Goal: Task Accomplishment & Management: Manage account settings

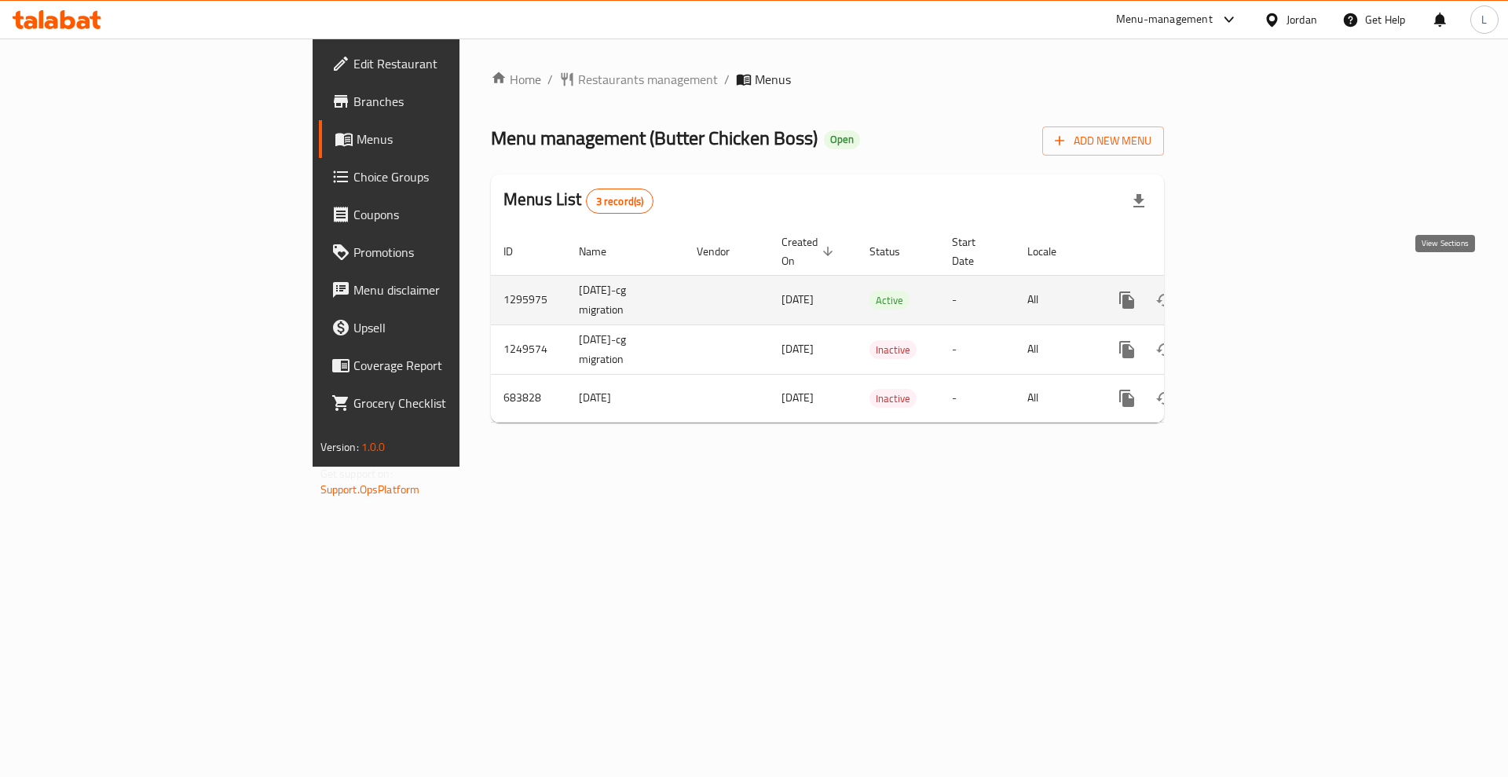
click at [1249, 291] on icon "enhanced table" at bounding box center [1239, 300] width 19 height 19
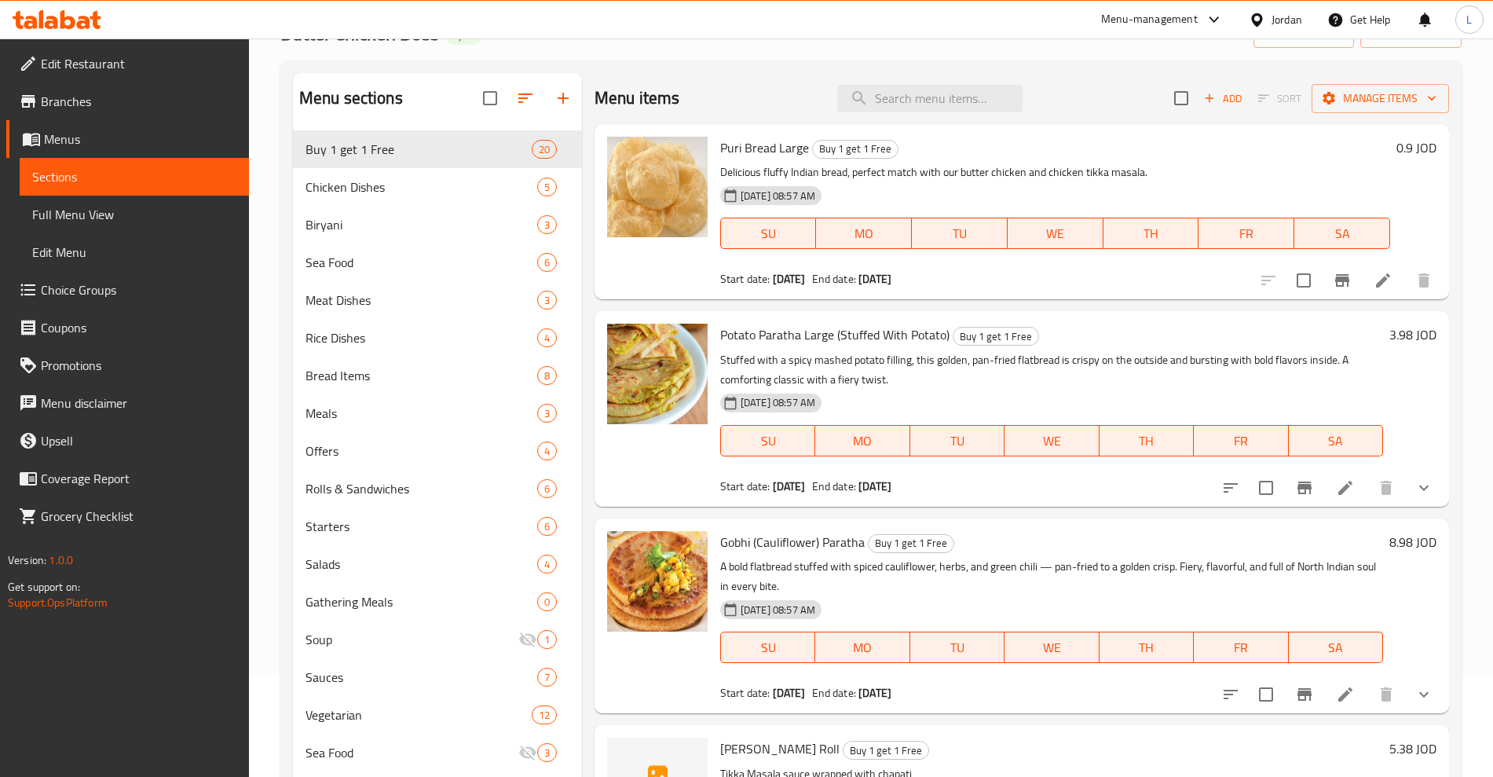
scroll to position [79, 0]
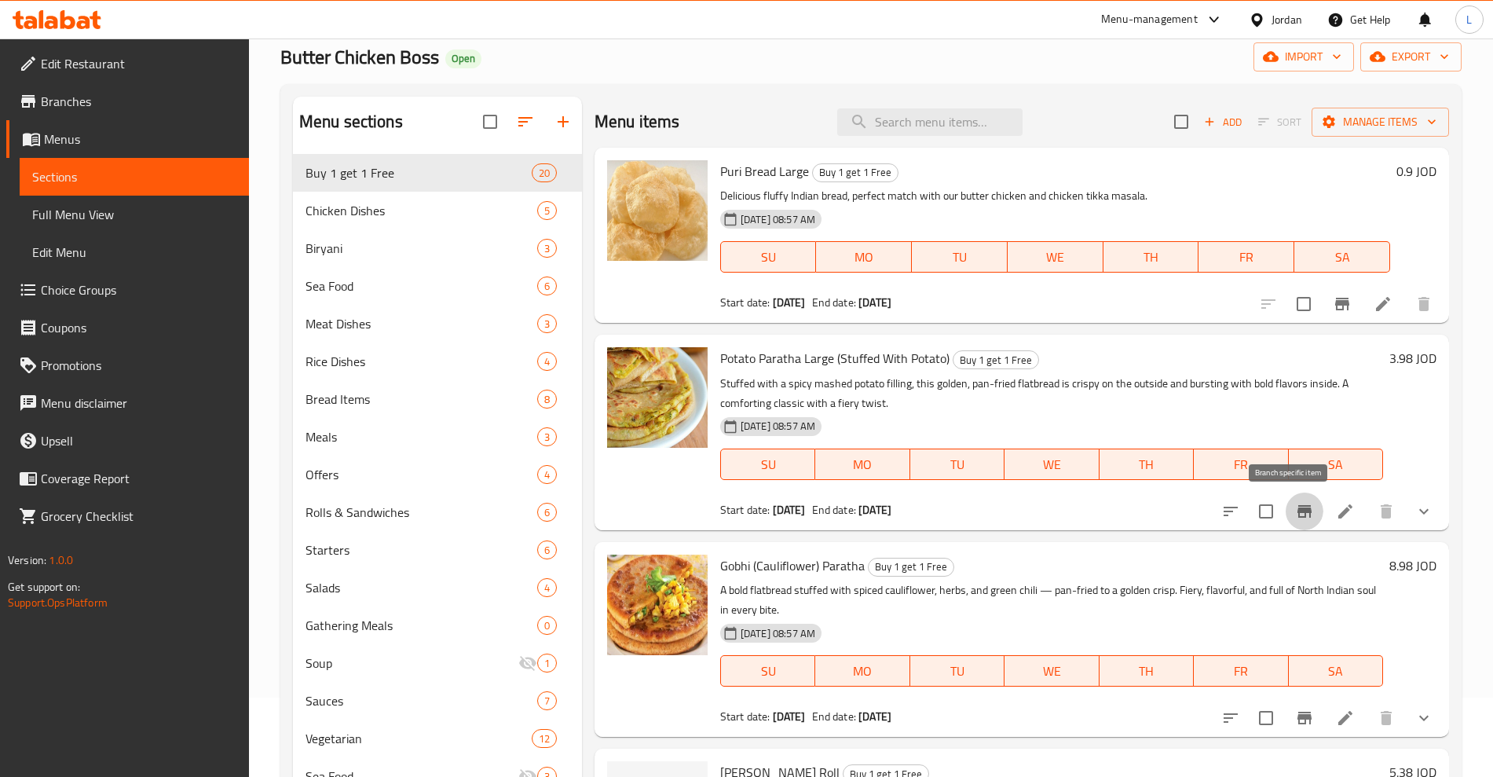
click at [1297, 512] on icon "Branch-specific-item" at bounding box center [1304, 511] width 14 height 13
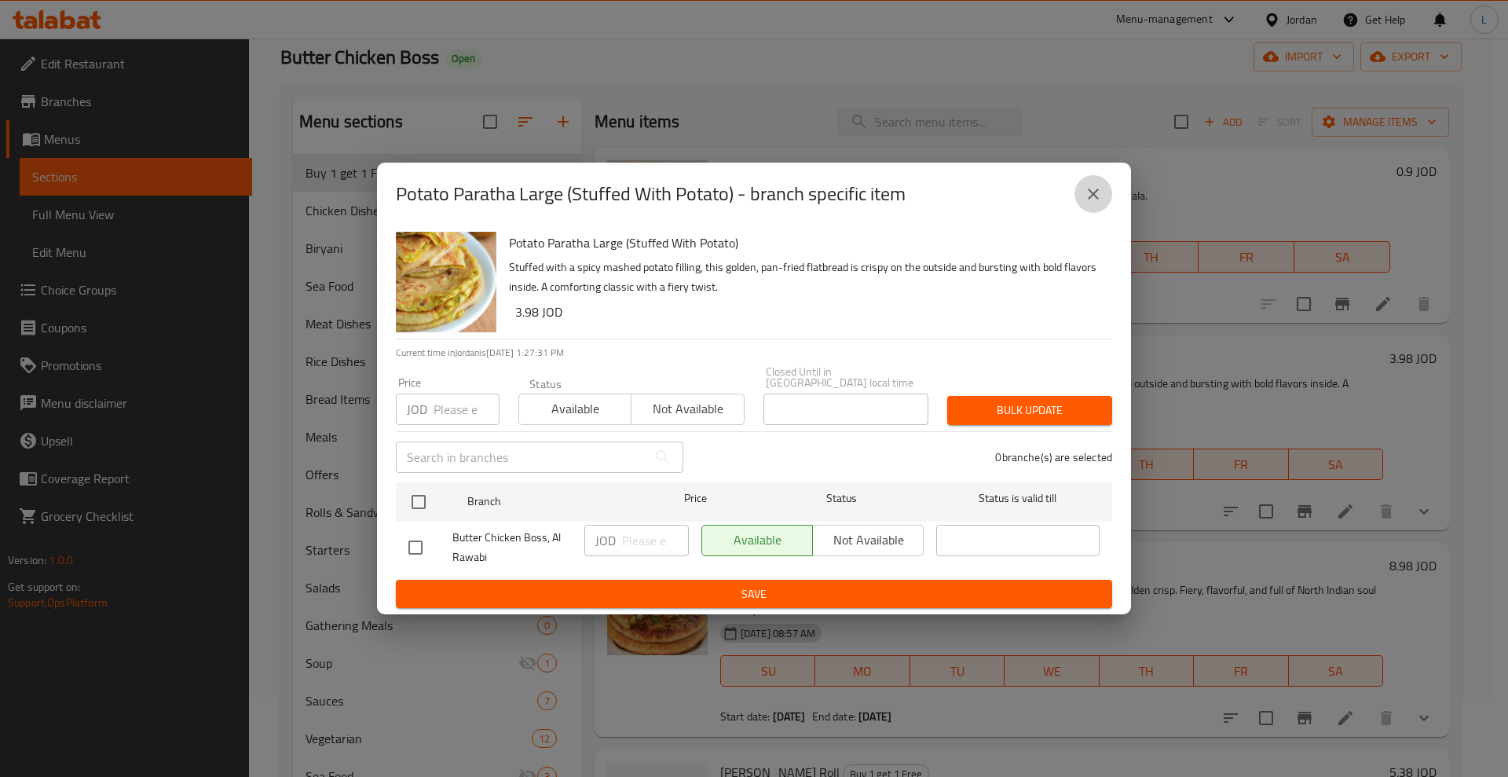
click at [1097, 198] on icon "close" at bounding box center [1093, 194] width 19 height 19
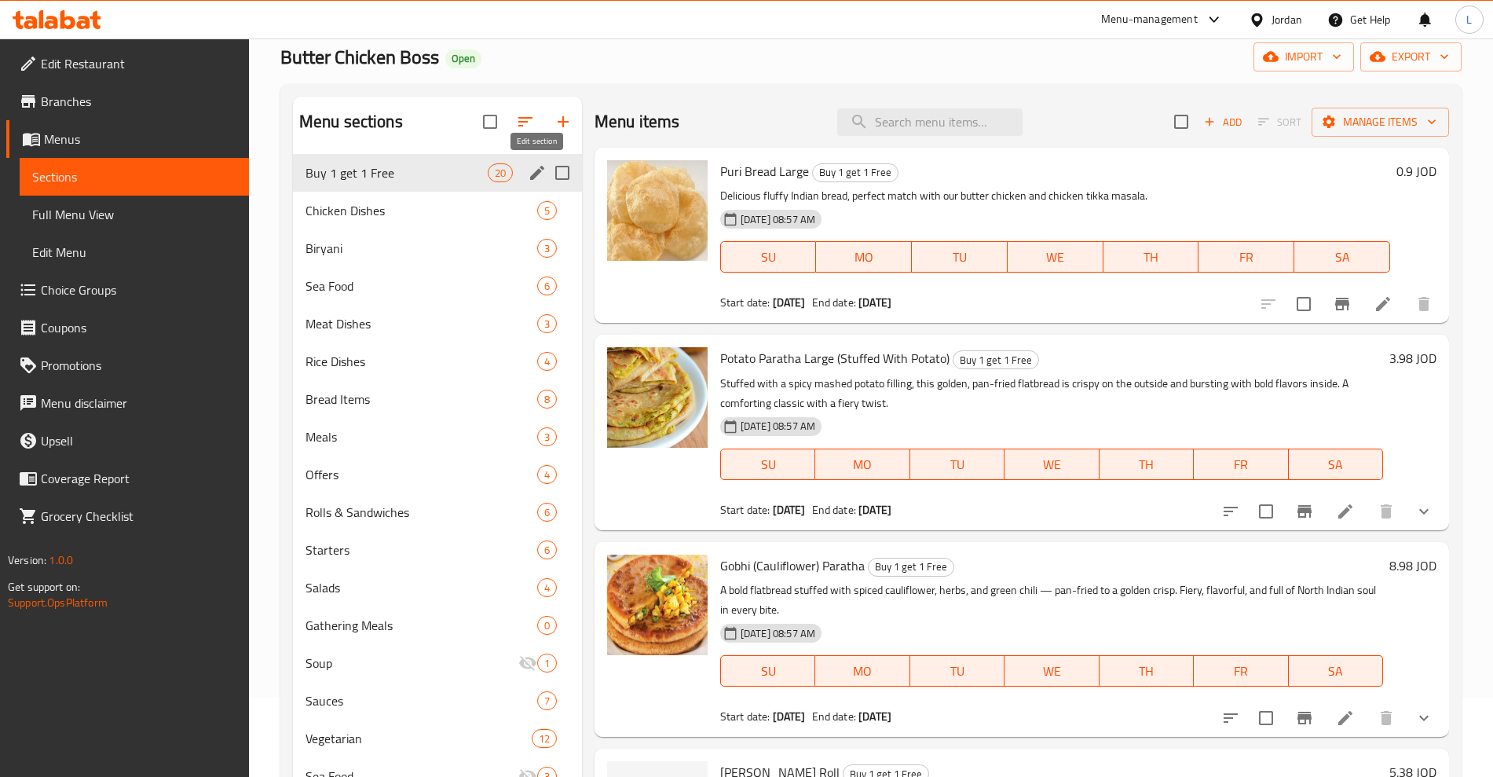
click at [539, 170] on icon "edit" at bounding box center [537, 173] width 14 height 14
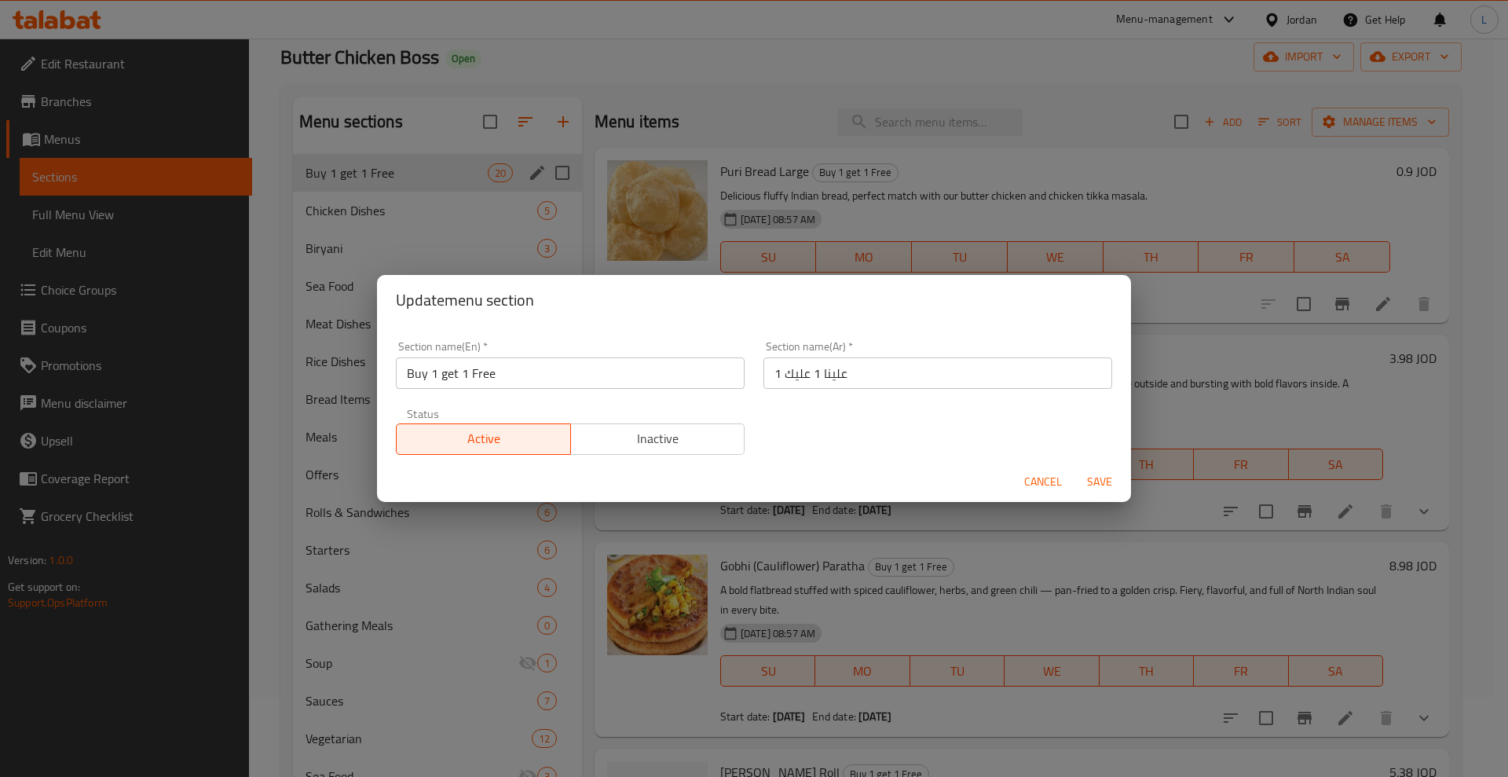
click at [667, 437] on span "Inactive" at bounding box center [658, 438] width 162 height 23
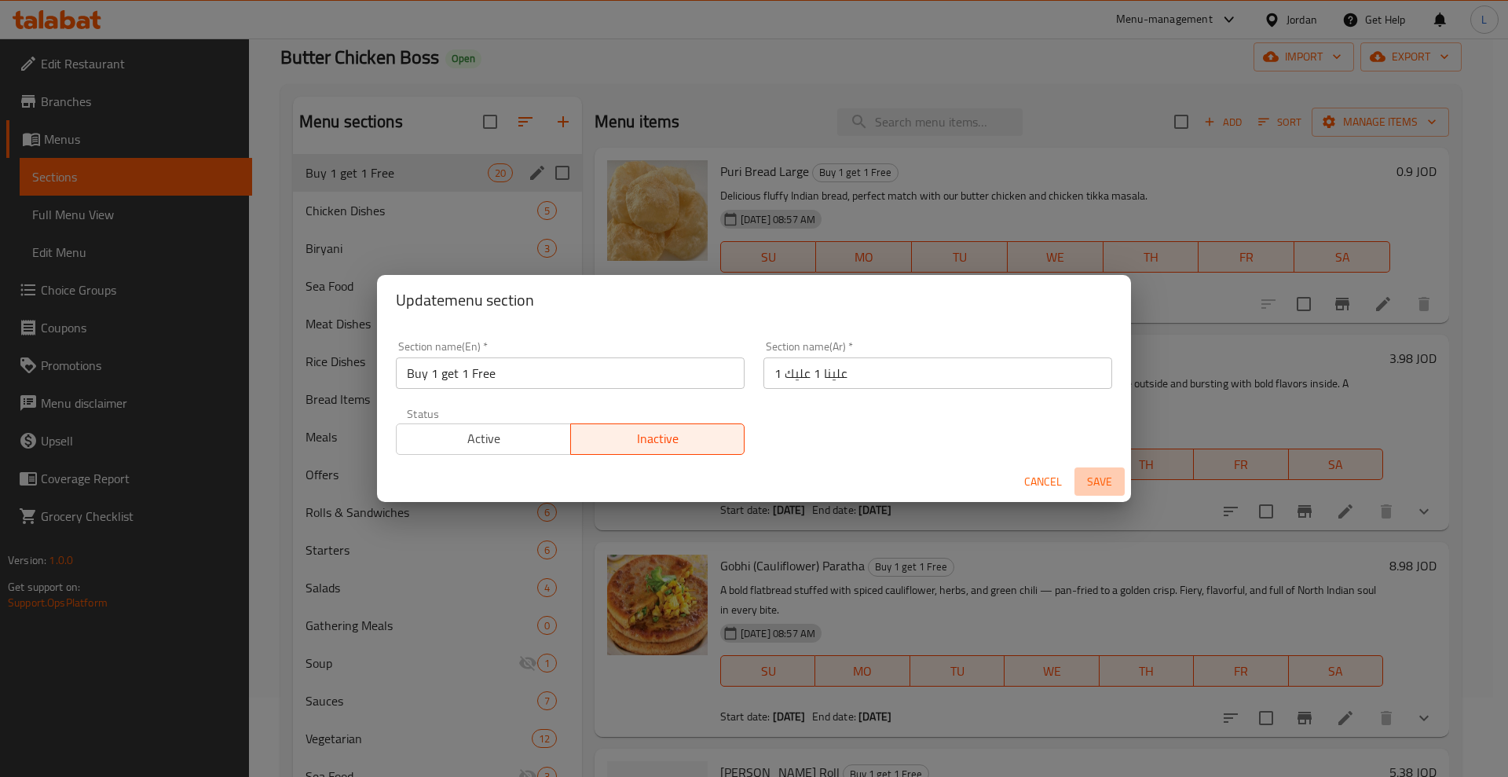
drag, startPoint x: 1108, startPoint y: 481, endPoint x: 1029, endPoint y: 558, distance: 110.5
click at [1107, 481] on span "Save" at bounding box center [1099, 482] width 38 height 20
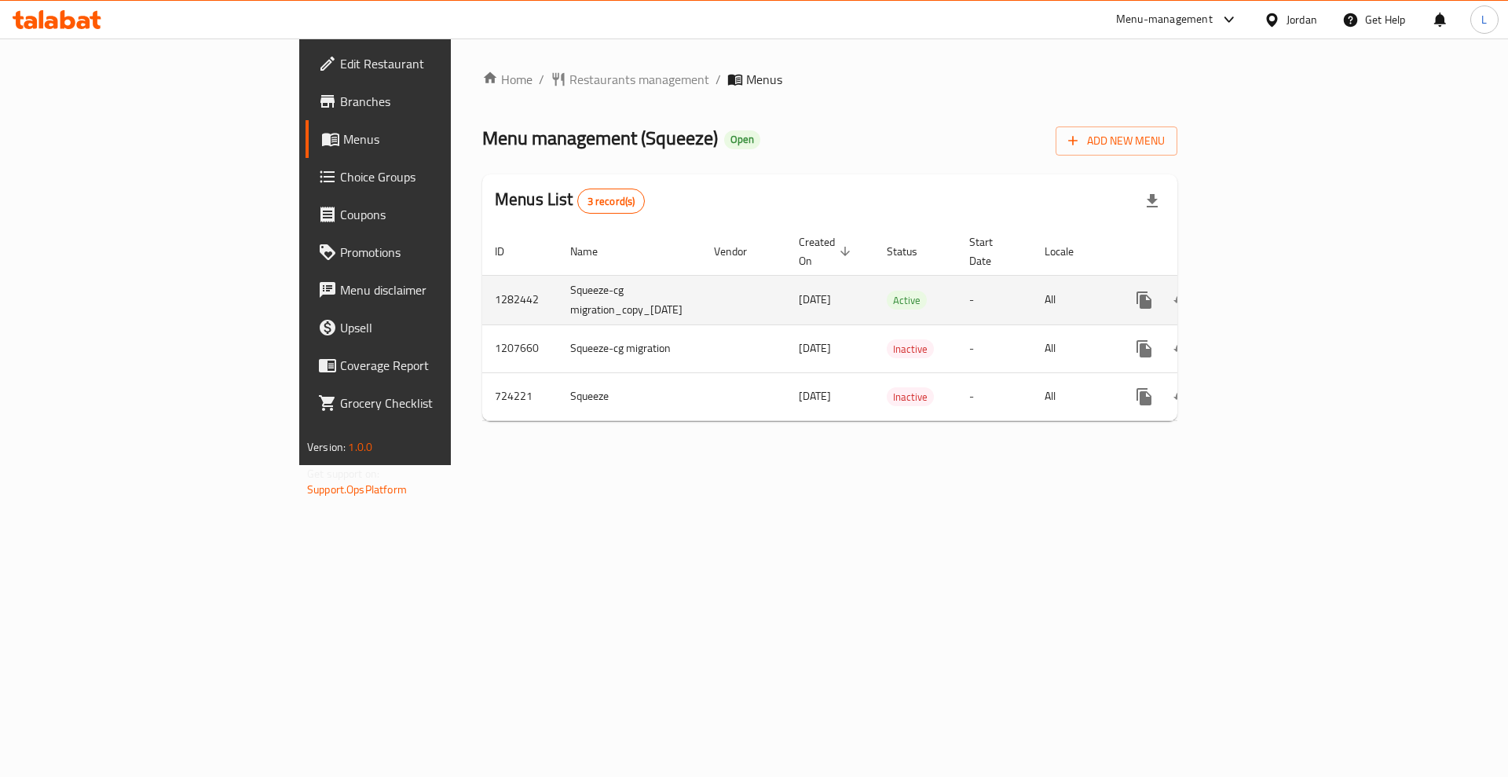
click at [1276, 281] on link "enhanced table" at bounding box center [1257, 300] width 38 height 38
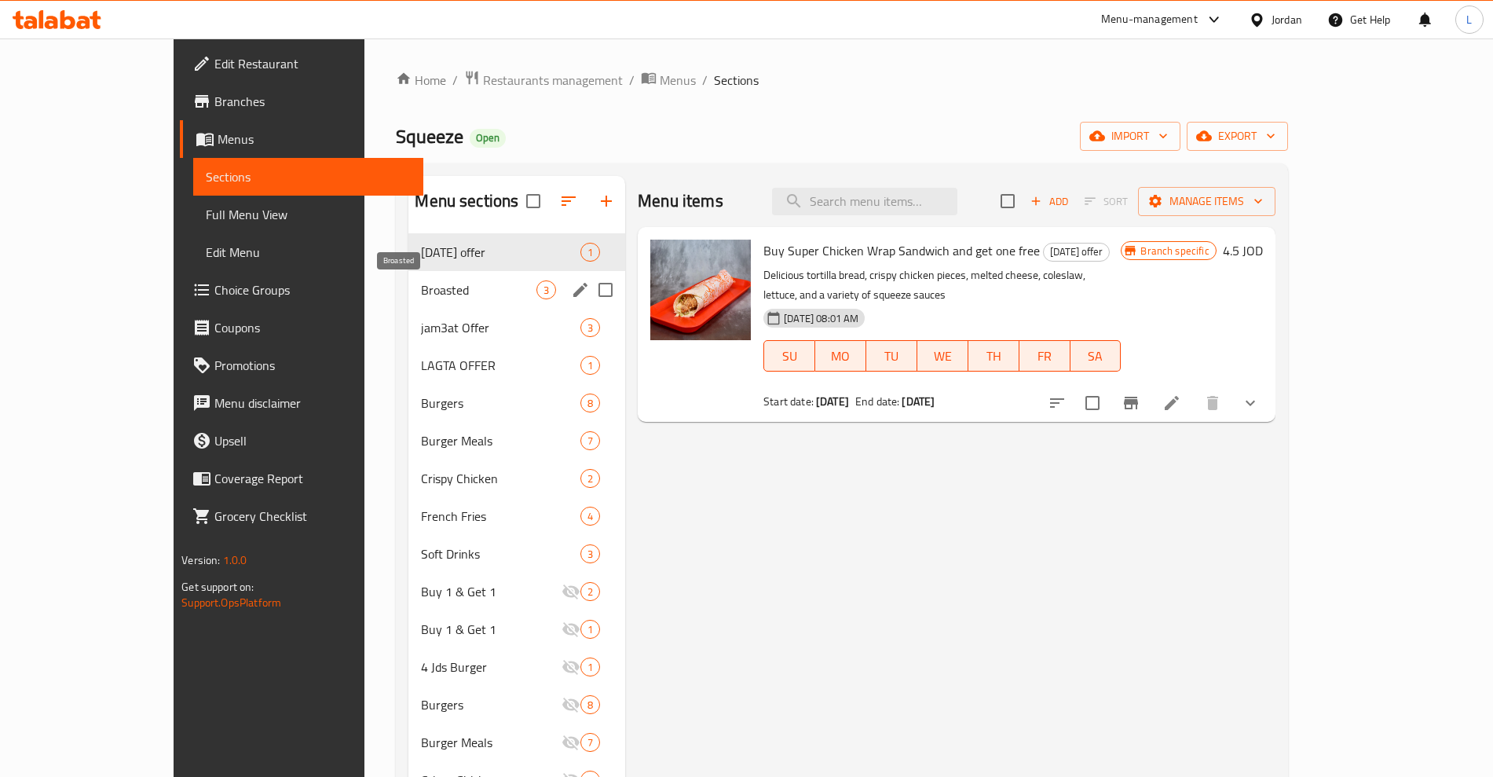
click at [408, 299] on div "Broasted 3" at bounding box center [516, 290] width 217 height 38
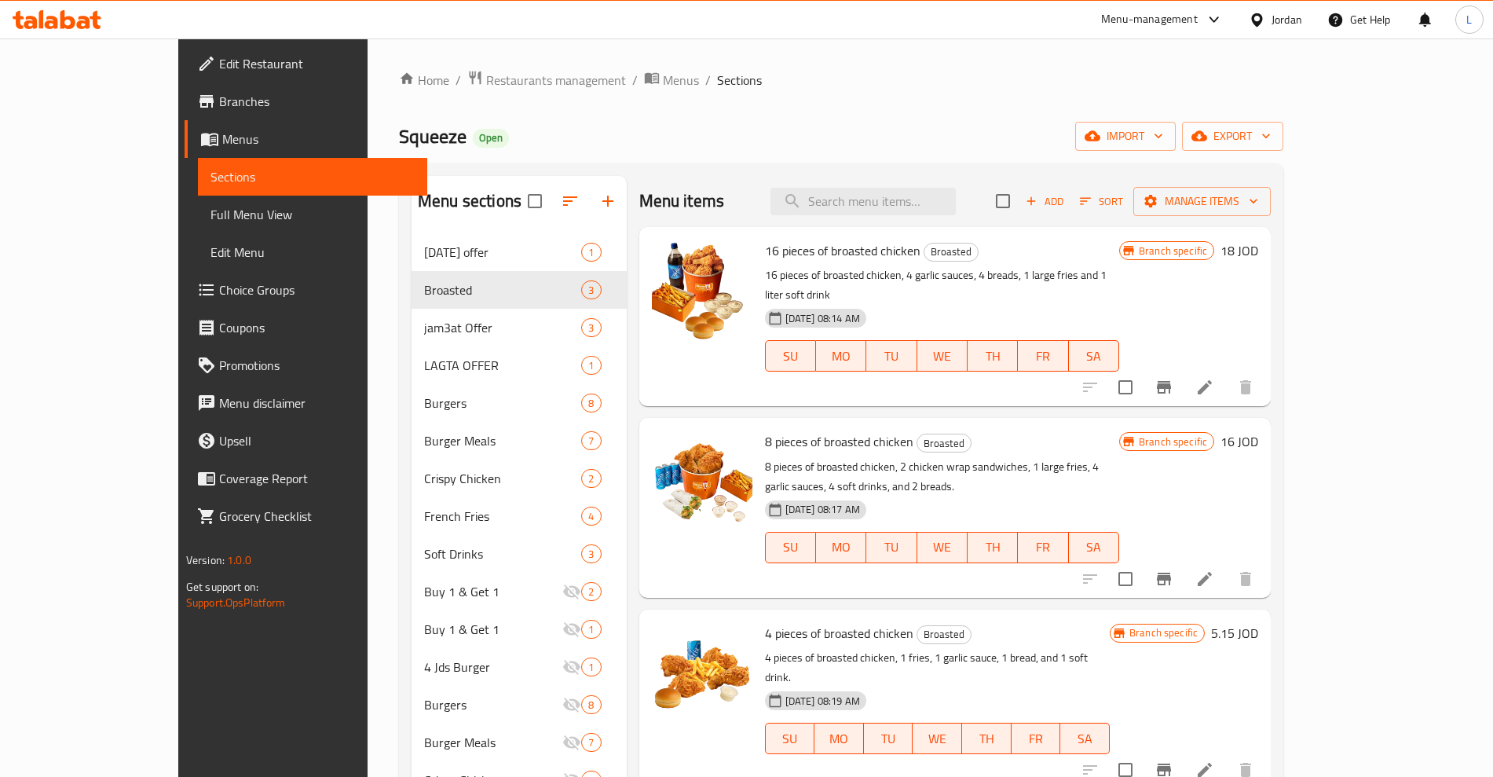
click at [806, 248] on span "16 pieces of broasted chicken" at bounding box center [842, 251] width 155 height 24
copy span "broasted"
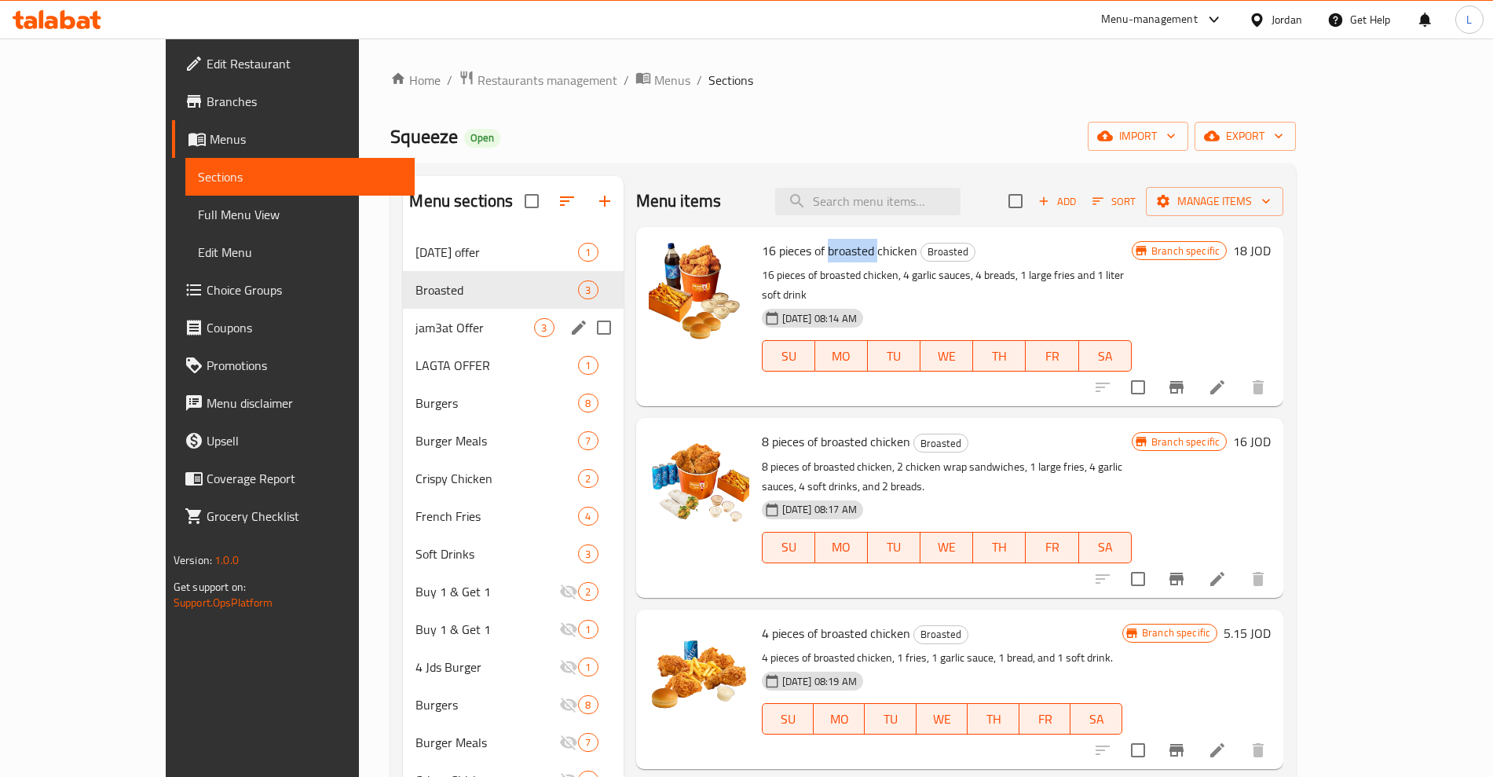
click at [430, 316] on div "jam3at Offer 3" at bounding box center [513, 328] width 220 height 38
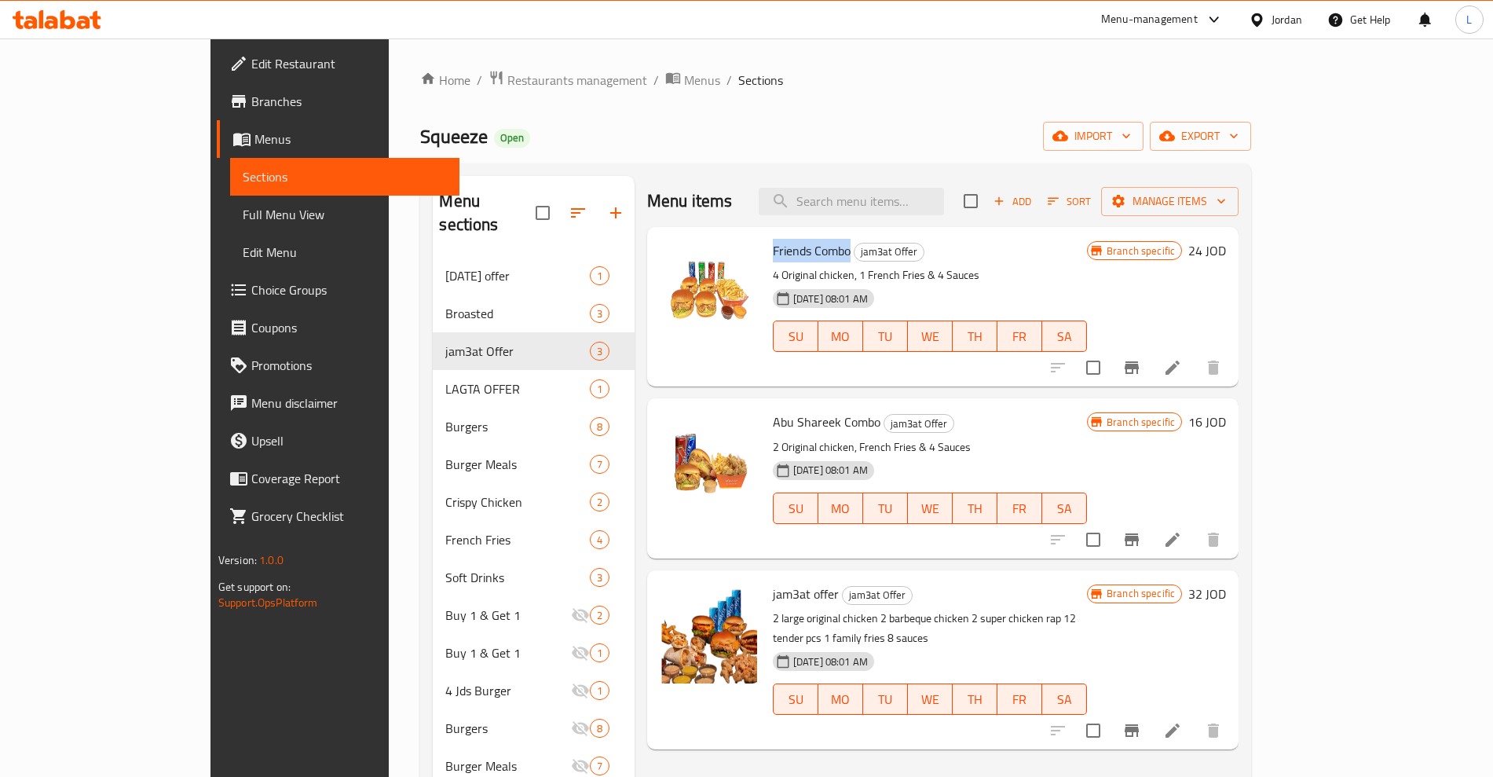
drag, startPoint x: 716, startPoint y: 250, endPoint x: 799, endPoint y: 246, distance: 82.5
click at [799, 246] on div "Friends Combo jam3at Offer 4 Original chicken, 1 French Fries & 4 Sauces 07-04-…" at bounding box center [929, 306] width 327 height 147
copy span "Friends Combo"
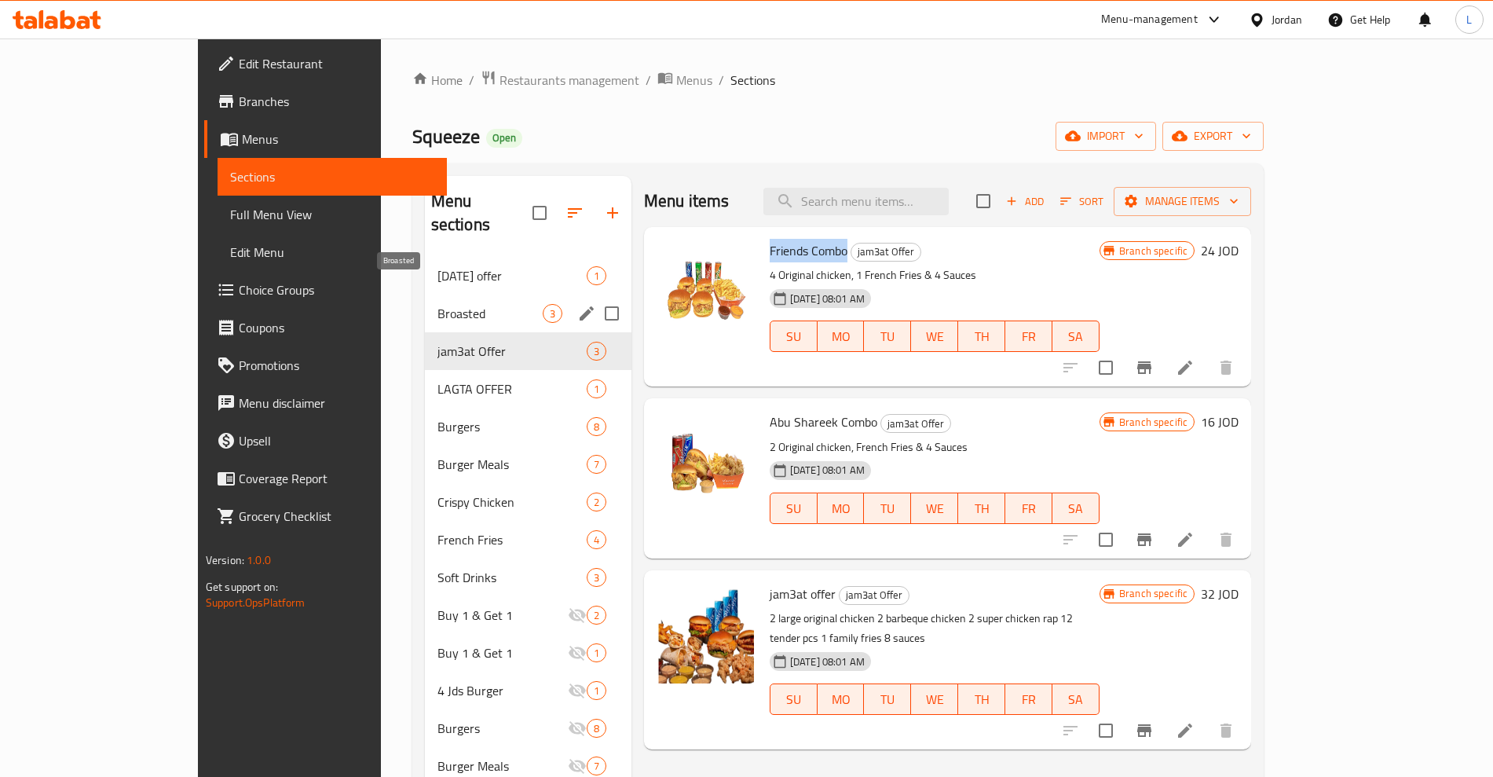
click at [437, 304] on span "Broasted" at bounding box center [489, 313] width 105 height 19
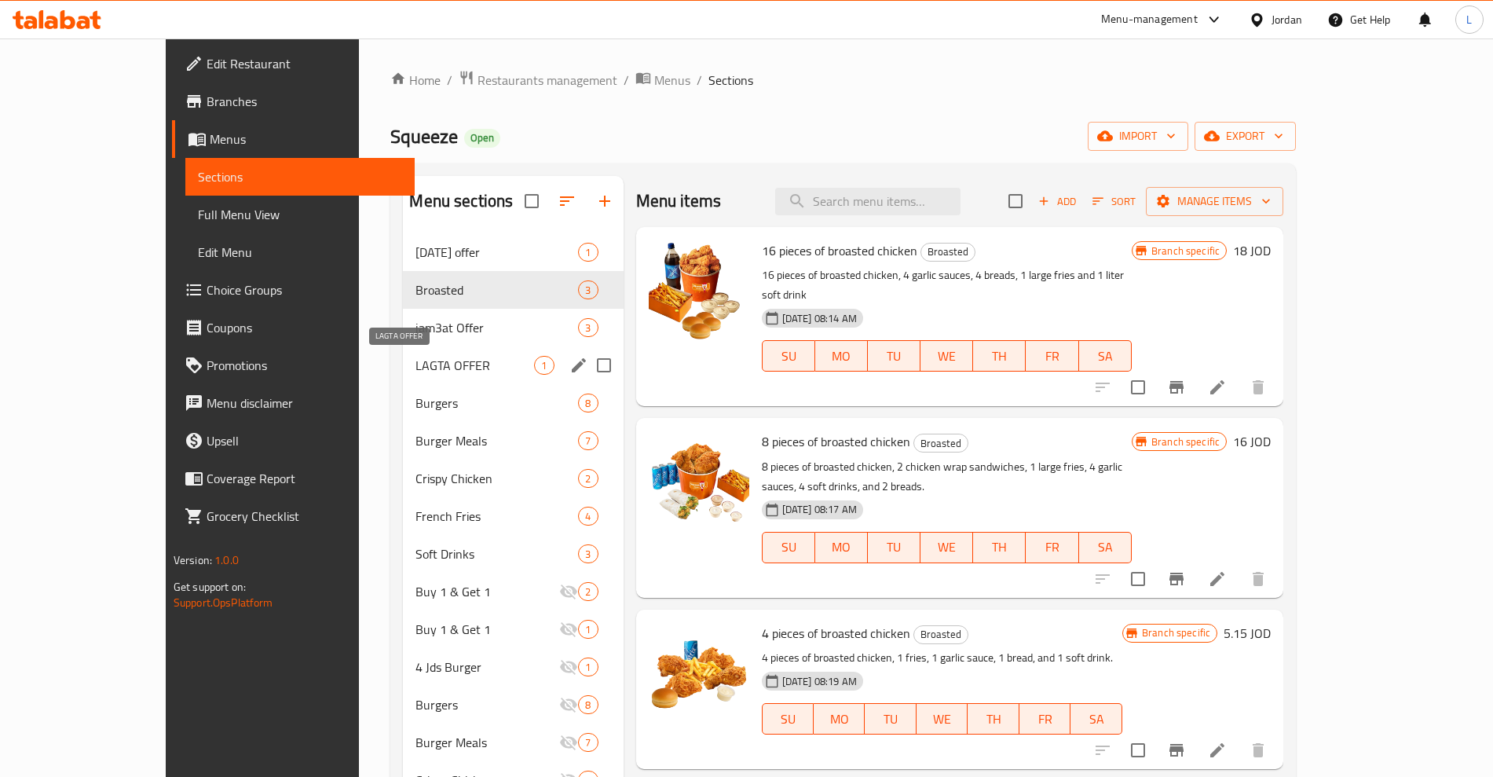
click at [415, 361] on span "LAGTA OFFER" at bounding box center [474, 365] width 119 height 19
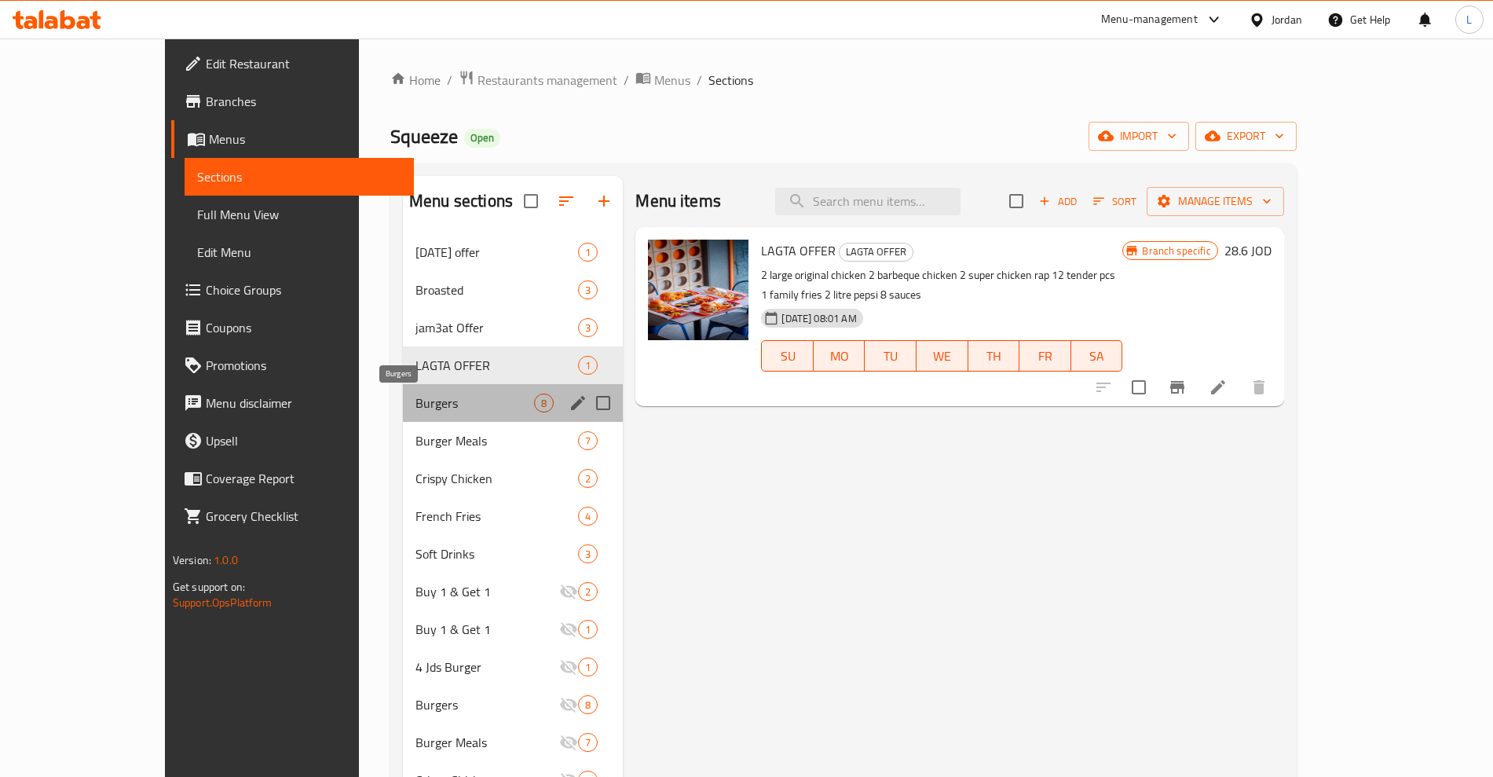
click at [415, 399] on span "Burgers" at bounding box center [474, 402] width 119 height 19
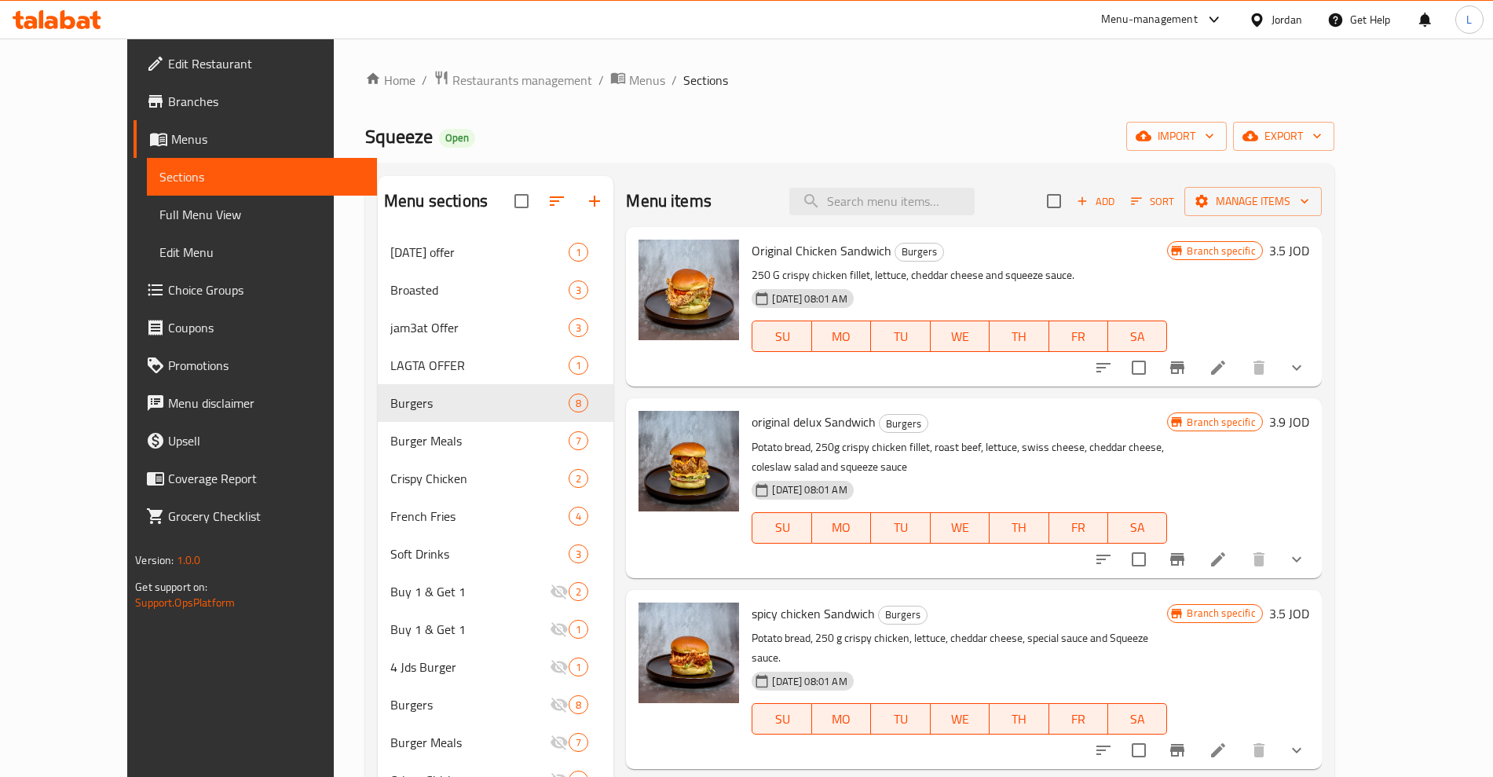
click at [767, 427] on span "original delux Sandwich" at bounding box center [813, 422] width 124 height 24
copy span "delux"
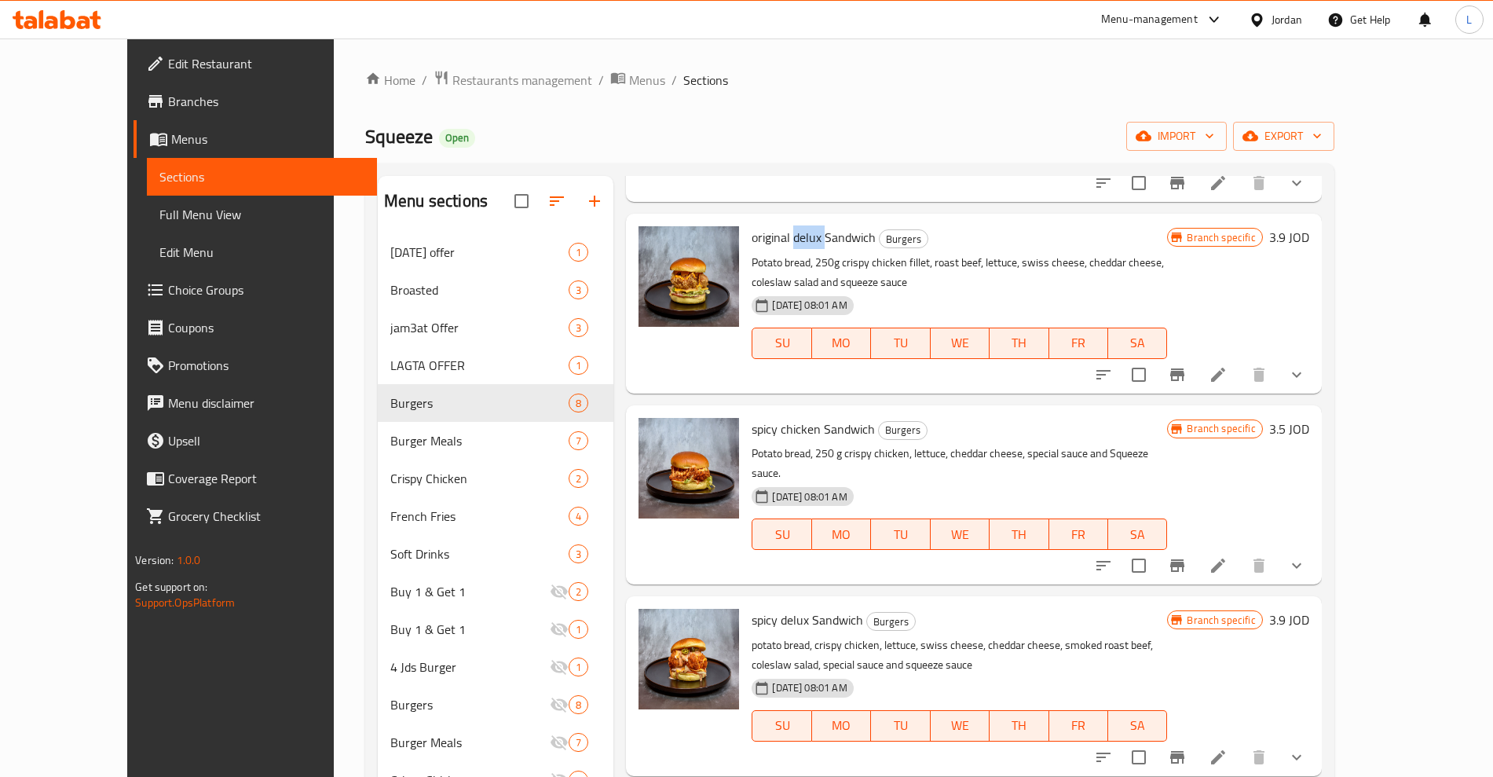
scroll to position [196, 0]
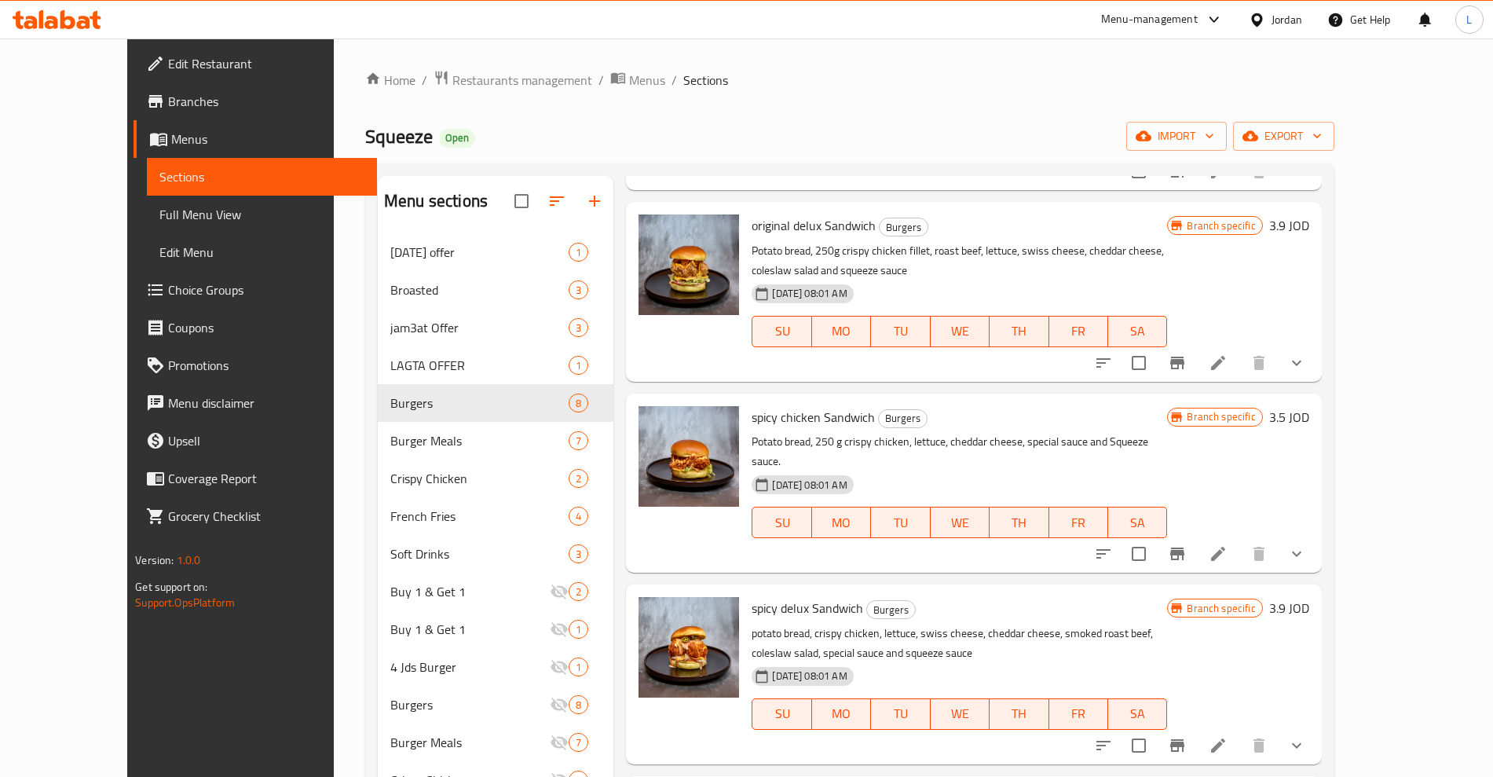
click at [751, 417] on span "spicy chicken Sandwich" at bounding box center [812, 417] width 123 height 24
copy span "spicy"
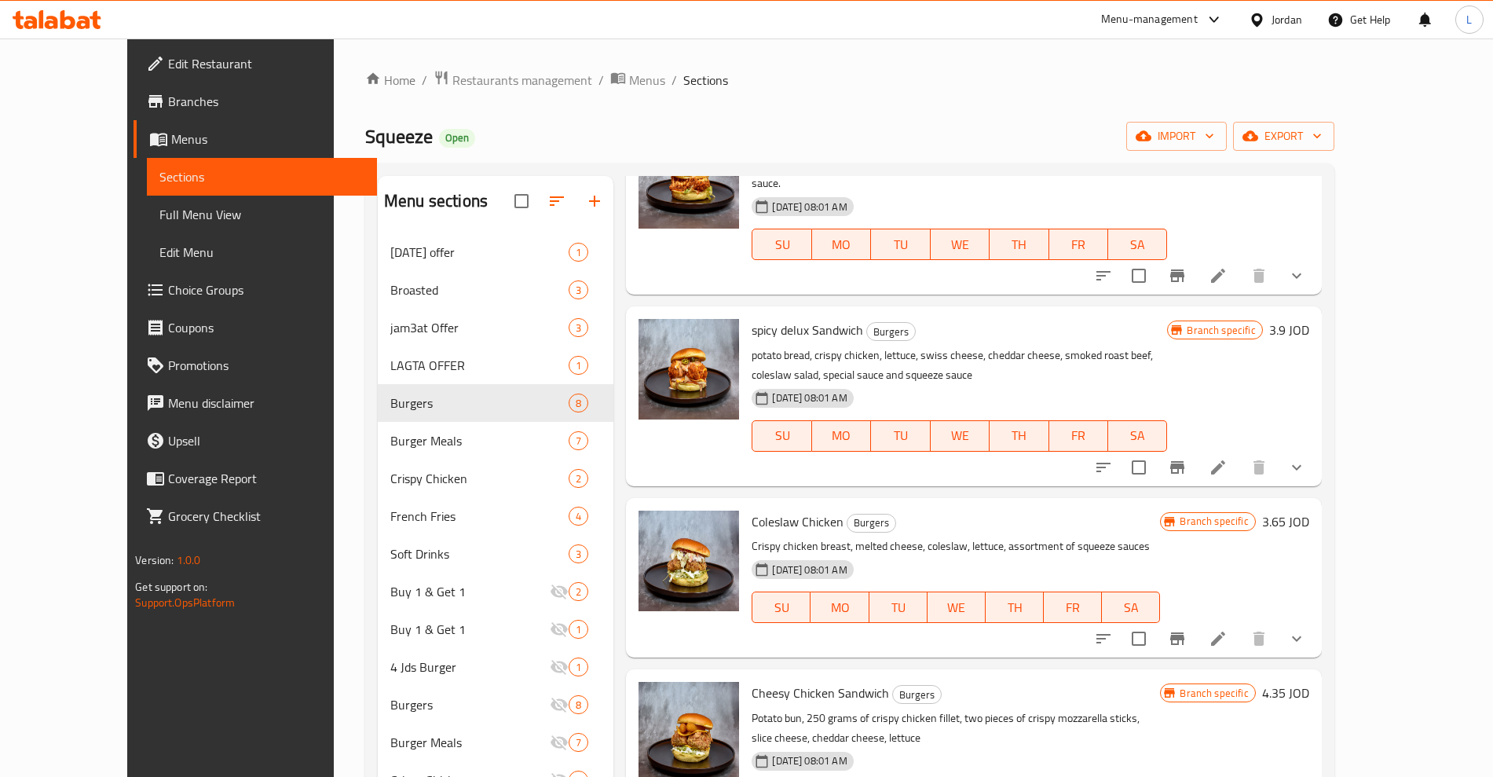
scroll to position [589, 0]
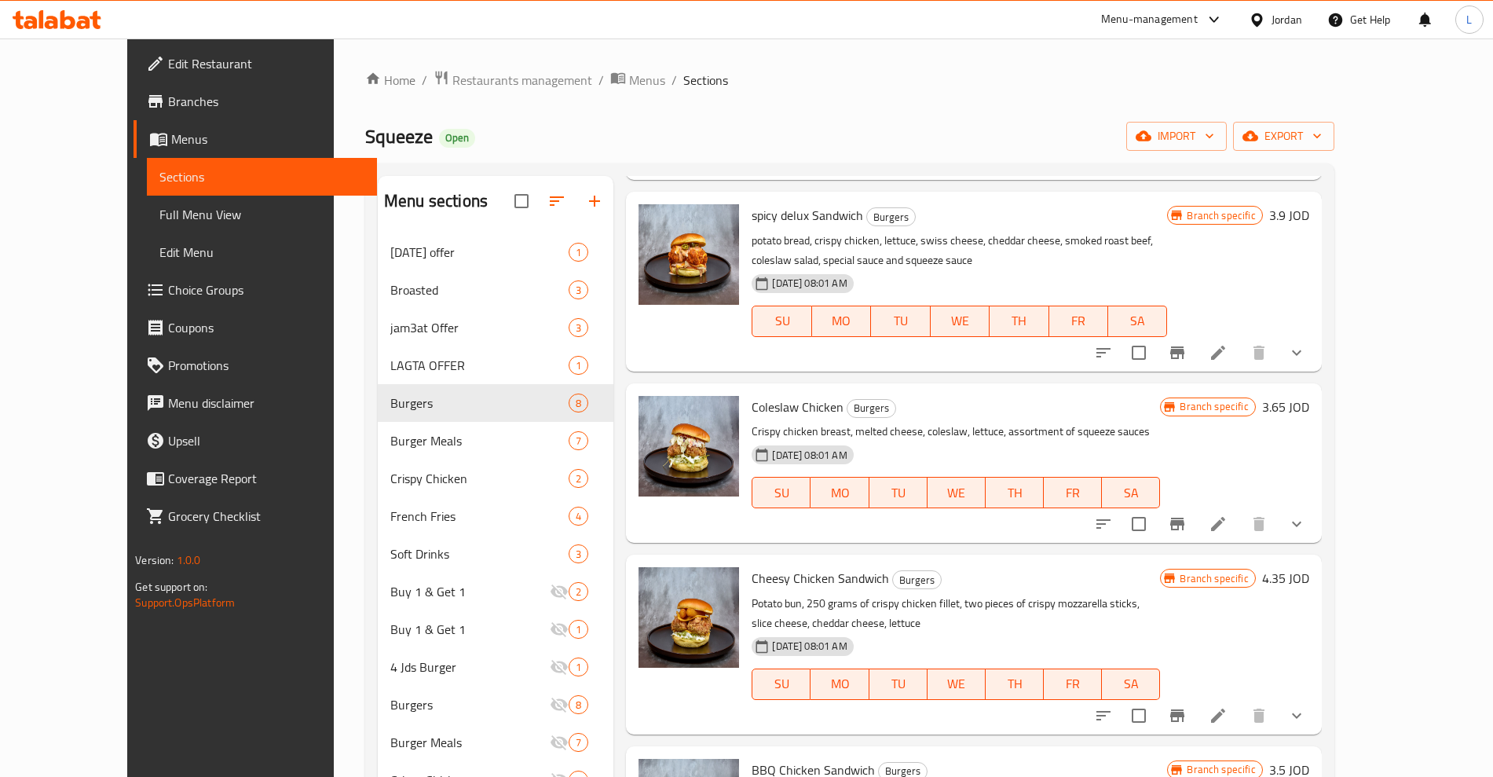
click at [751, 395] on span "Coleslaw Chicken" at bounding box center [797, 407] width 92 height 24
copy span "Coleslaw"
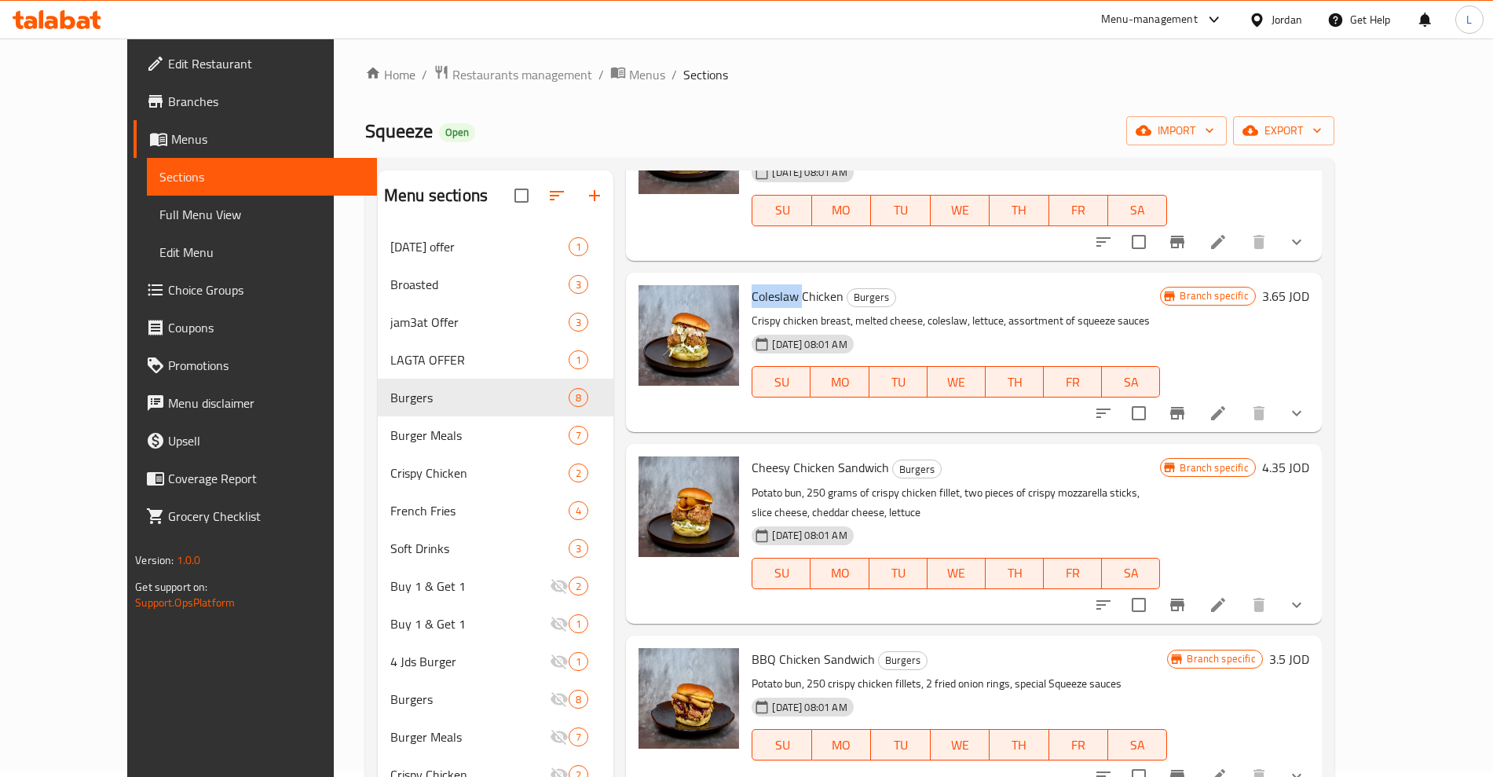
scroll to position [98, 0]
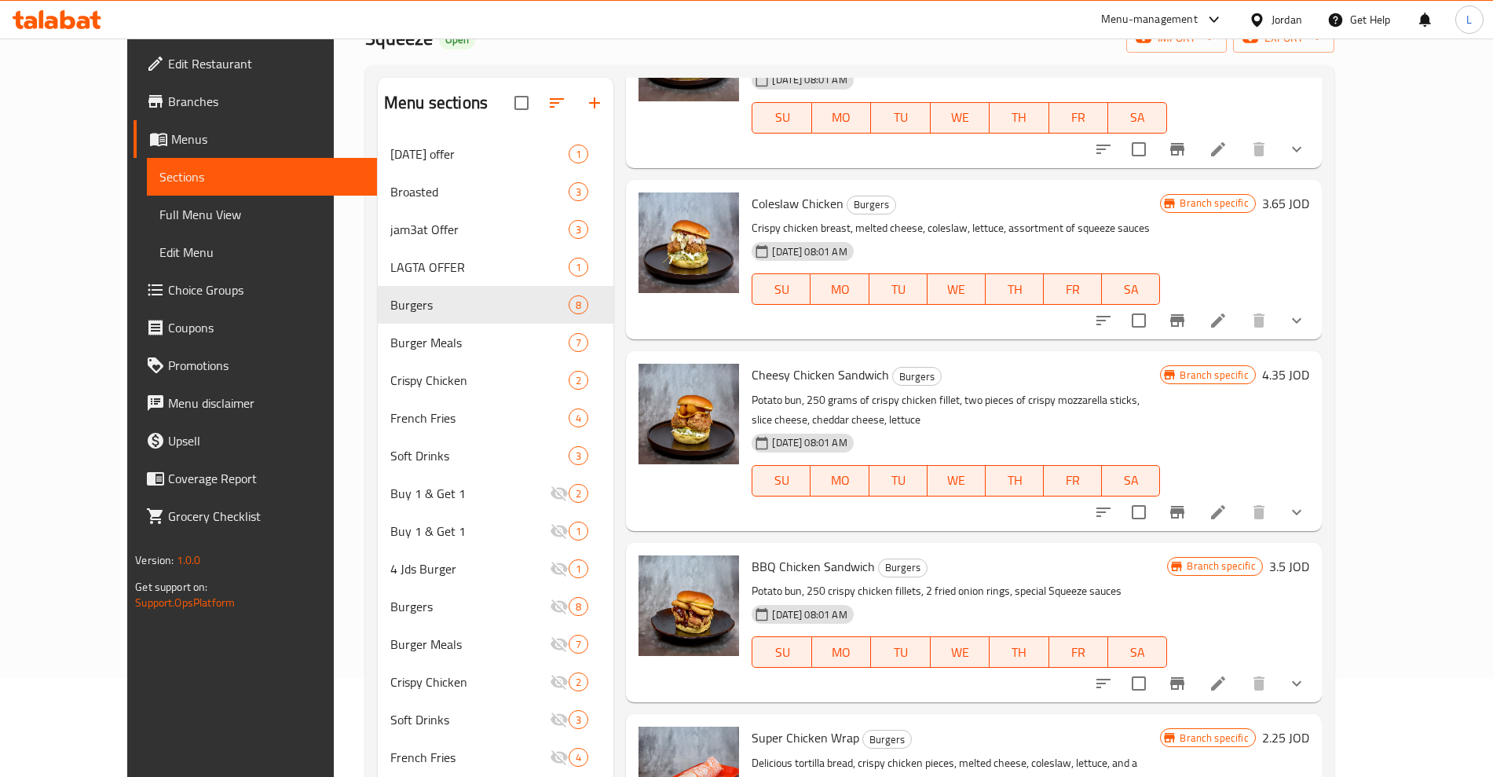
click at [751, 554] on span "BBQ Chicken Sandwich" at bounding box center [812, 566] width 123 height 24
copy span "BBQ"
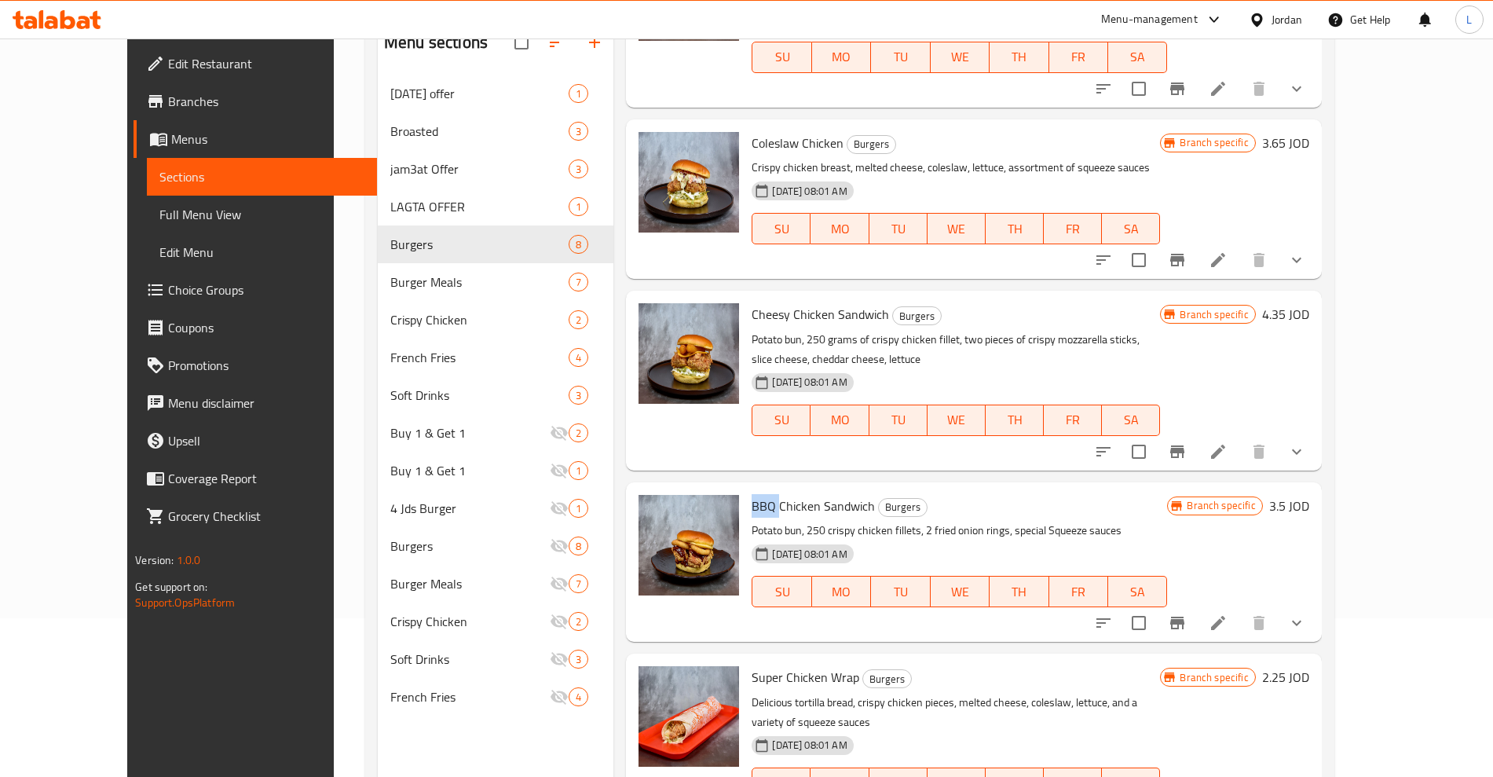
scroll to position [220, 0]
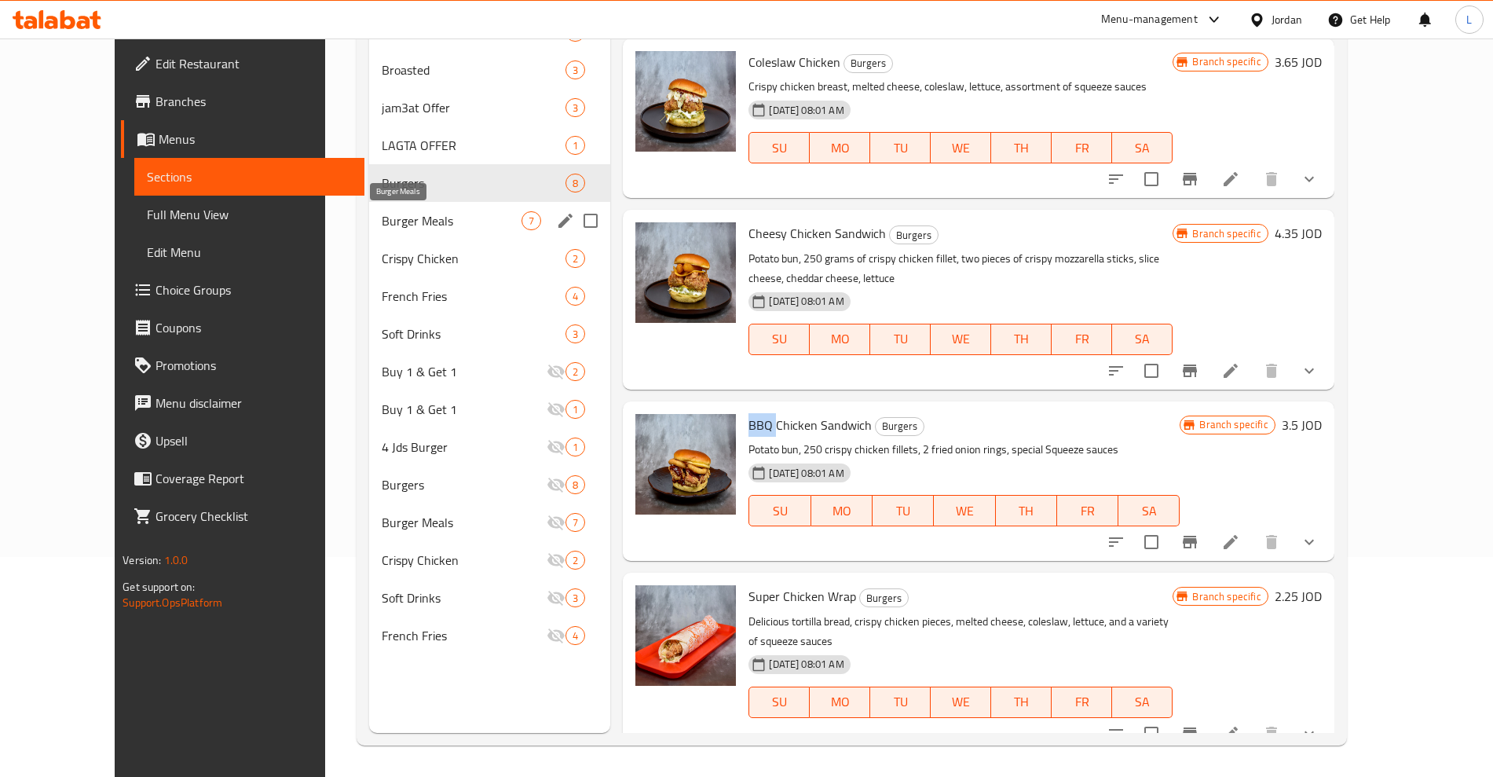
click at [382, 221] on span "Burger Meals" at bounding box center [452, 220] width 140 height 19
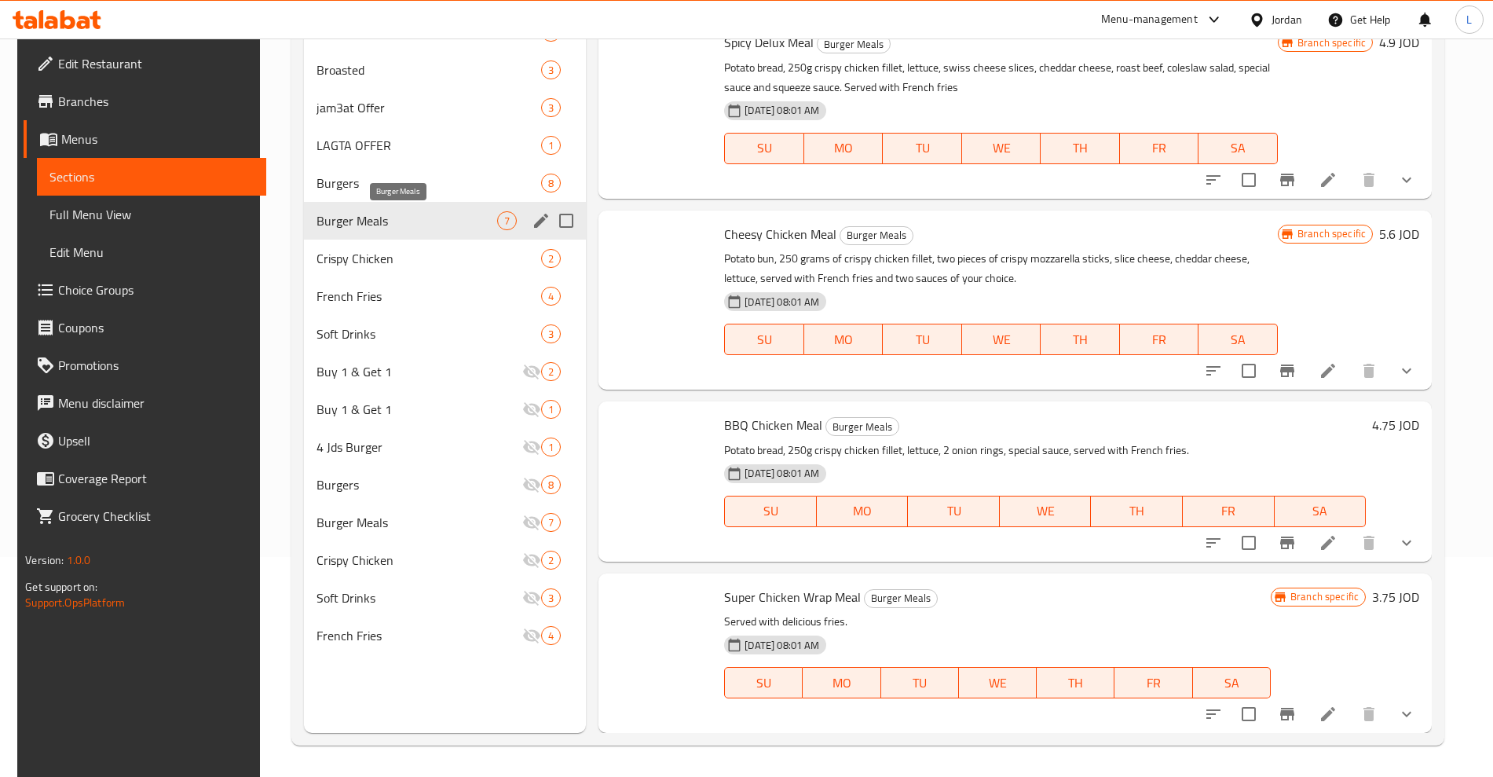
scroll to position [522, 0]
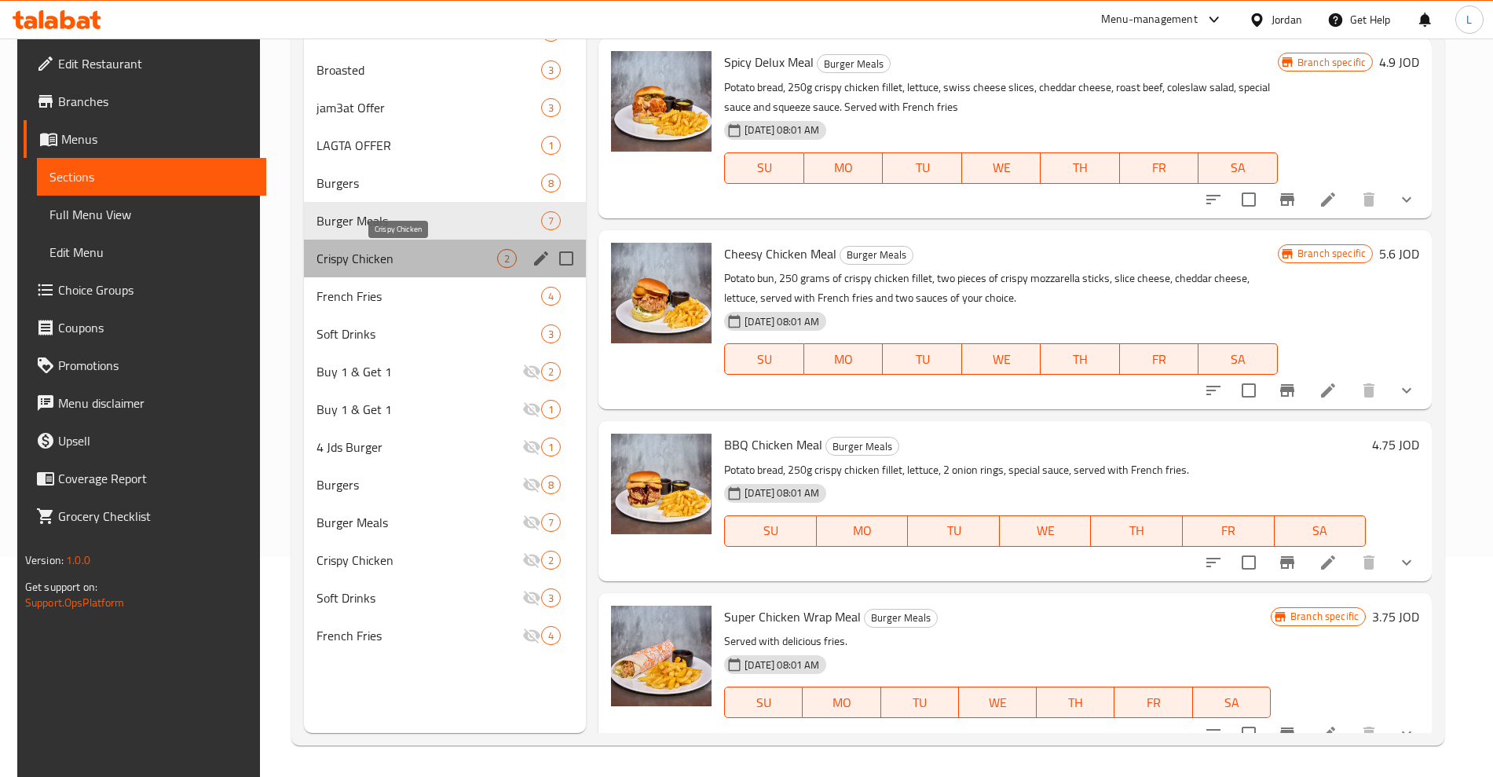
click at [361, 252] on span "Crispy Chicken" at bounding box center [406, 258] width 181 height 19
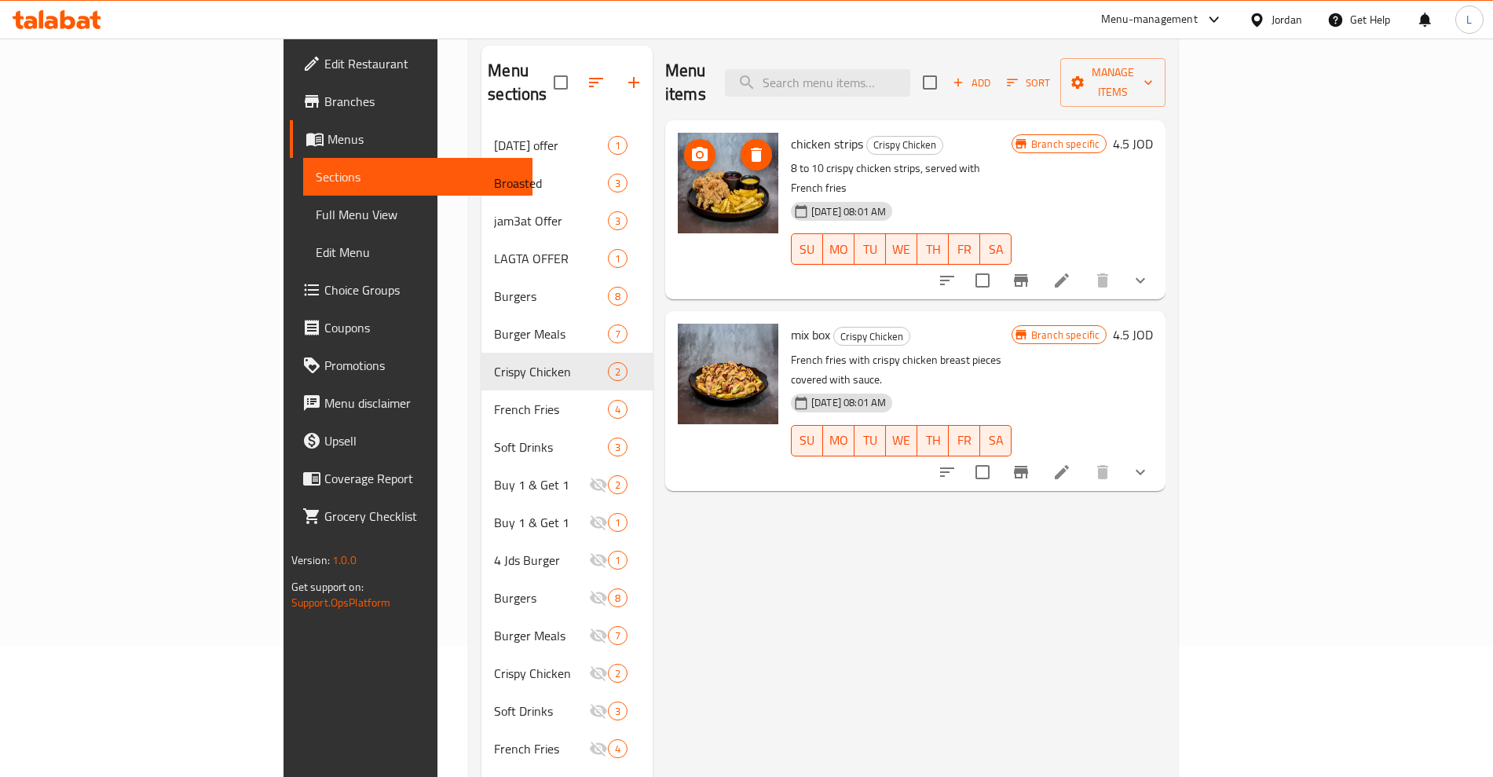
scroll to position [24, 0]
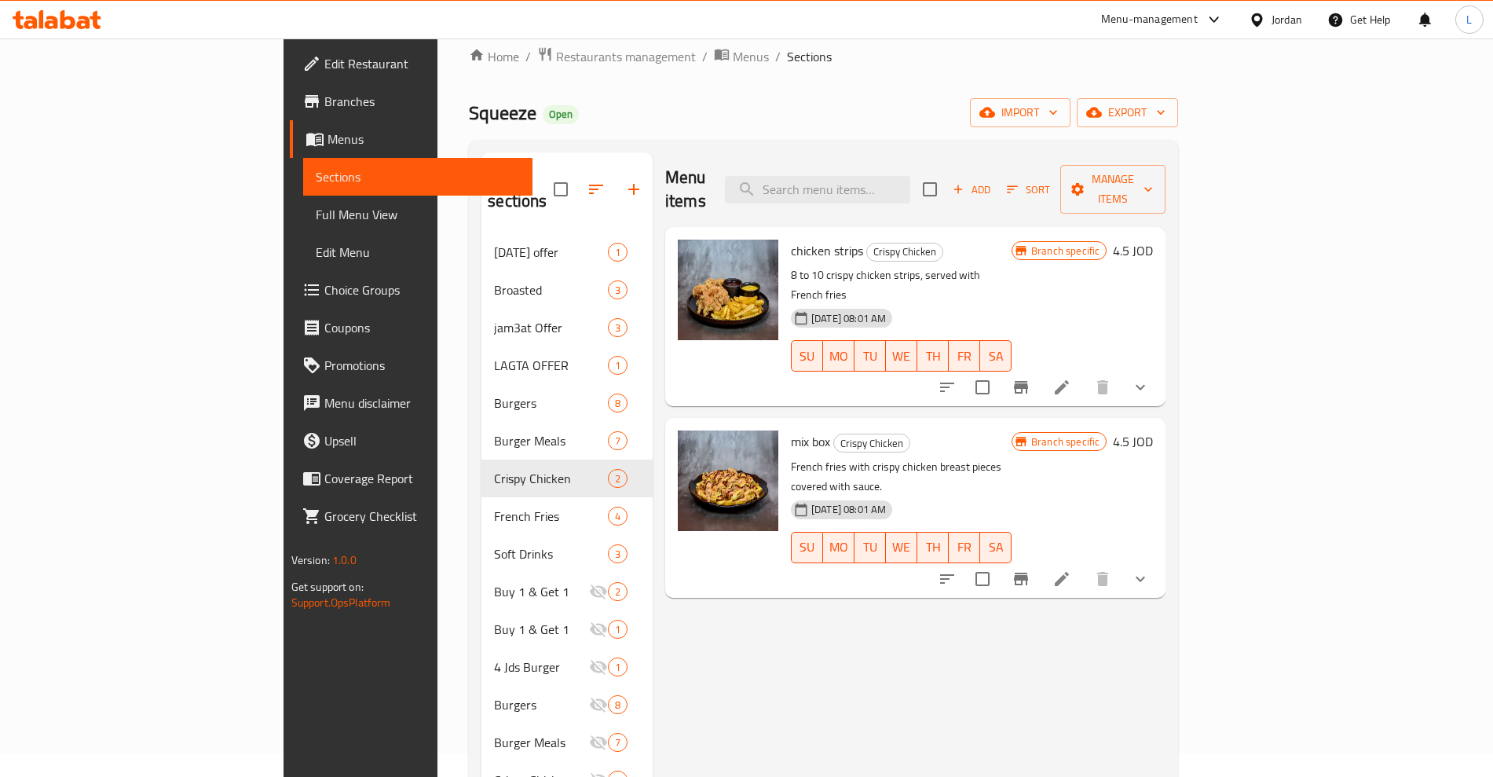
click at [791, 239] on span "chicken strips" at bounding box center [827, 251] width 72 height 24
copy span "strips"
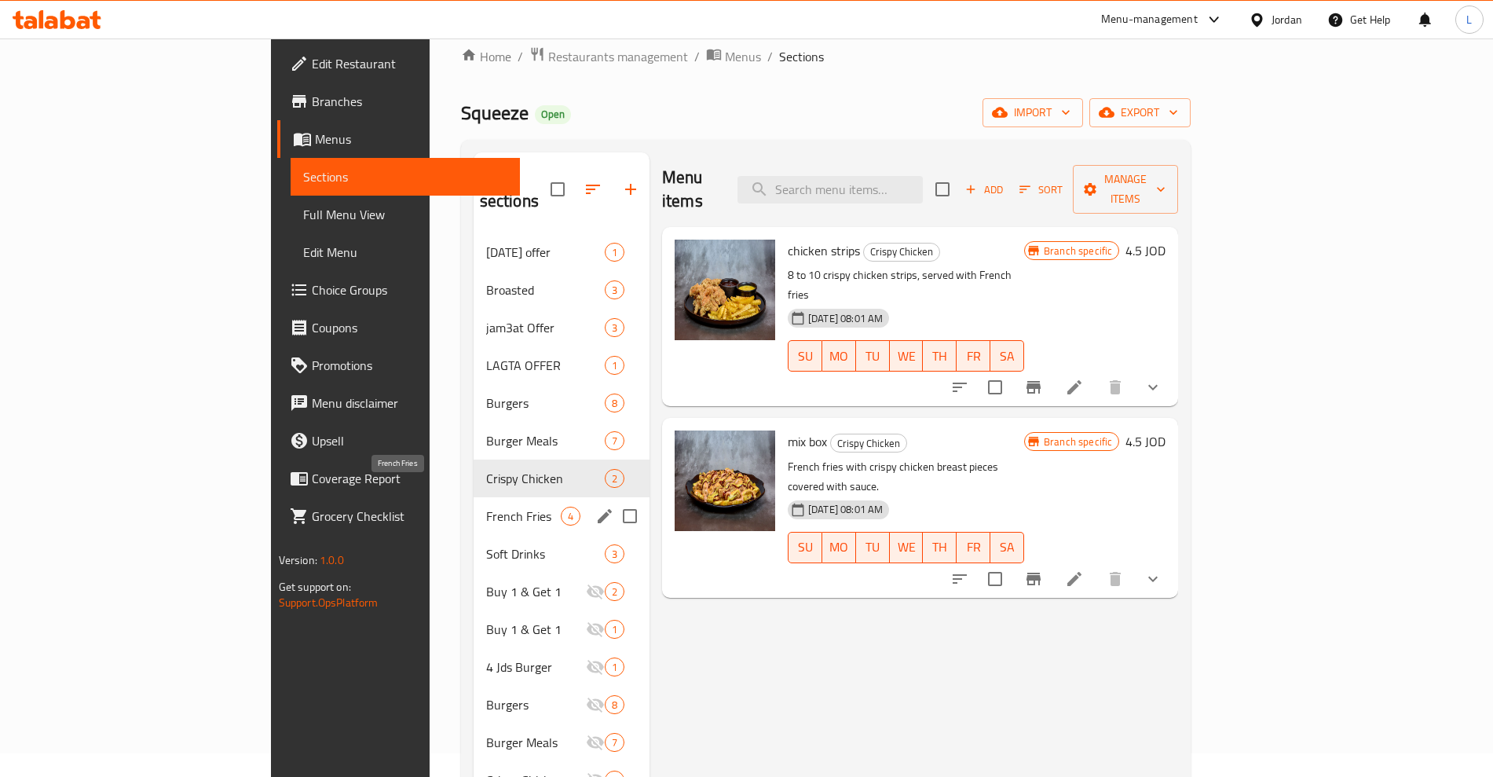
click at [486, 506] on span "French Fries" at bounding box center [523, 515] width 75 height 19
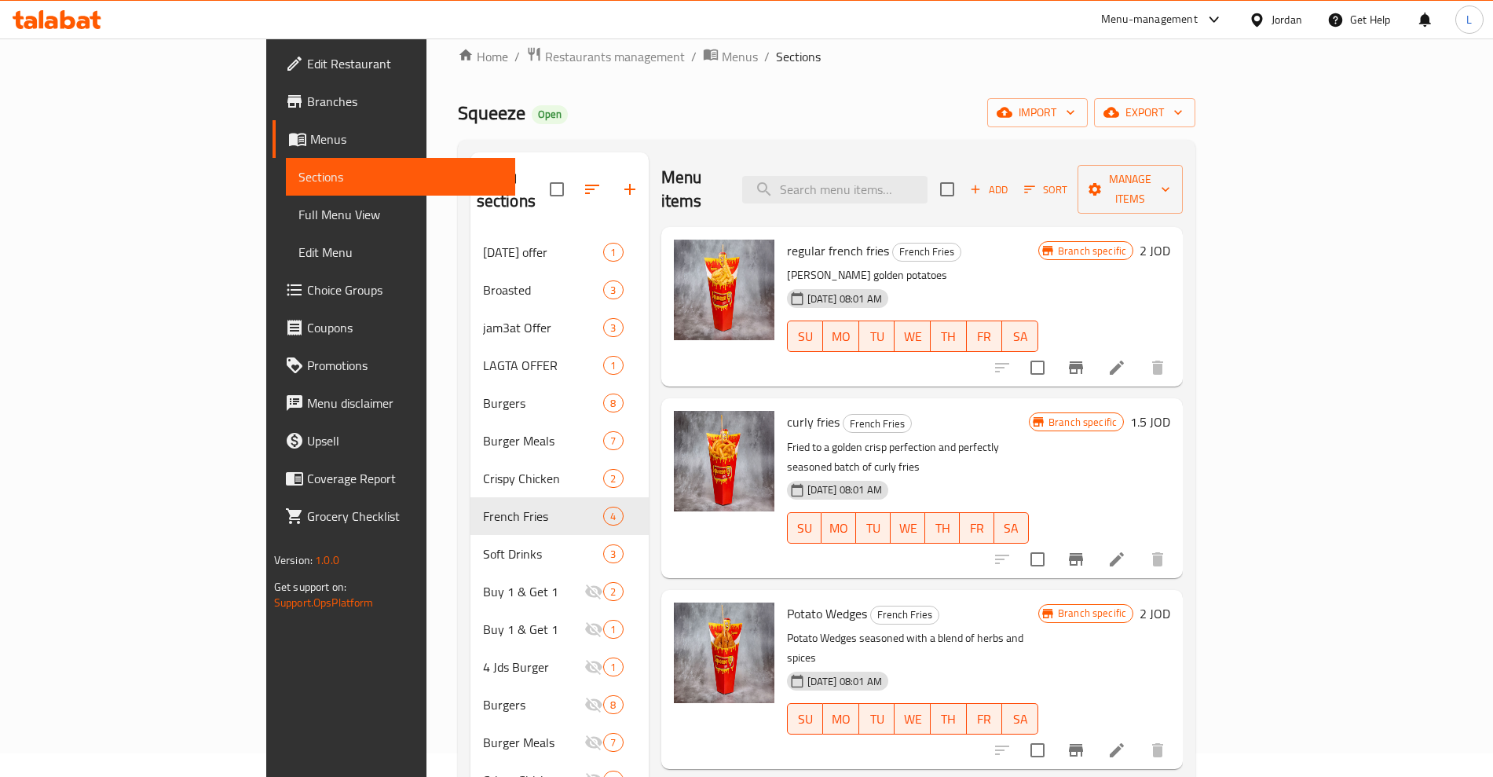
click at [787, 410] on span "curly fries" at bounding box center [813, 422] width 53 height 24
copy span "curly"
click at [787, 410] on span "curly fries" at bounding box center [813, 422] width 53 height 24
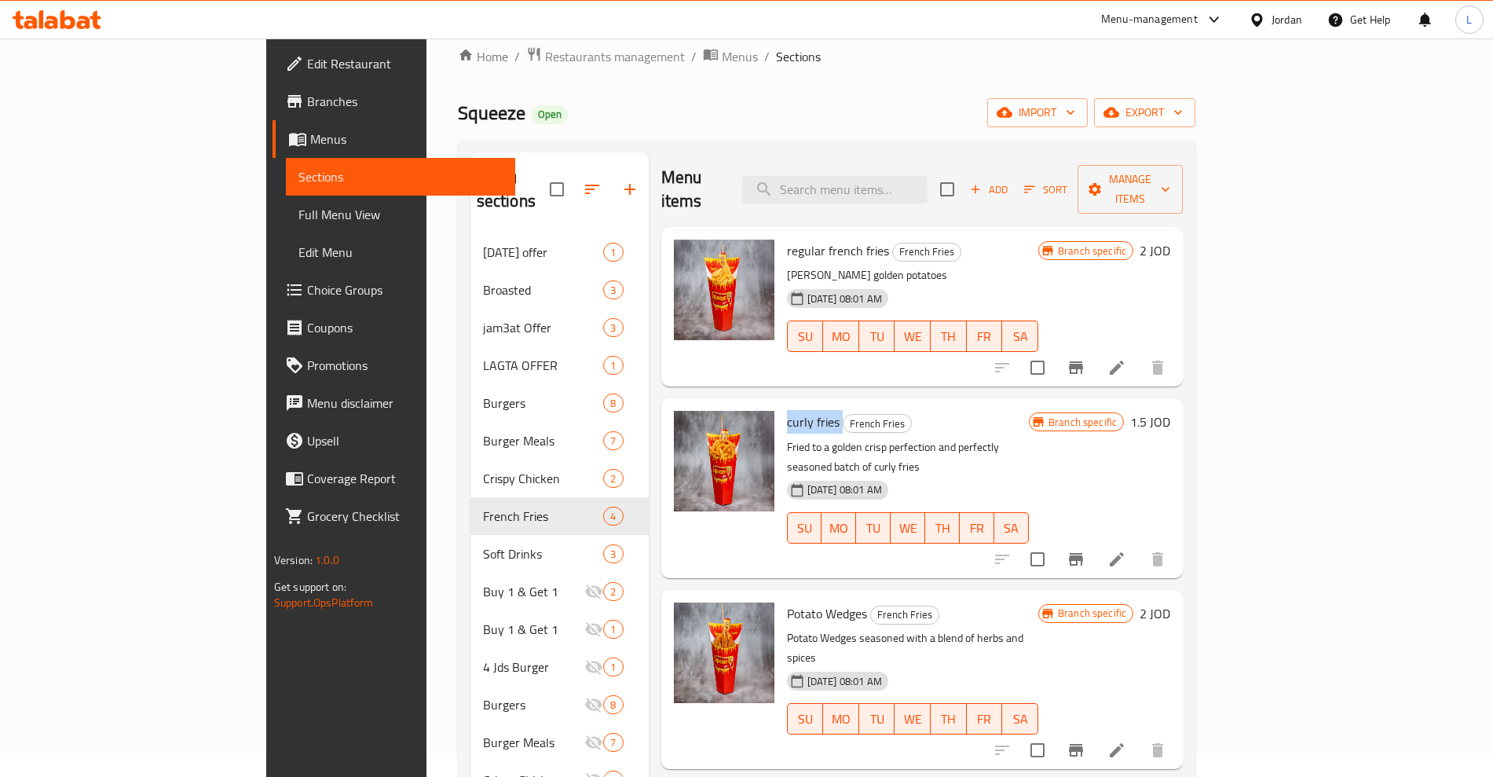
click at [787, 410] on span "curly fries" at bounding box center [813, 422] width 53 height 24
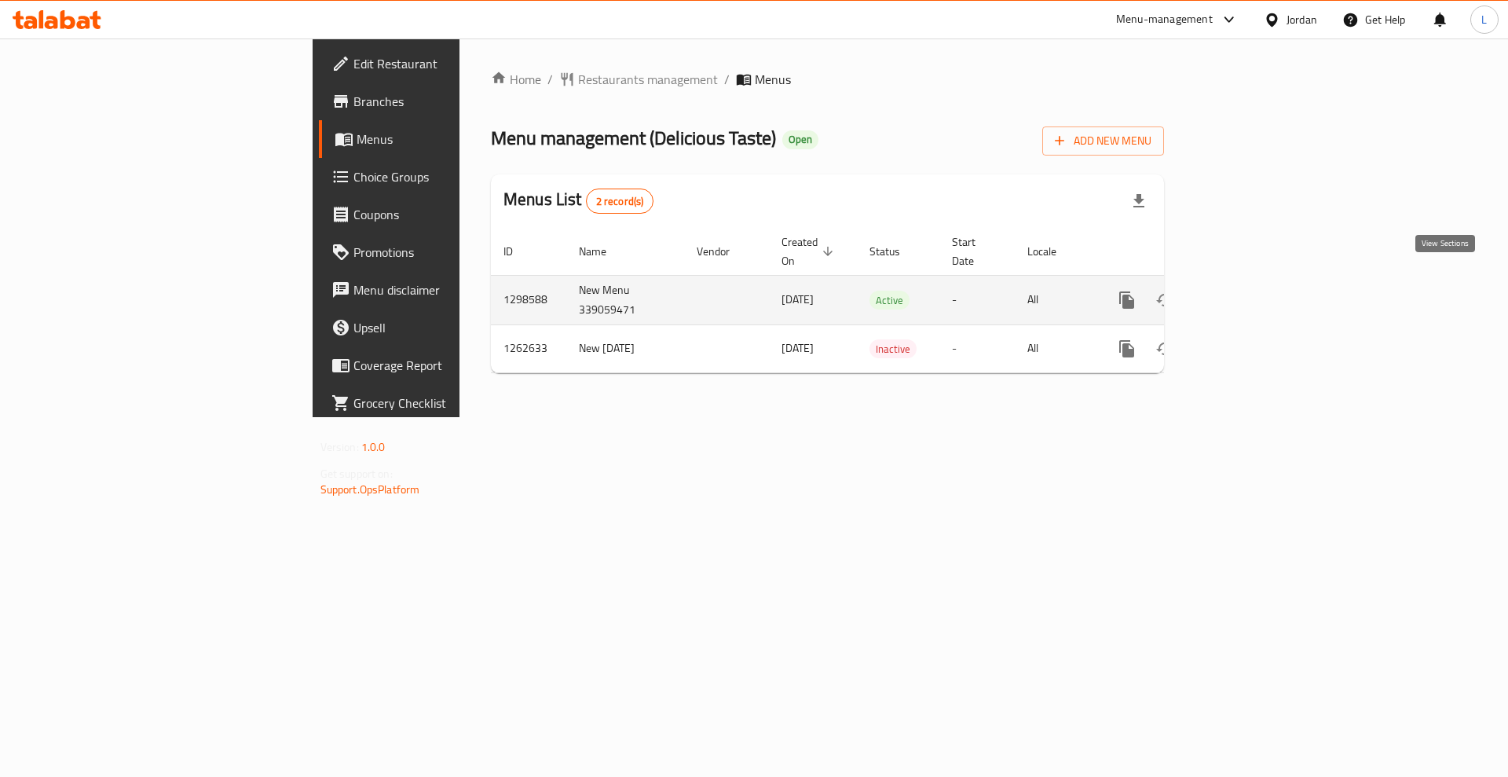
click at [1259, 284] on link "enhanced table" at bounding box center [1240, 300] width 38 height 38
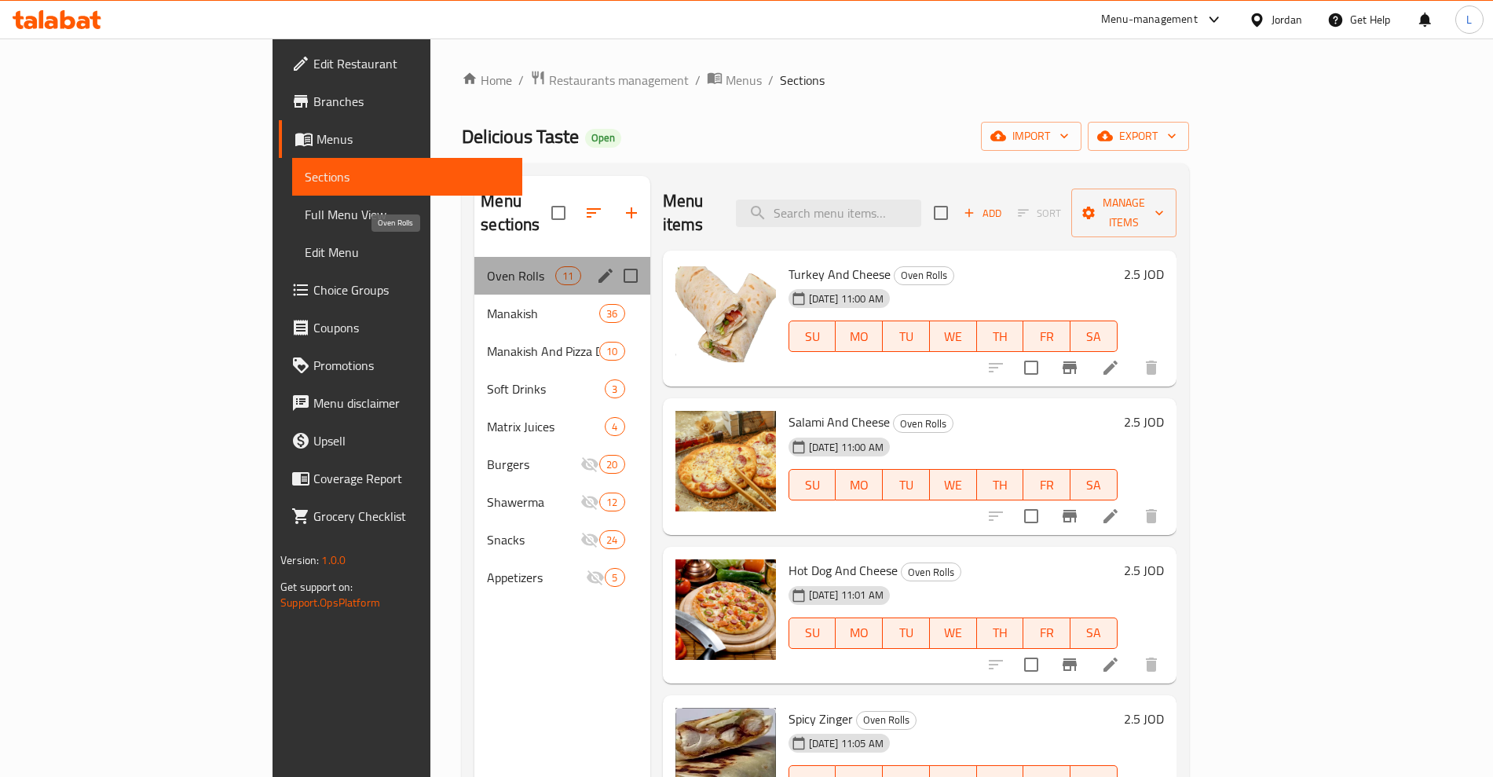
drag, startPoint x: 302, startPoint y: 251, endPoint x: 371, endPoint y: 249, distance: 69.9
click at [474, 257] on div "Oven Rolls 11" at bounding box center [561, 276] width 175 height 38
click at [487, 266] on span "Oven Rolls" at bounding box center [521, 275] width 68 height 19
drag, startPoint x: 367, startPoint y: 251, endPoint x: 307, endPoint y: 254, distance: 60.5
click at [487, 266] on span "Oven Rolls" at bounding box center [521, 275] width 68 height 19
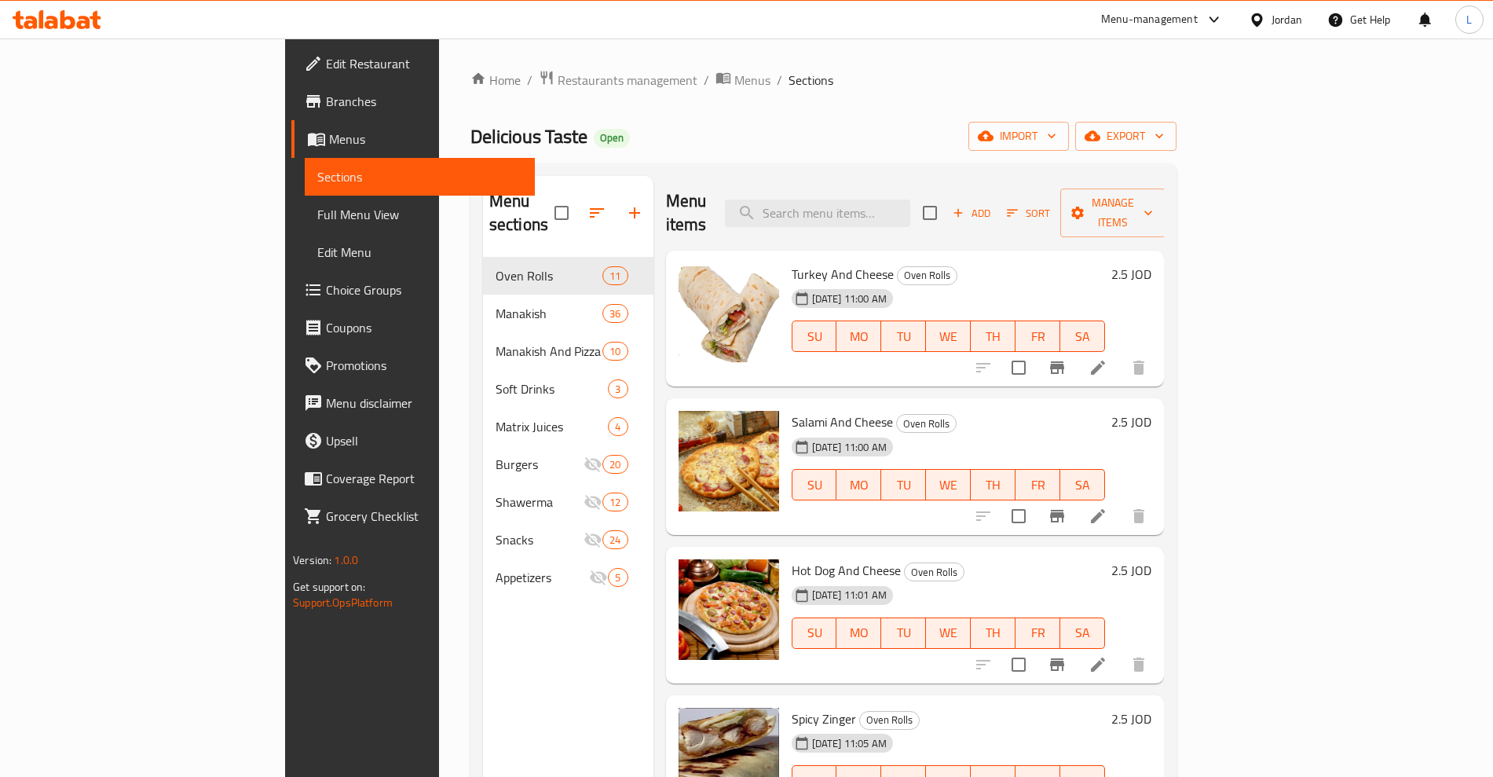
click at [439, 276] on div "Home / Restaurants management / Menus / Sections Delicious Taste Open import ex…" at bounding box center [823, 517] width 769 height 958
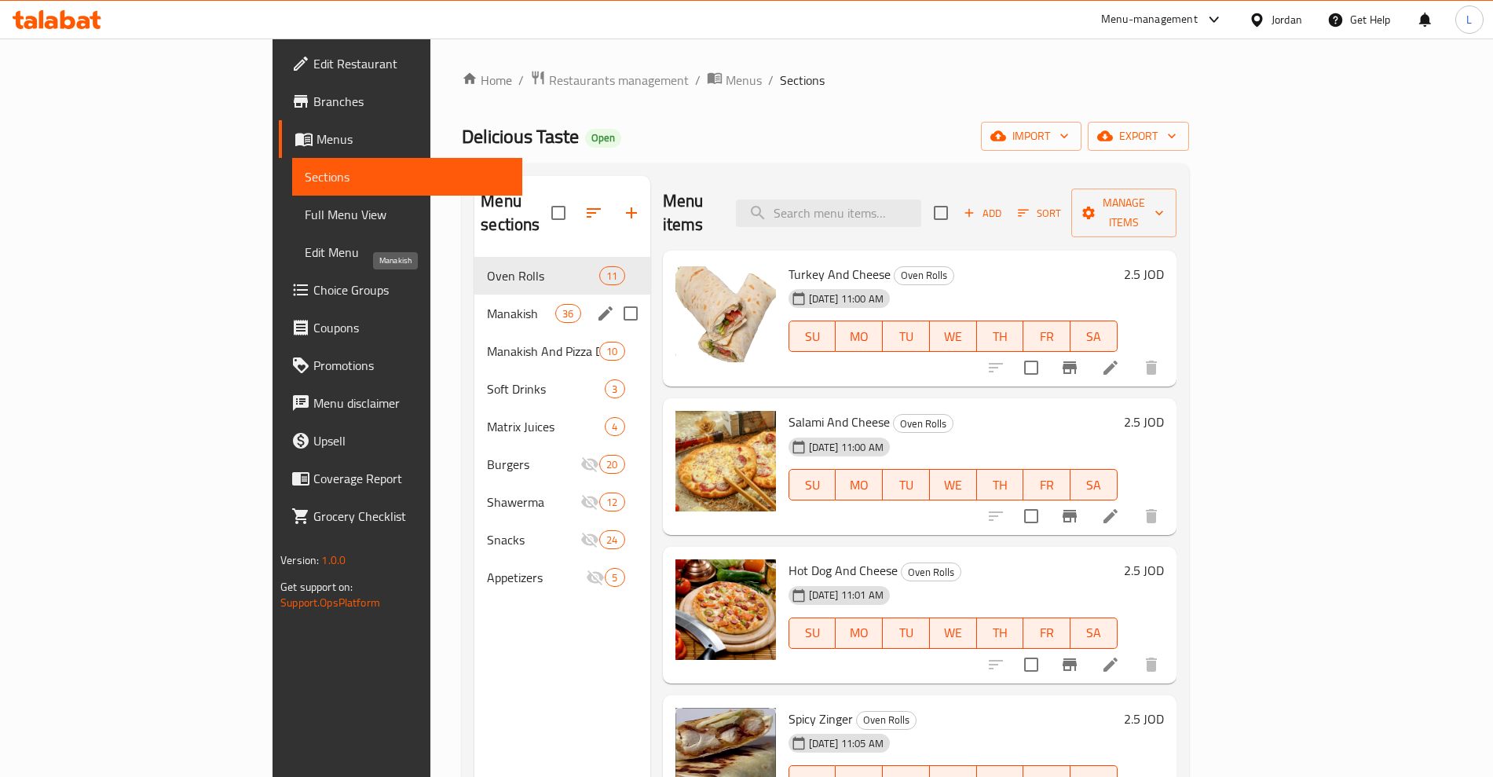
click at [487, 304] on span "Manakish" at bounding box center [521, 313] width 68 height 19
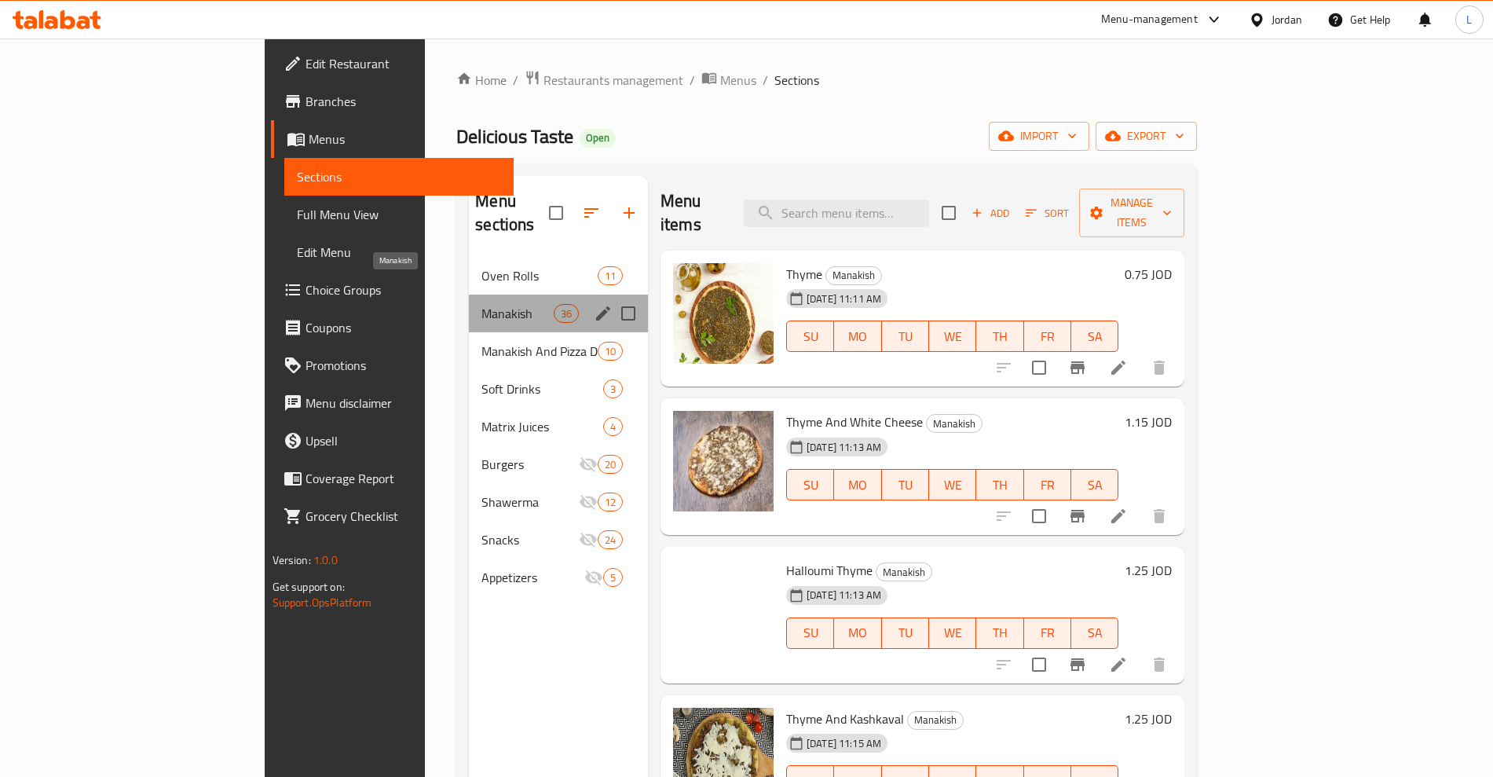
drag, startPoint x: 354, startPoint y: 290, endPoint x: 320, endPoint y: 293, distance: 33.9
click at [481, 304] on span "Manakish" at bounding box center [516, 313] width 71 height 19
drag, startPoint x: 359, startPoint y: 283, endPoint x: 322, endPoint y: 279, distance: 37.2
click at [469, 294] on div "Manakish 36" at bounding box center [558, 313] width 179 height 38
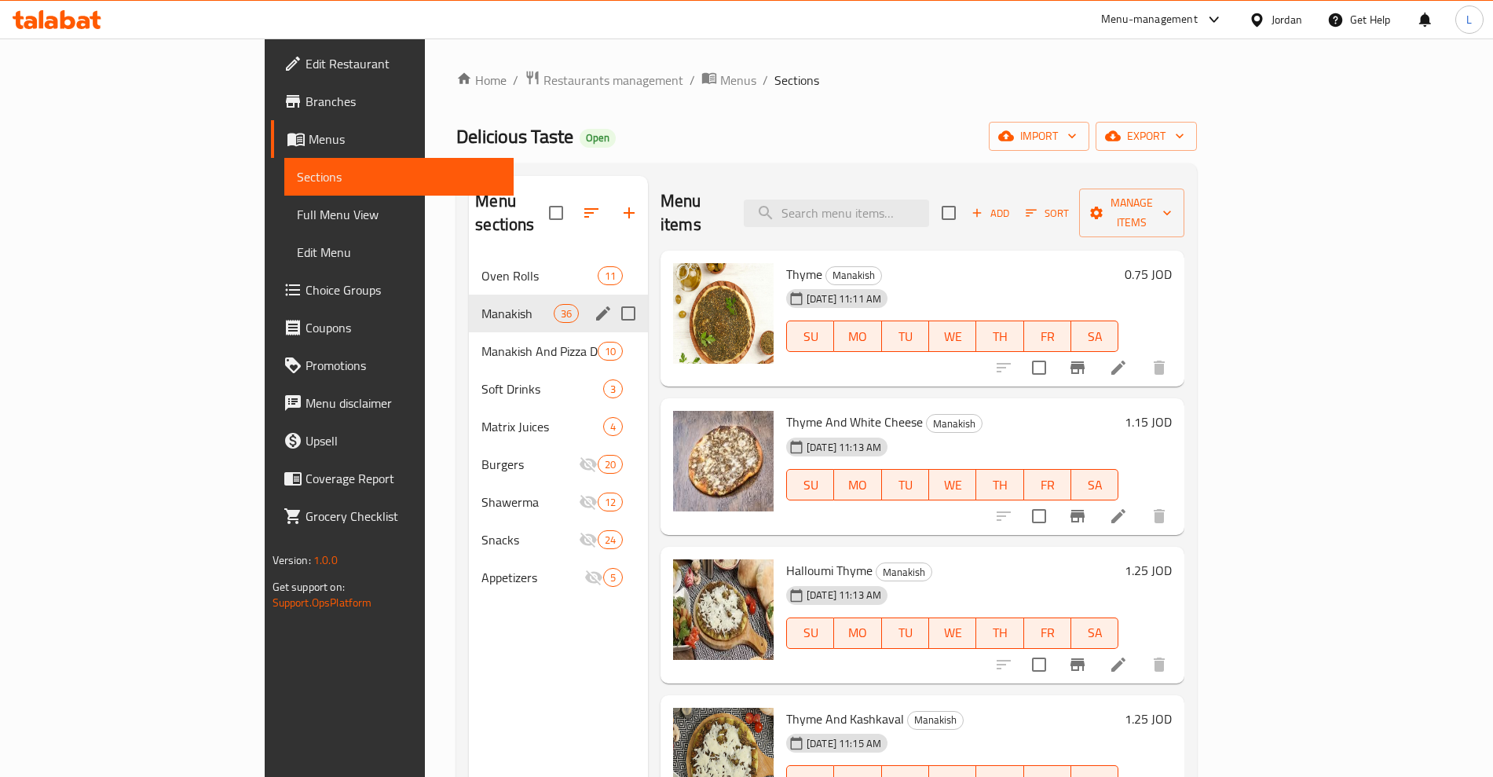
click at [594, 304] on icon "edit" at bounding box center [603, 313] width 19 height 19
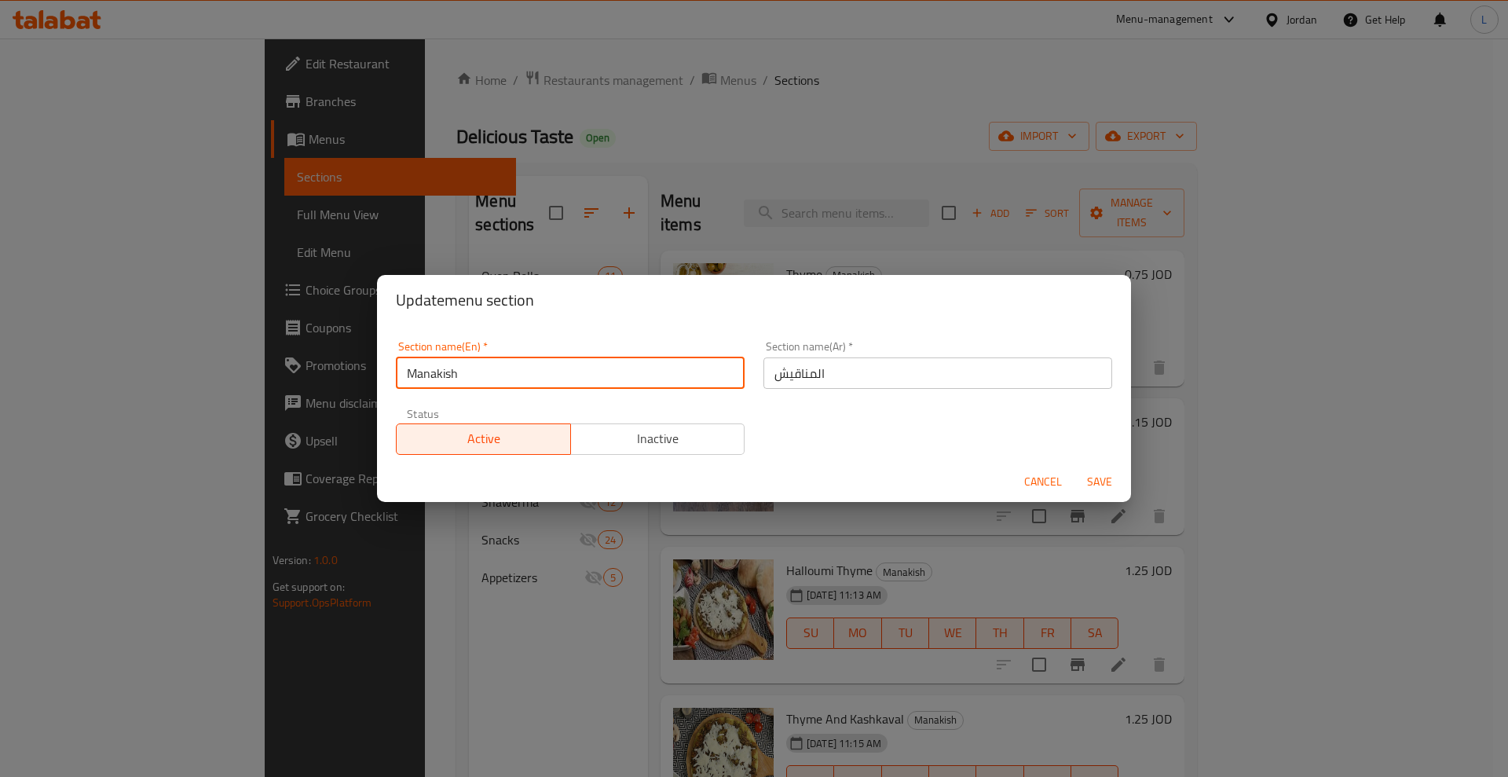
drag, startPoint x: 499, startPoint y: 371, endPoint x: 393, endPoint y: 382, distance: 105.9
click at [393, 382] on div "Section name(En)   * Manakish Section name(En) *" at bounding box center [569, 364] width 367 height 67
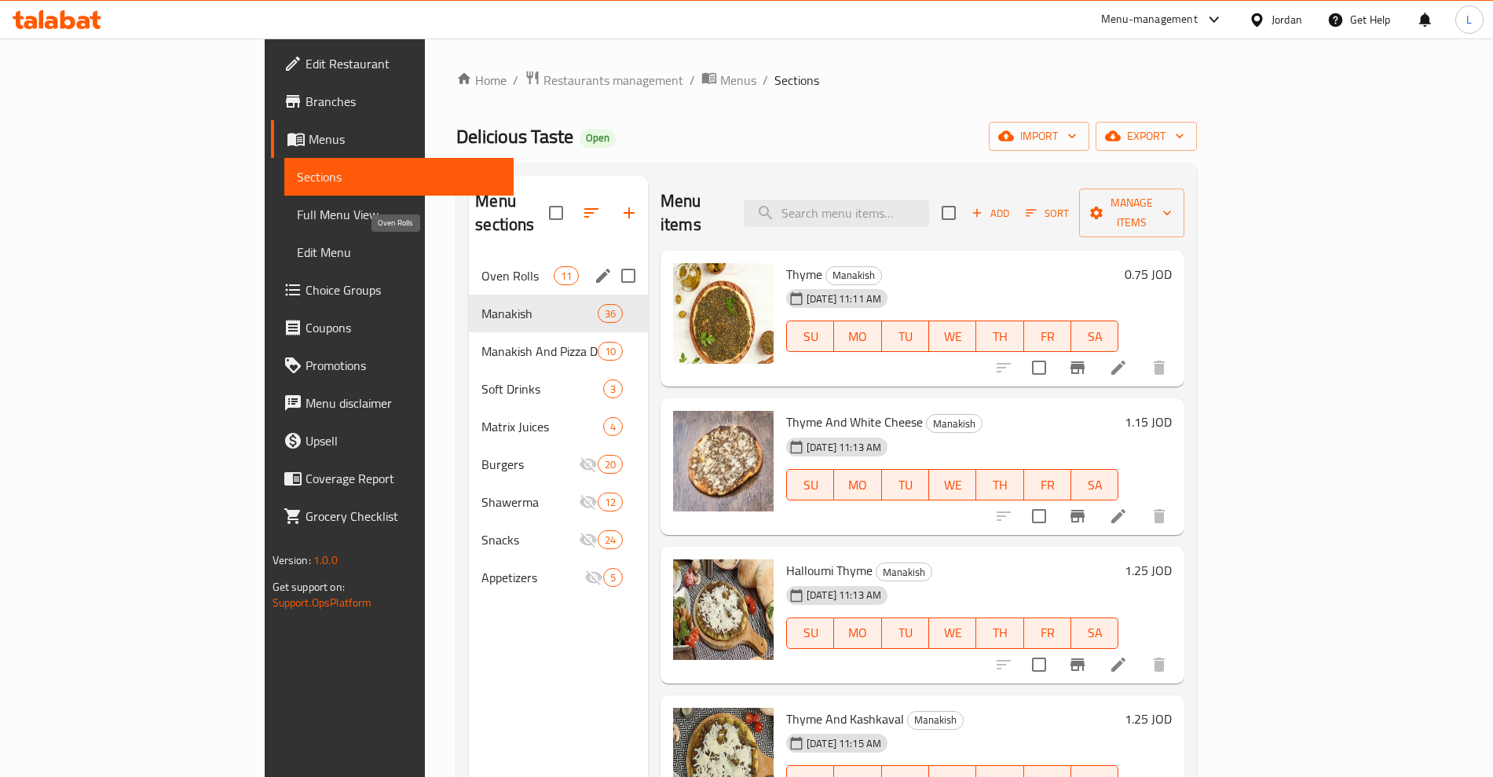
click at [481, 266] on span "Oven Rolls" at bounding box center [516, 275] width 71 height 19
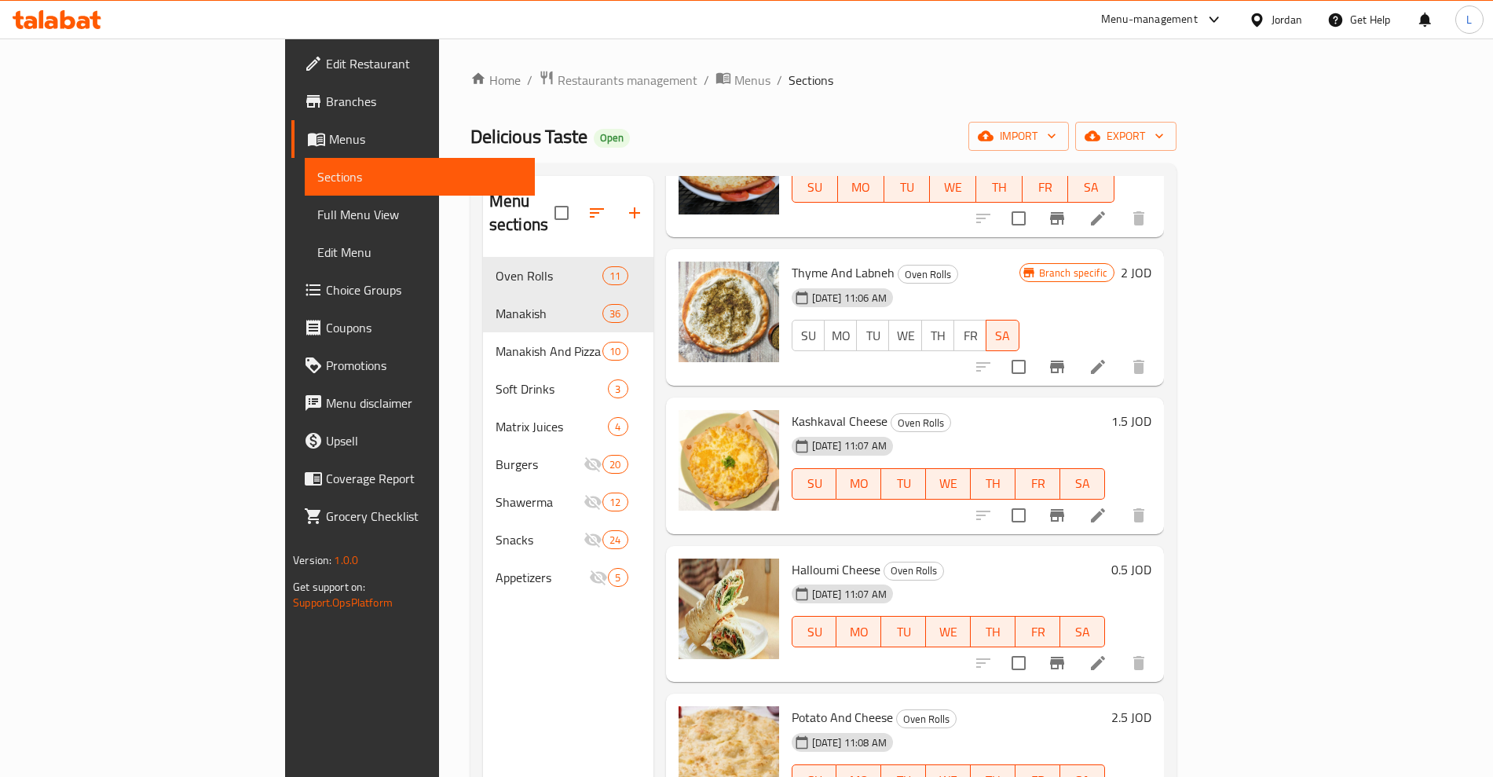
scroll to position [891, 0]
click at [1151, 557] on h6 "0.5 JOD" at bounding box center [1131, 568] width 40 height 22
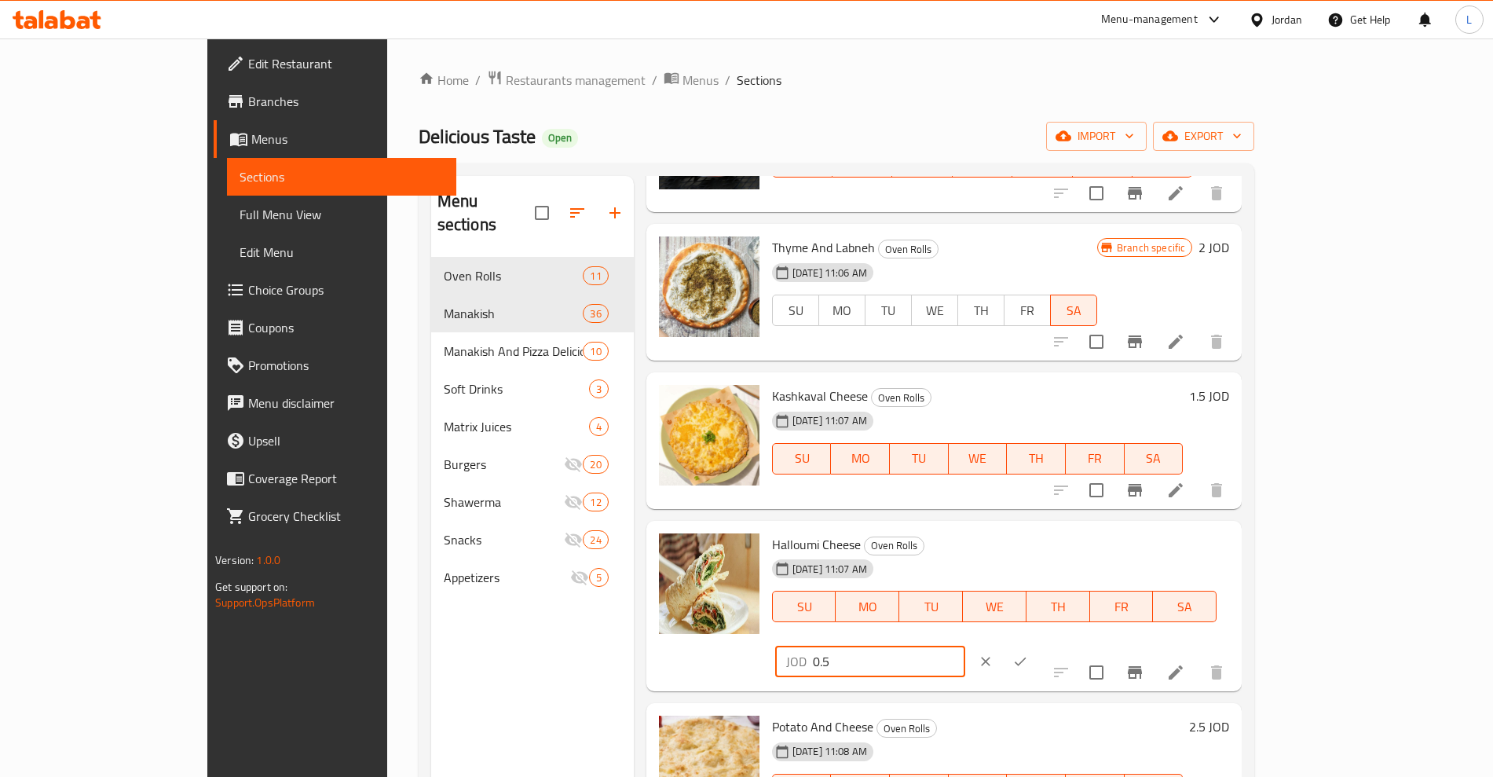
drag, startPoint x: 1232, startPoint y: 548, endPoint x: 1172, endPoint y: 563, distance: 62.3
click at [965, 645] on div "JOD 0.5 ​" at bounding box center [870, 660] width 190 height 31
drag, startPoint x: 1242, startPoint y: 554, endPoint x: 1215, endPoint y: 559, distance: 28.0
click at [965, 645] on input "25" at bounding box center [889, 660] width 152 height 31
type input "2.5"
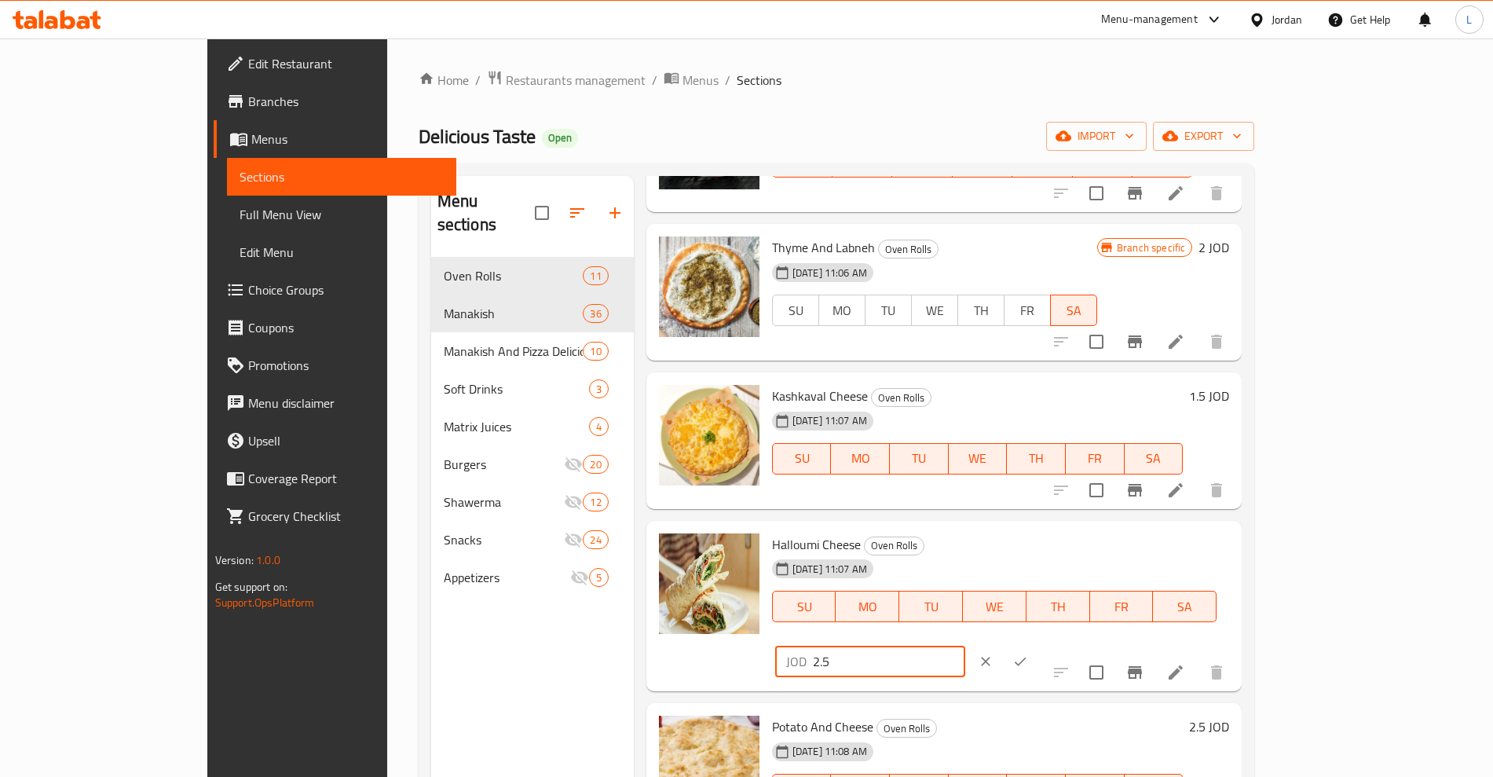
click at [1028, 653] on icon "ok" at bounding box center [1020, 661] width 16 height 16
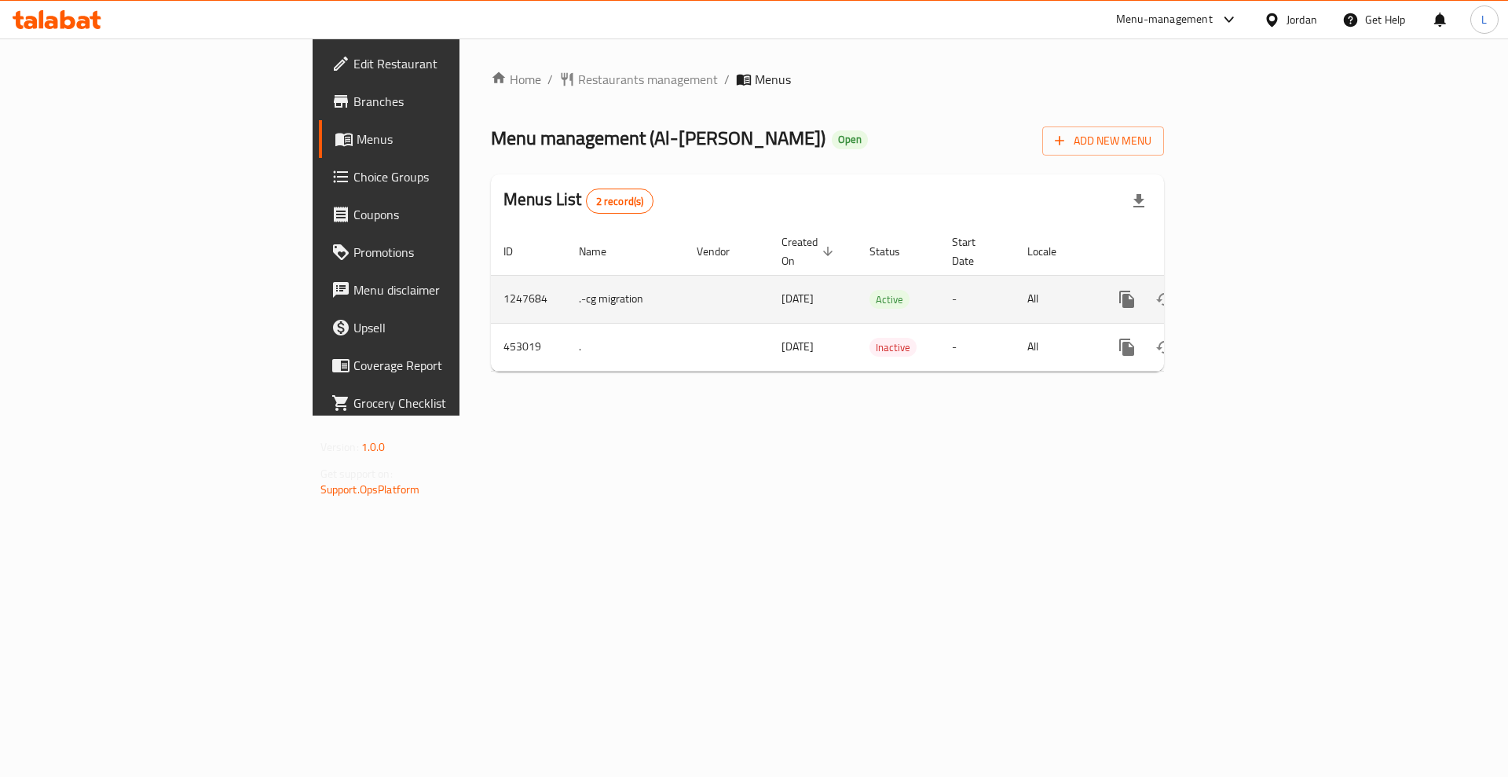
click at [1259, 280] on link "enhanced table" at bounding box center [1240, 299] width 38 height 38
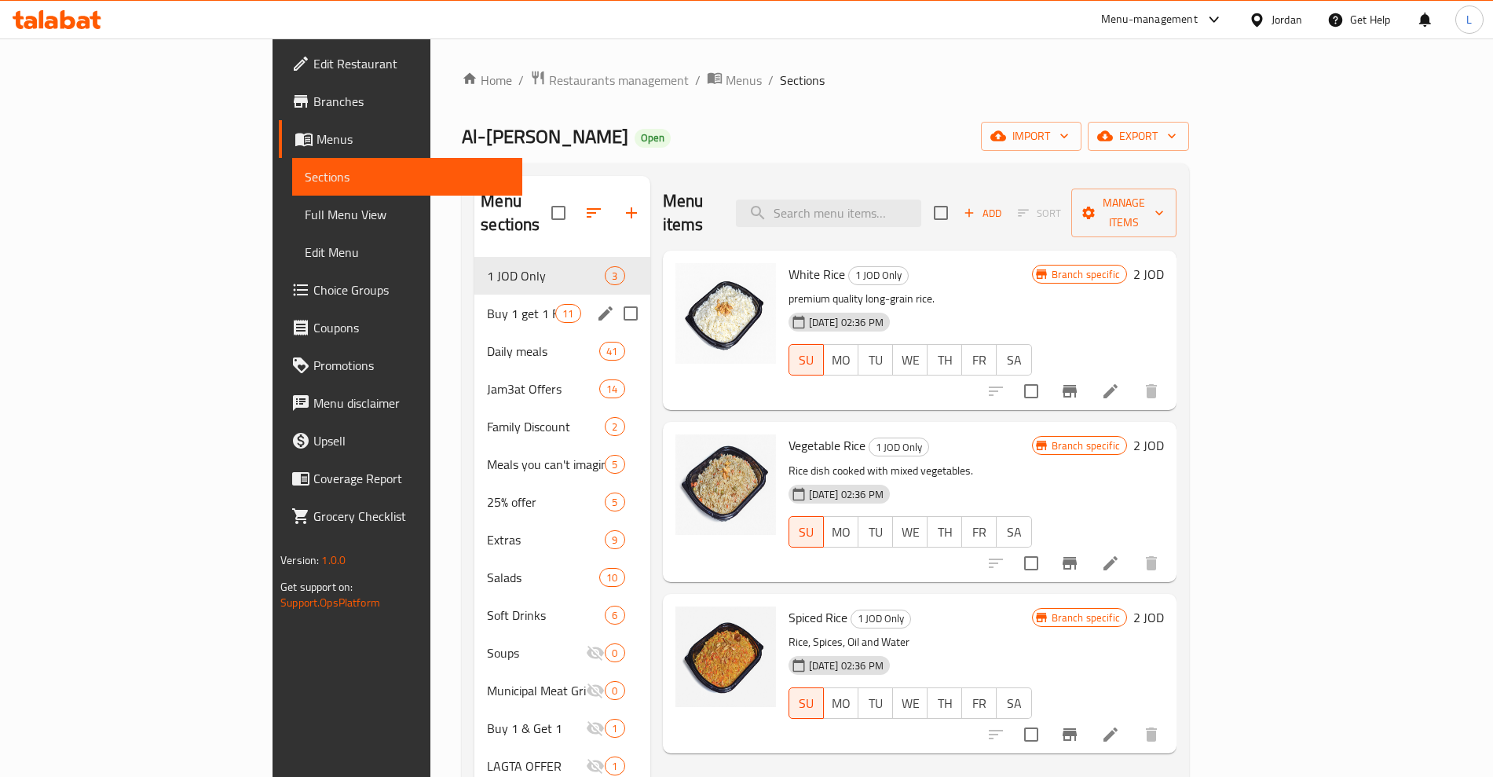
click at [487, 304] on span "Buy 1 get 1 Free" at bounding box center [521, 313] width 68 height 19
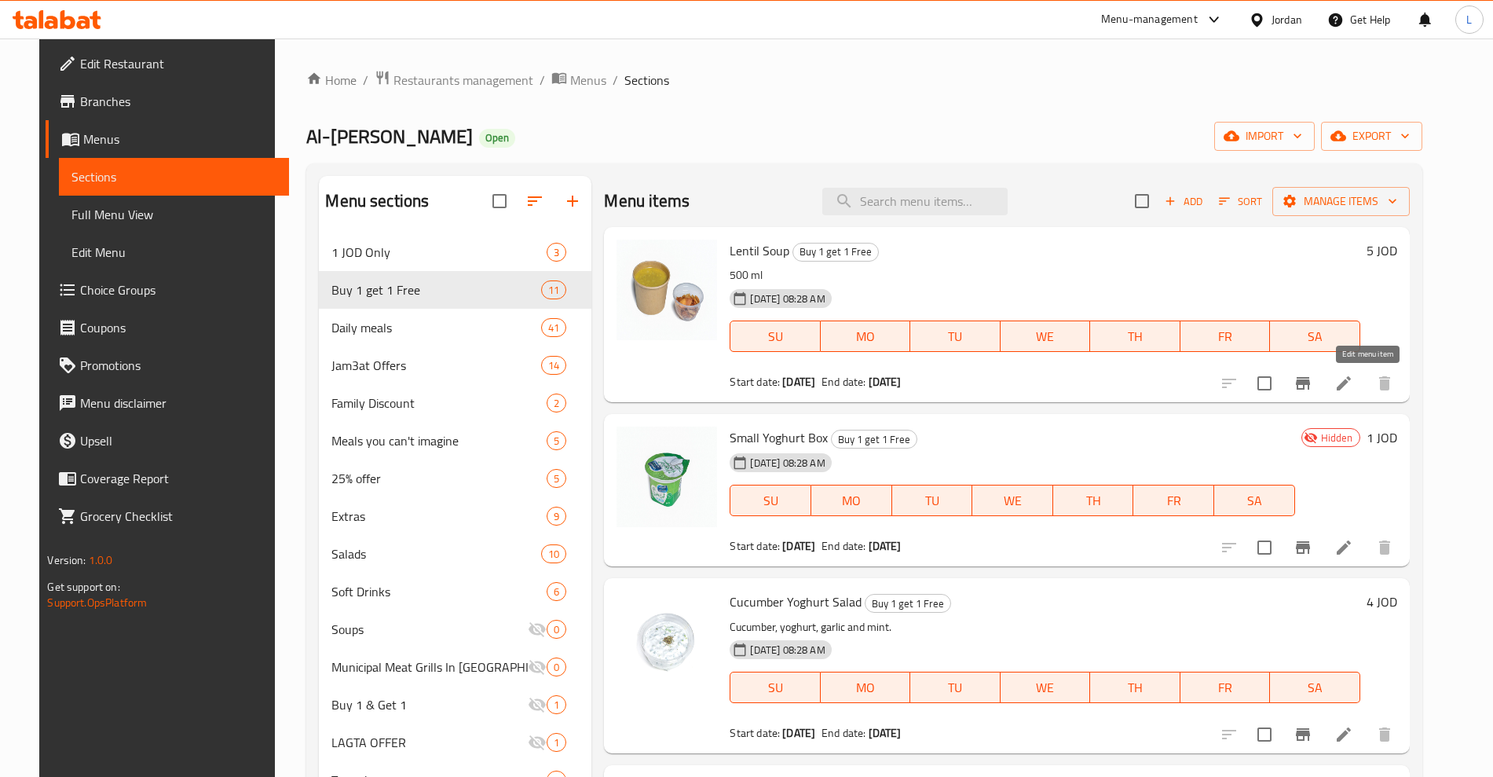
click at [1351, 383] on icon at bounding box center [1343, 383] width 14 height 14
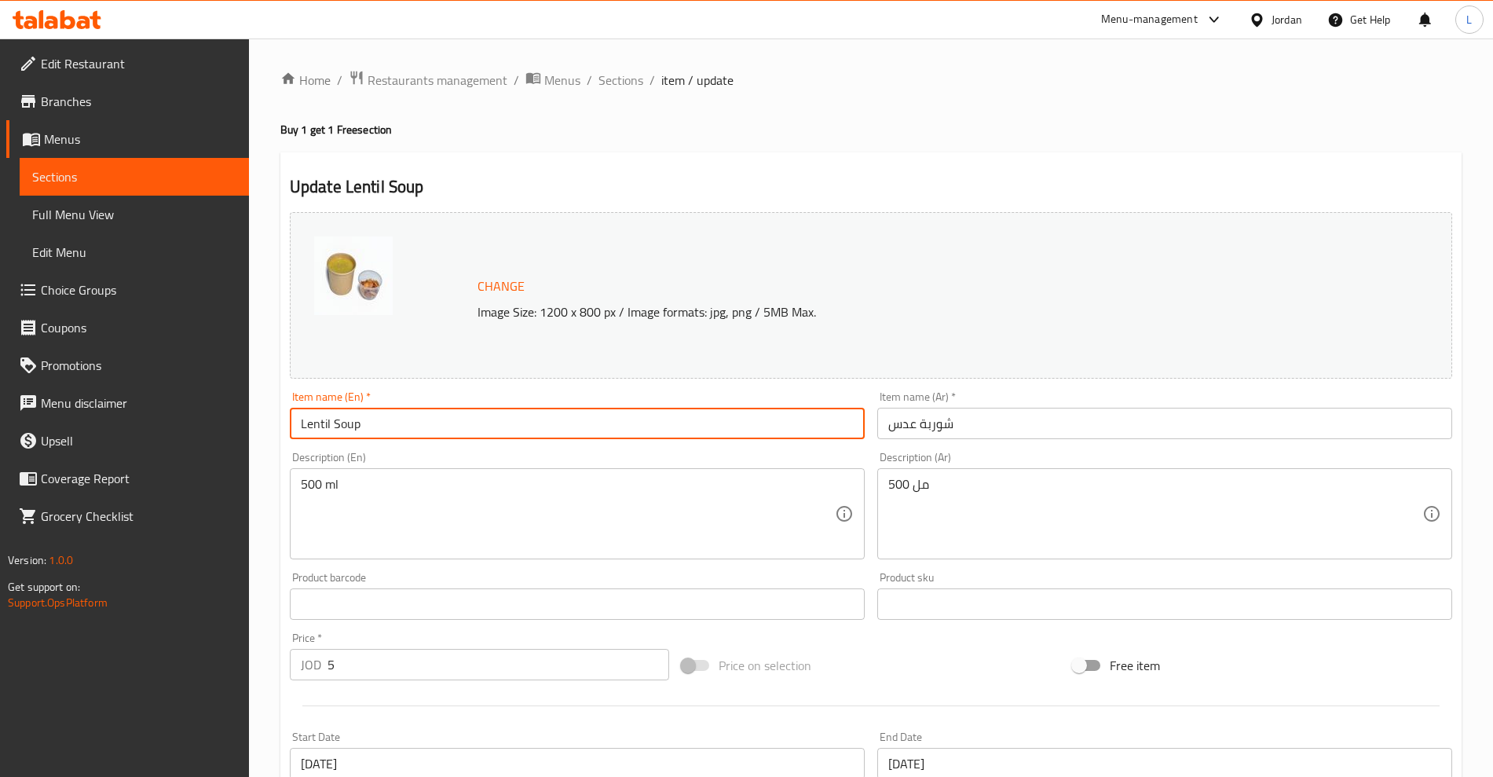
click at [596, 434] on input "Lentil Soup" at bounding box center [577, 423] width 575 height 31
click at [300, 429] on input "Lentil Soup" at bounding box center [577, 423] width 575 height 31
click at [393, 425] on input "Buy Lentil Soup" at bounding box center [577, 423] width 575 height 31
type input "Buy Lentil Soup and get one free"
click at [996, 397] on div "Item name (Ar)   * شوربة عدس Item name (Ar) *" at bounding box center [1164, 415] width 575 height 48
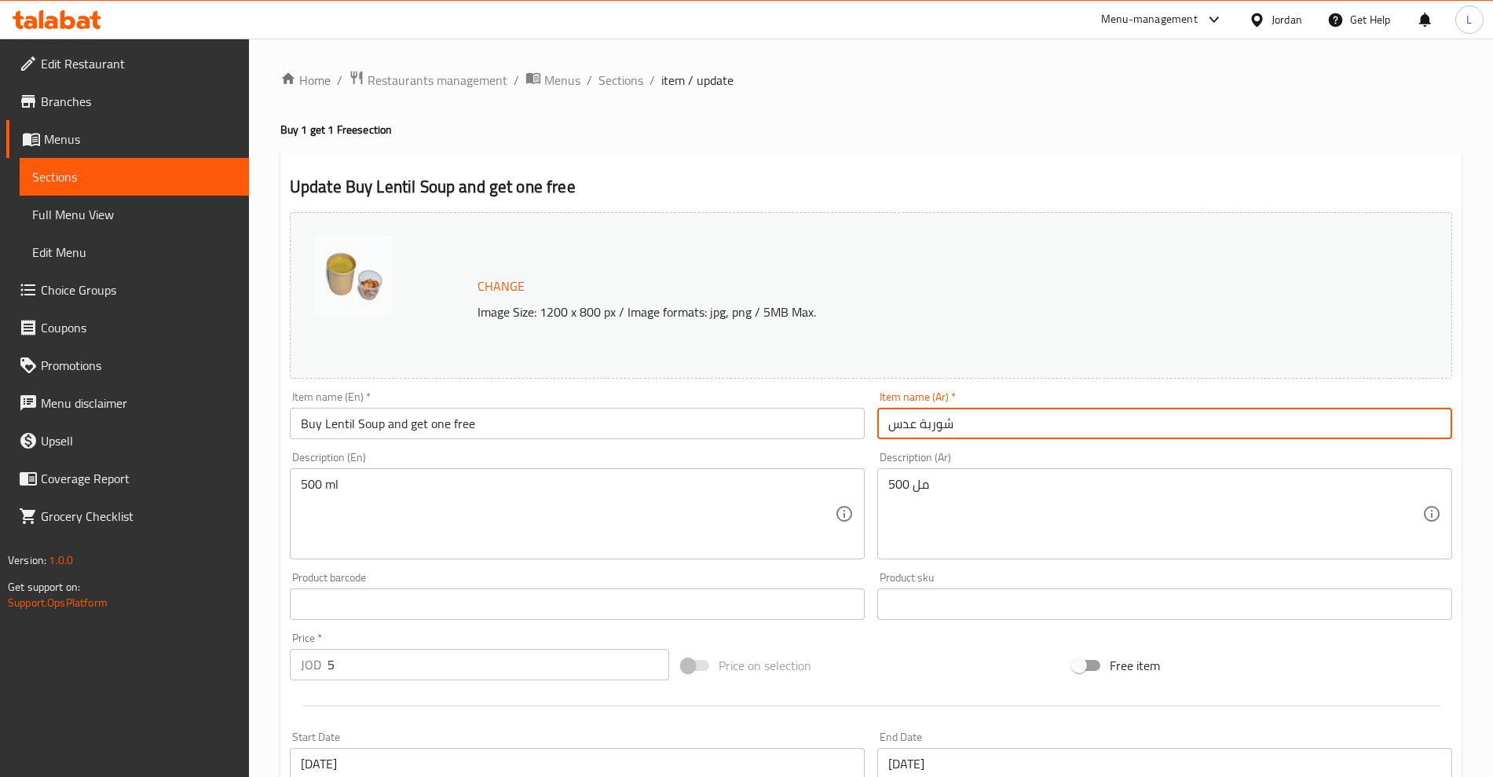
click at [1003, 411] on input "شوربة عدس" at bounding box center [1164, 423] width 575 height 31
click at [918, 421] on input "شوربة عدس" at bounding box center [1164, 423] width 575 height 31
click at [919, 422] on input "شوربة عدس" at bounding box center [1164, 423] width 575 height 31
paste input "شوربة عدس"
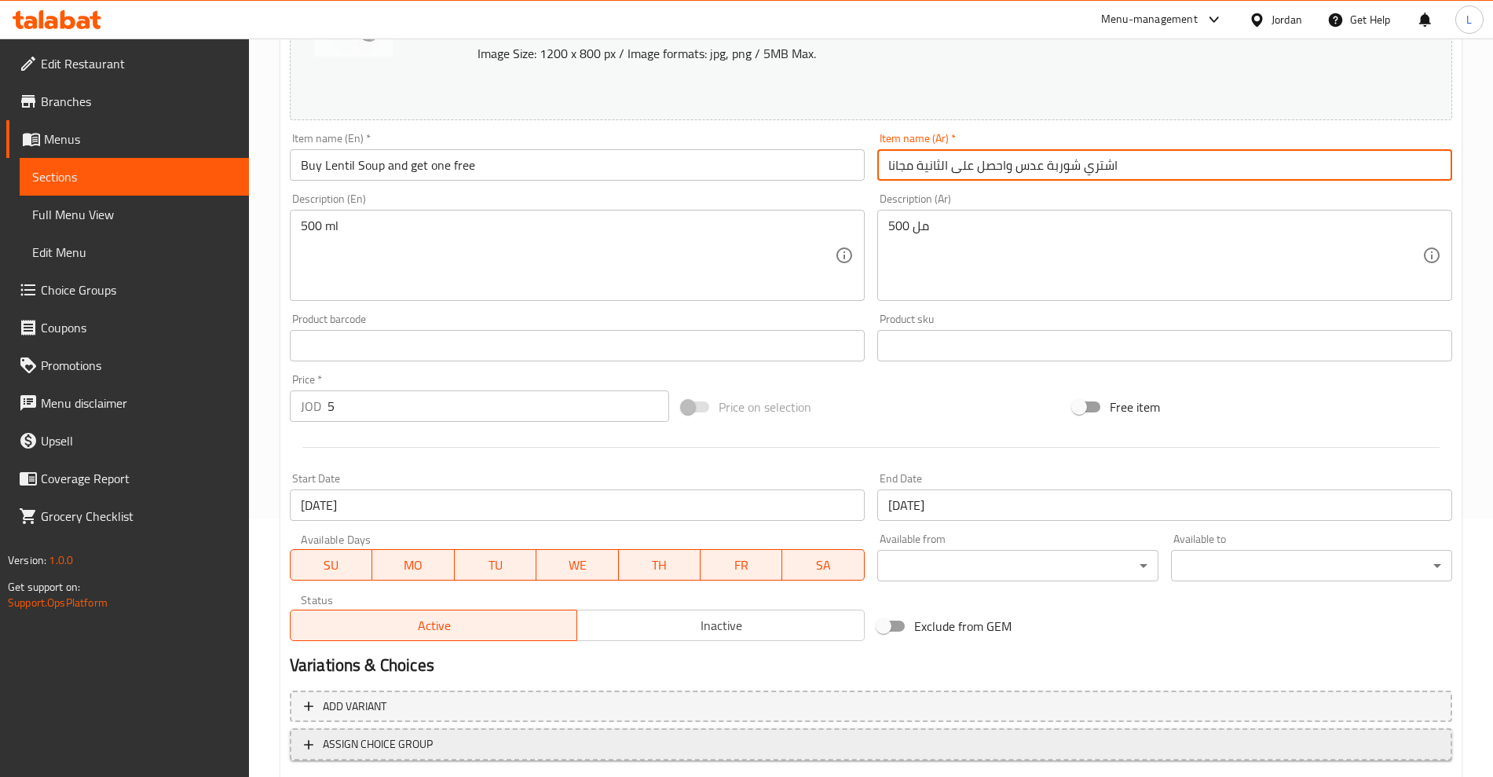
scroll to position [356, 0]
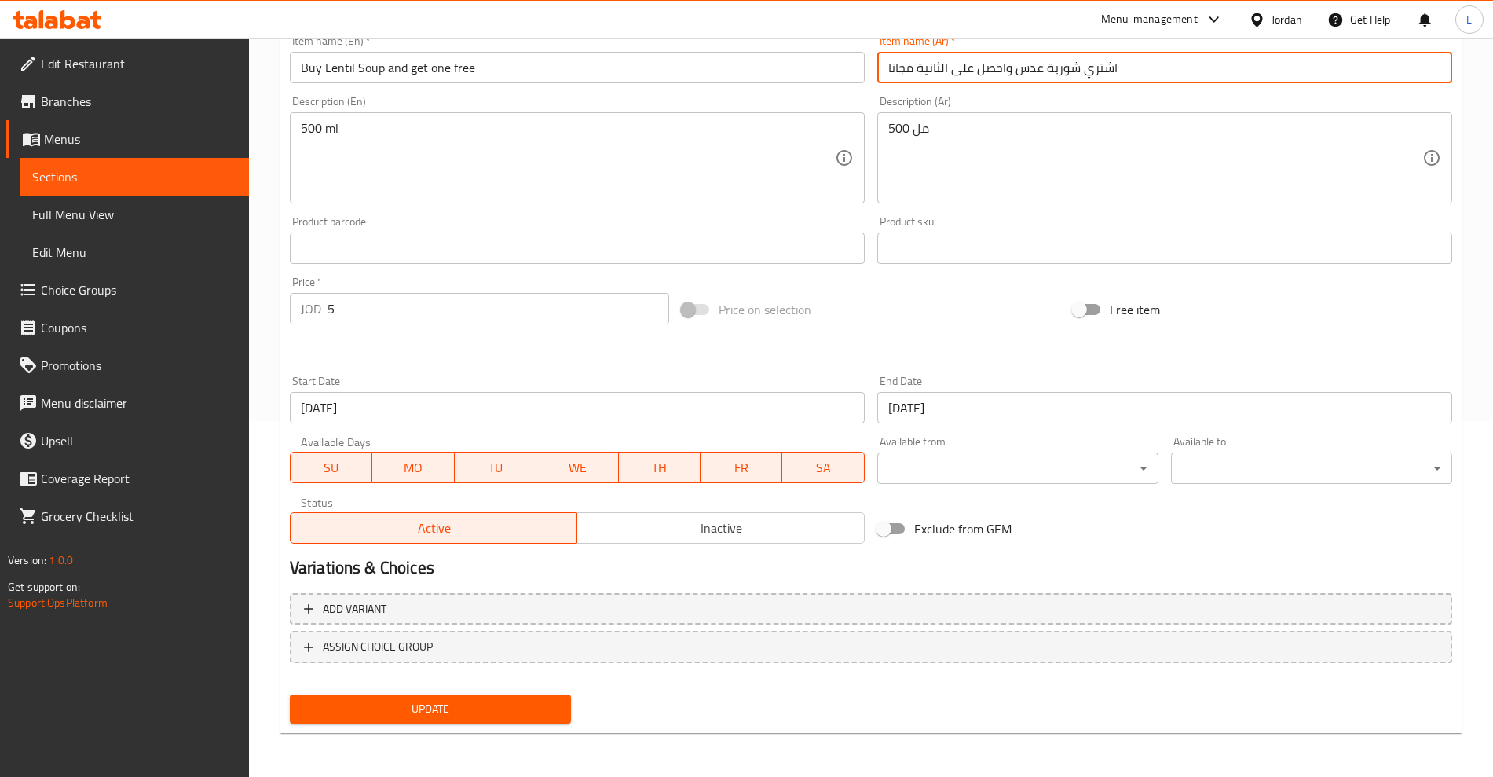
type input "اشتري شوربة عدس واحصل على الثانية مجانا"
click at [509, 707] on span "Update" at bounding box center [430, 709] width 256 height 20
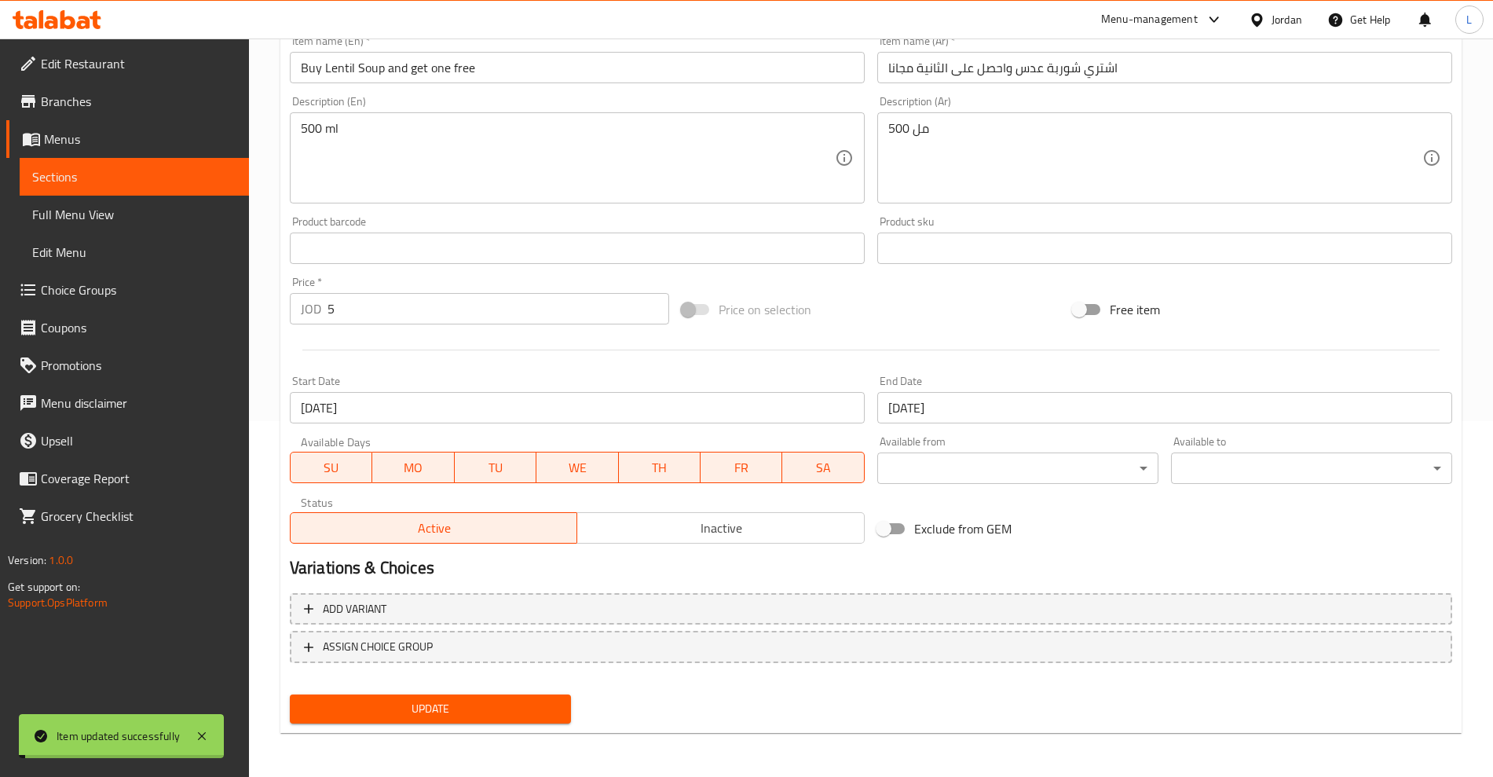
drag, startPoint x: 60, startPoint y: 175, endPoint x: 117, endPoint y: 177, distance: 56.6
click at [62, 177] on span "Sections" at bounding box center [134, 176] width 204 height 19
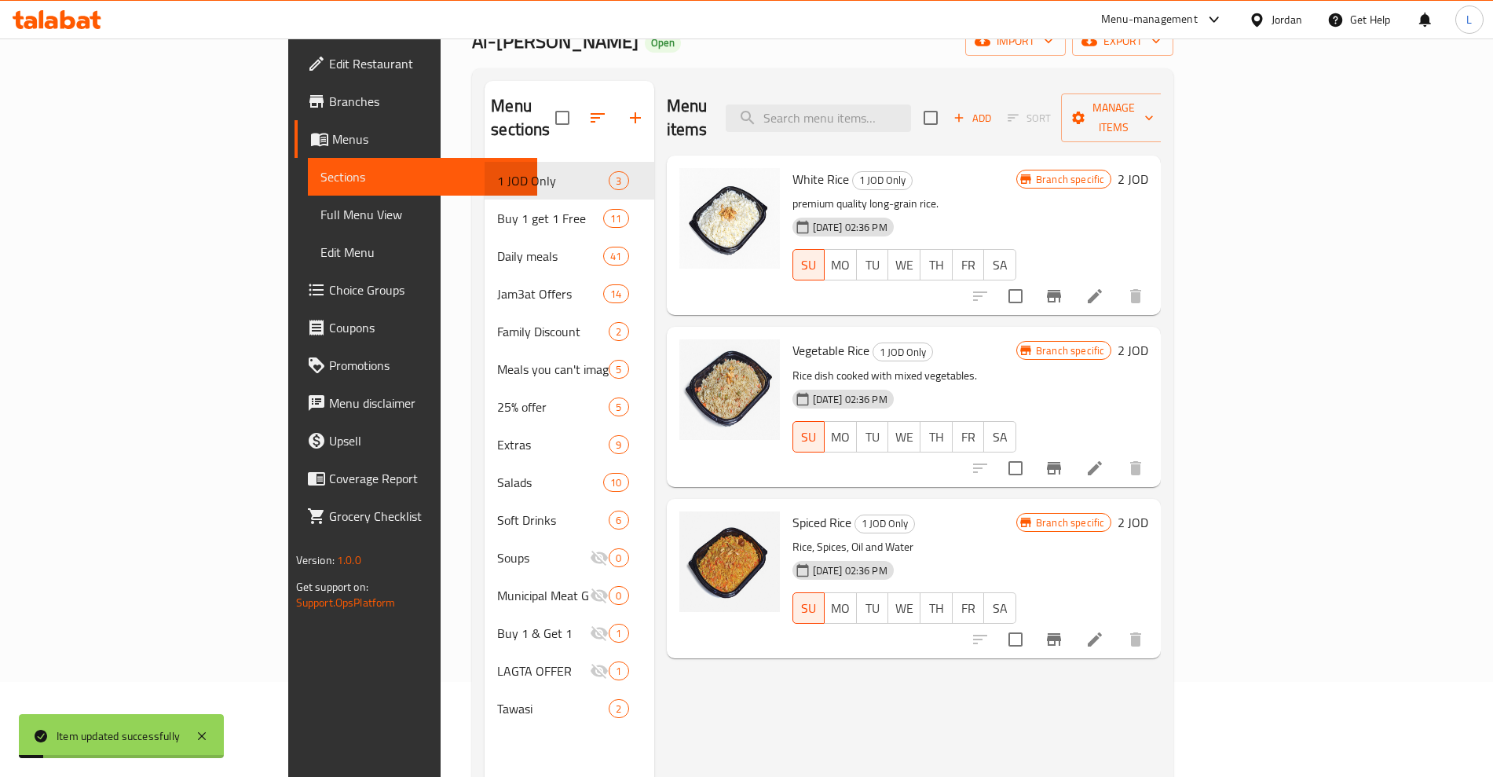
scroll to position [24, 0]
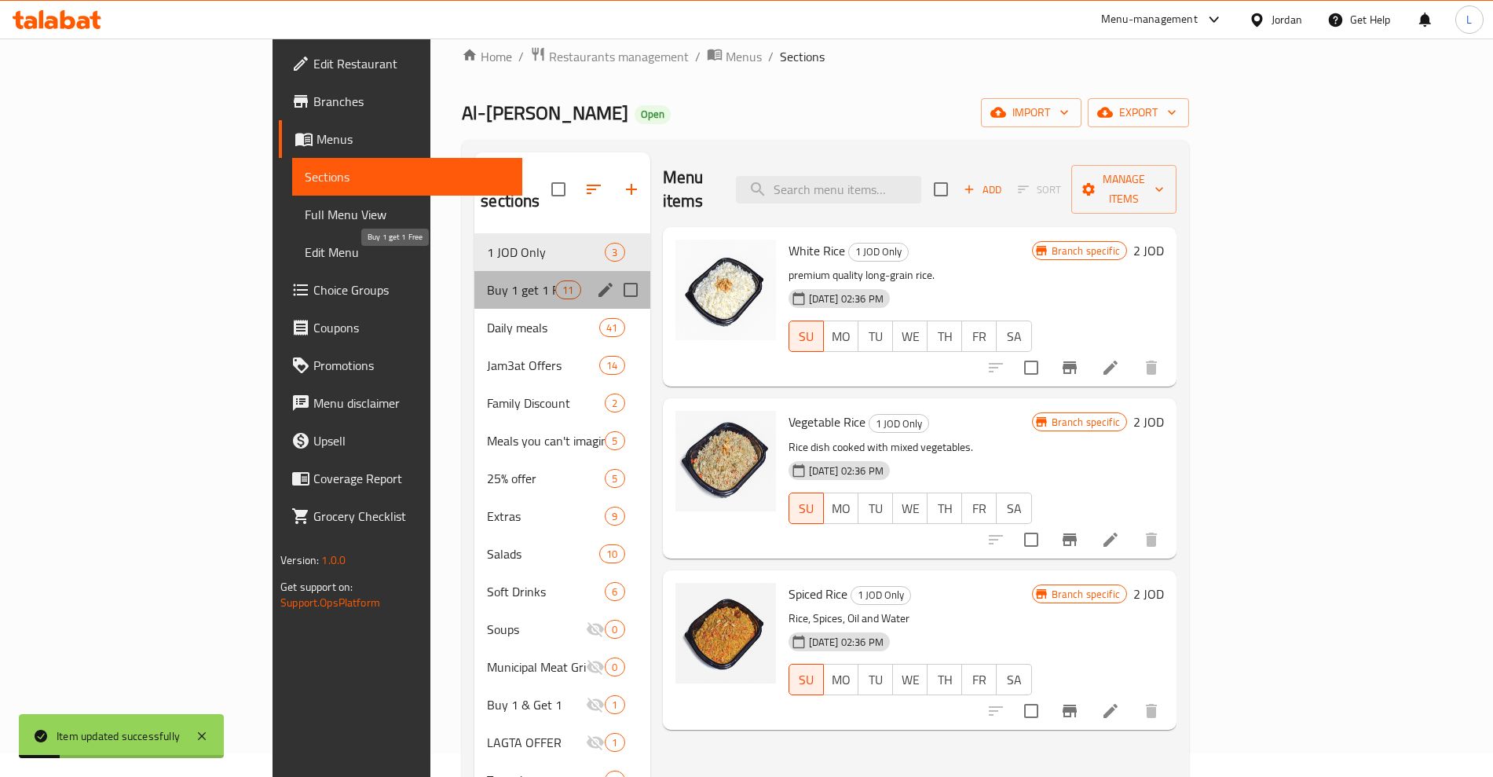
click at [487, 280] on span "Buy 1 get 1 Free" at bounding box center [521, 289] width 68 height 19
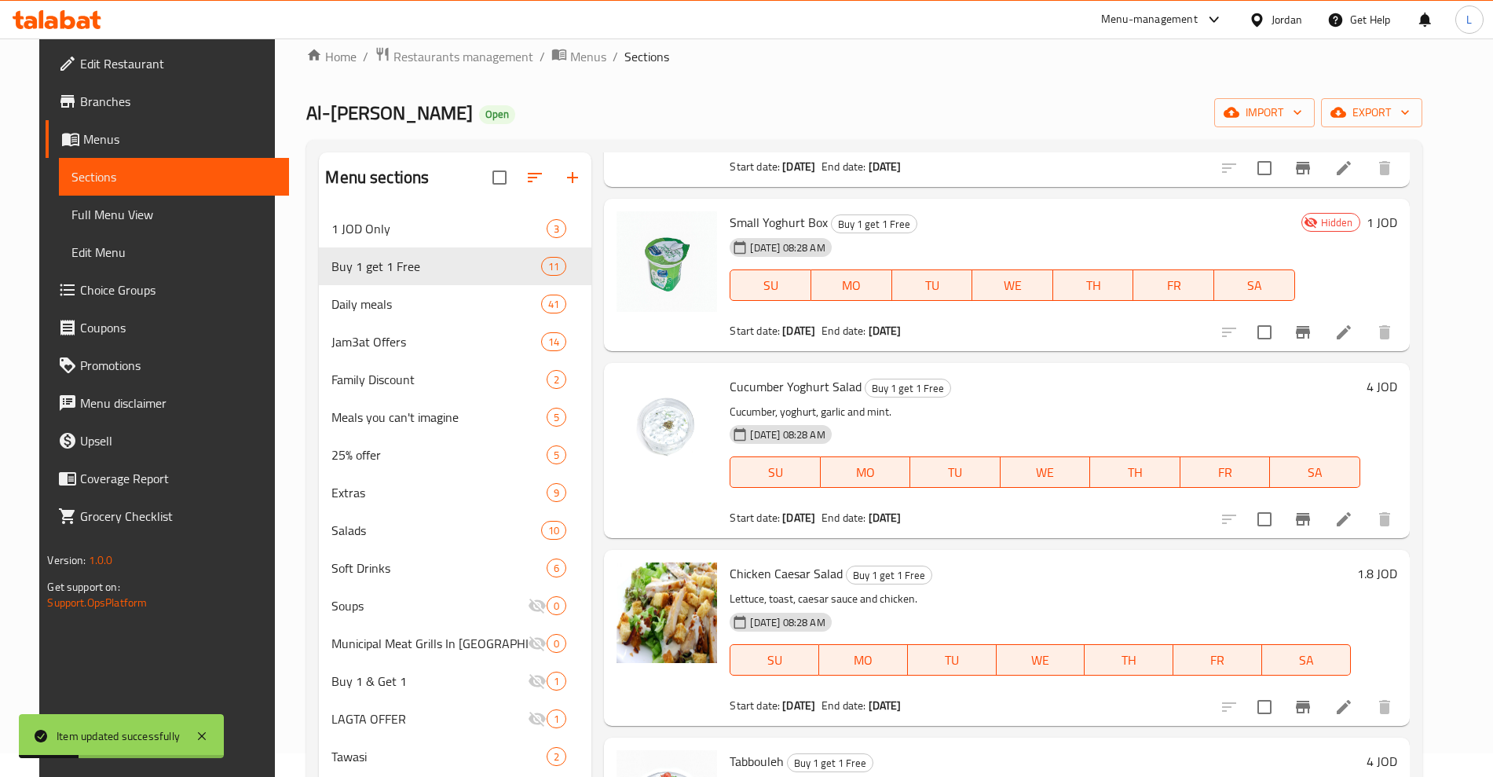
scroll to position [196, 0]
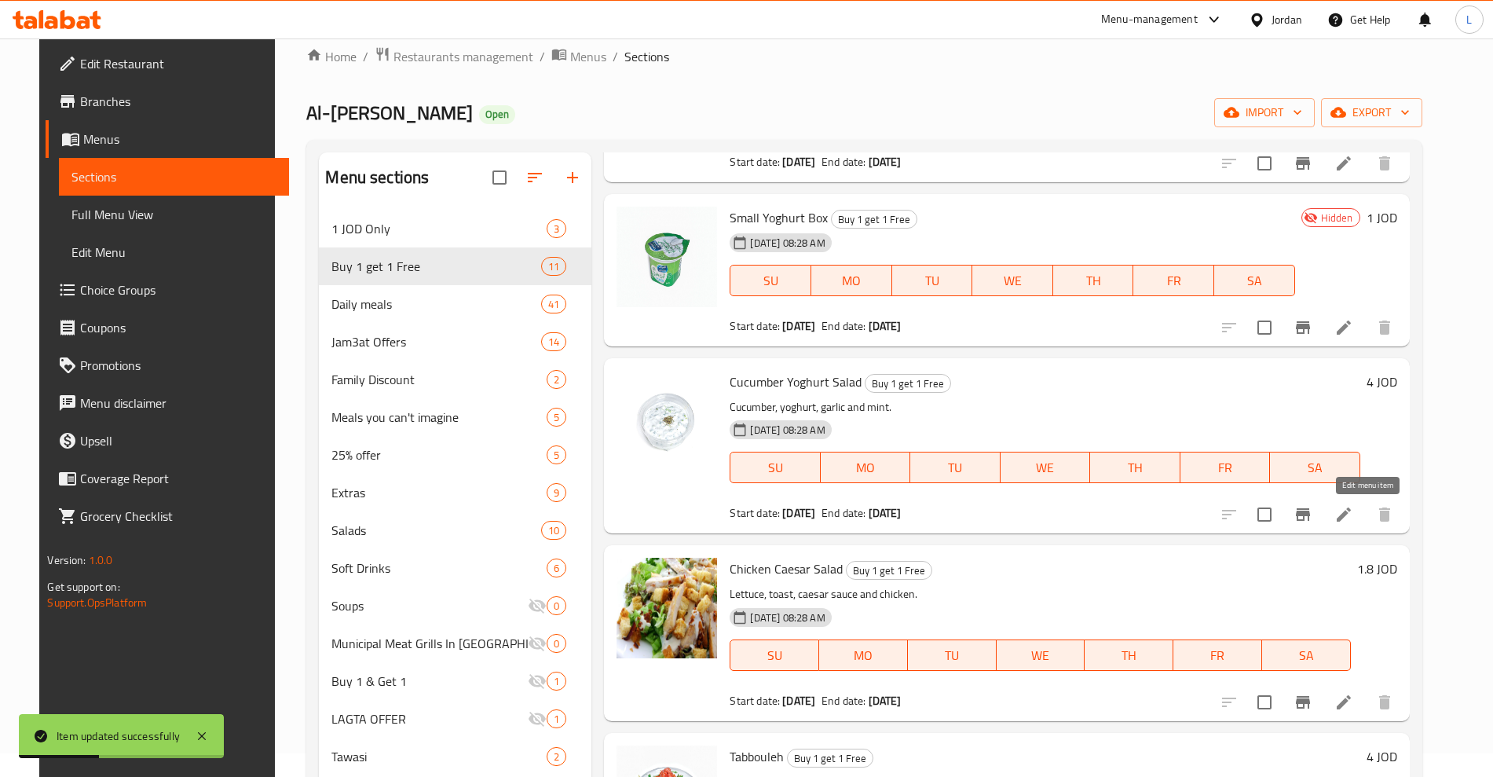
click at [1353, 514] on icon at bounding box center [1343, 514] width 19 height 19
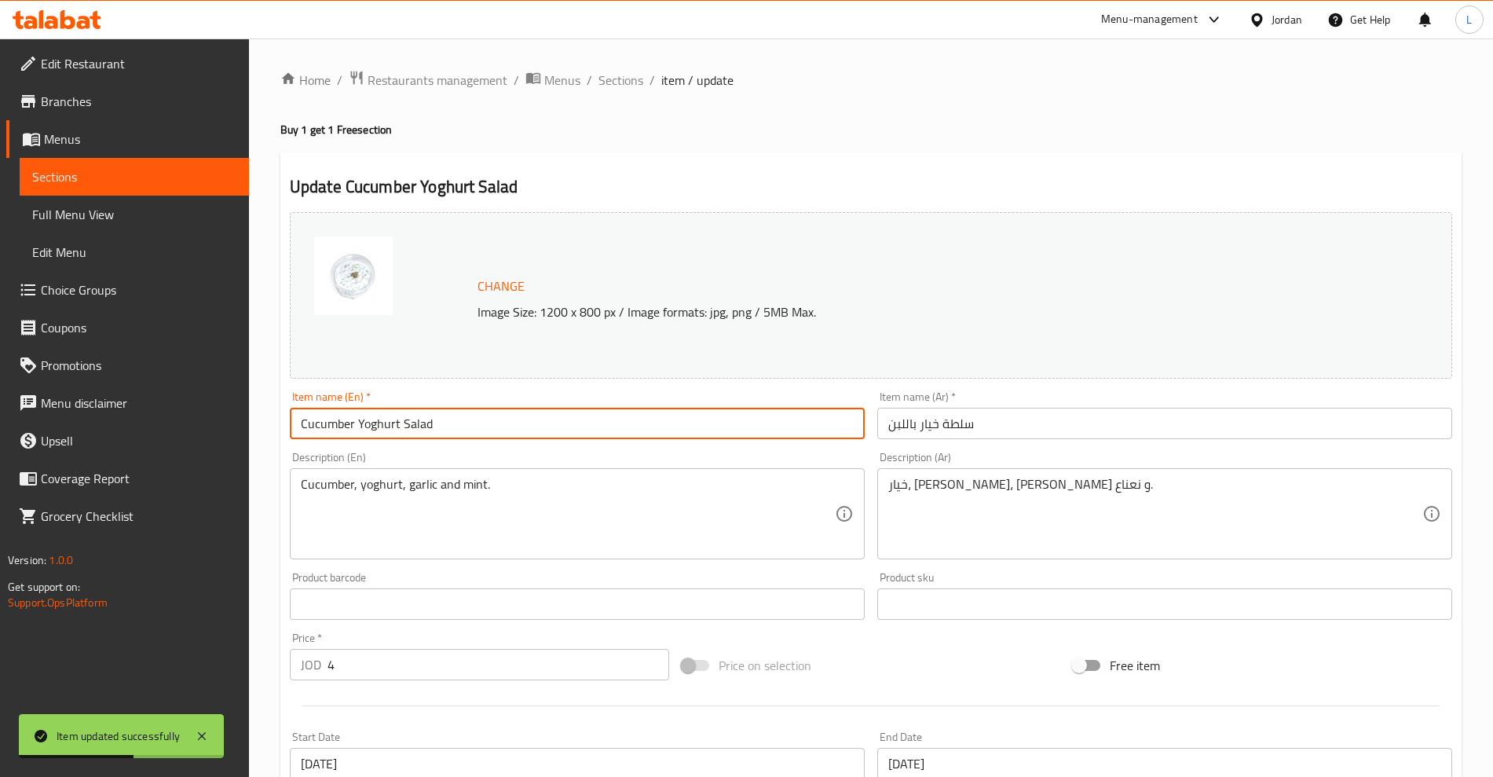
click at [297, 426] on input "Cucumber Yoghurt Salad" at bounding box center [577, 423] width 575 height 31
click at [459, 423] on input "Buy Cucumber Yoghurt Salad" at bounding box center [577, 423] width 575 height 31
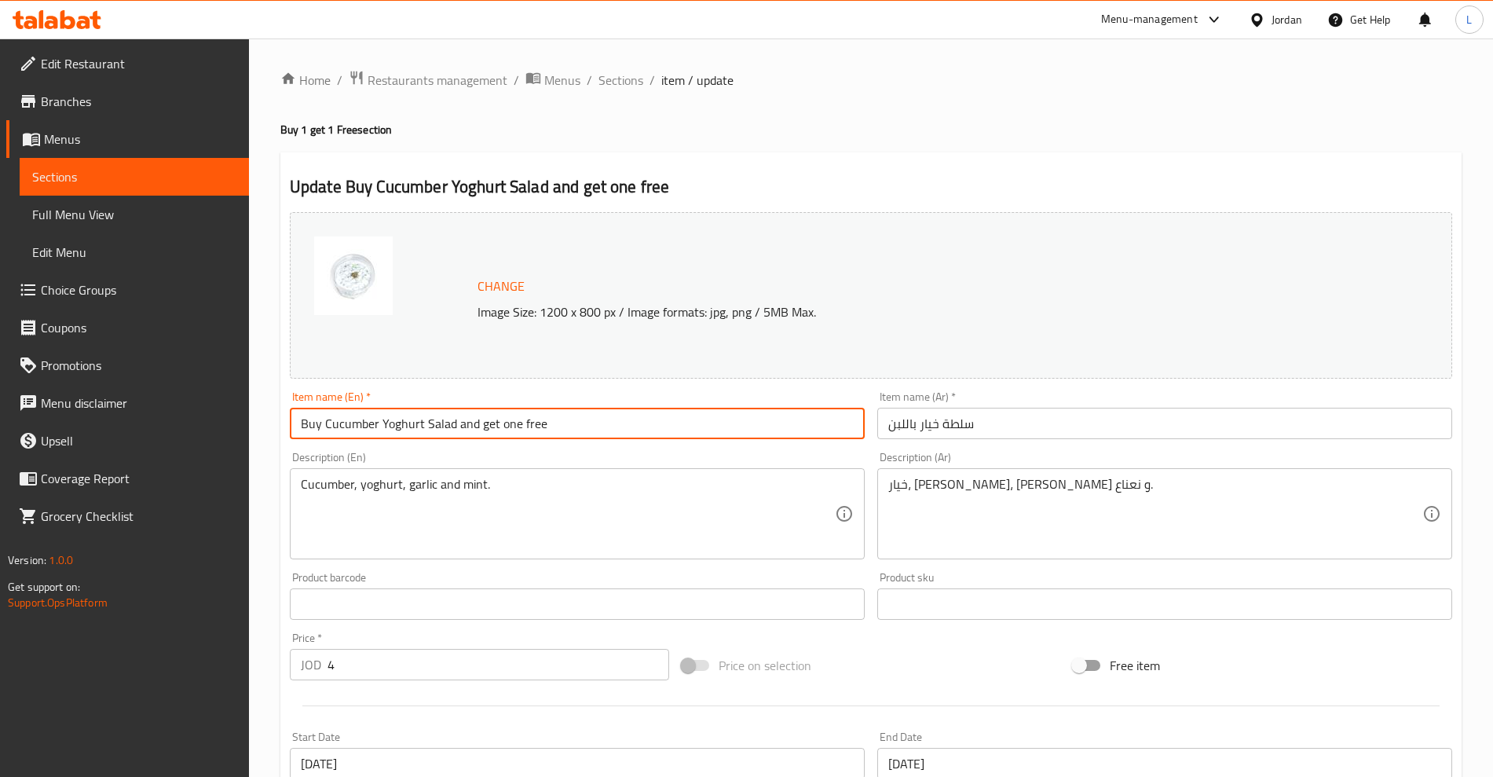
type input "Buy Cucumber Yoghurt Salad and get one free"
click at [989, 422] on input "سلطة خيار باللبن" at bounding box center [1164, 423] width 575 height 31
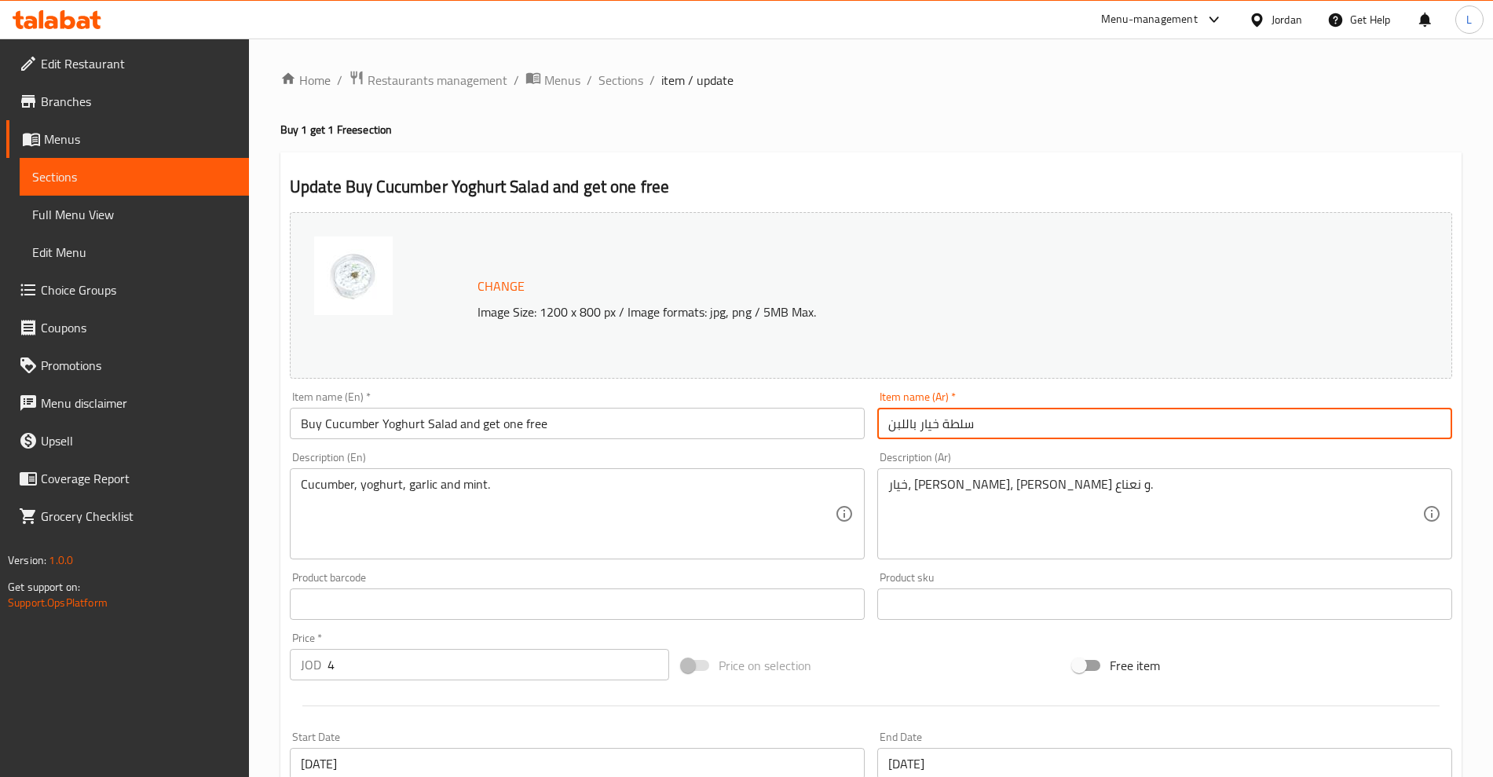
click at [989, 422] on input "سلطة خيار باللبن" at bounding box center [1164, 423] width 575 height 31
paste input "شوربة عدس"
type input "سلطة خيار باللبن"
paste input "سلطة خيار باللبن"
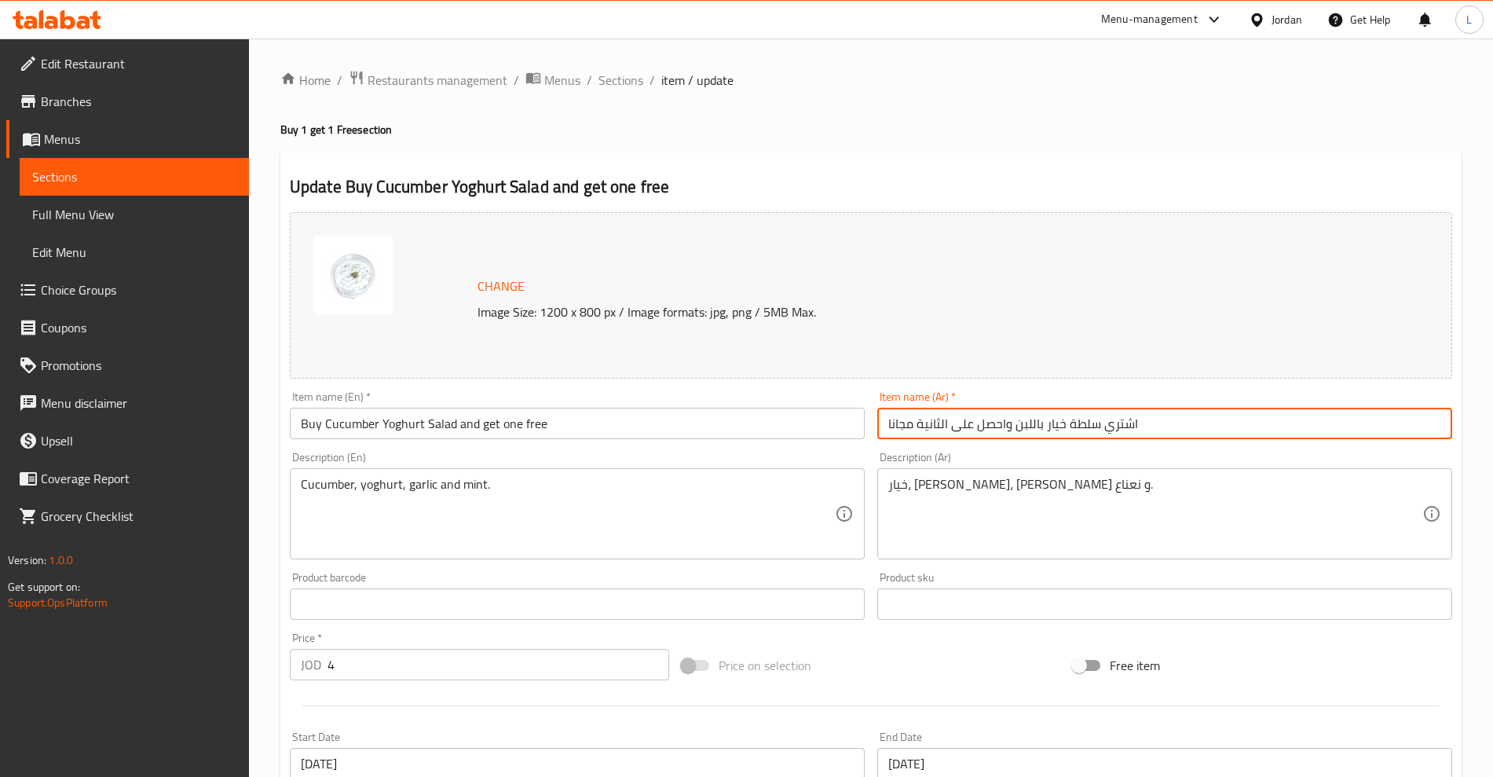
scroll to position [356, 0]
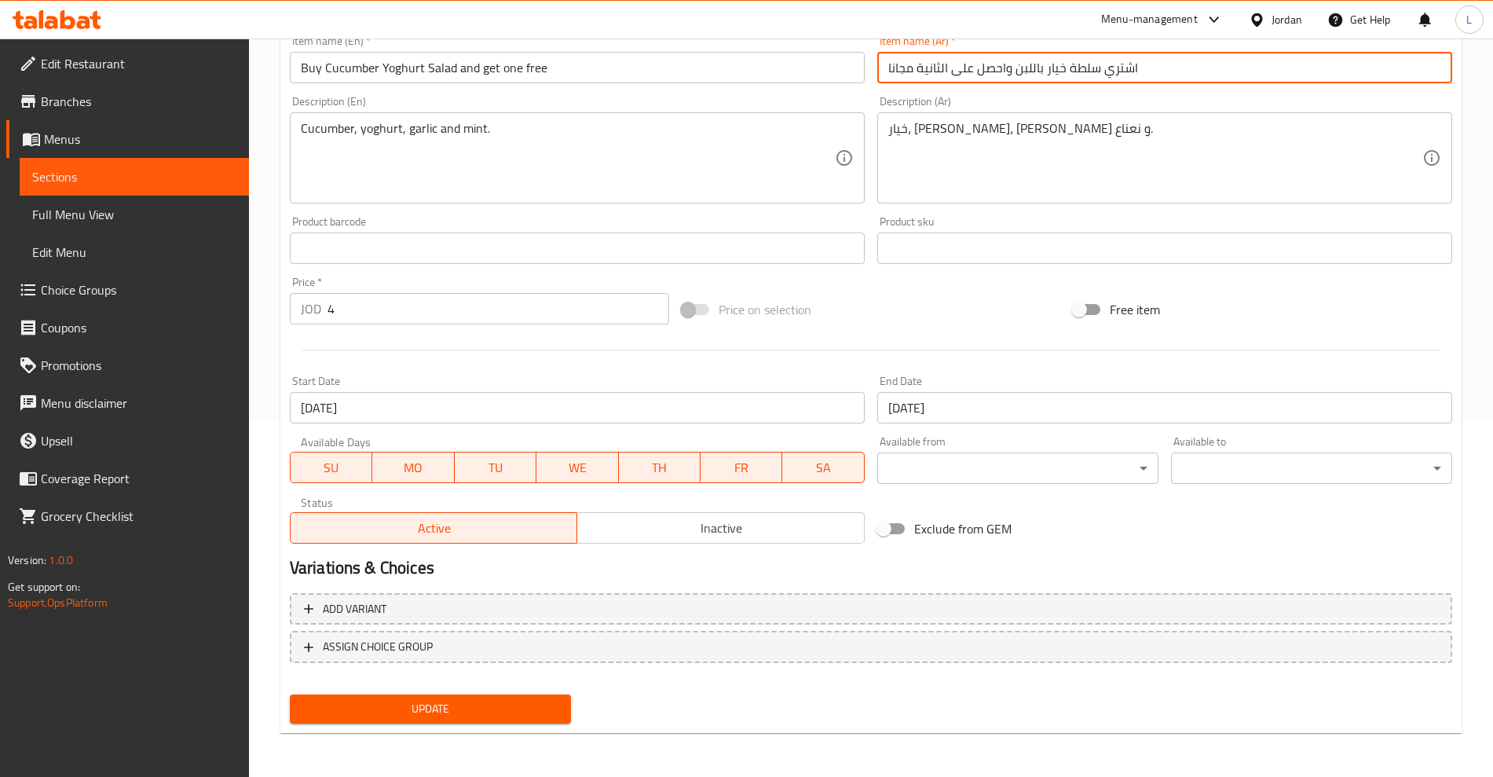
type input "اشتري سلطة خيار باللبن واحصل على الثانية مجانا"
click at [553, 704] on span "Update" at bounding box center [430, 709] width 256 height 20
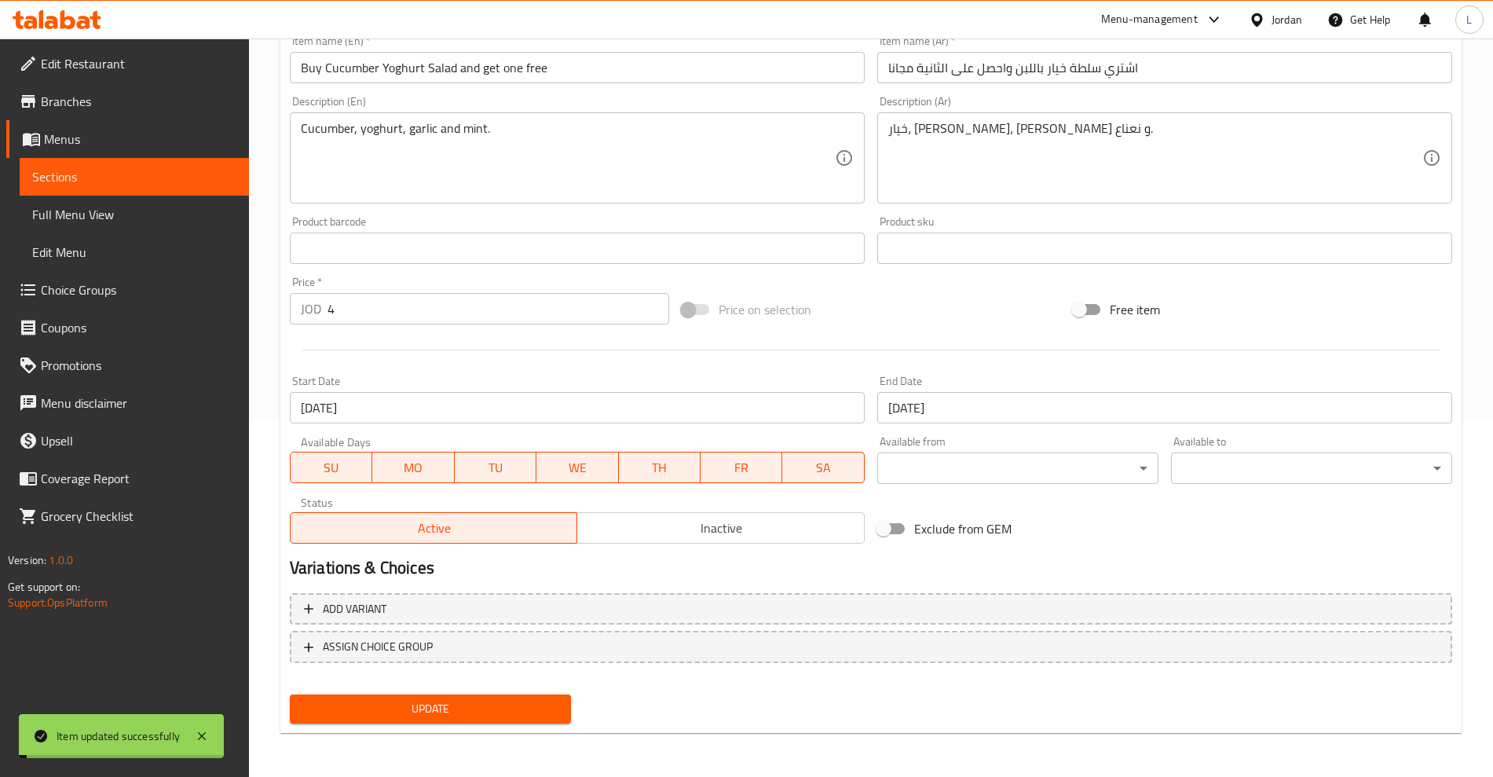
click at [101, 185] on span "Sections" at bounding box center [134, 176] width 204 height 19
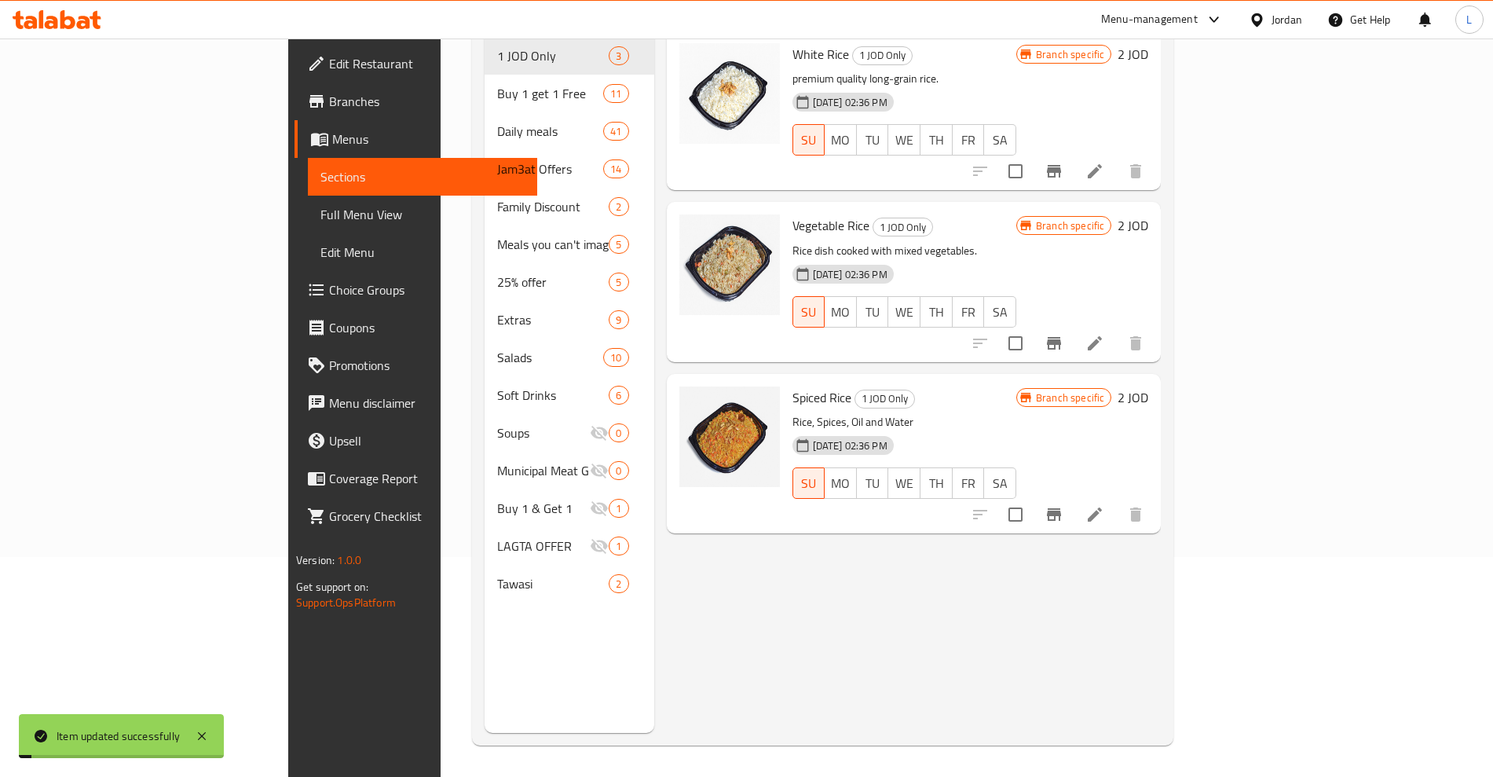
scroll to position [220, 0]
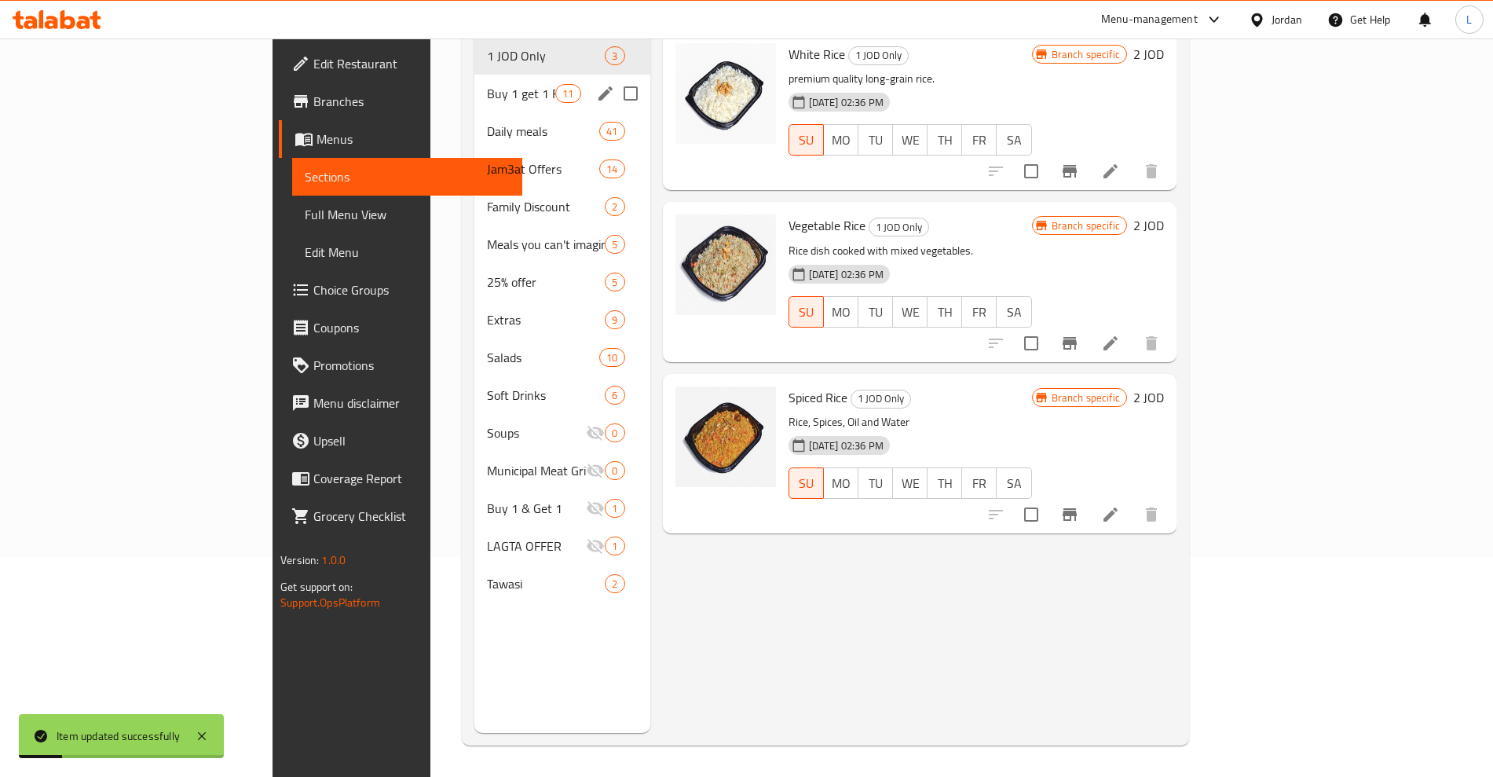
click at [487, 84] on span "Buy 1 get 1 Free" at bounding box center [521, 93] width 68 height 19
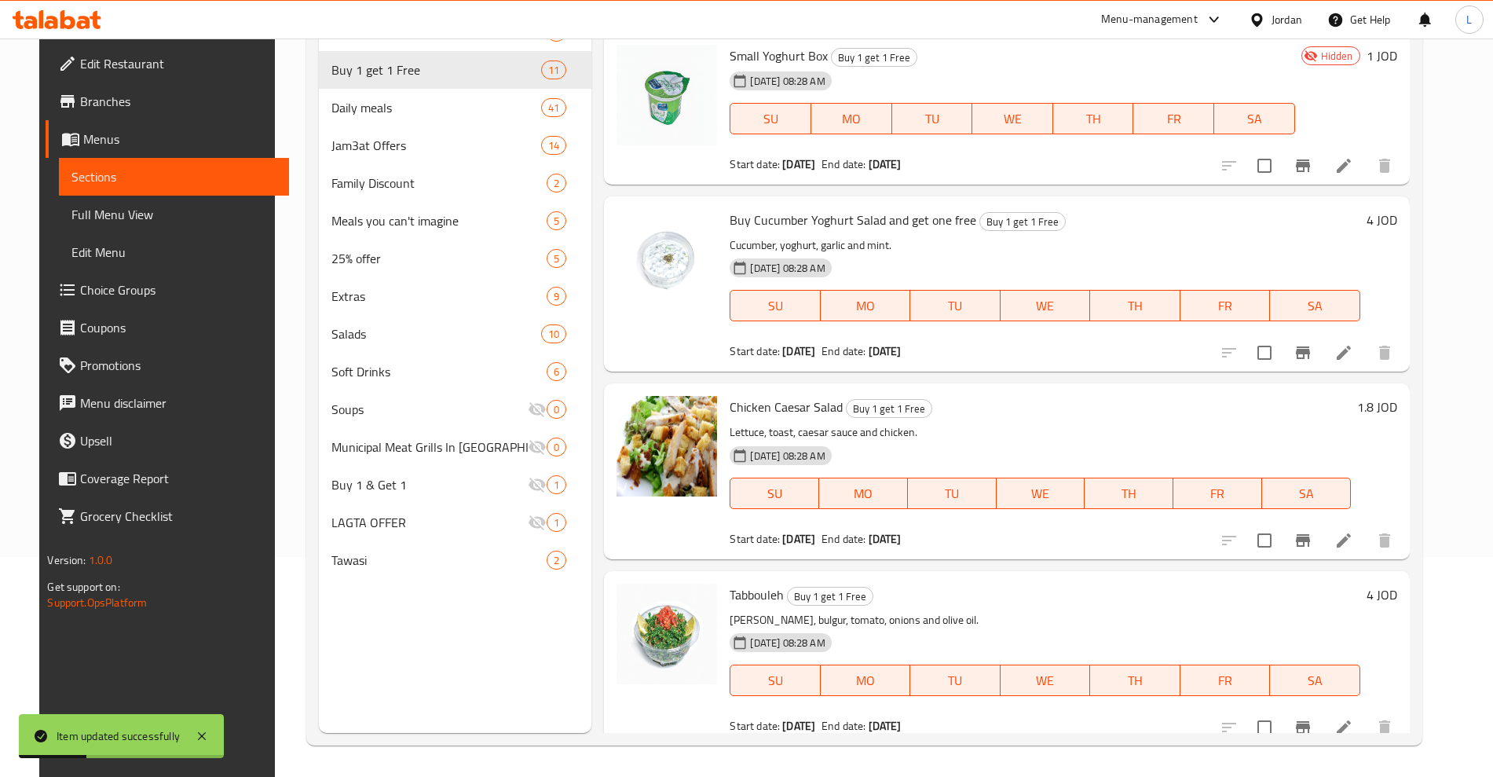
scroll to position [294, 0]
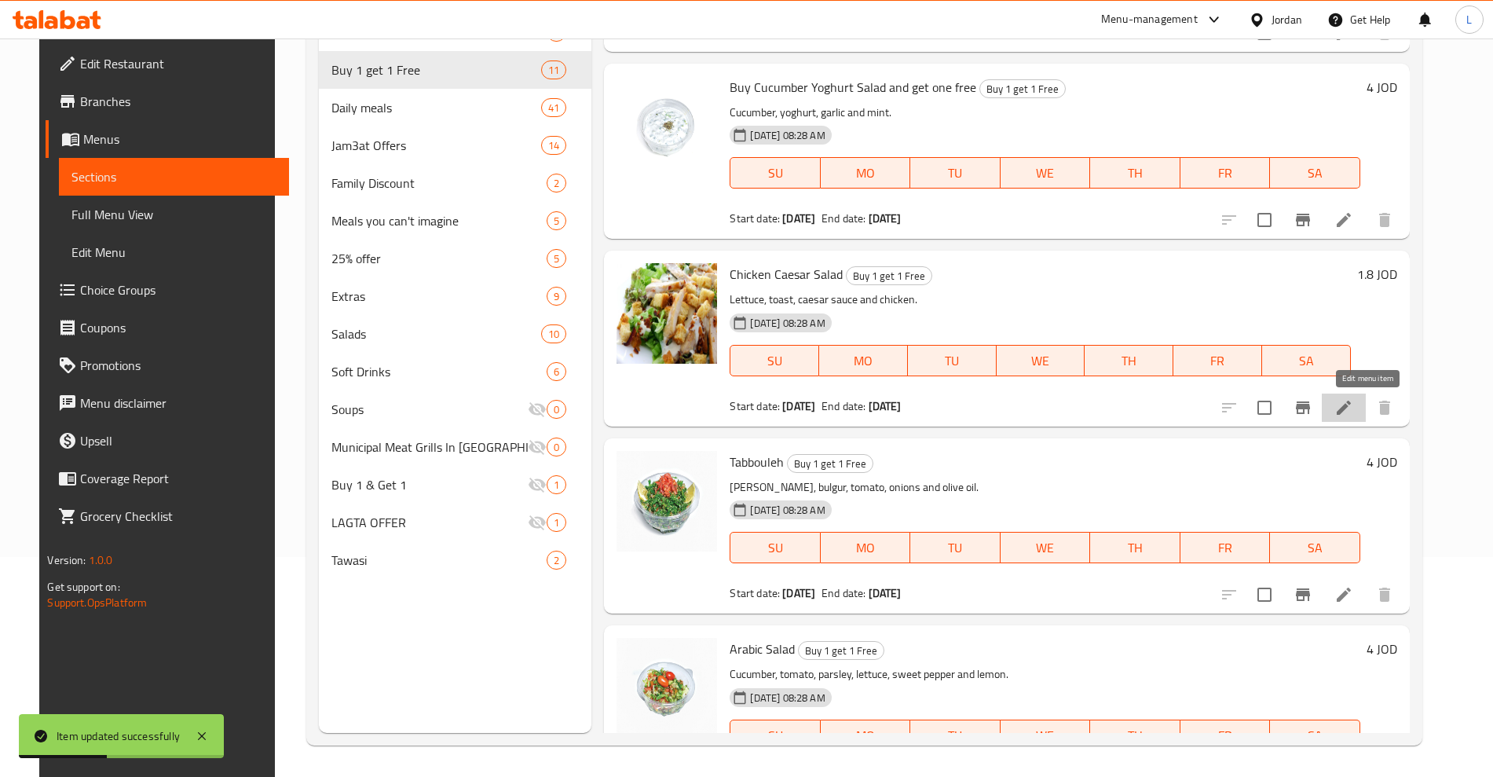
click at [1353, 411] on icon at bounding box center [1343, 407] width 19 height 19
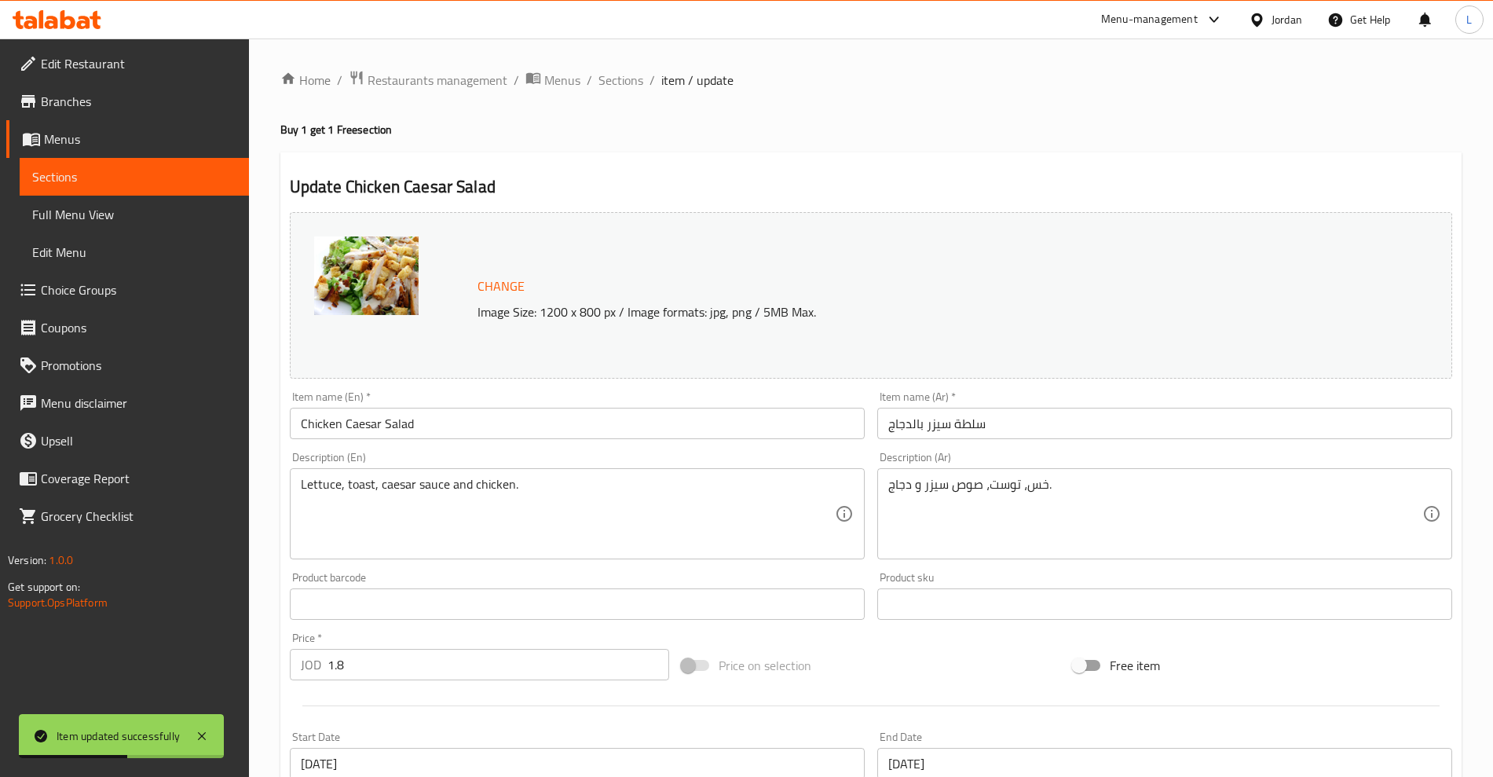
click at [408, 422] on input "Chicken Caesar Salad" at bounding box center [577, 423] width 575 height 31
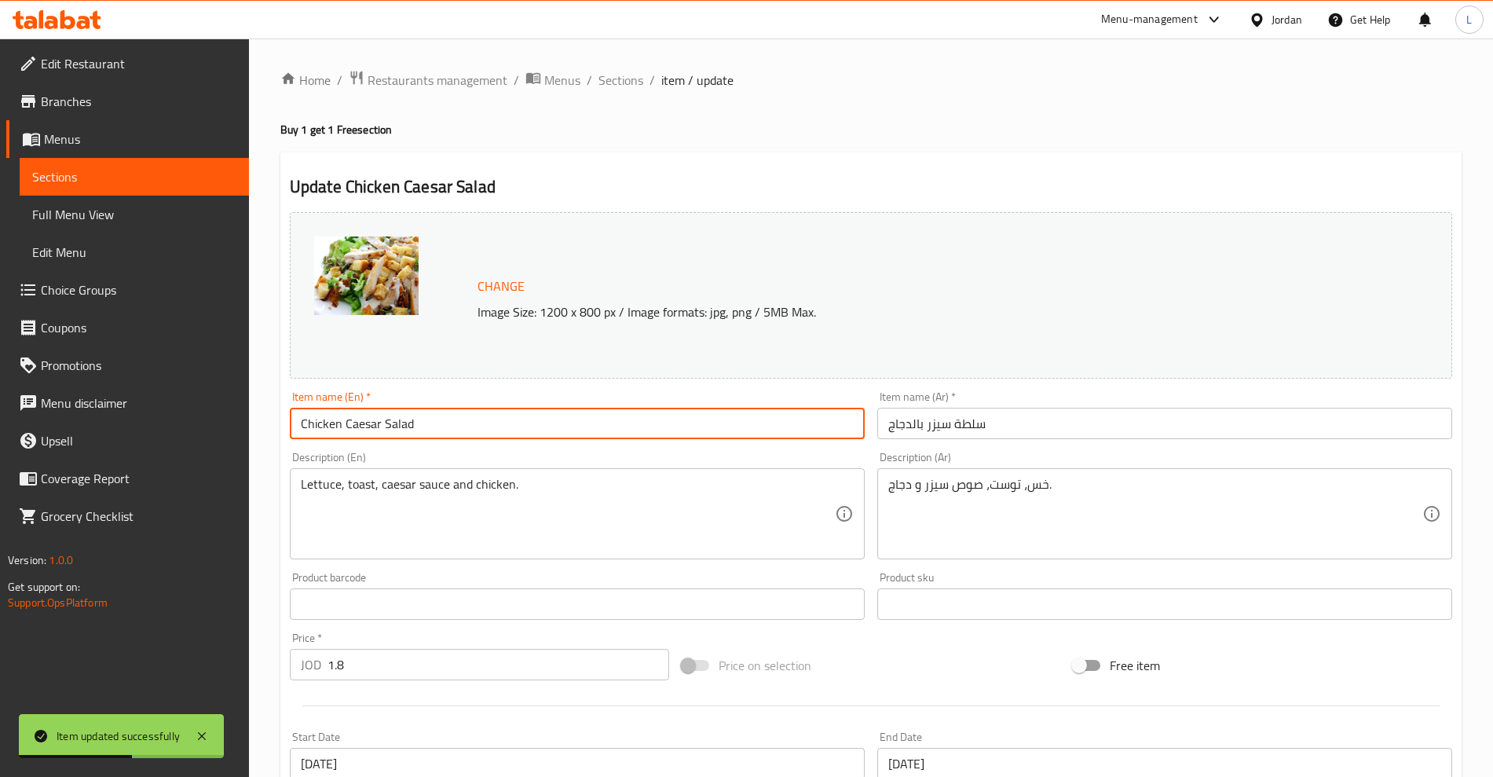
click at [408, 422] on input "Chicken Caesar Salad" at bounding box center [577, 423] width 575 height 31
click at [299, 425] on input "Chicken Caesar Salad" at bounding box center [577, 423] width 575 height 31
click at [463, 423] on input "buy Chicken Caesar Salad" at bounding box center [577, 423] width 575 height 31
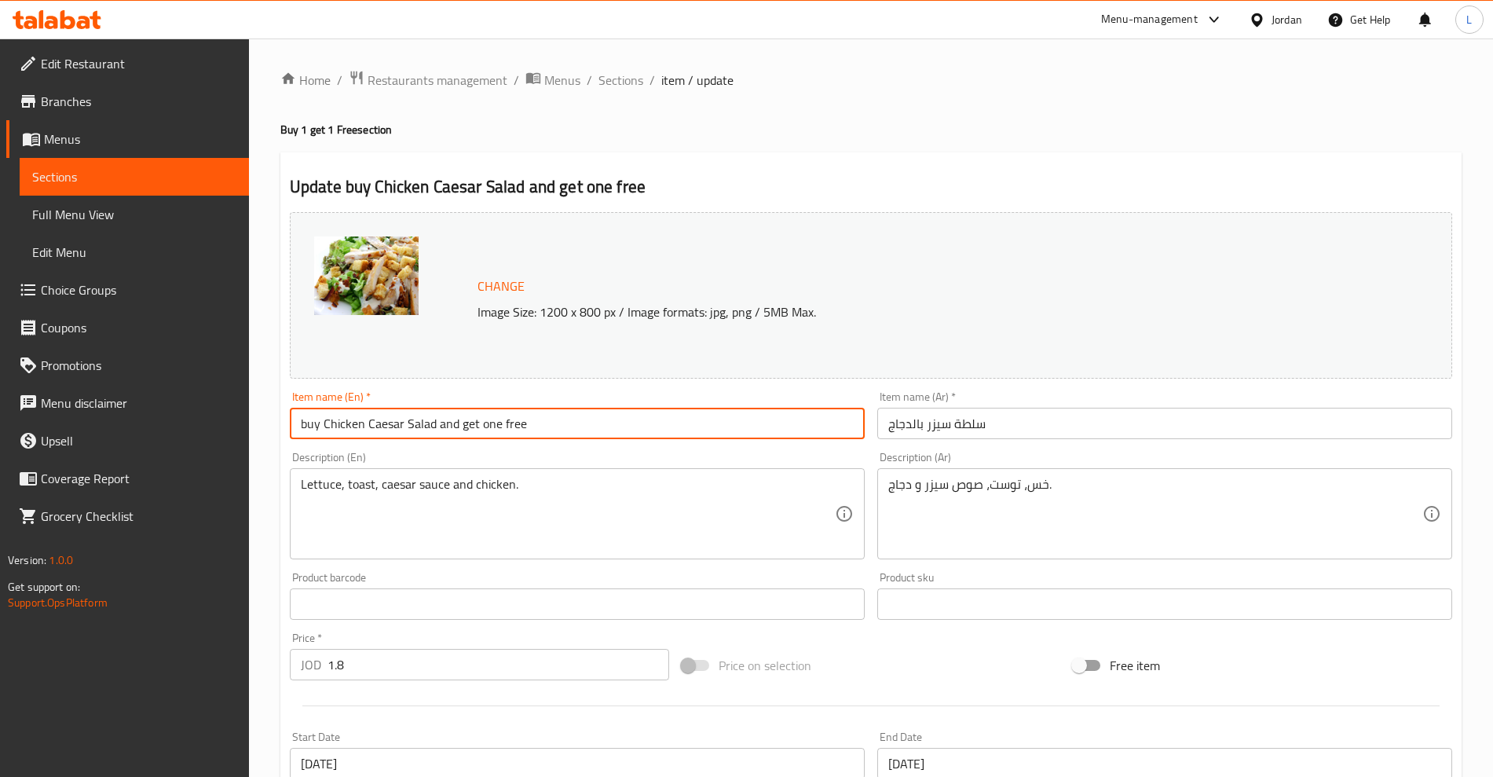
type input "buy Chicken Caesar Salad and get one free"
click at [960, 423] on input "سلطة سيزر بالدجاج" at bounding box center [1164, 423] width 575 height 31
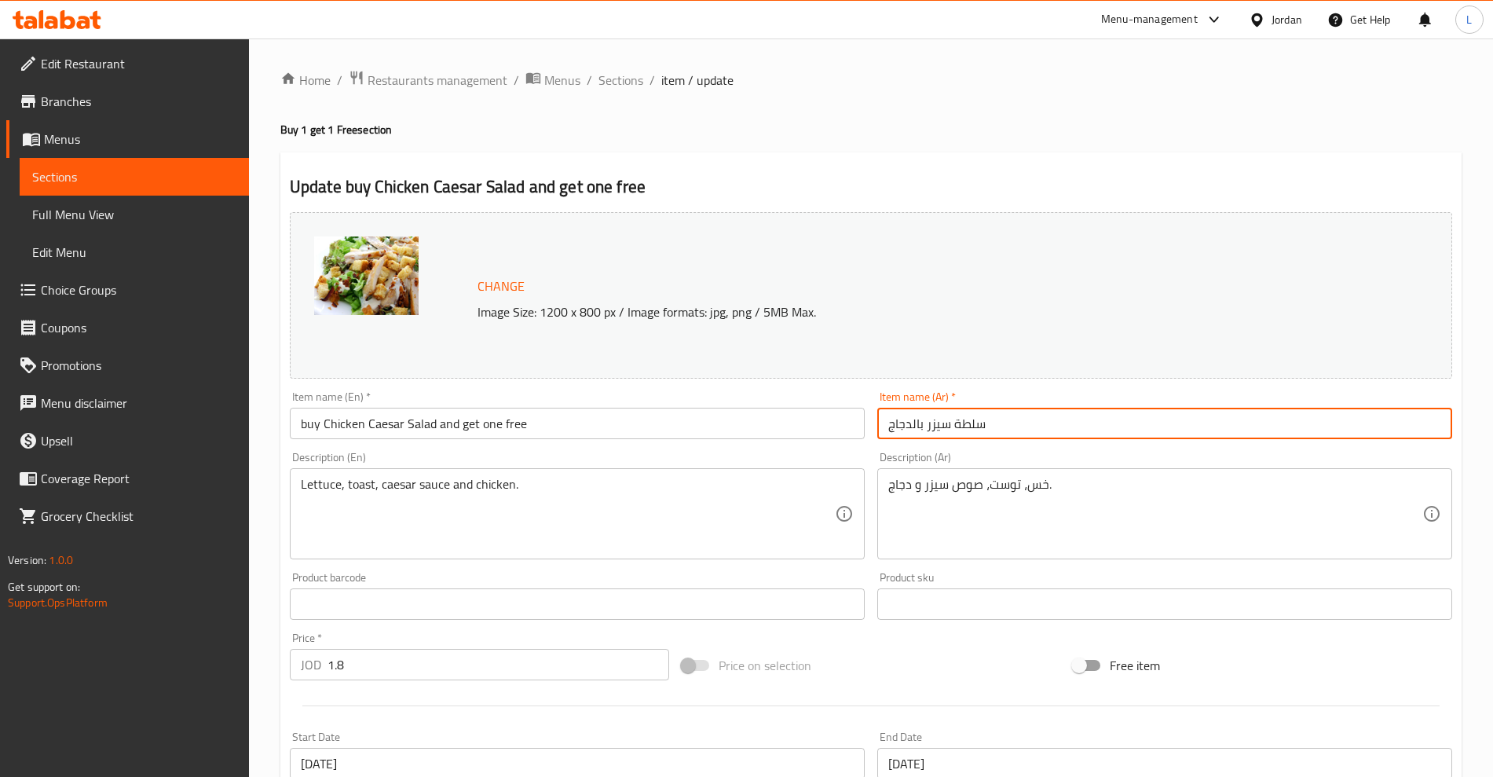
click at [960, 423] on input "سلطة سيزر بالدجاج" at bounding box center [1164, 423] width 575 height 31
click at [961, 423] on input "سلطة سيزر بالدجاج" at bounding box center [1164, 423] width 575 height 31
paste input "سلطة سيزر بالدجاج"
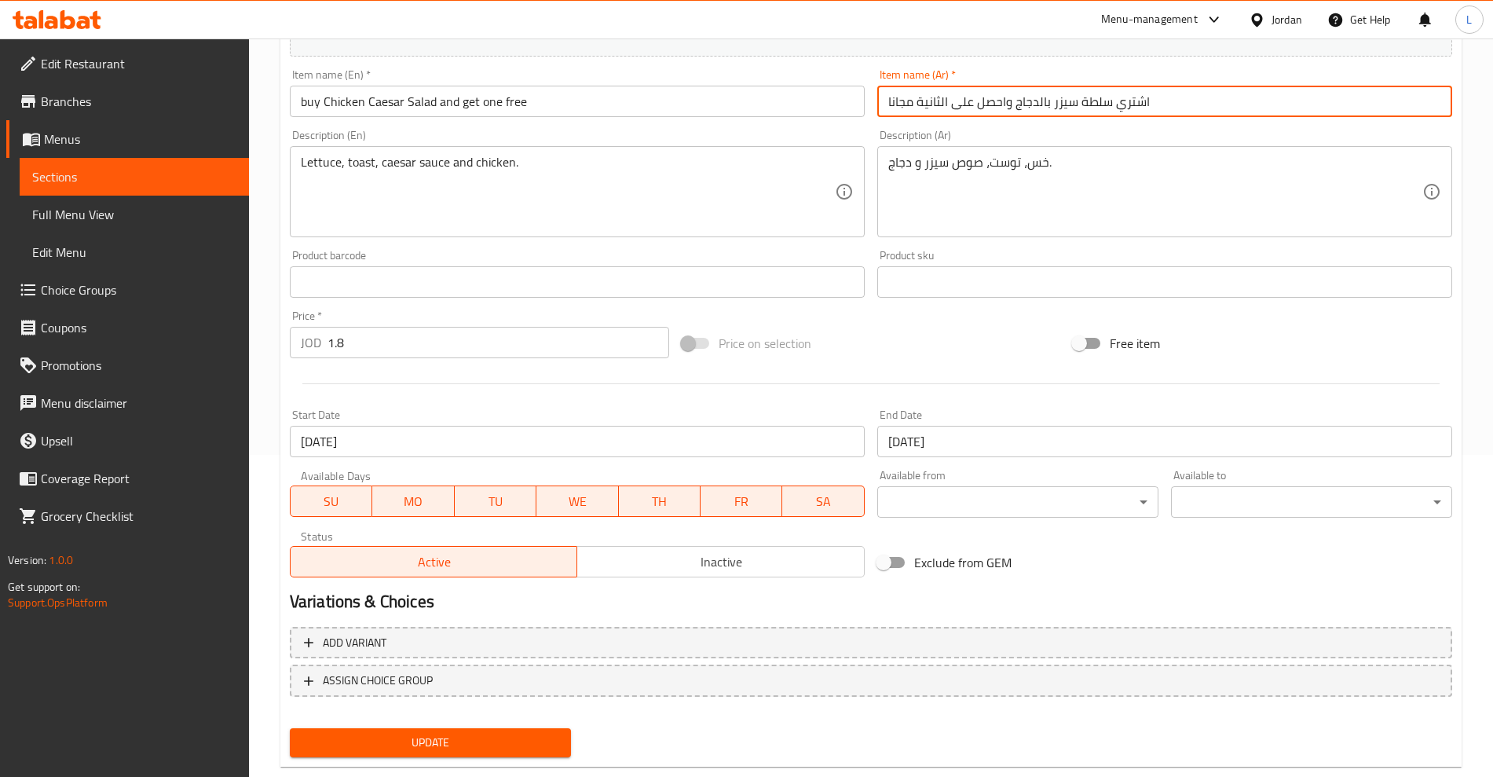
scroll to position [356, 0]
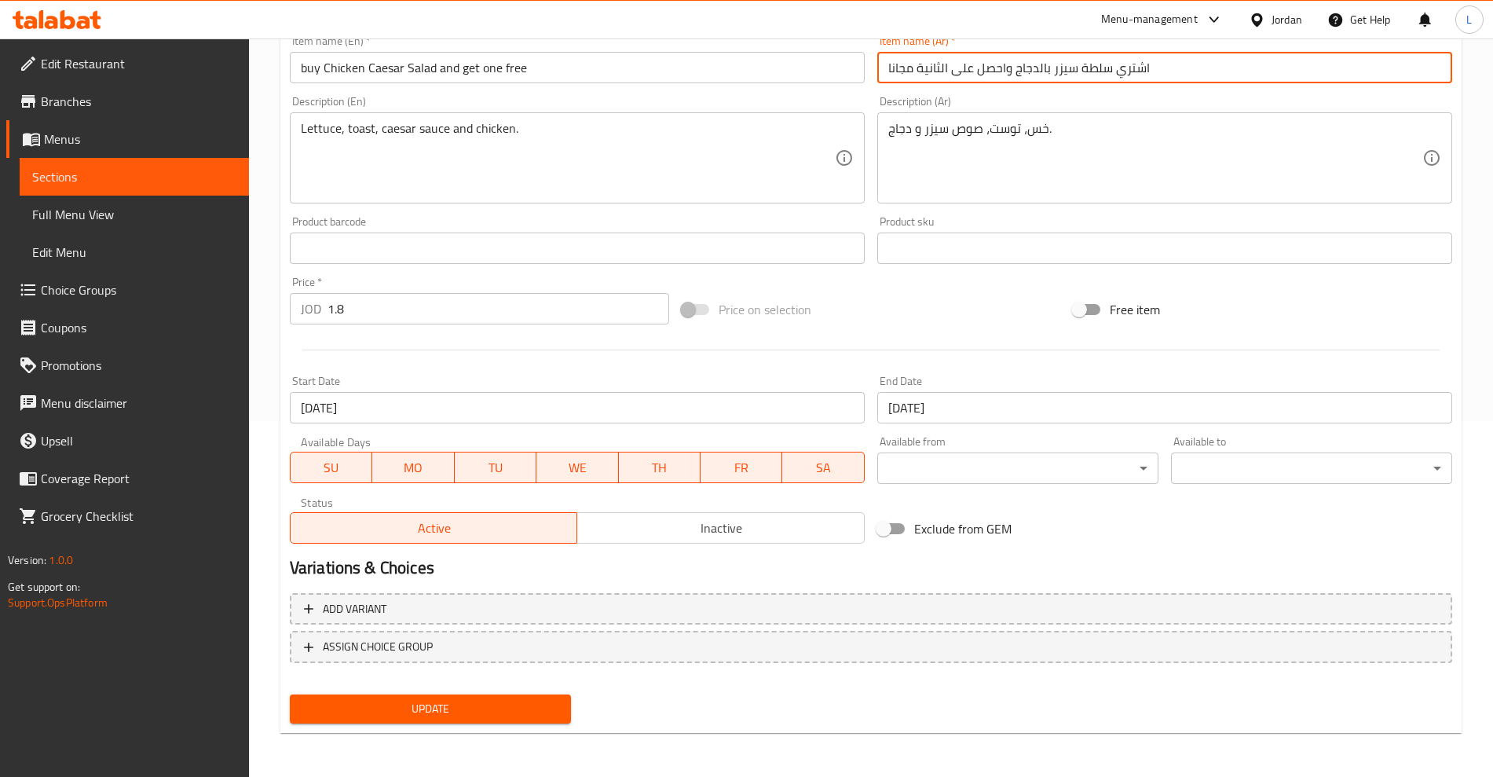
type input "اشتري سلطة سيزر بالدجاج واحصل على الثانية مجانا"
click at [438, 705] on span "Update" at bounding box center [430, 709] width 256 height 20
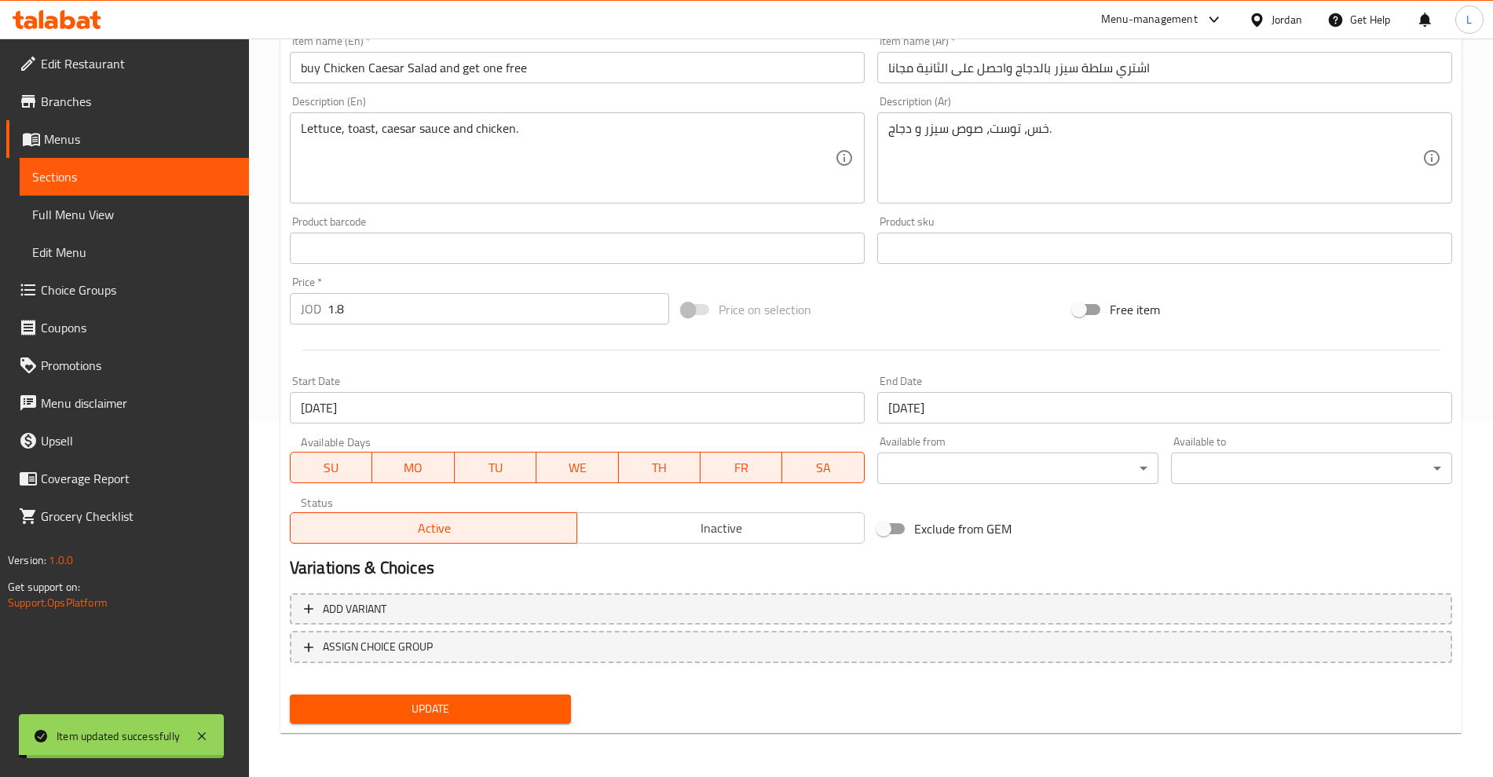
click at [85, 190] on link "Sections" at bounding box center [134, 177] width 229 height 38
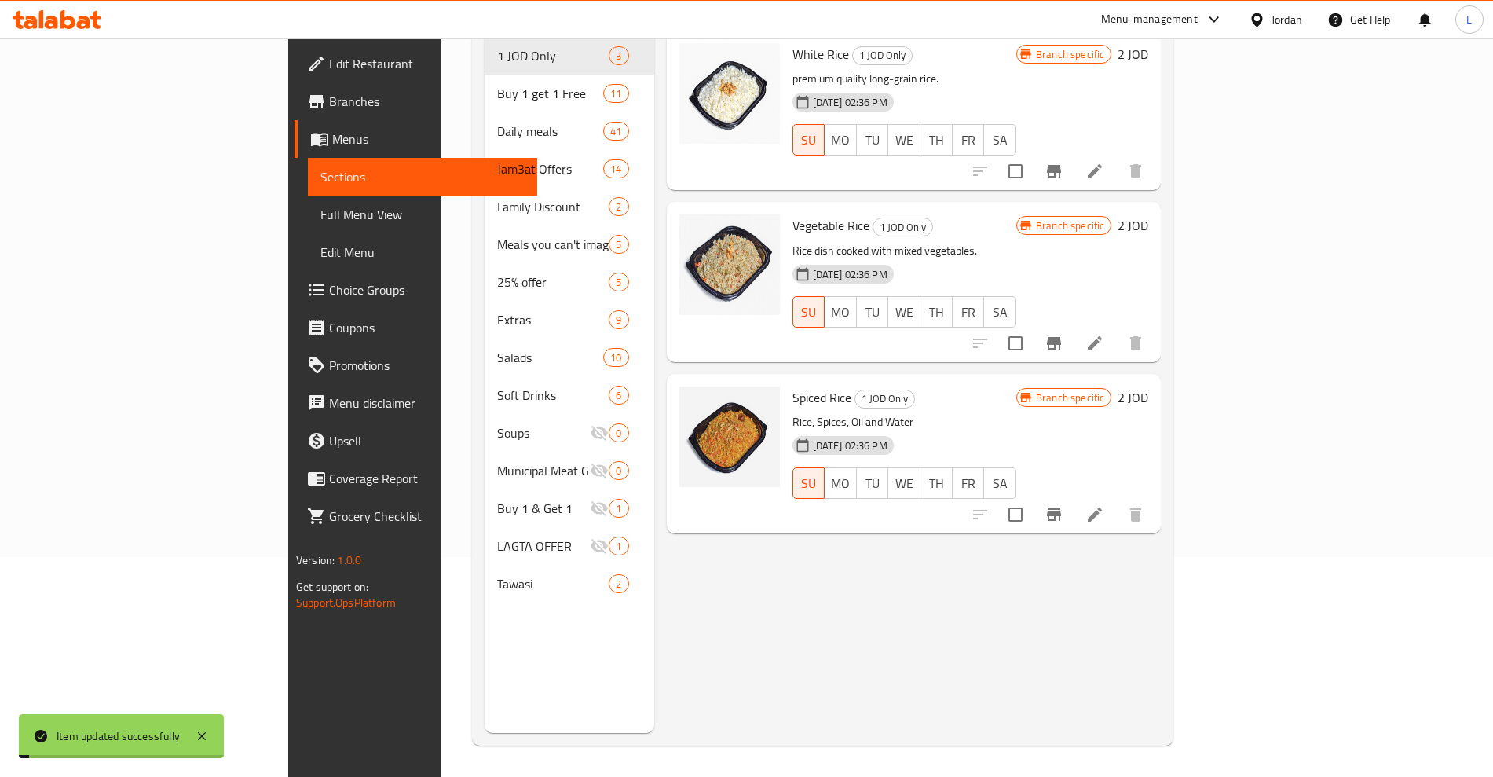
scroll to position [220, 0]
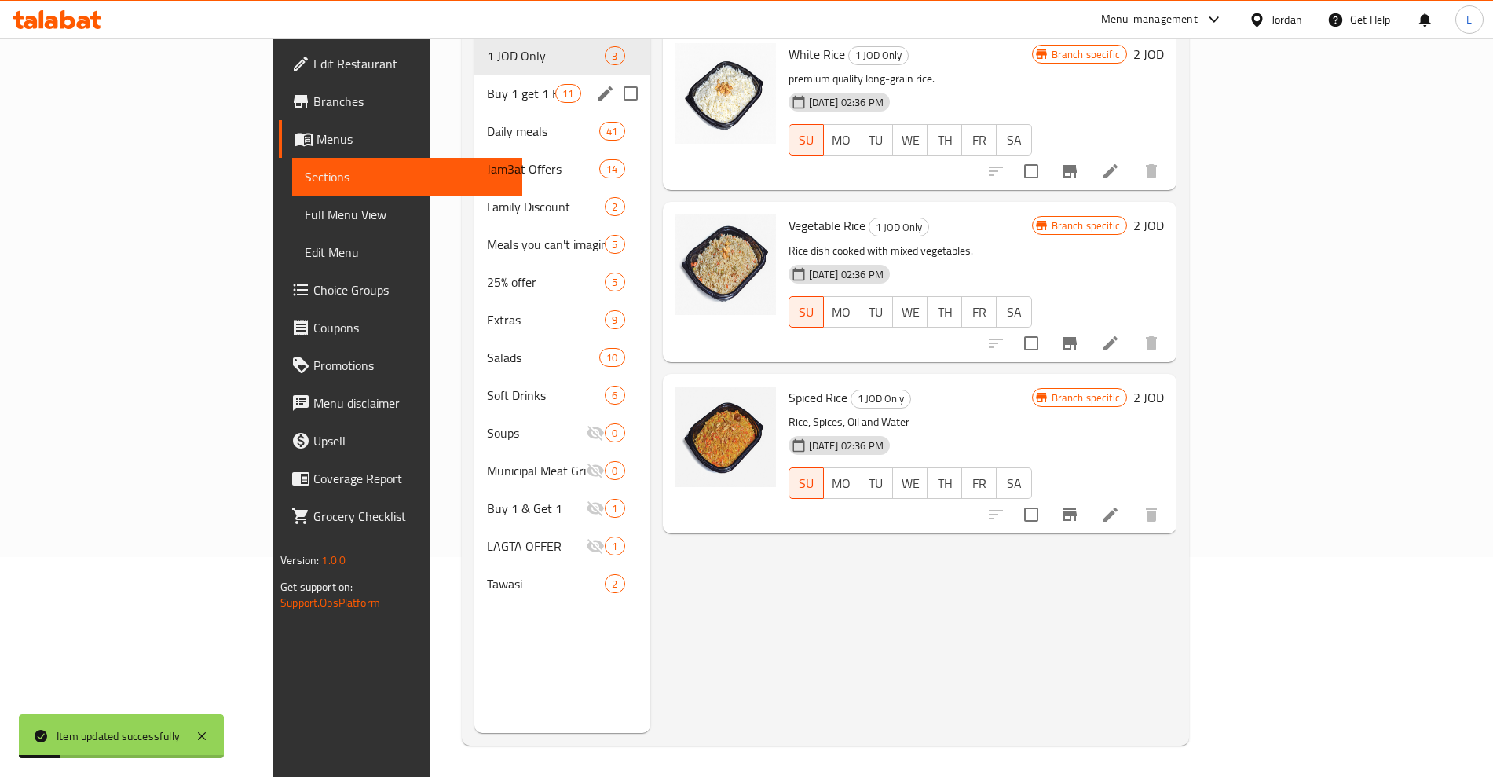
click at [474, 84] on div "Buy 1 get 1 Free 11" at bounding box center [561, 94] width 175 height 38
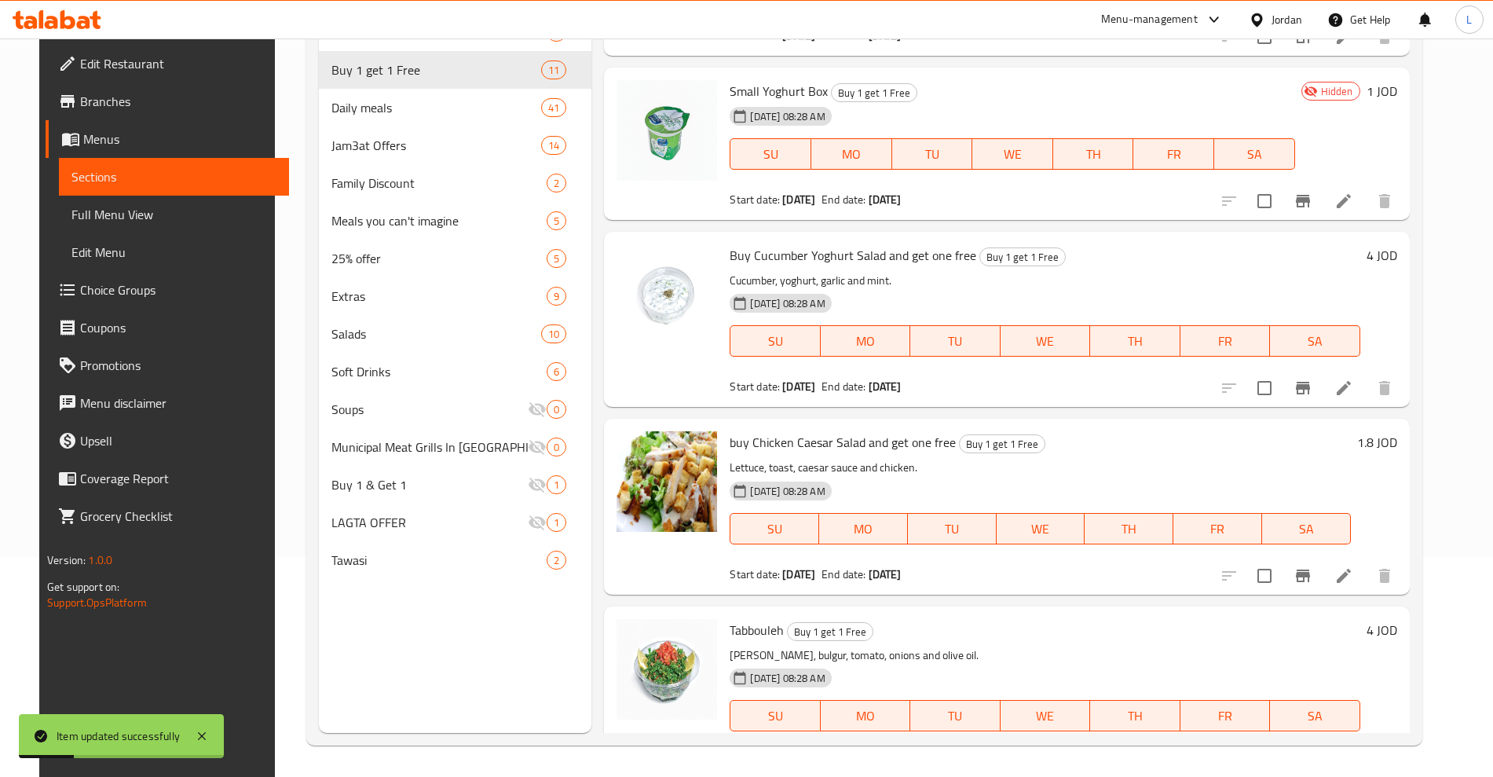
scroll to position [393, 0]
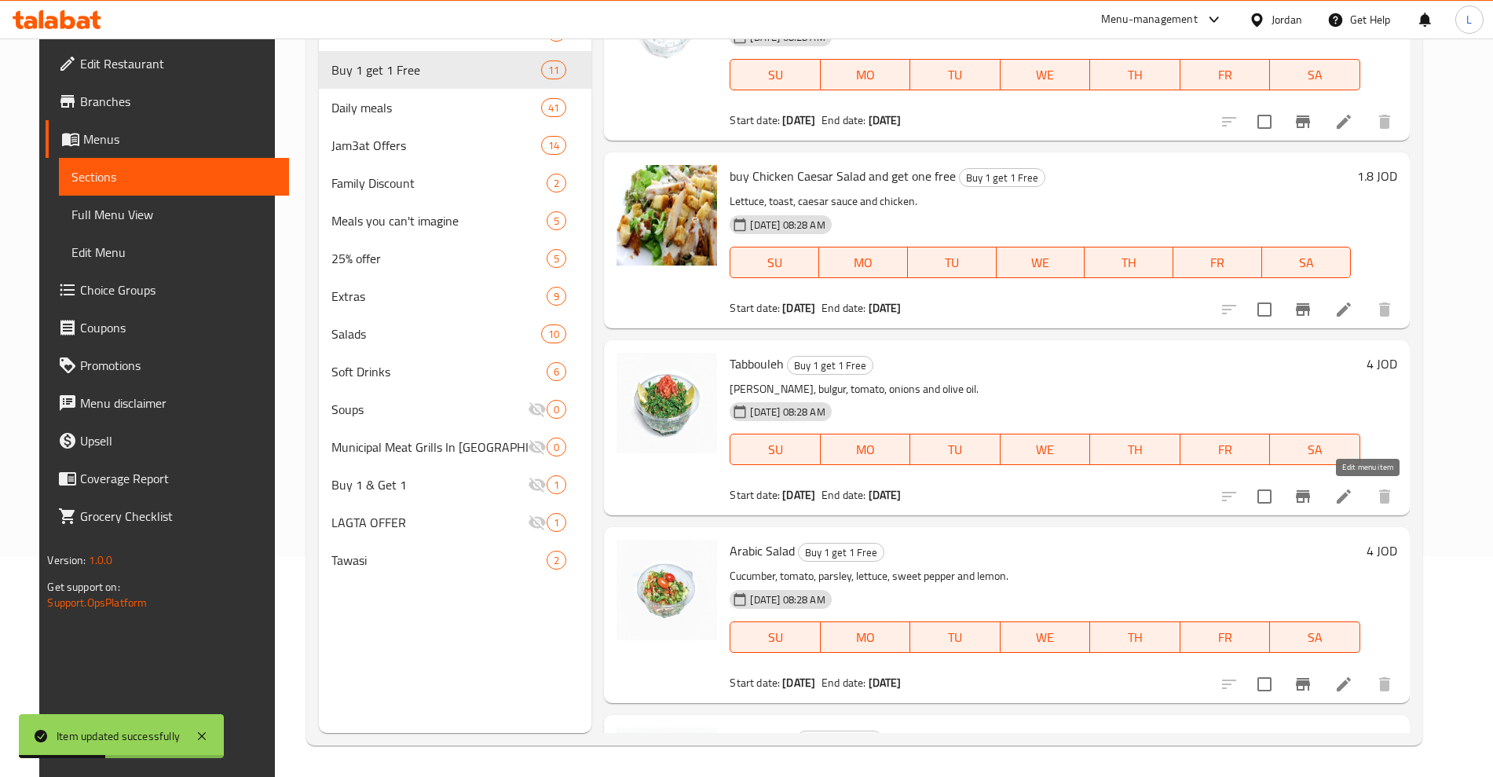
click at [1353, 495] on icon at bounding box center [1343, 496] width 19 height 19
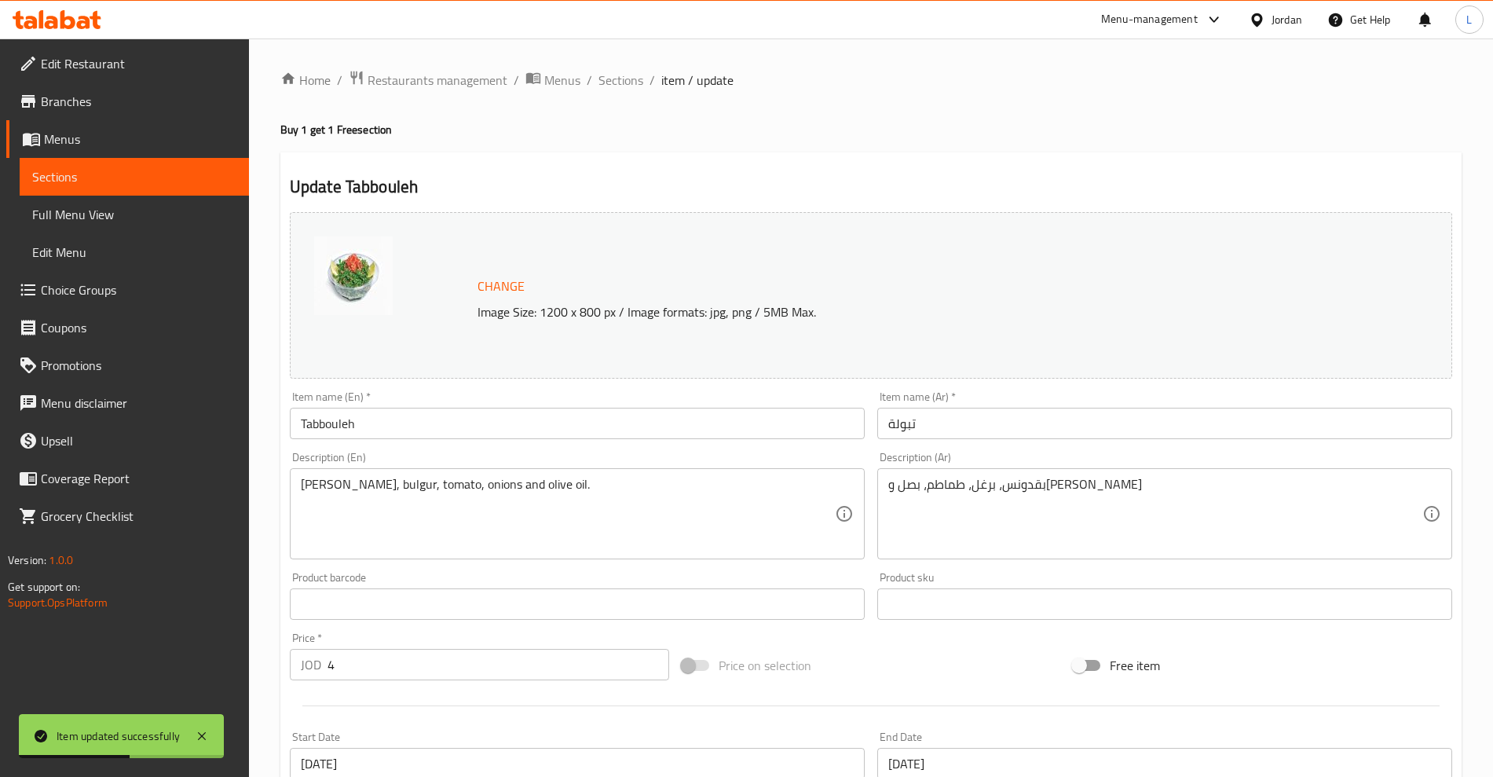
click at [302, 428] on input "Tabbouleh" at bounding box center [577, 423] width 575 height 31
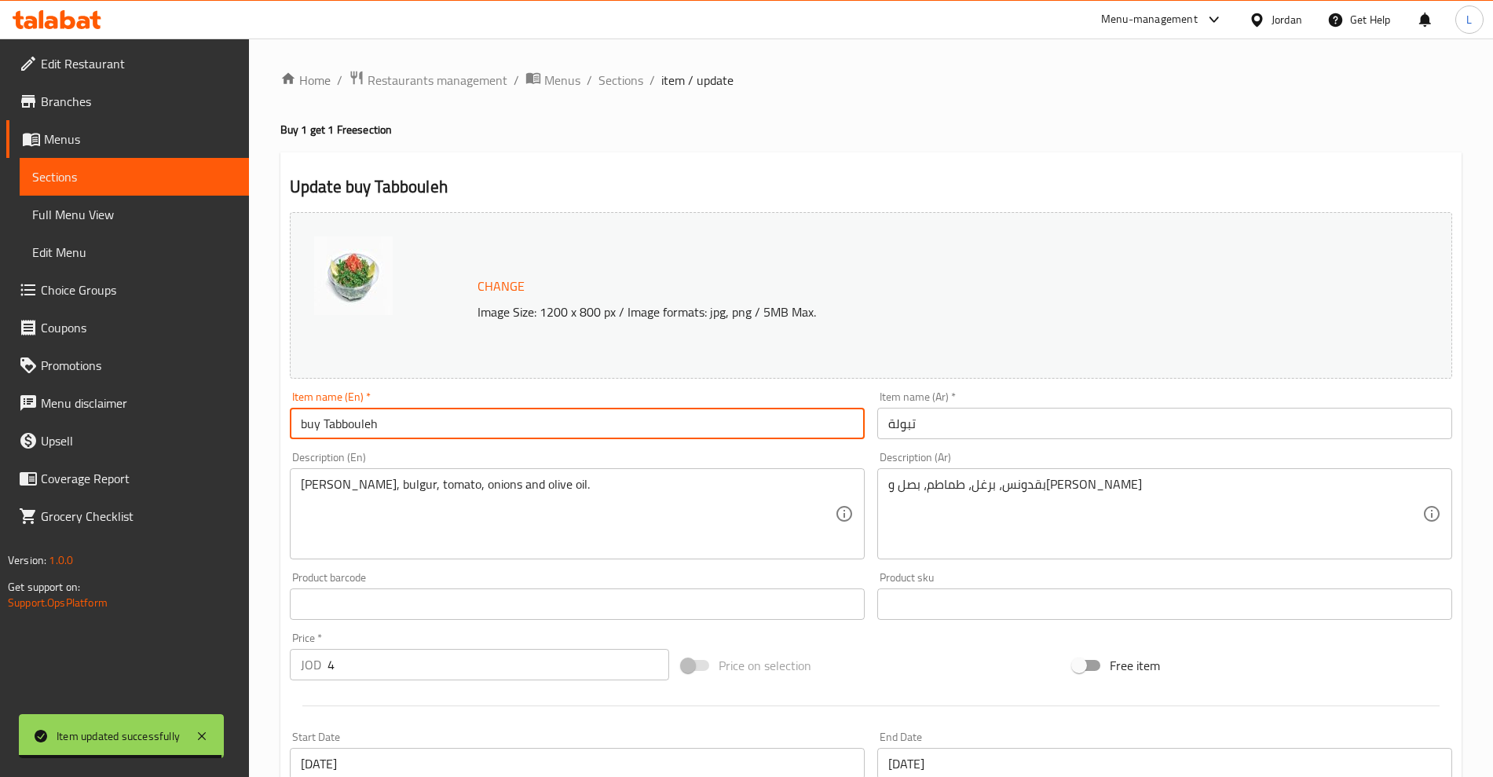
click at [444, 424] on input "buy Tabbouleh" at bounding box center [577, 423] width 575 height 31
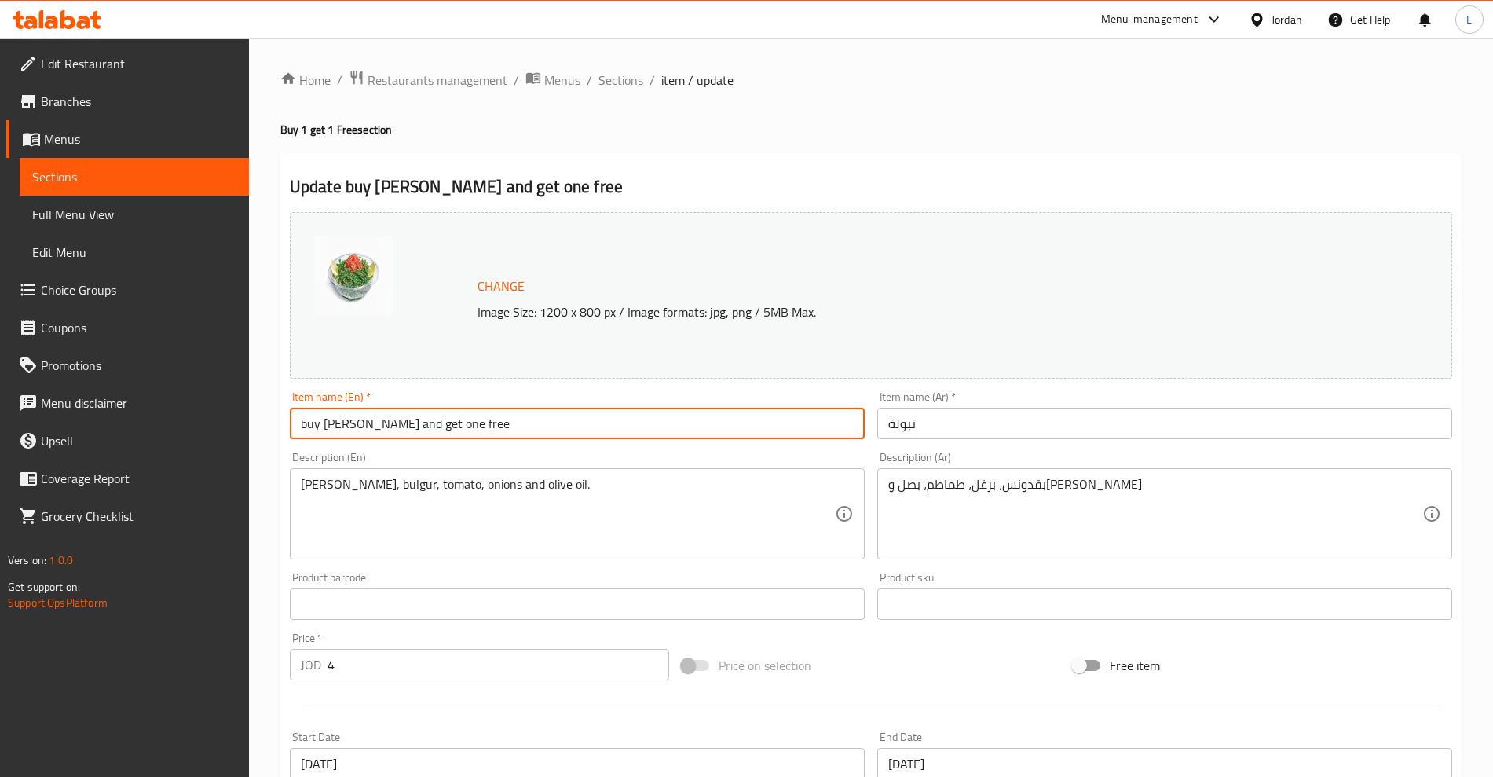
type input "buy [PERSON_NAME] and get one free"
click at [995, 429] on input "تبولة" at bounding box center [1164, 423] width 575 height 31
click at [995, 431] on input "تبولة" at bounding box center [1164, 423] width 575 height 31
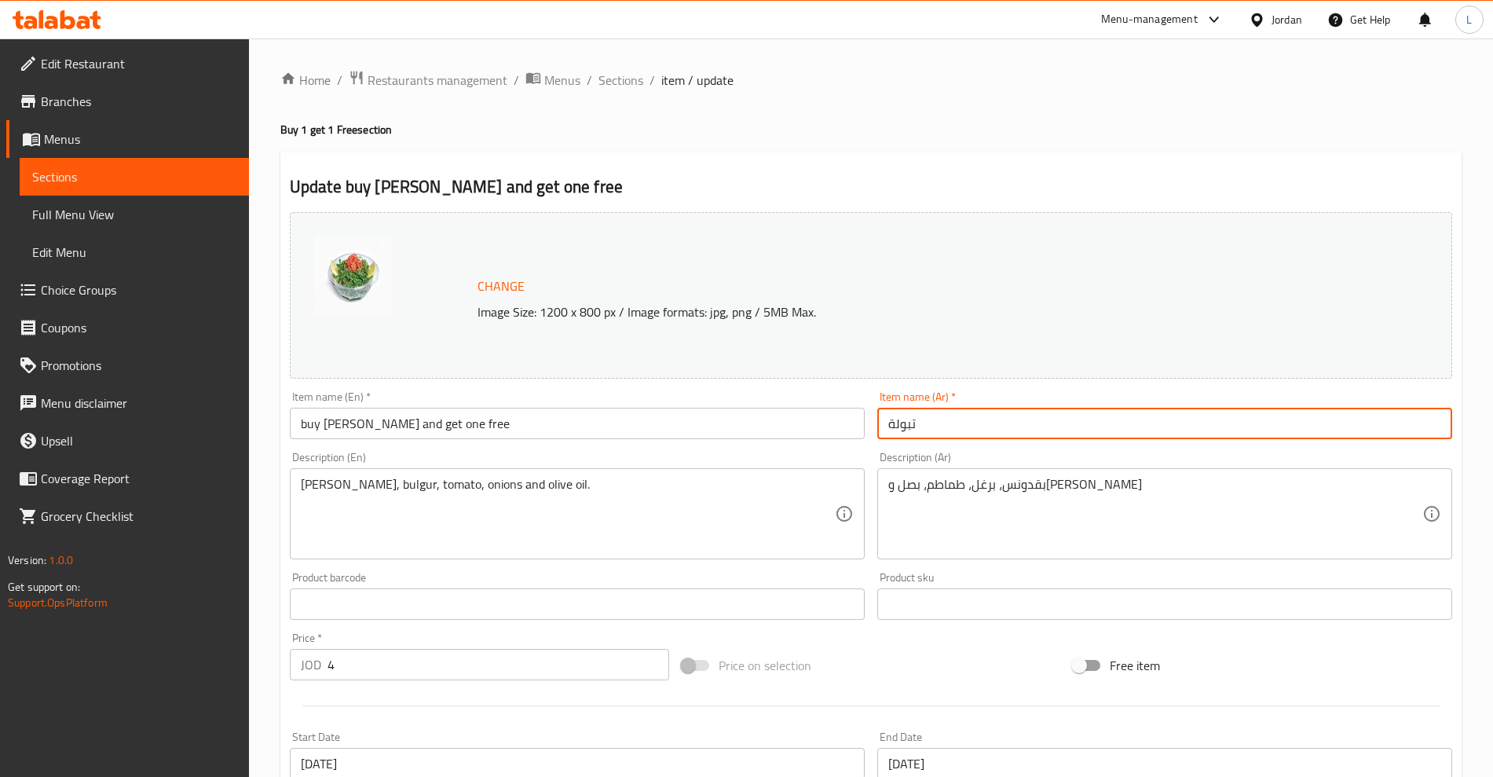
click at [995, 431] on input "تبولة" at bounding box center [1164, 423] width 575 height 31
type input "تبولة"
paste input "تبولة"
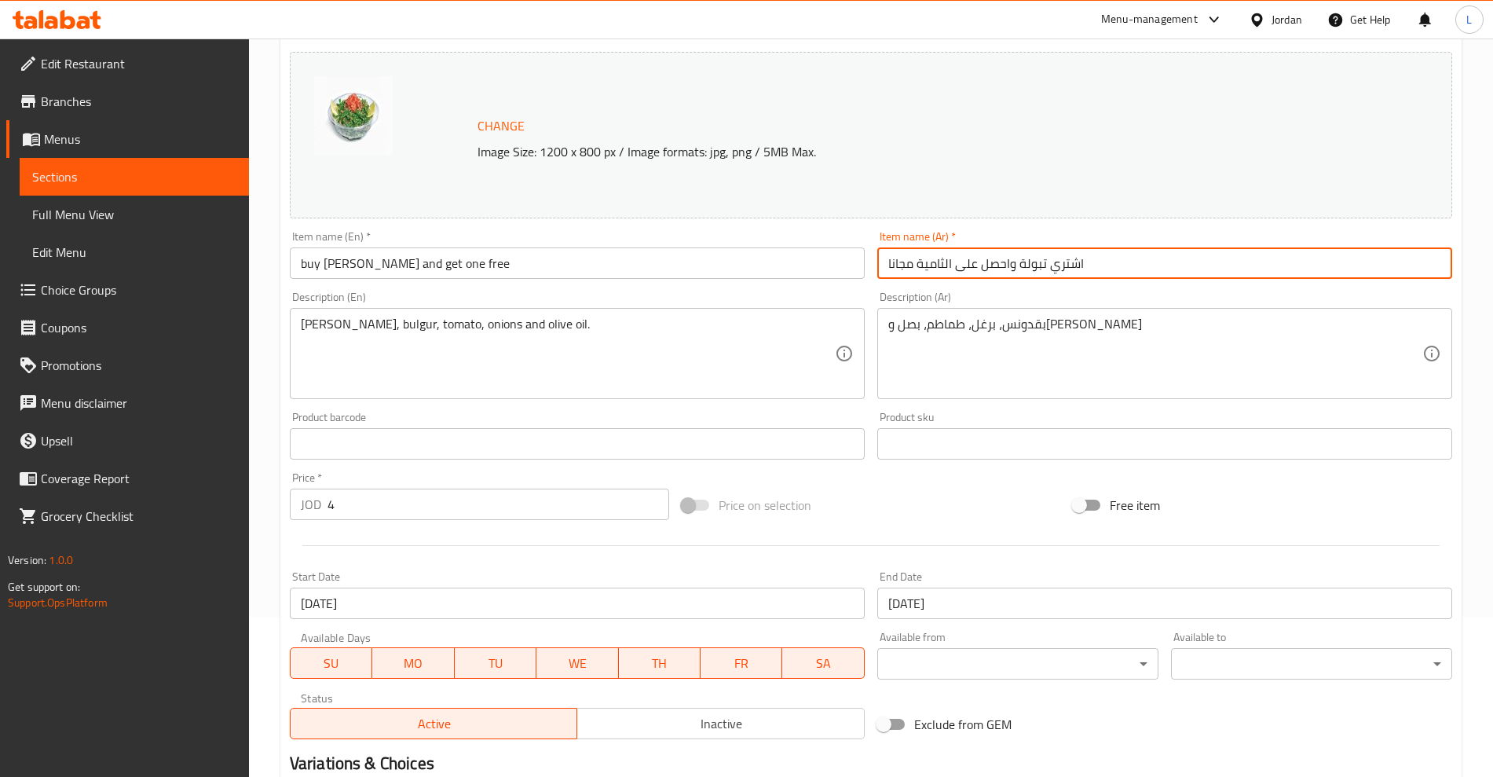
scroll to position [356, 0]
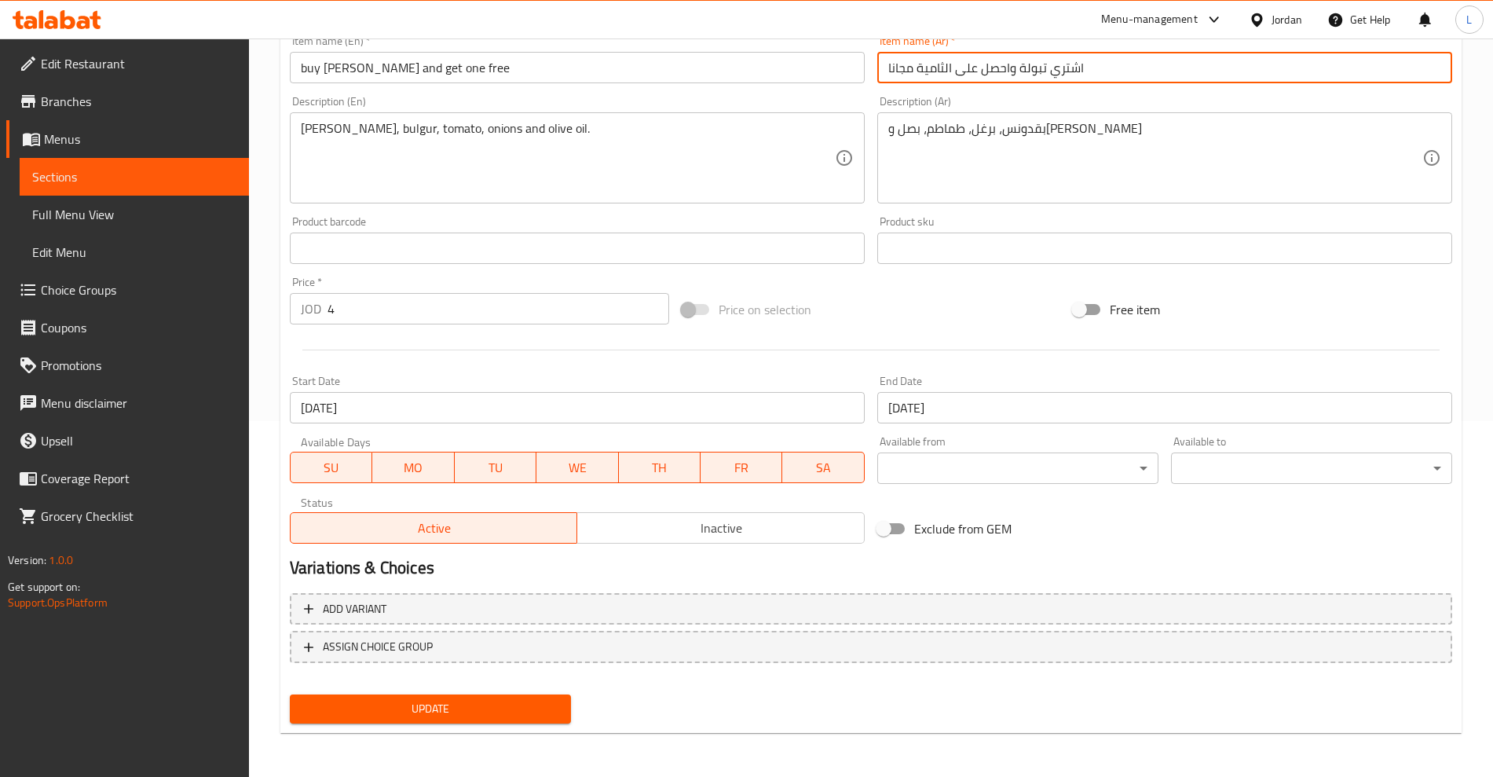
type input "اشتري تبولة واحصل على الثامية مجانا"
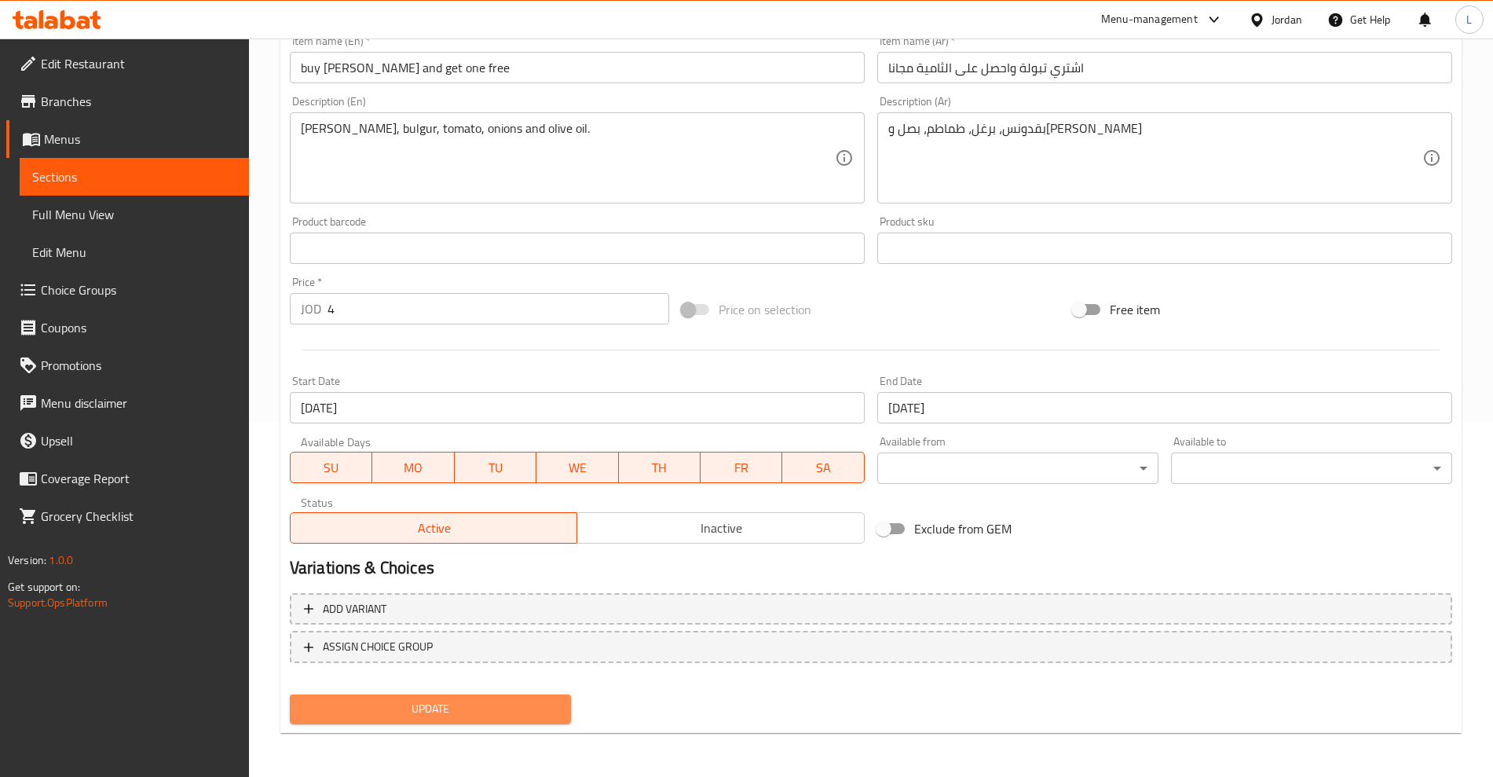
drag, startPoint x: 534, startPoint y: 697, endPoint x: 300, endPoint y: 298, distance: 462.4
click at [534, 696] on button "Update" at bounding box center [430, 708] width 281 height 29
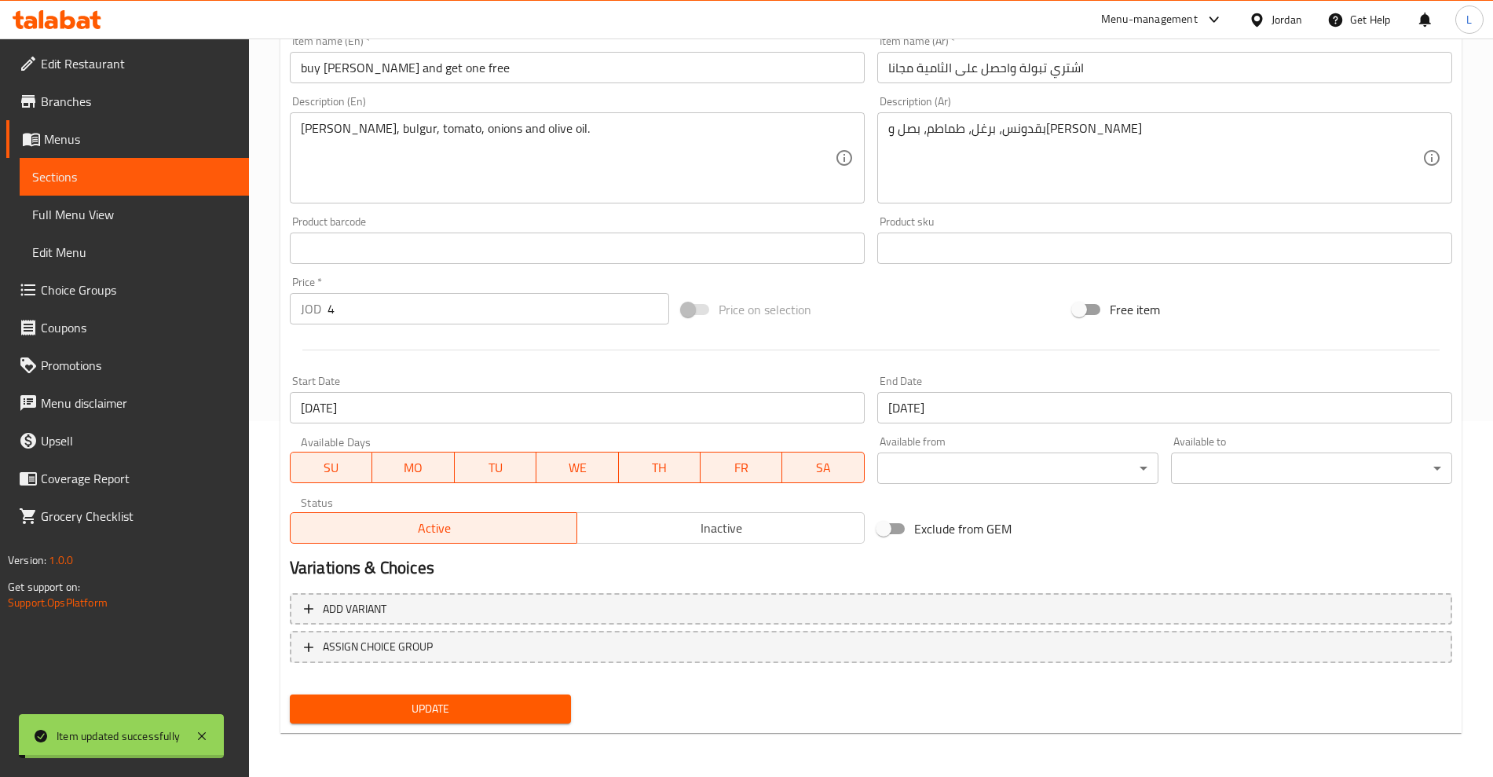
click at [82, 179] on span "Sections" at bounding box center [134, 176] width 204 height 19
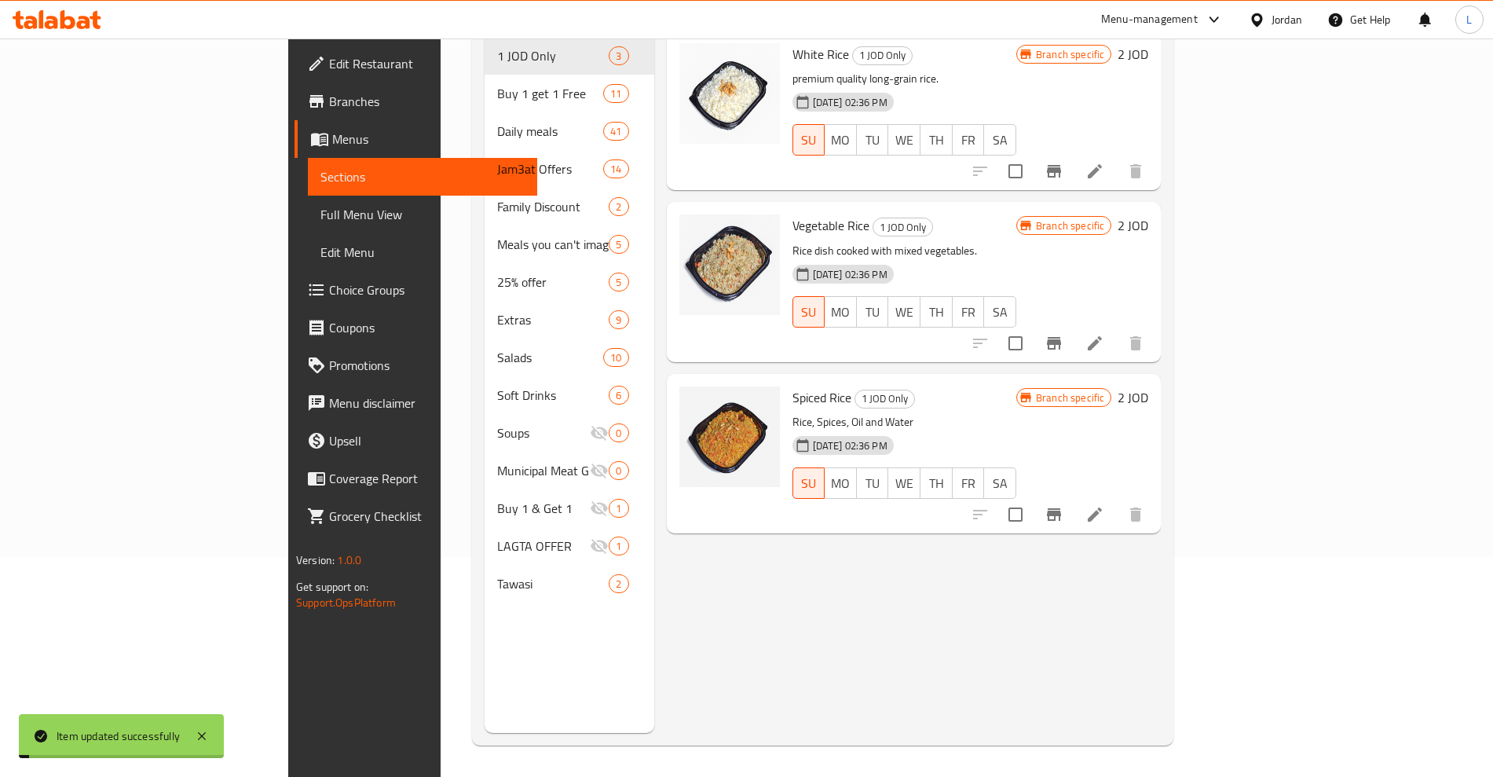
scroll to position [220, 0]
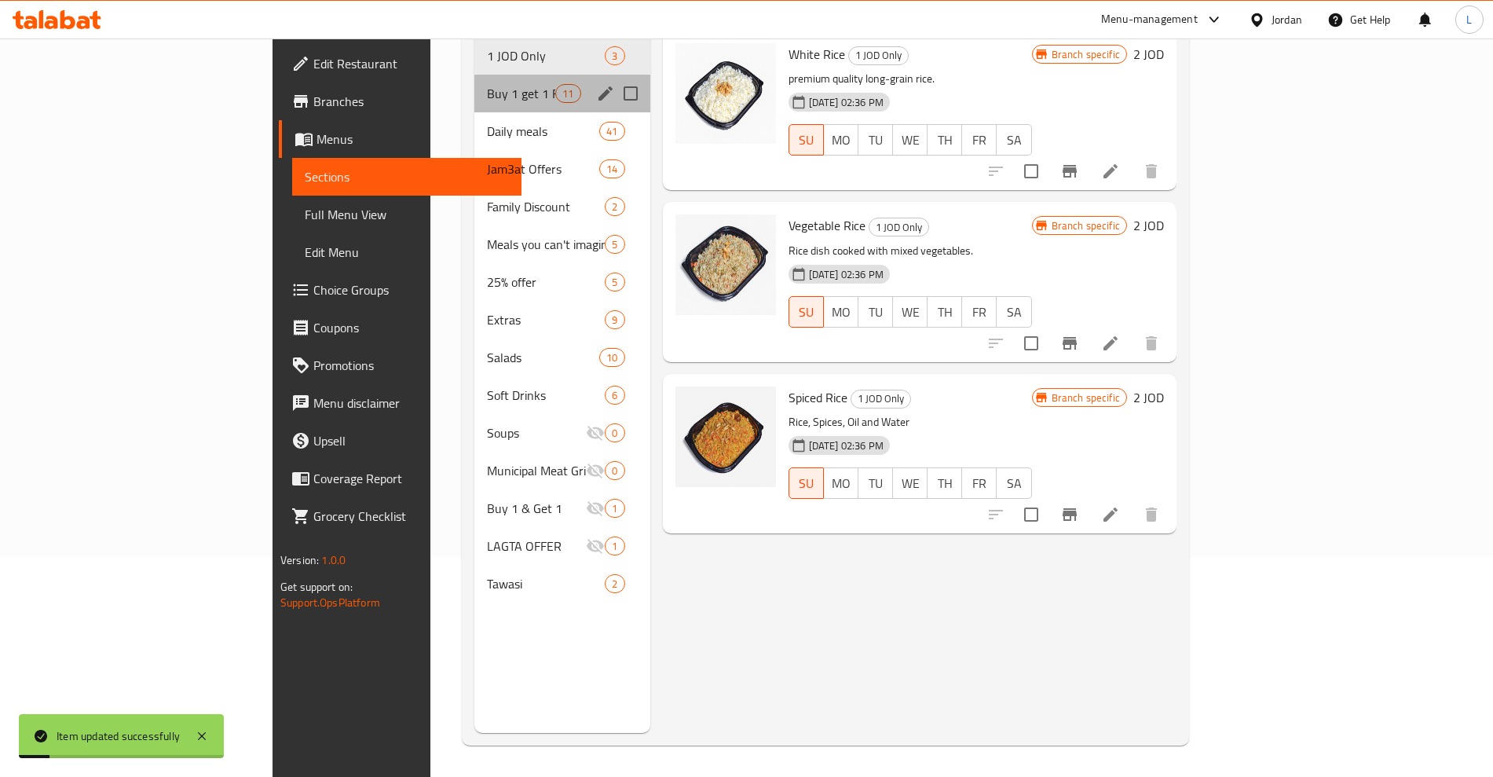
click at [474, 83] on div "Buy 1 get 1 Free 11" at bounding box center [561, 94] width 175 height 38
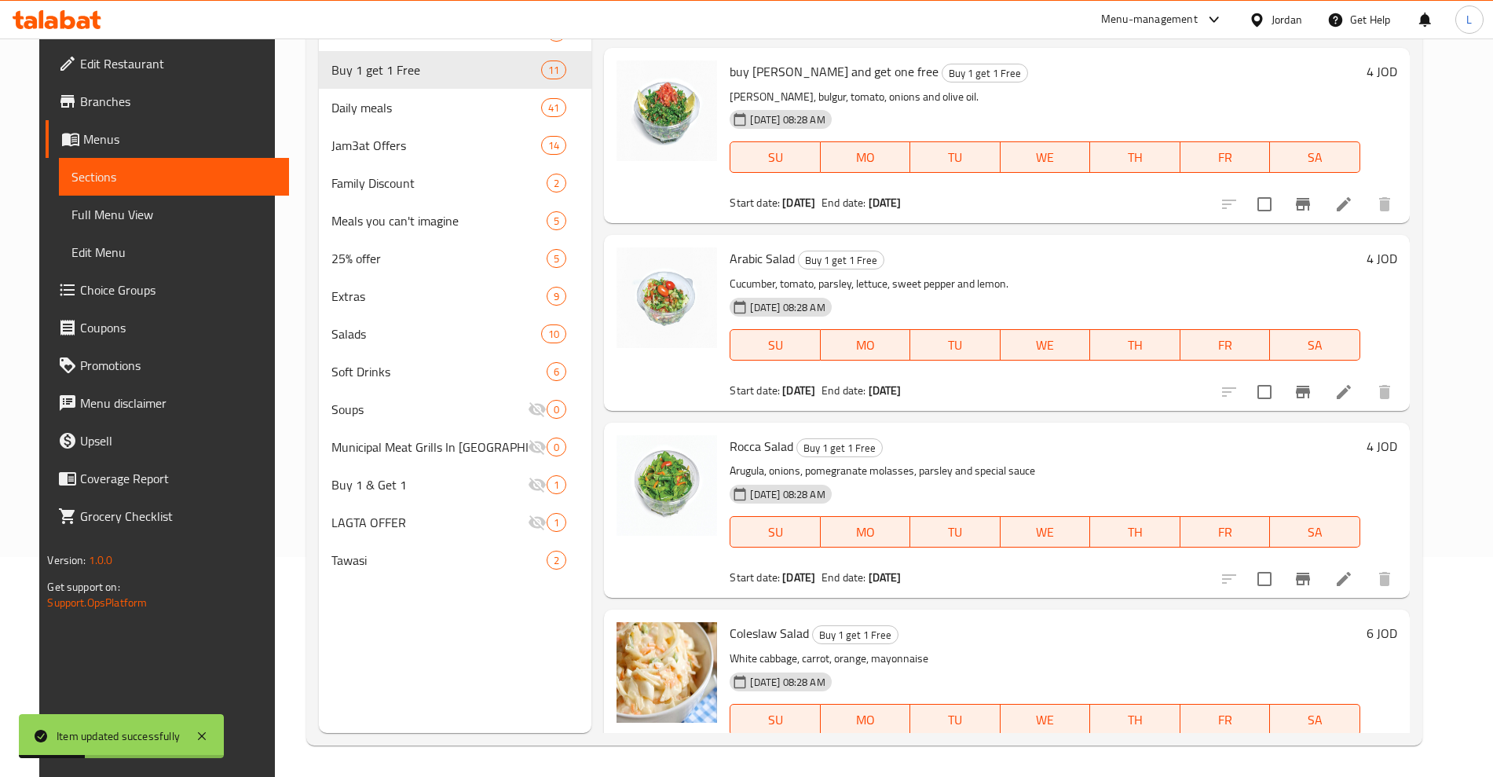
scroll to position [687, 0]
click at [1353, 389] on icon at bounding box center [1343, 389] width 19 height 19
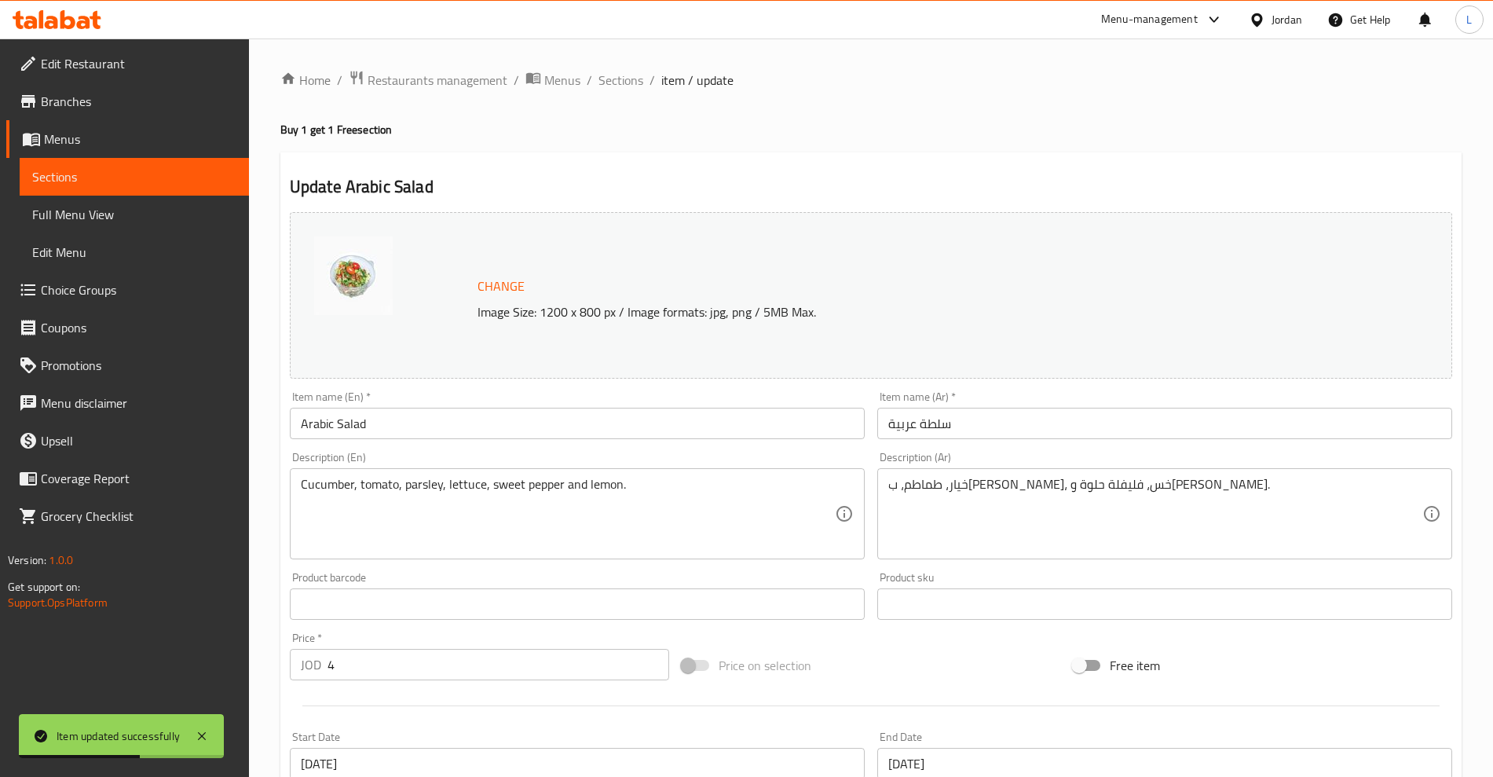
click at [294, 430] on input "Arabic Salad" at bounding box center [577, 423] width 575 height 31
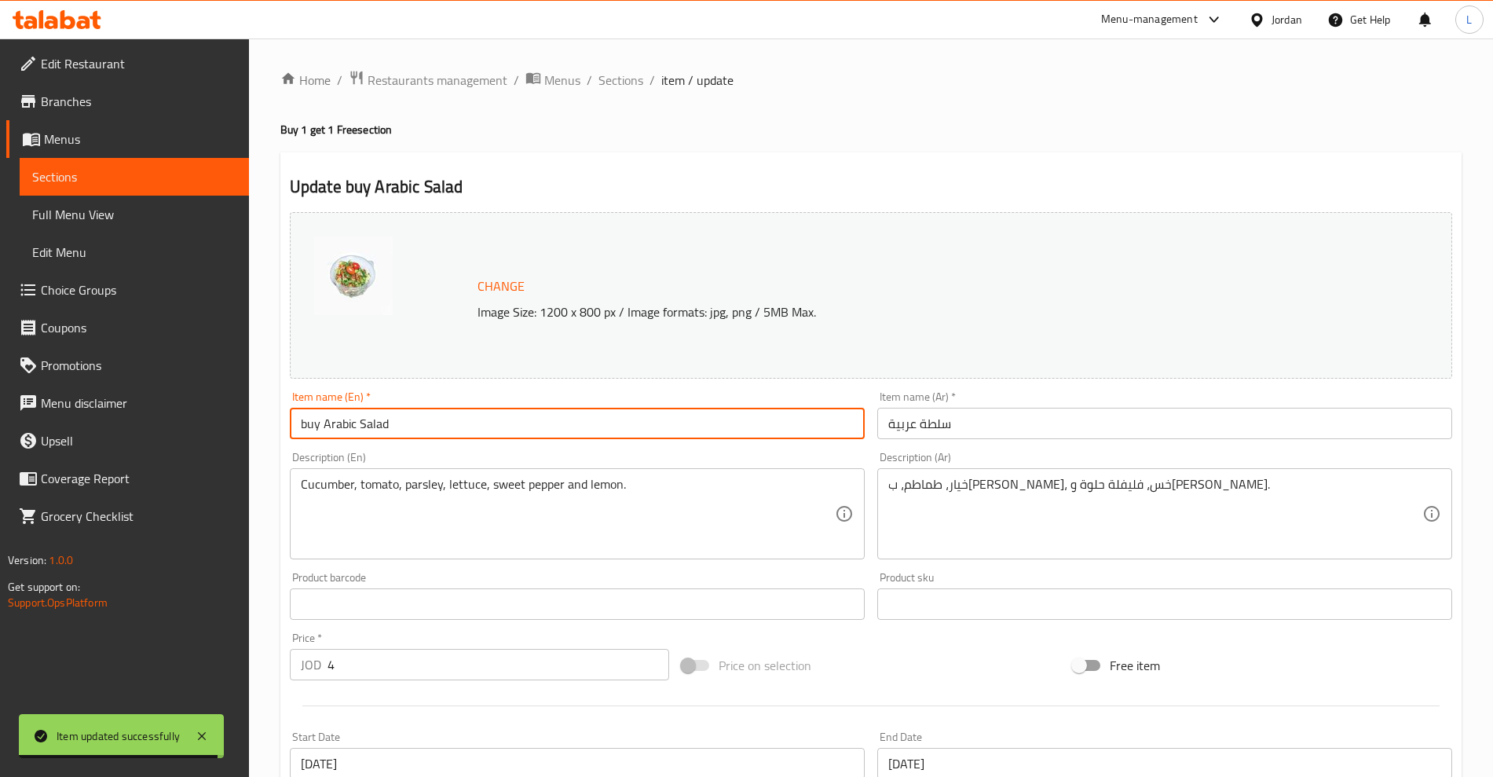
click at [442, 420] on input "buy Arabic Salad" at bounding box center [577, 423] width 575 height 31
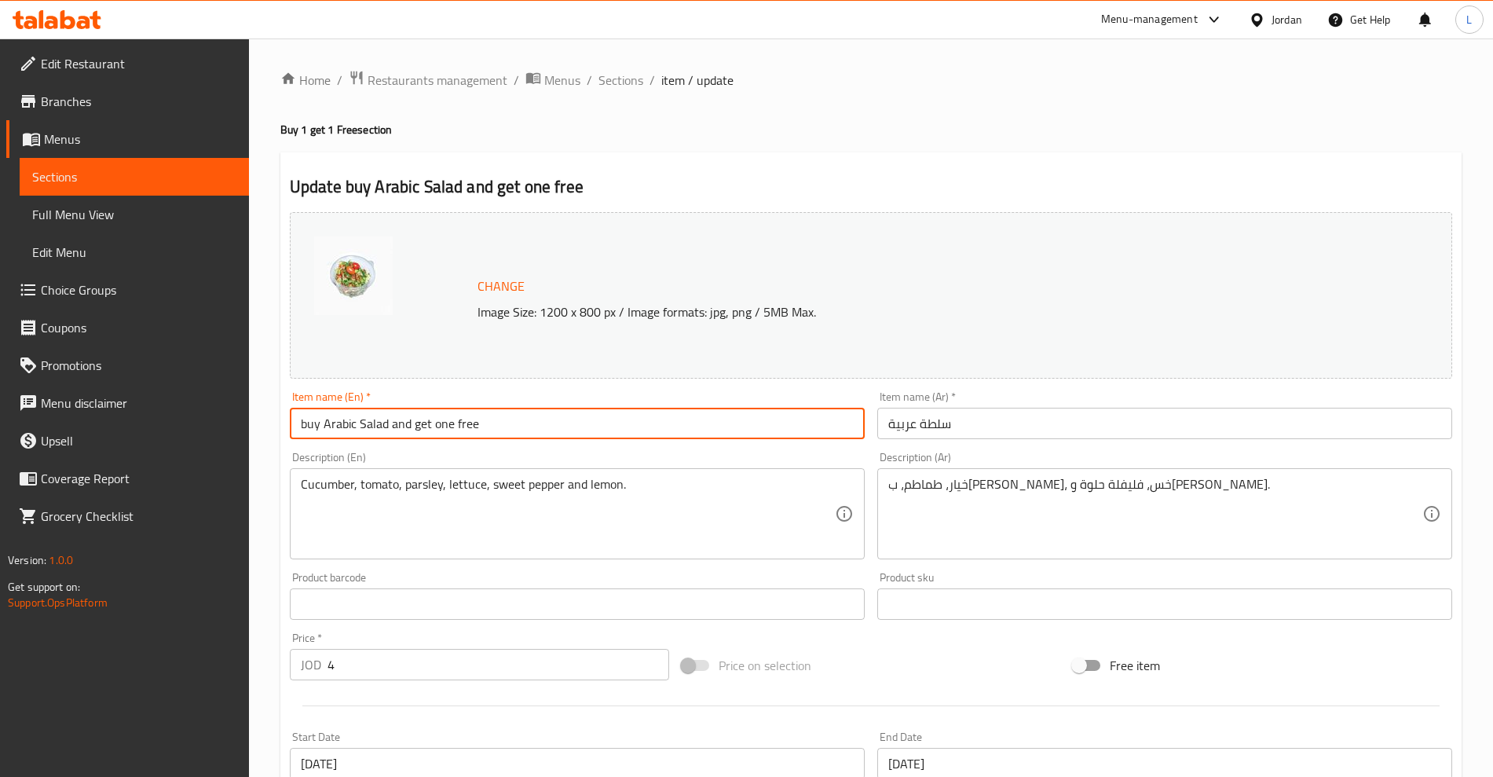
type input "buy Arabic Salad and get one free"
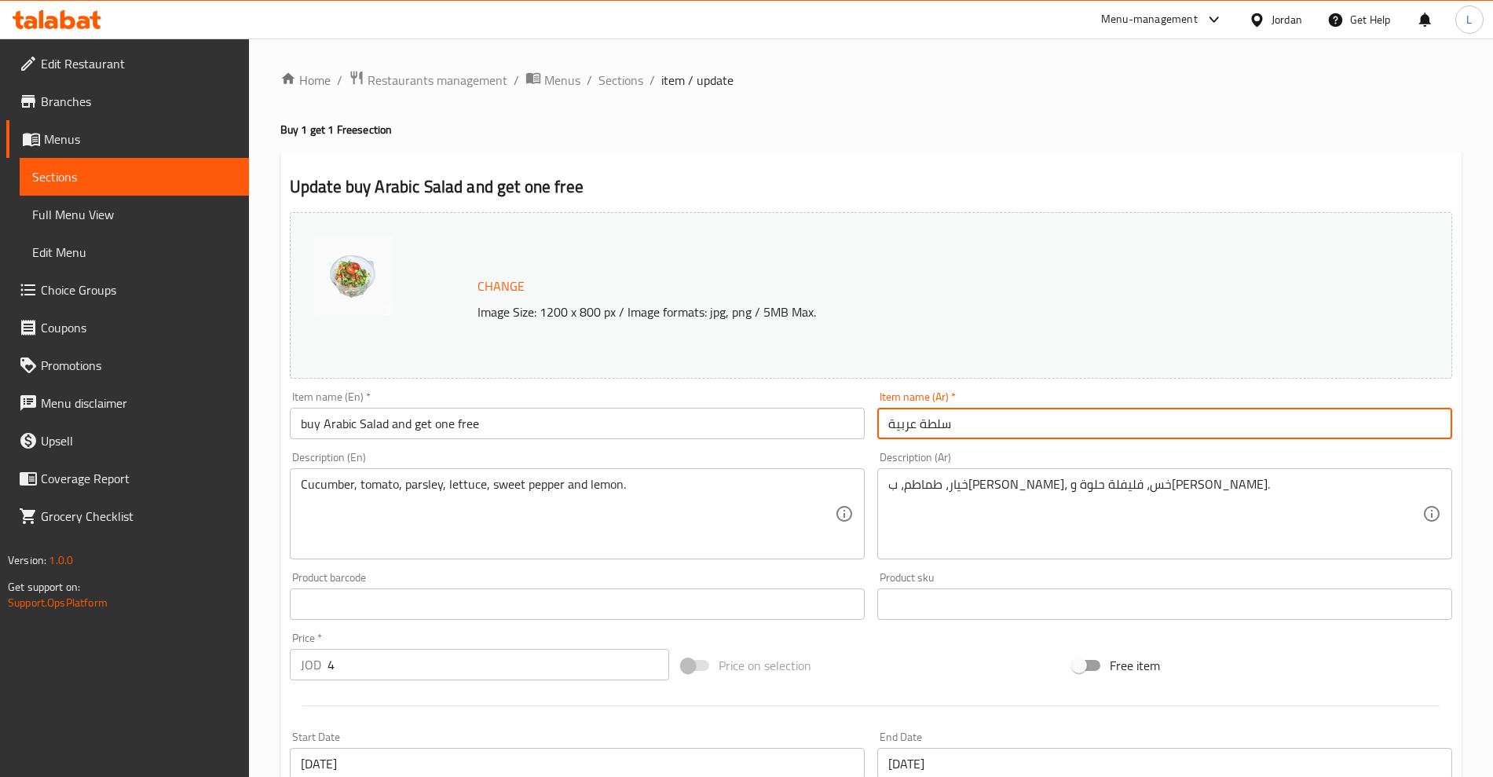
click at [923, 408] on input "سلطة عربية" at bounding box center [1164, 423] width 575 height 31
click at [921, 411] on input "سلطة عربية" at bounding box center [1164, 423] width 575 height 31
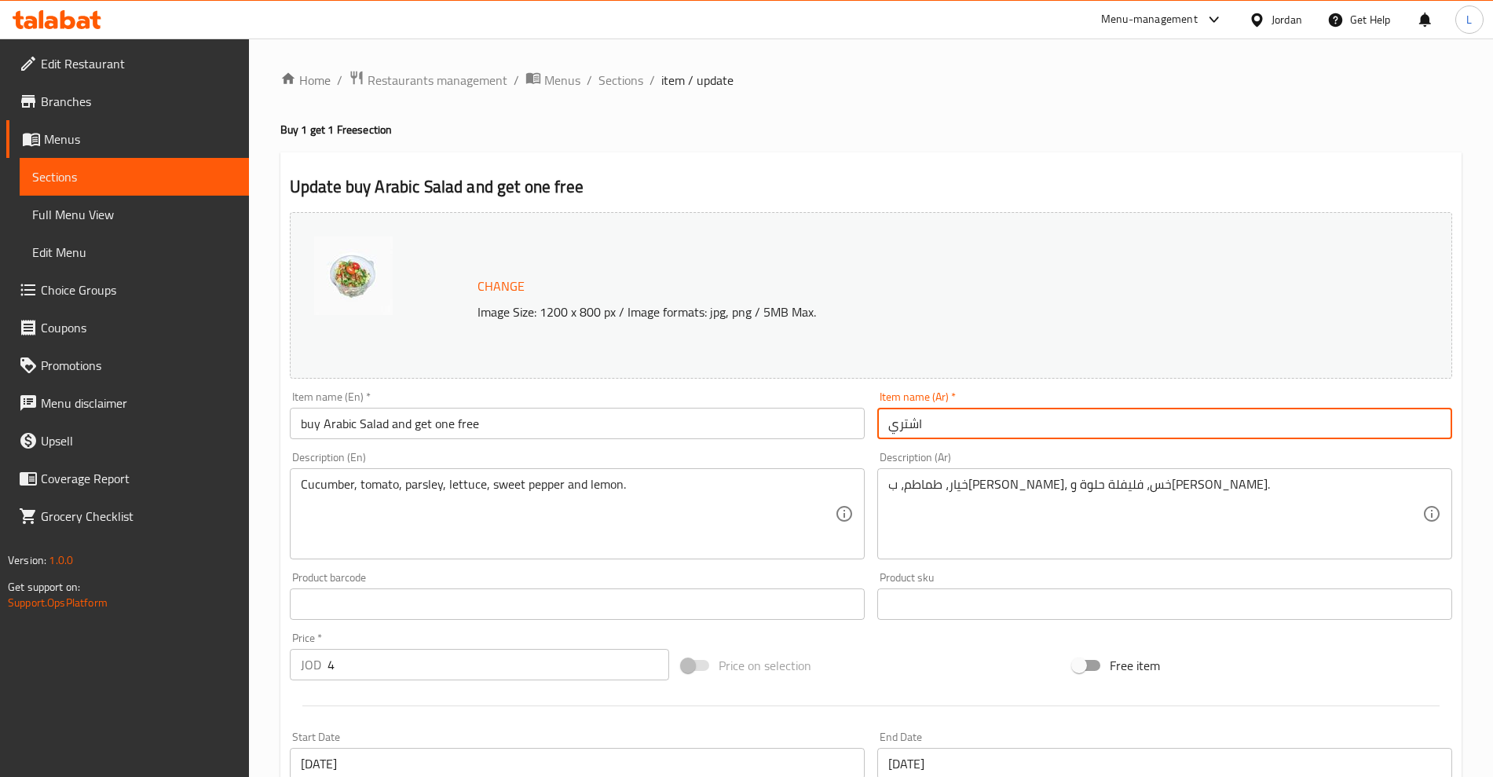
paste input "سلطة عربية"
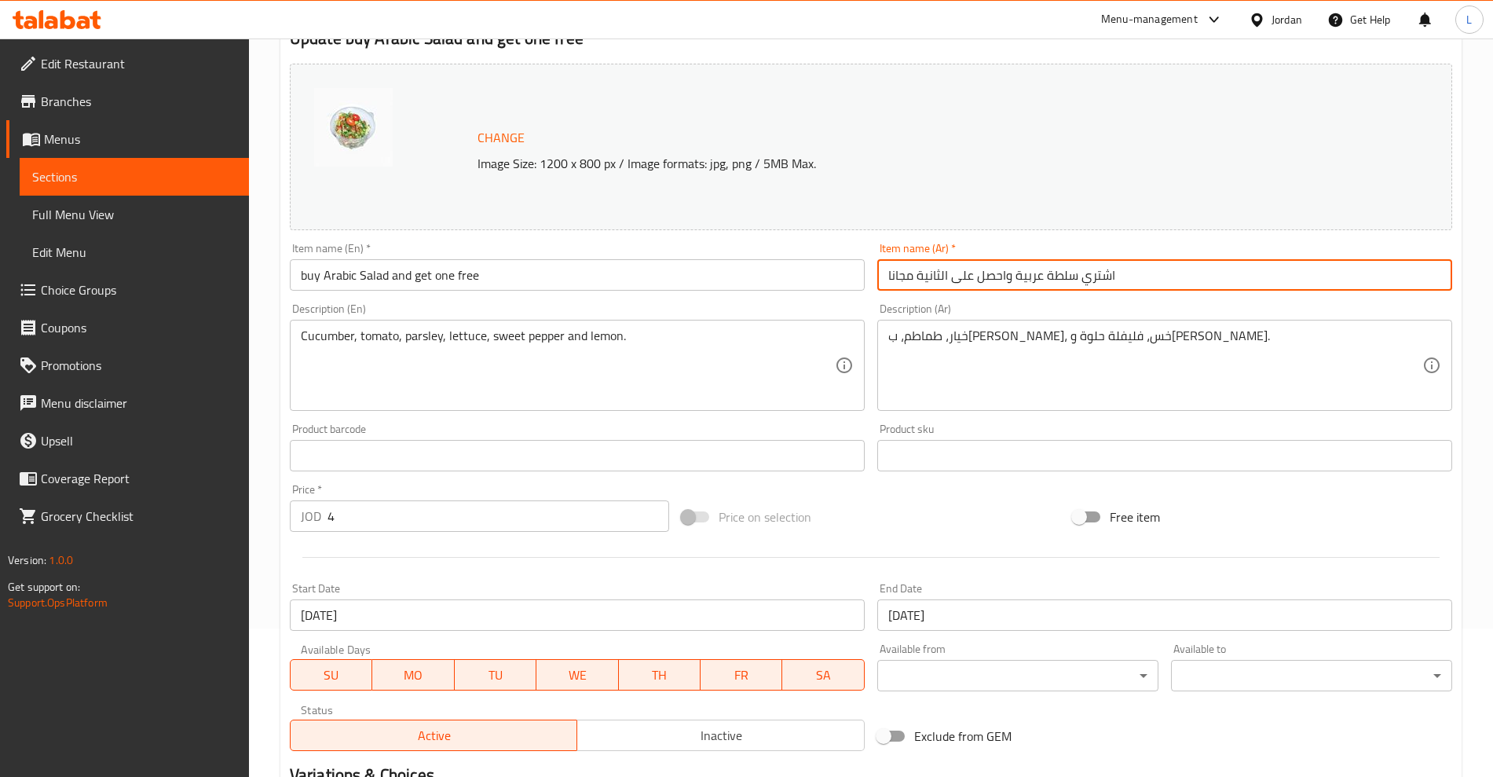
scroll to position [356, 0]
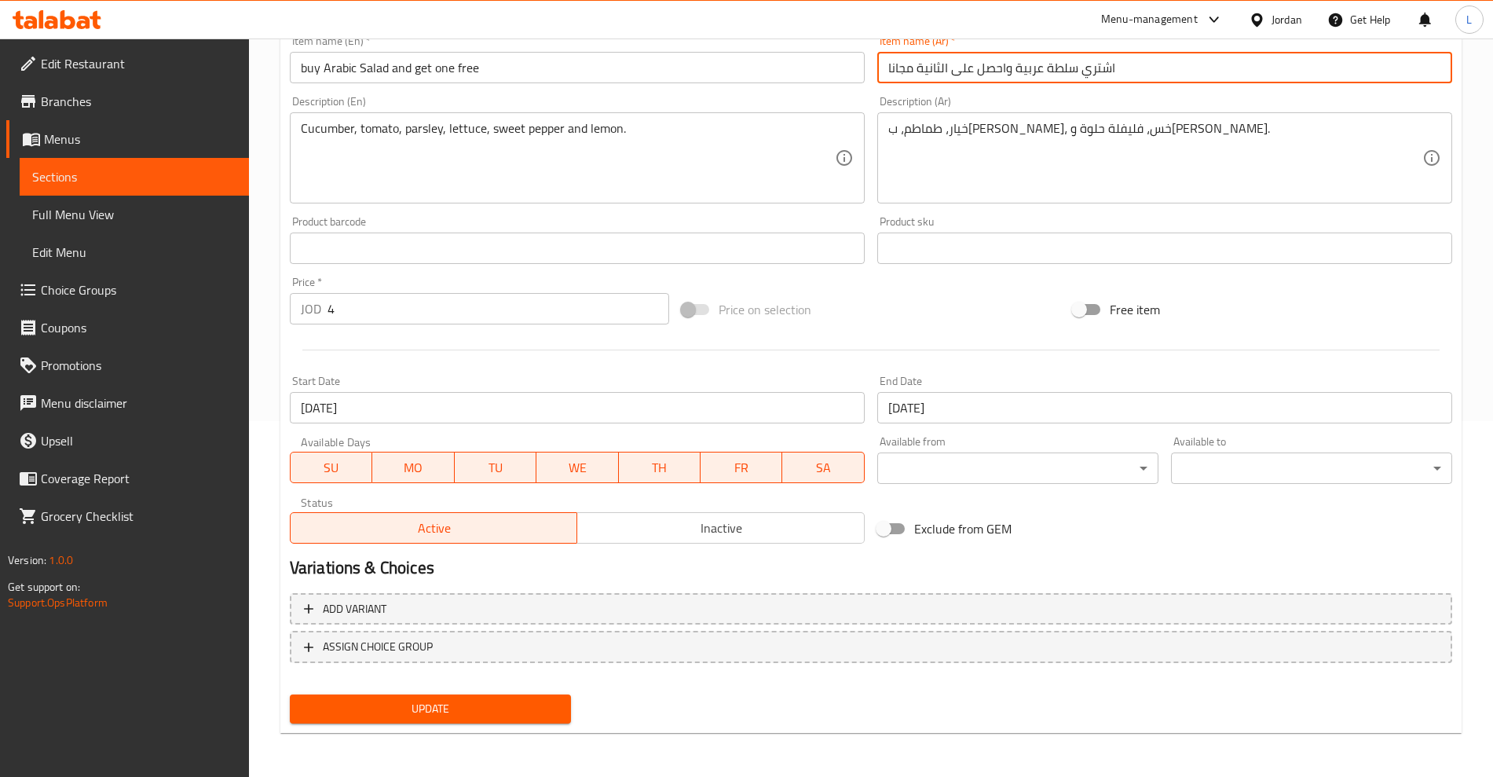
type input "اشتري سلطة عربية واحصل على الثانية مجانا"
click at [442, 704] on span "Update" at bounding box center [430, 709] width 256 height 20
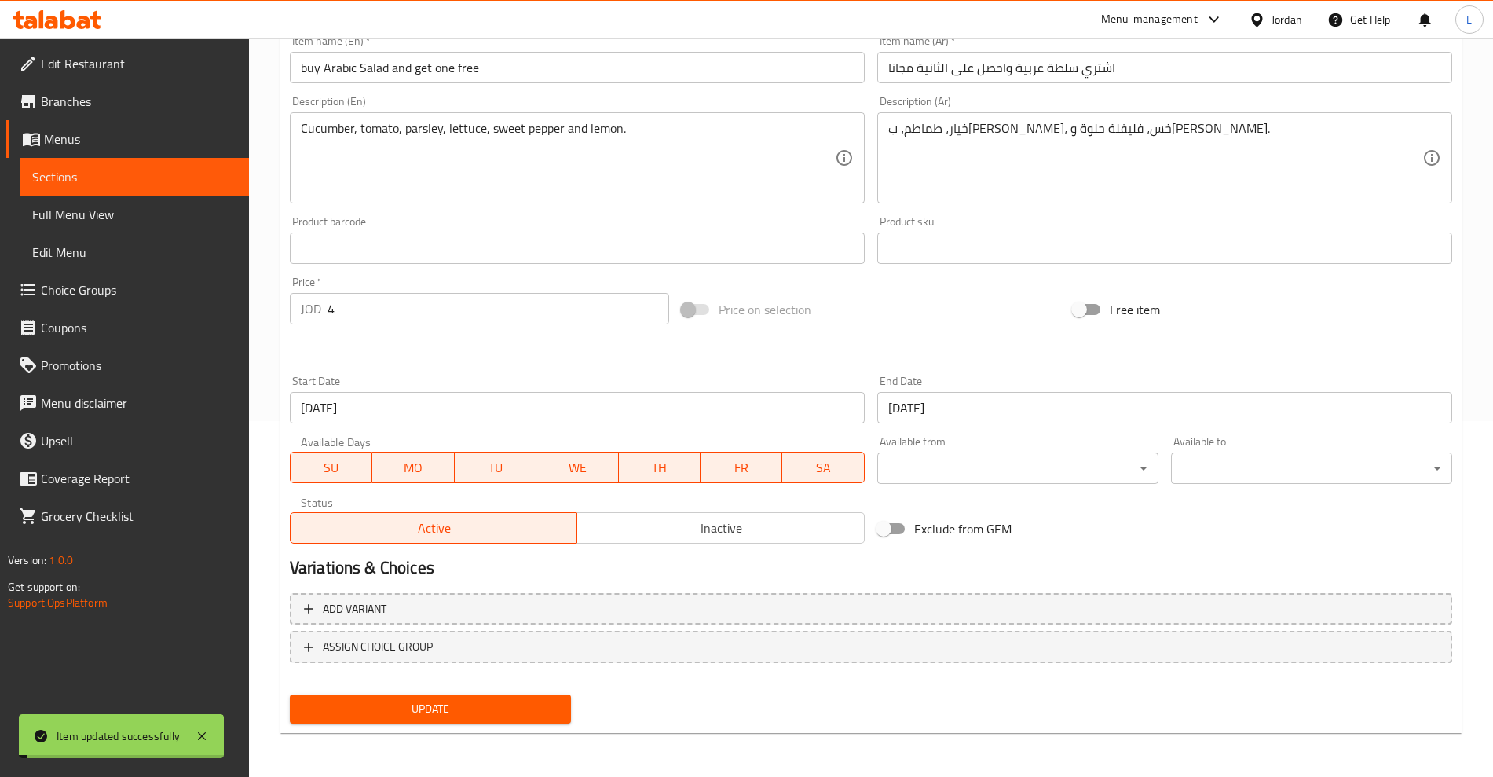
click at [90, 169] on span "Sections" at bounding box center [134, 176] width 204 height 19
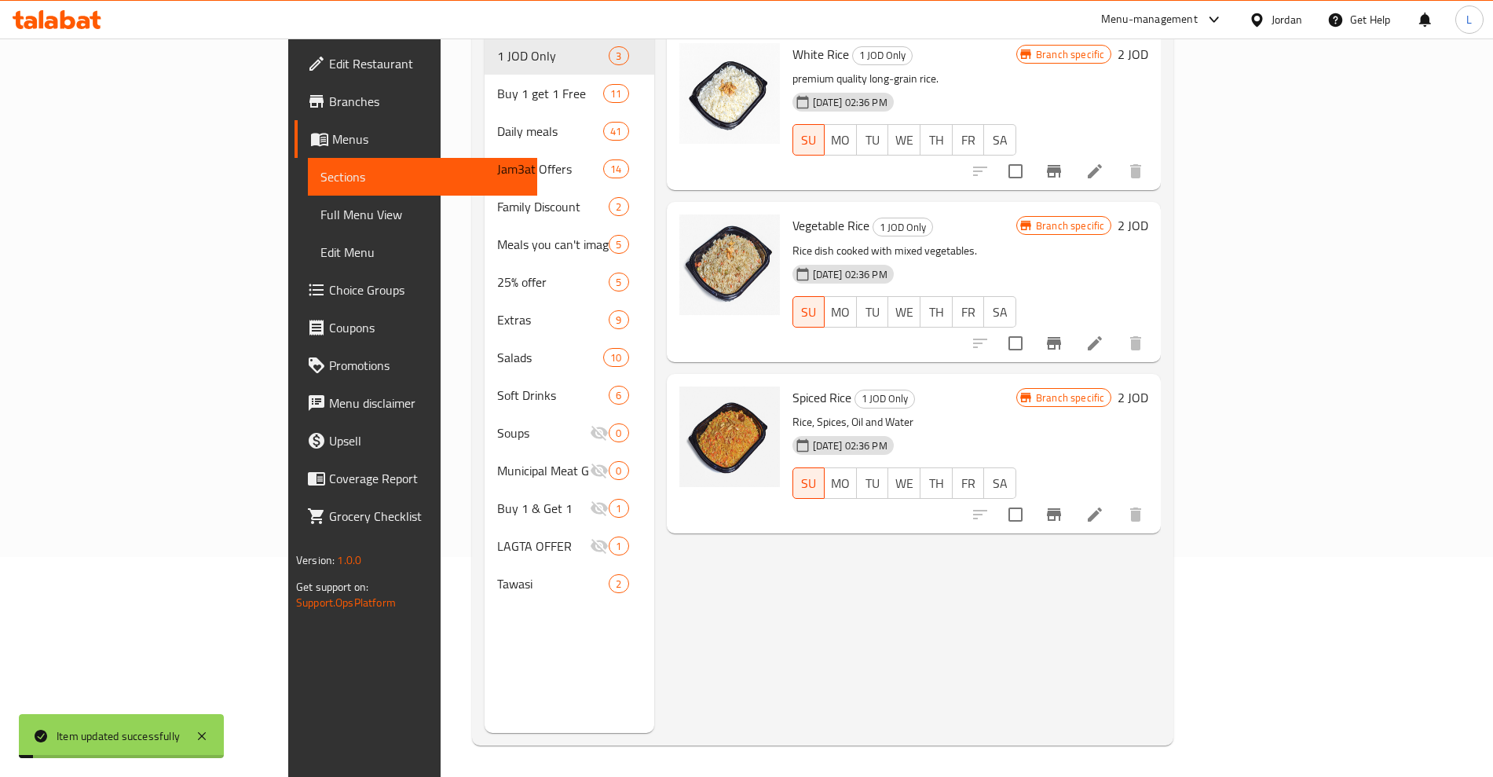
scroll to position [220, 0]
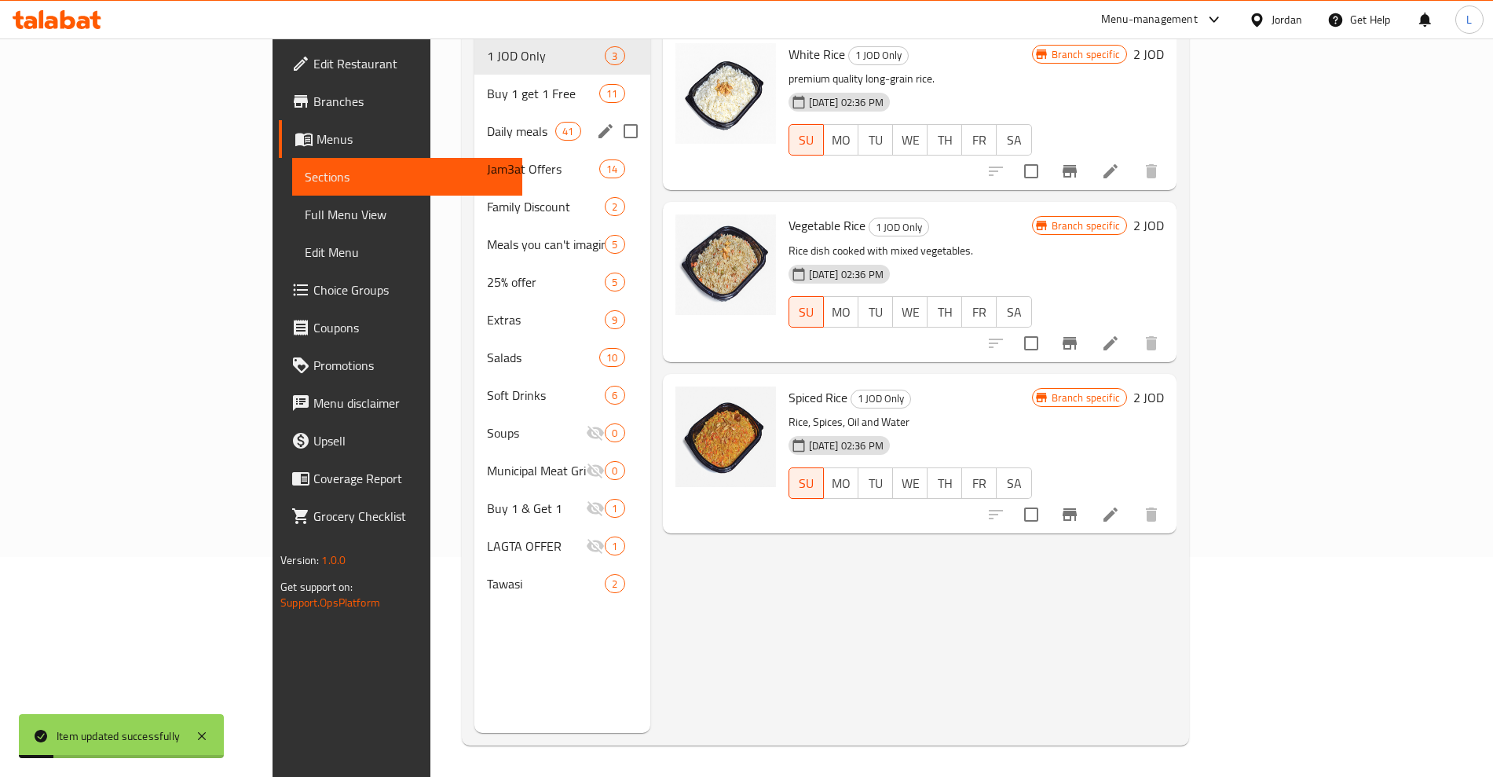
click at [474, 81] on div "Buy 1 get 1 Free 11" at bounding box center [561, 94] width 175 height 38
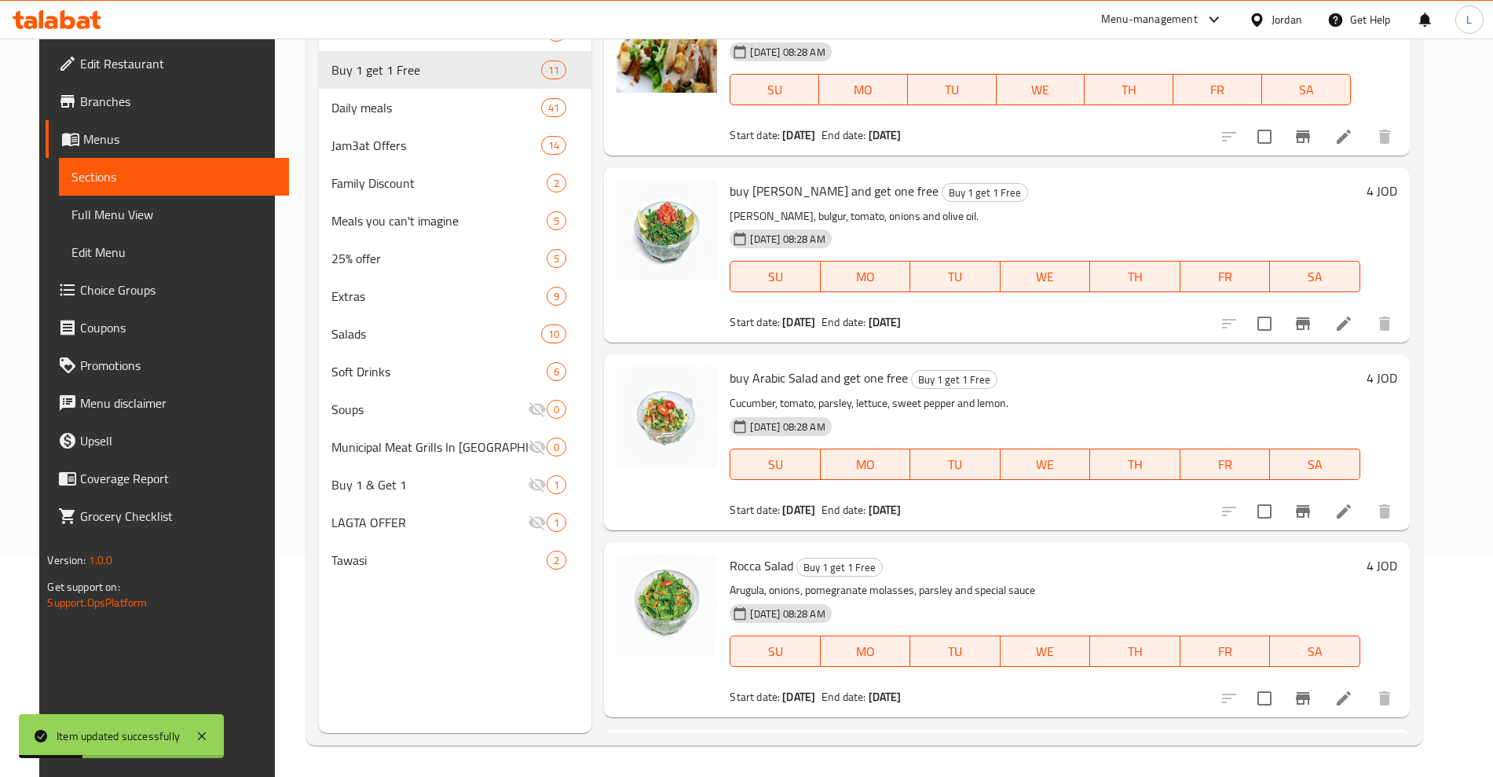
scroll to position [785, 0]
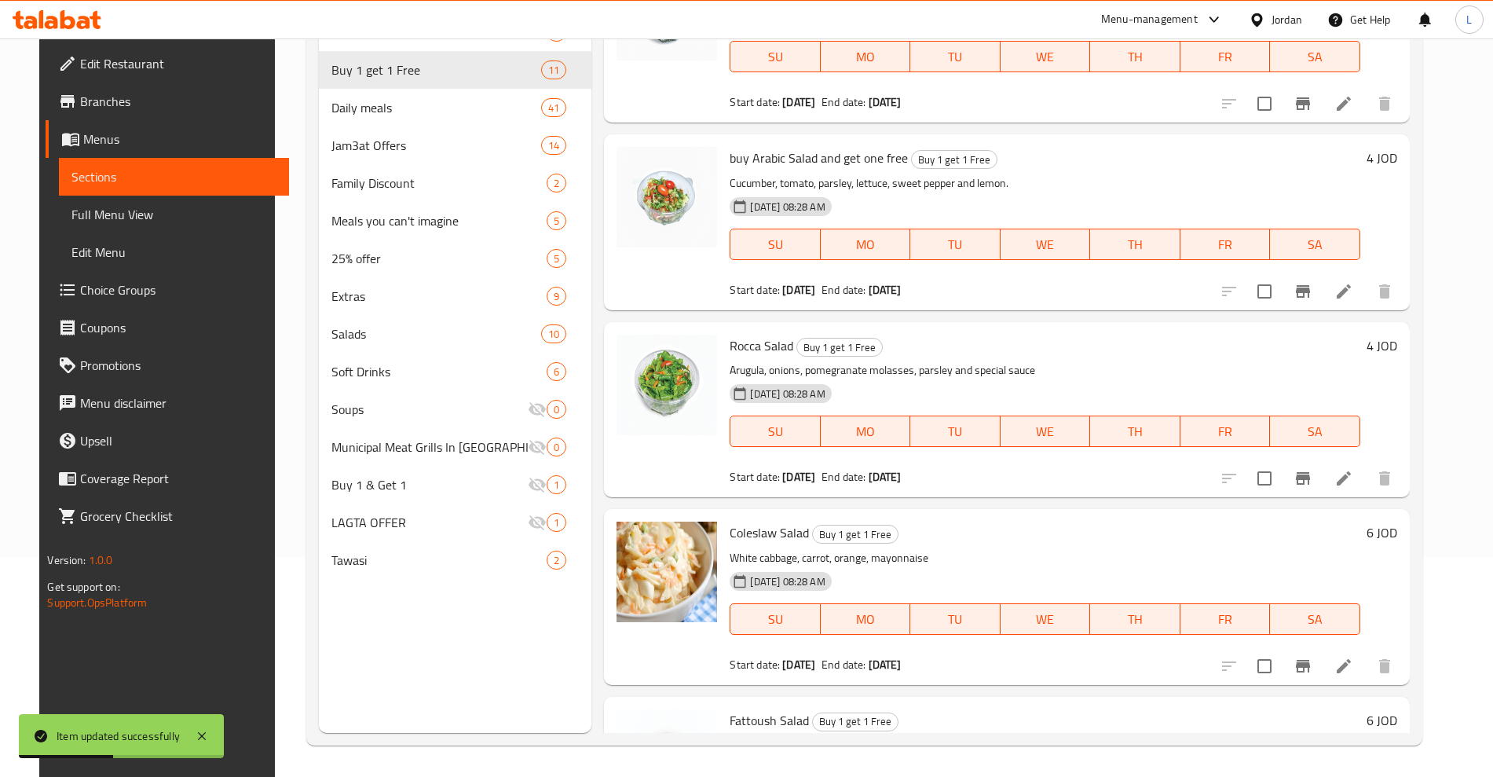
click at [1351, 480] on icon at bounding box center [1343, 478] width 14 height 14
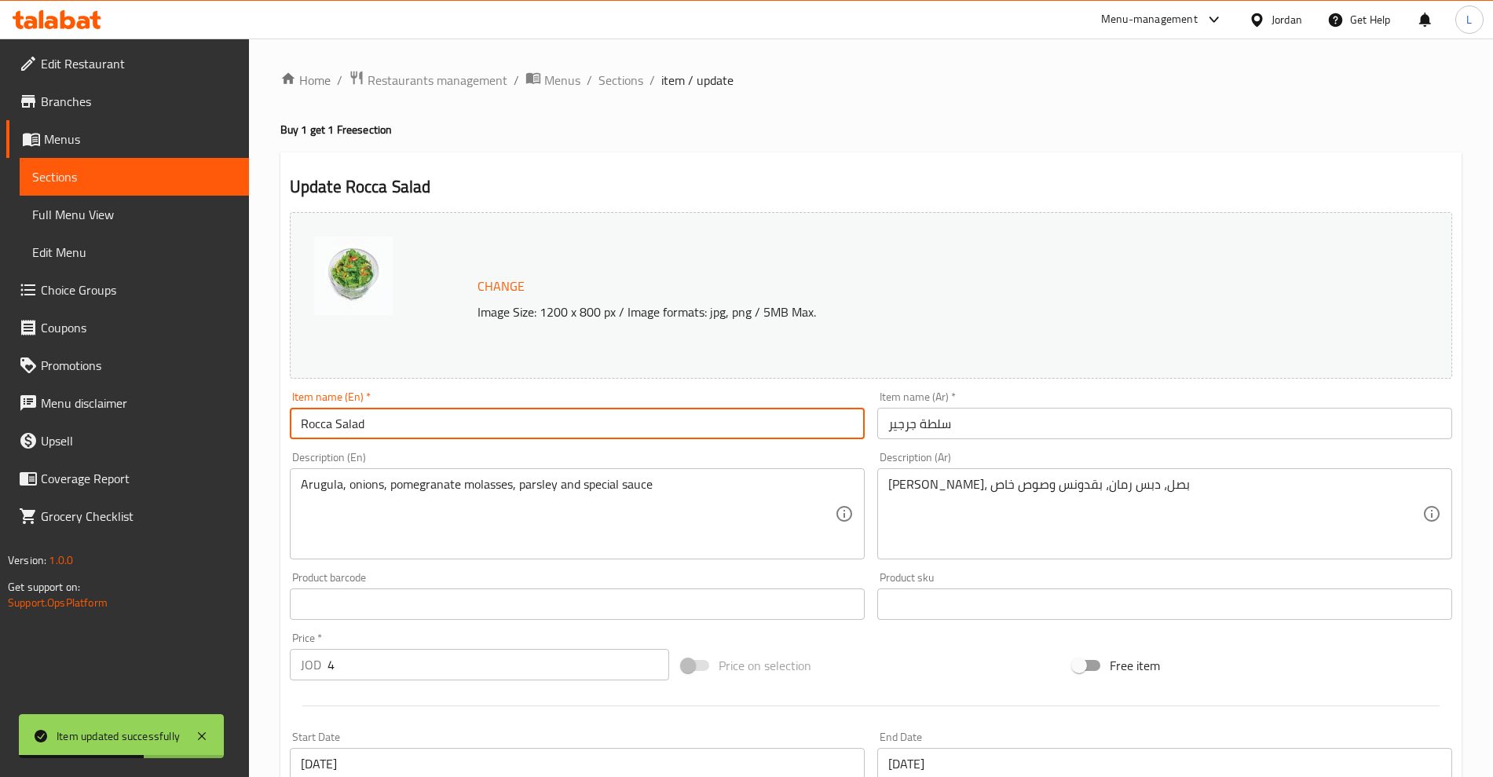
click at [302, 427] on input "Rocca Salad" at bounding box center [577, 423] width 575 height 31
click at [463, 420] on input "buy Rocca Salad" at bounding box center [577, 423] width 575 height 31
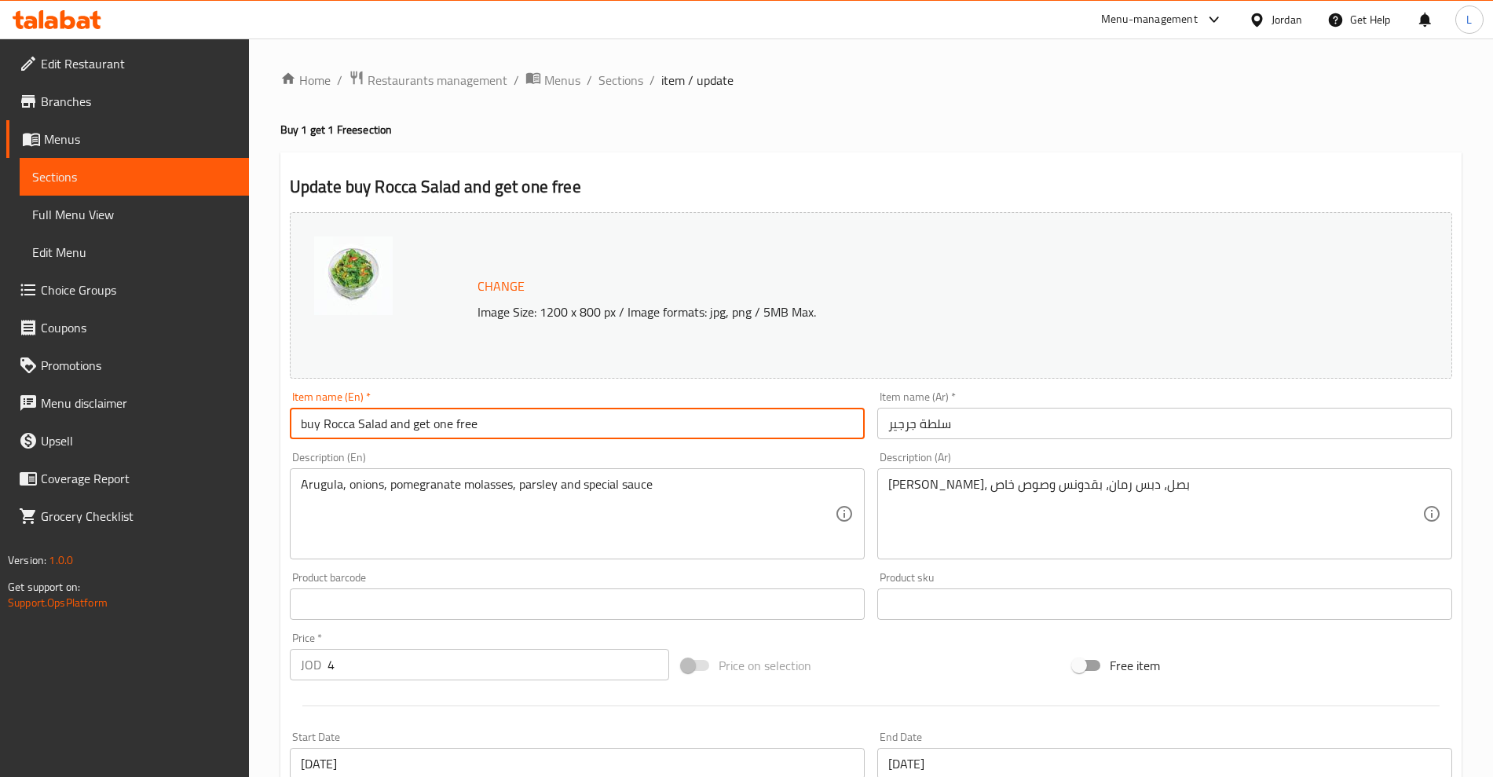
type input "buy Rocca Salad and get one free"
click at [912, 433] on input "سلطة جرجير" at bounding box center [1164, 423] width 575 height 31
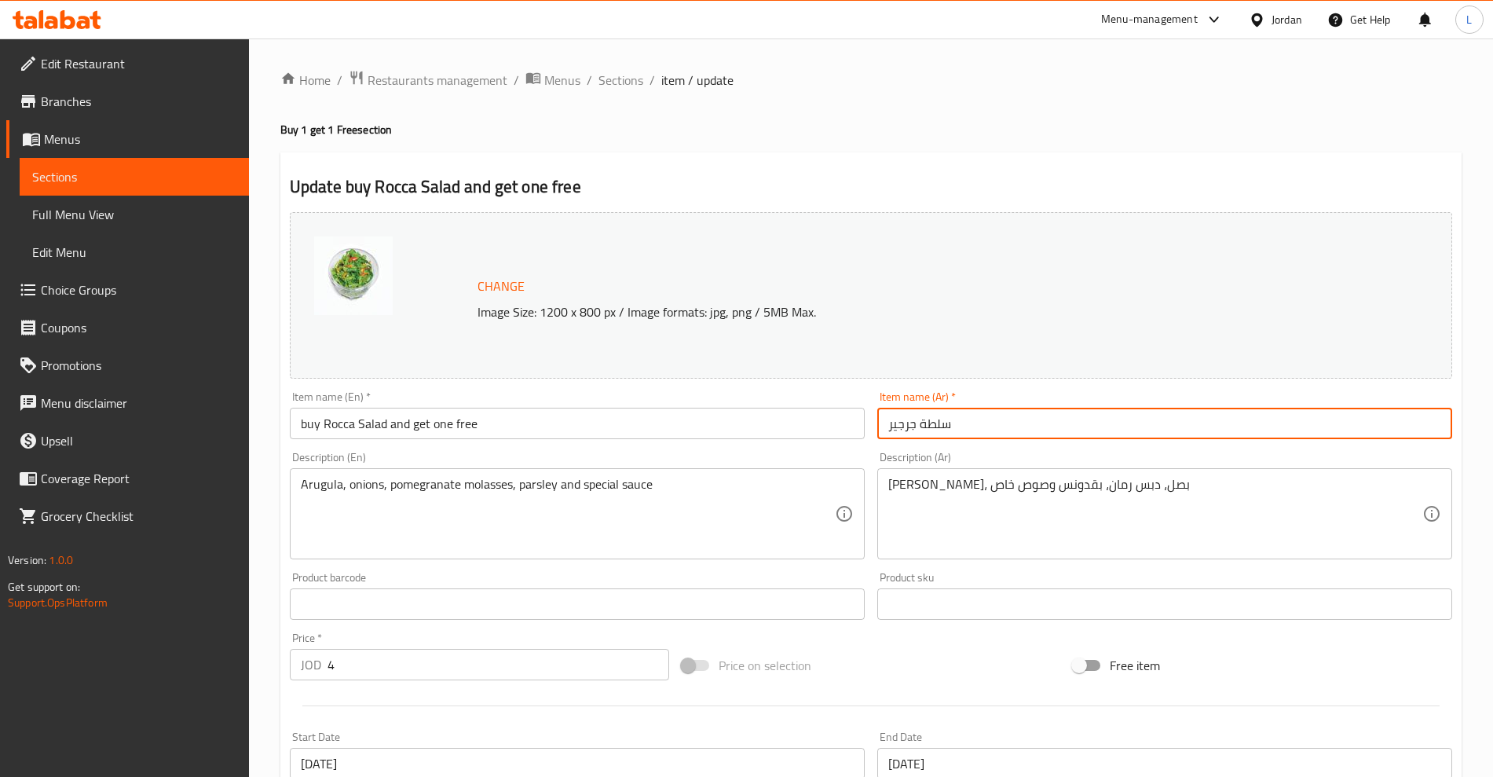
click at [911, 433] on input "سلطة جرجير" at bounding box center [1164, 423] width 575 height 31
paste input "سلطة جرجير"
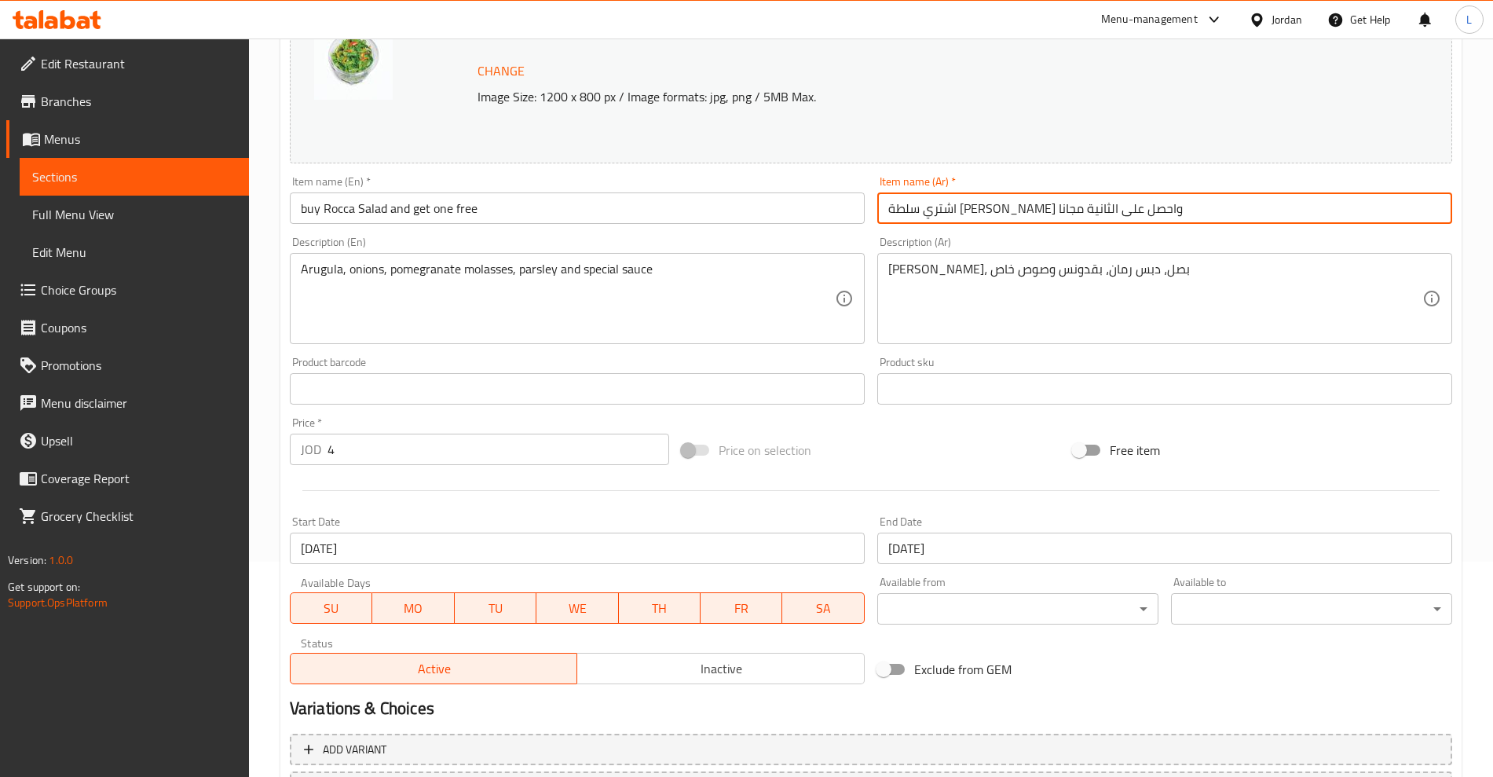
scroll to position [356, 0]
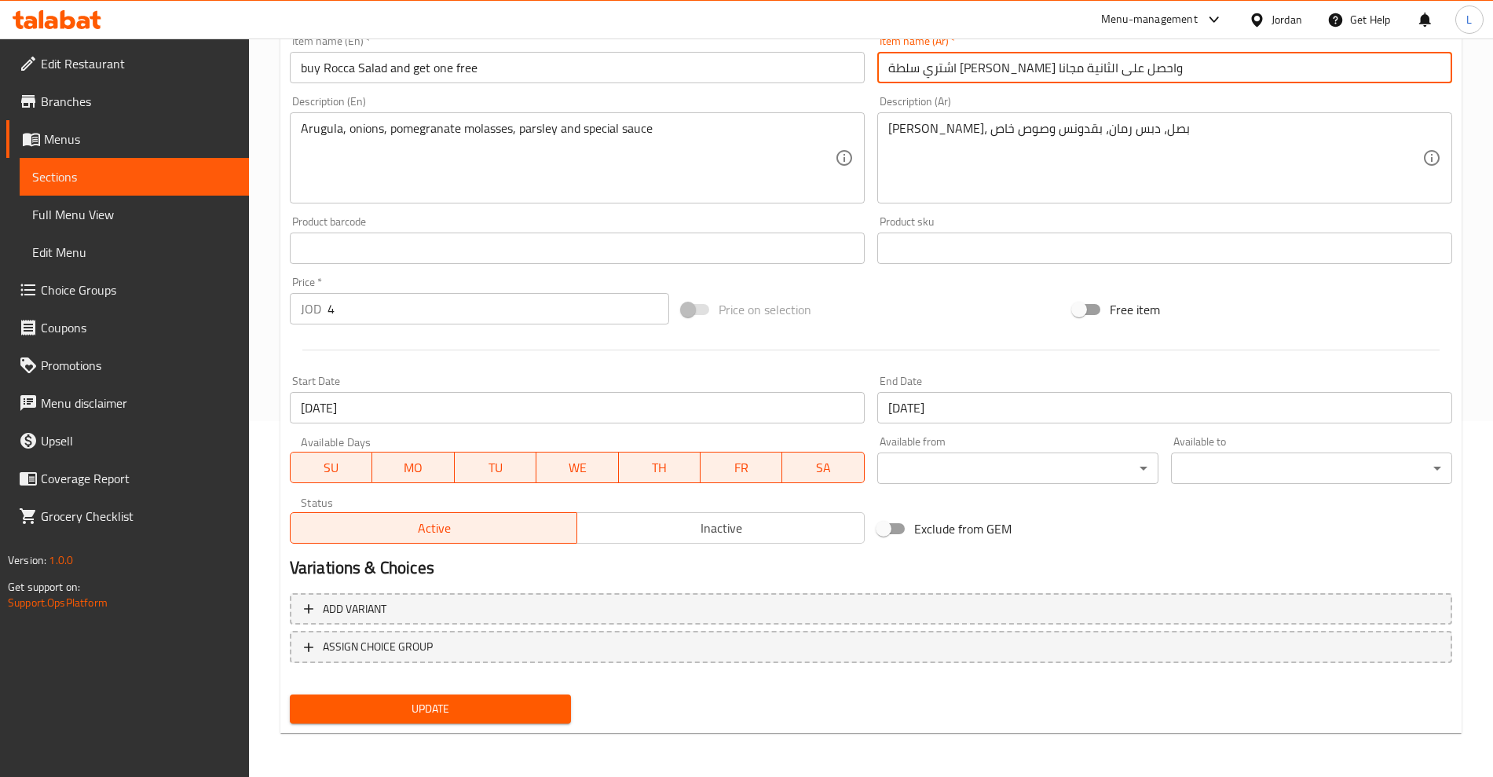
type input "اشتري سلطة جرجير واحصل على الثانية مجانا"
click at [532, 696] on button "Update" at bounding box center [430, 708] width 281 height 29
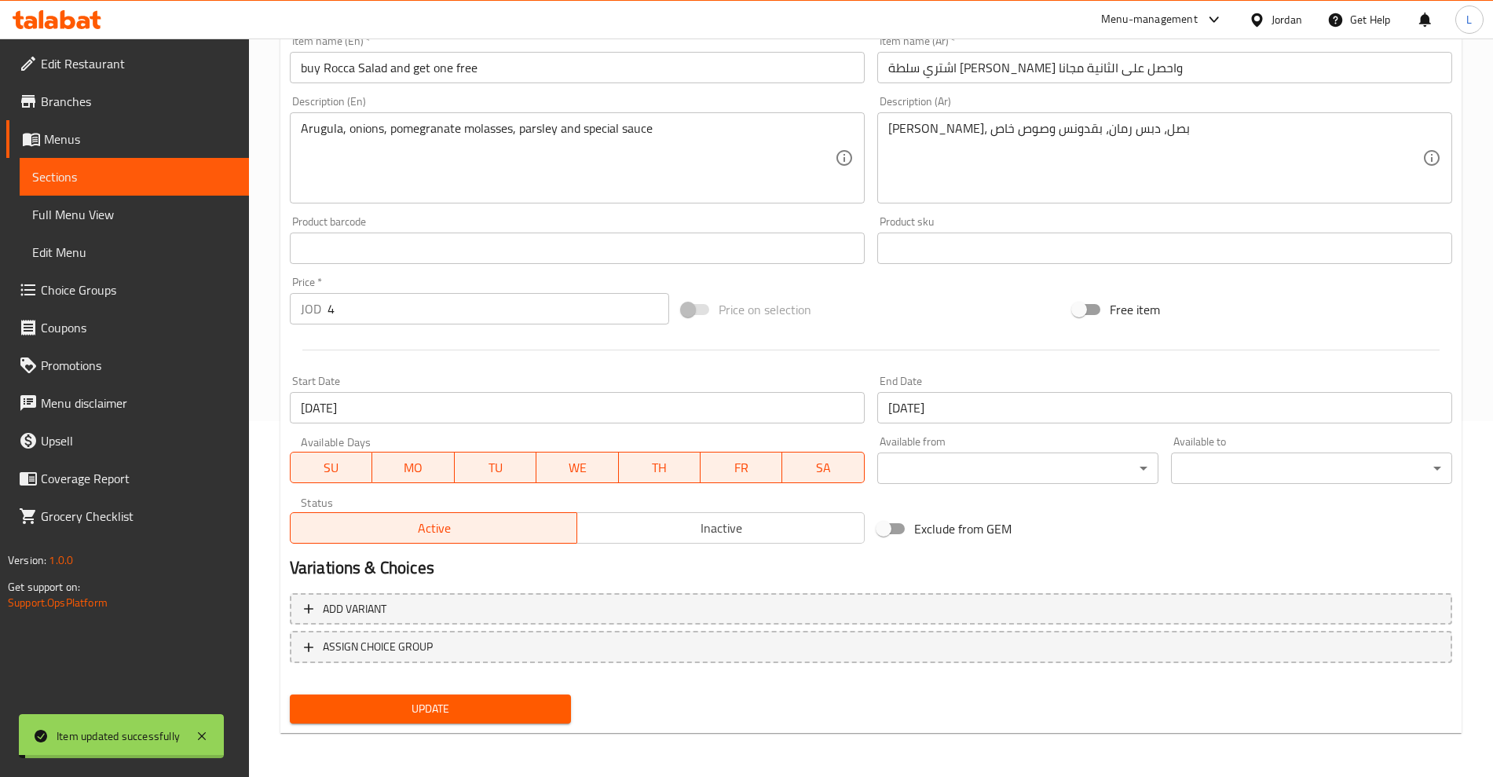
click at [101, 173] on span "Sections" at bounding box center [134, 176] width 204 height 19
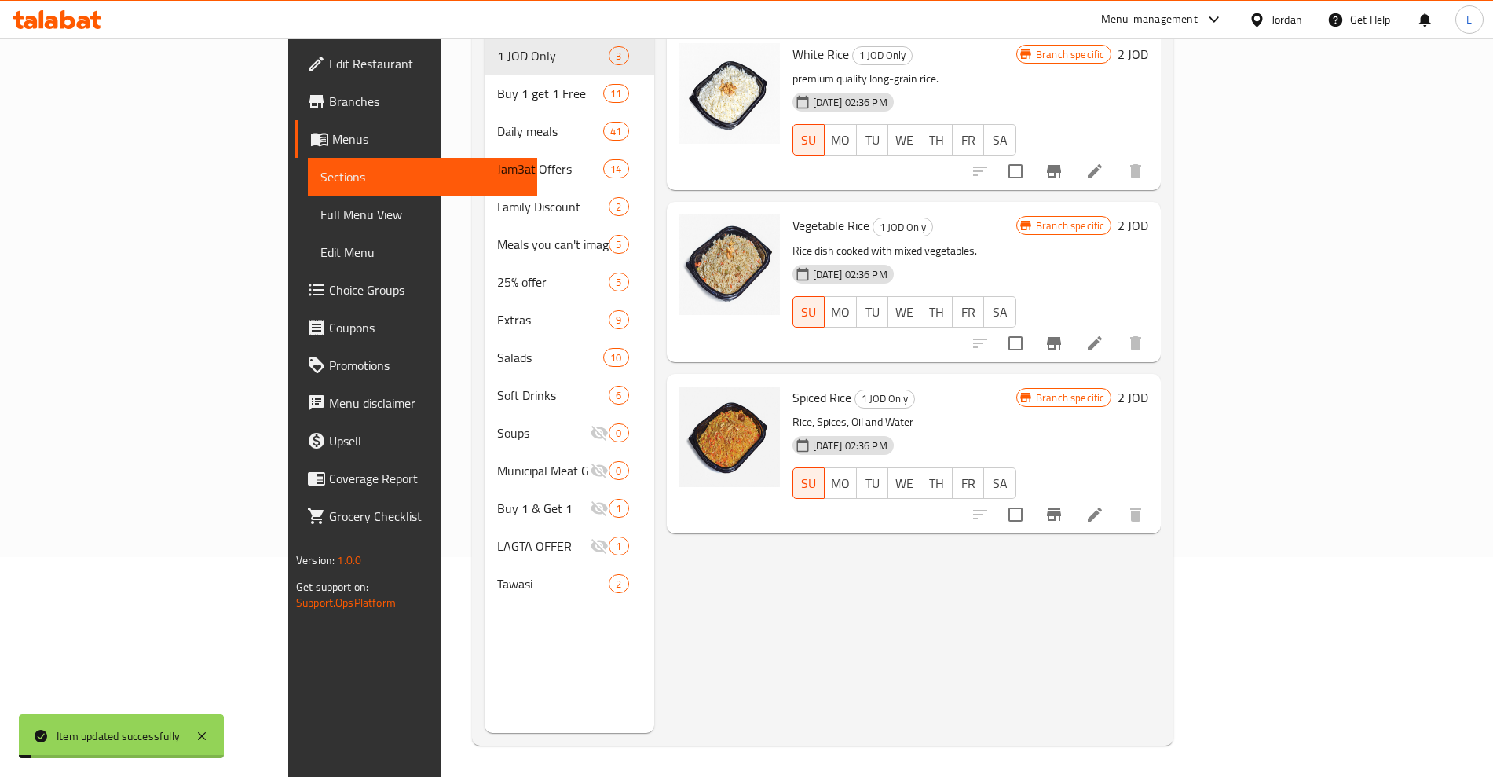
scroll to position [220, 0]
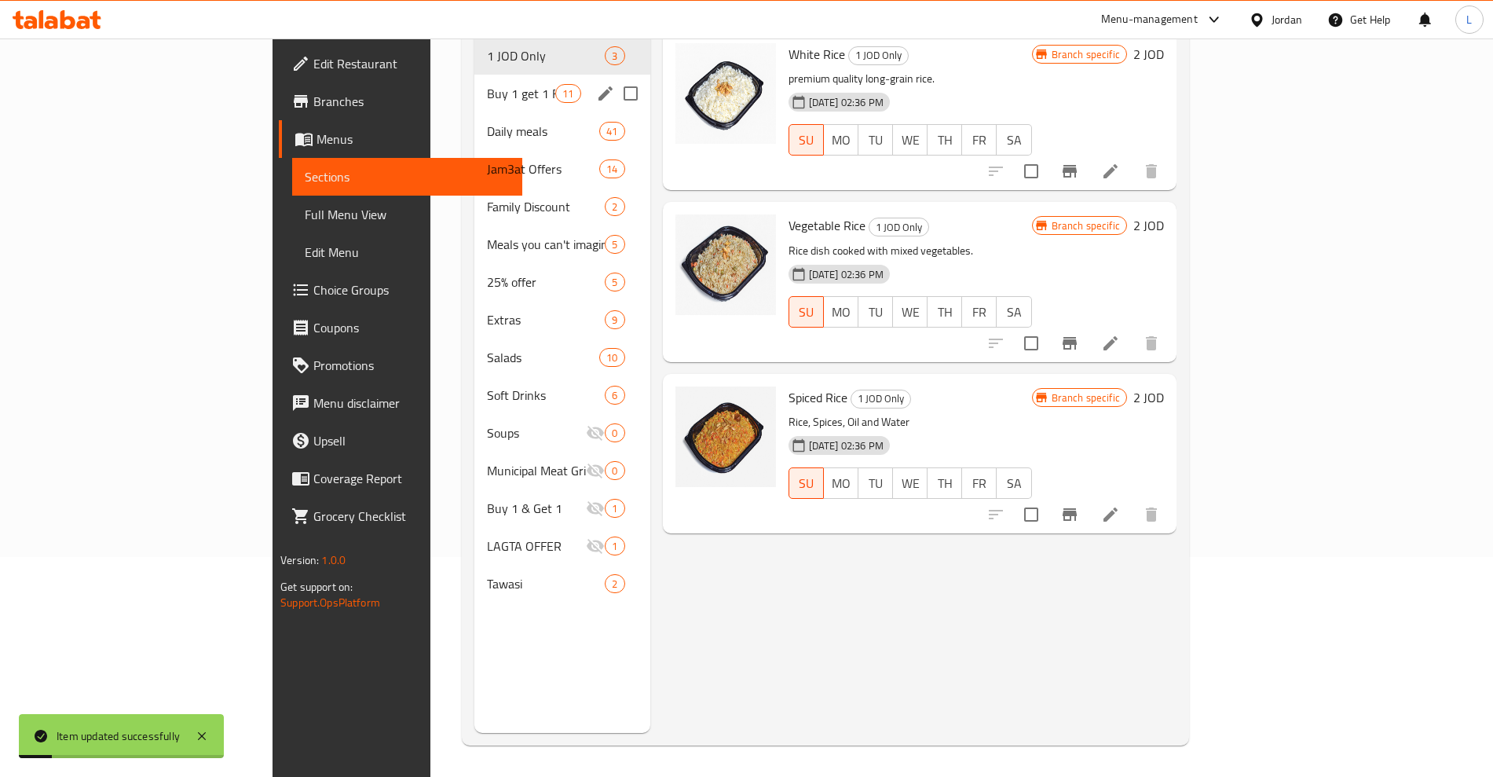
click at [487, 84] on span "Buy 1 get 1 Free" at bounding box center [521, 93] width 68 height 19
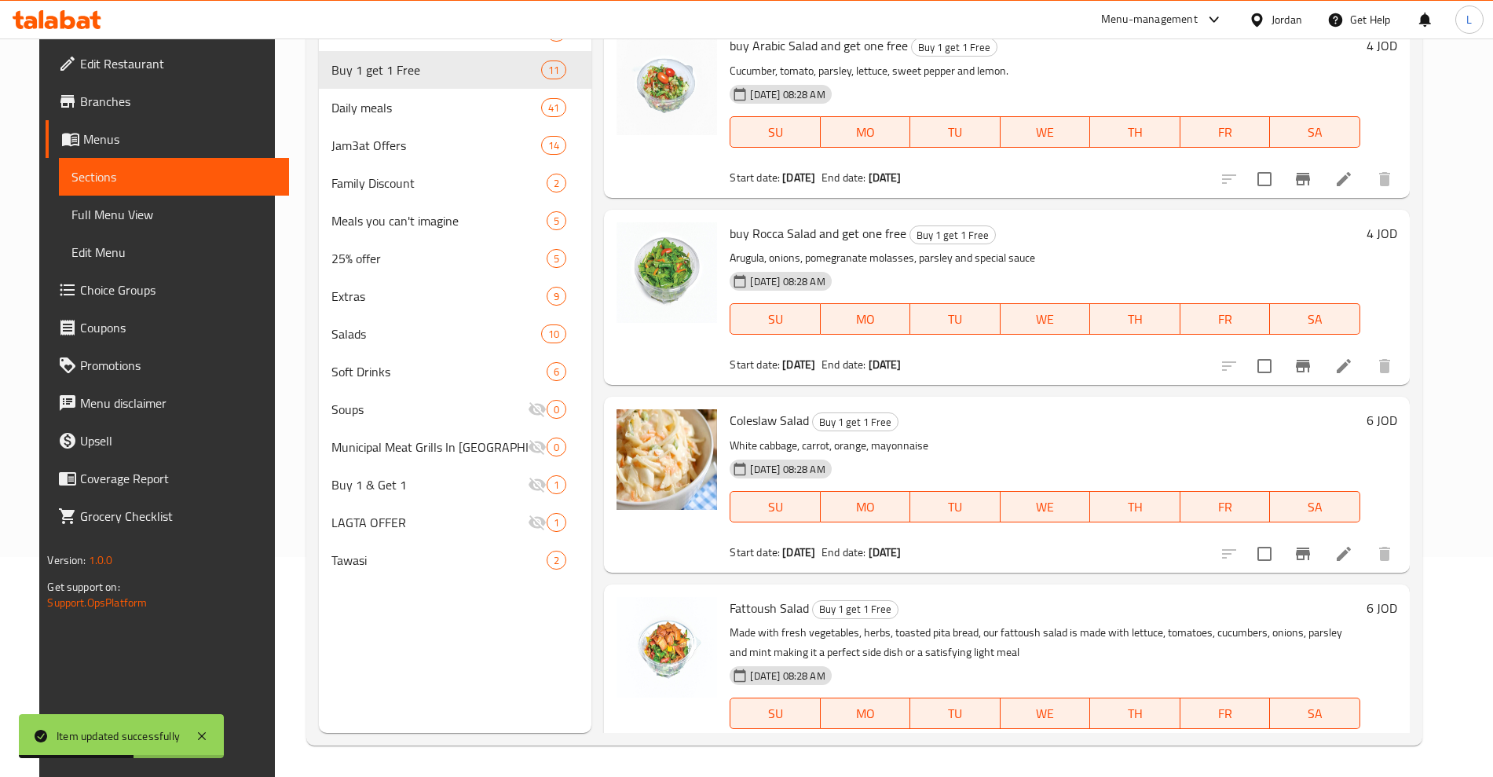
scroll to position [981, 0]
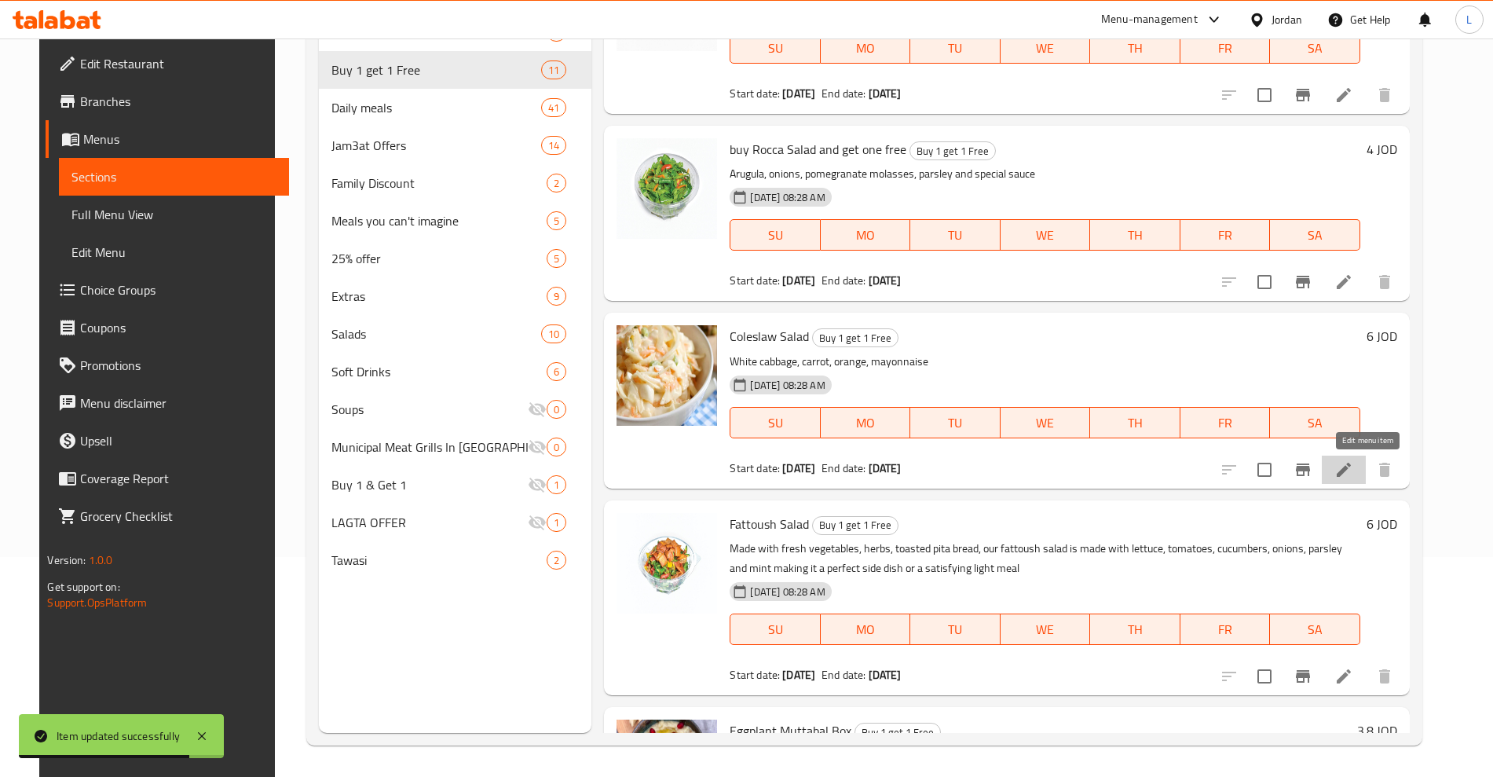
click at [1353, 469] on icon at bounding box center [1343, 469] width 19 height 19
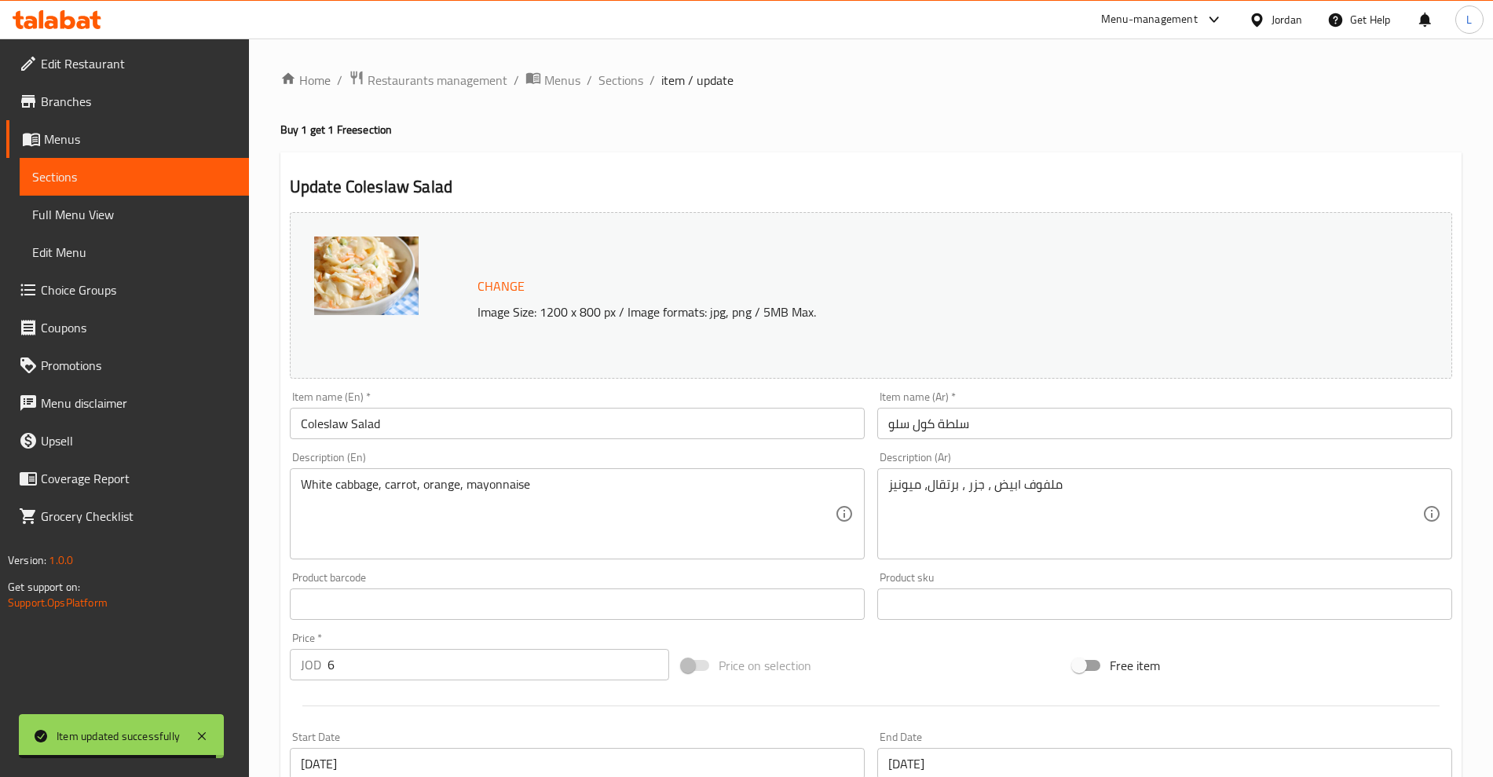
click at [386, 427] on input "Coleslaw Salad" at bounding box center [577, 423] width 575 height 31
click at [386, 429] on input "Coleslaw Salad" at bounding box center [577, 423] width 575 height 31
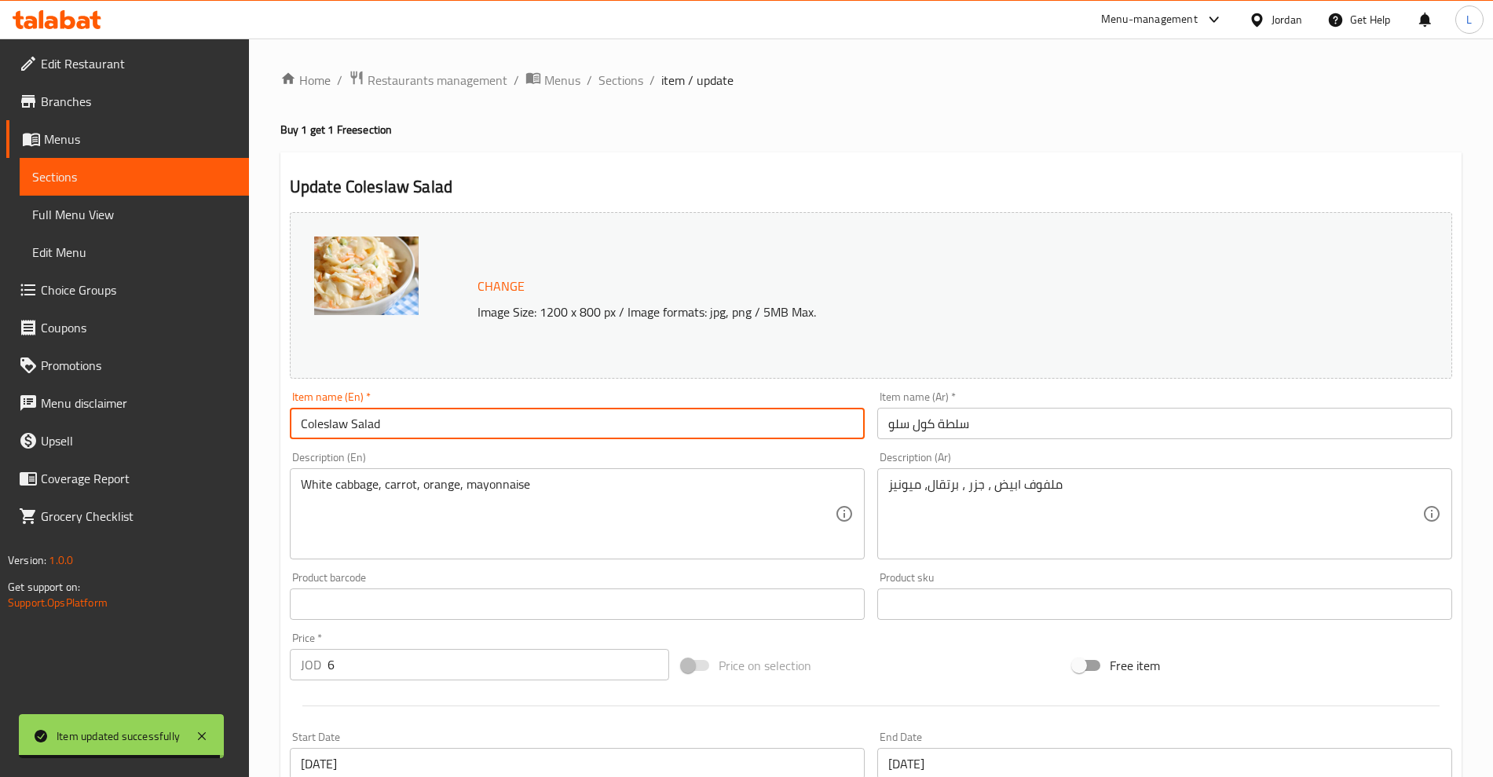
click at [386, 429] on input "Coleslaw Salad" at bounding box center [577, 423] width 575 height 31
click at [304, 426] on input "Coleslaw Salad" at bounding box center [577, 423] width 575 height 31
click at [422, 433] on input "buy Coleslaw Salad" at bounding box center [577, 423] width 575 height 31
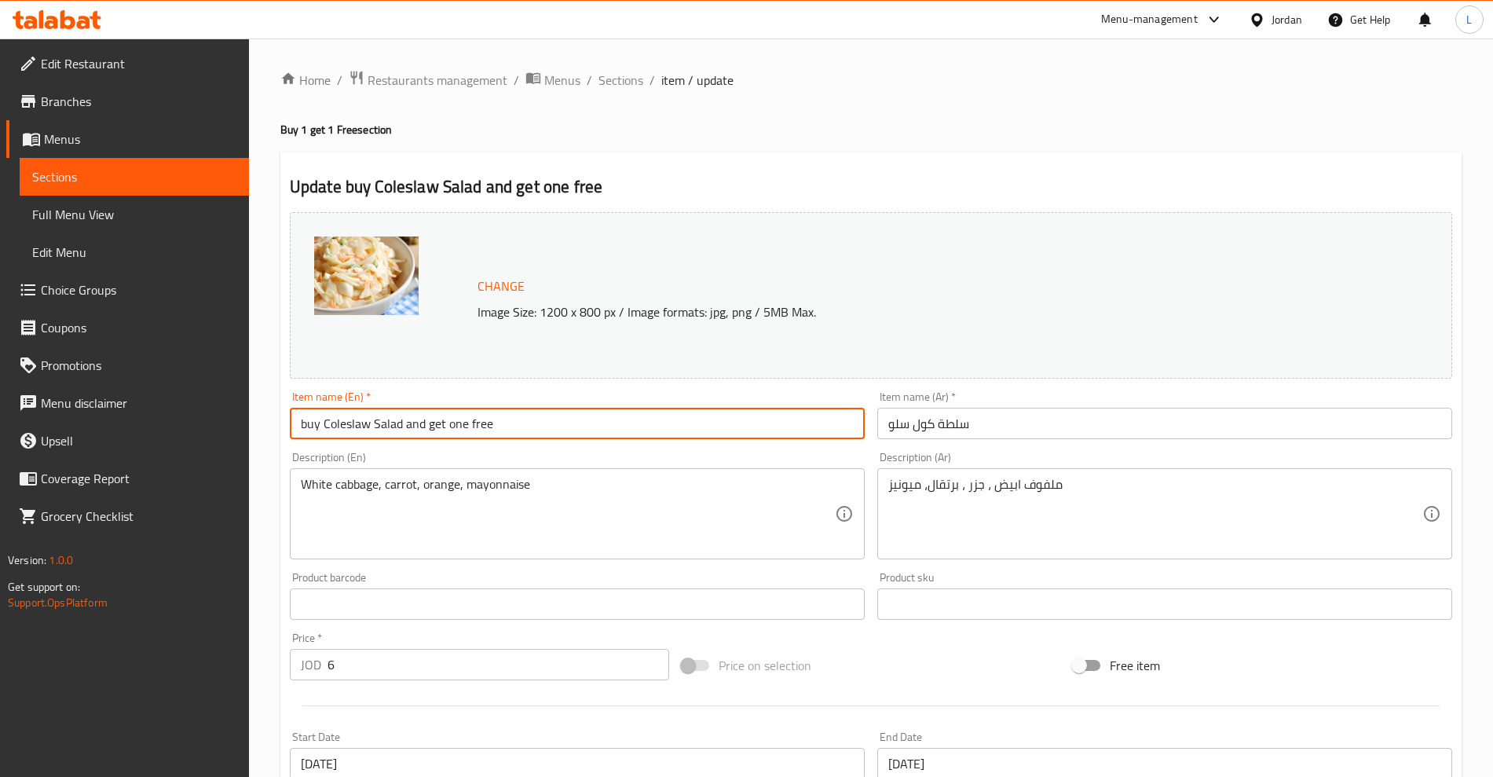
type input "buy Coleslaw Salad and get one free"
click at [942, 434] on input "سلطة كول سلو" at bounding box center [1164, 423] width 575 height 31
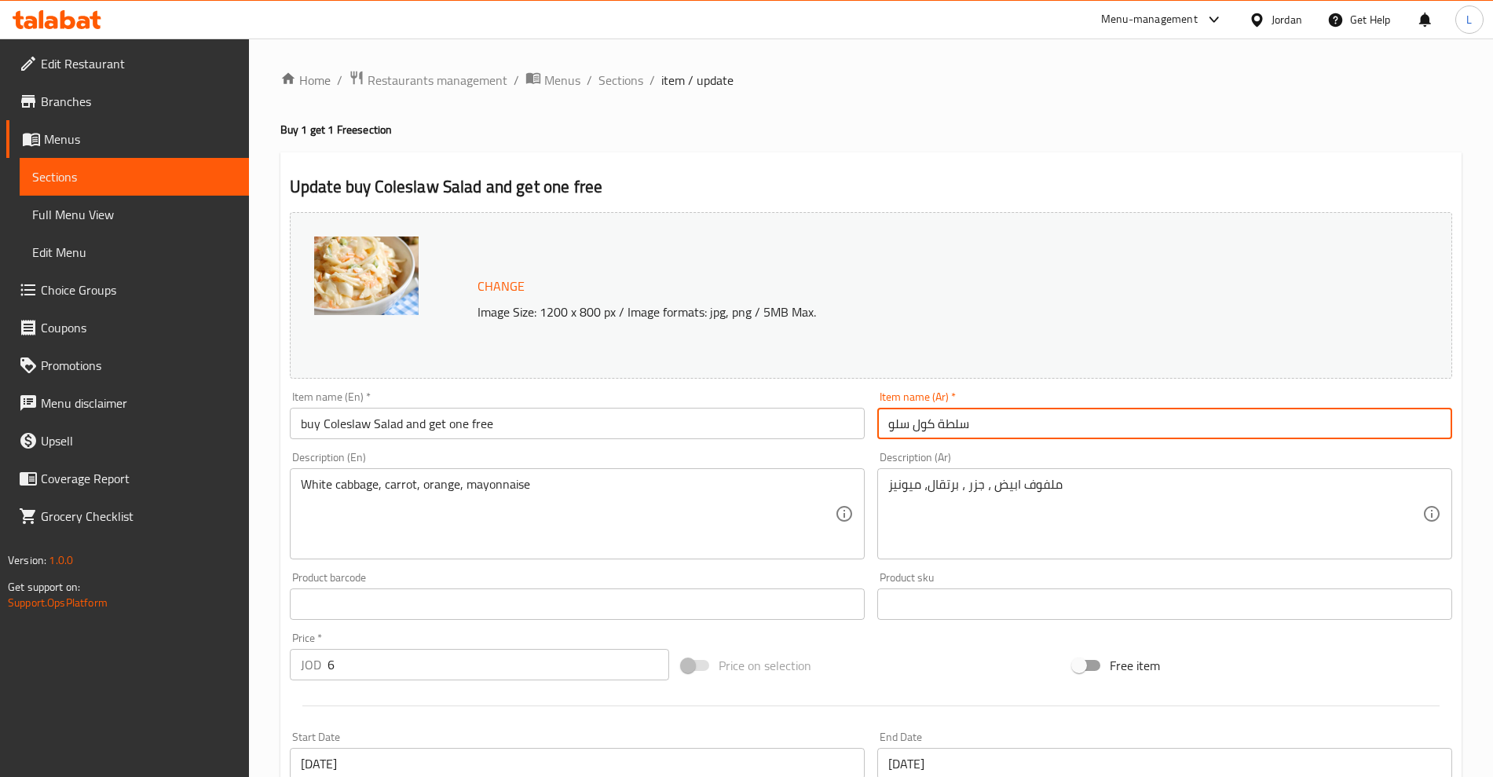
click at [941, 434] on input "سلطة كول سلو" at bounding box center [1164, 423] width 575 height 31
paste input "سلطة كول سلو"
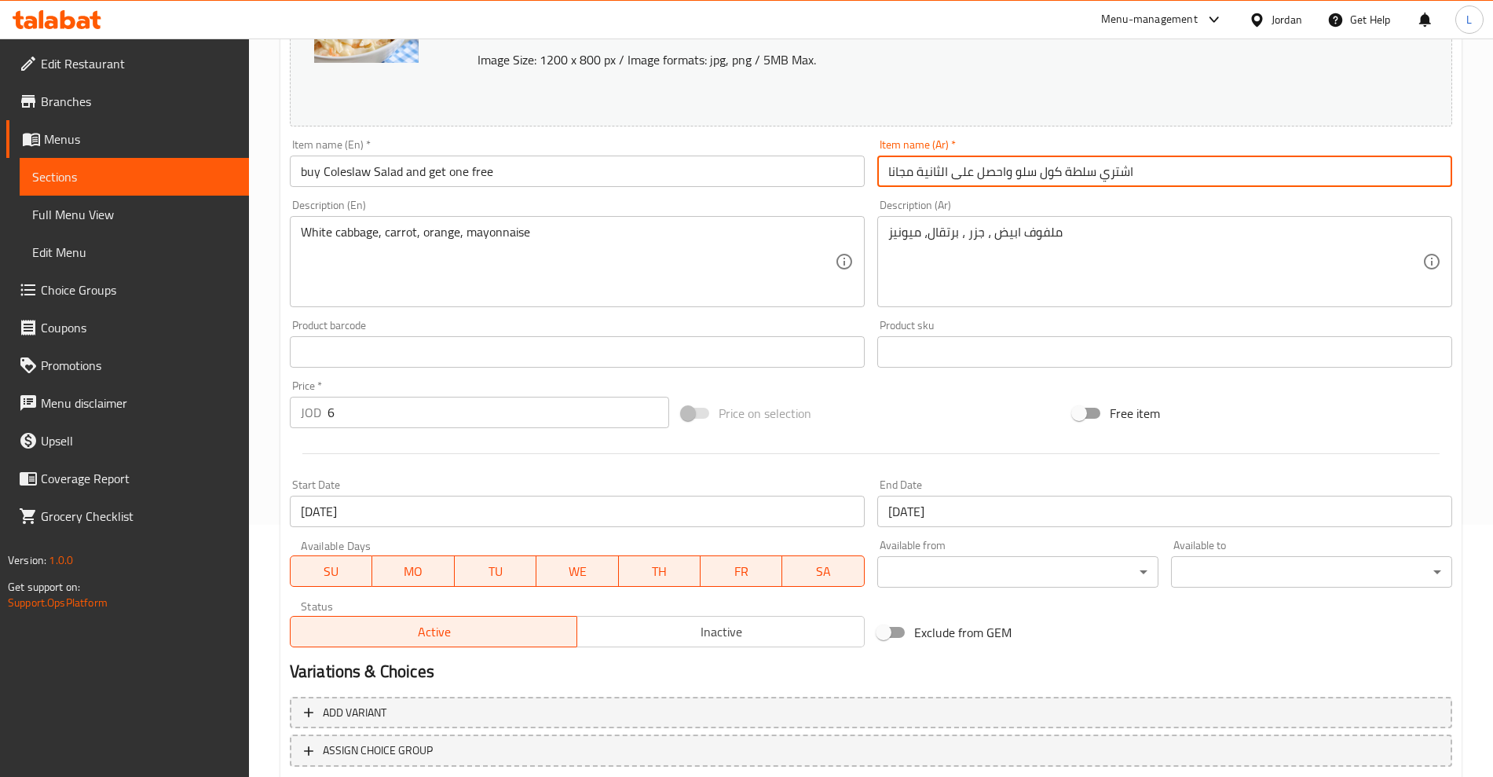
scroll to position [356, 0]
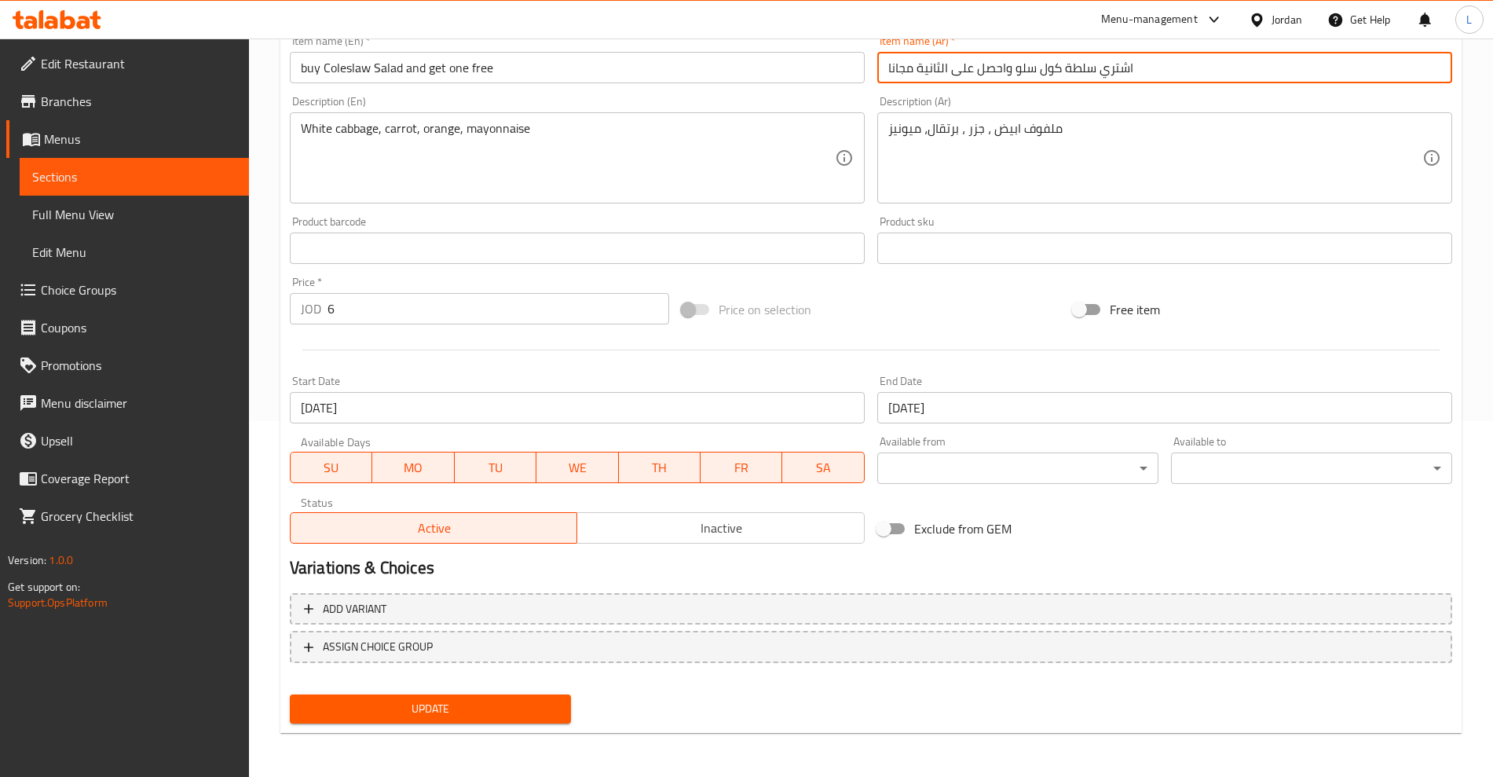
type input "اشتري سلطة كول سلو واحصل على الثانية مجانا"
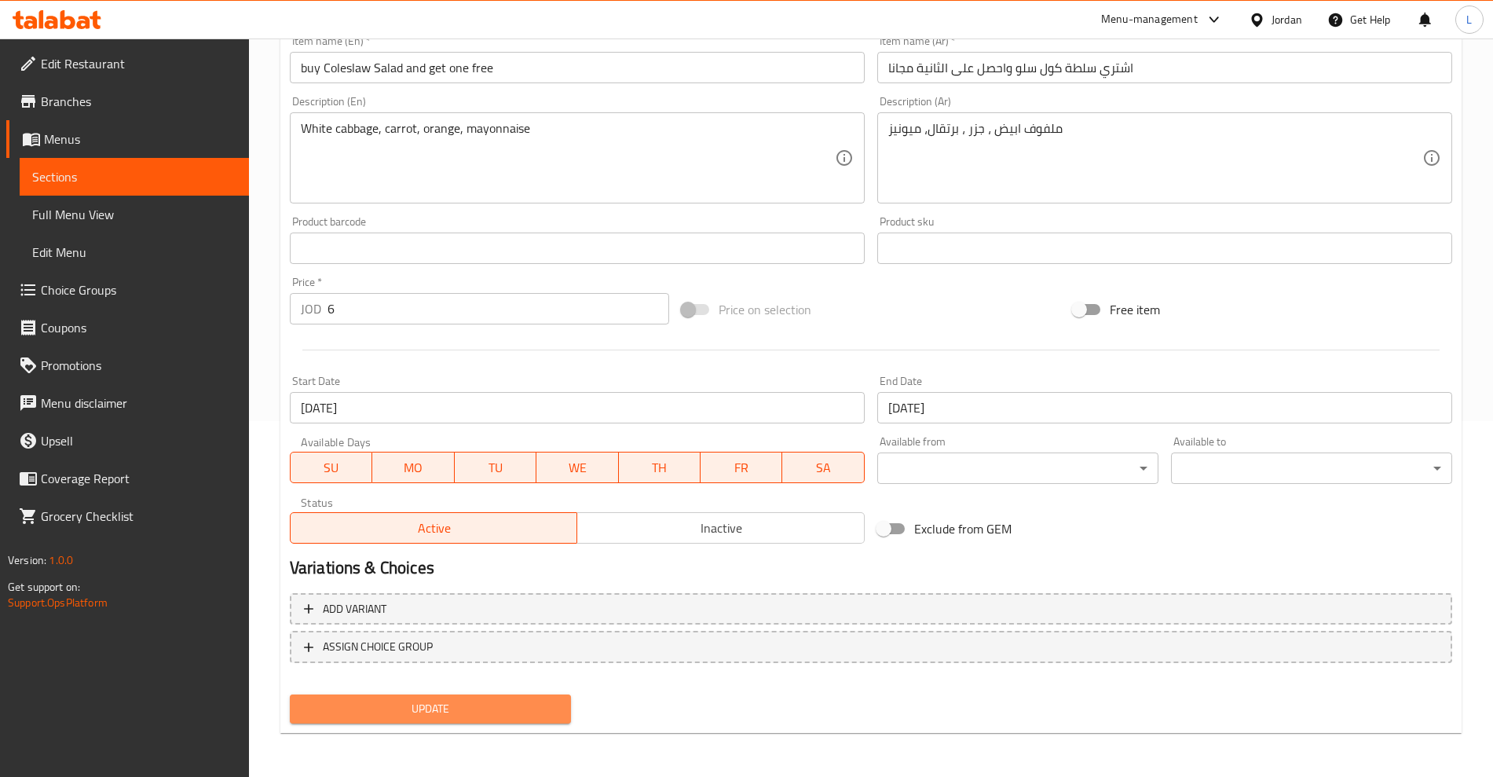
click at [485, 697] on button "Update" at bounding box center [430, 708] width 281 height 29
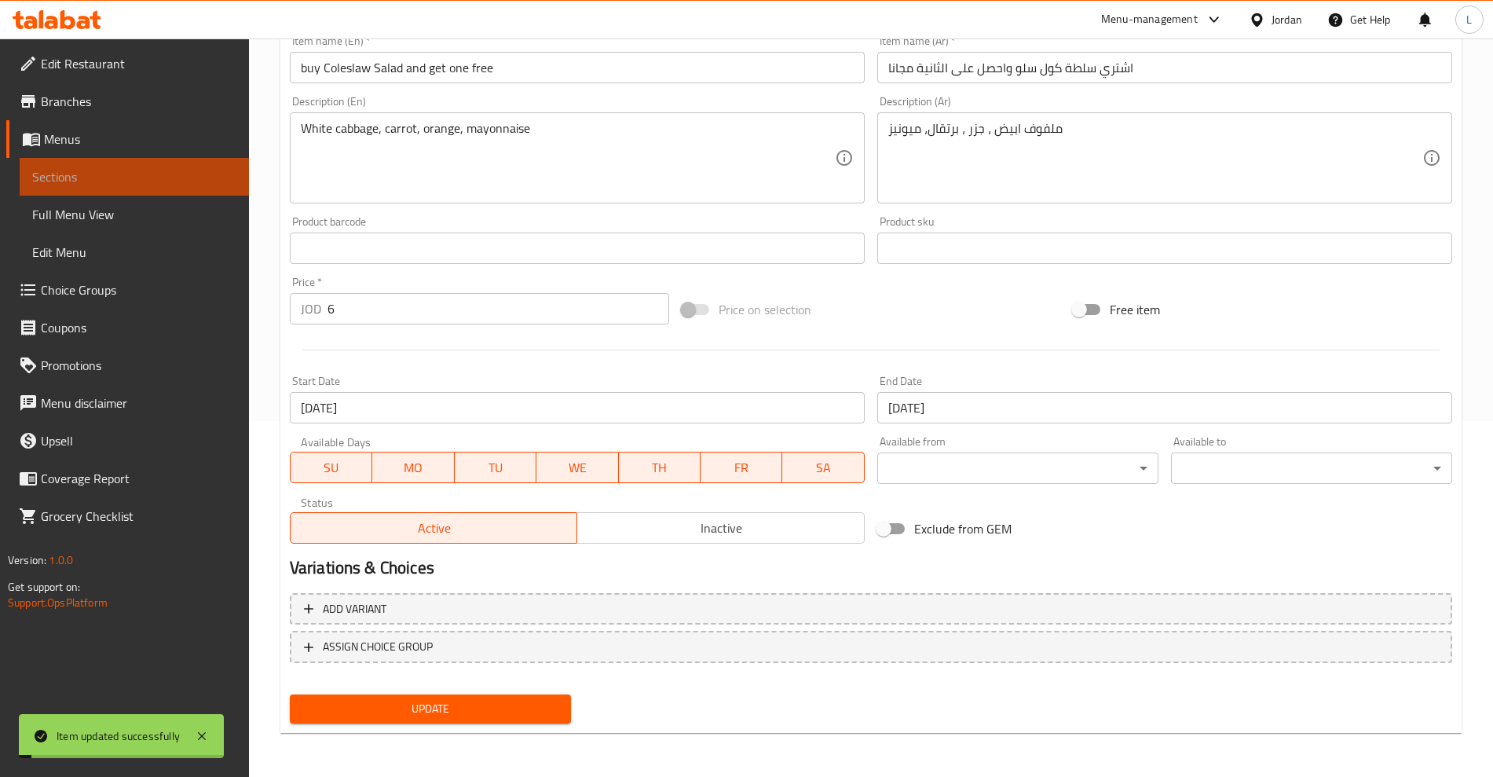
click at [90, 176] on span "Sections" at bounding box center [134, 176] width 204 height 19
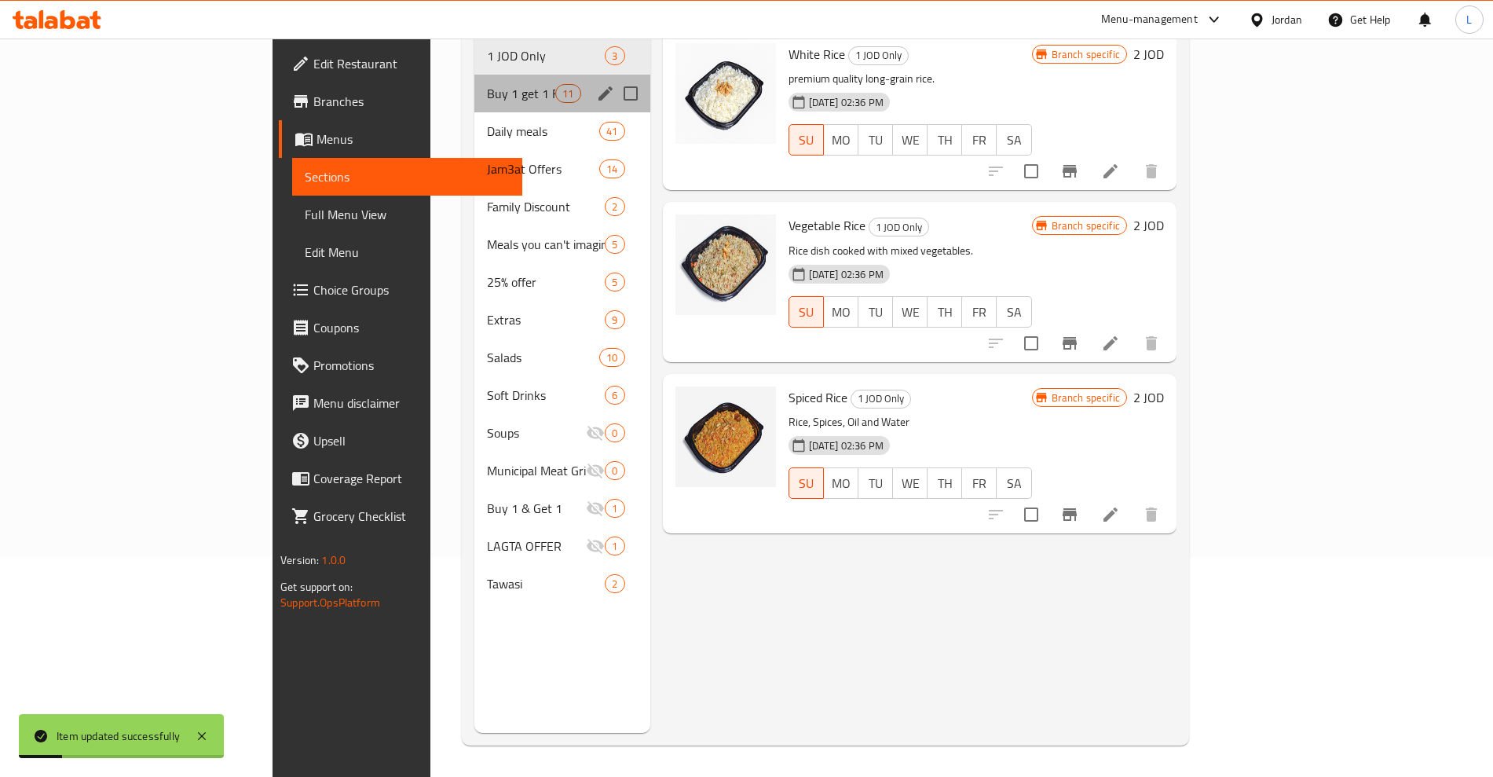
click at [474, 84] on div "Buy 1 get 1 Free 11" at bounding box center [561, 94] width 175 height 38
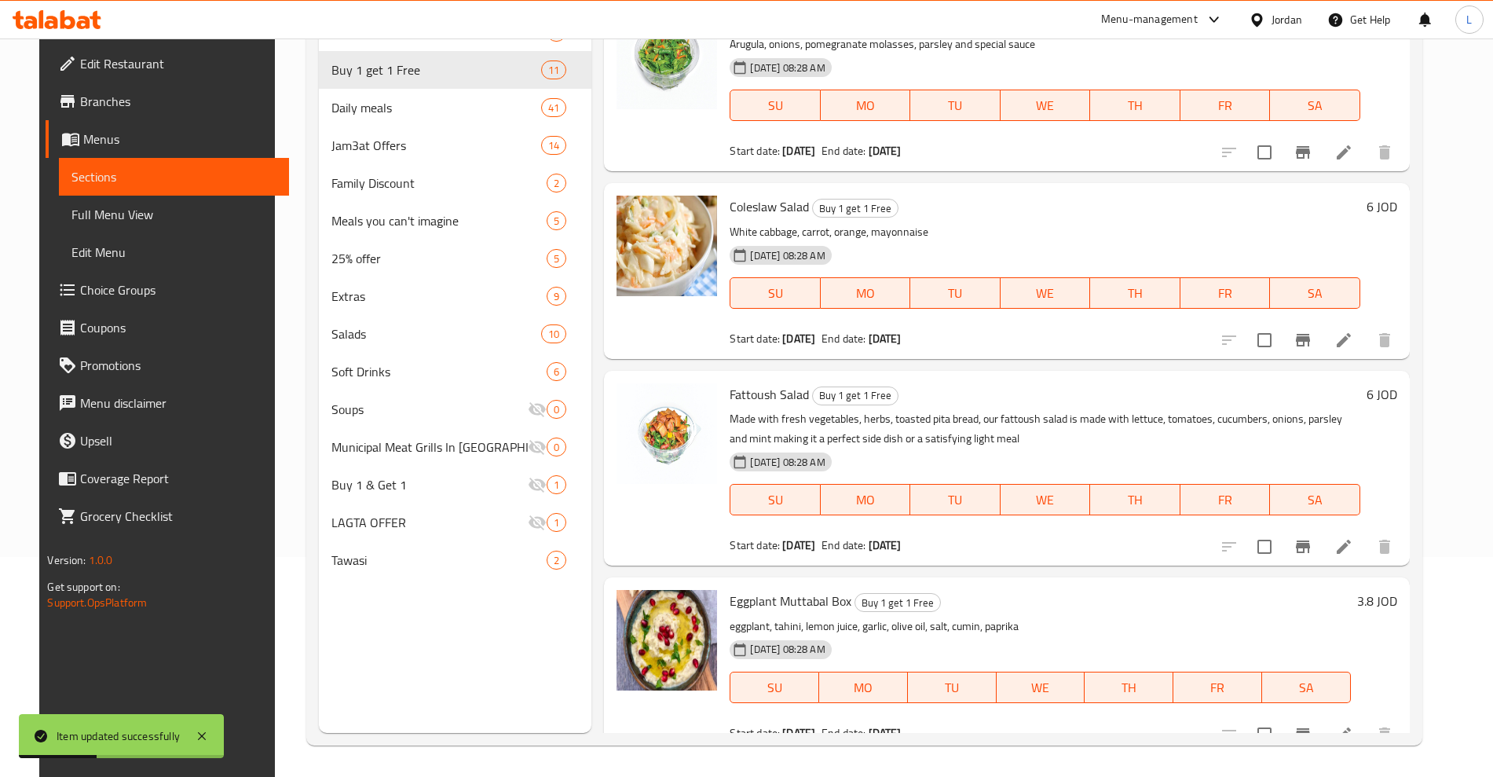
scroll to position [981, 0]
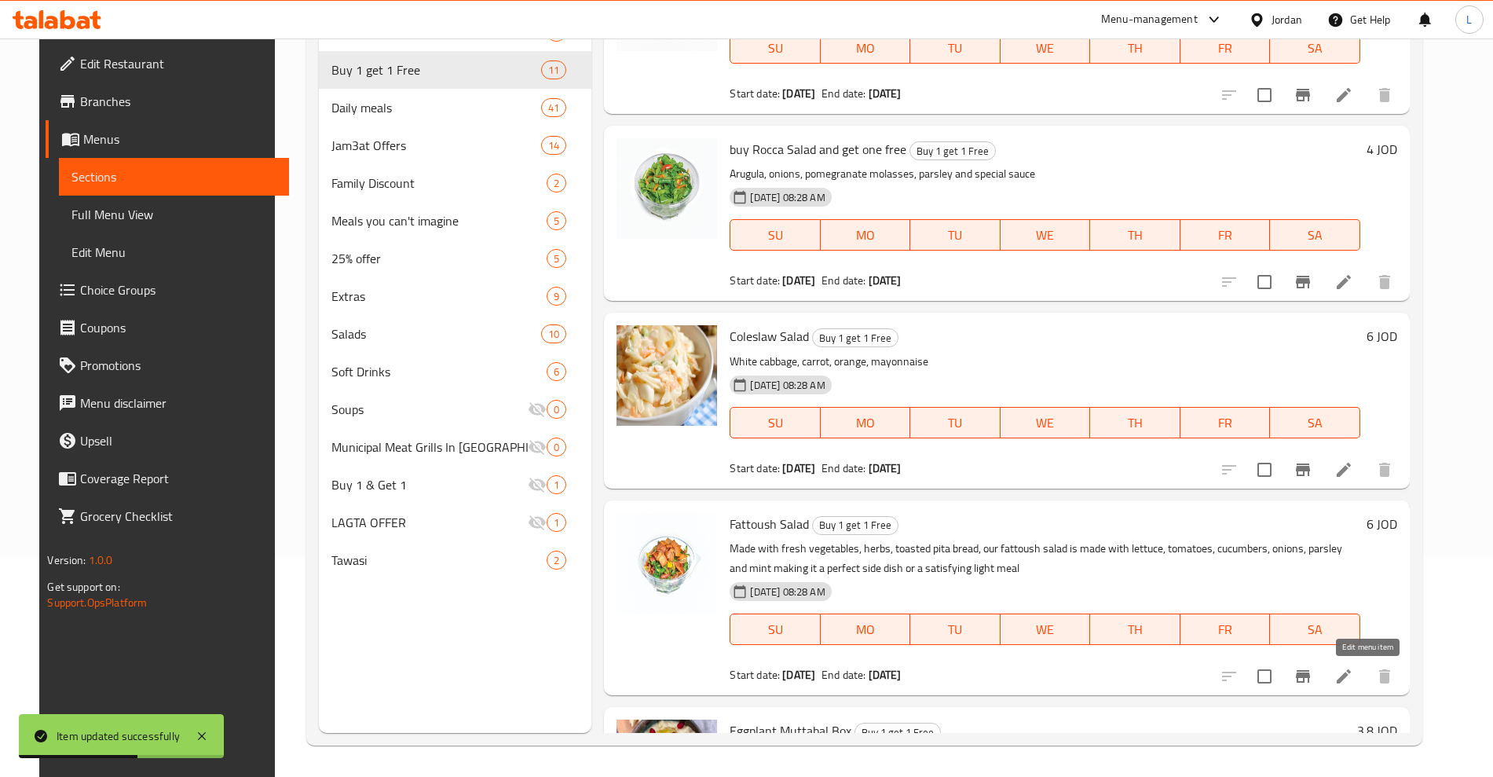
click at [1351, 681] on icon at bounding box center [1343, 676] width 14 height 14
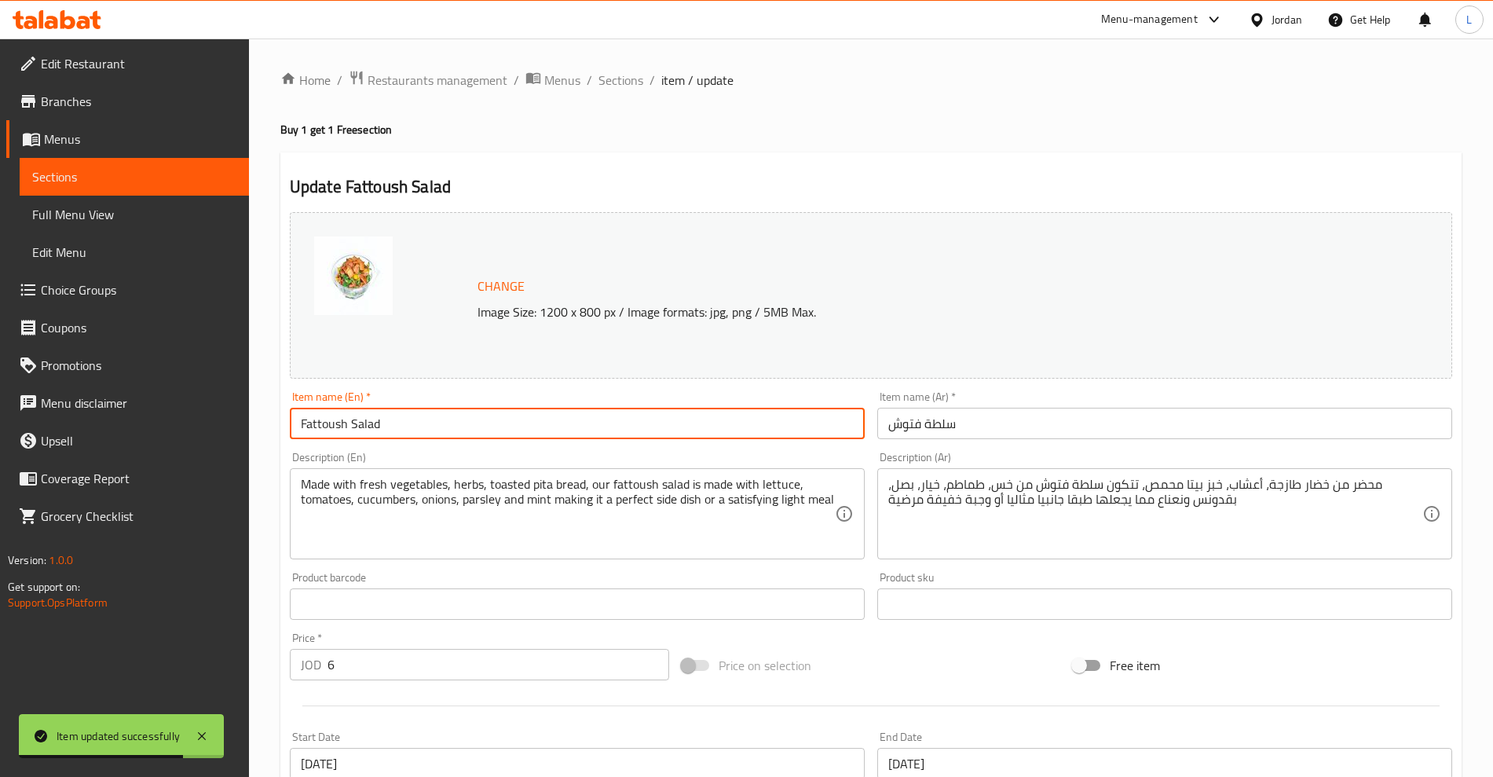
click at [295, 429] on input "Fattoush Salad" at bounding box center [577, 423] width 575 height 31
click at [438, 430] on input "buy Fattoush Salad" at bounding box center [577, 423] width 575 height 31
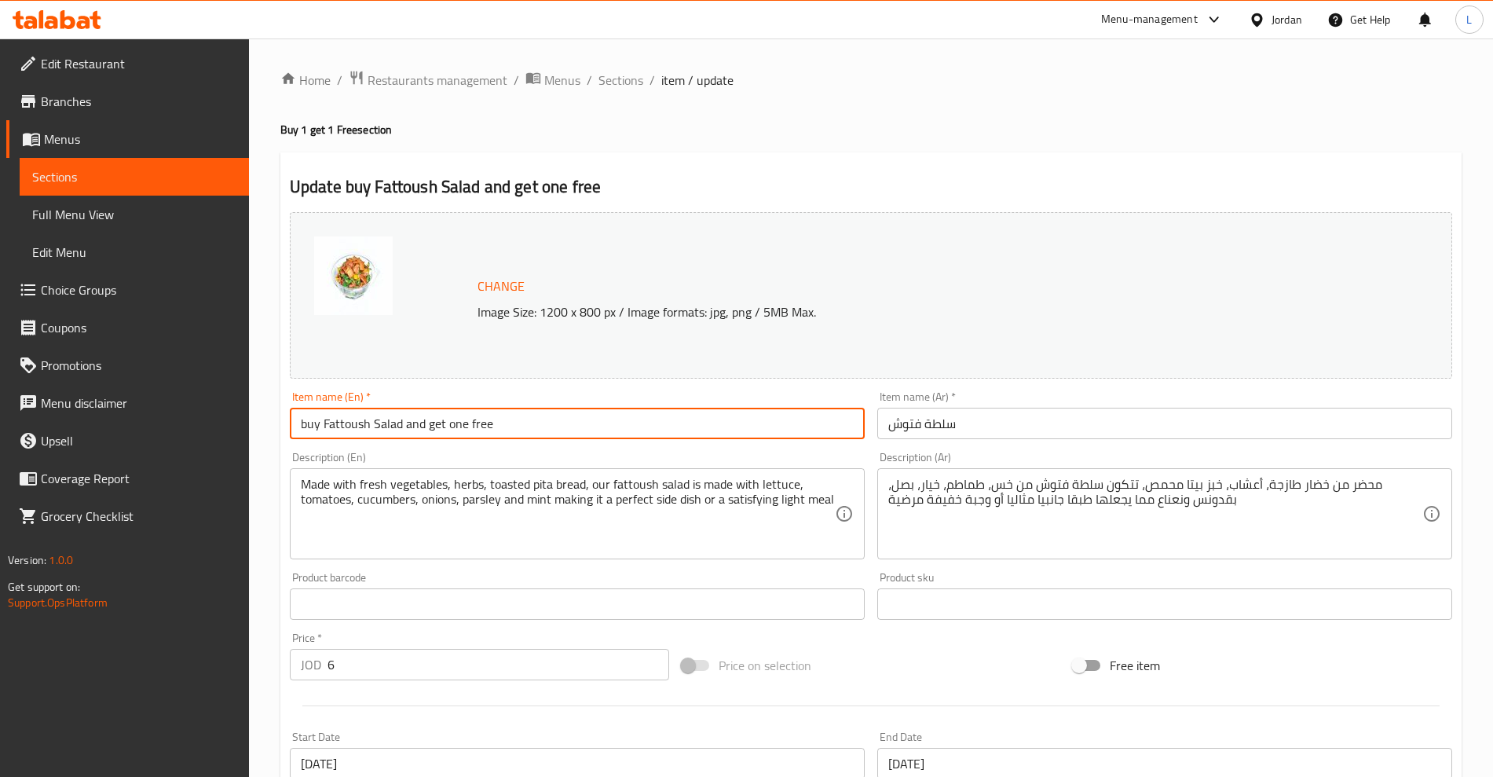
type input "buy Fattoush Salad and get one free"
click at [923, 419] on input "سلطة فتوش" at bounding box center [1164, 423] width 575 height 31
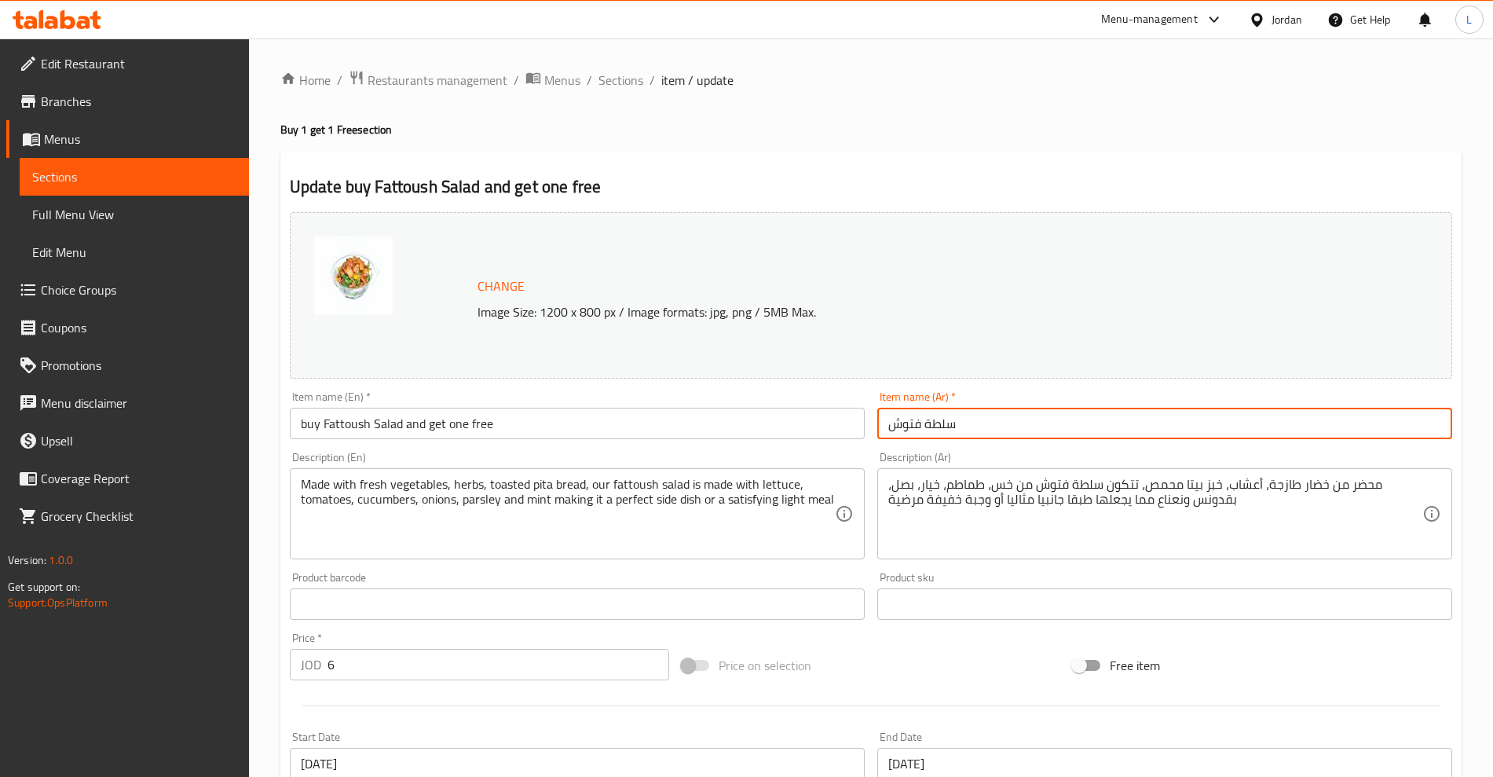
click at [923, 418] on input "سلطة فتوش" at bounding box center [1164, 423] width 575 height 31
paste input "سلطة فتوش"
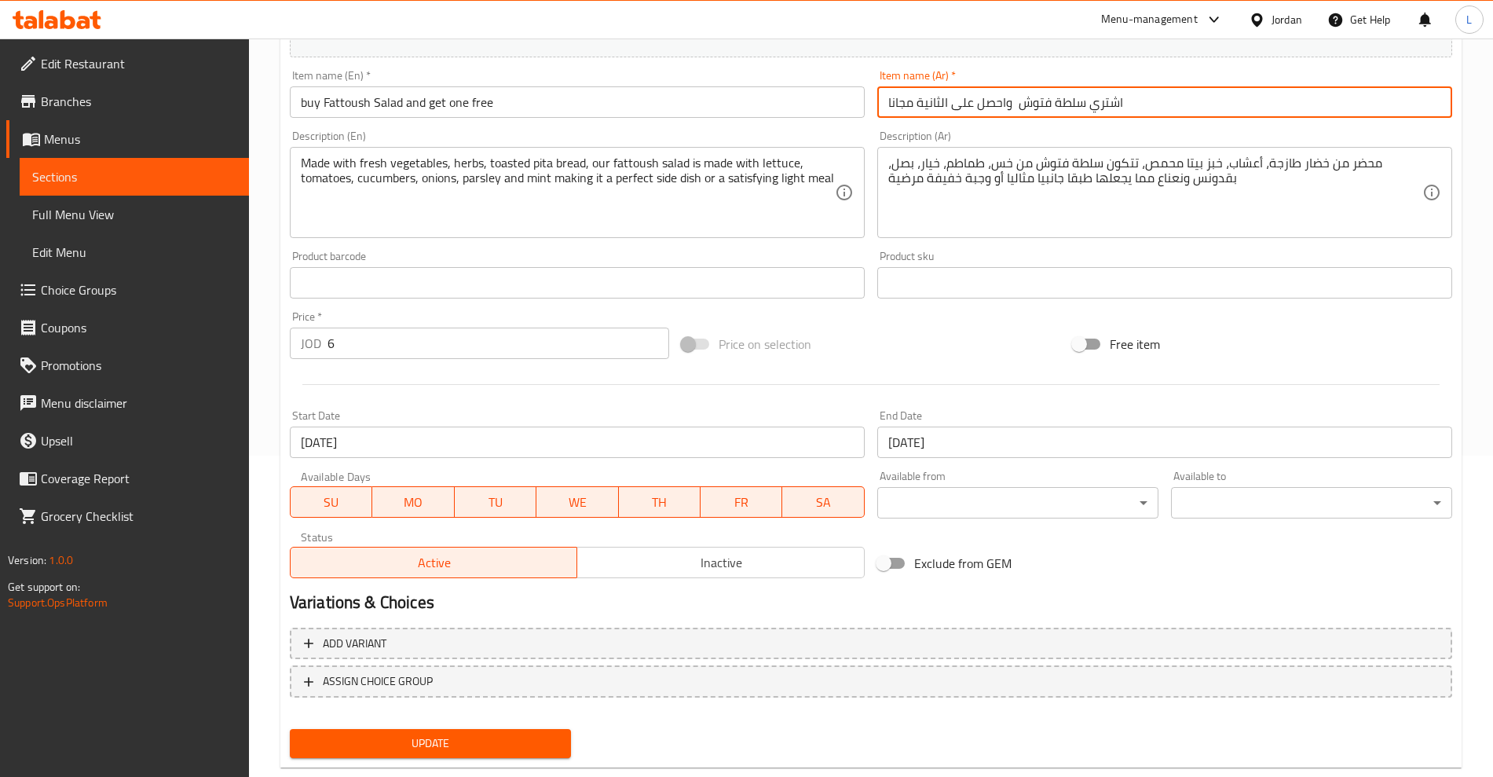
scroll to position [356, 0]
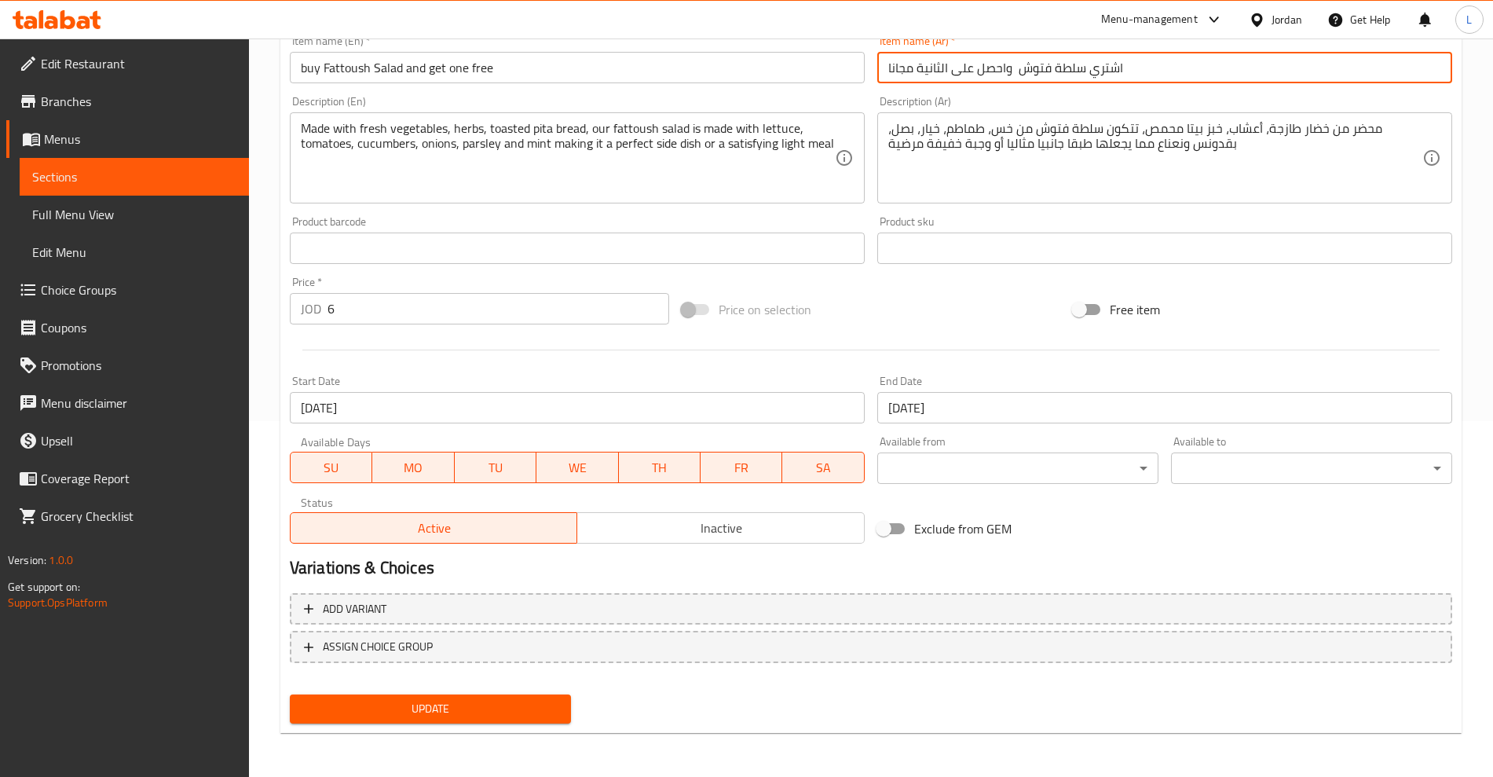
type input "اشتري سلطة فتوش واحصل على الثانية مجانا"
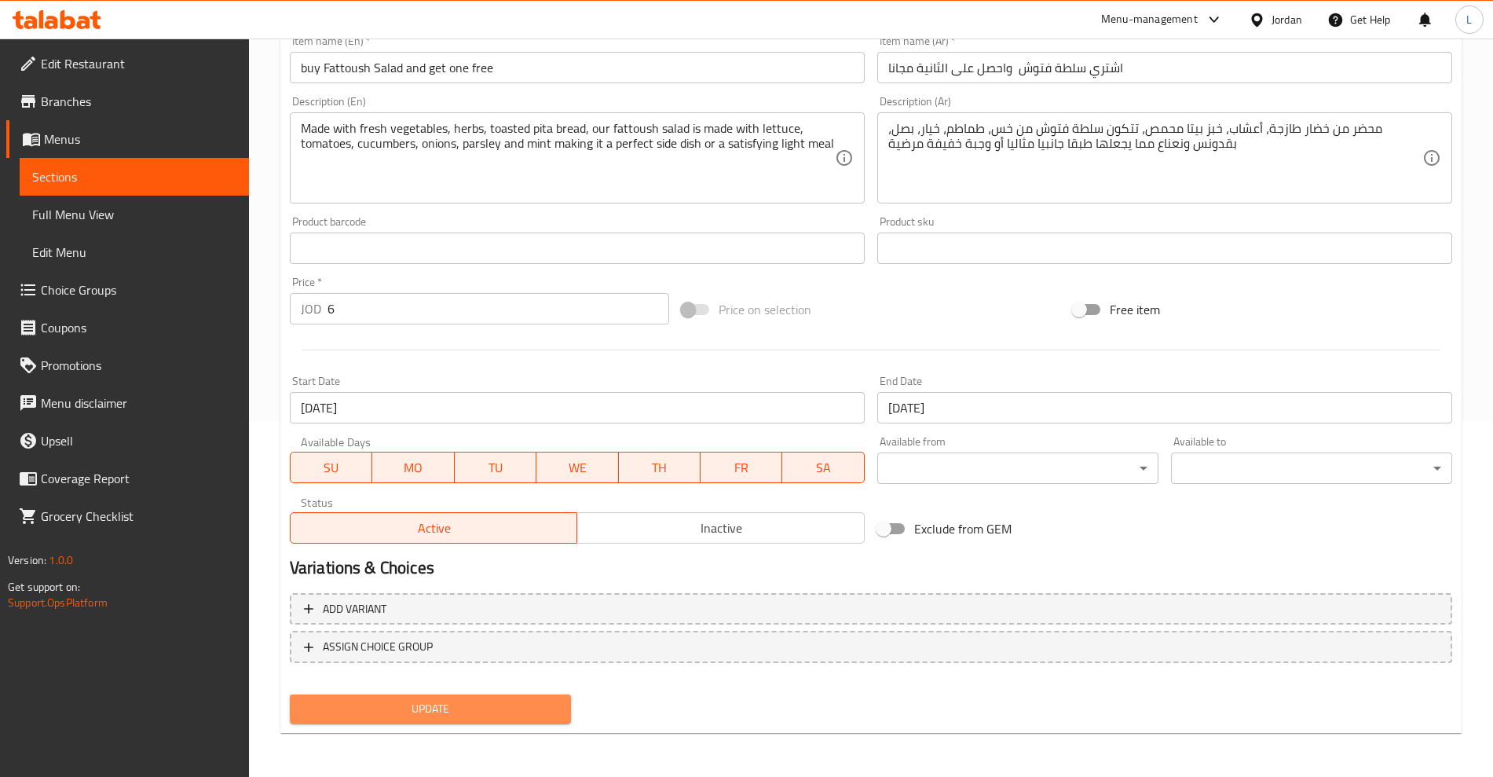
click at [525, 719] on button "Update" at bounding box center [430, 708] width 281 height 29
click at [448, 702] on span "Update" at bounding box center [430, 709] width 256 height 20
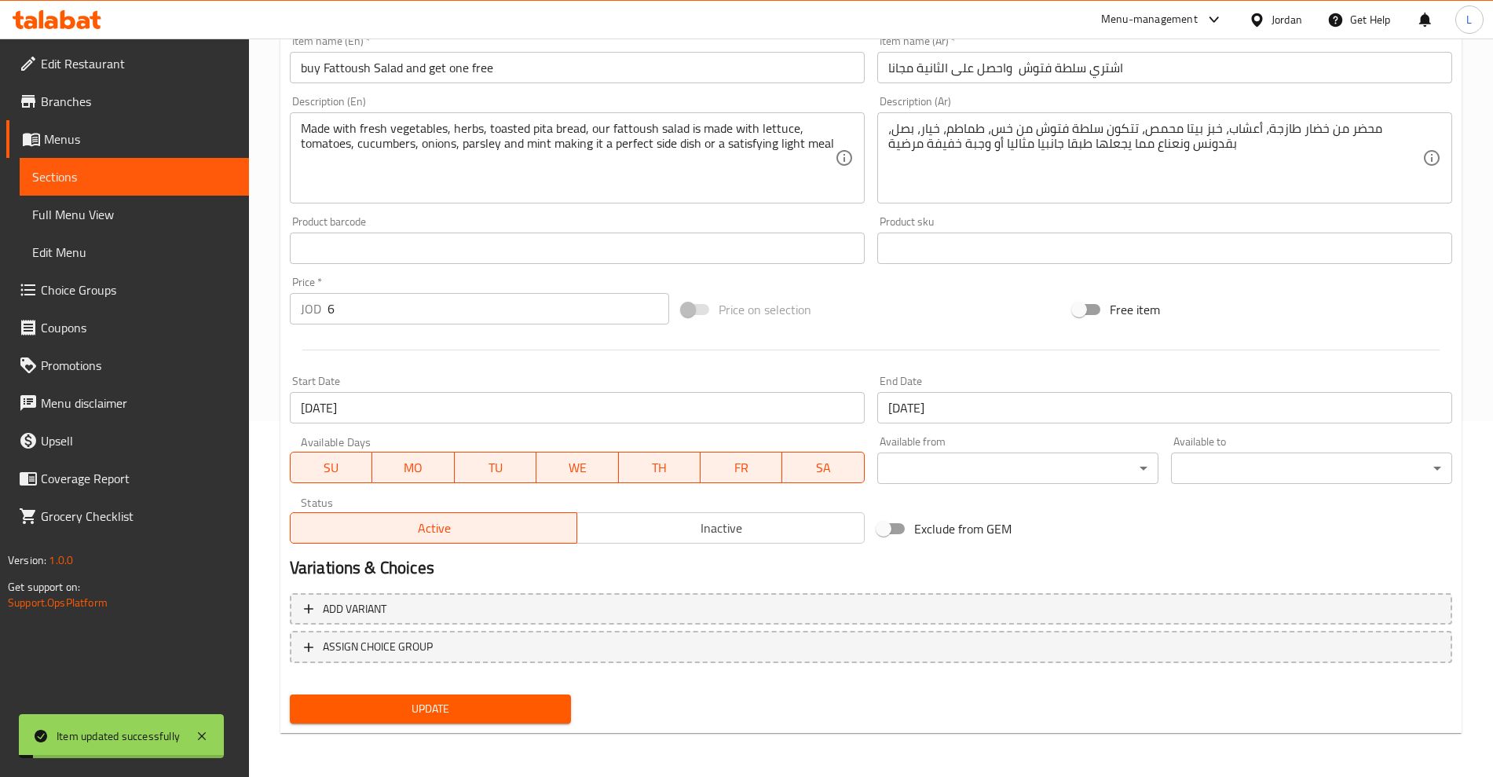
click at [72, 177] on span "Sections" at bounding box center [134, 176] width 204 height 19
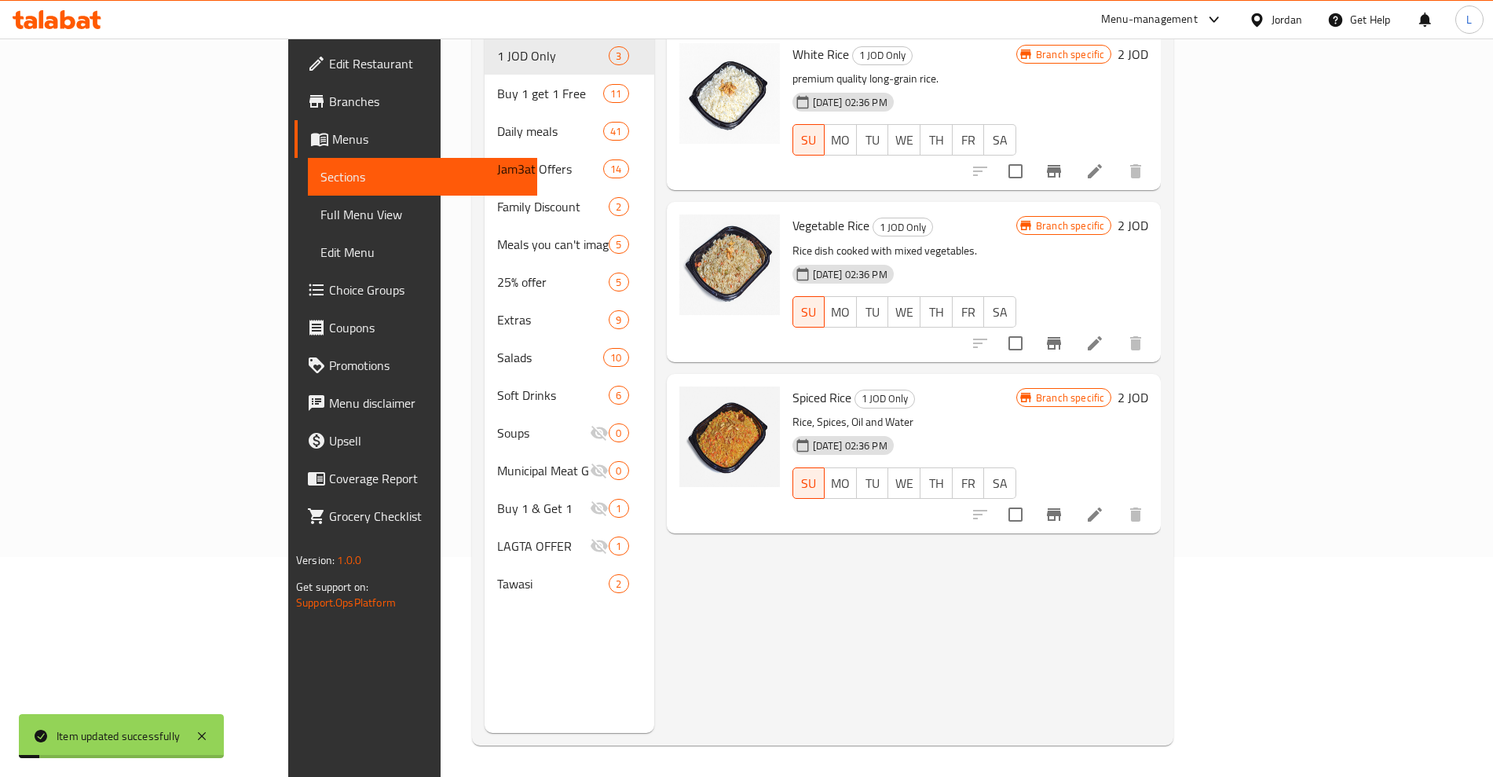
scroll to position [220, 0]
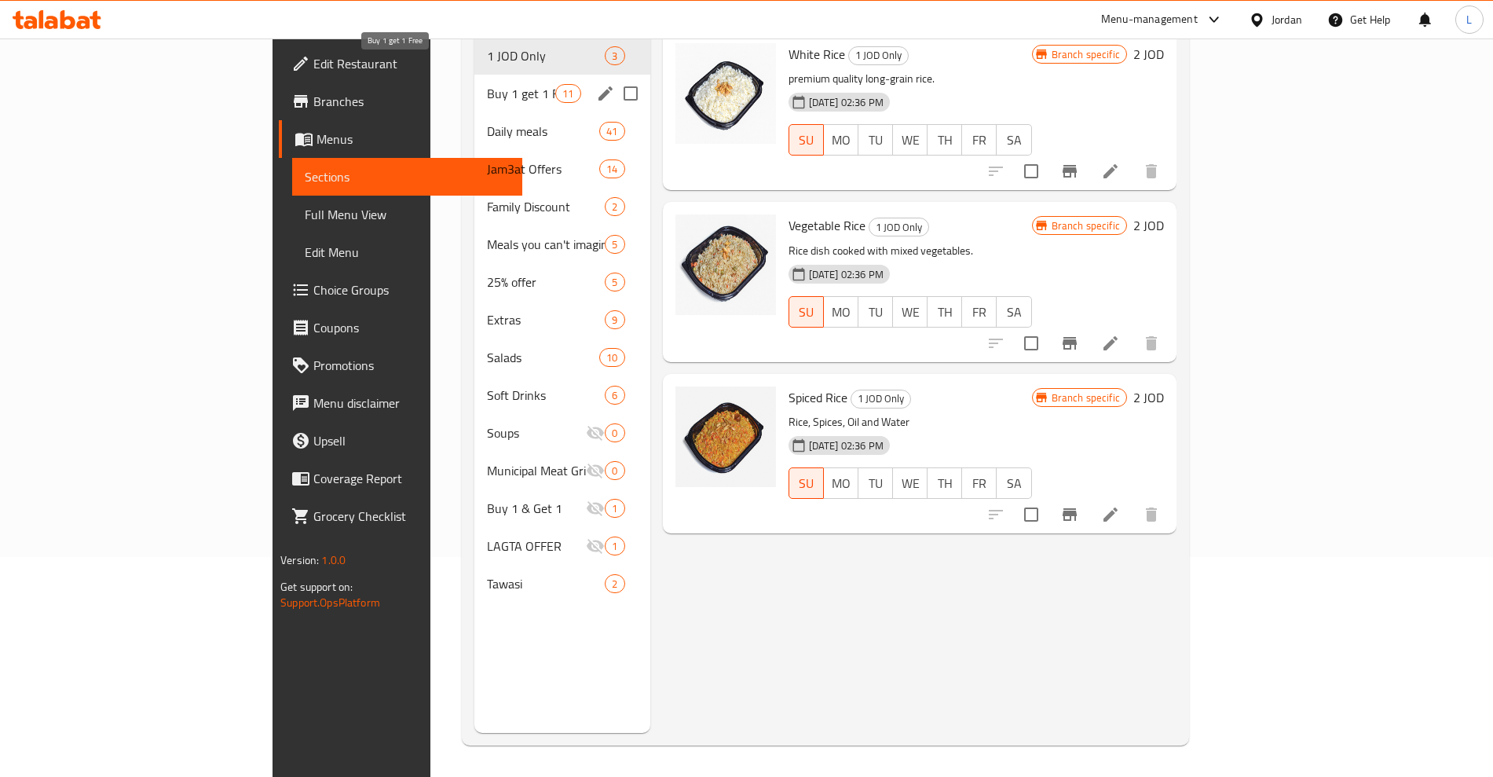
click at [487, 84] on span "Buy 1 get 1 Free" at bounding box center [521, 93] width 68 height 19
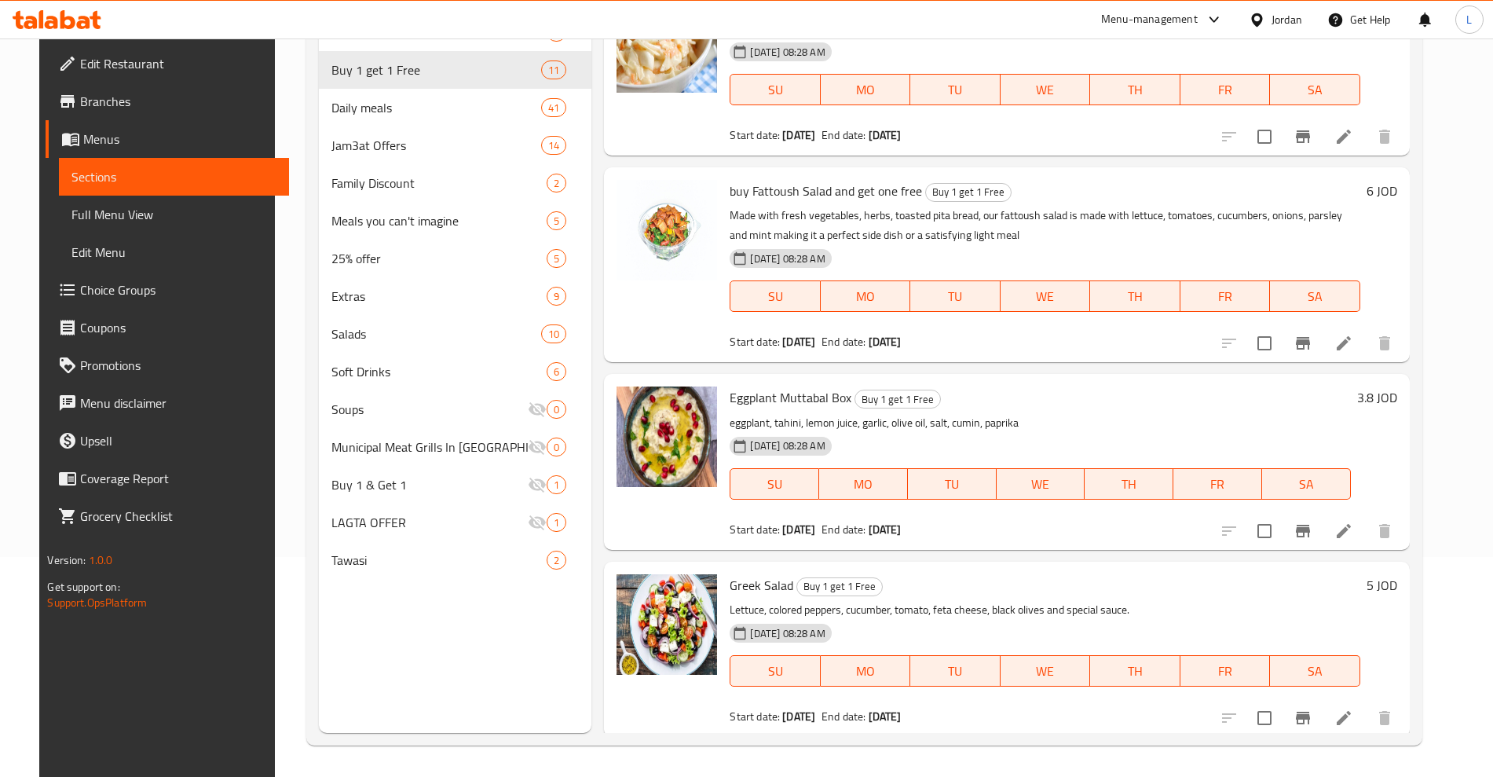
scroll to position [1318, 0]
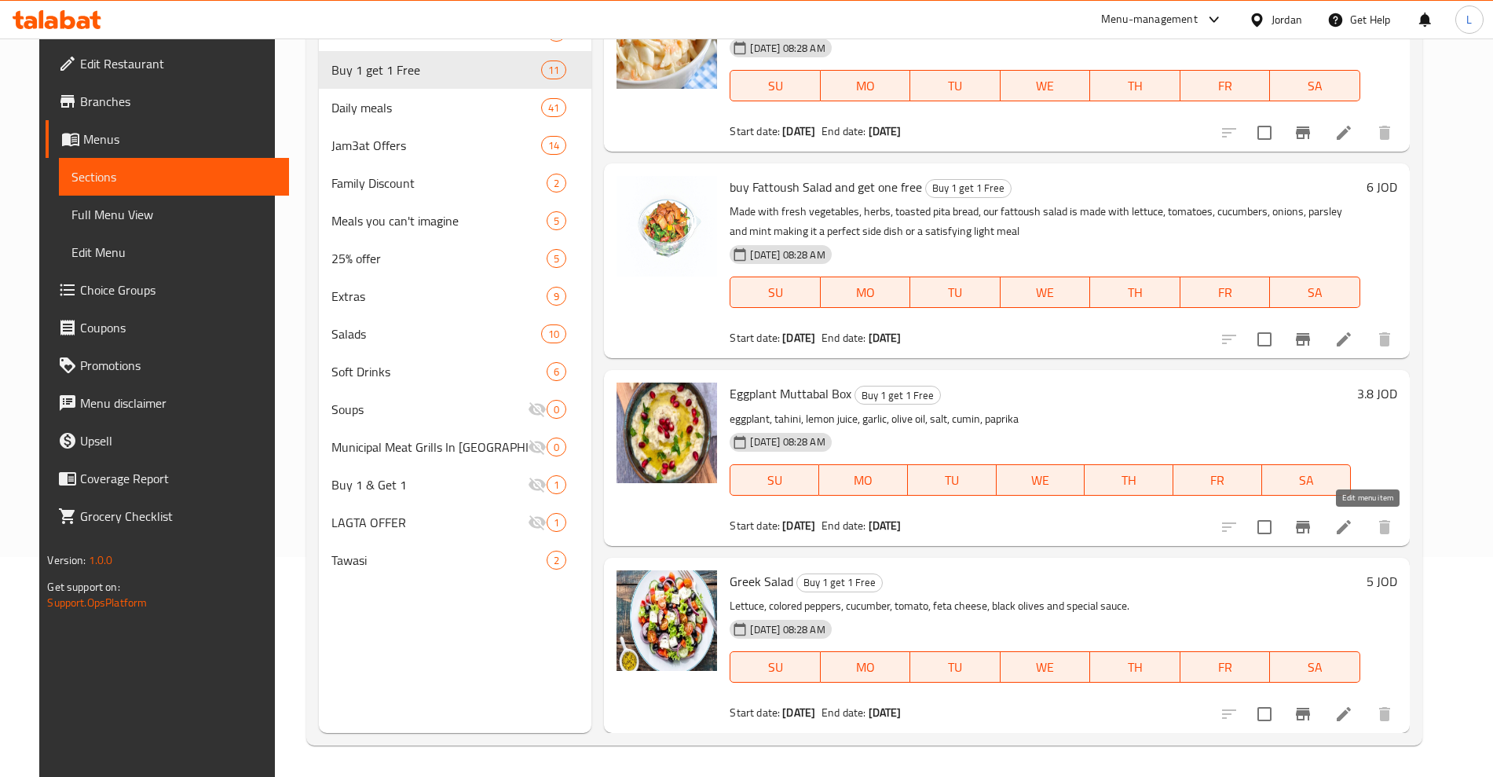
click at [1353, 528] on icon at bounding box center [1343, 526] width 19 height 19
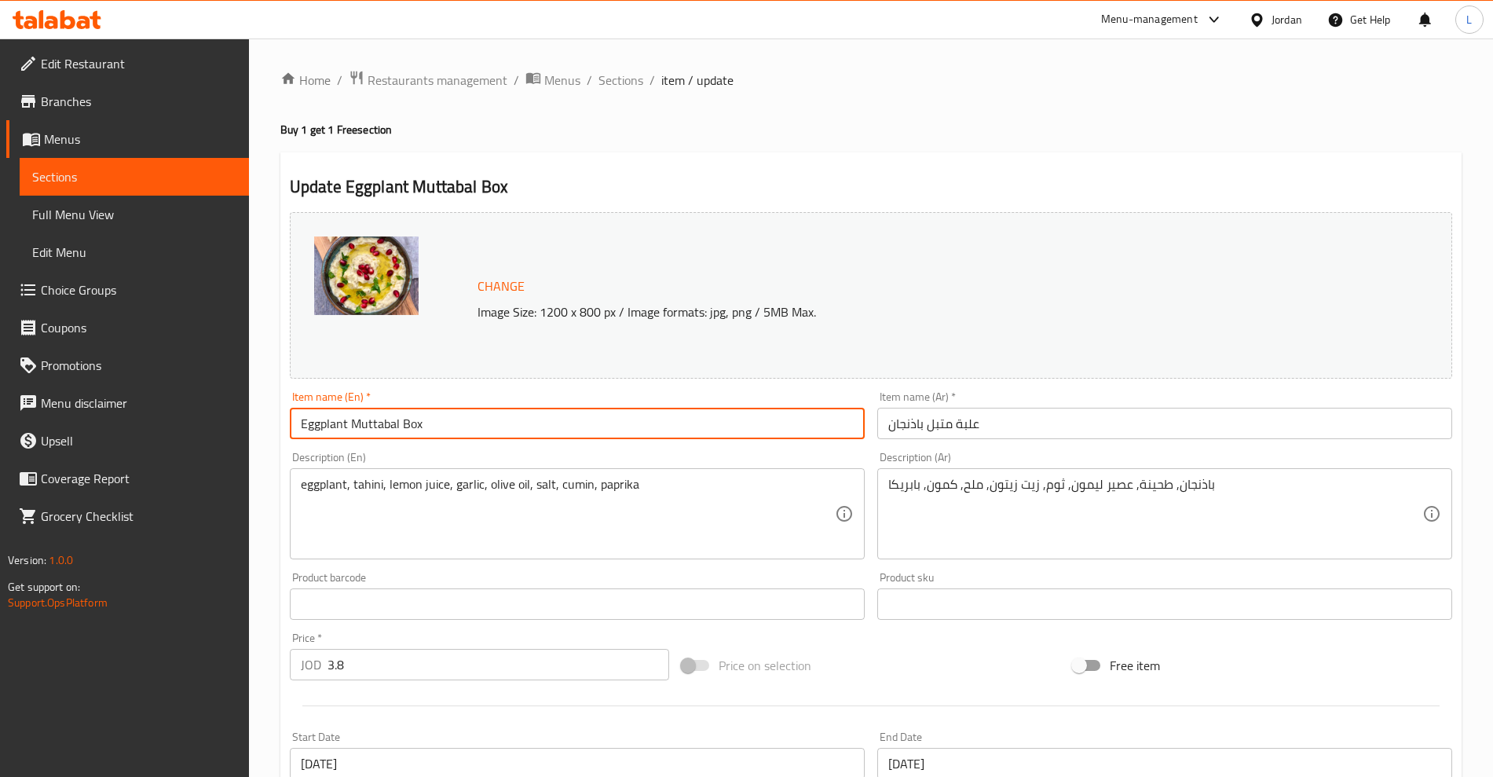
click at [299, 428] on input "Eggplant Muttabal Box" at bounding box center [577, 423] width 575 height 31
click at [538, 415] on input "buy Eggplant Muttabal Box" at bounding box center [577, 423] width 575 height 31
type input "buy Eggplant Muttabal Box and get one free"
click at [959, 424] on input "علبة متبل باذنجان" at bounding box center [1164, 423] width 575 height 31
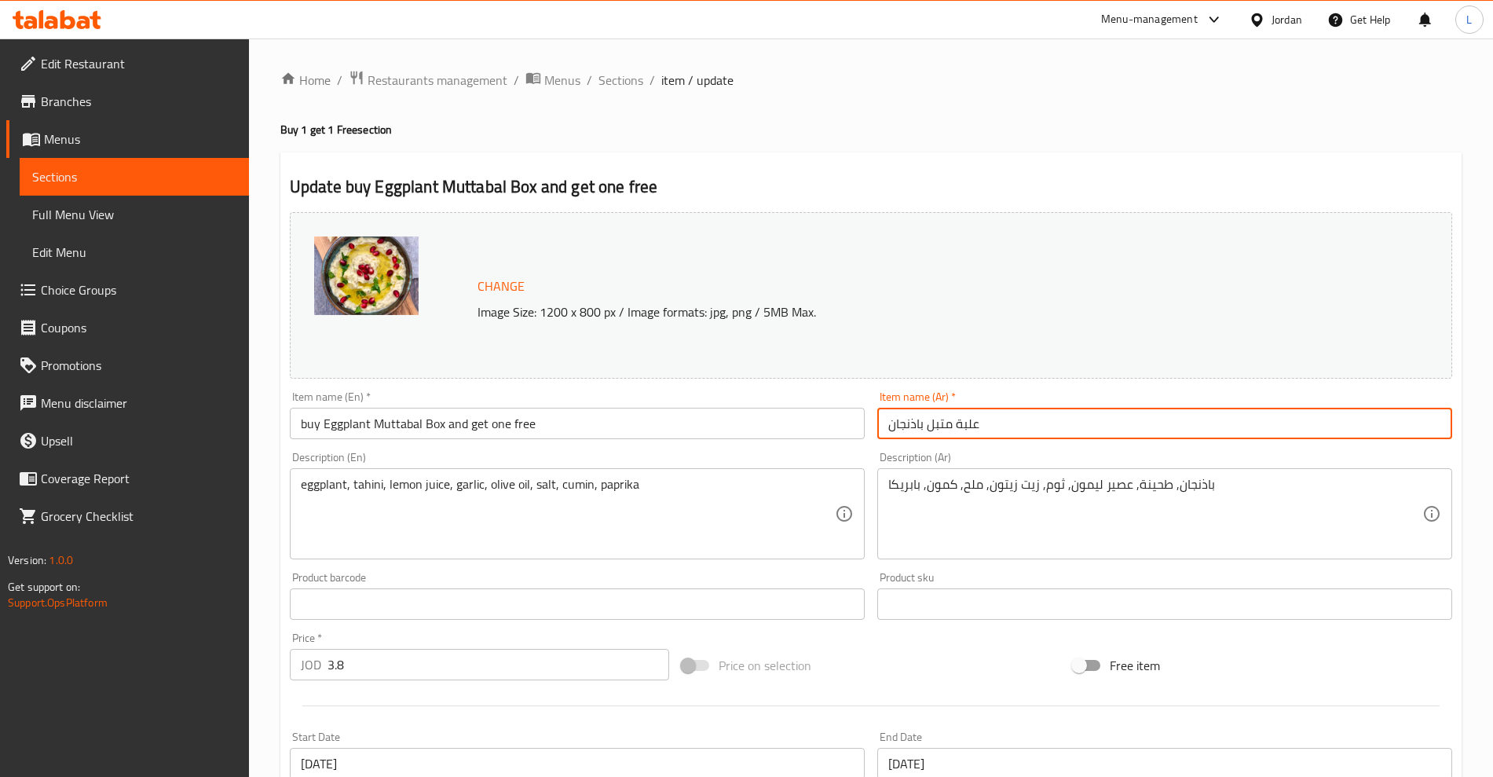
click at [959, 424] on input "علبة متبل باذنجان" at bounding box center [1164, 423] width 575 height 31
paste input "علبة متبل باذنجان"
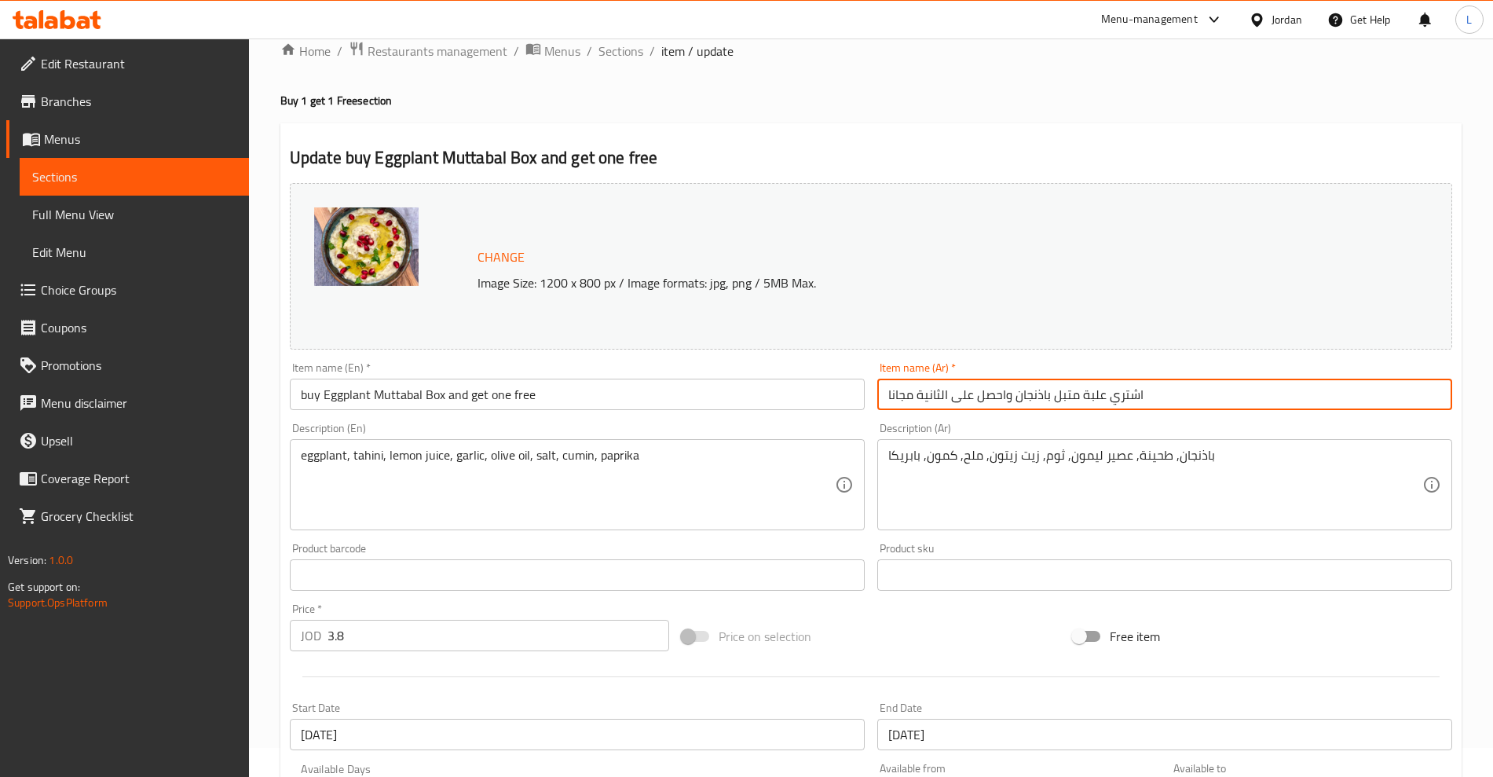
scroll to position [356, 0]
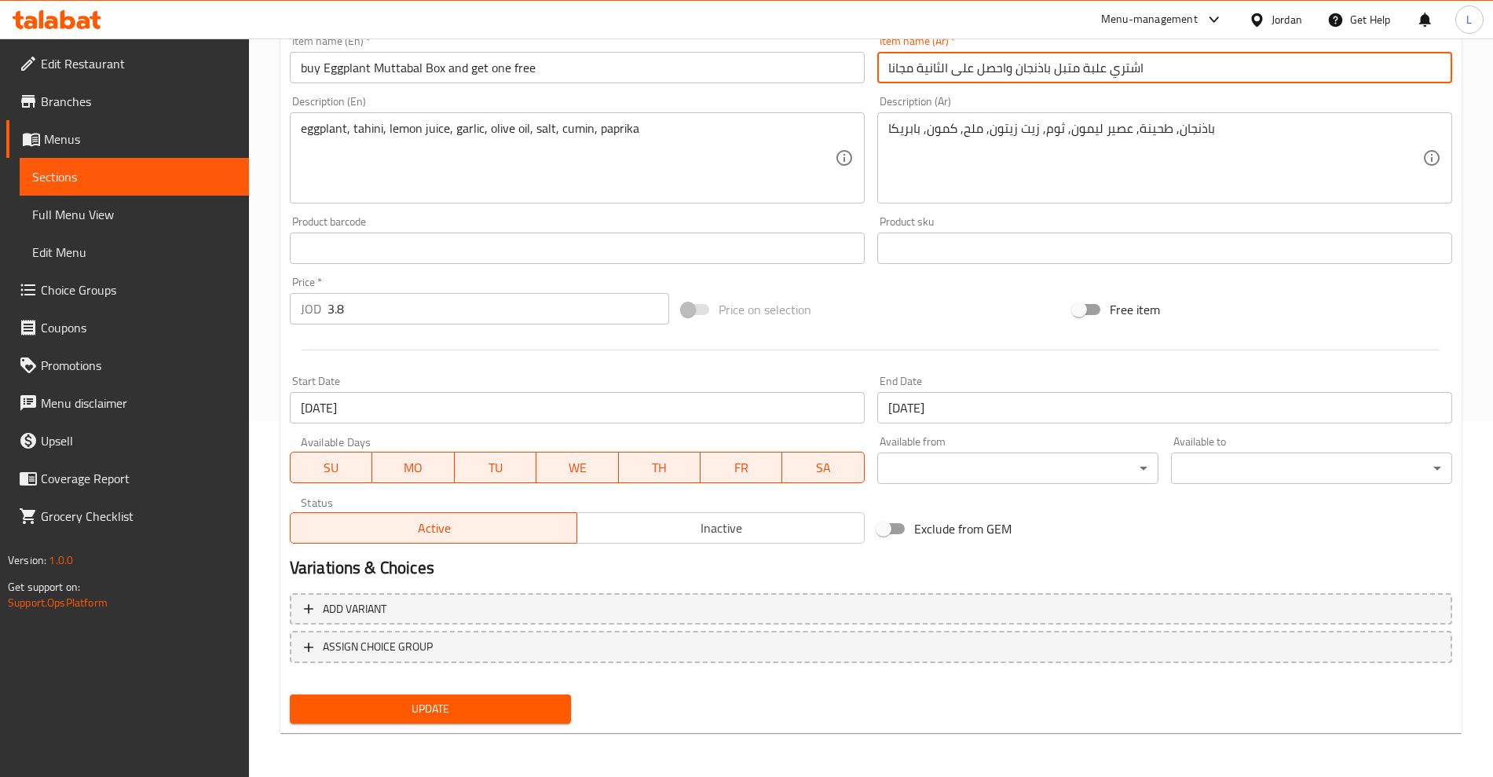
type input "اشتري علبة متبل باذنجان واحصل على الثانية مجانا"
click at [479, 704] on span "Update" at bounding box center [430, 709] width 256 height 20
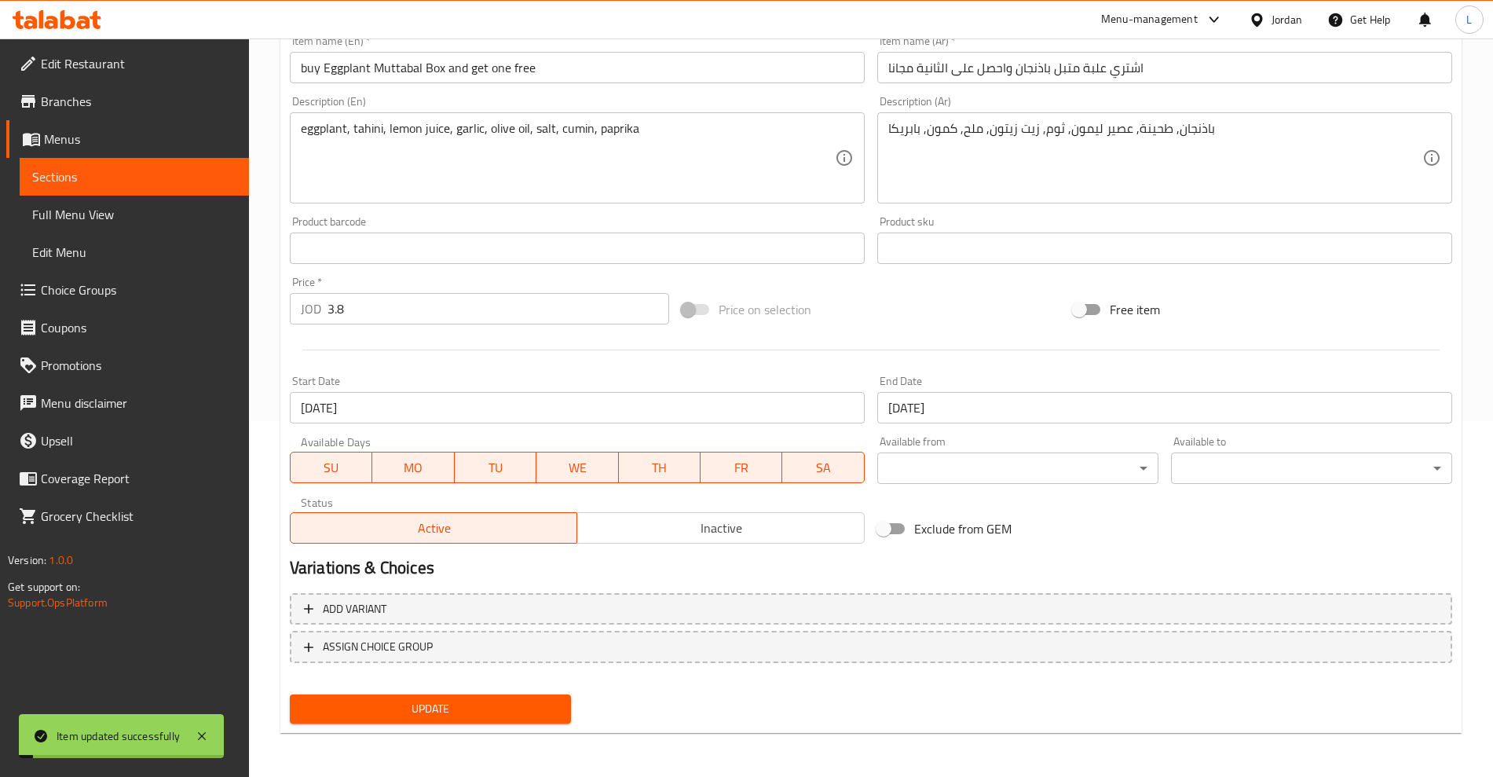
click at [94, 185] on span "Sections" at bounding box center [134, 176] width 204 height 19
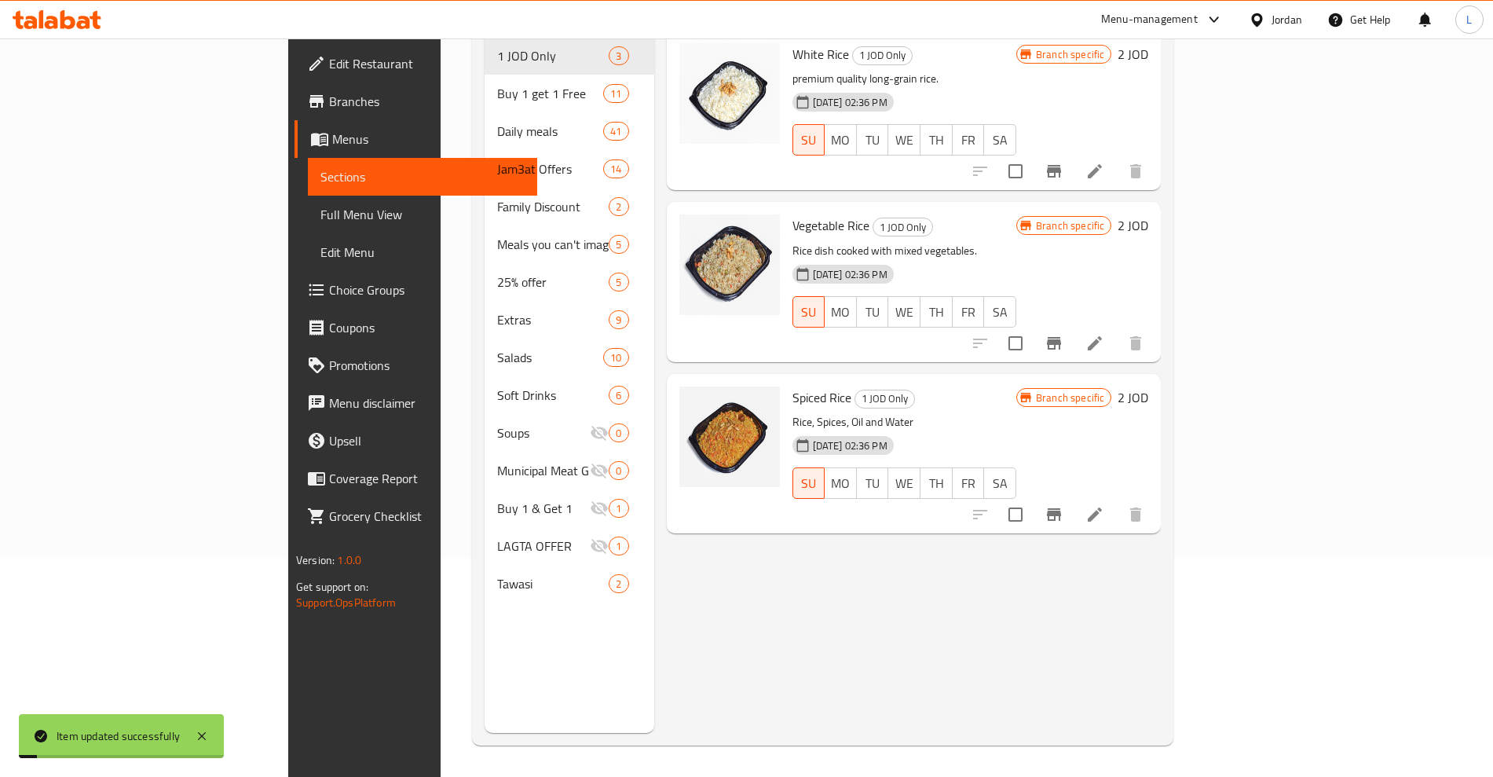
scroll to position [220, 0]
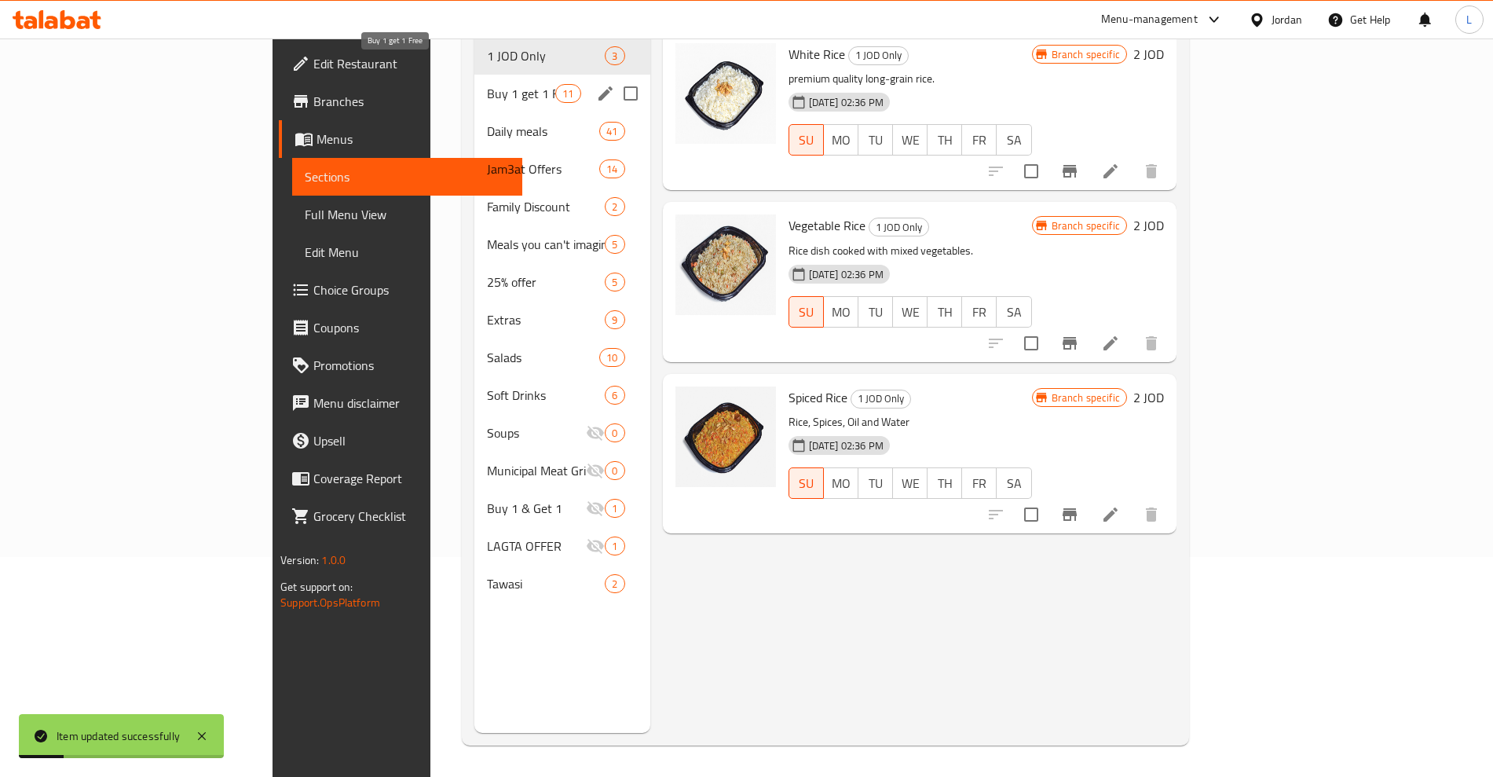
click at [487, 84] on span "Buy 1 get 1 Free" at bounding box center [521, 93] width 68 height 19
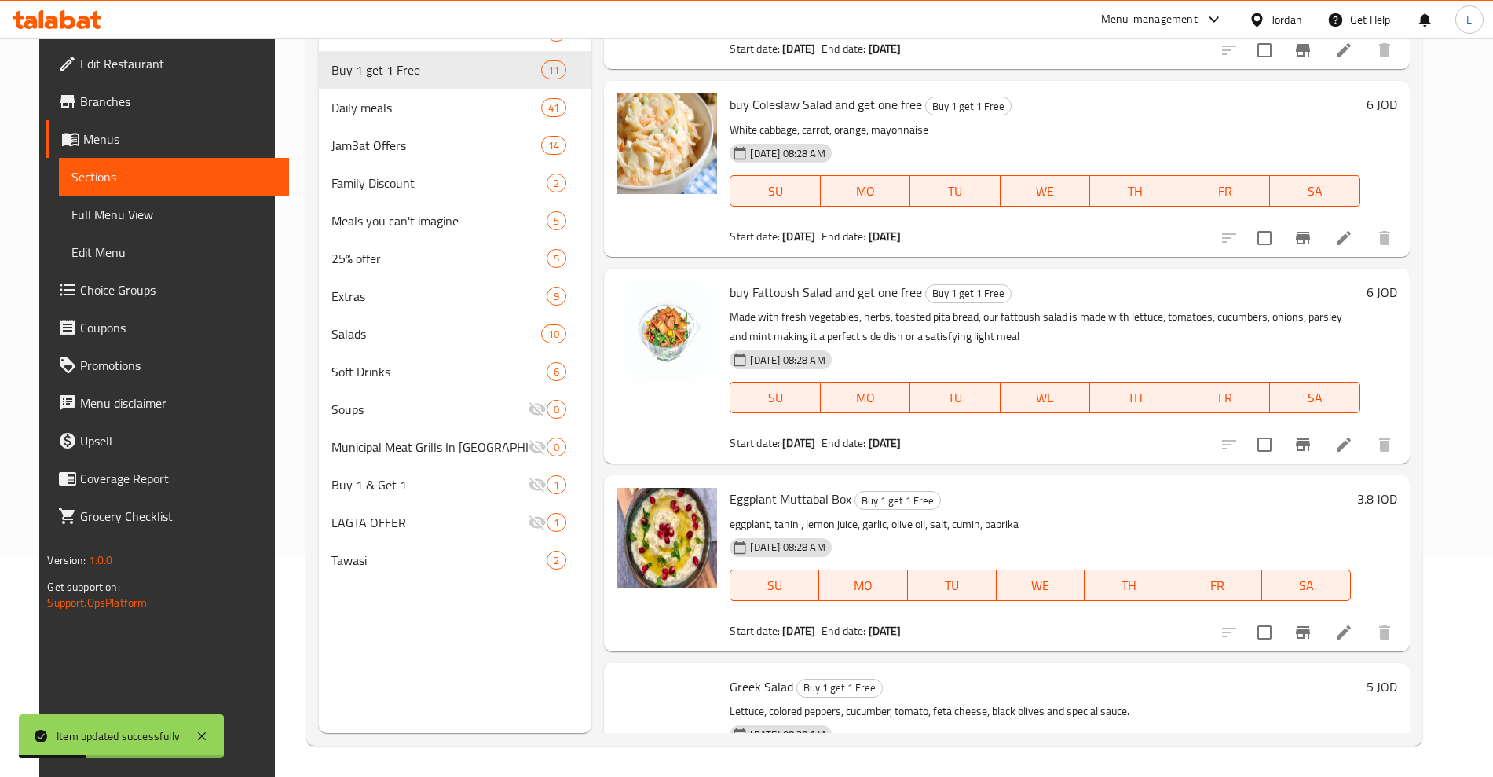
scroll to position [1318, 0]
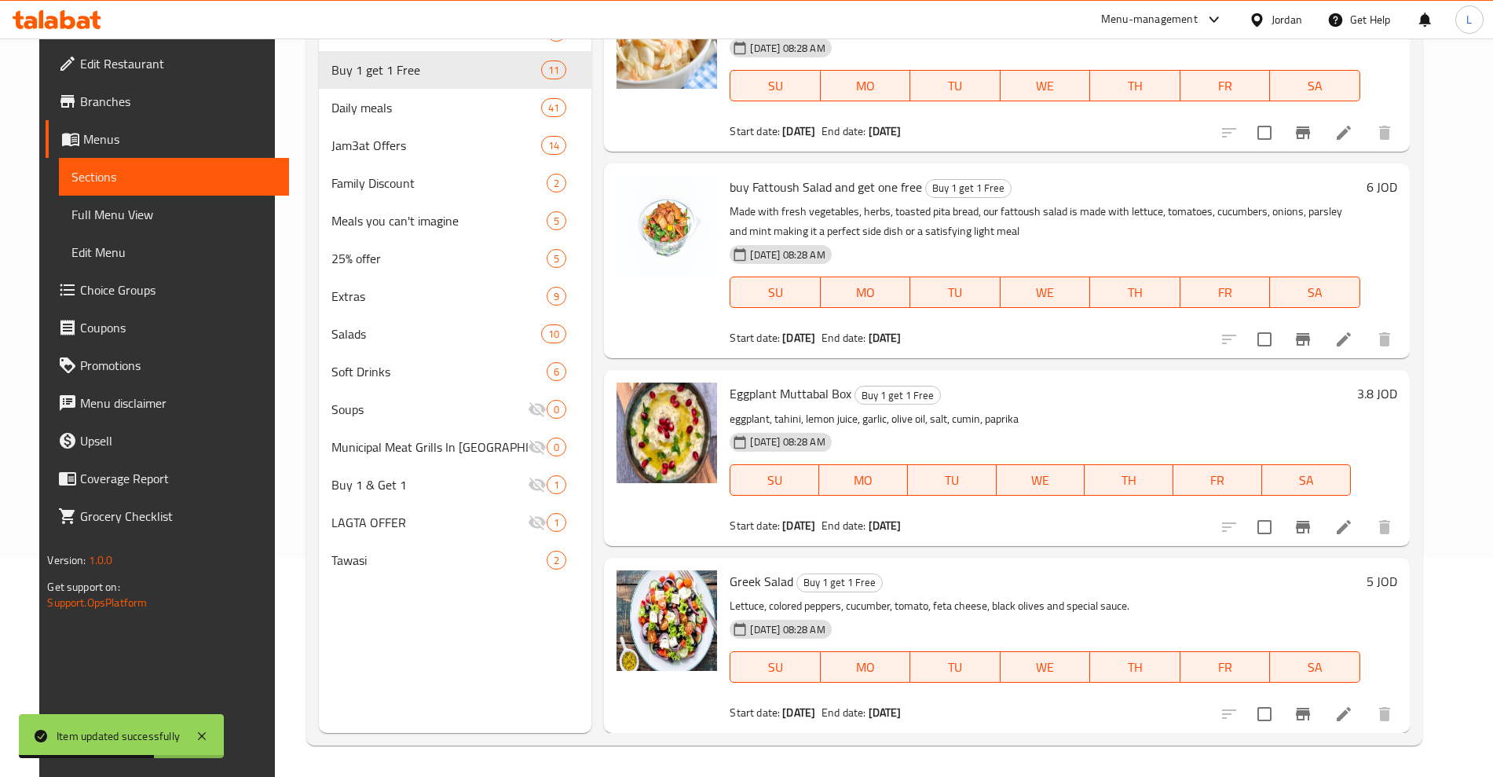
click at [1353, 711] on icon at bounding box center [1343, 713] width 19 height 19
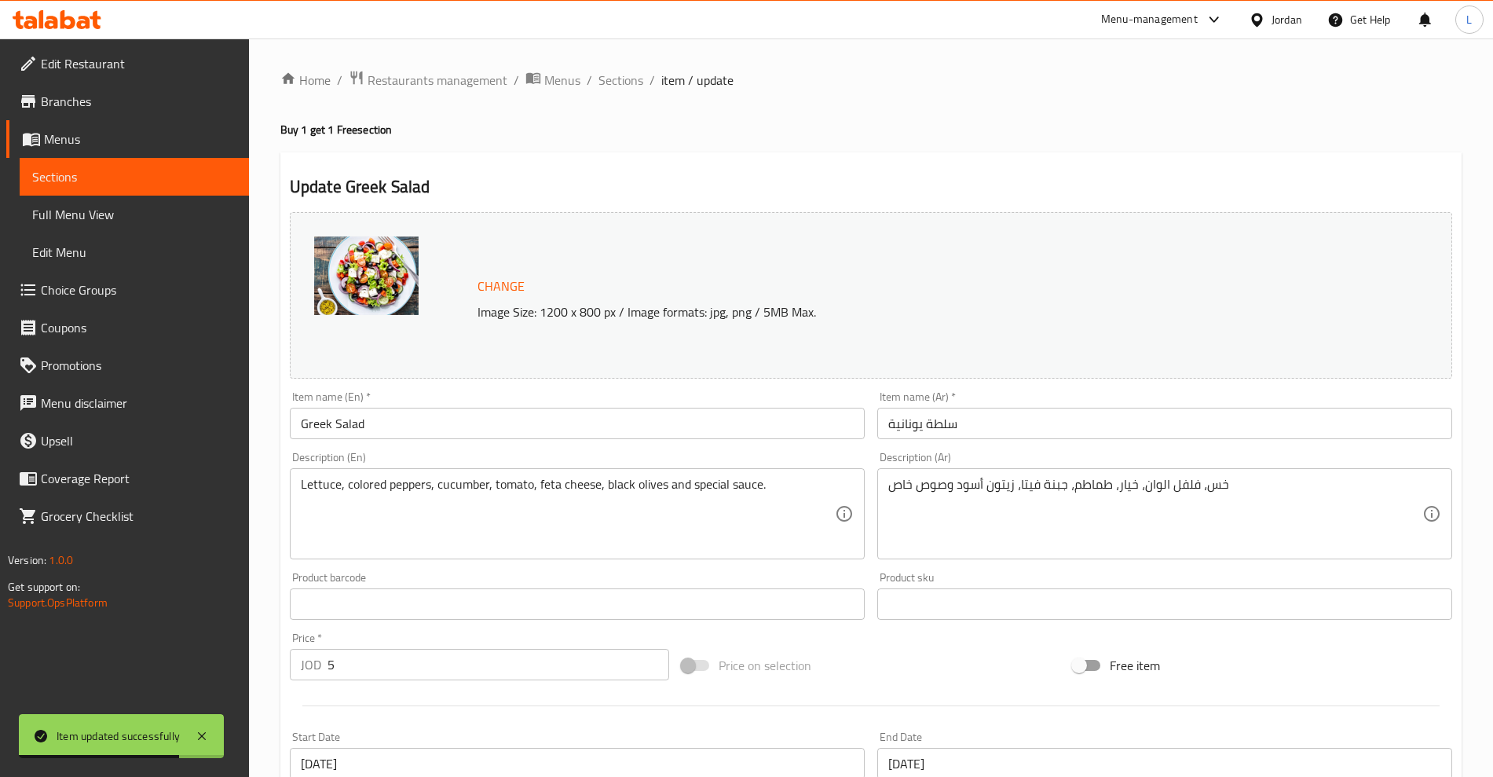
click at [297, 427] on input "Greek Salad" at bounding box center [577, 423] width 575 height 31
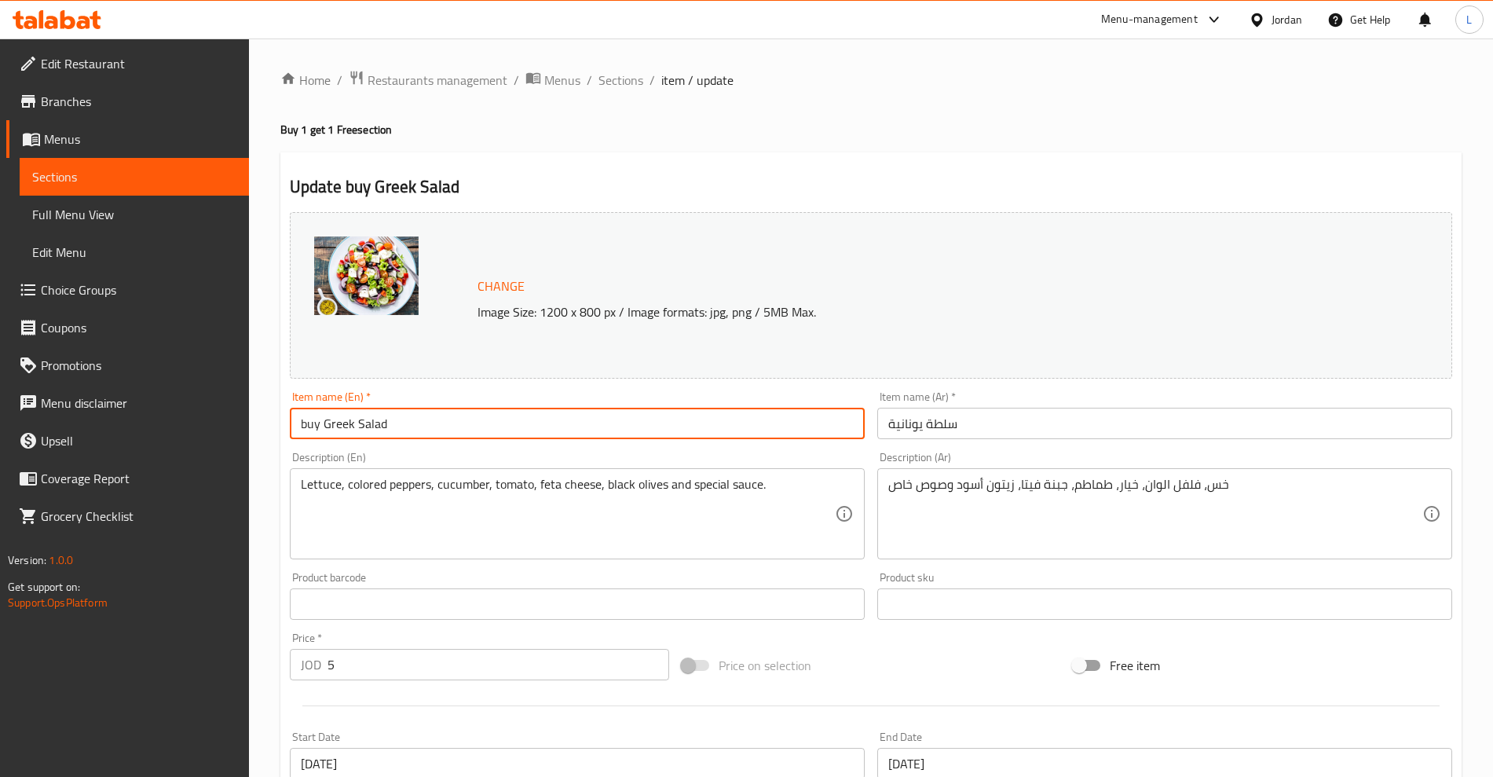
click at [426, 430] on input "buy Greek Salad" at bounding box center [577, 423] width 575 height 31
type input "buy Greek Salad and get one free"
click at [918, 420] on input "سلطة يونانية" at bounding box center [1164, 423] width 575 height 31
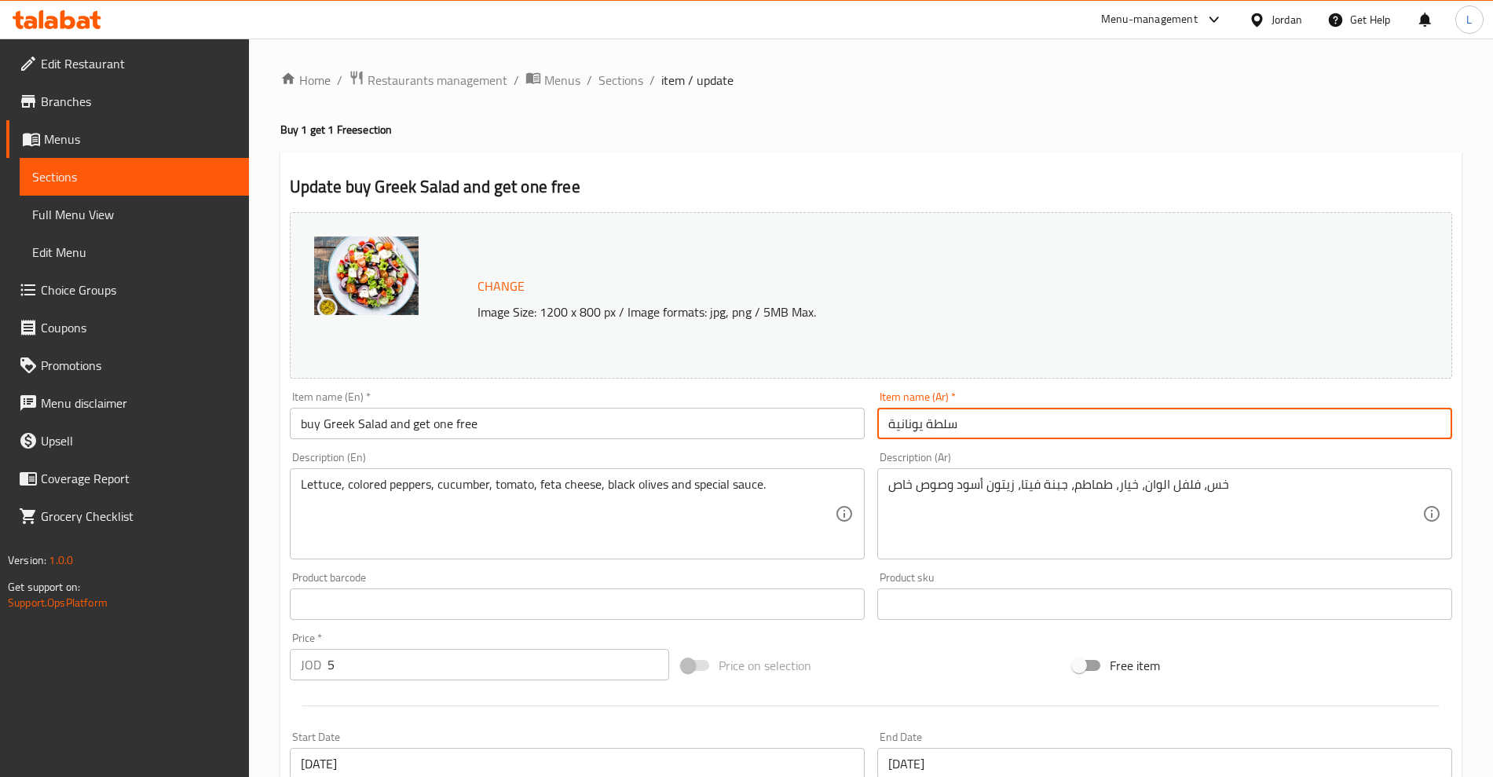
click at [918, 421] on input "سلطة يونانية" at bounding box center [1164, 423] width 575 height 31
click at [919, 421] on input "سلطة يونانية" at bounding box center [1164, 423] width 575 height 31
paste input "سلطة يونانية"
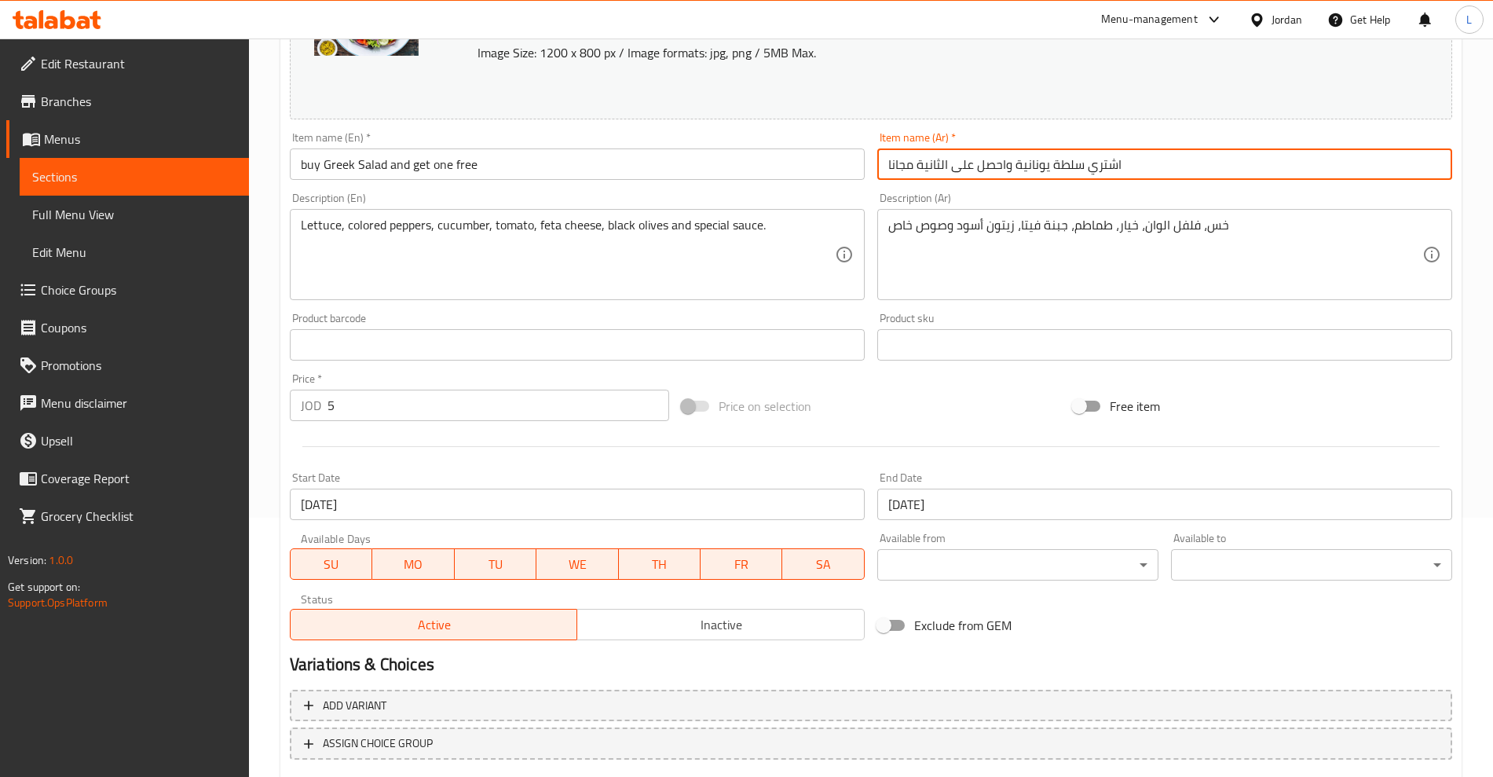
scroll to position [356, 0]
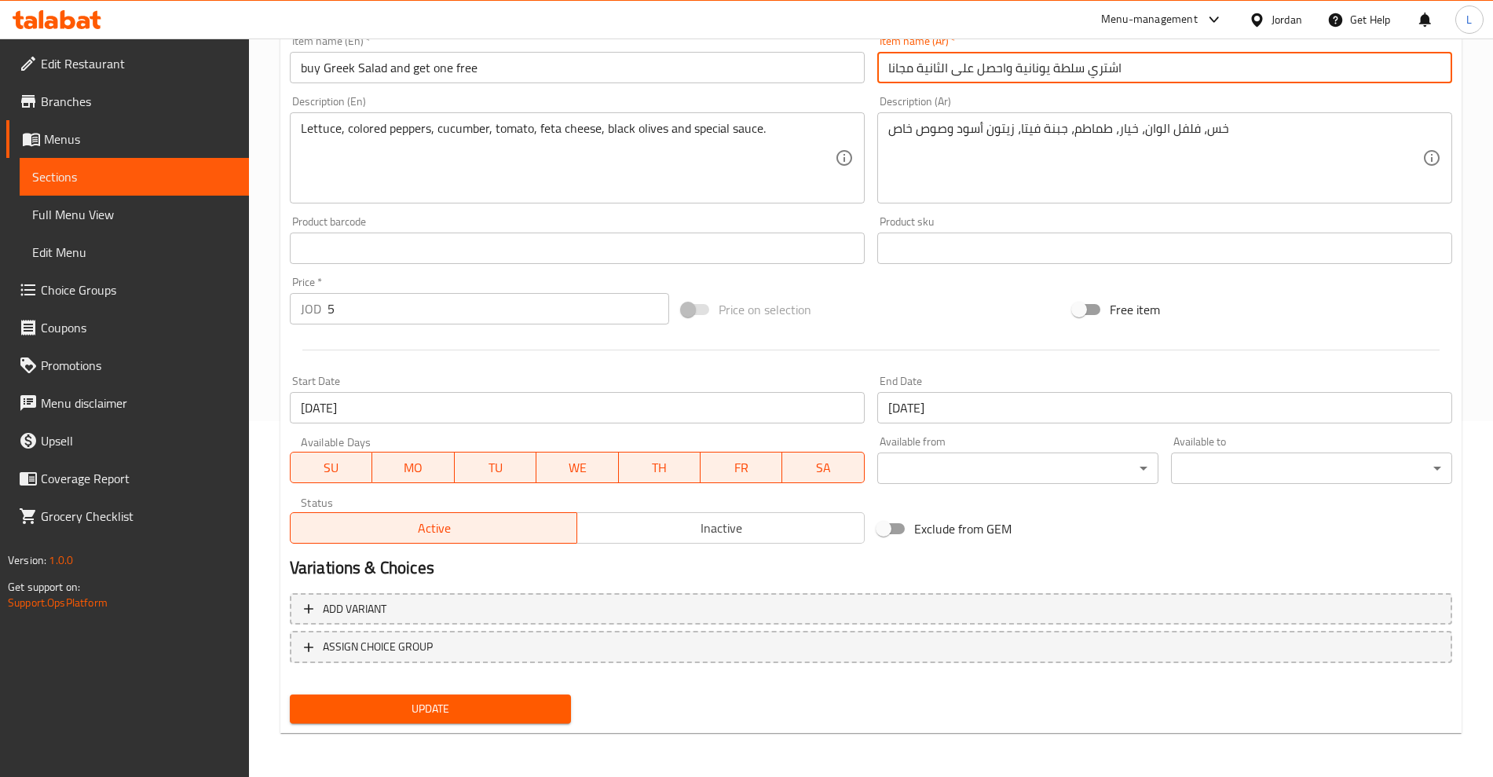
type input "اشتري سلطة يونانية واحصل على الثانية مجانا"
click at [438, 708] on span "Update" at bounding box center [430, 709] width 256 height 20
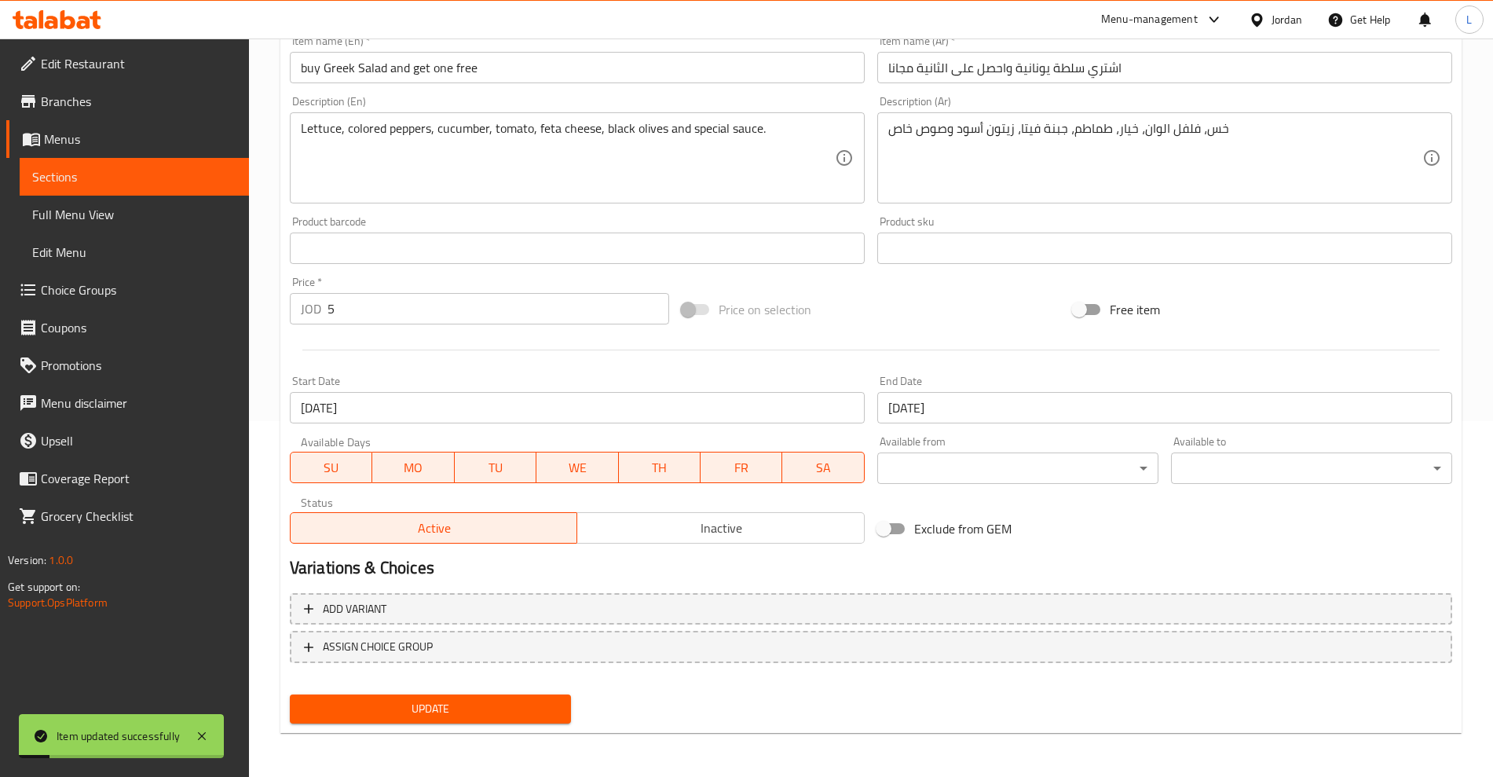
click at [105, 177] on span "Sections" at bounding box center [134, 176] width 204 height 19
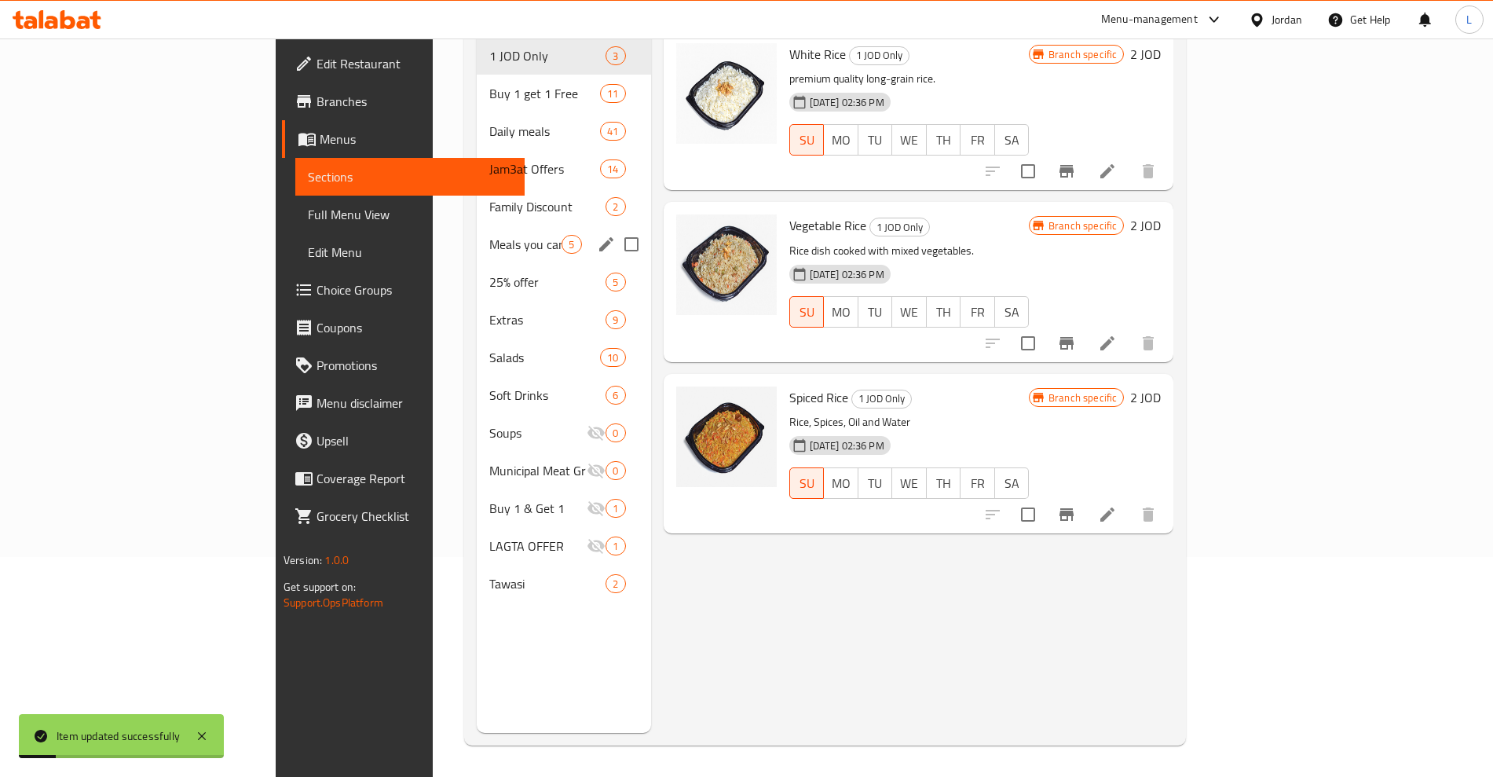
scroll to position [220, 0]
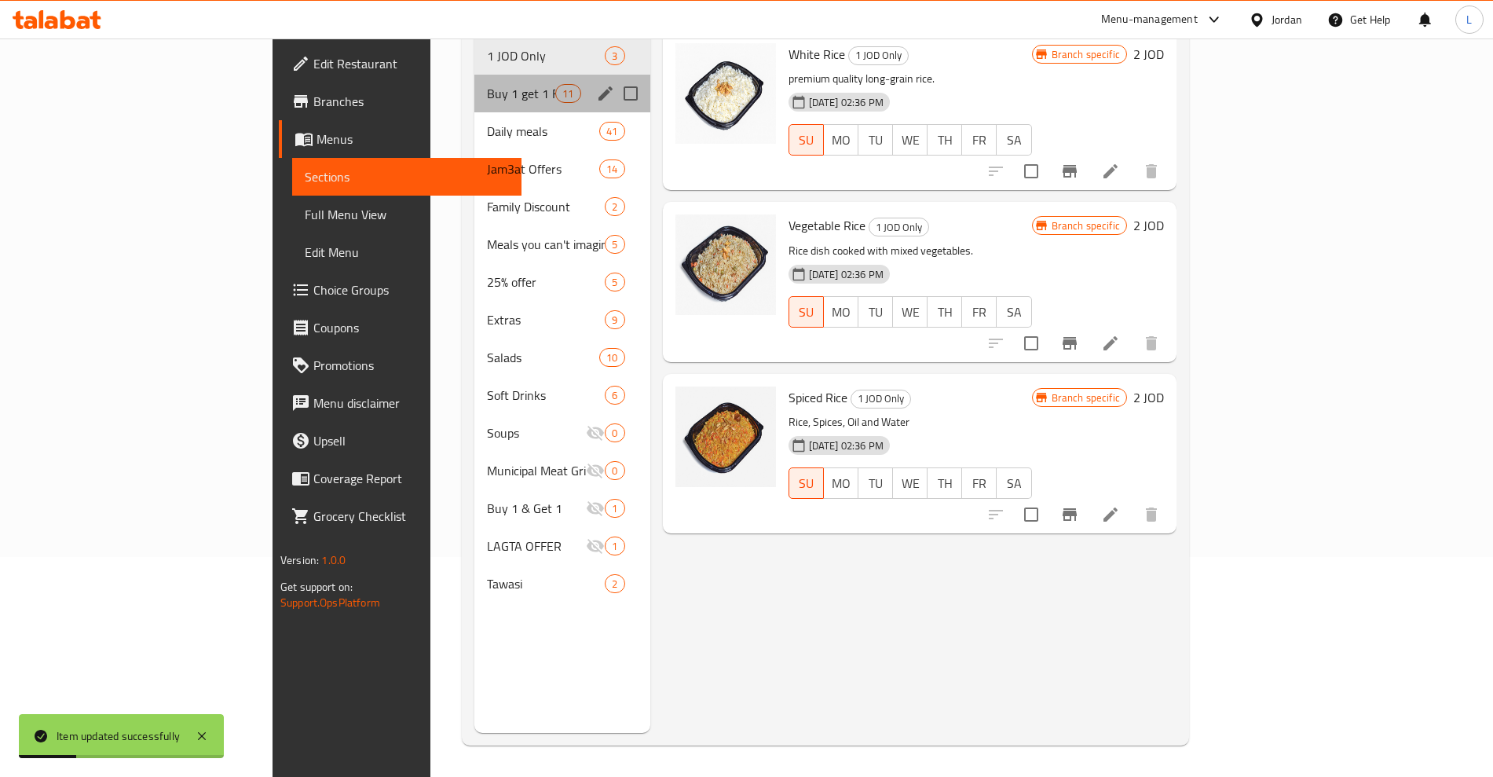
click at [474, 80] on div "Buy 1 get 1 Free 11" at bounding box center [561, 94] width 175 height 38
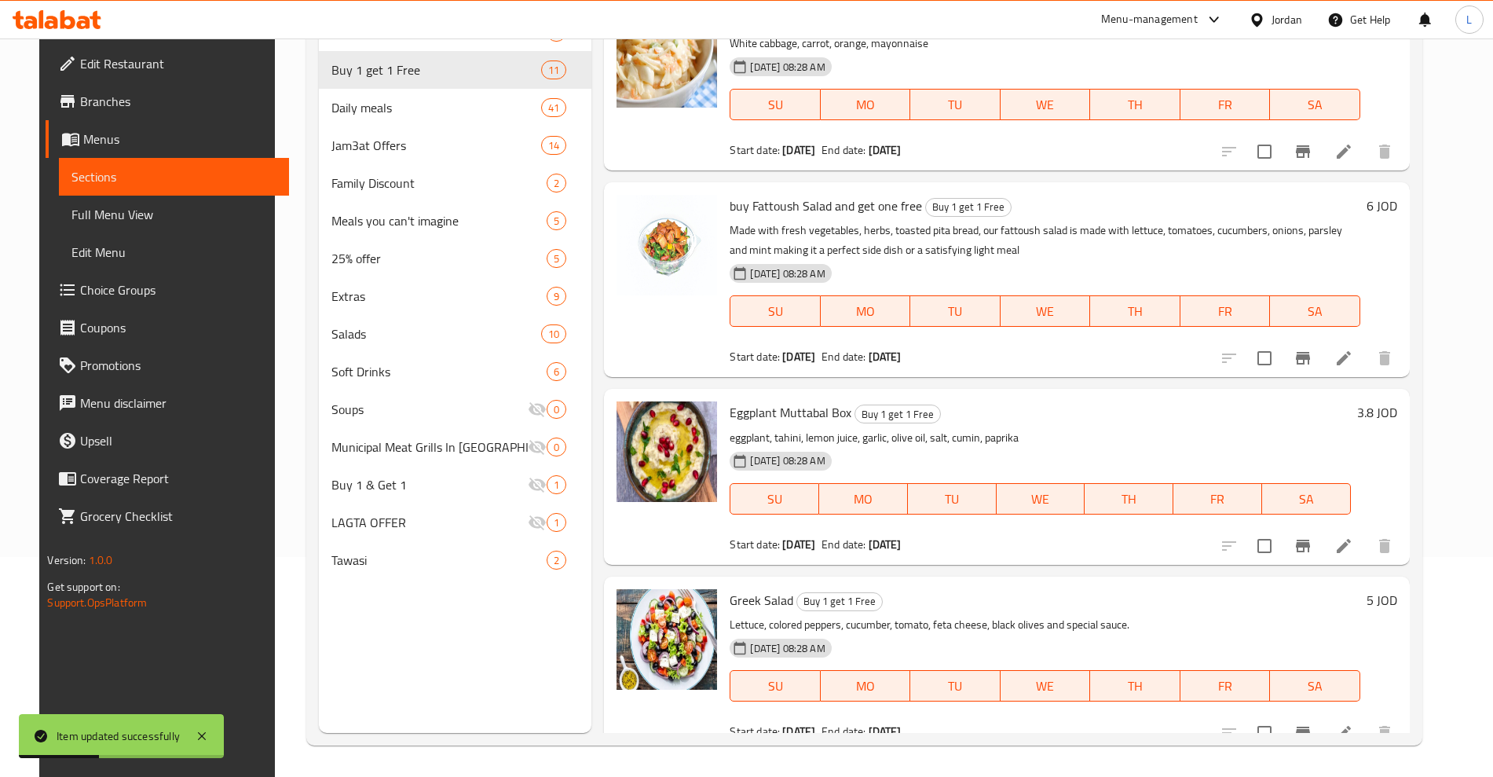
scroll to position [1318, 0]
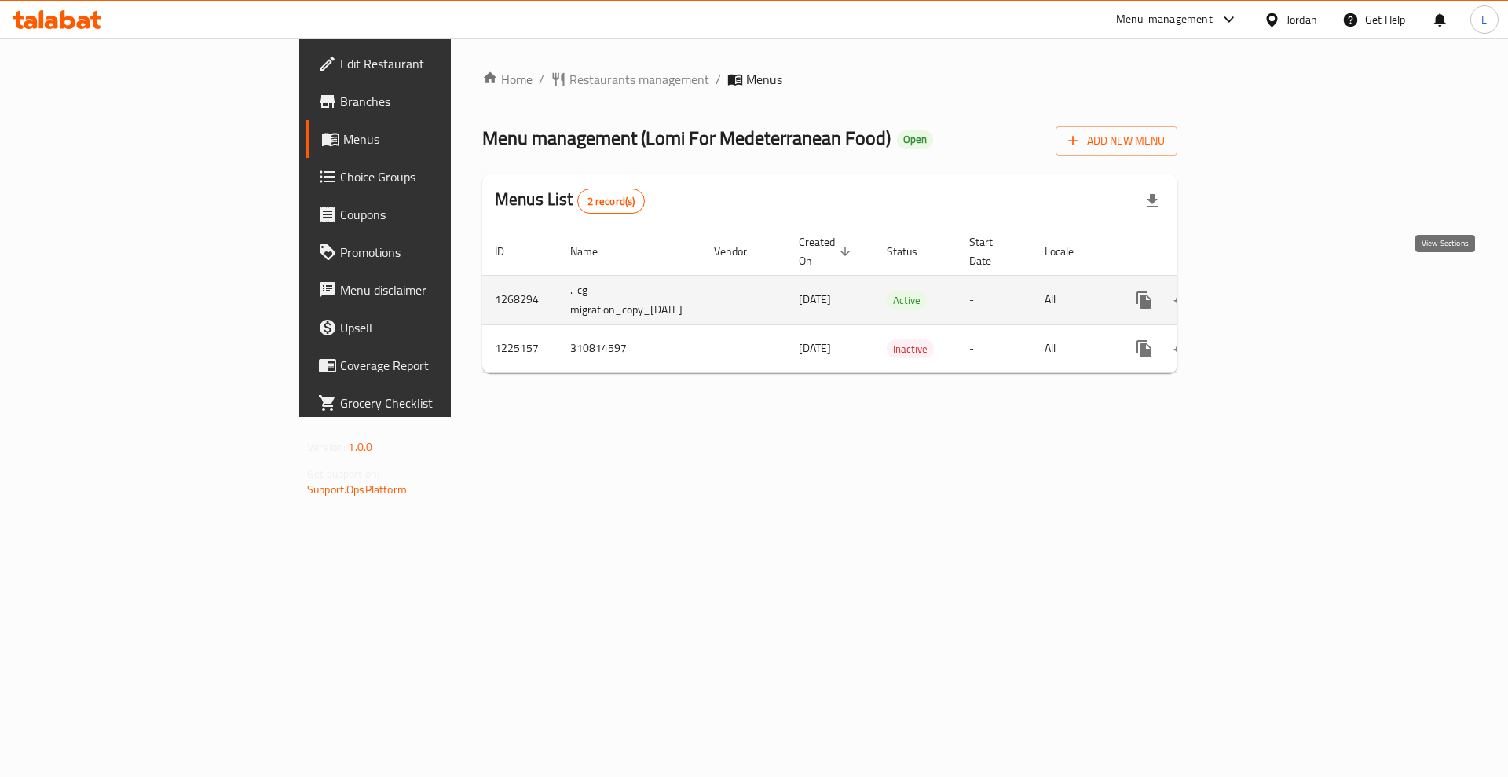
click at [1264, 293] on icon "enhanced table" at bounding box center [1257, 300] width 14 height 14
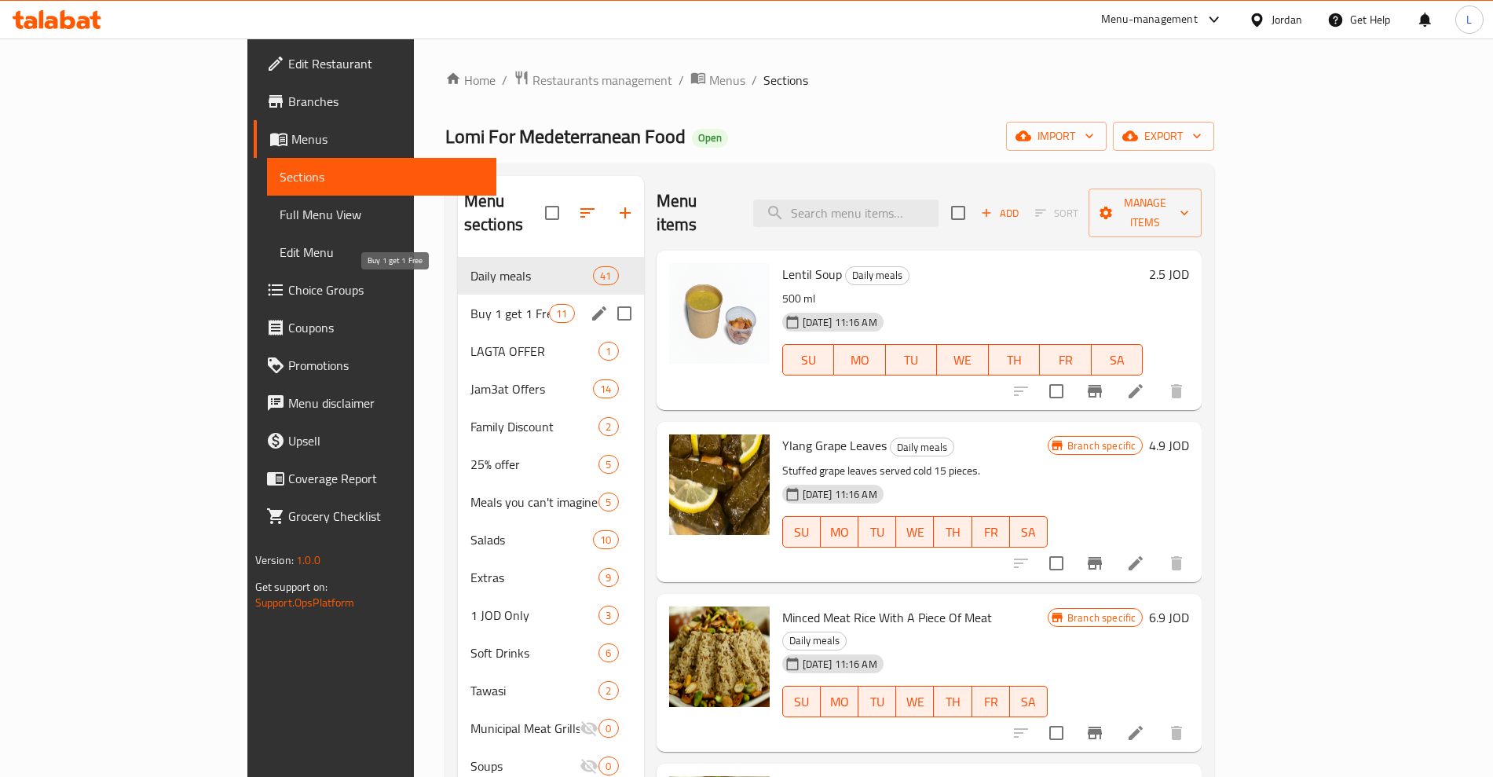
click at [470, 304] on span "Buy 1 get 1 Free" at bounding box center [509, 313] width 79 height 19
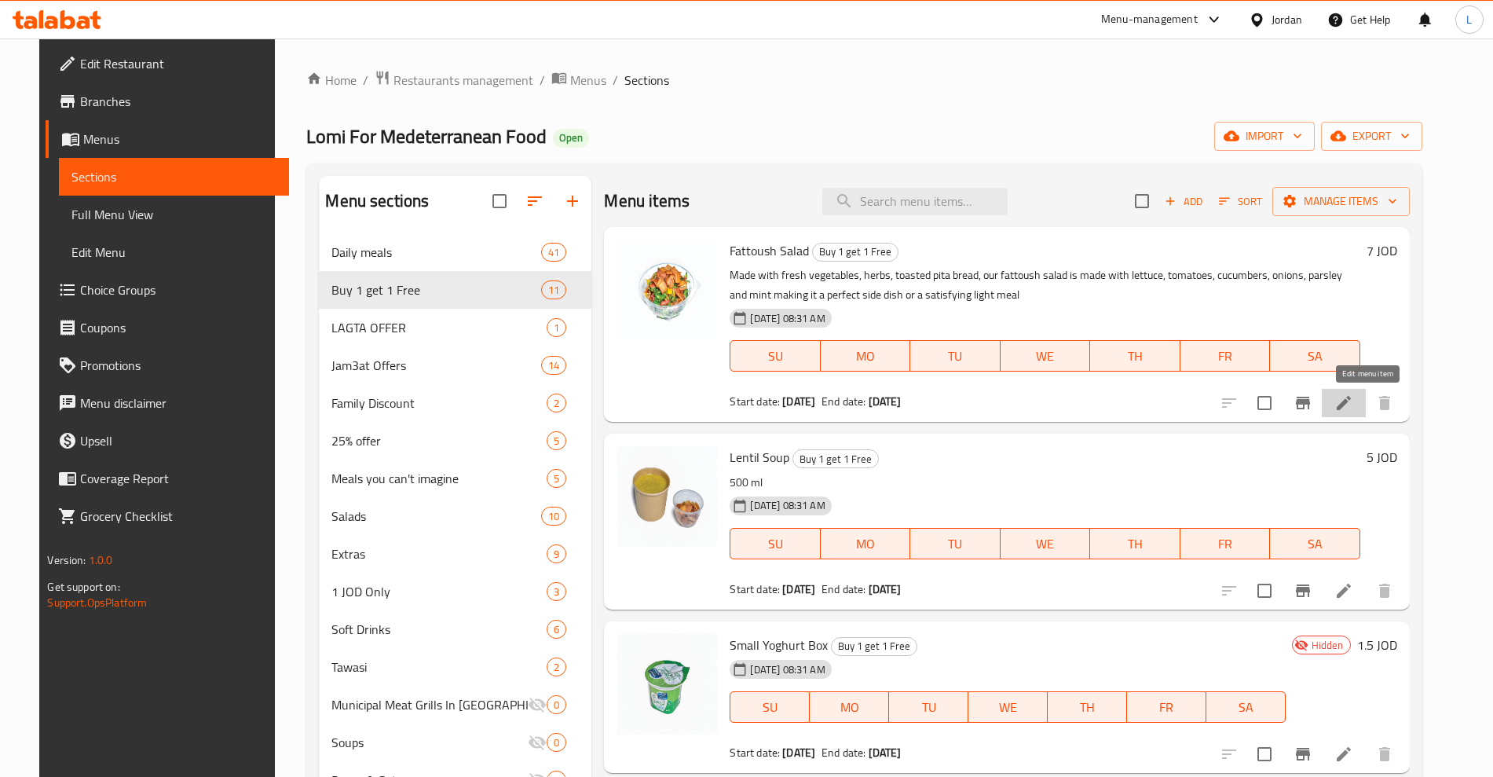
click at [1351, 406] on icon at bounding box center [1343, 403] width 14 height 14
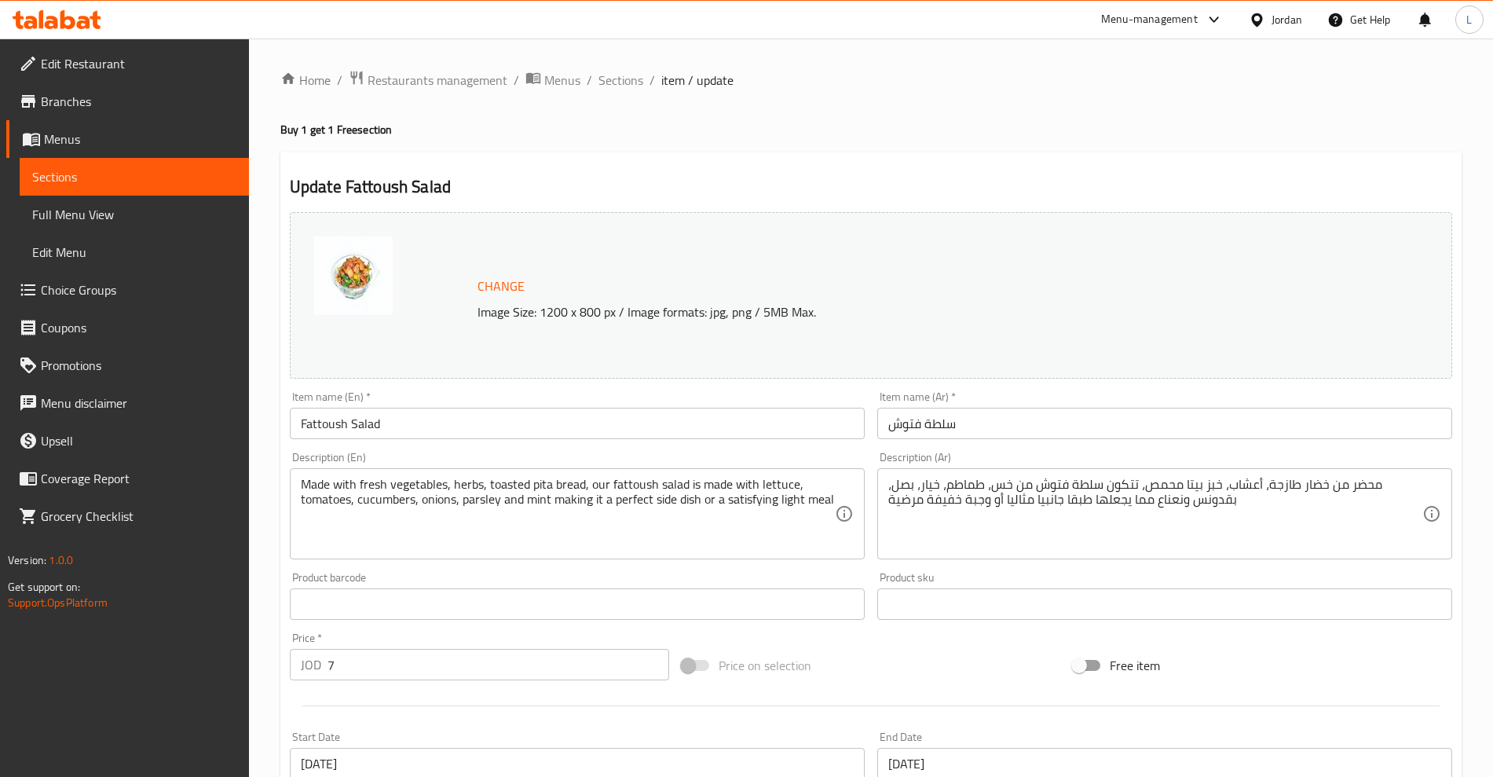
click at [298, 424] on input "Fattoush Salad" at bounding box center [577, 423] width 575 height 31
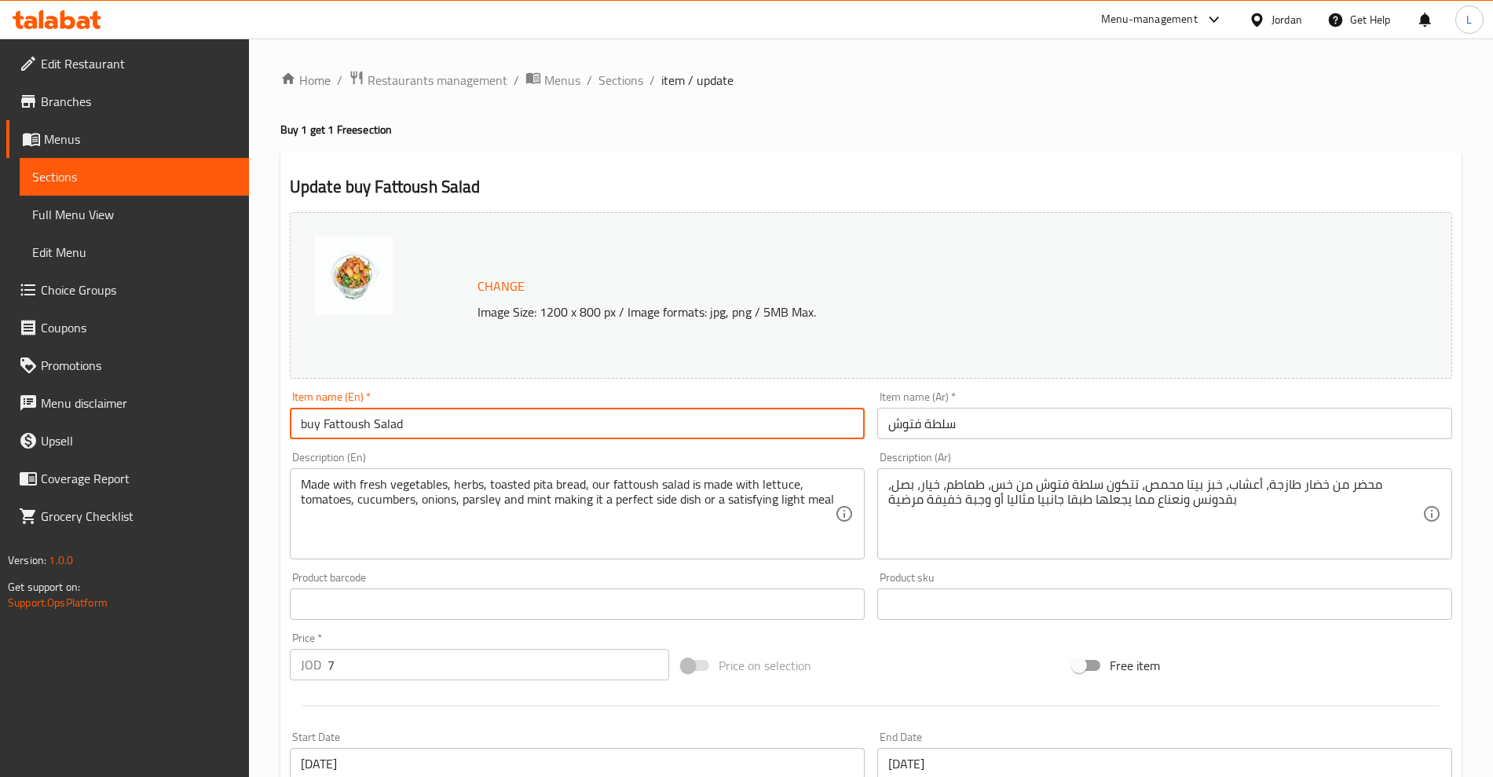
click at [433, 425] on input "buy Fattoush Salad" at bounding box center [577, 423] width 575 height 31
type input "buy Fattoush Salad and get one free"
click at [941, 433] on input "سلطة فتوش" at bounding box center [1164, 423] width 575 height 31
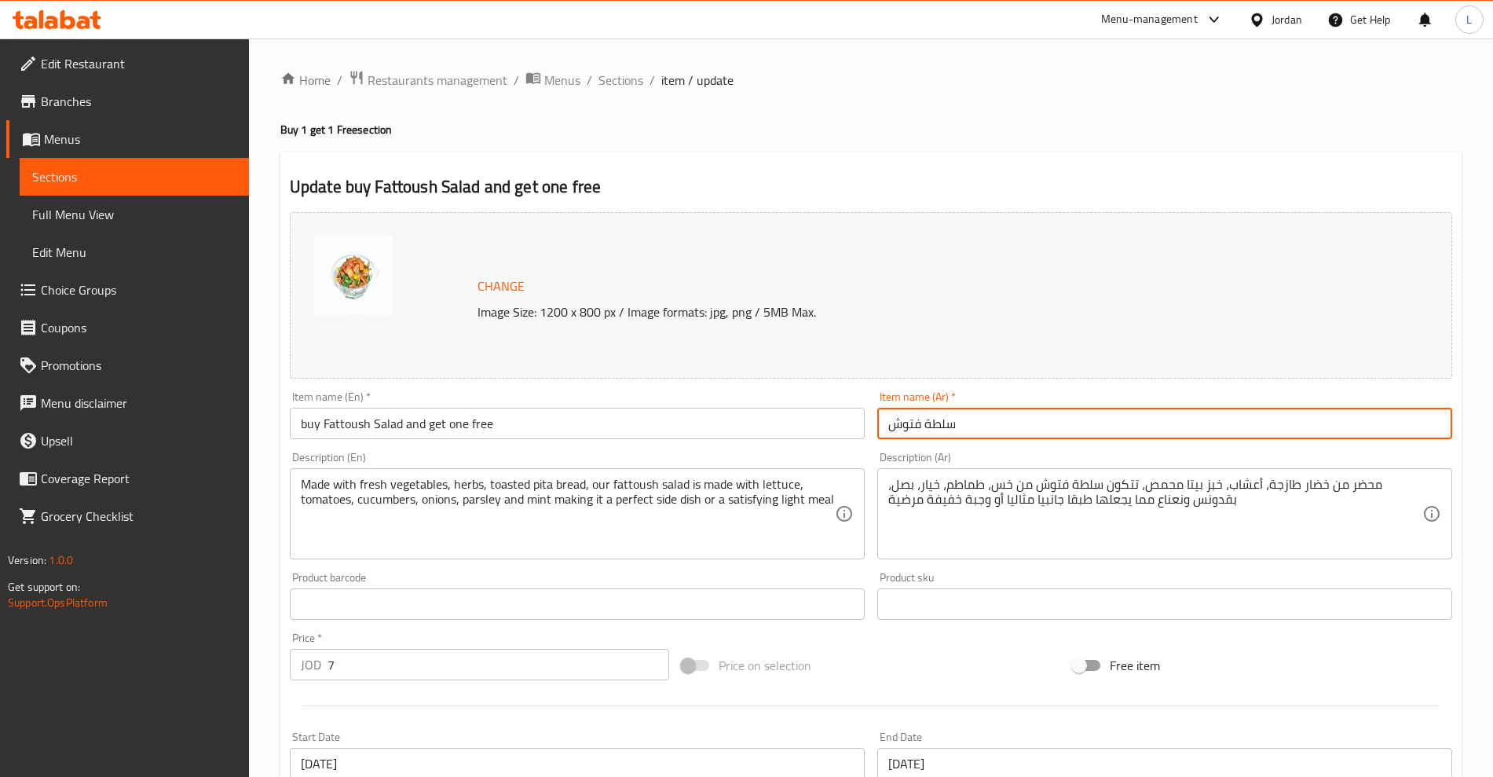
click at [992, 419] on input "سلطة فتوش" at bounding box center [1164, 423] width 575 height 31
click at [930, 430] on input "سلطة فتوش" at bounding box center [1164, 423] width 575 height 31
paste input "725914"
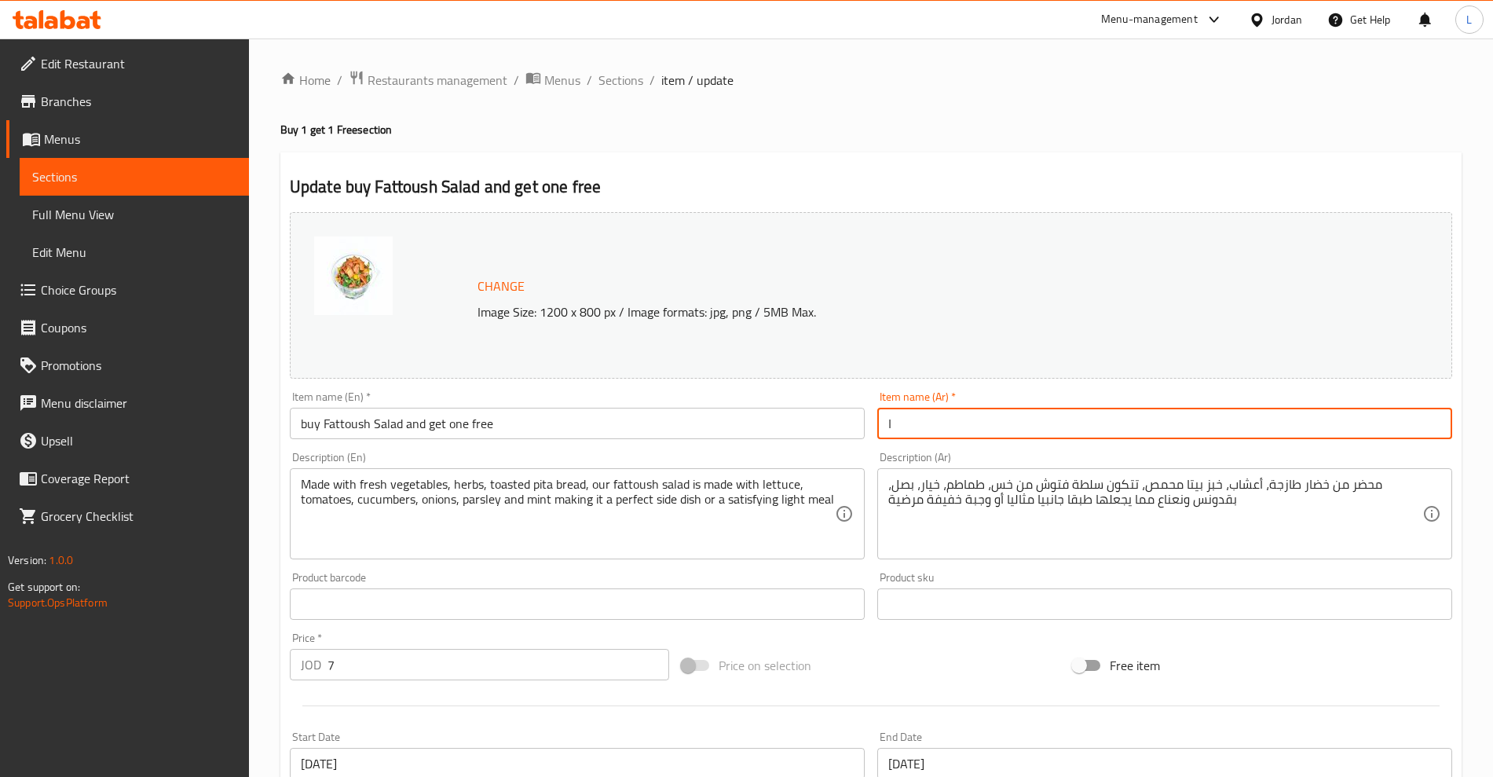
type input "سلطة فتوش"
paste input "سلطة فتوش"
type input "اشتري سلطة فتوش واحصل على الثانية مجانا"
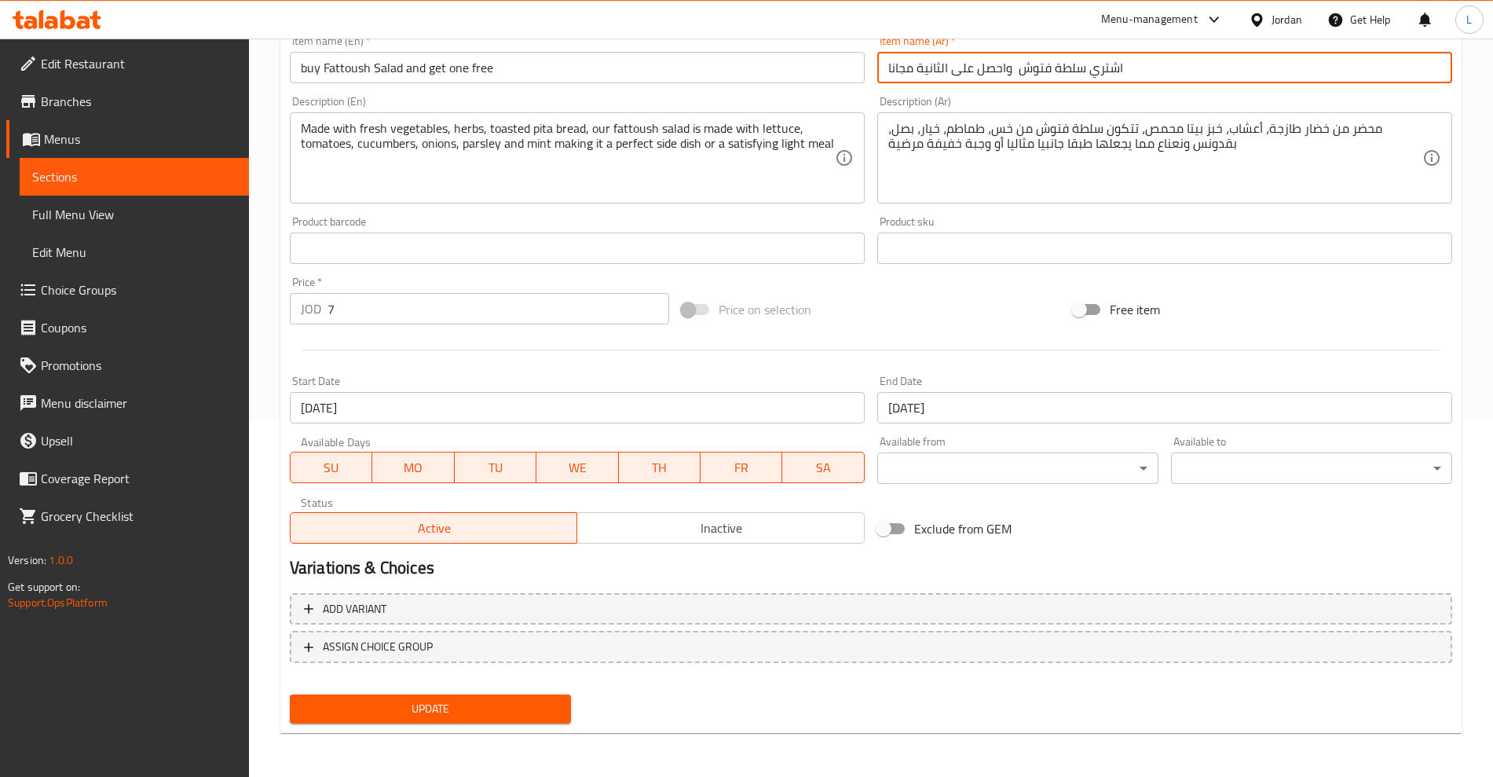
click at [481, 710] on span "Update" at bounding box center [430, 709] width 256 height 20
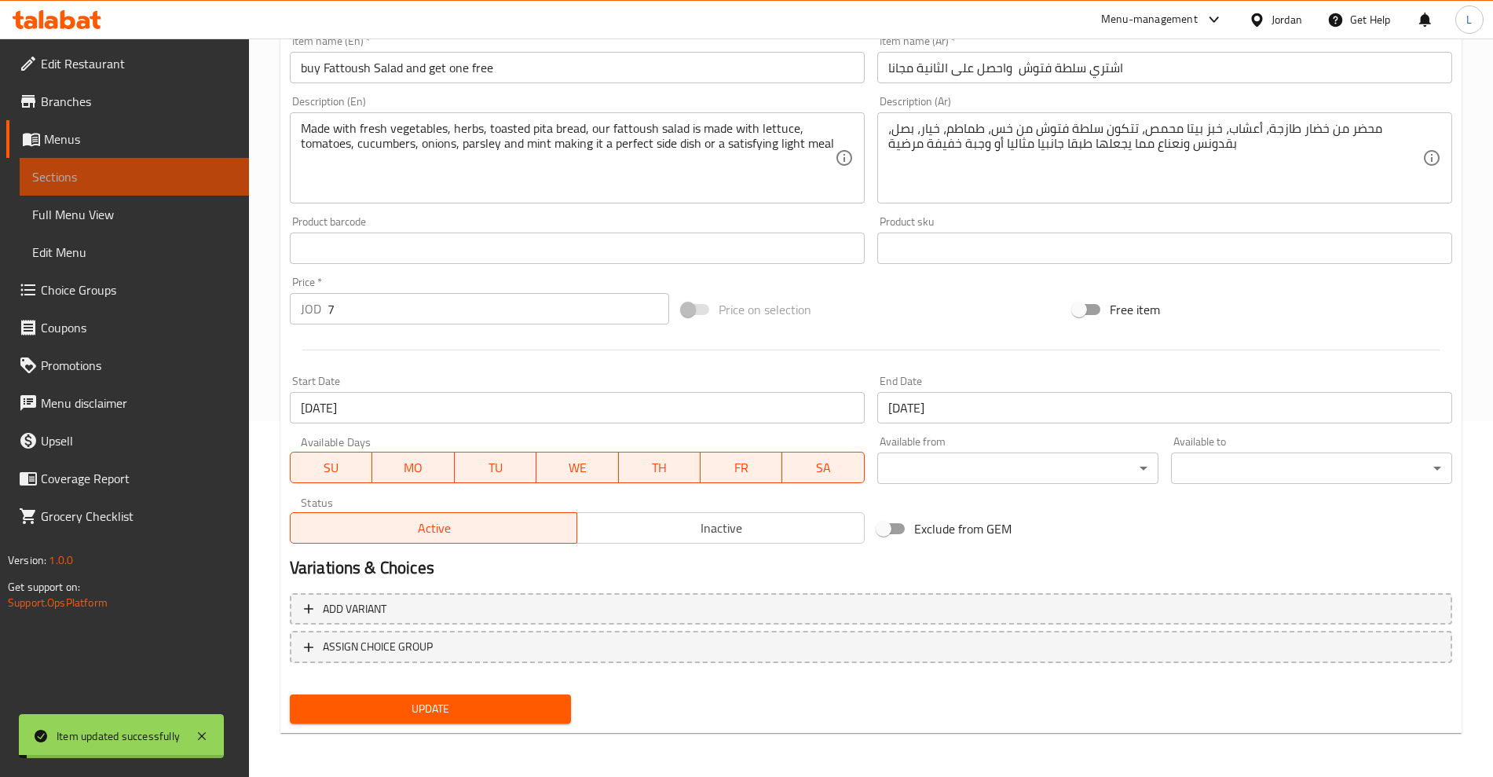
click at [75, 182] on span "Sections" at bounding box center [134, 176] width 204 height 19
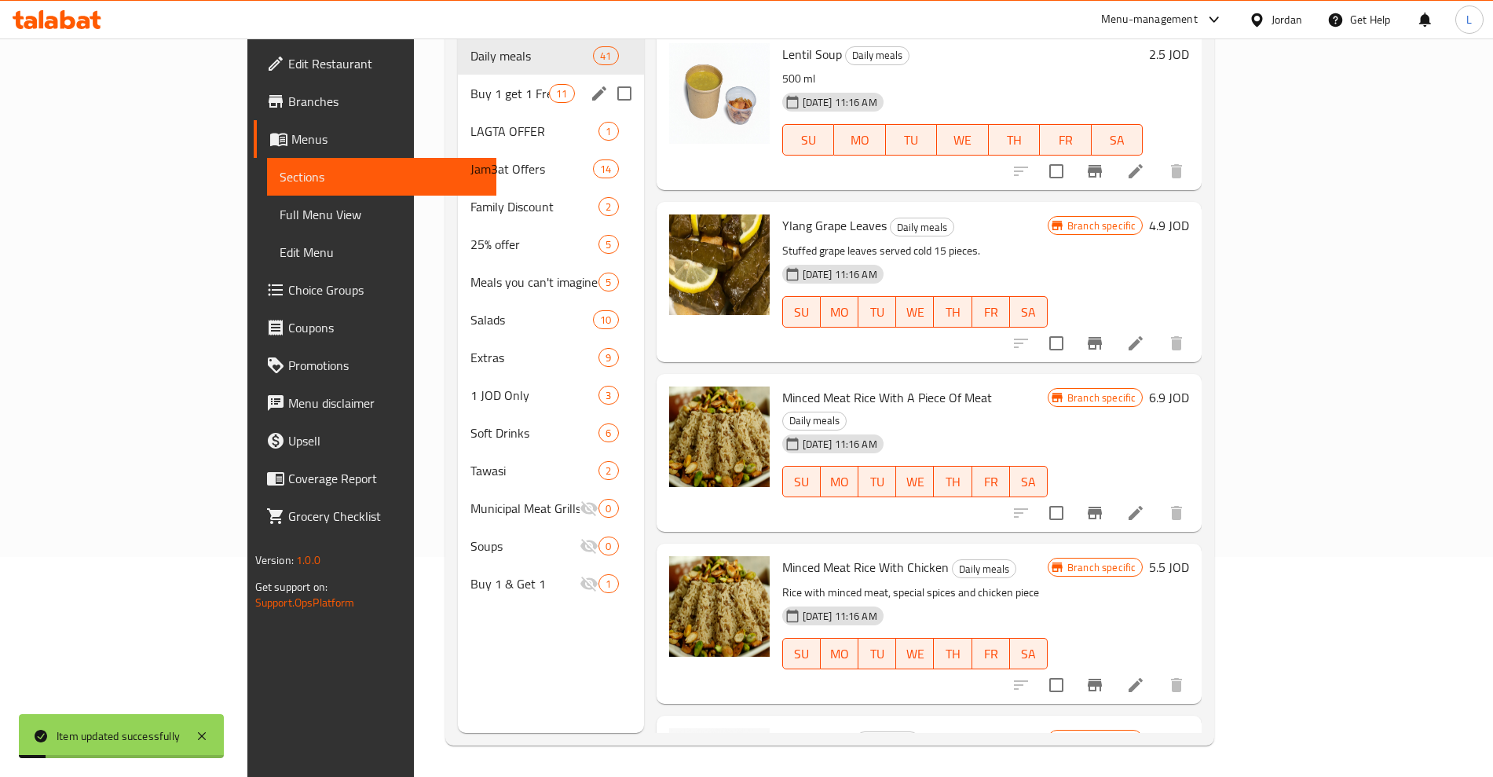
click at [458, 81] on div "Buy 1 get 1 Free 11" at bounding box center [551, 94] width 186 height 38
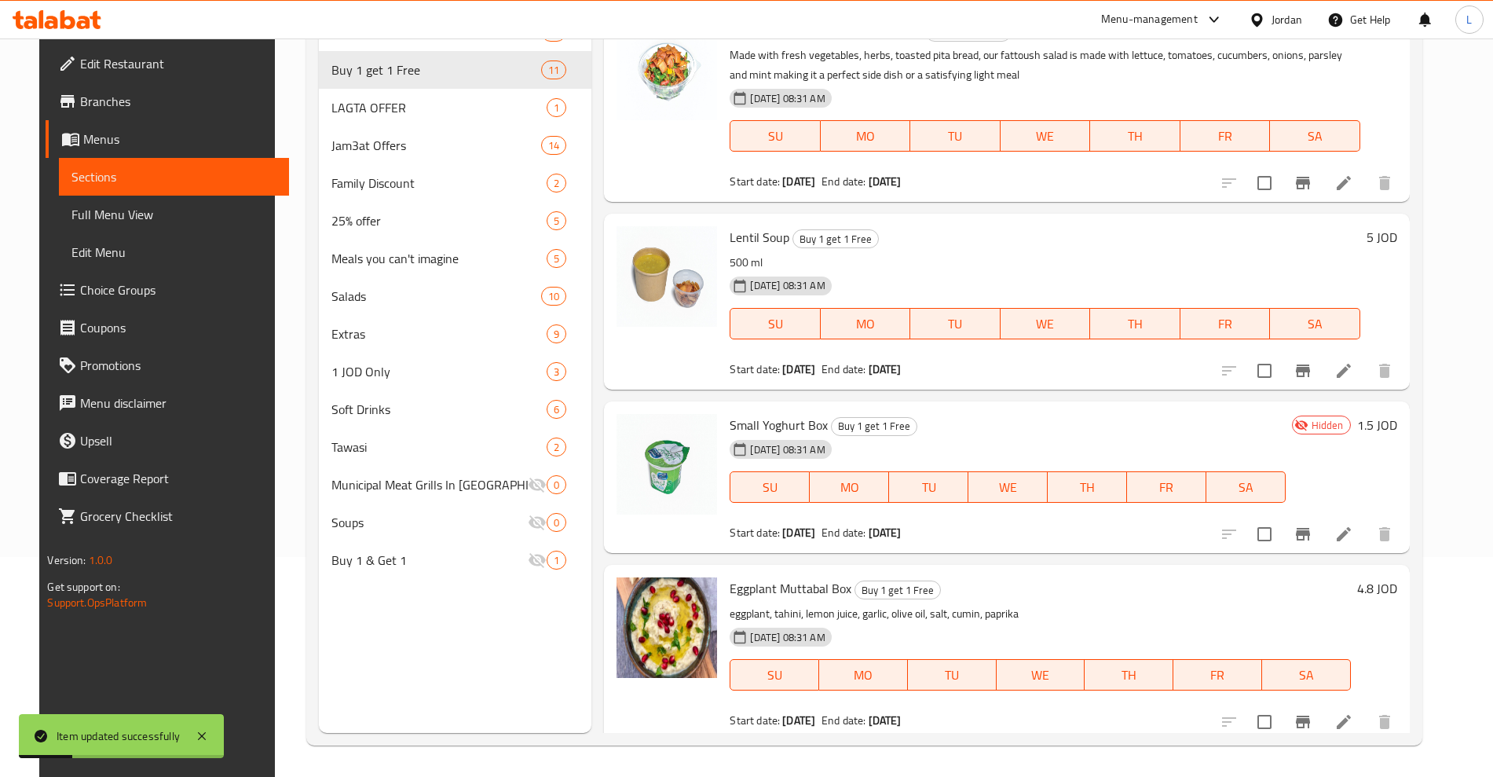
click at [1353, 367] on icon at bounding box center [1343, 370] width 19 height 19
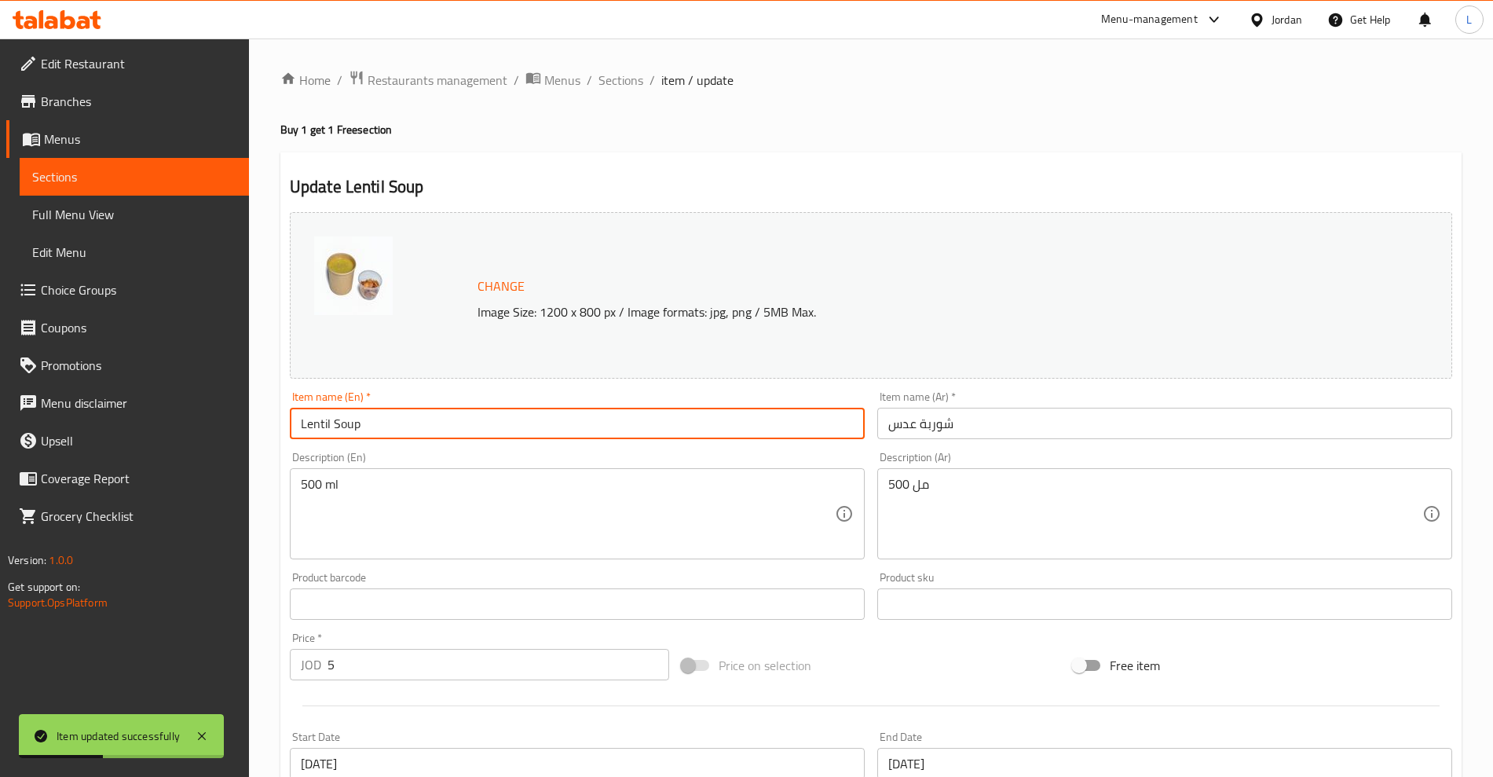
click at [300, 424] on input "Lentil Soup" at bounding box center [577, 423] width 575 height 31
click at [427, 423] on input "buy Lentil Soup" at bounding box center [577, 423] width 575 height 31
type input "Buy Lentil Soup and get one free"
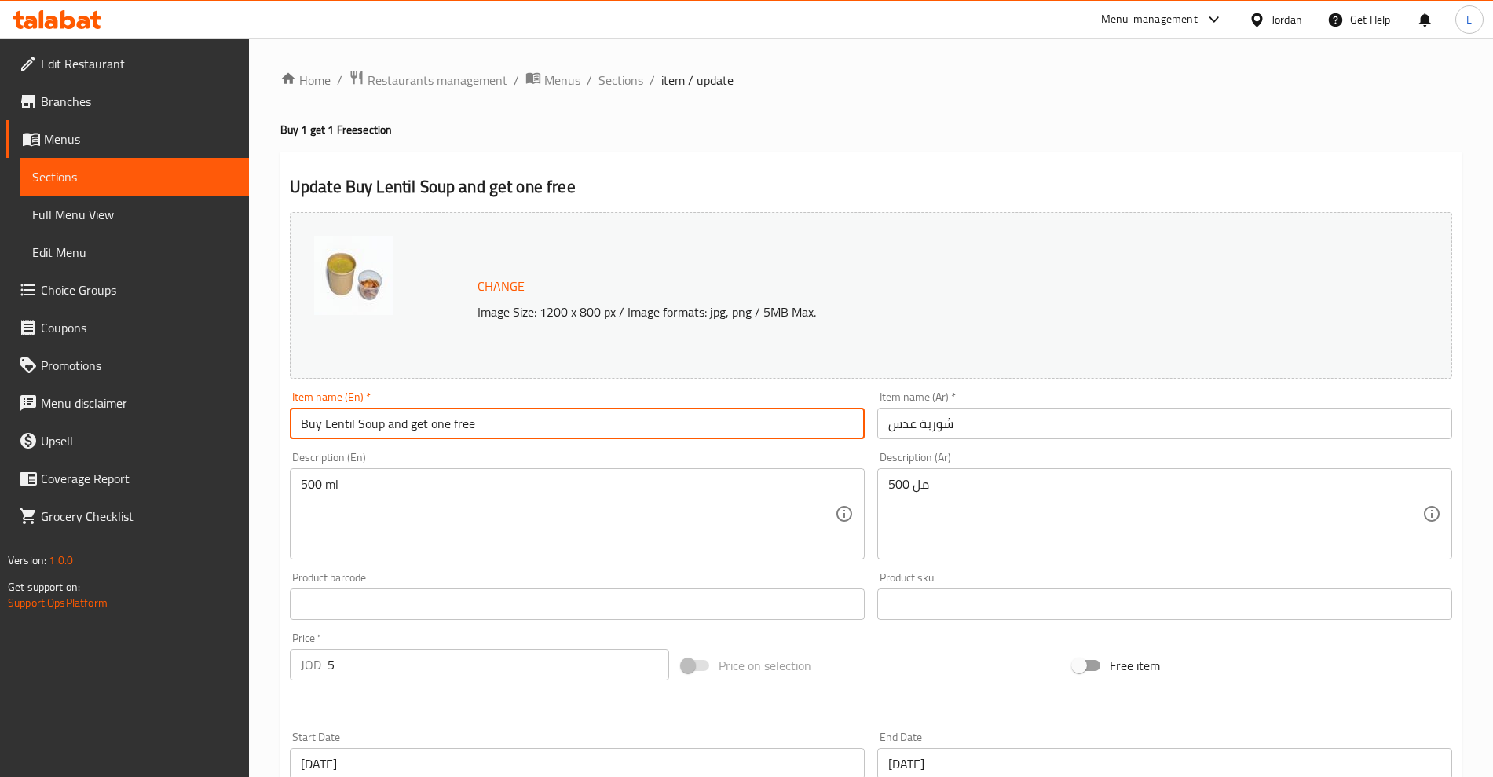
click at [931, 422] on input "شوربة عدس" at bounding box center [1164, 423] width 575 height 31
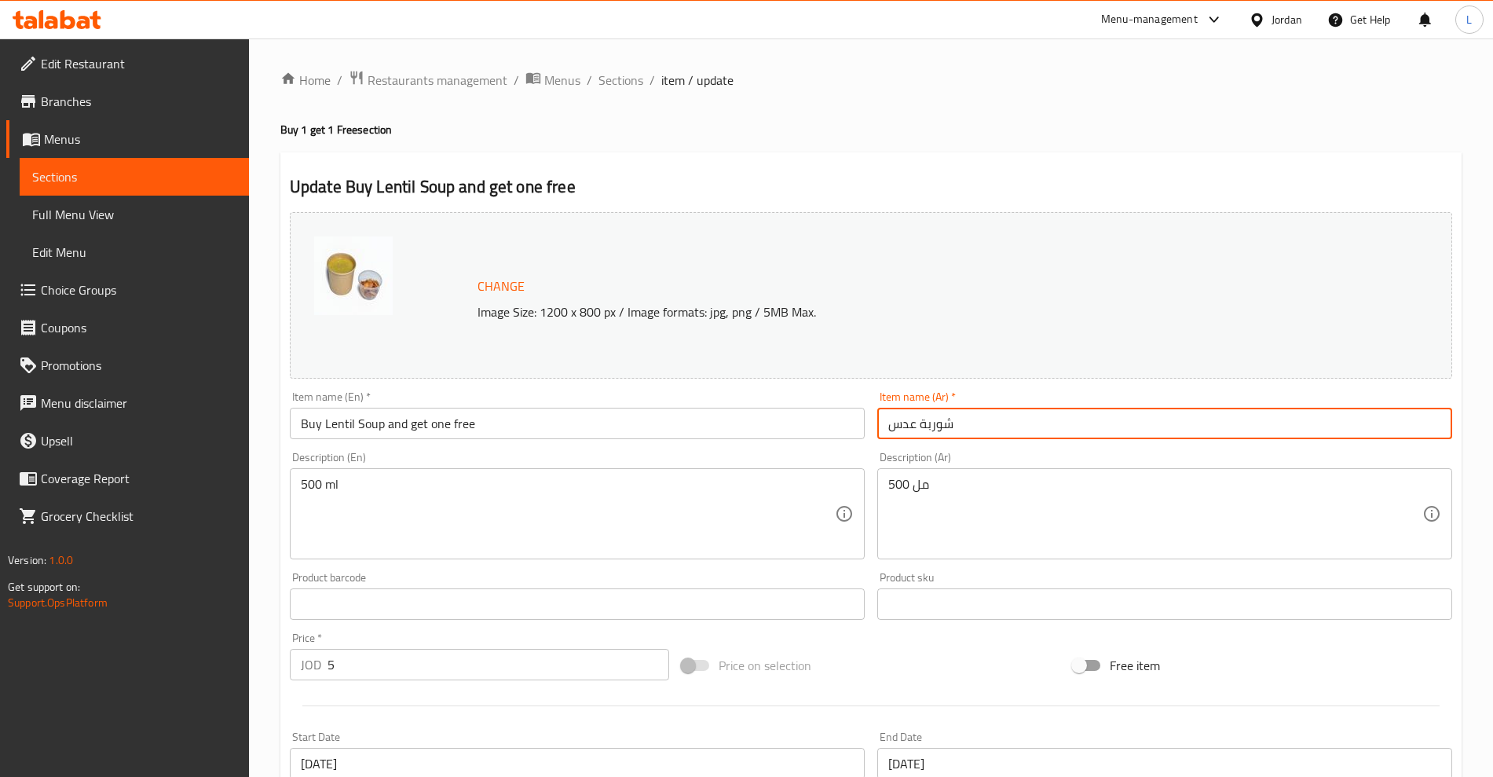
click at [931, 422] on input "شوربة عدس" at bounding box center [1164, 423] width 575 height 31
click at [932, 422] on input "شوربة عدس" at bounding box center [1164, 423] width 575 height 31
paste input "شوربة عدس"
type input "اشتري شوربة عدس واحصل على الثانية مجانا"
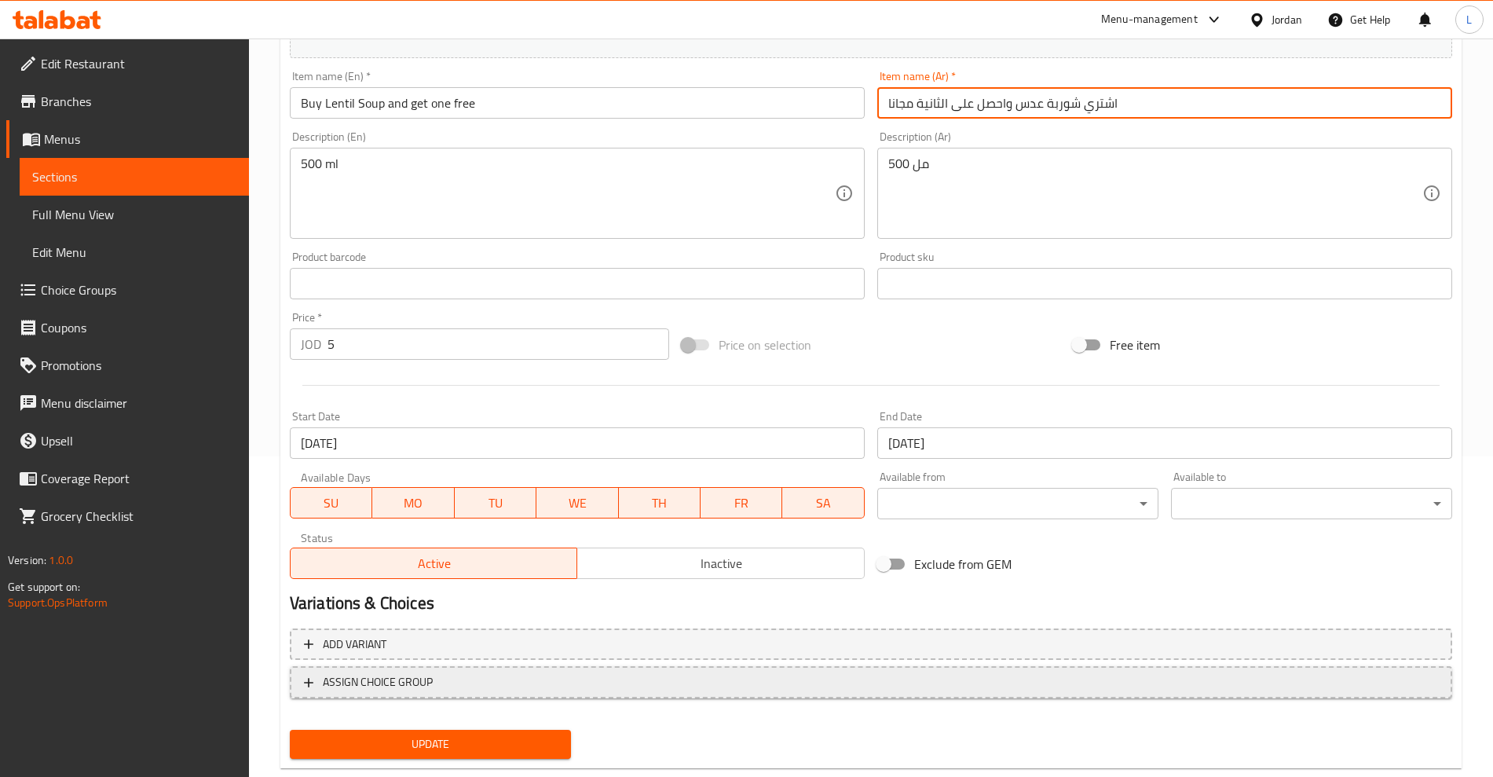
scroll to position [356, 0]
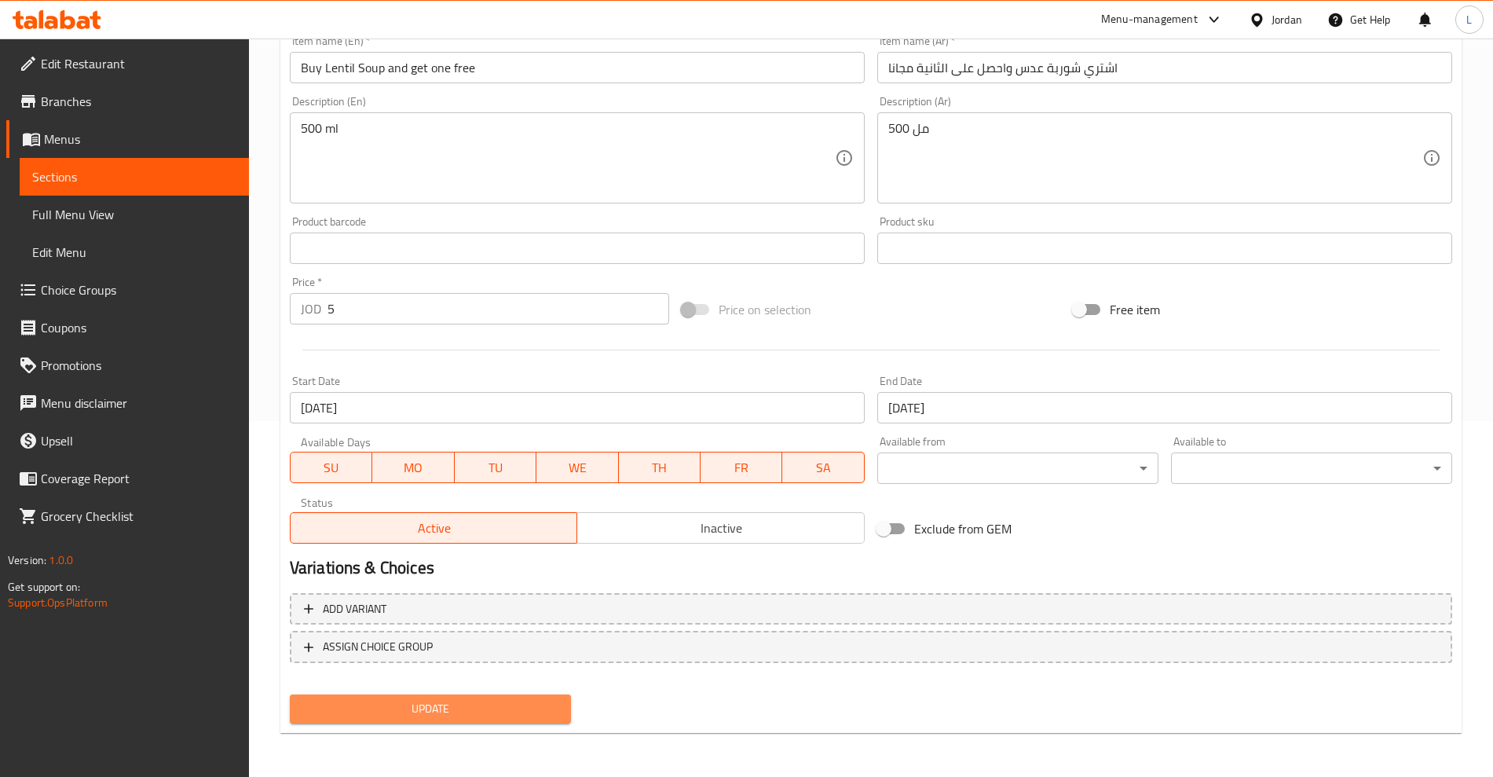
click at [519, 700] on span "Update" at bounding box center [430, 709] width 256 height 20
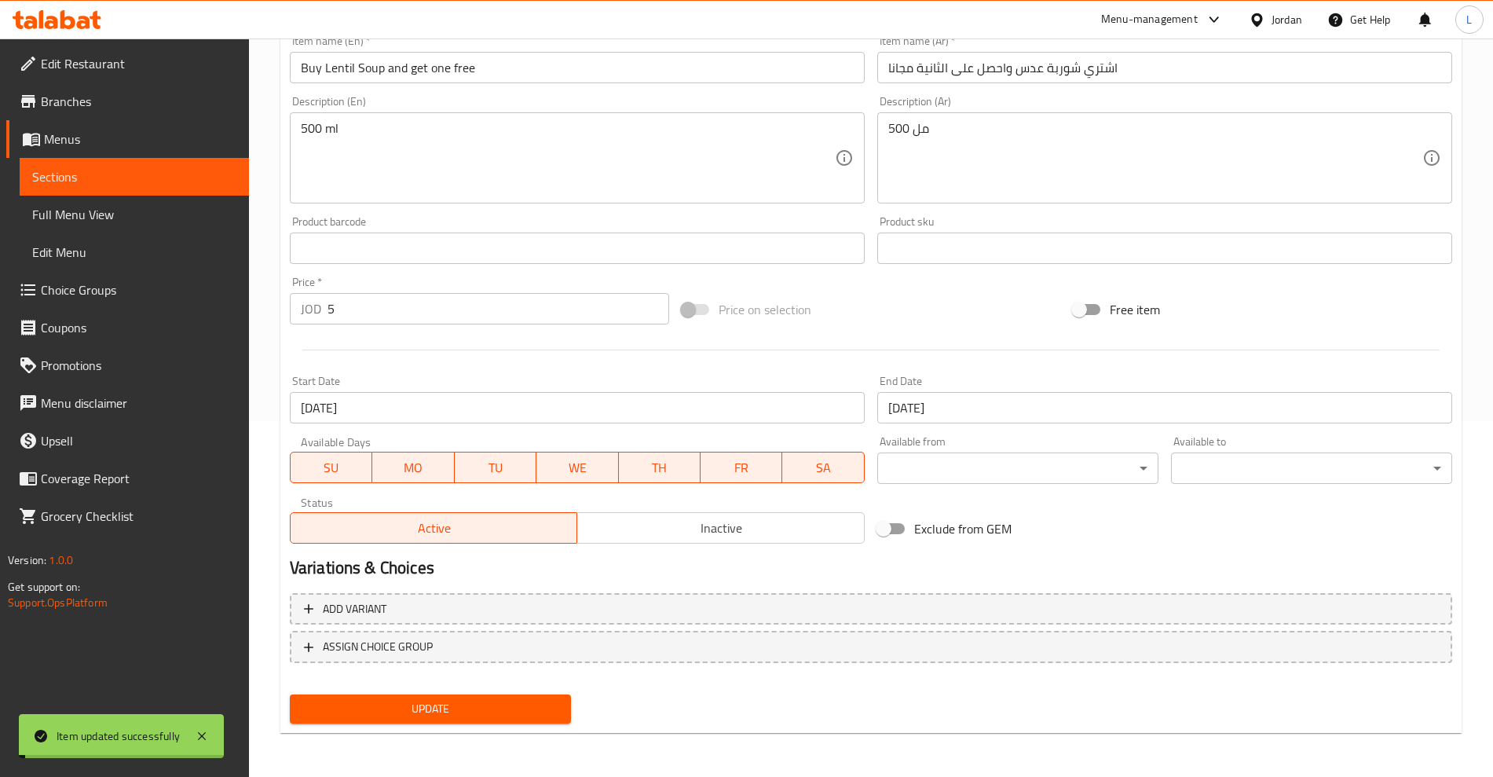
click at [94, 178] on span "Sections" at bounding box center [134, 176] width 204 height 19
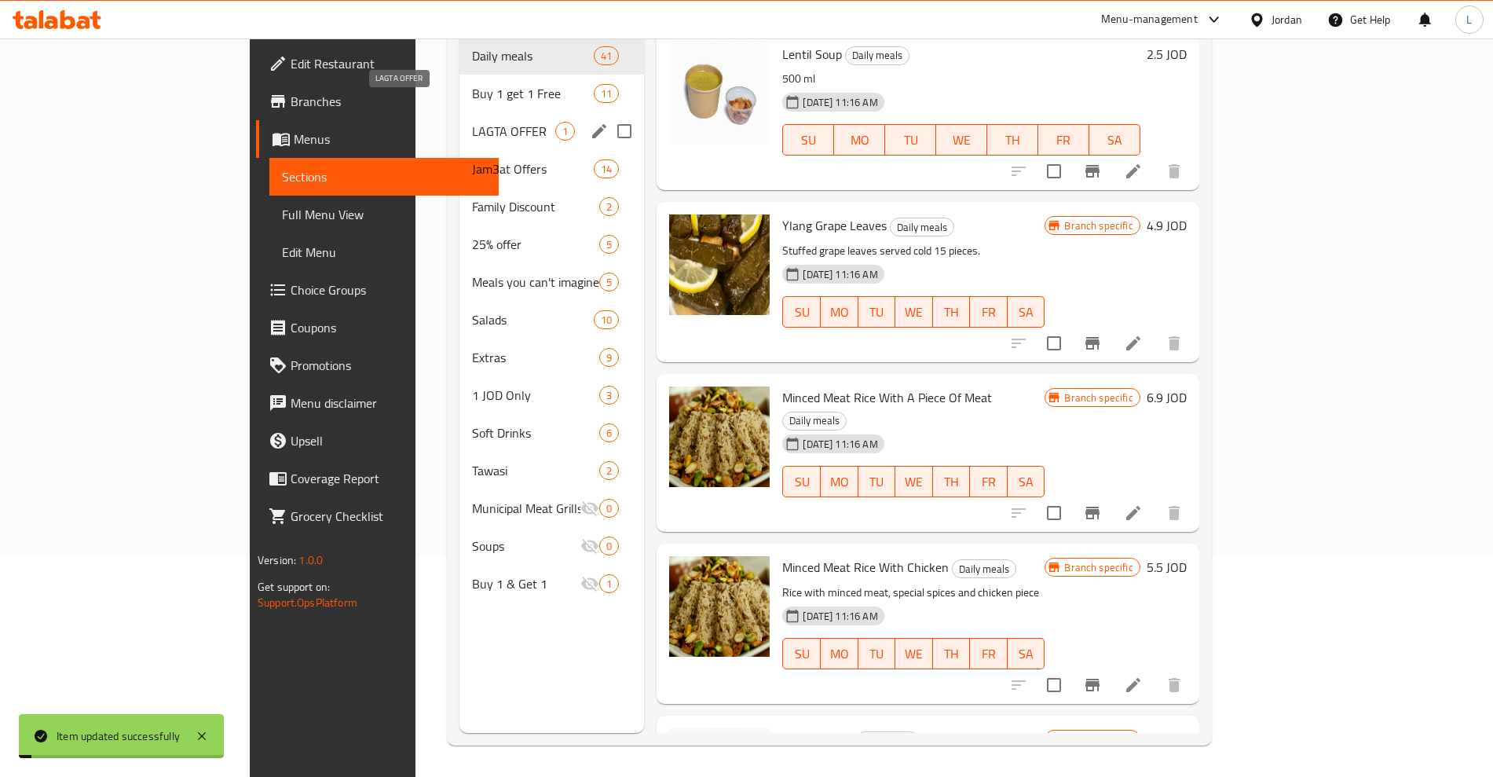
scroll to position [220, 0]
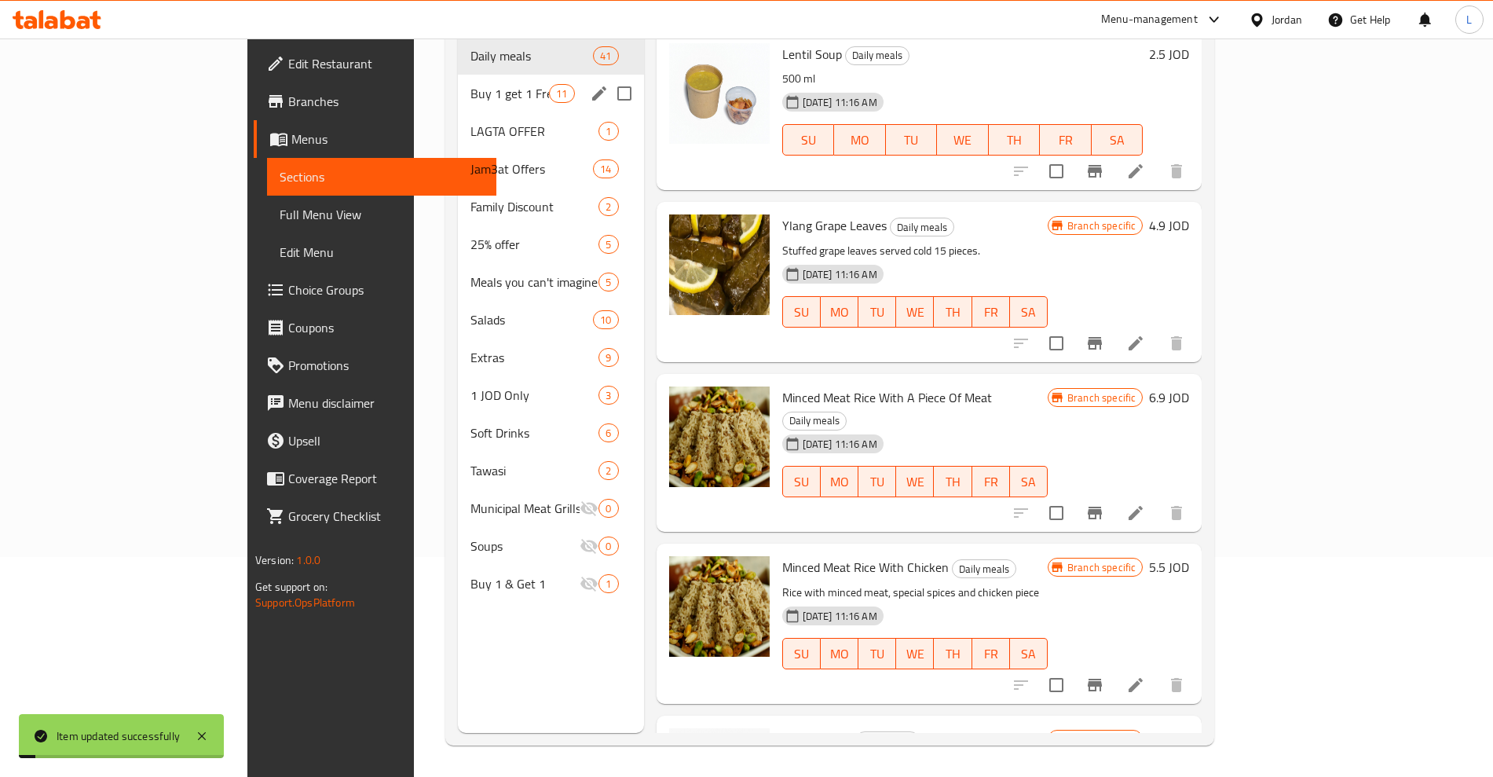
click at [470, 84] on span "Buy 1 get 1 Free" at bounding box center [509, 93] width 79 height 19
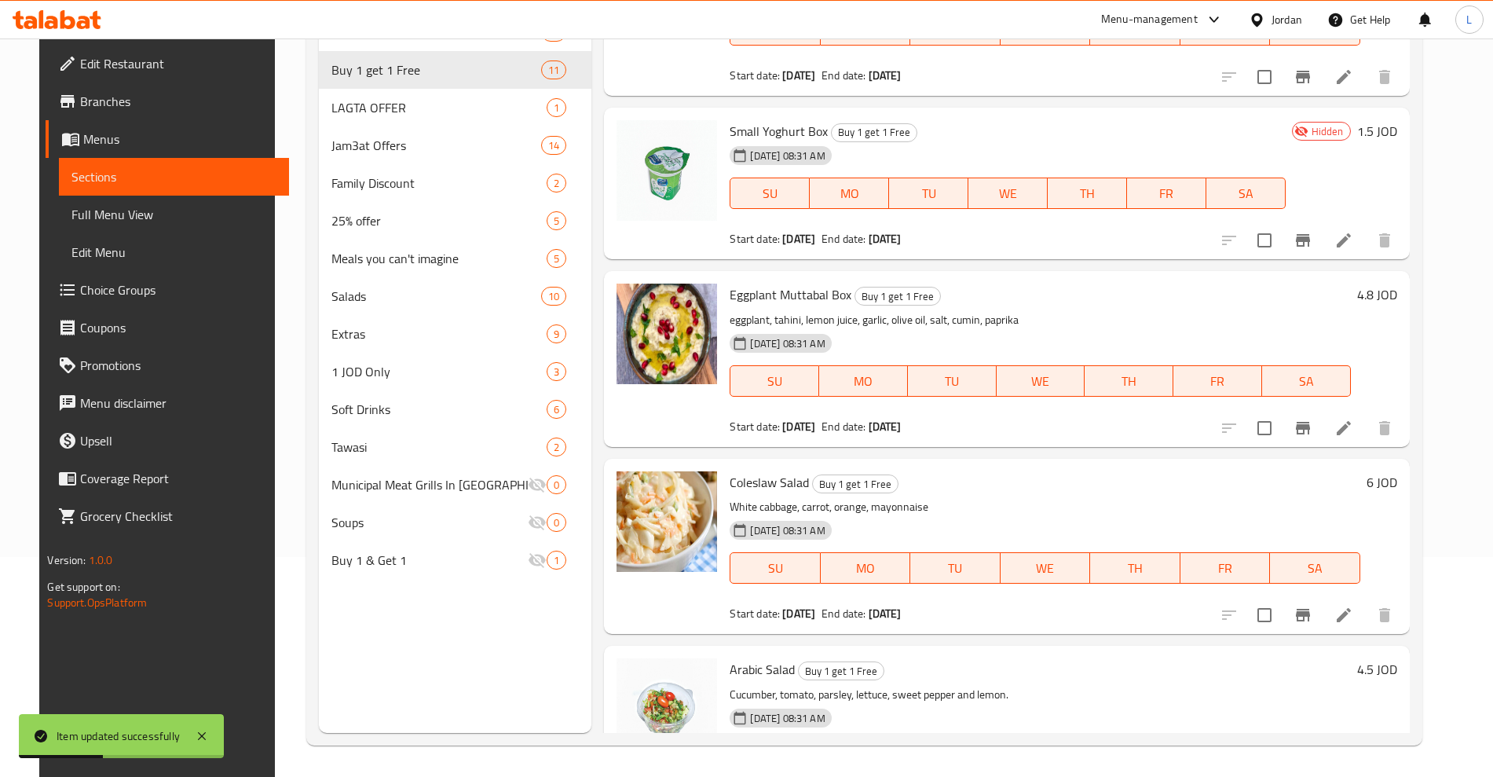
scroll to position [294, 0]
click at [1368, 441] on div at bounding box center [1306, 427] width 193 height 38
click at [1365, 415] on li at bounding box center [1343, 427] width 44 height 28
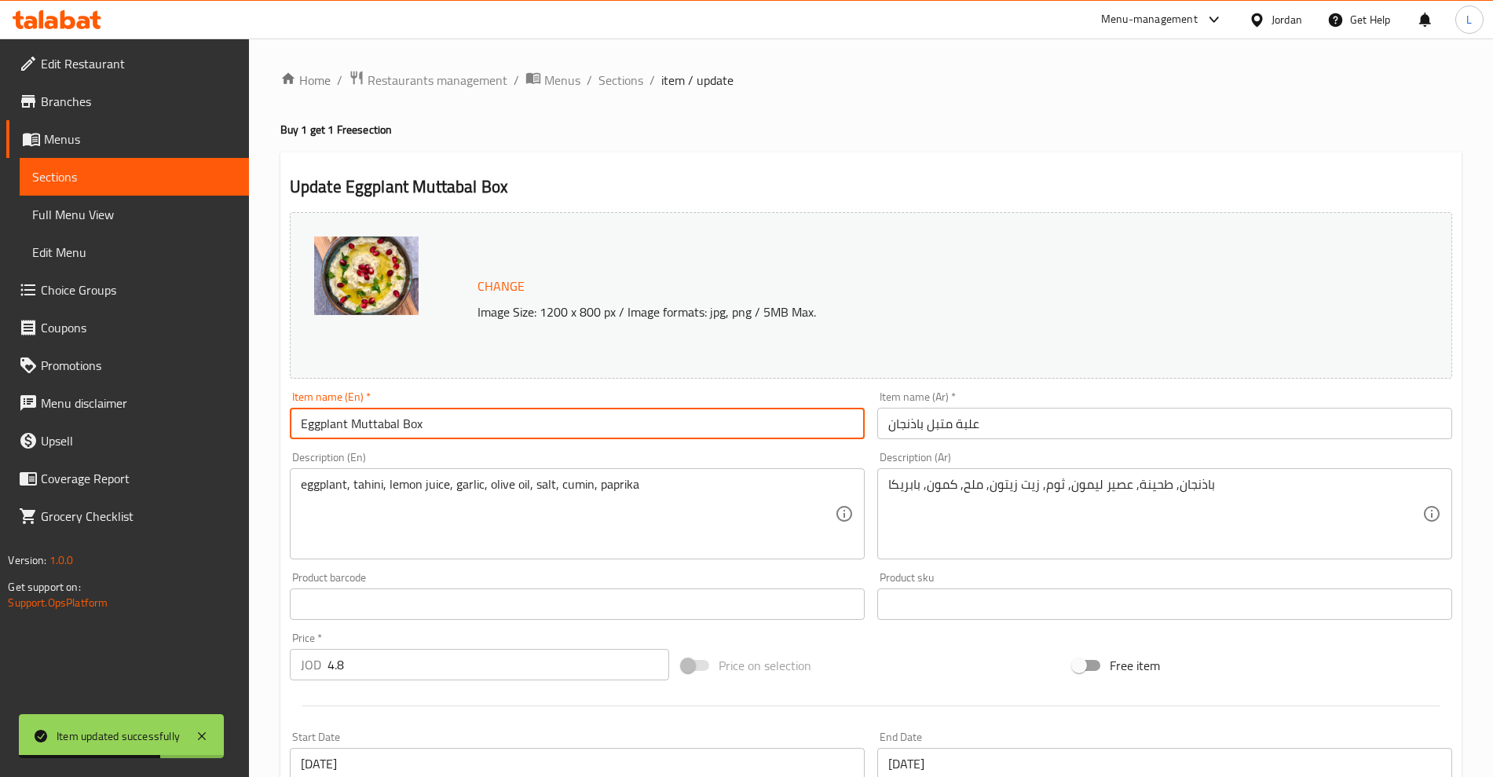
click at [306, 427] on input "Eggplant Muttabal Box" at bounding box center [577, 423] width 575 height 31
click at [302, 428] on input "Eggplant Muttabal Box" at bounding box center [577, 423] width 575 height 31
click at [473, 410] on input "buy Eggplant Muttabal Box" at bounding box center [577, 423] width 575 height 31
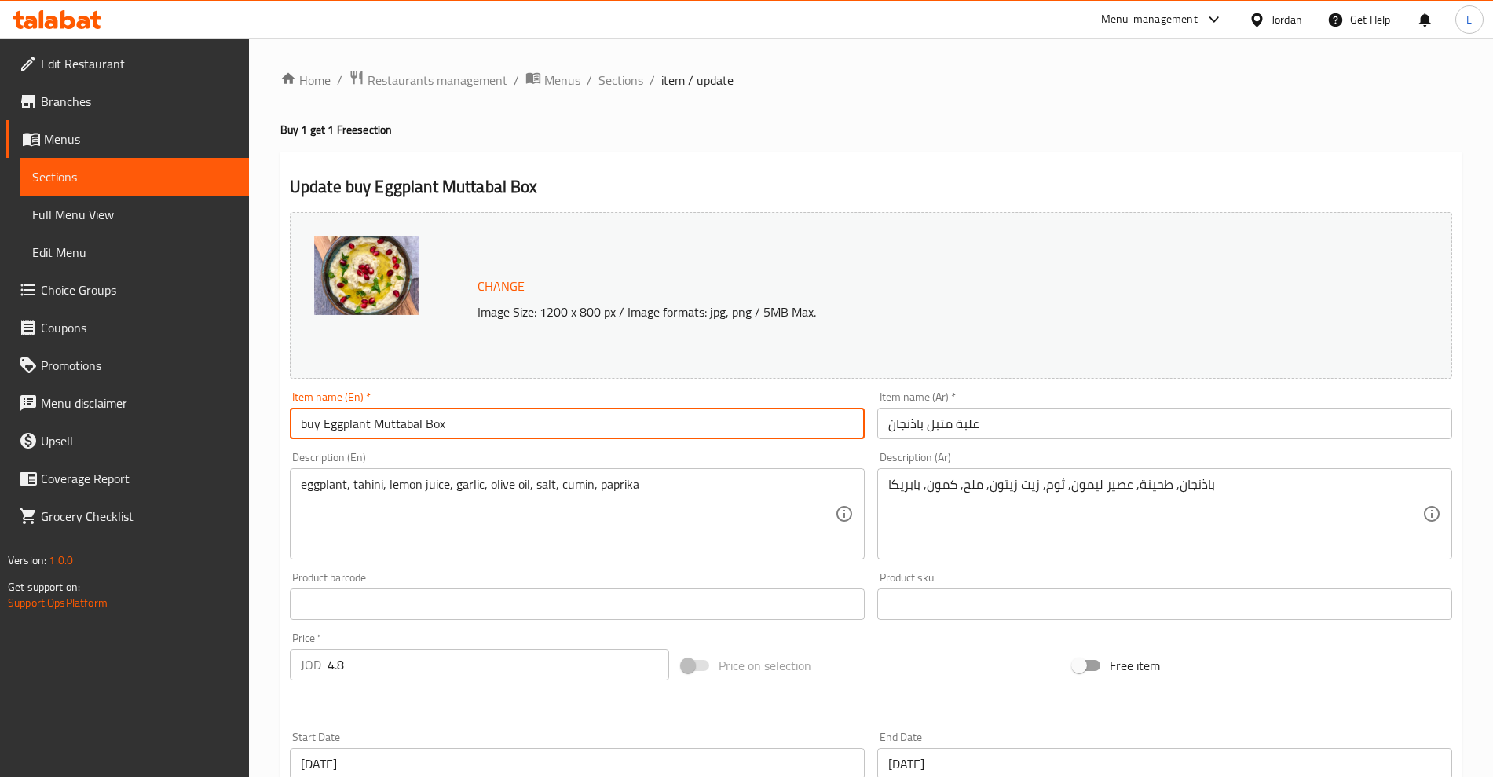
type input "buy Eggplant Muttabal Box and get one free"
click at [910, 429] on input "علبة متبل باذنجان" at bounding box center [1164, 423] width 575 height 31
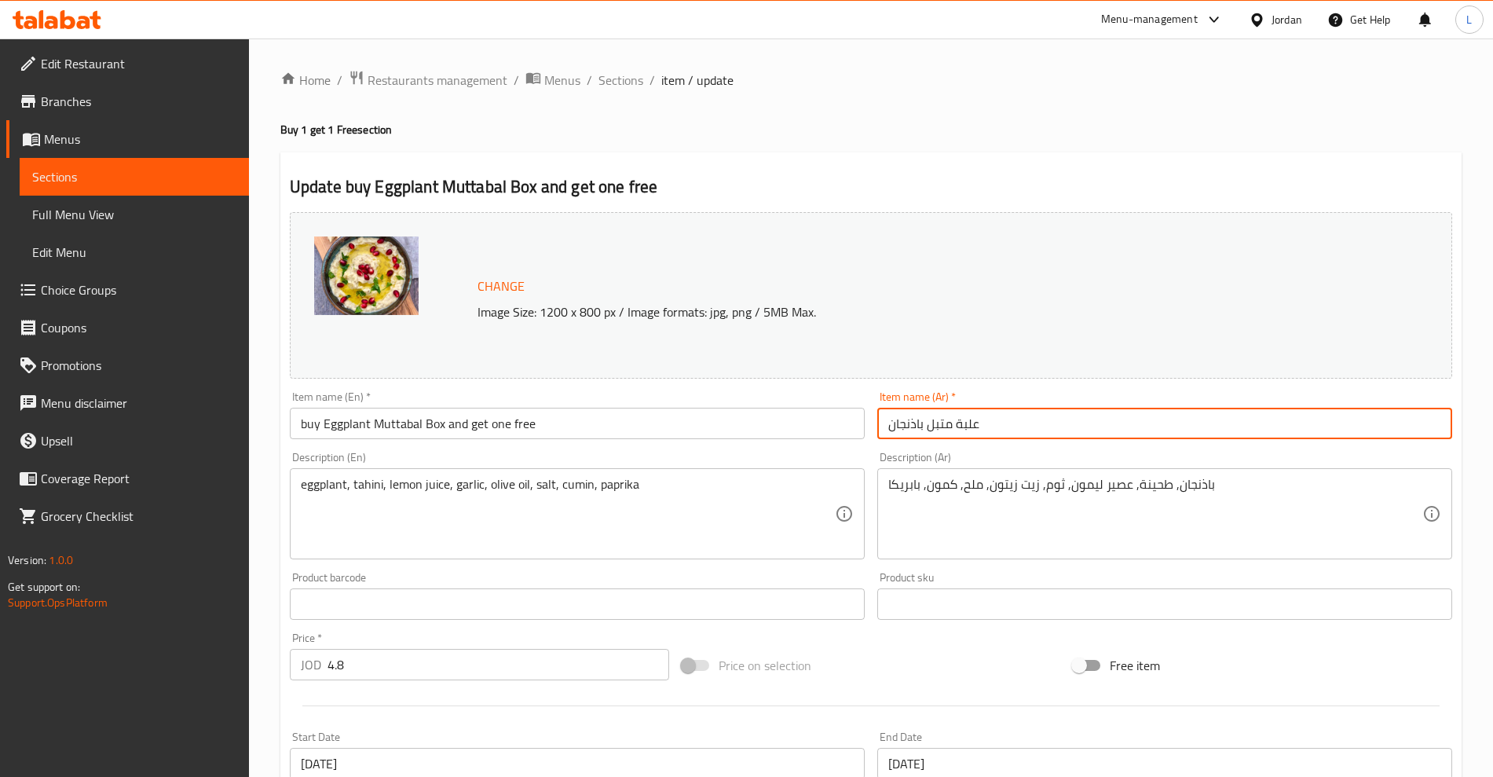
click at [910, 429] on input "علبة متبل باذنجان" at bounding box center [1164, 423] width 575 height 31
paste input "علبة متبل باذنجان"
type input "اشتري علبة متبل باذنجان واحصل على الثانية مجانا"
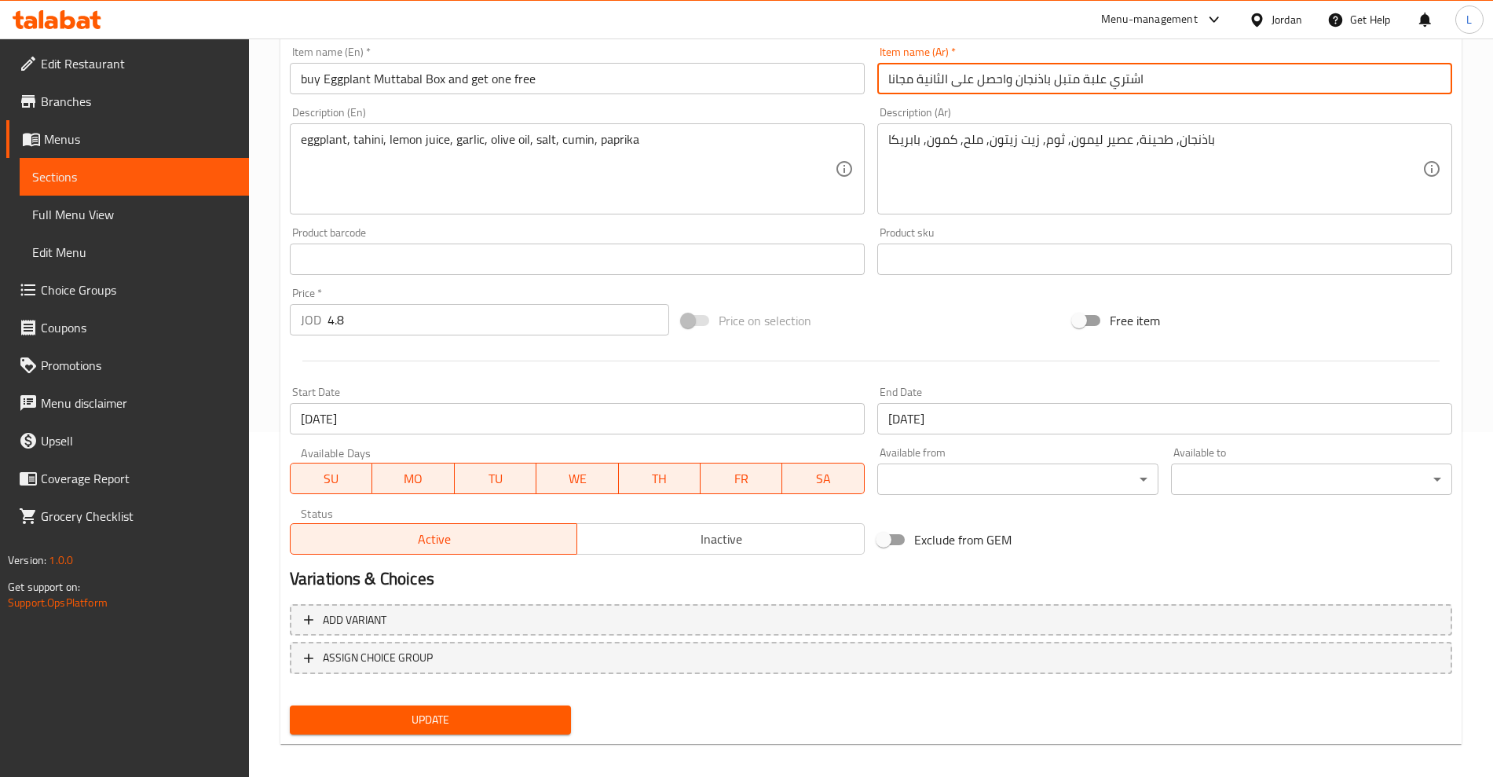
scroll to position [356, 0]
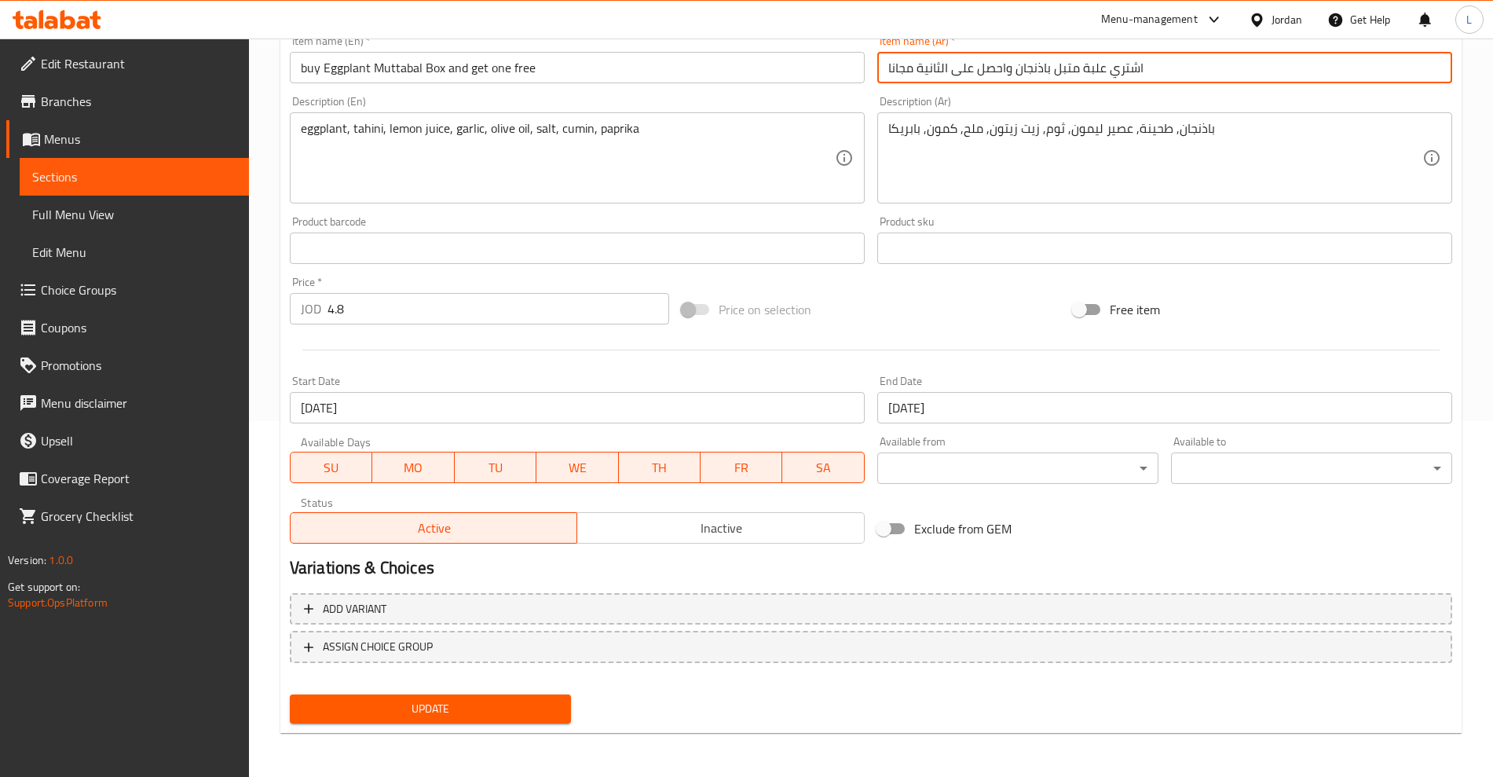
click at [487, 701] on span "Update" at bounding box center [430, 709] width 256 height 20
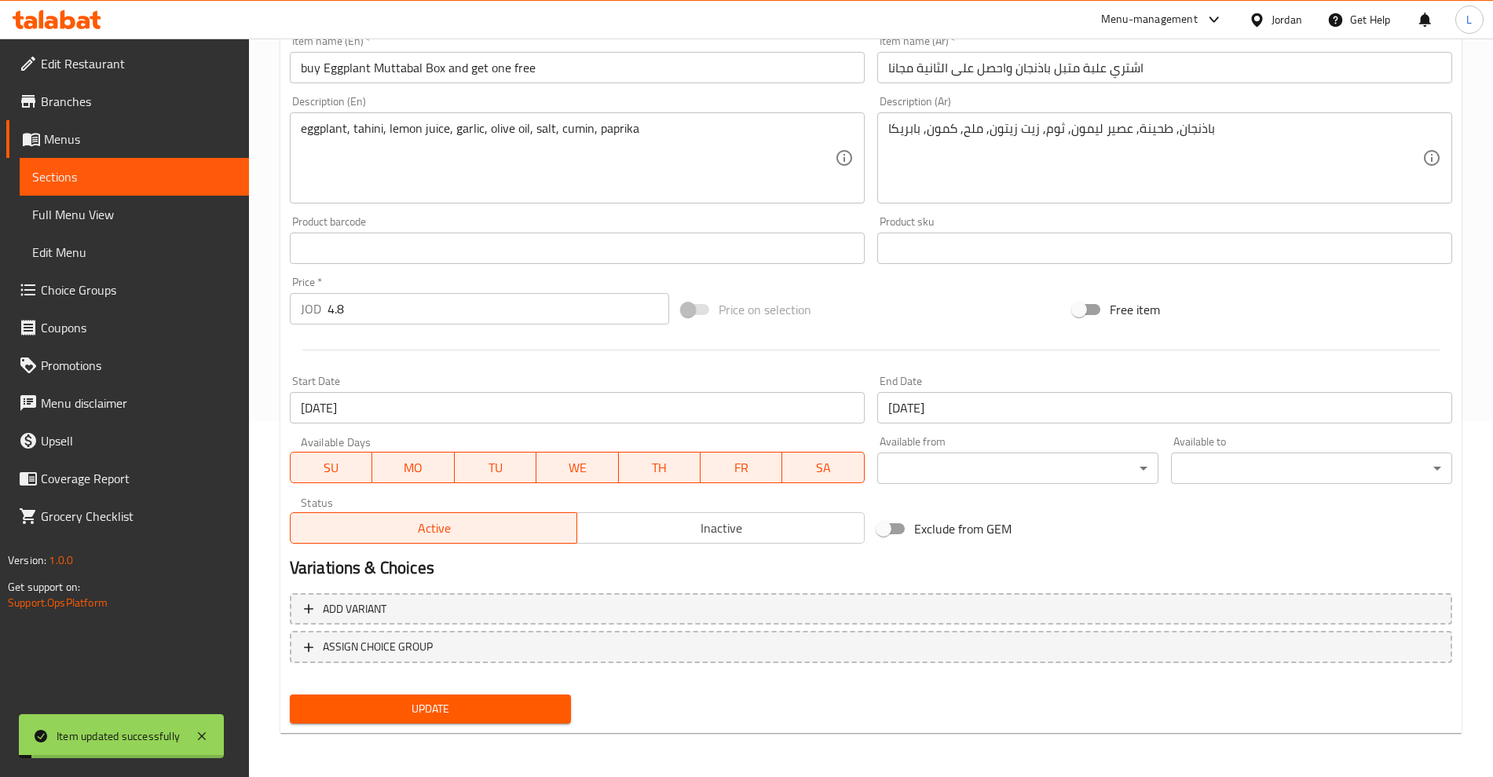
click at [73, 168] on span "Sections" at bounding box center [134, 176] width 204 height 19
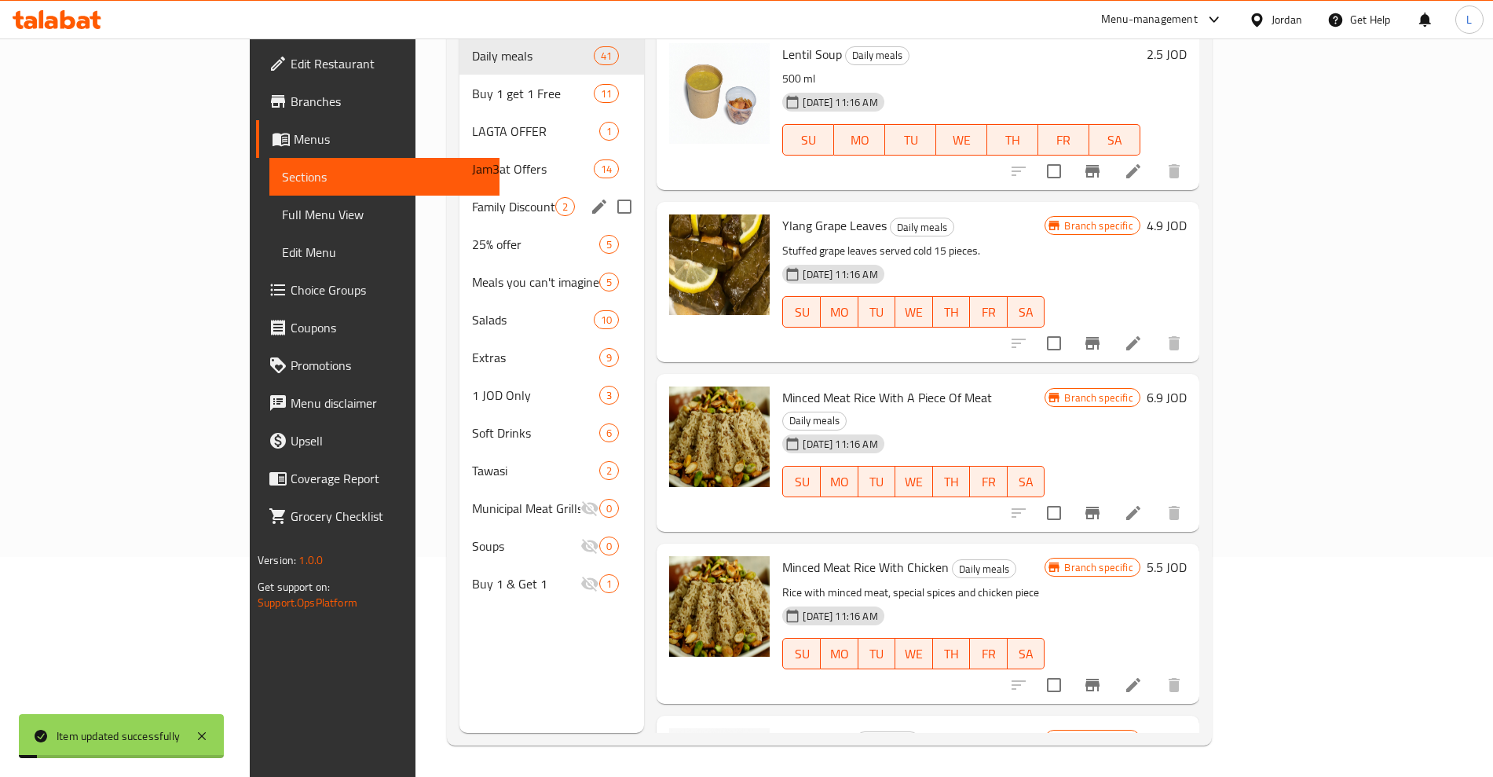
scroll to position [220, 0]
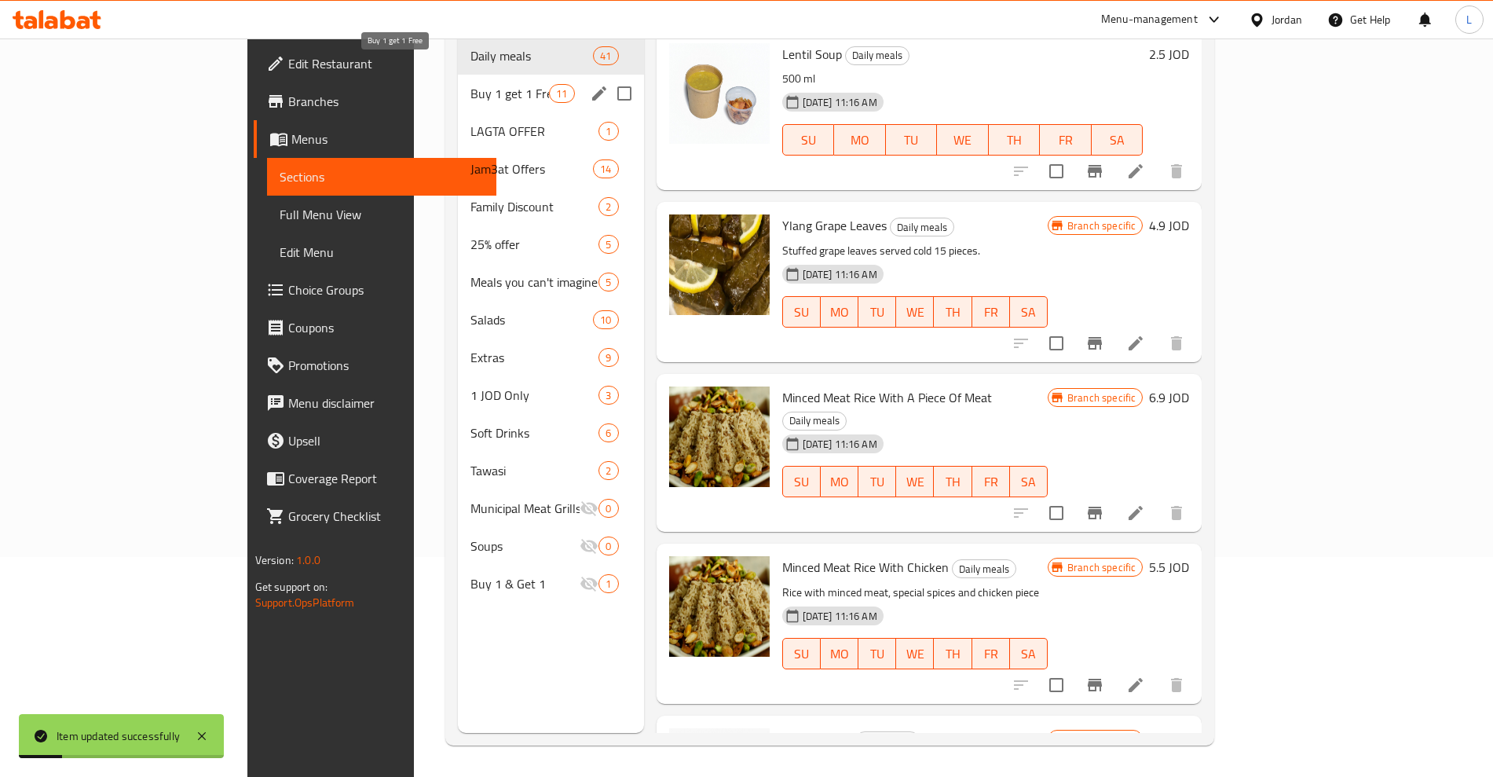
click at [470, 84] on span "Buy 1 get 1 Free" at bounding box center [509, 93] width 79 height 19
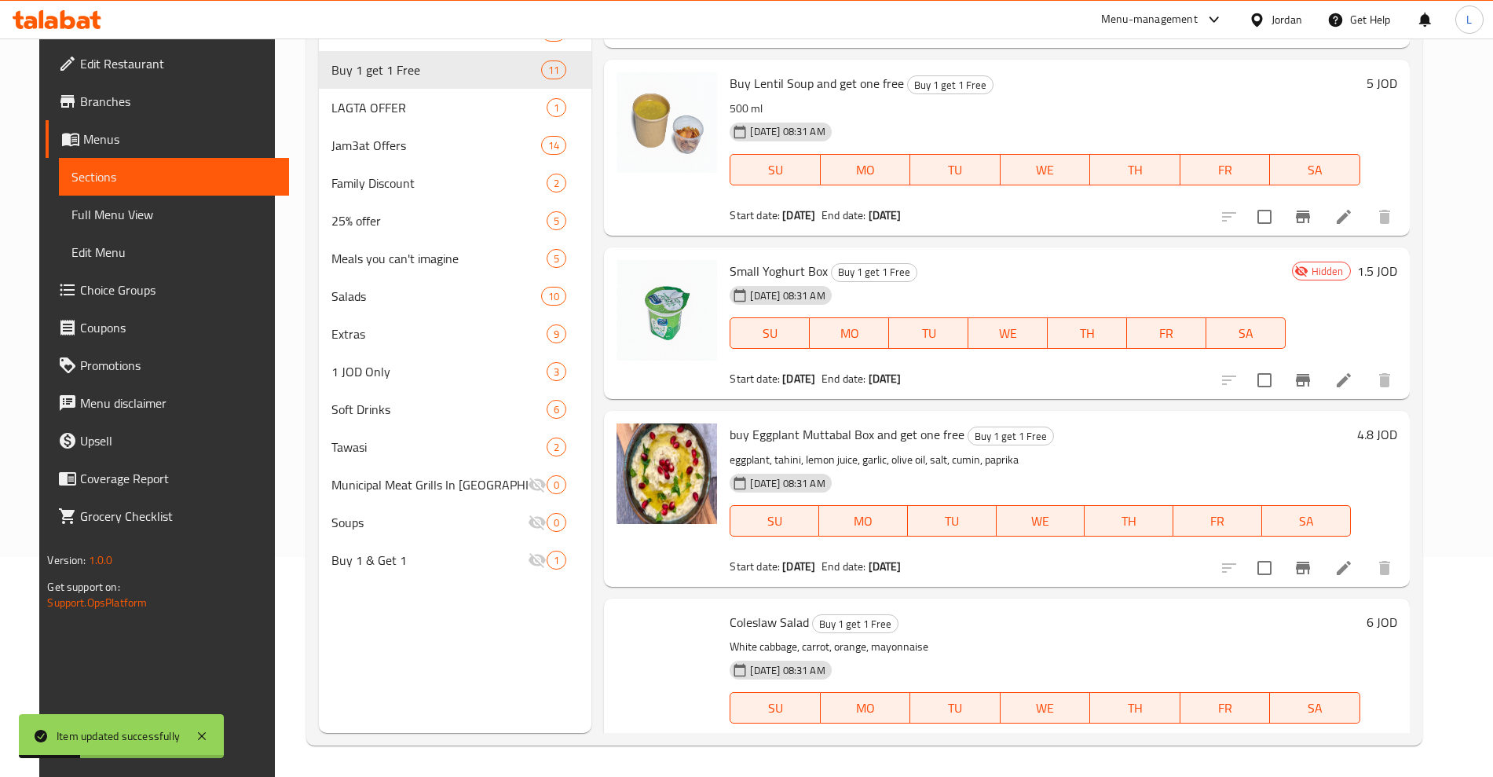
scroll to position [491, 0]
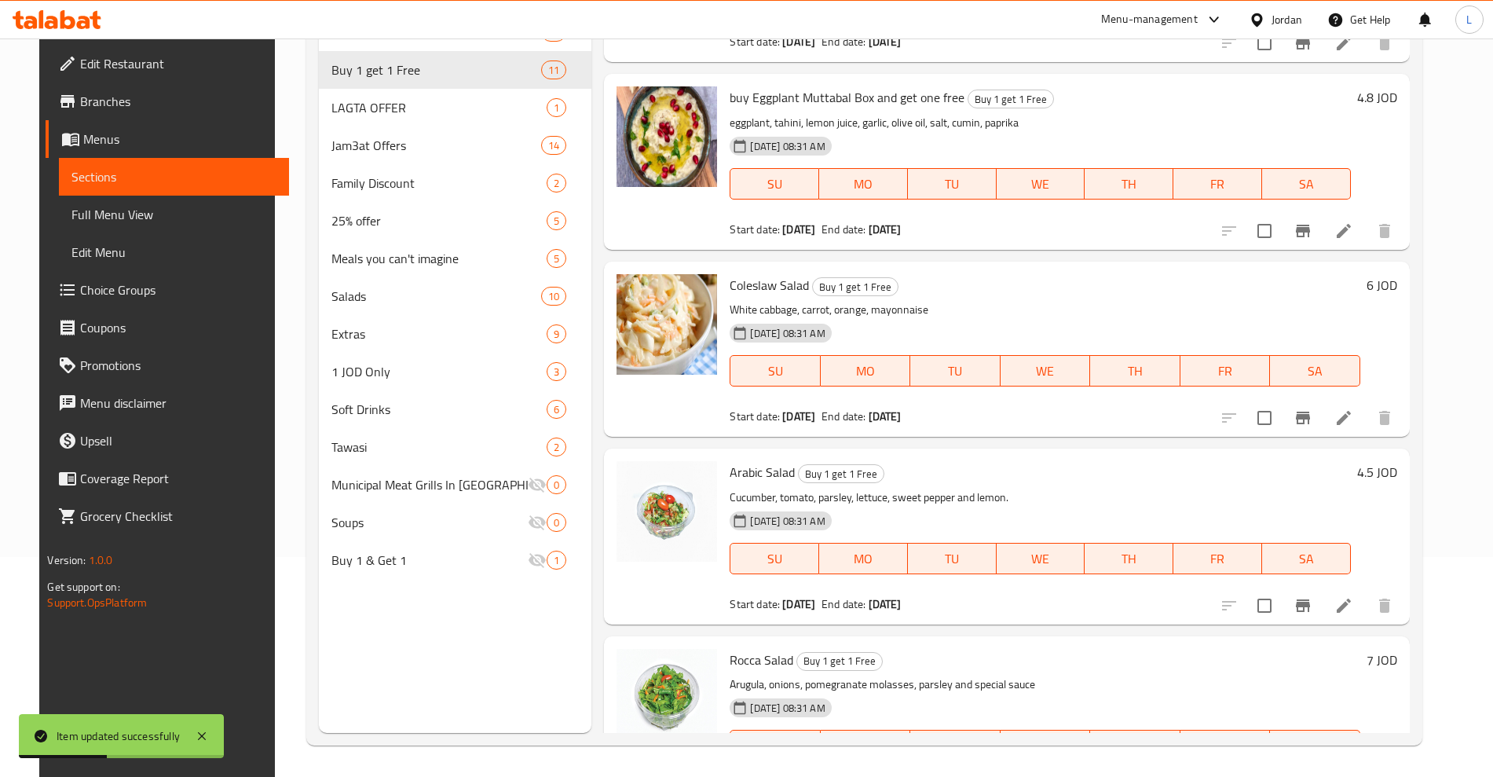
click at [1351, 418] on icon at bounding box center [1343, 418] width 14 height 14
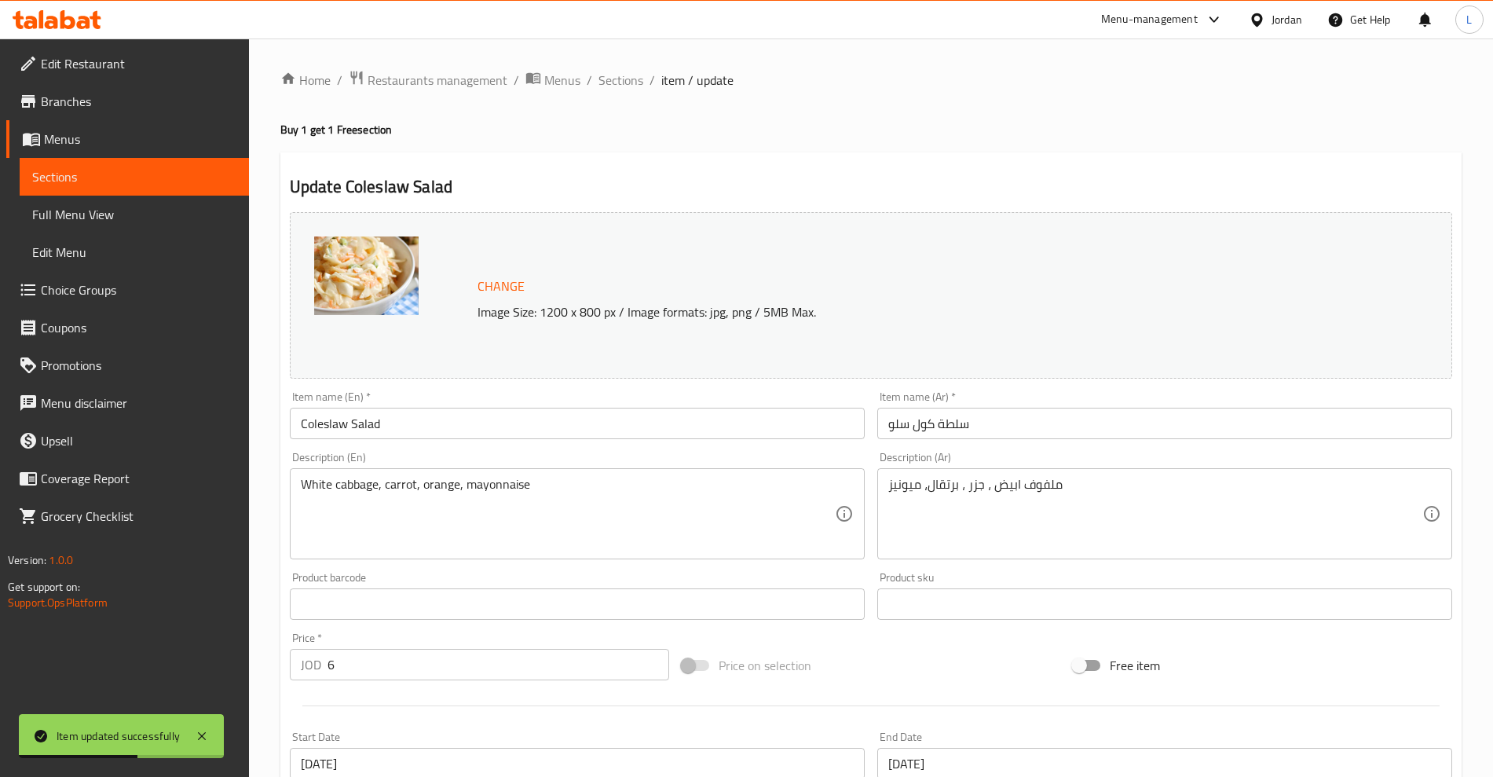
click at [300, 430] on input "Coleslaw Salad" at bounding box center [577, 423] width 575 height 31
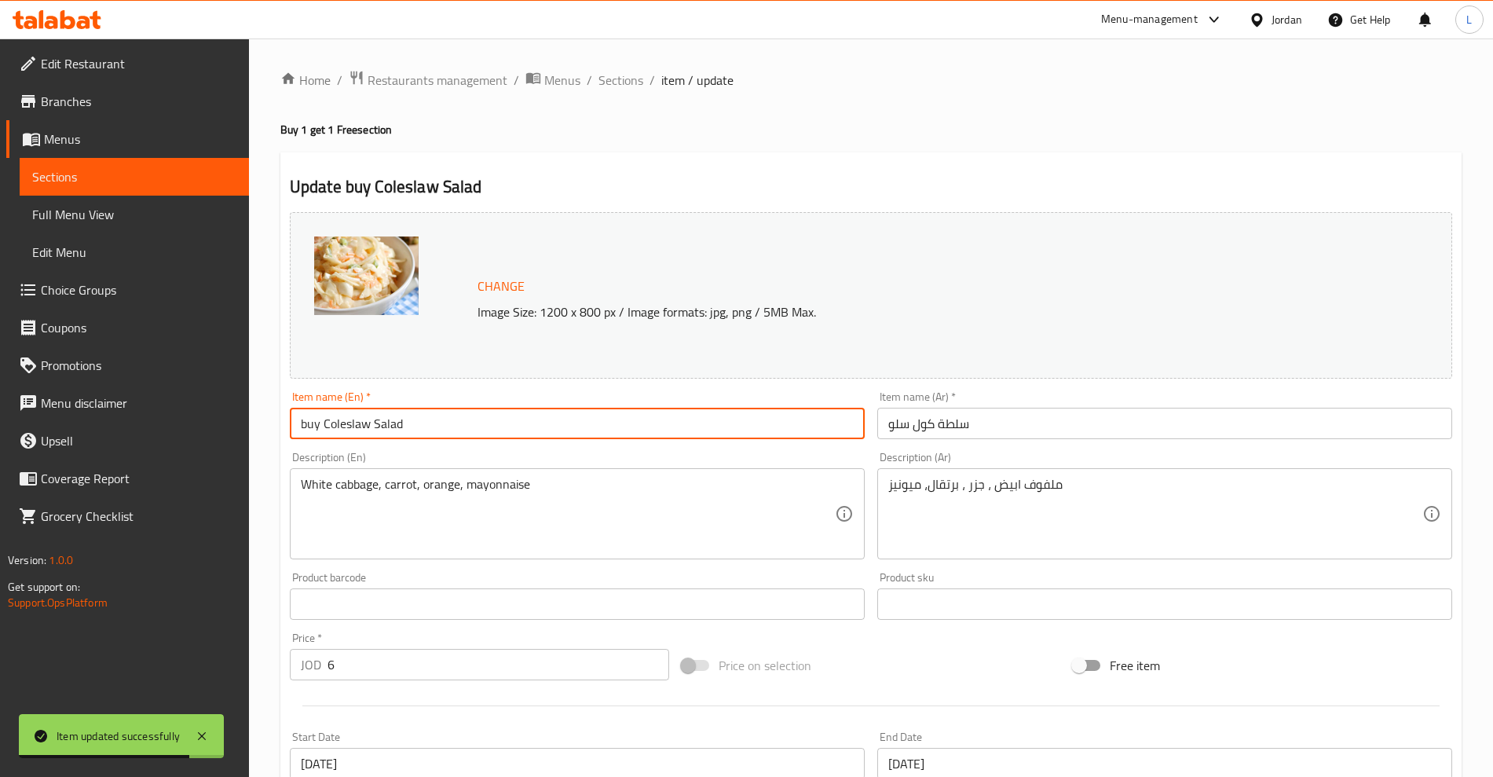
click at [464, 433] on input "buy Coleslaw Salad" at bounding box center [577, 423] width 575 height 31
type input "buy Coleslaw Salad and get one free"
click at [931, 423] on input "سلطة كول سلو" at bounding box center [1164, 423] width 575 height 31
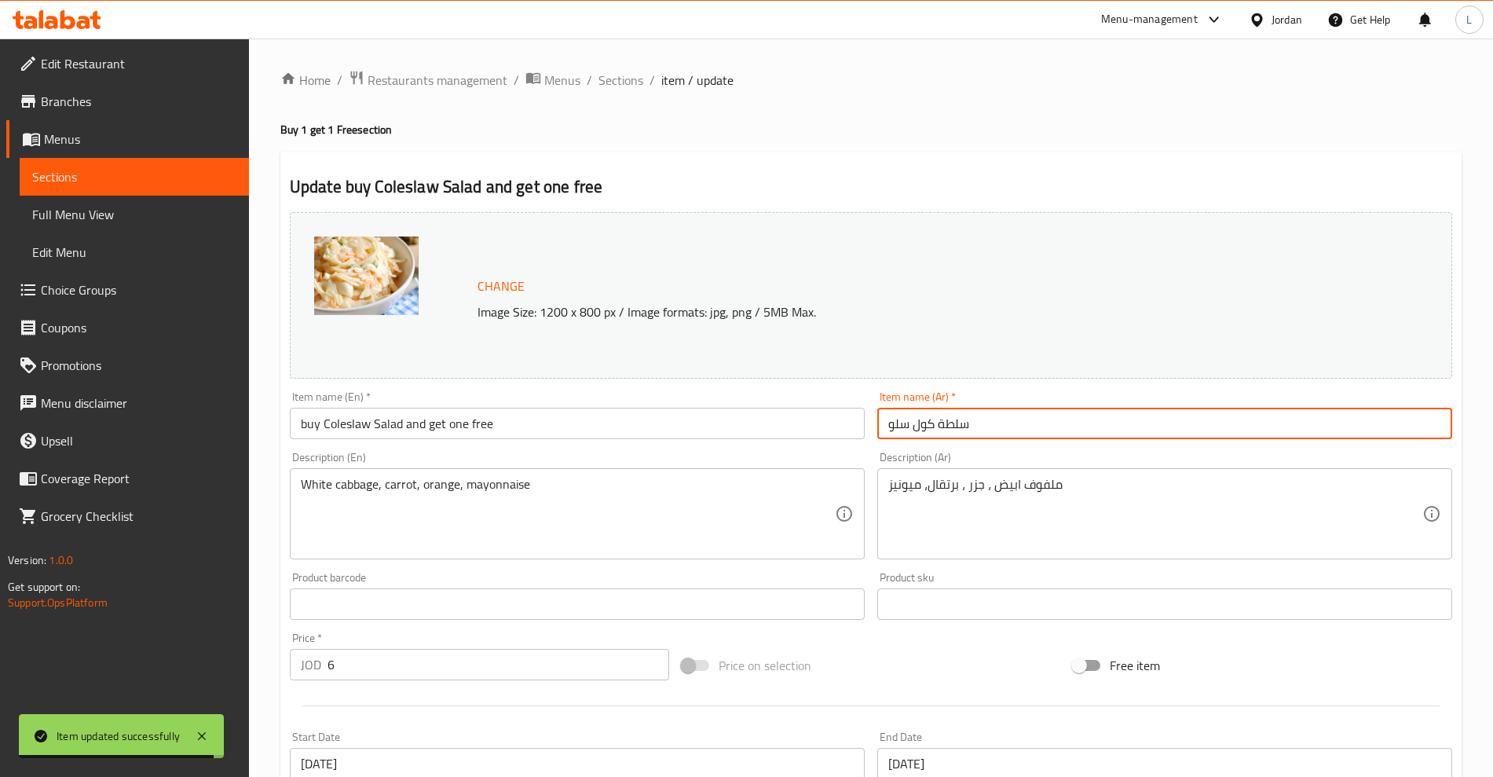
click at [931, 423] on input "سلطة كول سلو" at bounding box center [1164, 423] width 575 height 31
click at [932, 423] on input "سلطة كول سلو" at bounding box center [1164, 423] width 575 height 31
paste input "سلطة كول سلو"
type input "اشتري سلطة كول سلو واحصل على الثانية مجانا"
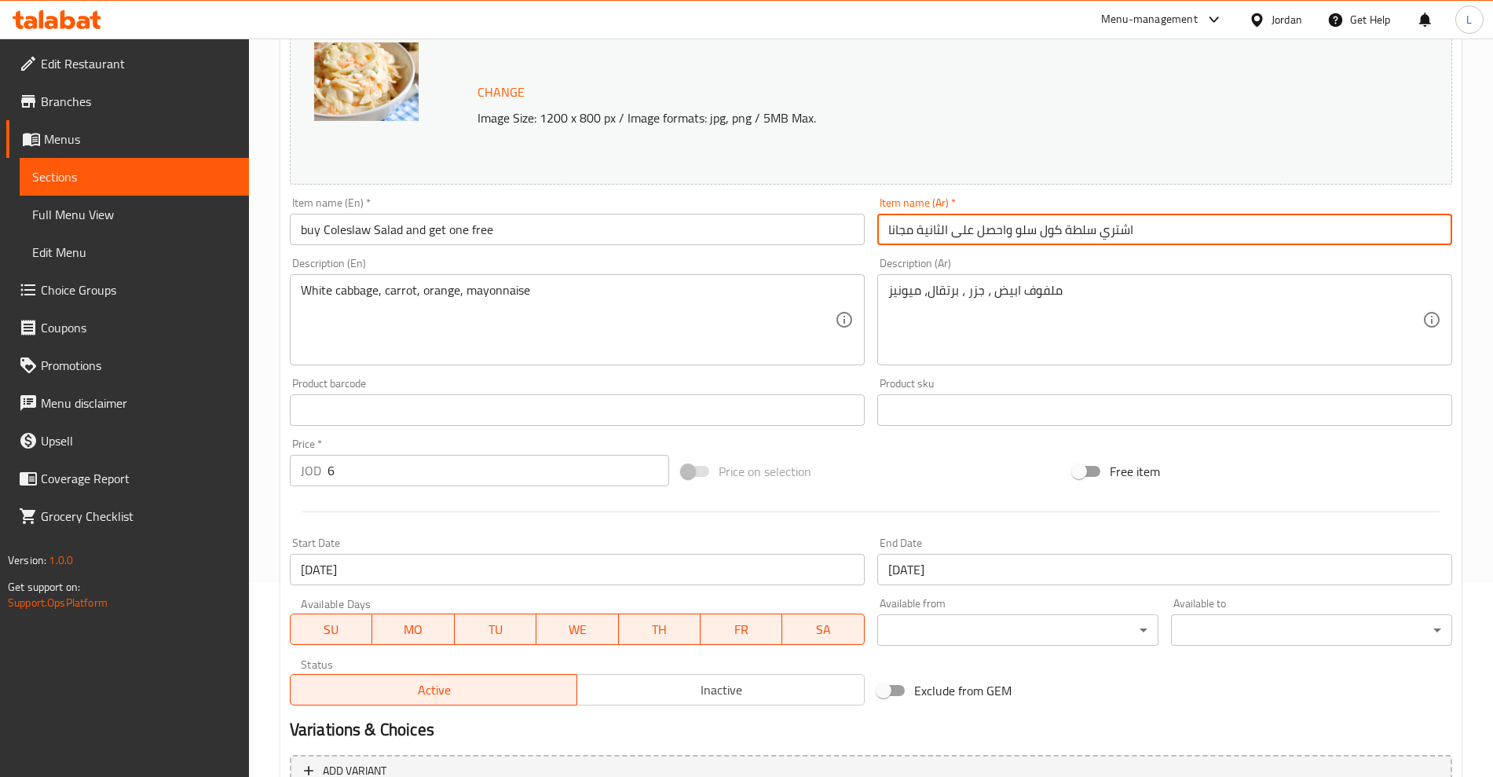
scroll to position [356, 0]
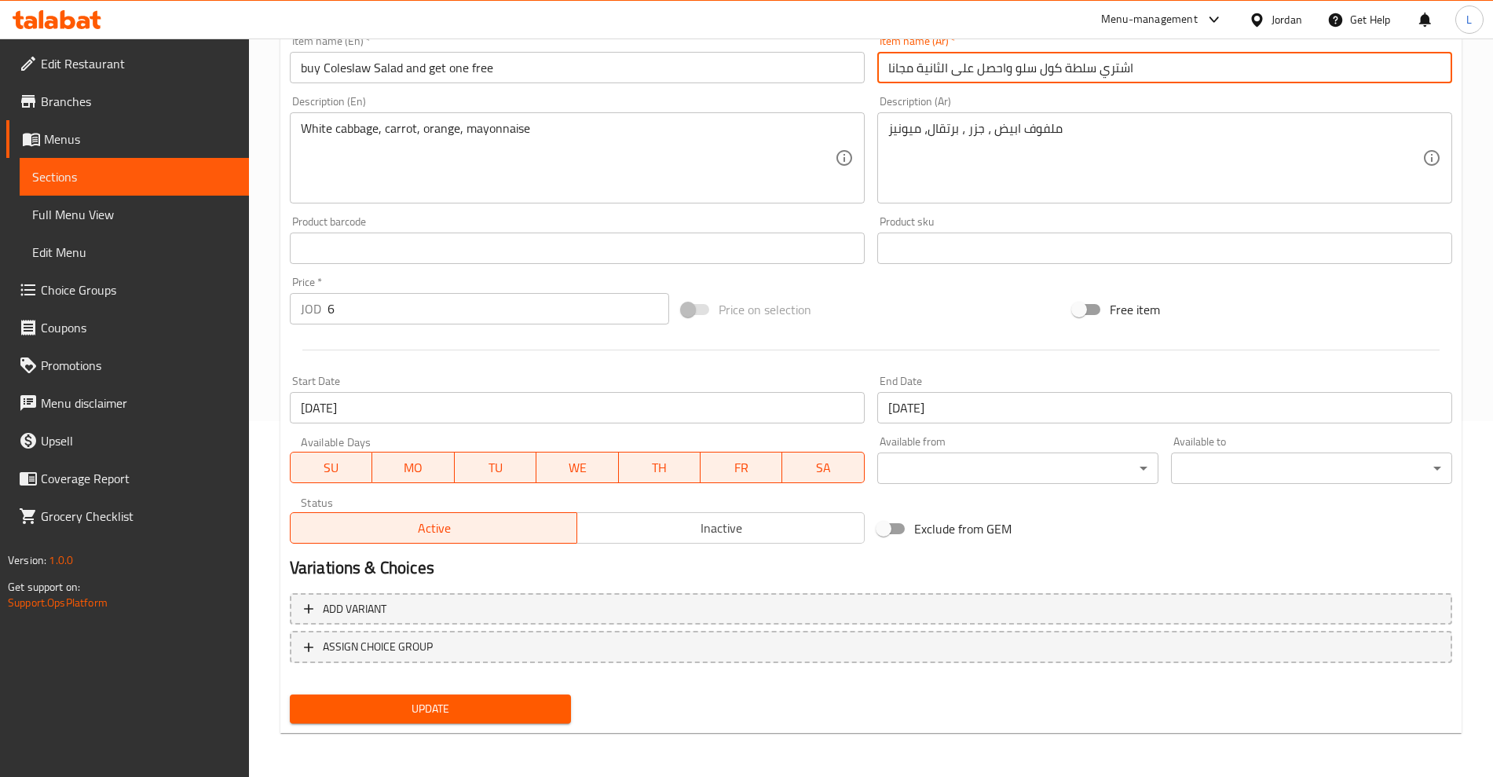
click at [490, 712] on span "Update" at bounding box center [430, 709] width 256 height 20
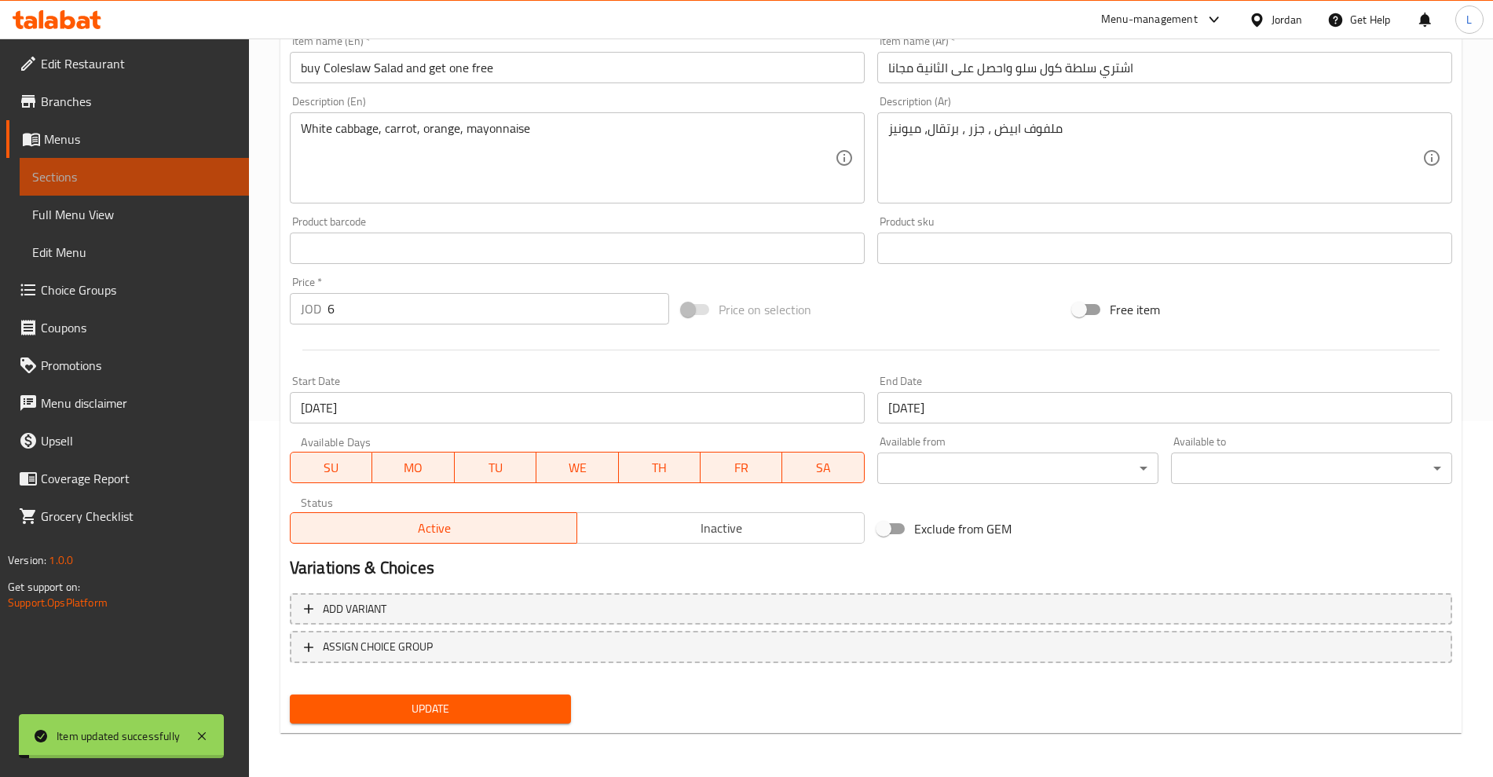
click at [58, 185] on span "Sections" at bounding box center [134, 176] width 204 height 19
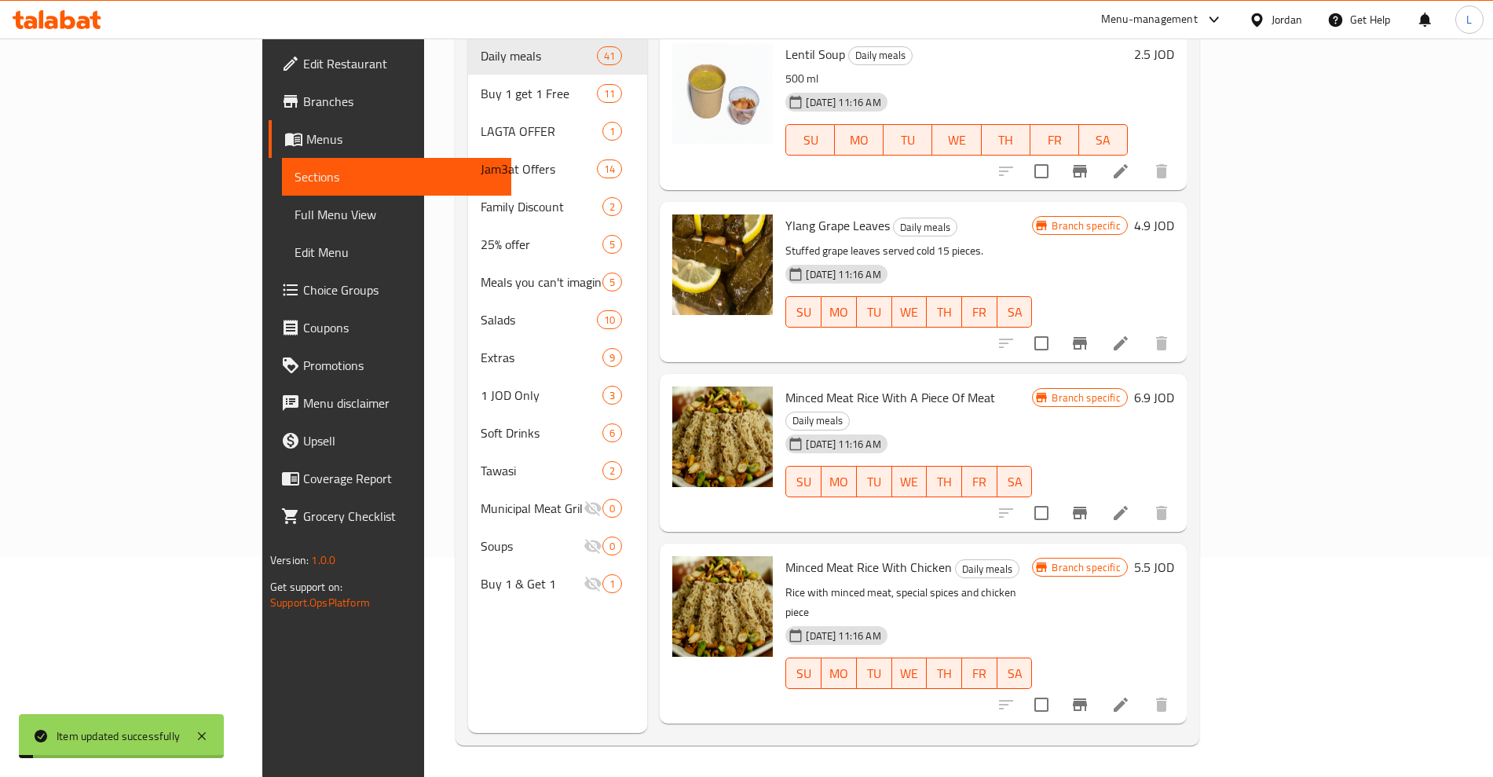
scroll to position [220, 0]
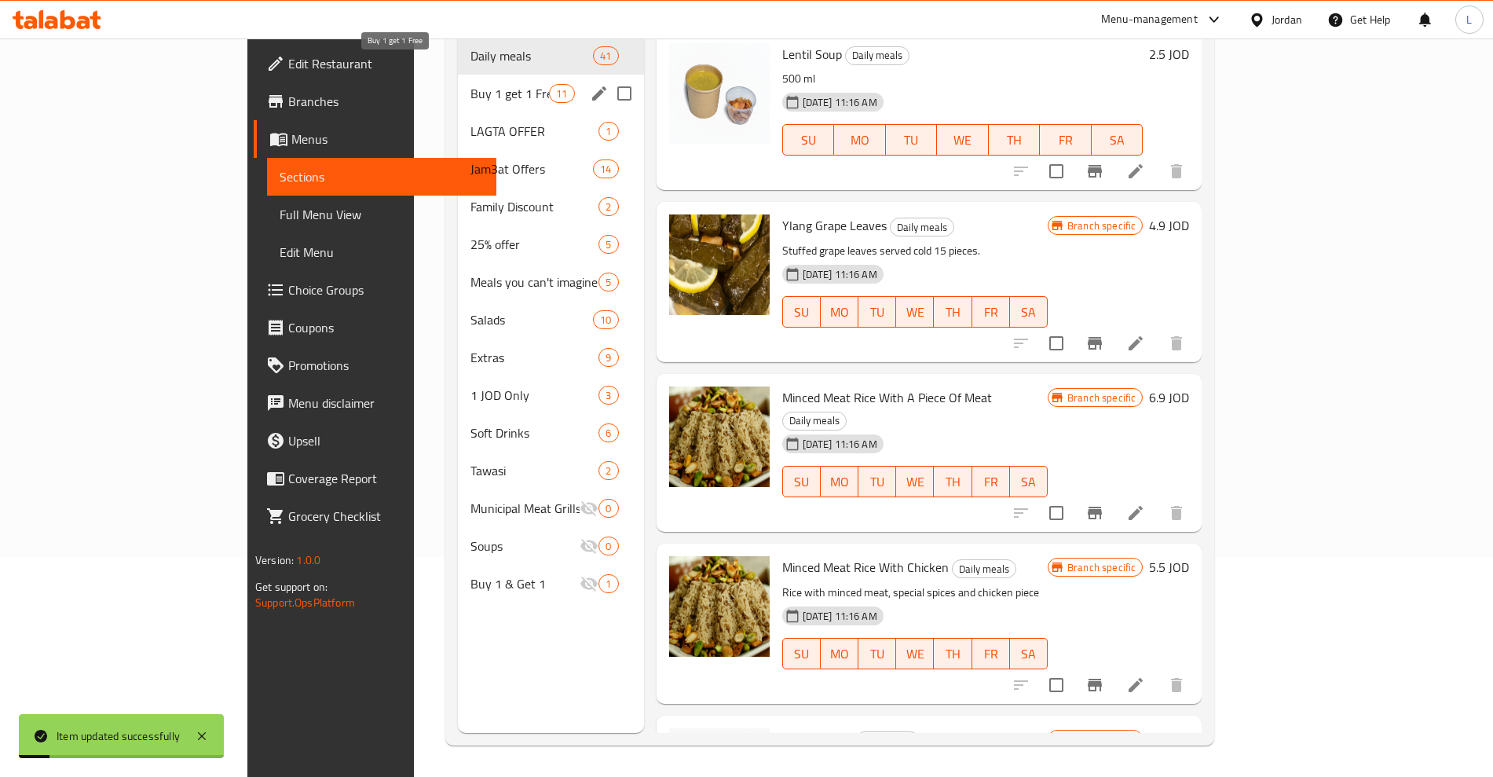
click at [470, 84] on span "Buy 1 get 1 Free" at bounding box center [509, 93] width 79 height 19
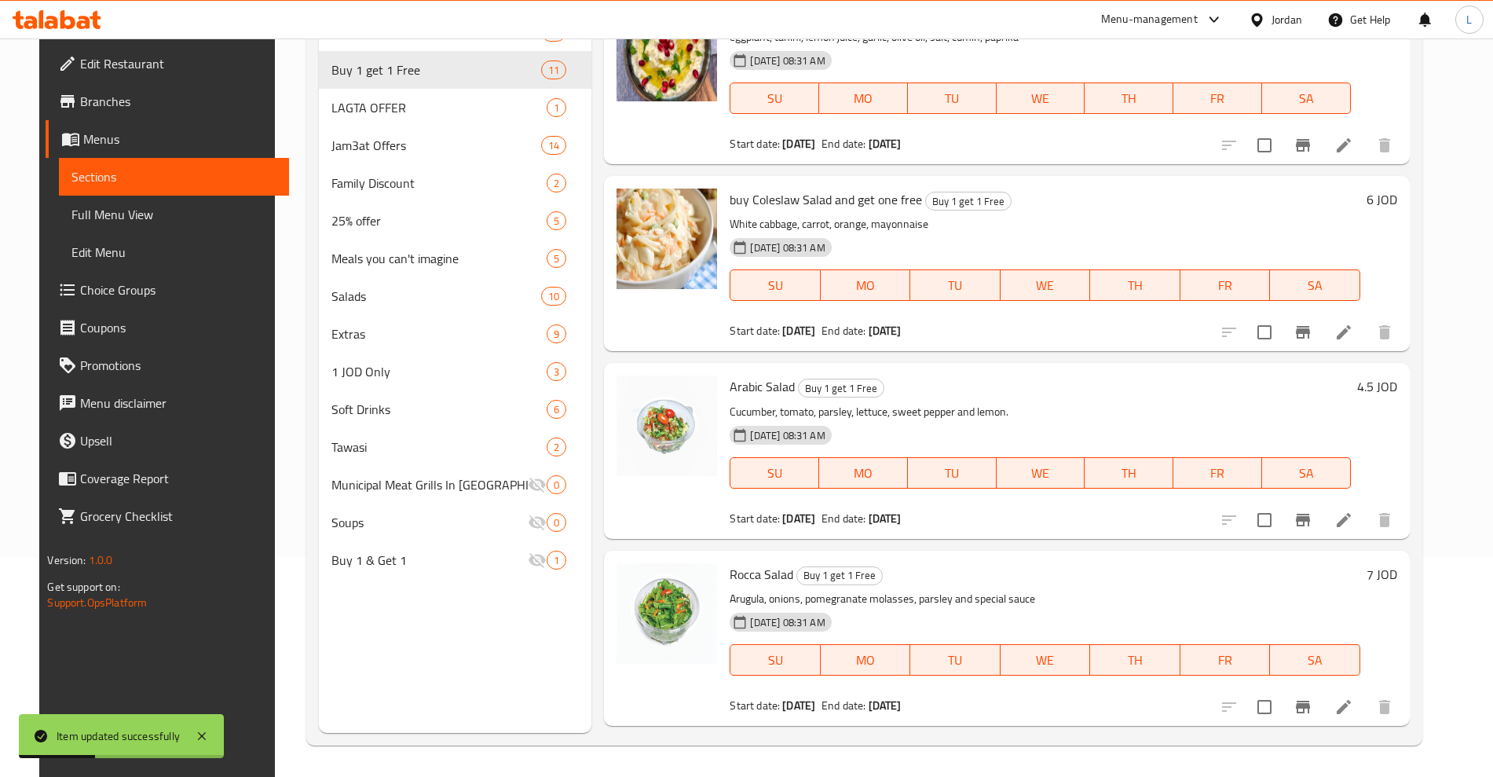
scroll to position [687, 0]
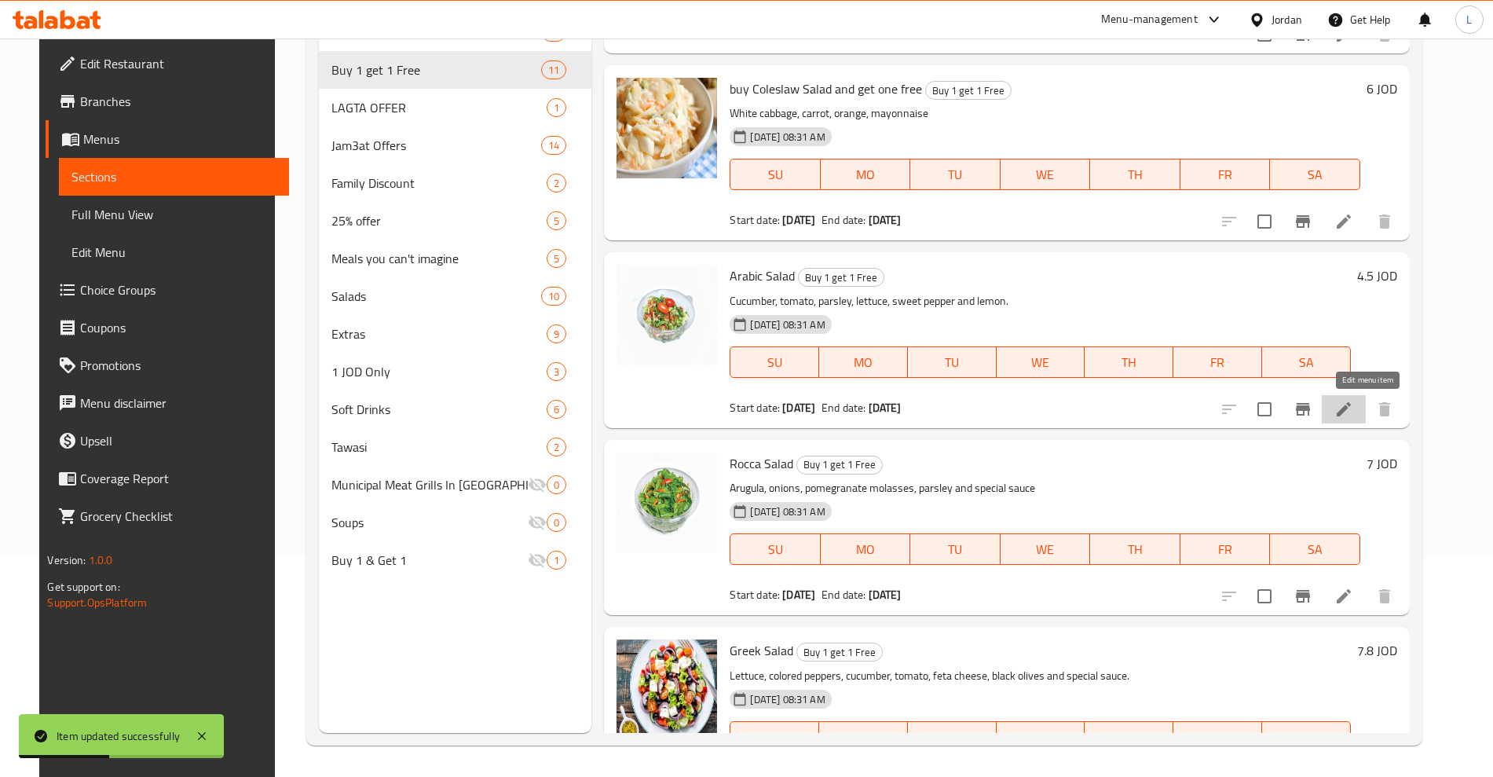
click at [1353, 406] on icon at bounding box center [1343, 409] width 19 height 19
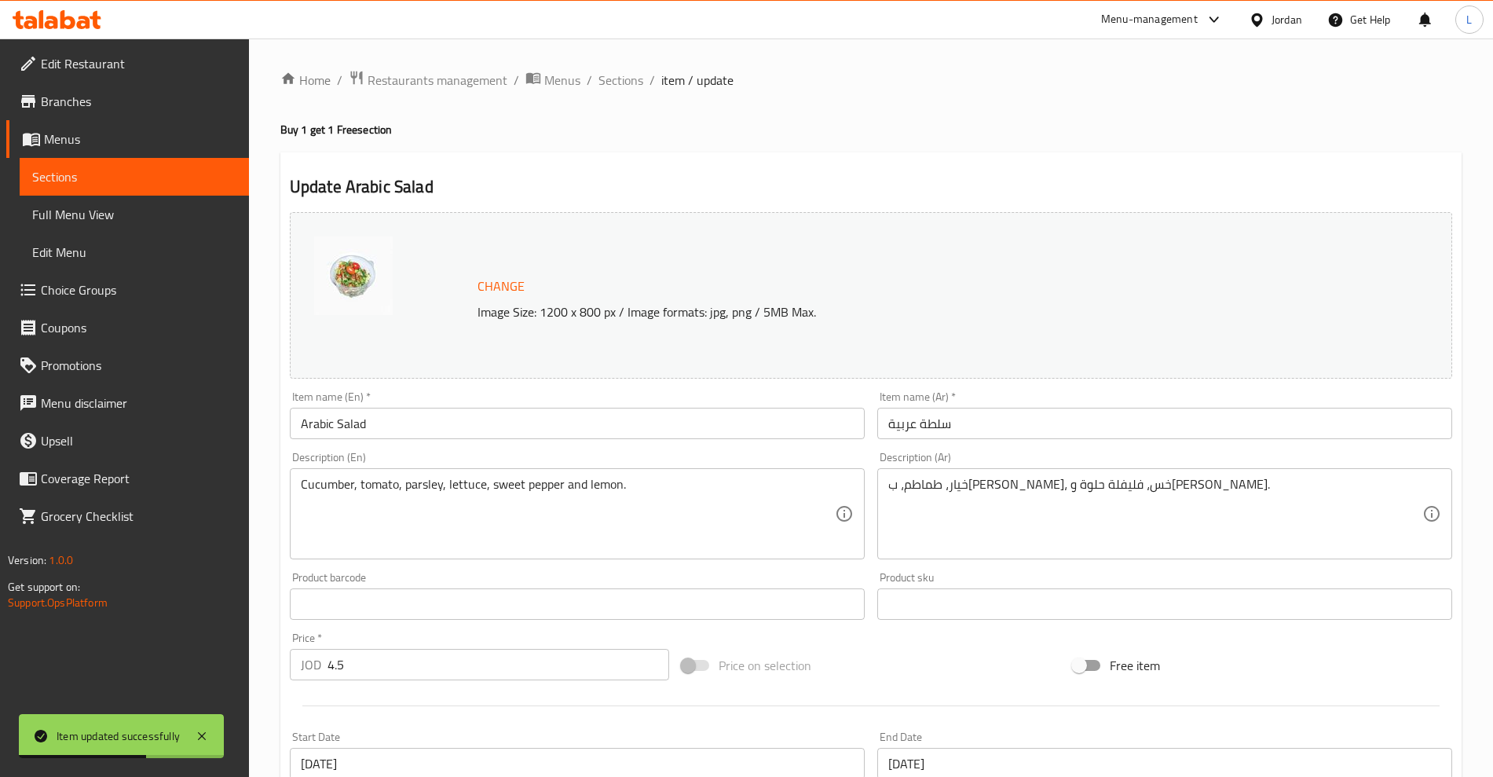
drag, startPoint x: 303, startPoint y: 430, endPoint x: 393, endPoint y: 458, distance: 93.6
click at [303, 430] on input "Arabic Salad" at bounding box center [577, 423] width 575 height 31
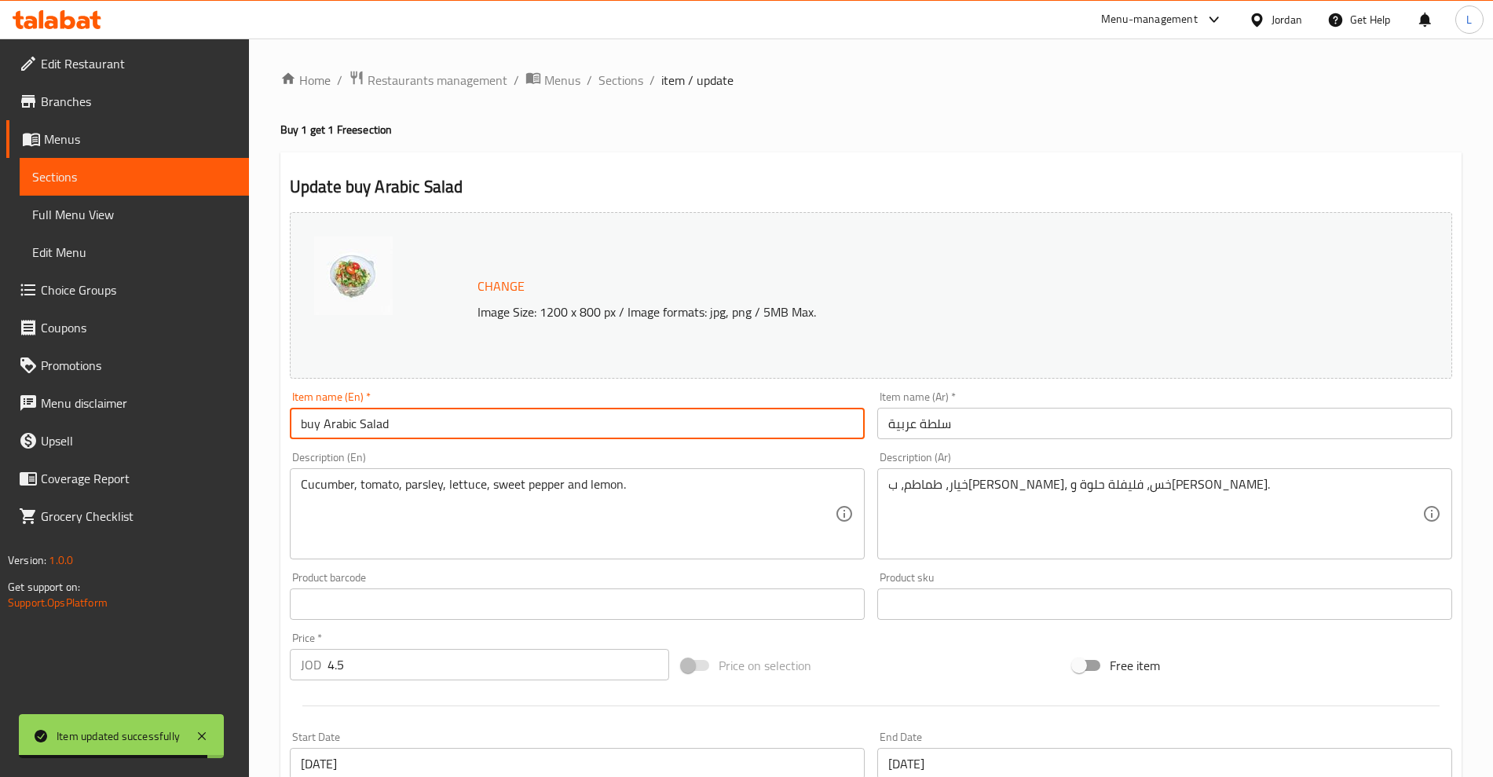
click at [441, 426] on input "buy Arabic Salad" at bounding box center [577, 423] width 575 height 31
type input "buy Arabic Salad and get one free"
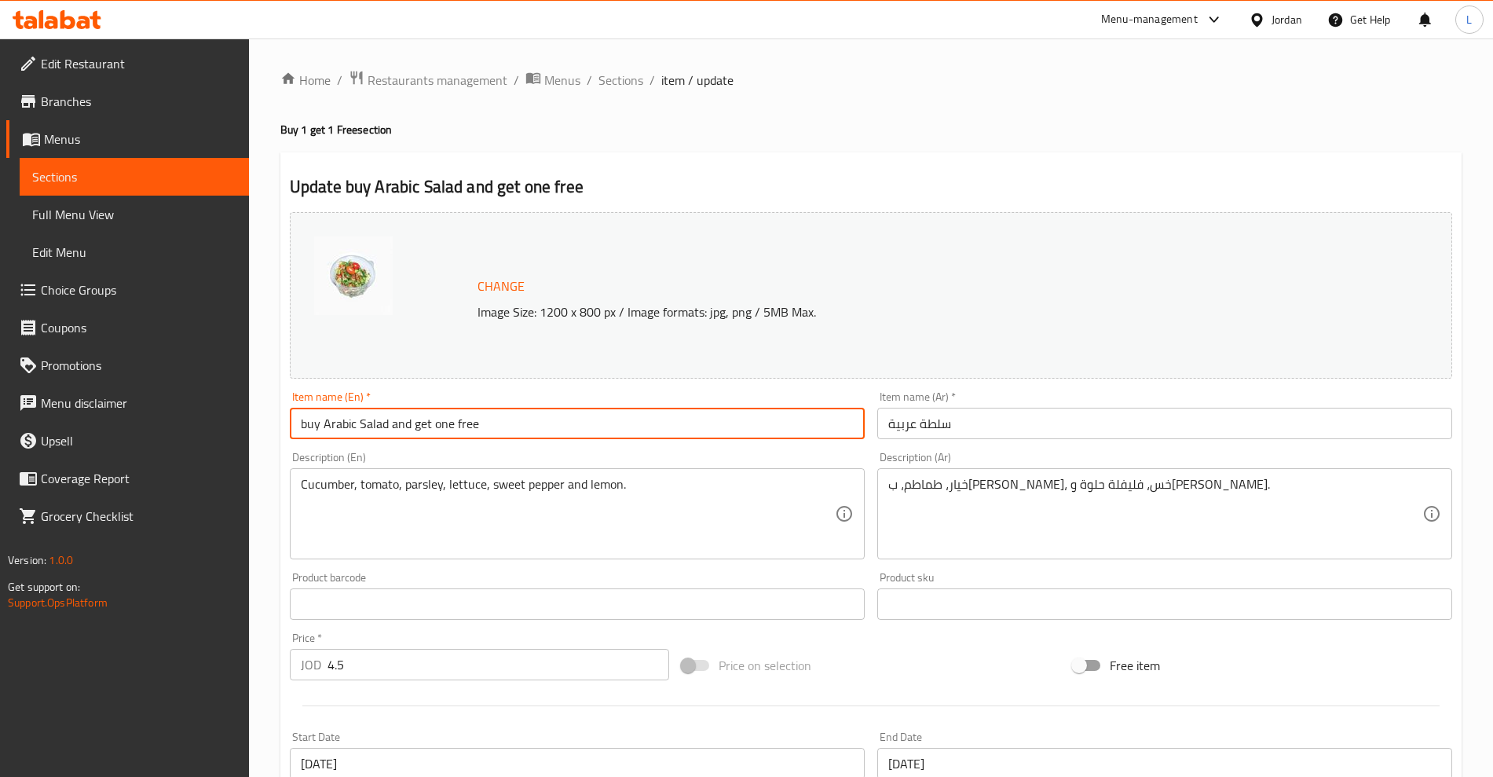
click at [933, 434] on input "سلطة عربية" at bounding box center [1164, 423] width 575 height 31
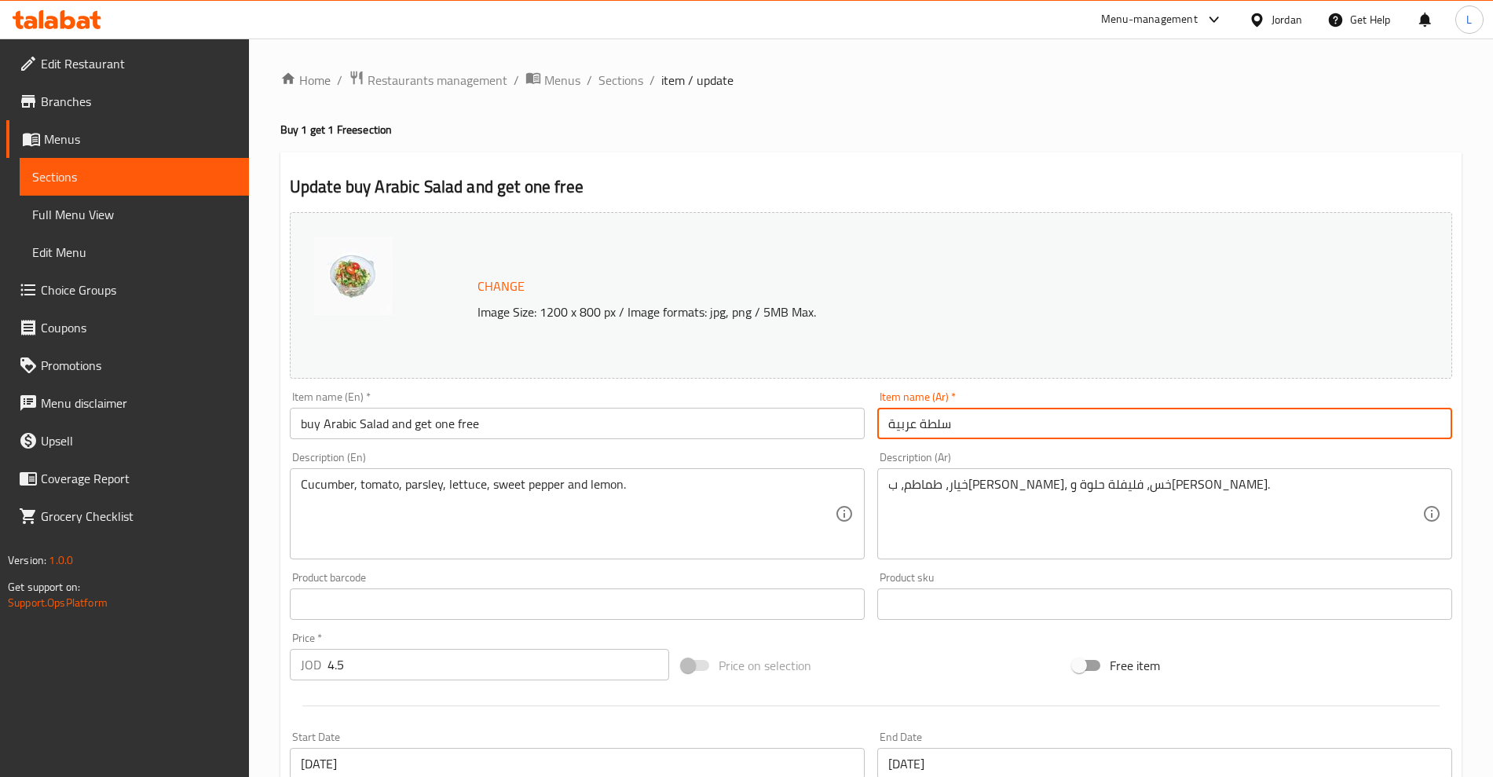
click at [933, 434] on input "سلطة عربية" at bounding box center [1164, 423] width 575 height 31
click at [935, 434] on input "سلطة عربية" at bounding box center [1164, 423] width 575 height 31
type input "ش"
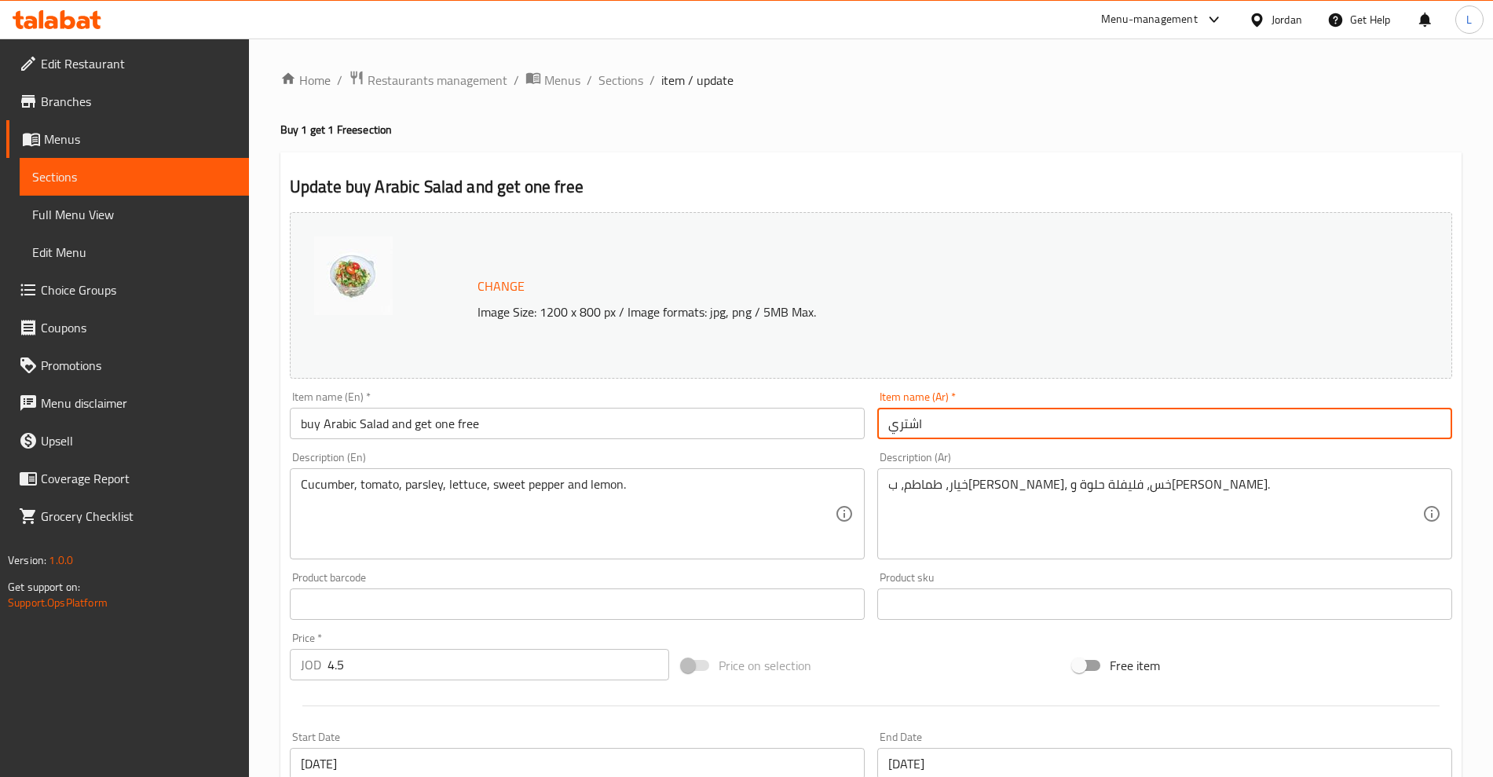
paste input "سلطة عربية"
type input "اشتري سلطة عربية واحصل على الثانية مجانا"
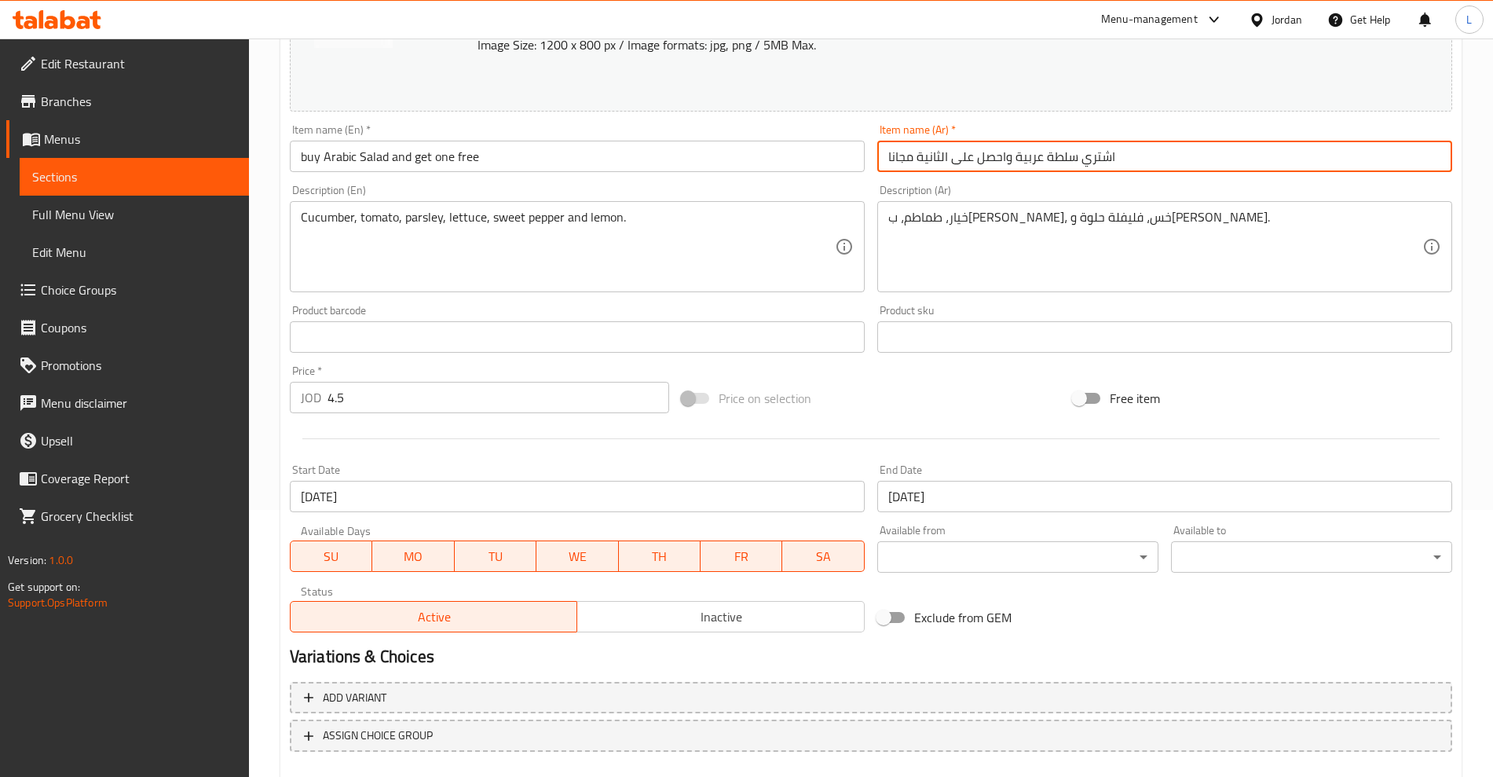
scroll to position [356, 0]
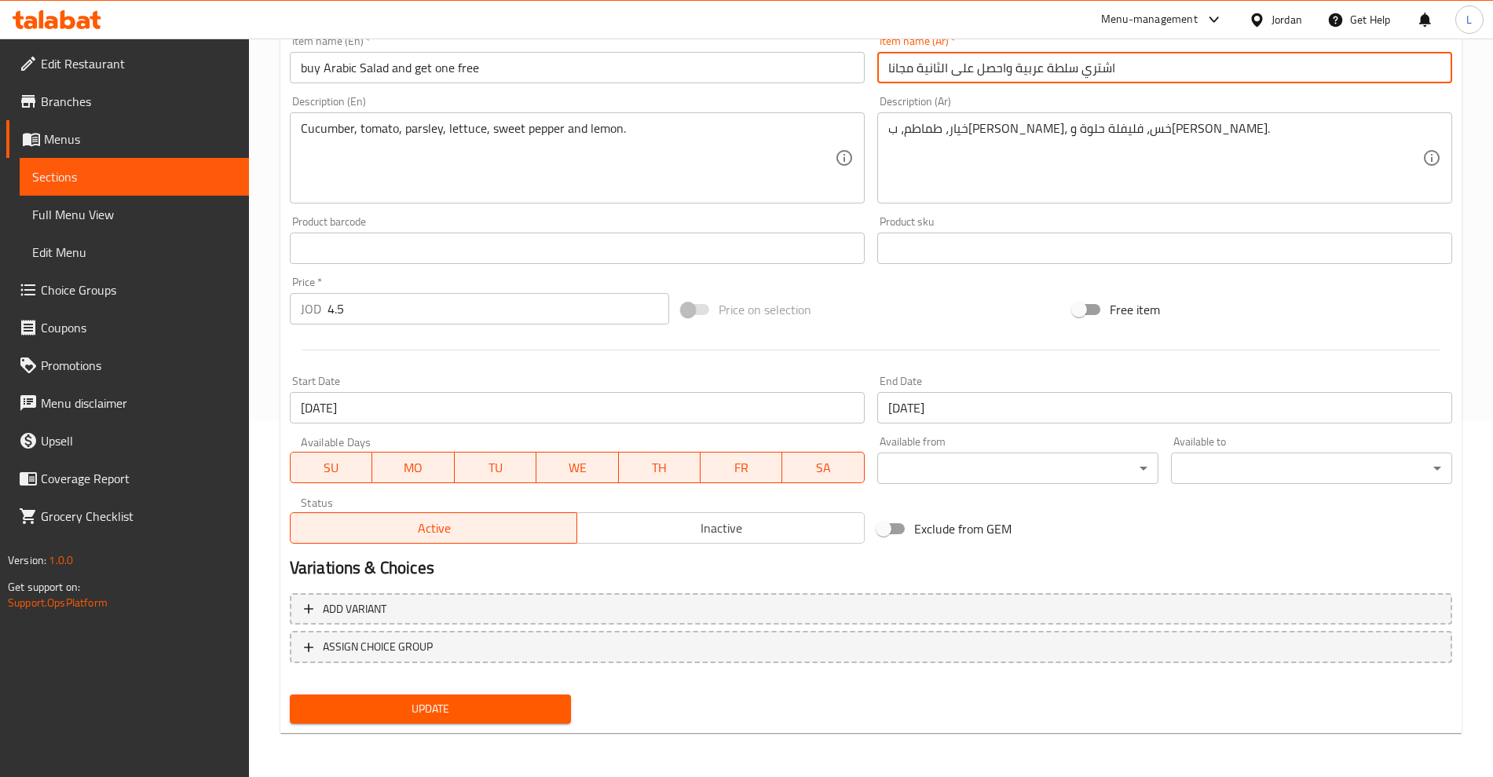
click at [495, 707] on span "Update" at bounding box center [430, 709] width 256 height 20
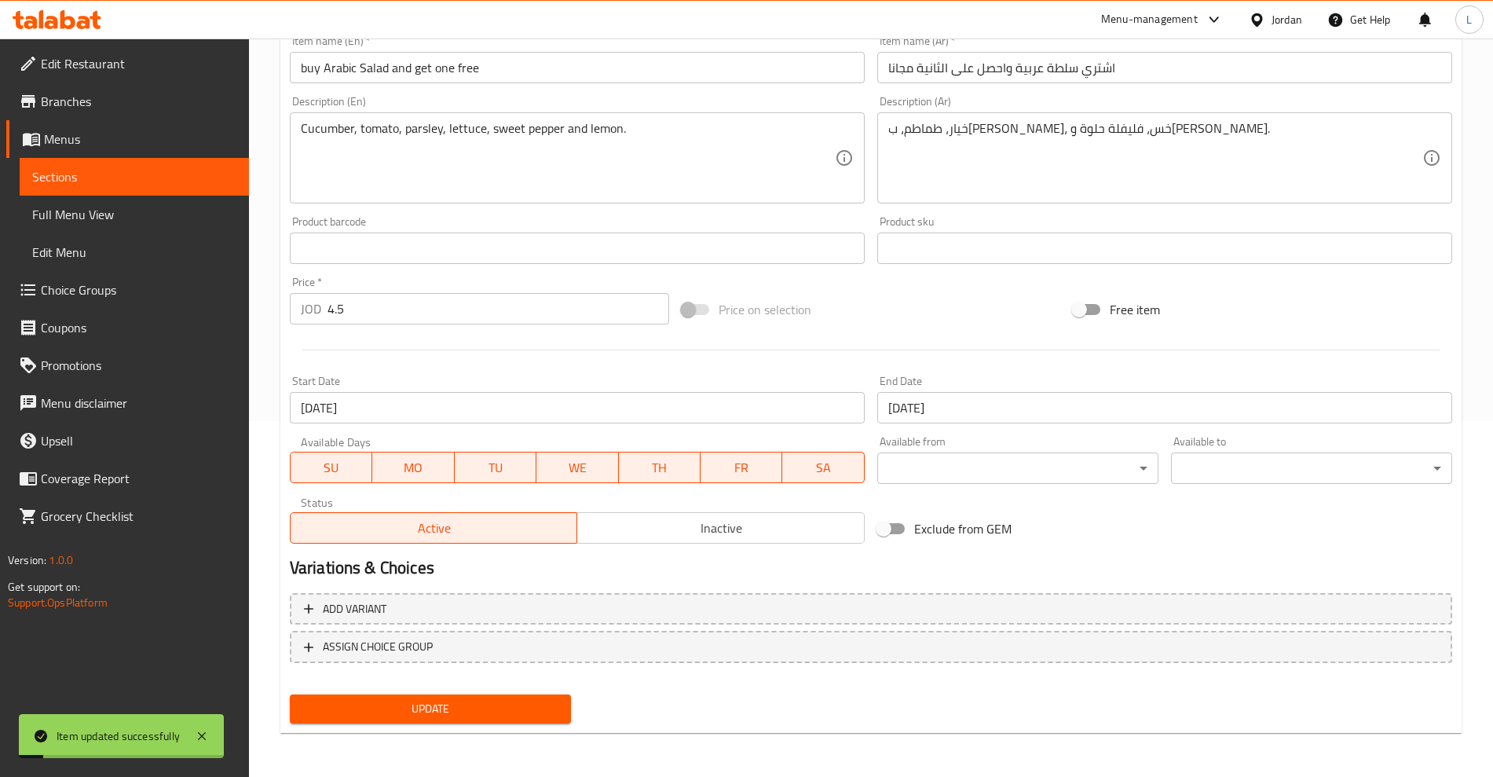
click at [76, 183] on span "Sections" at bounding box center [134, 176] width 204 height 19
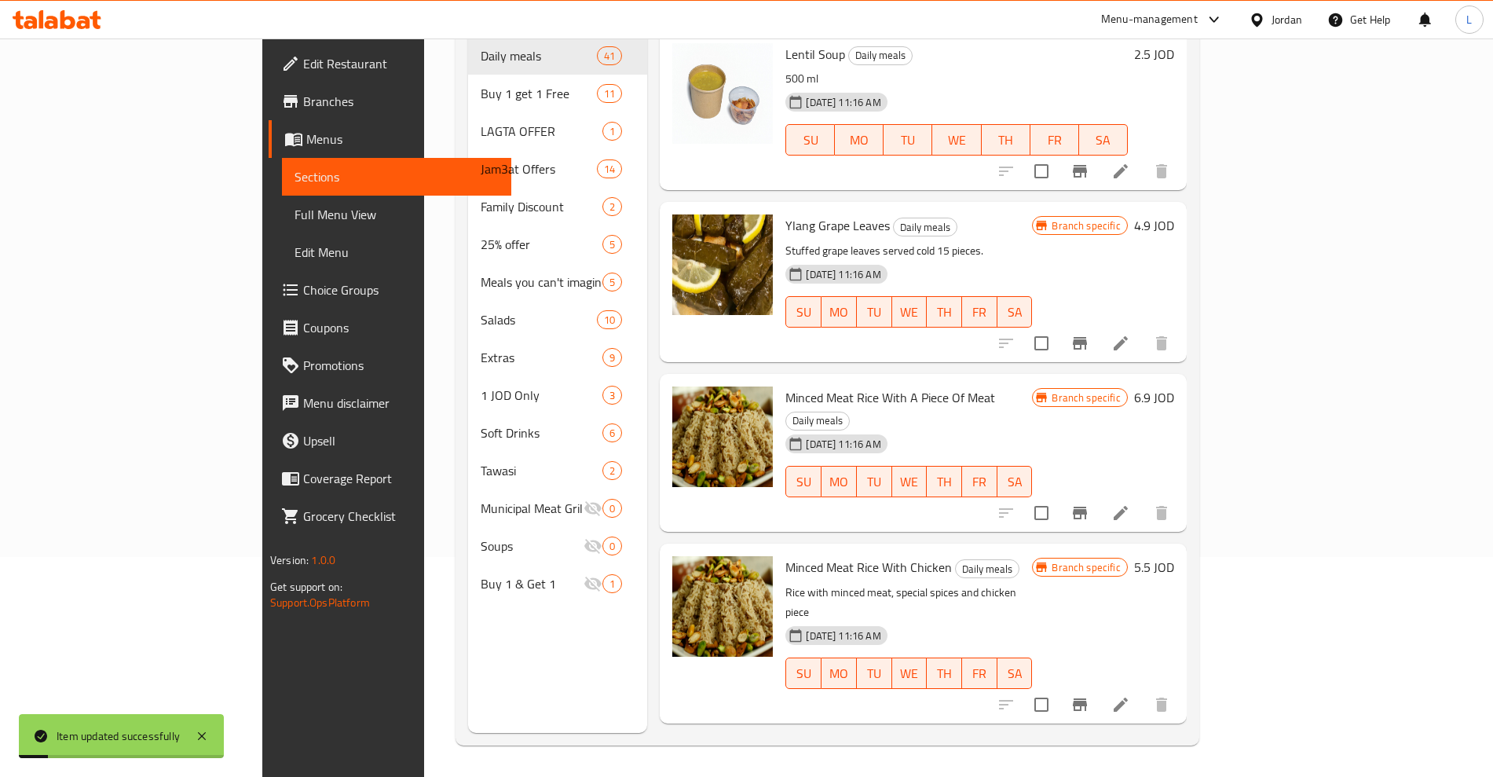
scroll to position [220, 0]
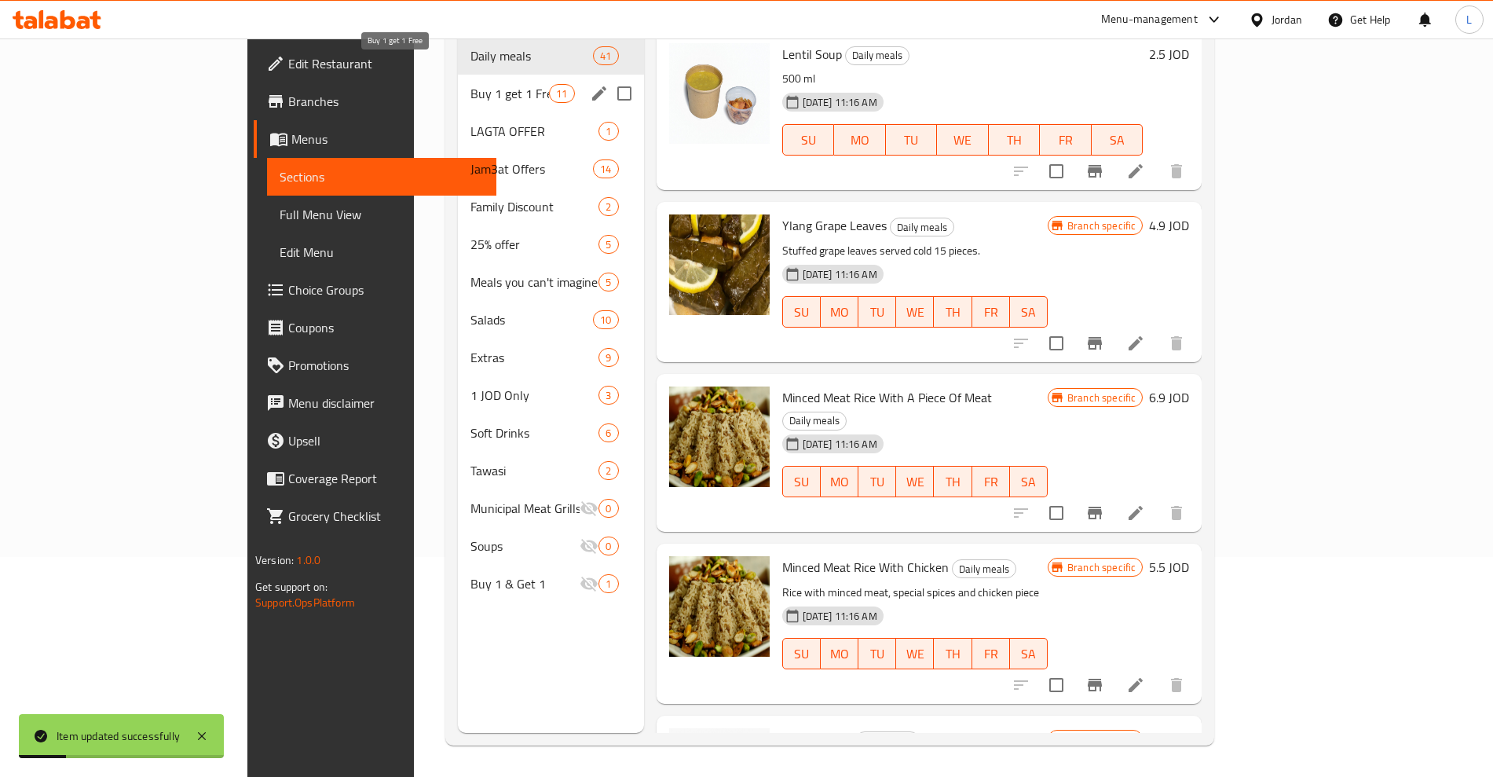
drag, startPoint x: 342, startPoint y: 73, endPoint x: 791, endPoint y: 205, distance: 468.1
click at [470, 84] on span "Buy 1 get 1 Free" at bounding box center [509, 93] width 79 height 19
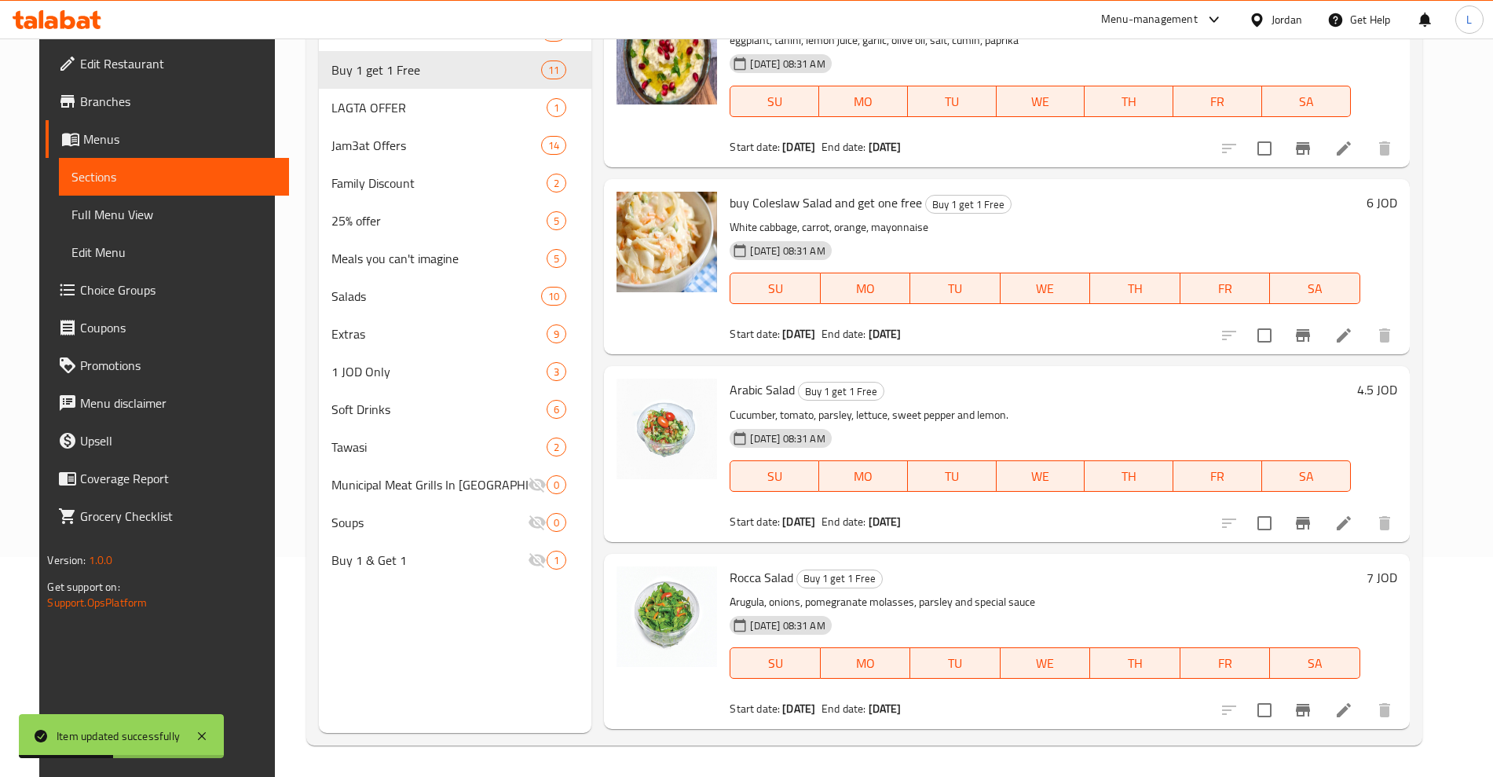
scroll to position [687, 0]
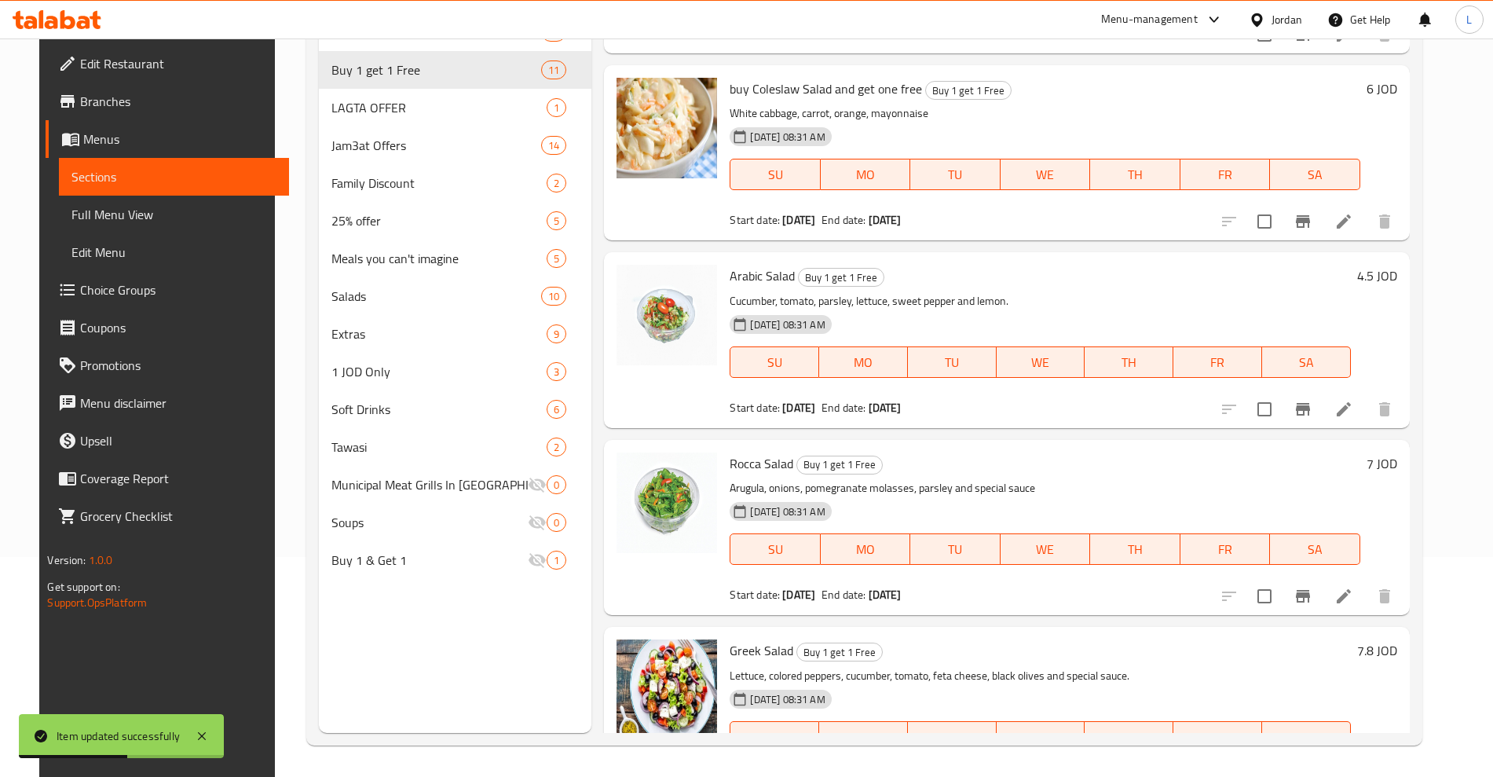
click at [1353, 598] on icon at bounding box center [1343, 596] width 19 height 19
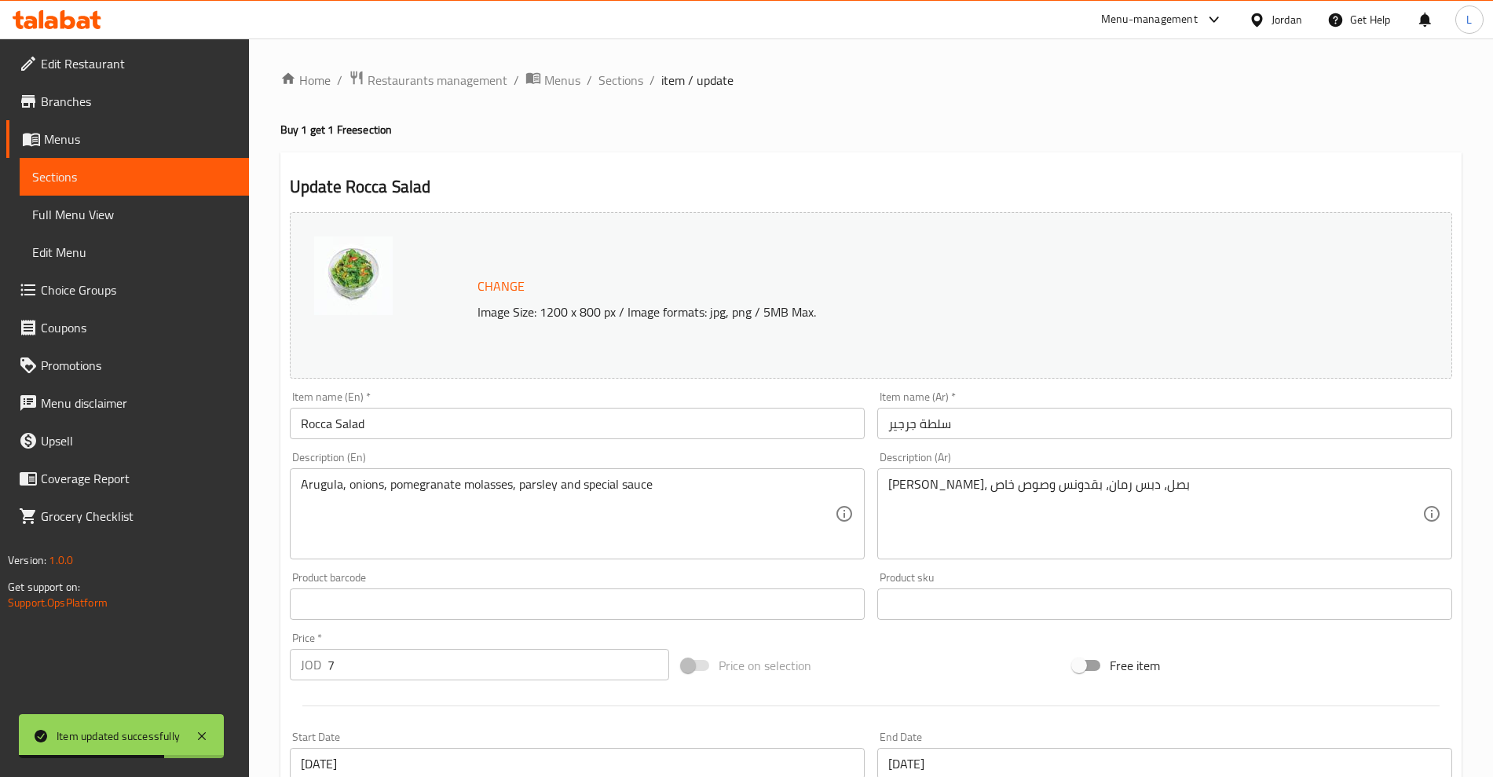
click at [300, 426] on input "Rocca Salad" at bounding box center [577, 423] width 575 height 31
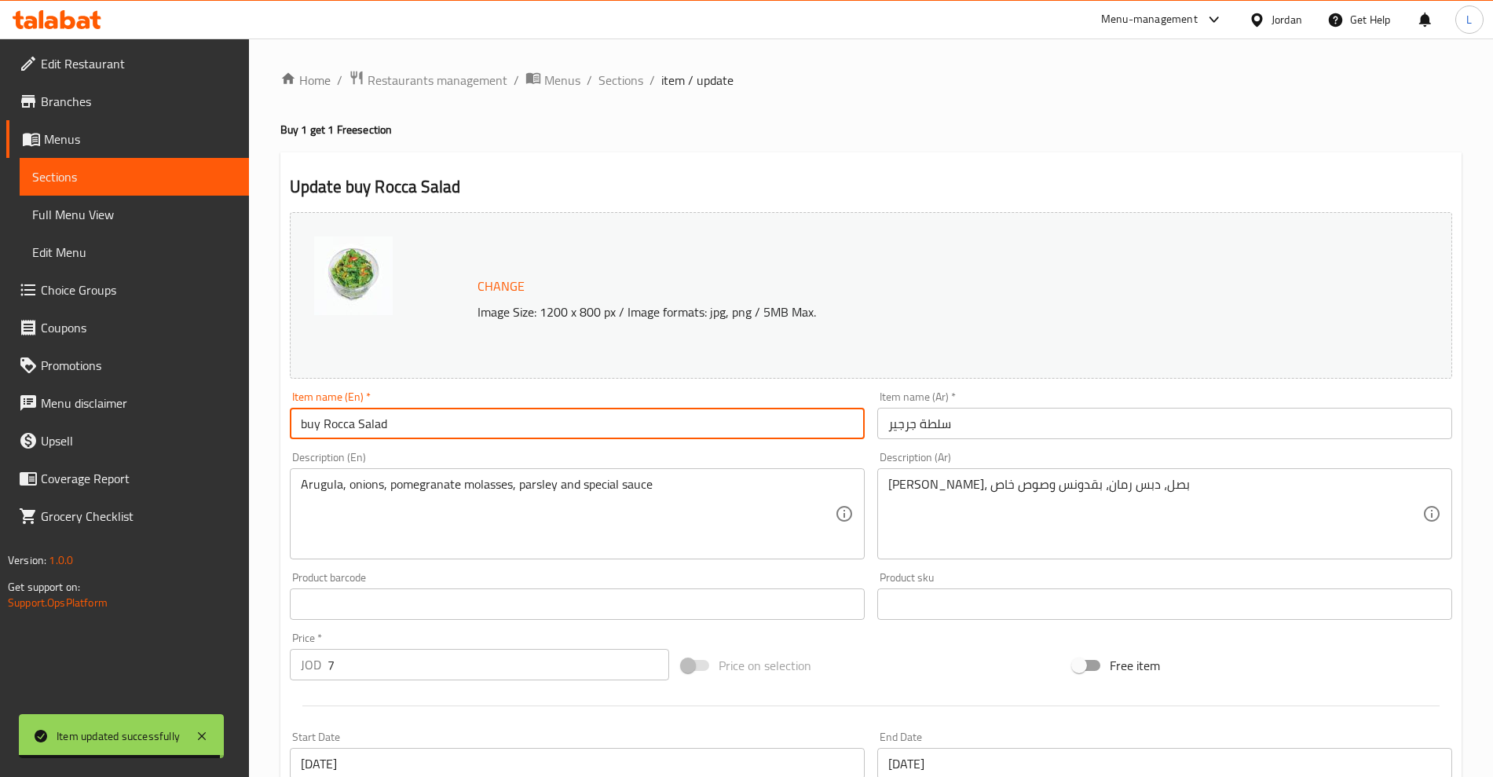
click at [426, 426] on input "buy Rocca Salad" at bounding box center [577, 423] width 575 height 31
type input "buy Rocca Salad and get one free"
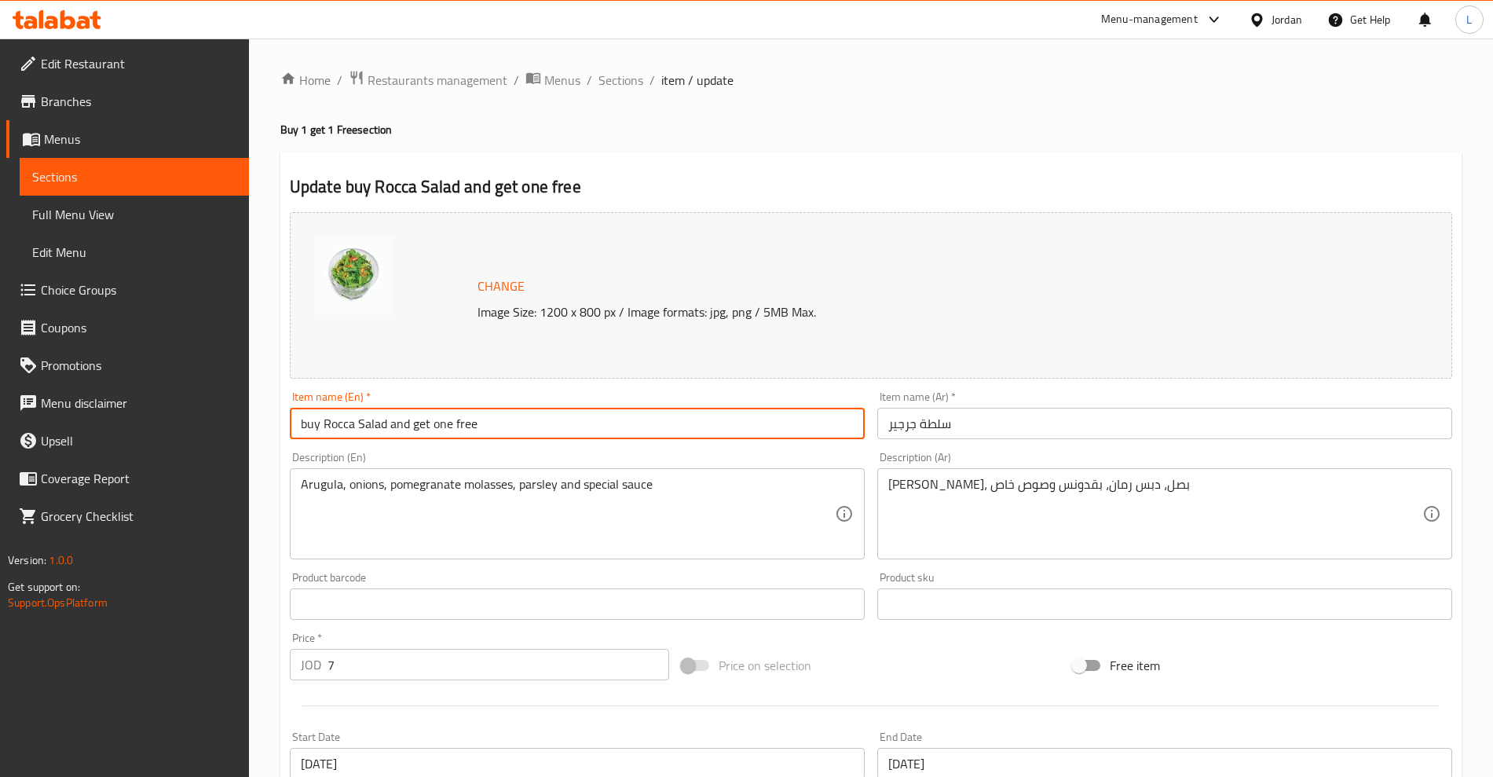
click at [902, 424] on input "سلطة جرجير" at bounding box center [1164, 423] width 575 height 31
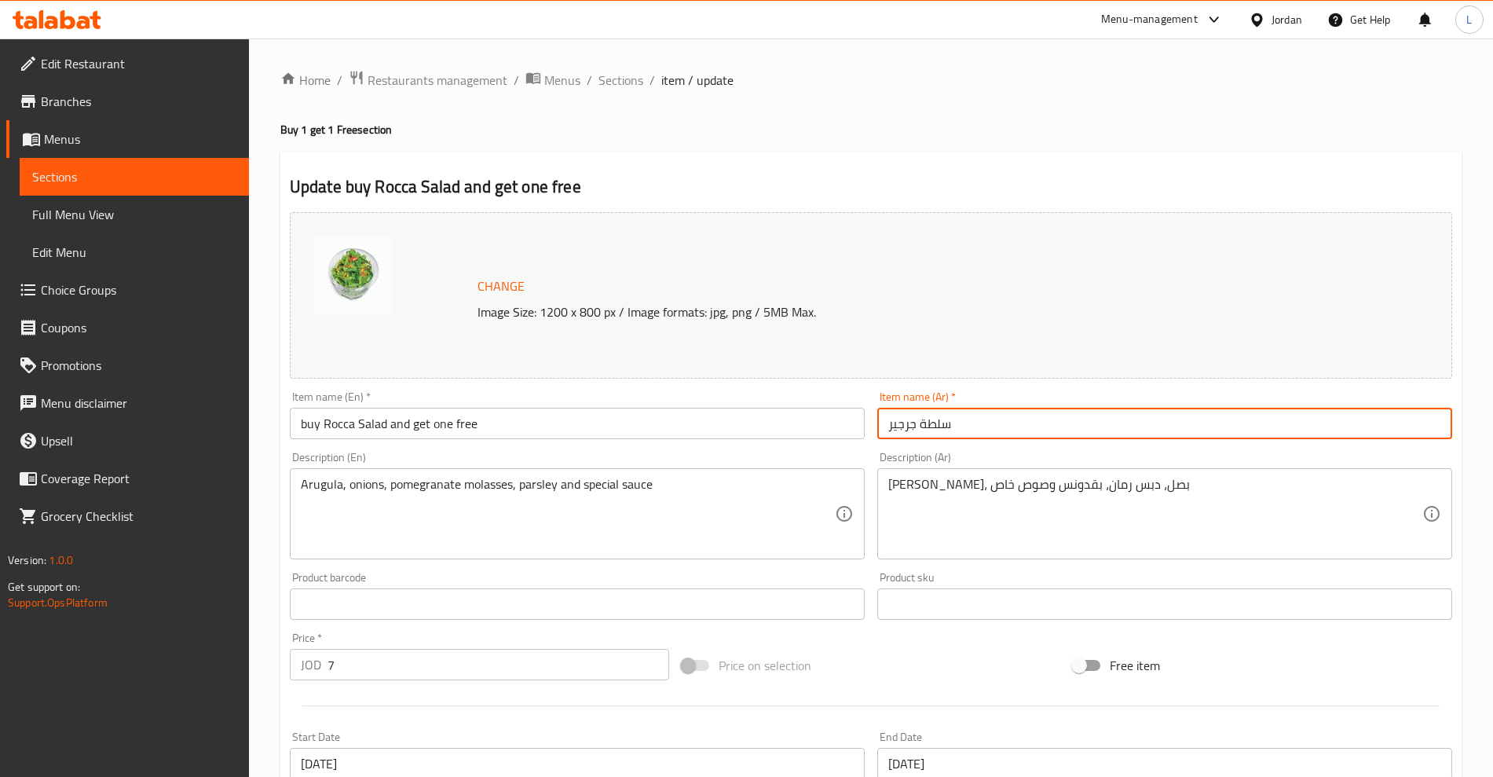
click at [902, 424] on input "سلطة جرجير" at bounding box center [1164, 423] width 575 height 31
click at [901, 424] on input "سلطة جرجير" at bounding box center [1164, 423] width 575 height 31
paste input "سلطة جرجير"
type input "اشتري سلطة جرجير واحصل على الثانية مجانا"
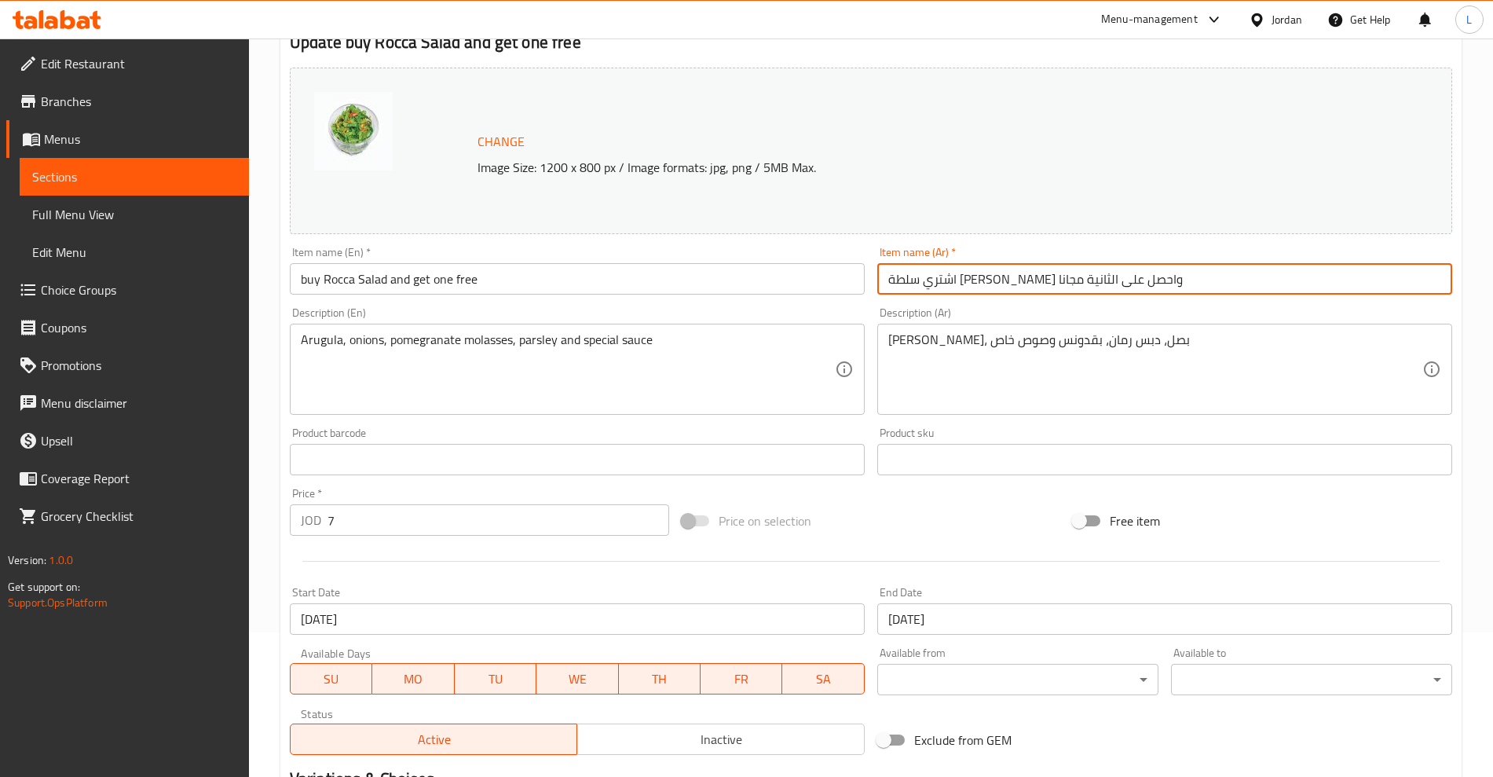
scroll to position [356, 0]
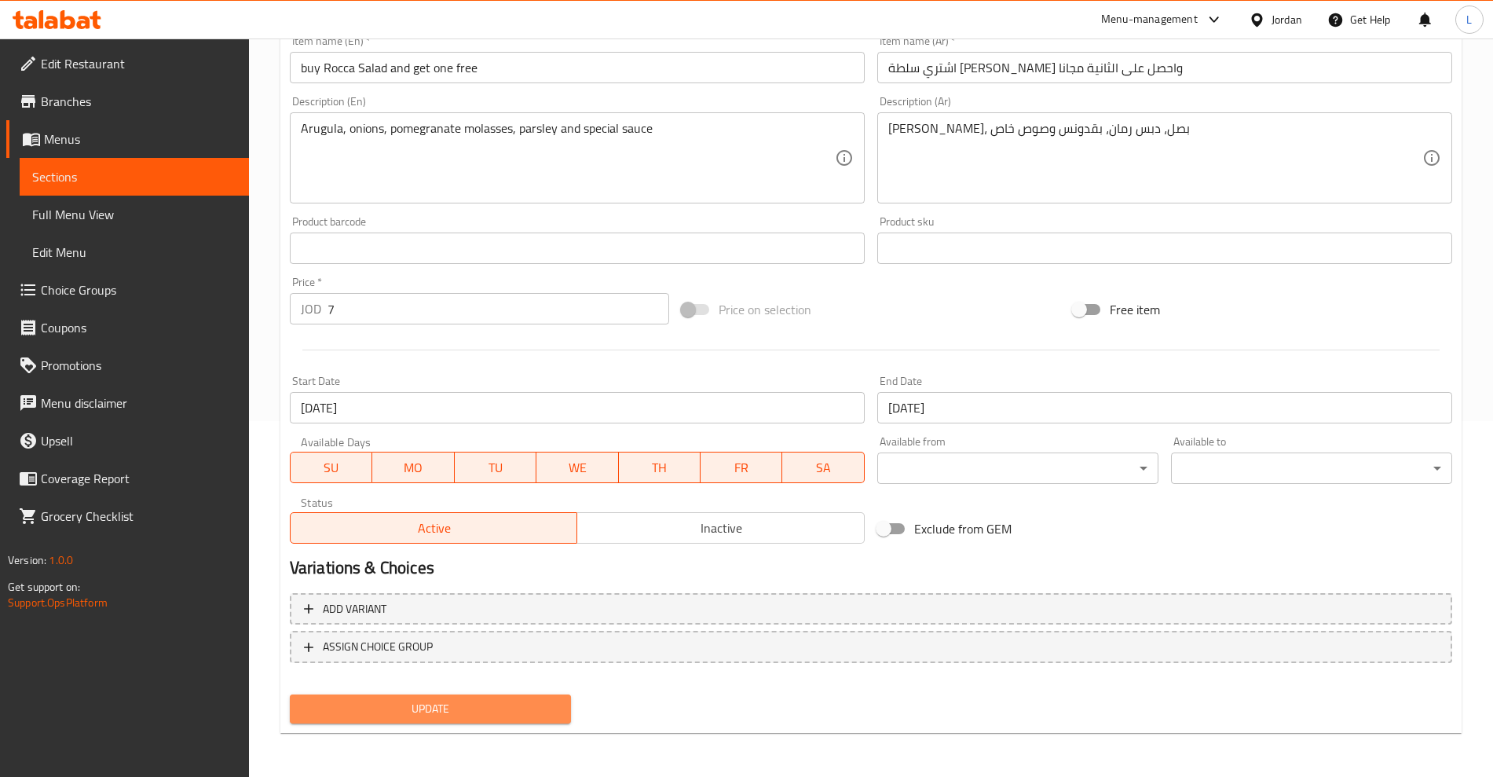
click at [430, 702] on span "Update" at bounding box center [430, 709] width 256 height 20
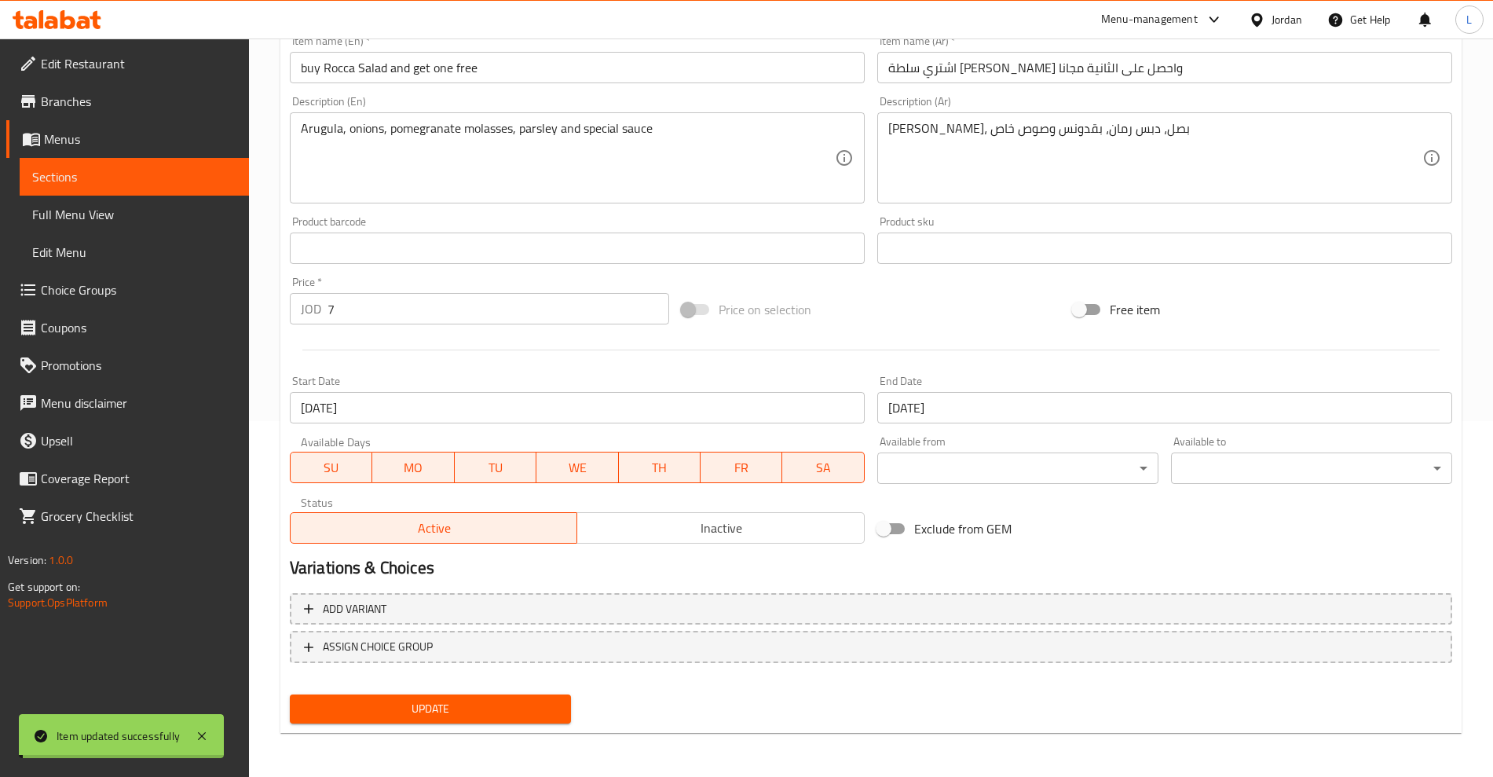
click at [76, 177] on span "Sections" at bounding box center [134, 176] width 204 height 19
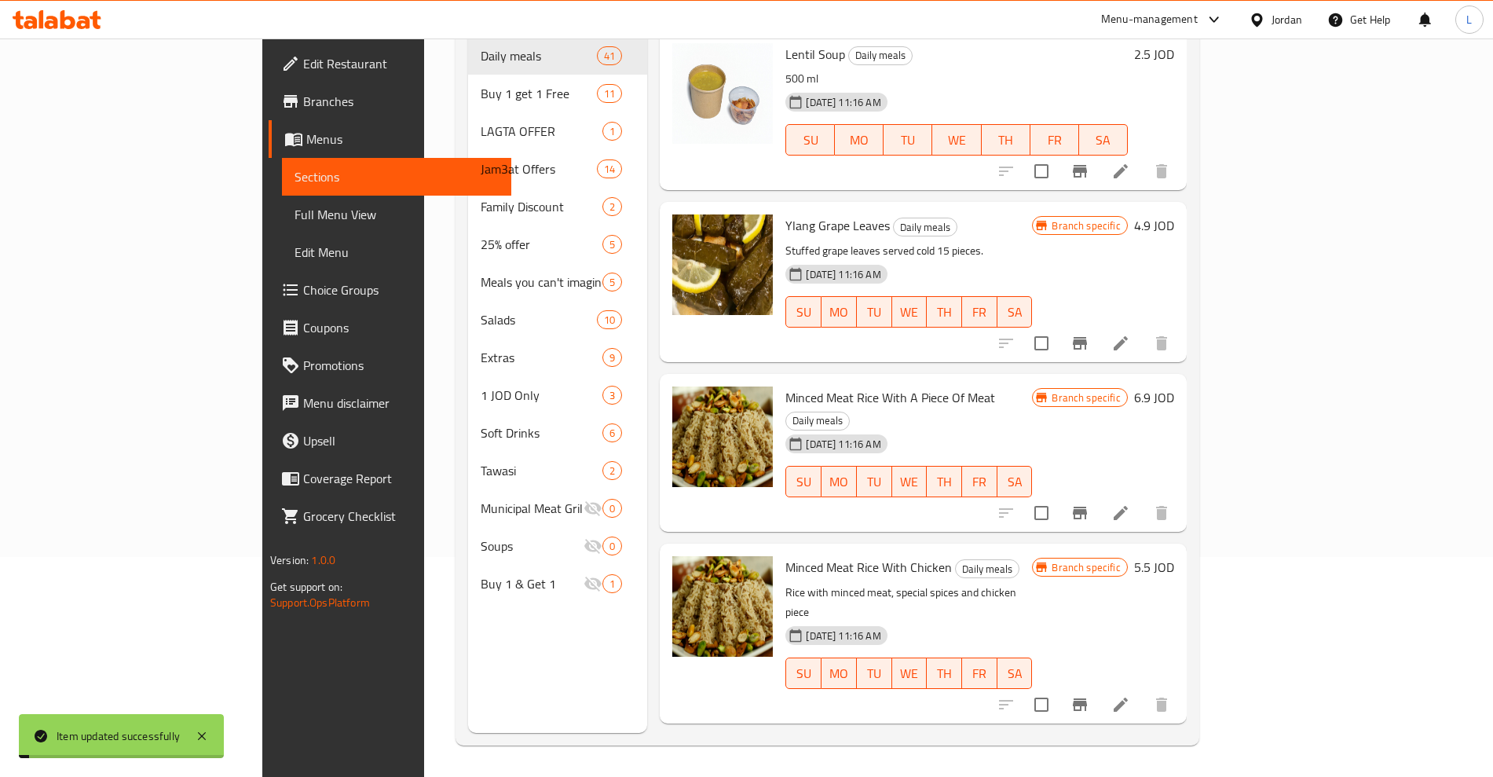
scroll to position [220, 0]
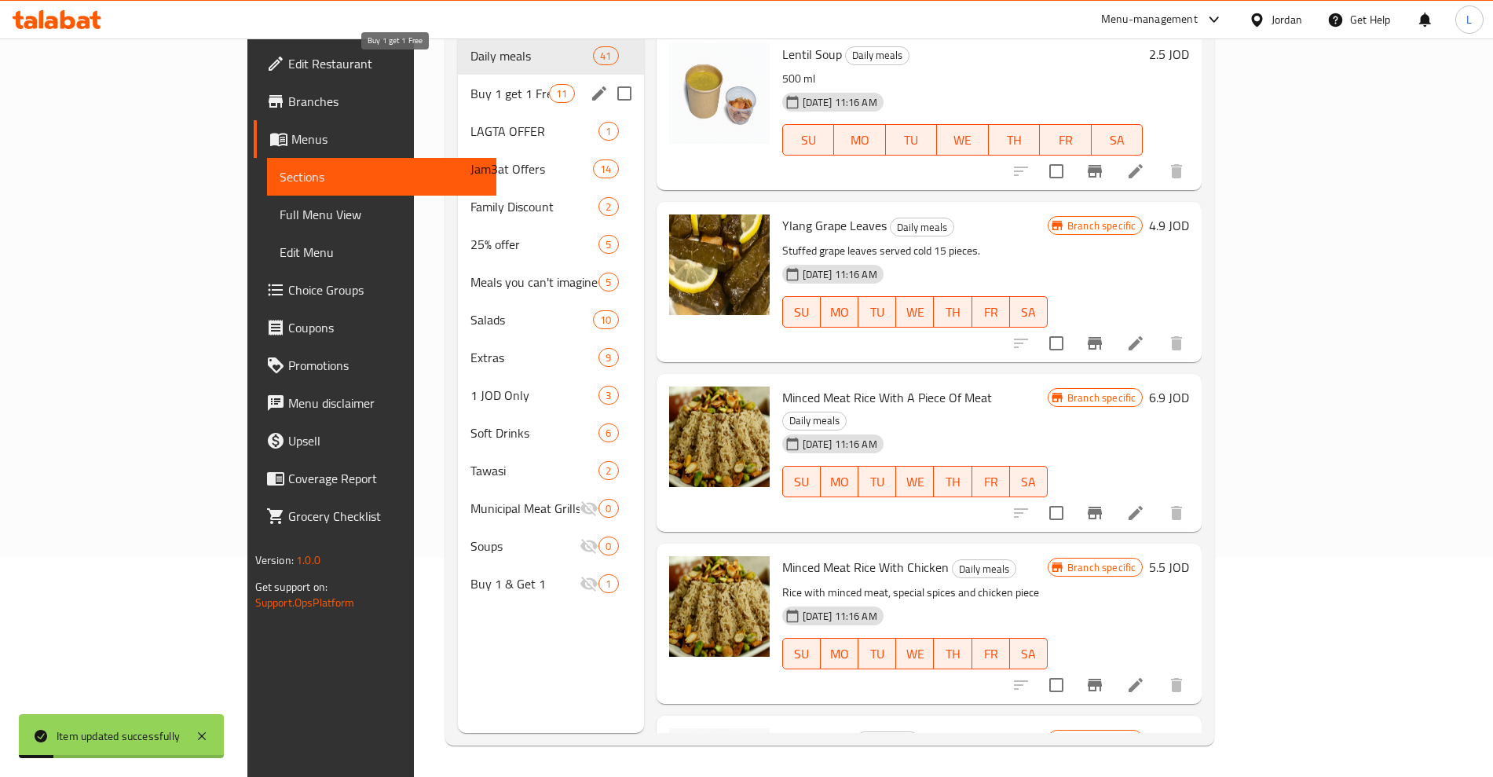
click at [470, 84] on span "Buy 1 get 1 Free" at bounding box center [509, 93] width 79 height 19
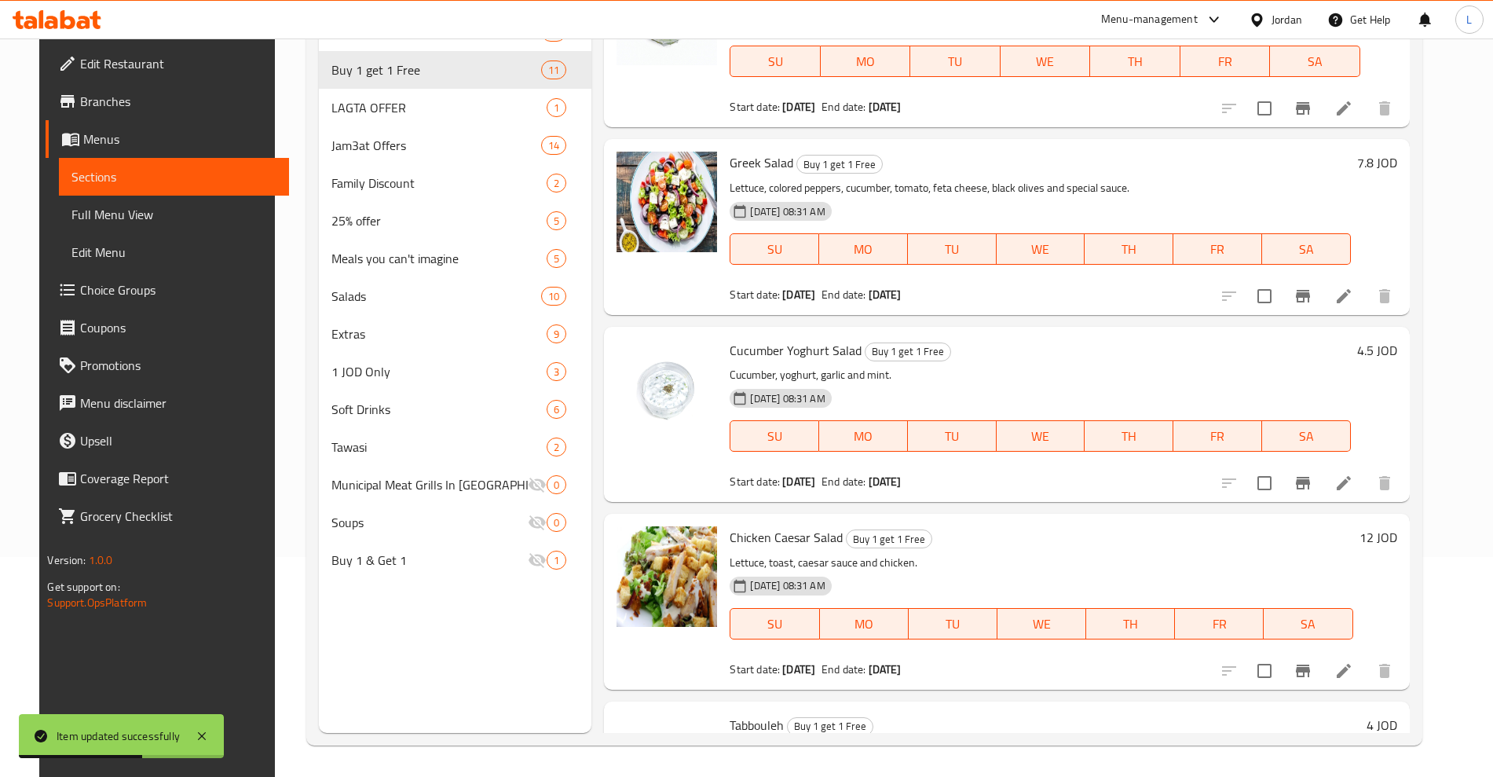
scroll to position [1178, 0]
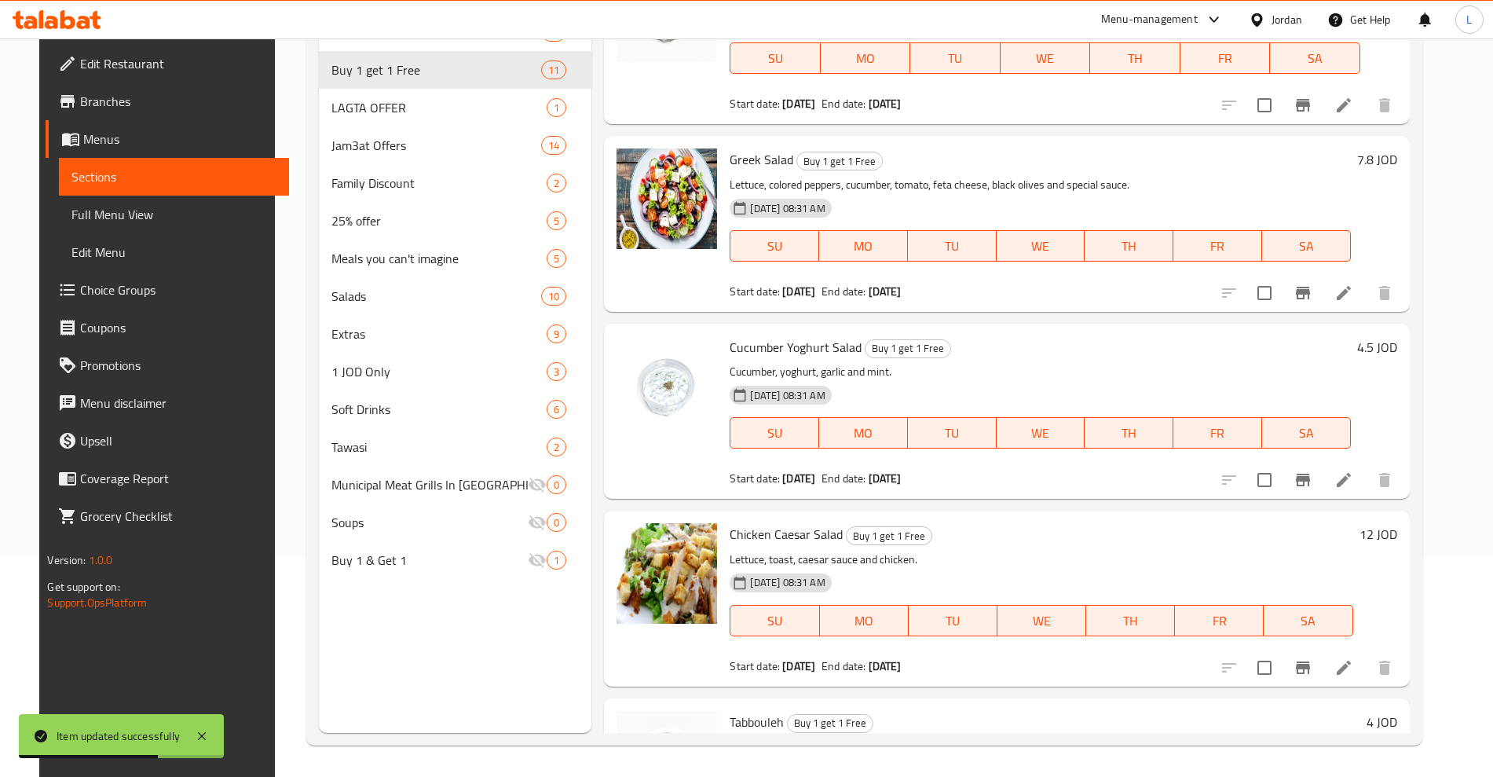
click at [1354, 292] on li at bounding box center [1343, 293] width 44 height 28
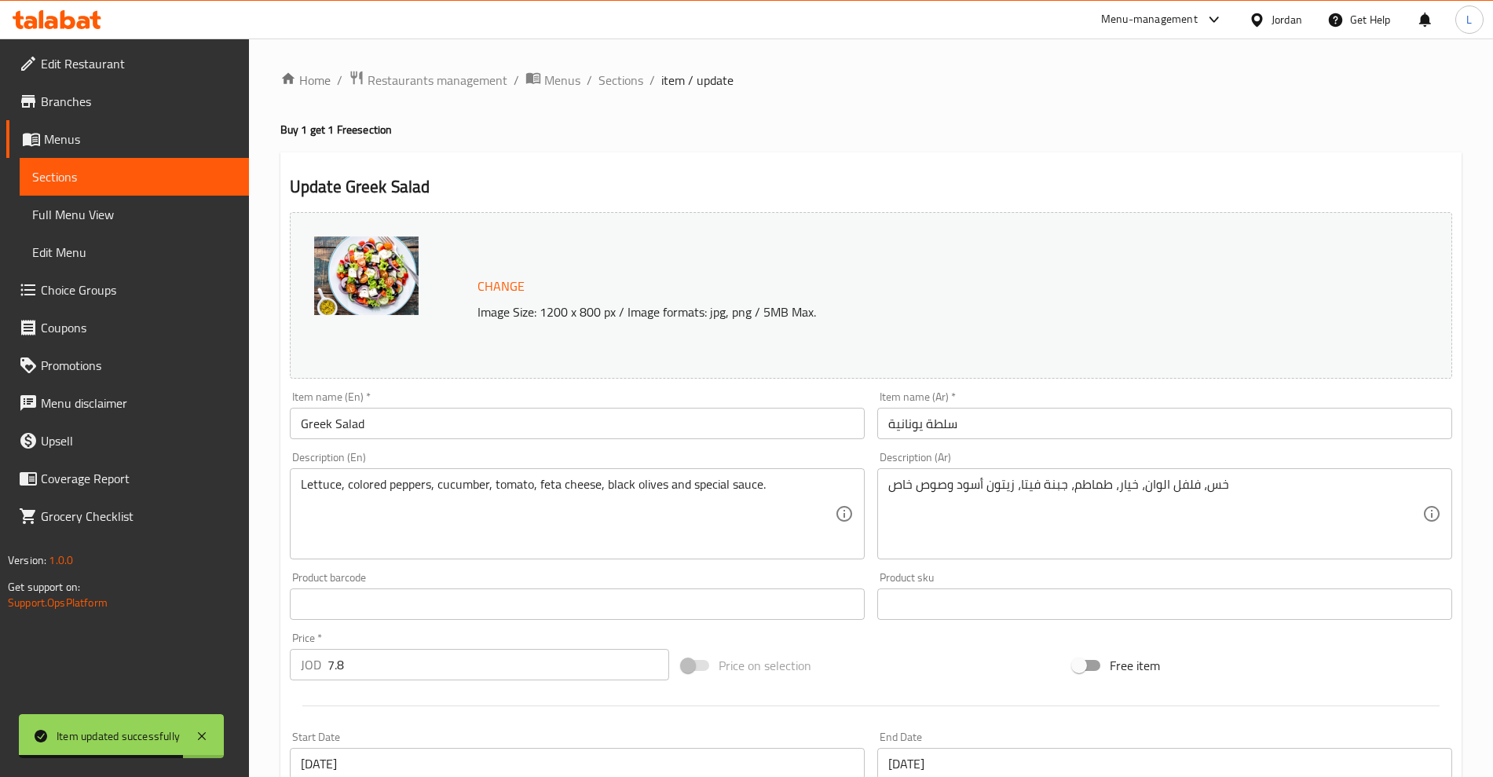
click at [298, 426] on input "Greek Salad" at bounding box center [577, 423] width 575 height 31
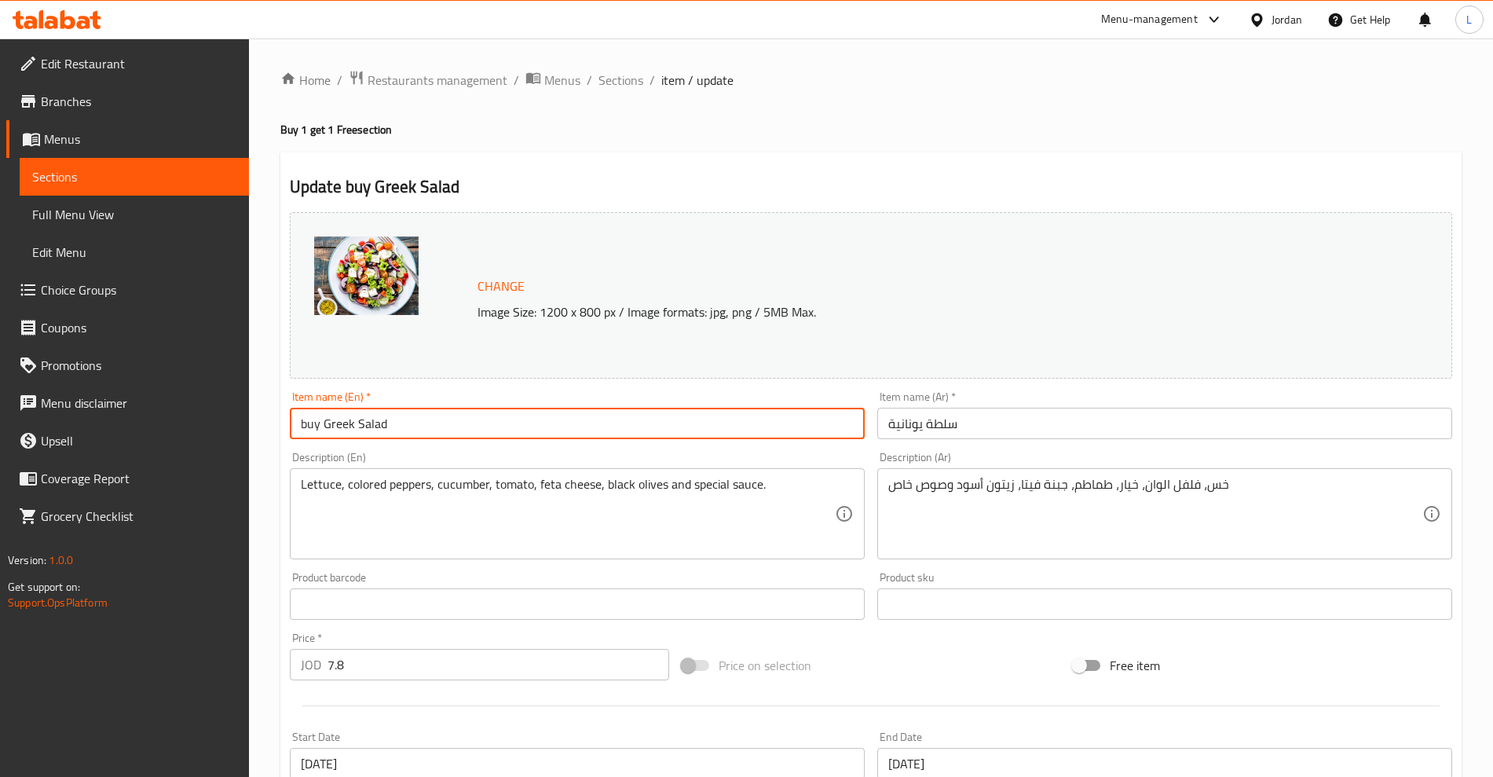
click at [440, 429] on input "buy Greek Salad" at bounding box center [577, 423] width 575 height 31
type input "buy Greek Salad and get one free"
click at [945, 422] on input "سلطة يونانية" at bounding box center [1164, 423] width 575 height 31
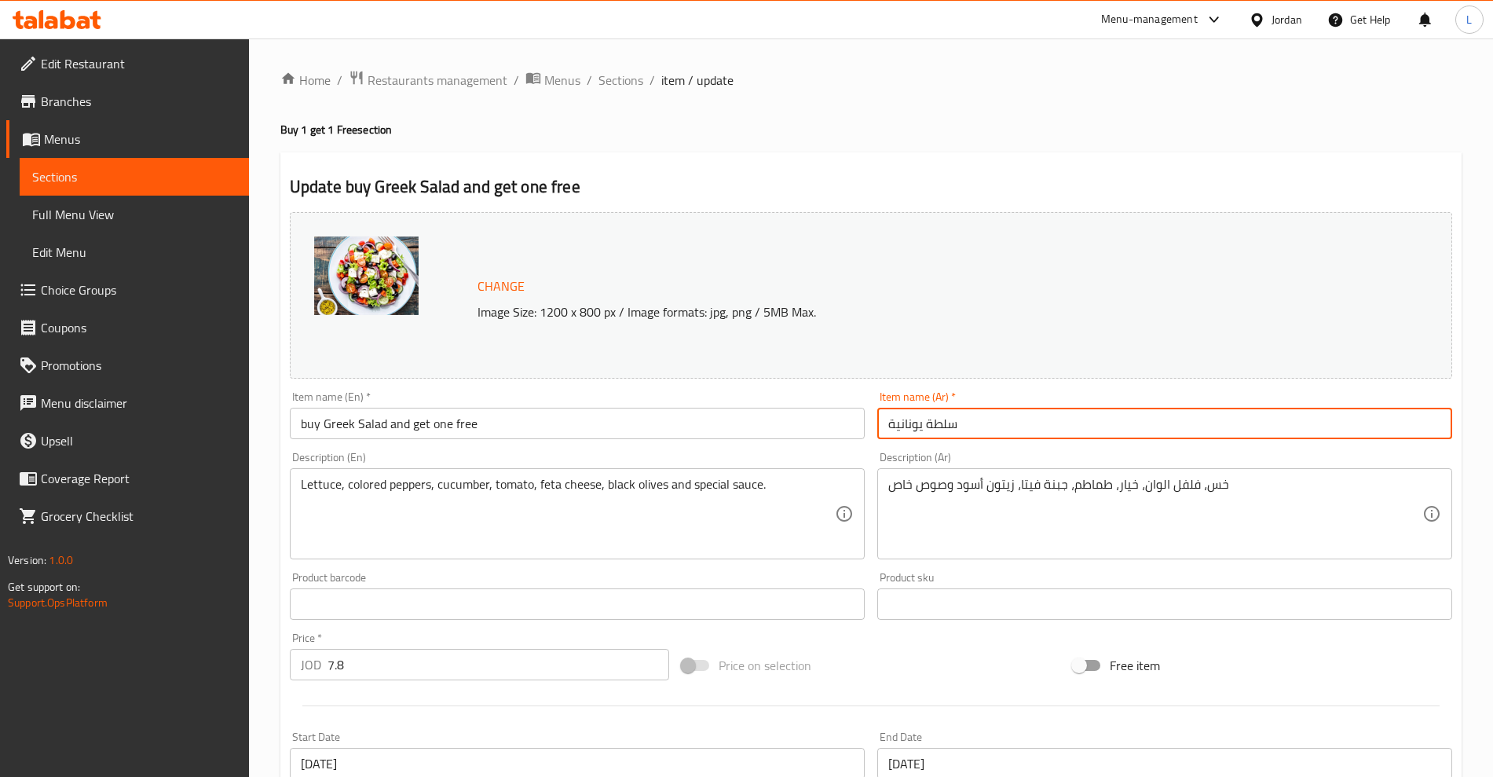
click at [945, 422] on input "سلطة يونانية" at bounding box center [1164, 423] width 575 height 31
paste input "سلطة يونانية"
type input "اشتري سلطة يونانية واحصل على الثانية مجانا"
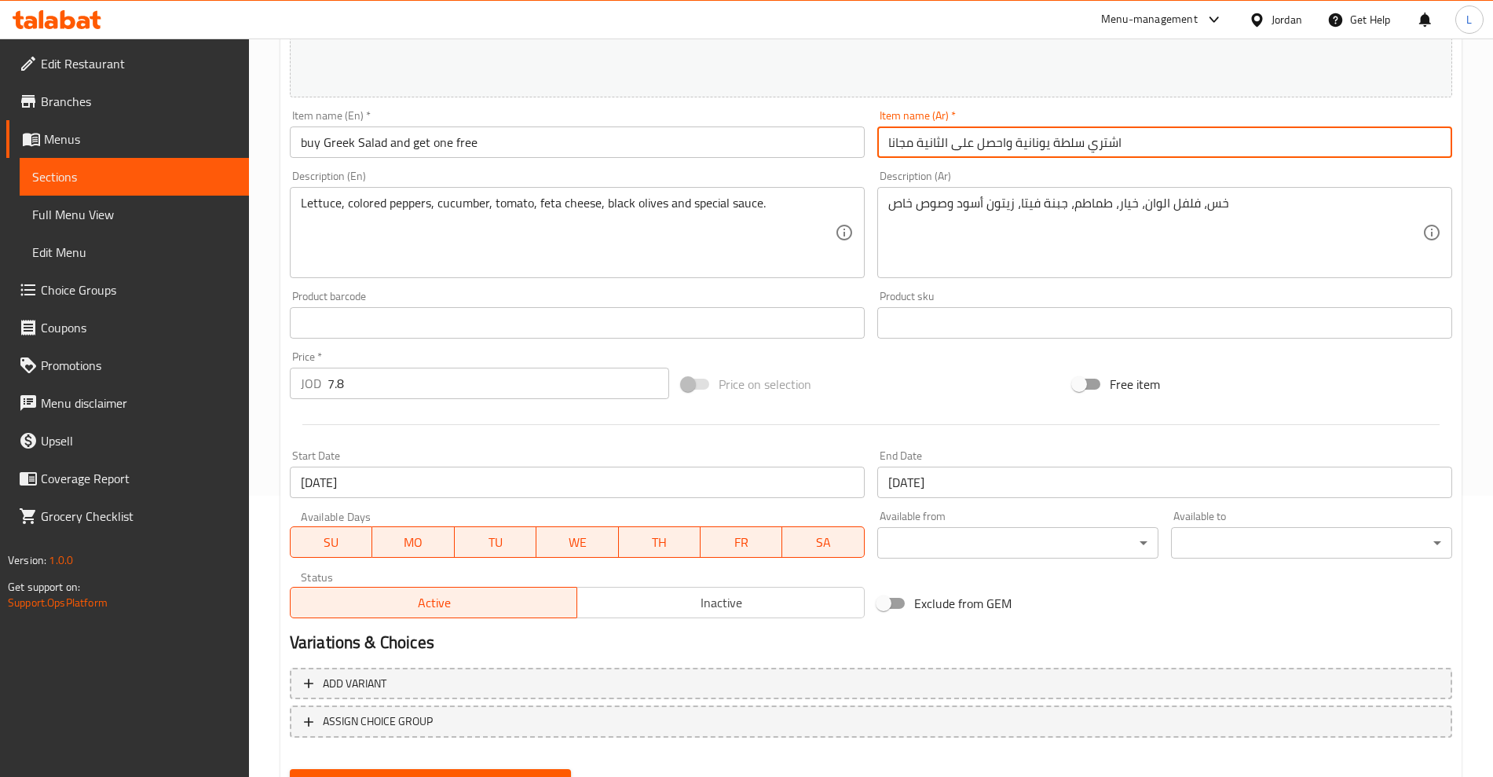
scroll to position [356, 0]
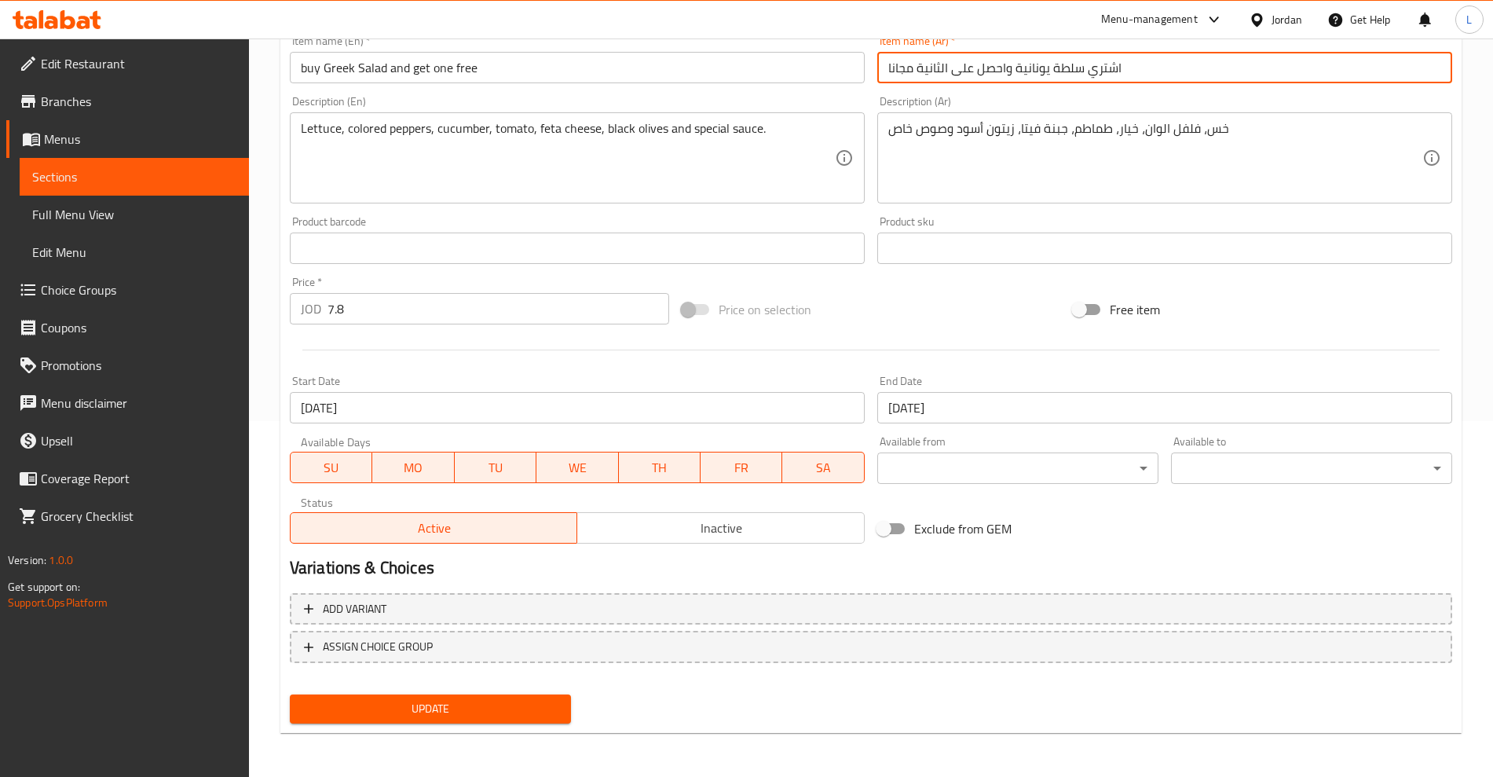
click at [416, 700] on span "Update" at bounding box center [430, 709] width 256 height 20
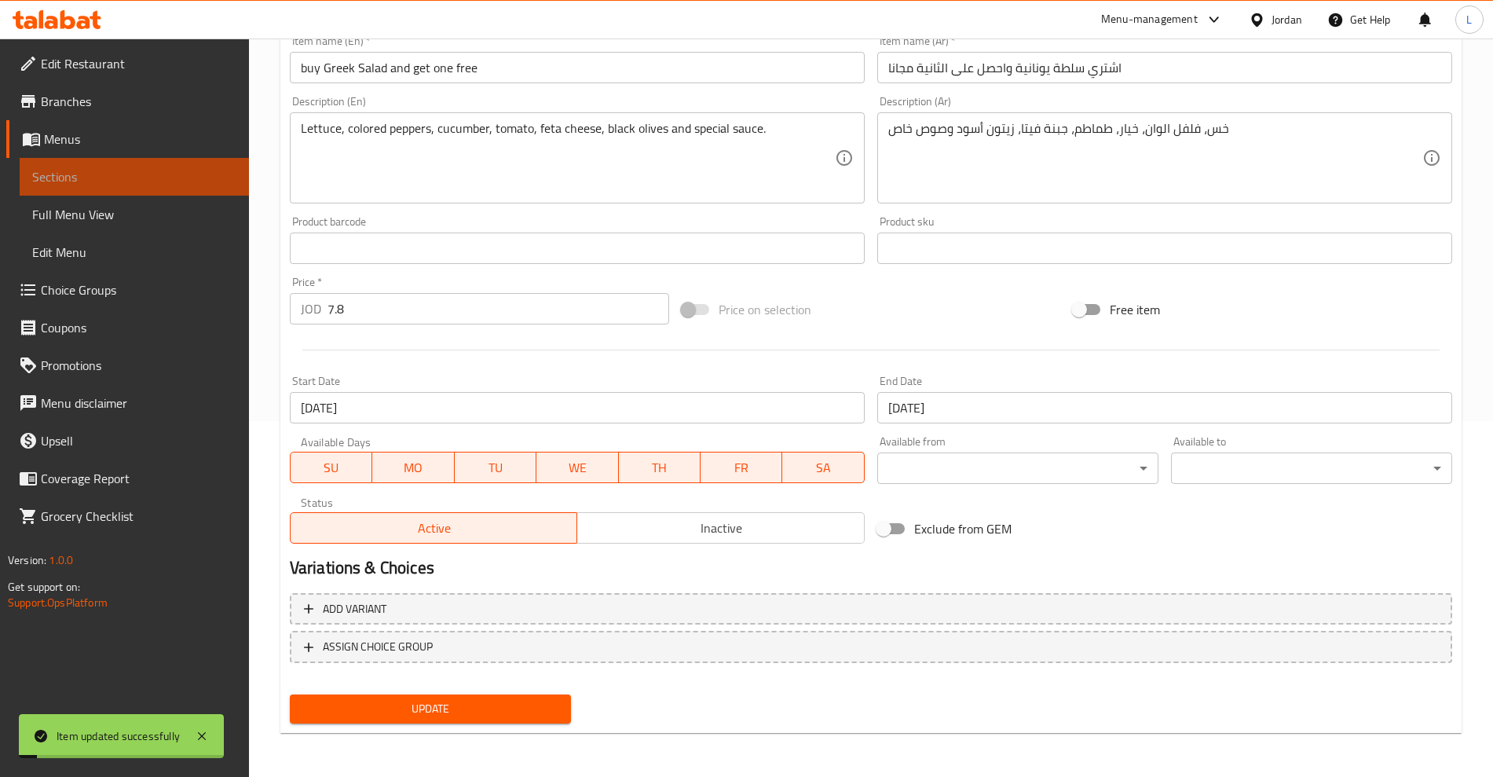
drag, startPoint x: 69, startPoint y: 179, endPoint x: 71, endPoint y: 168, distance: 11.2
click at [68, 180] on span "Sections" at bounding box center [134, 176] width 204 height 19
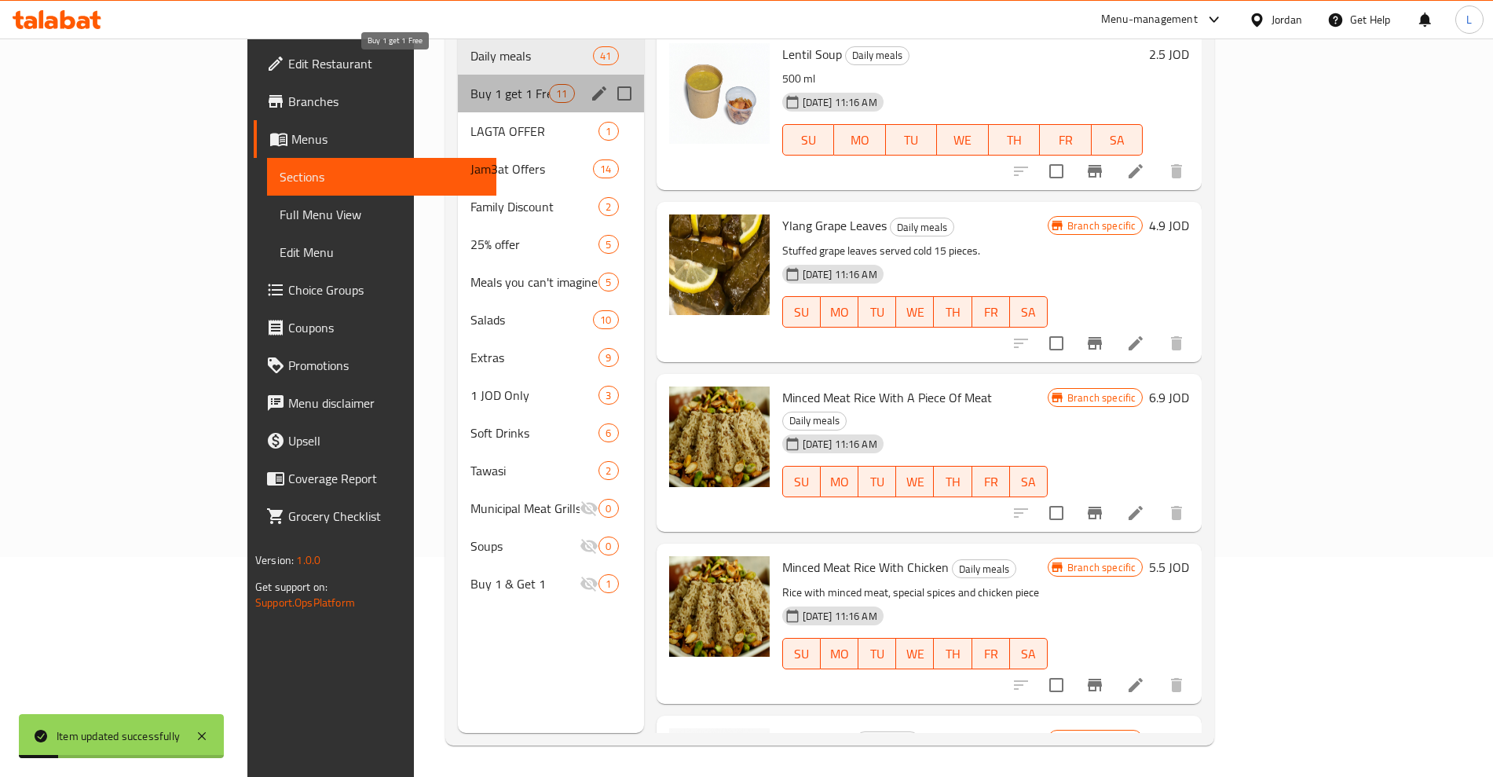
click at [470, 84] on span "Buy 1 get 1 Free" at bounding box center [509, 93] width 79 height 19
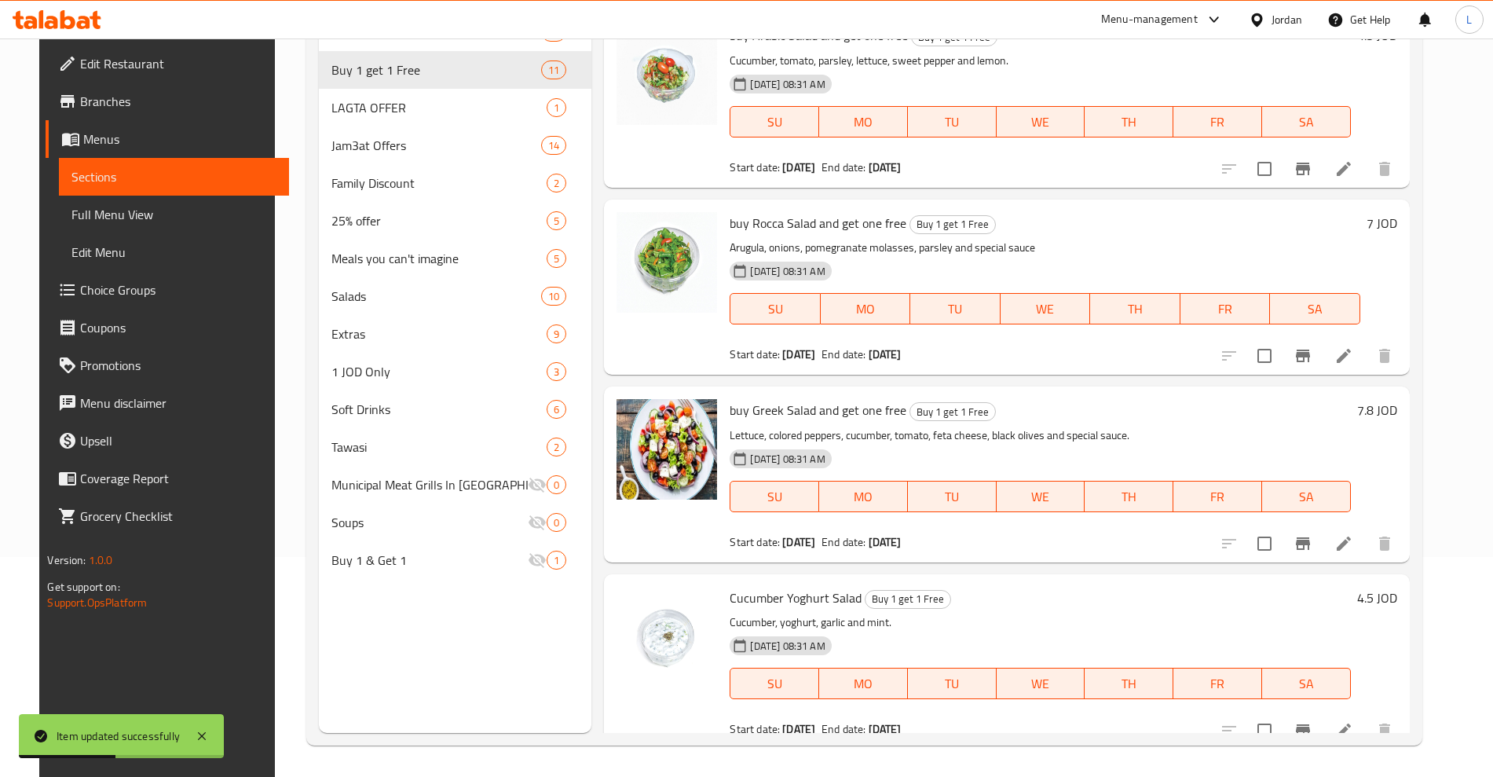
scroll to position [1080, 0]
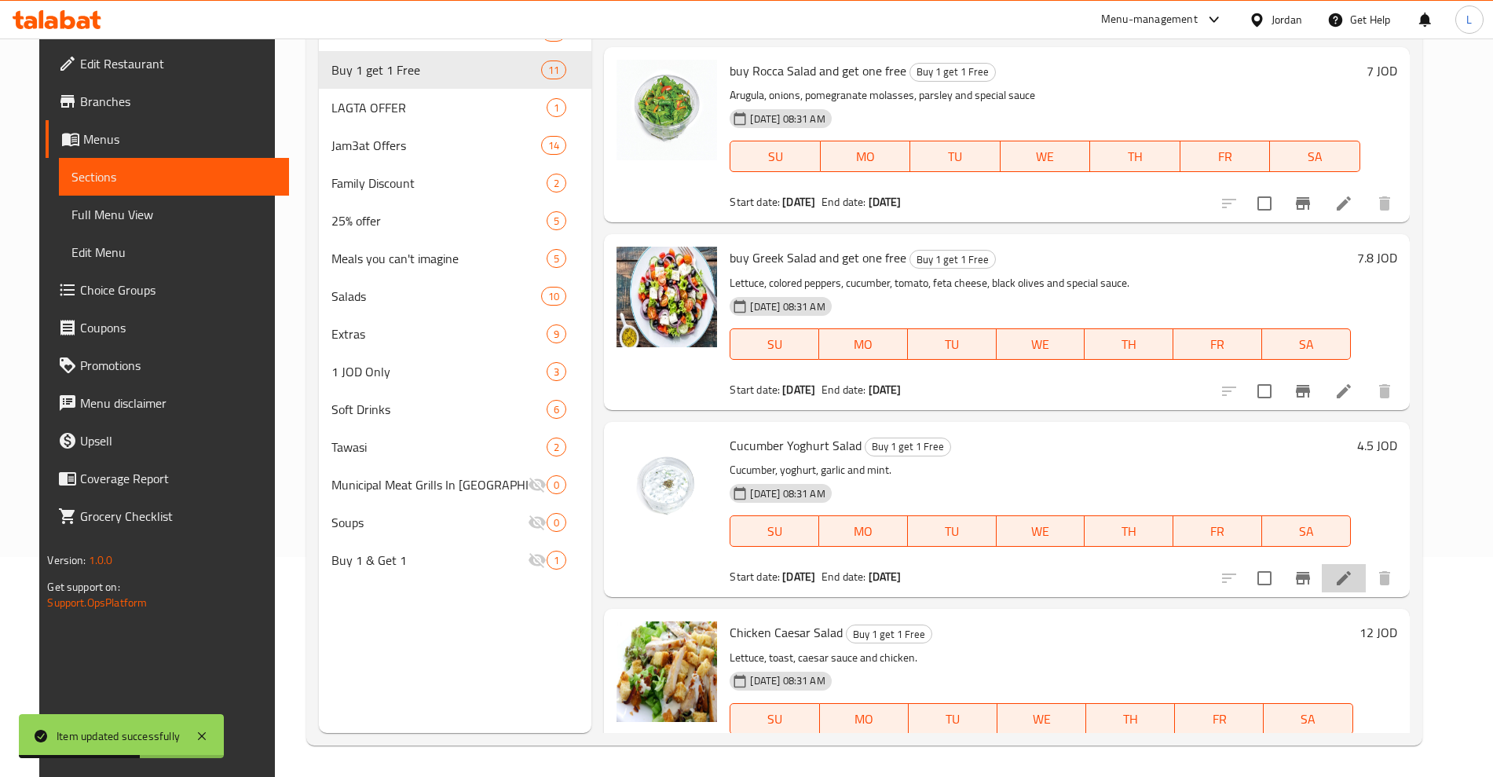
click at [1353, 574] on icon at bounding box center [1343, 577] width 19 height 19
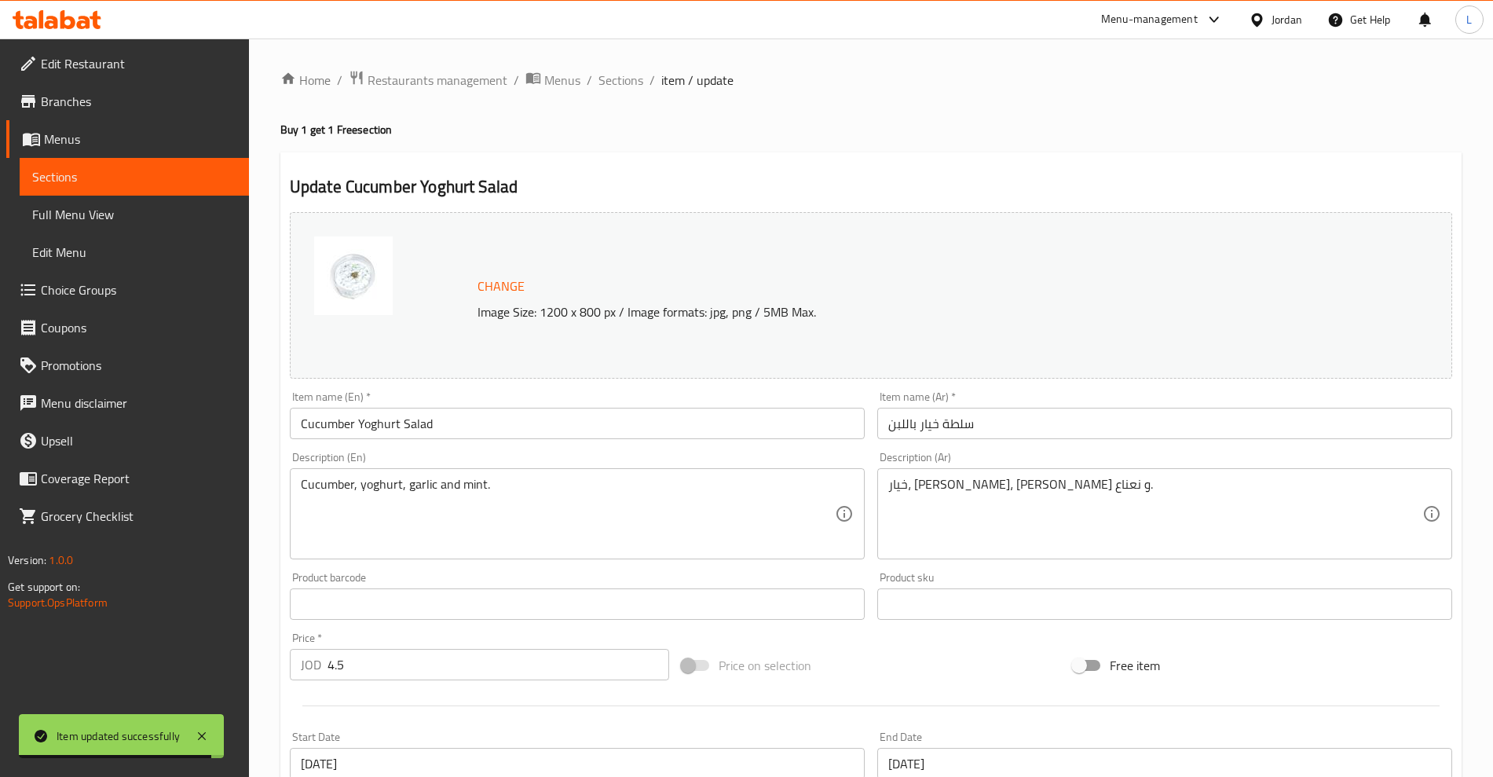
click at [302, 422] on input "Cucumber Yoghurt Salad" at bounding box center [577, 423] width 575 height 31
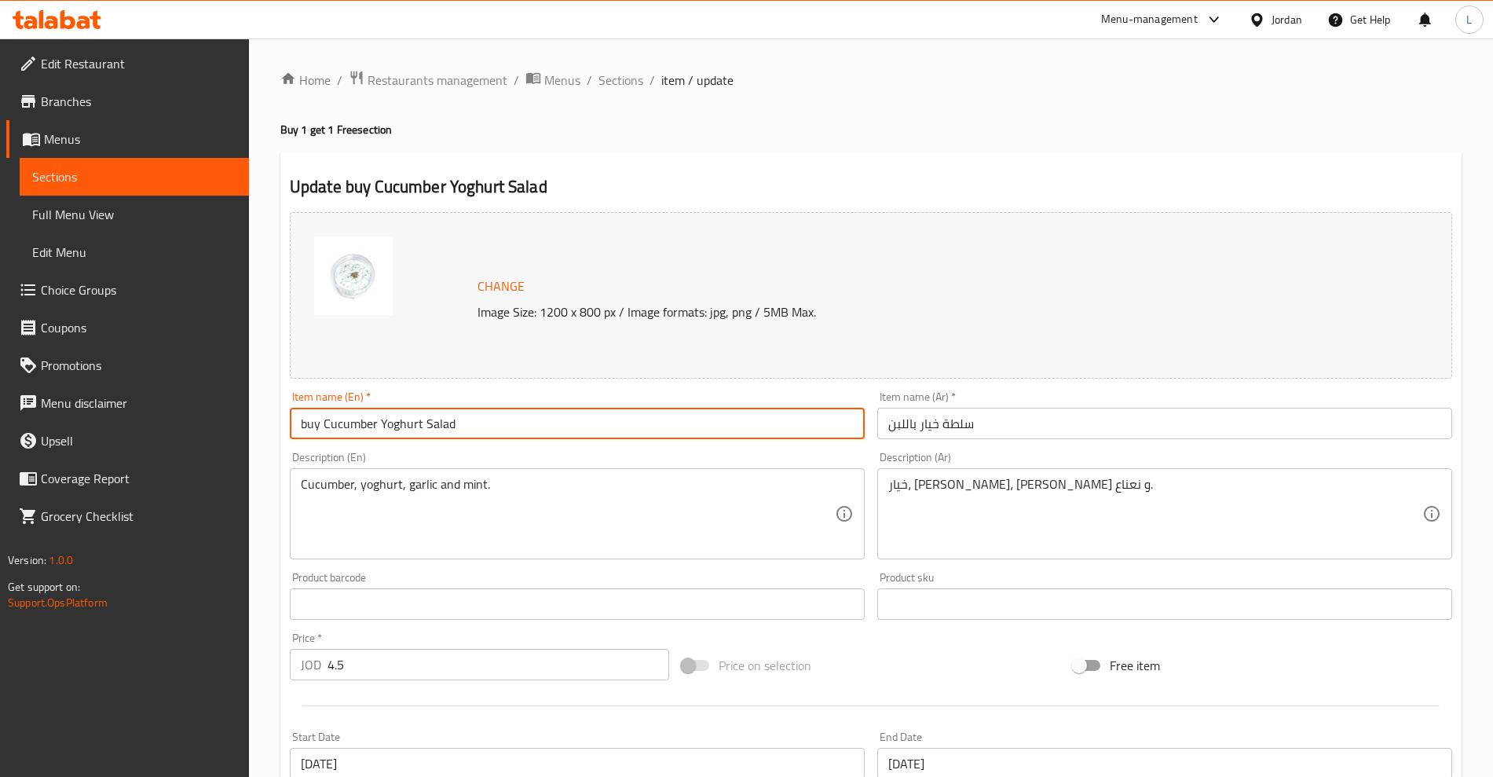
click at [468, 424] on input "buy Cucumber Yoghurt Salad" at bounding box center [577, 423] width 575 height 31
type input "Buy Cucumber Yoghurt Salad and get one free"
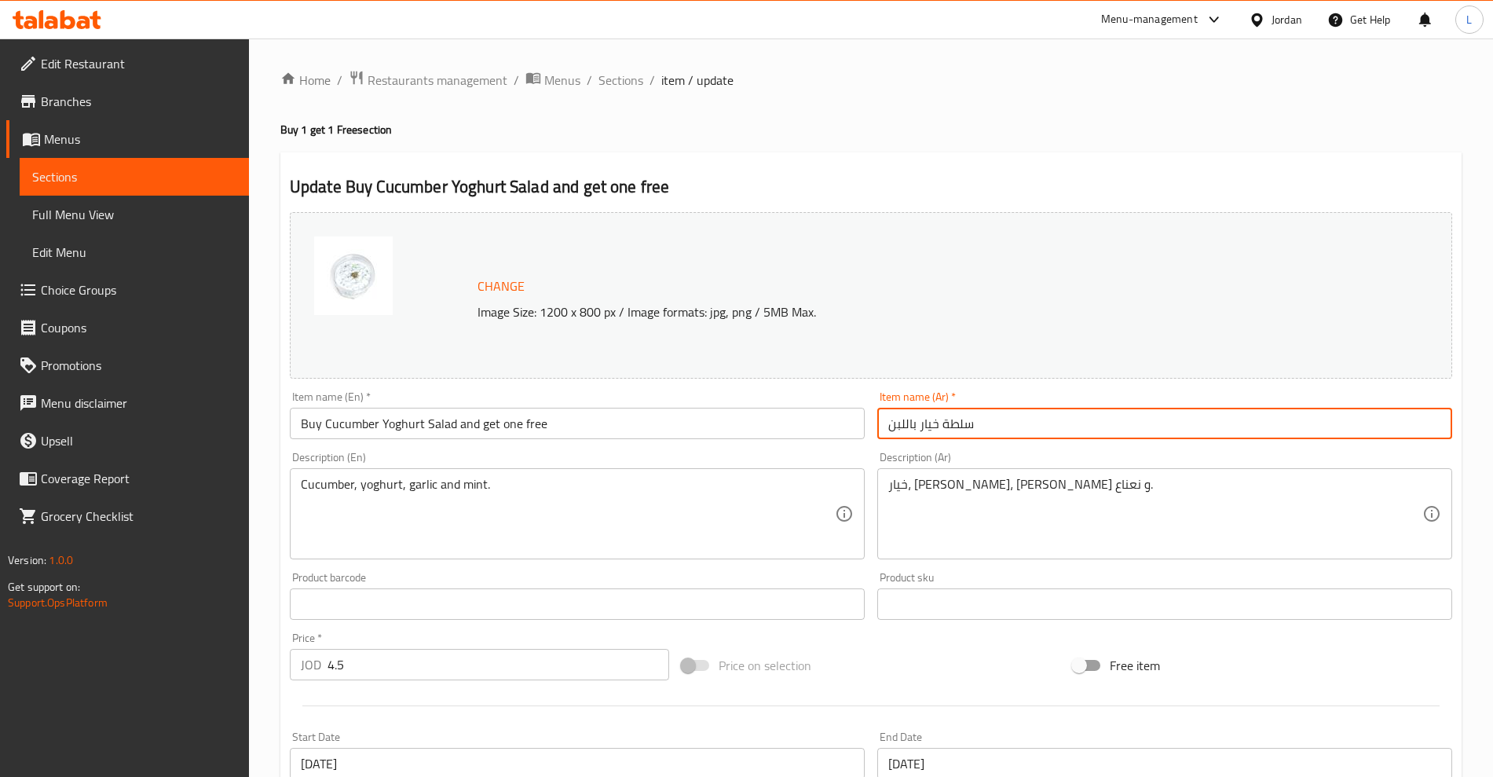
click at [975, 416] on input "سلطة خيار باللبن" at bounding box center [1164, 423] width 575 height 31
click at [974, 416] on input "سلطة خيار باللبن" at bounding box center [1164, 423] width 575 height 31
paste input "سلطة خيار باللبن"
type input "اشتري سلطة خيار باللبن واحصل على الثانية مجانا"
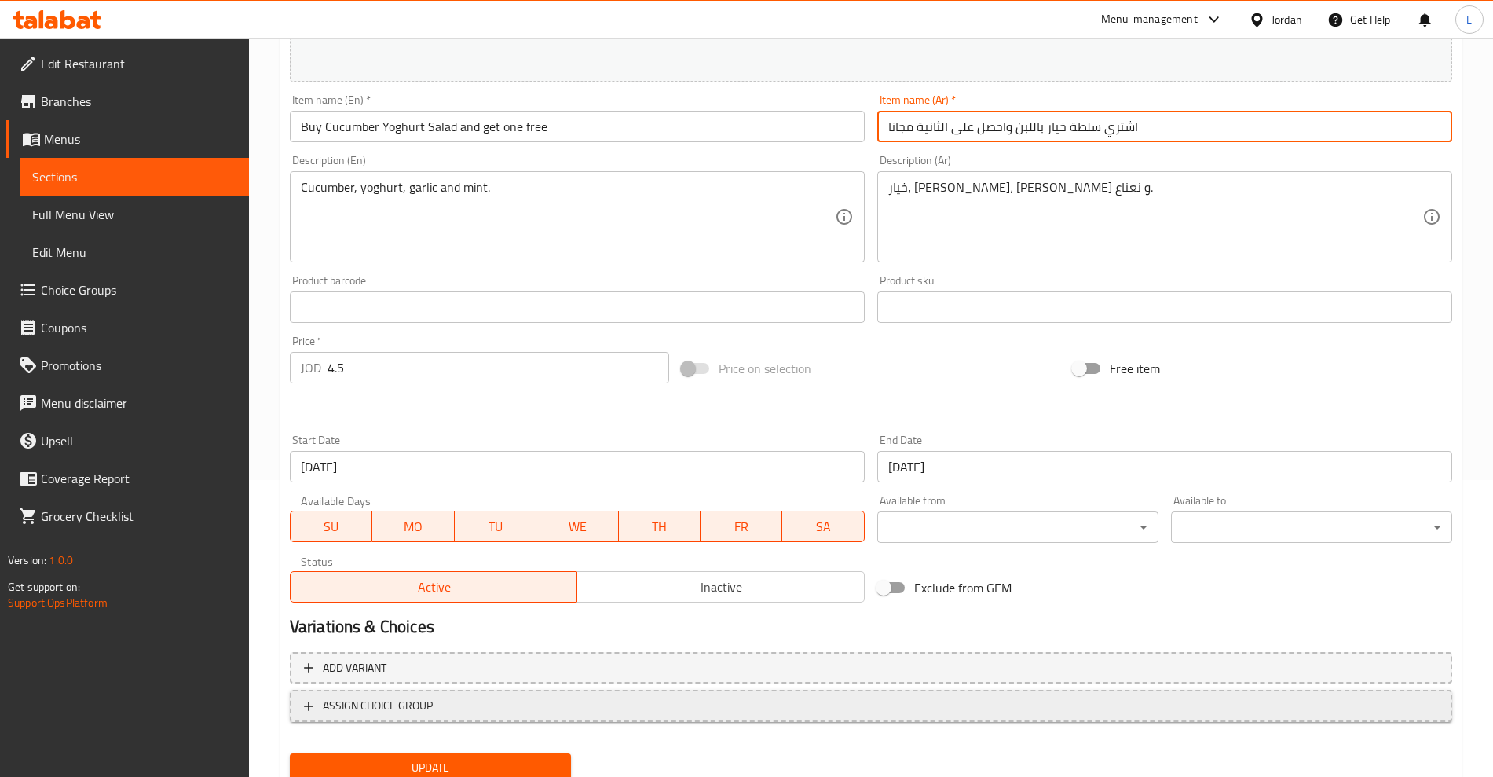
scroll to position [356, 0]
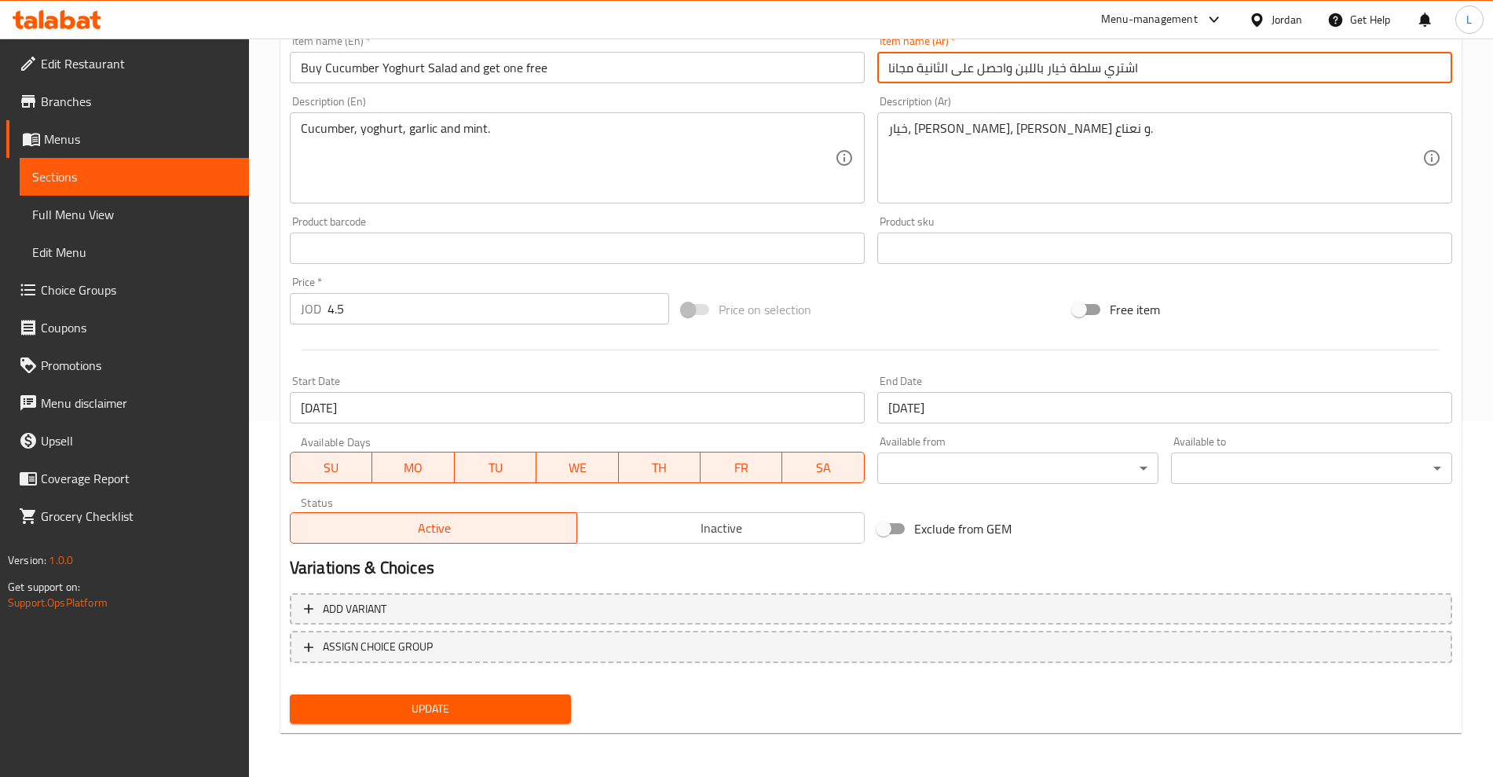
click at [454, 722] on button "Update" at bounding box center [430, 708] width 281 height 29
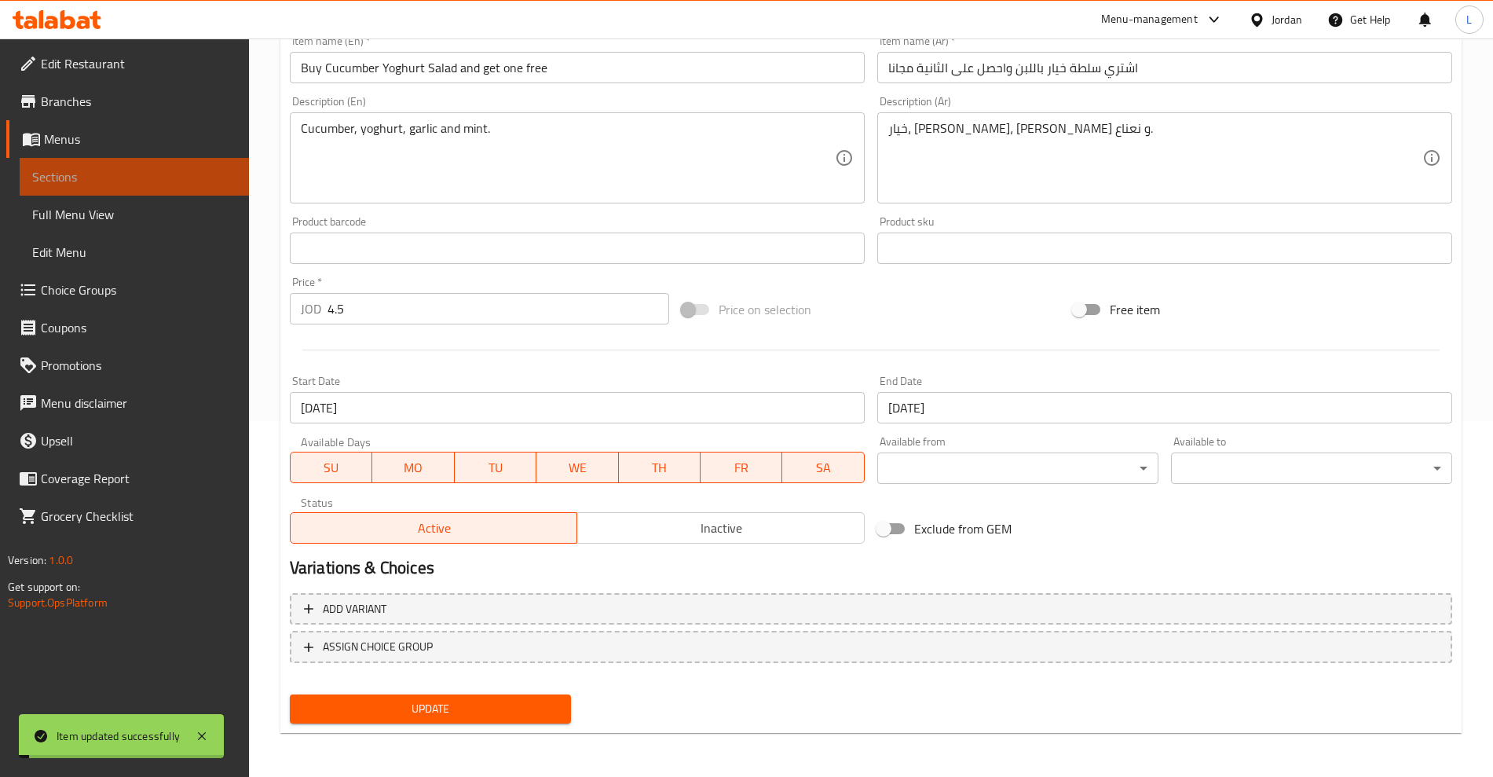
click at [56, 171] on span "Sections" at bounding box center [134, 176] width 204 height 19
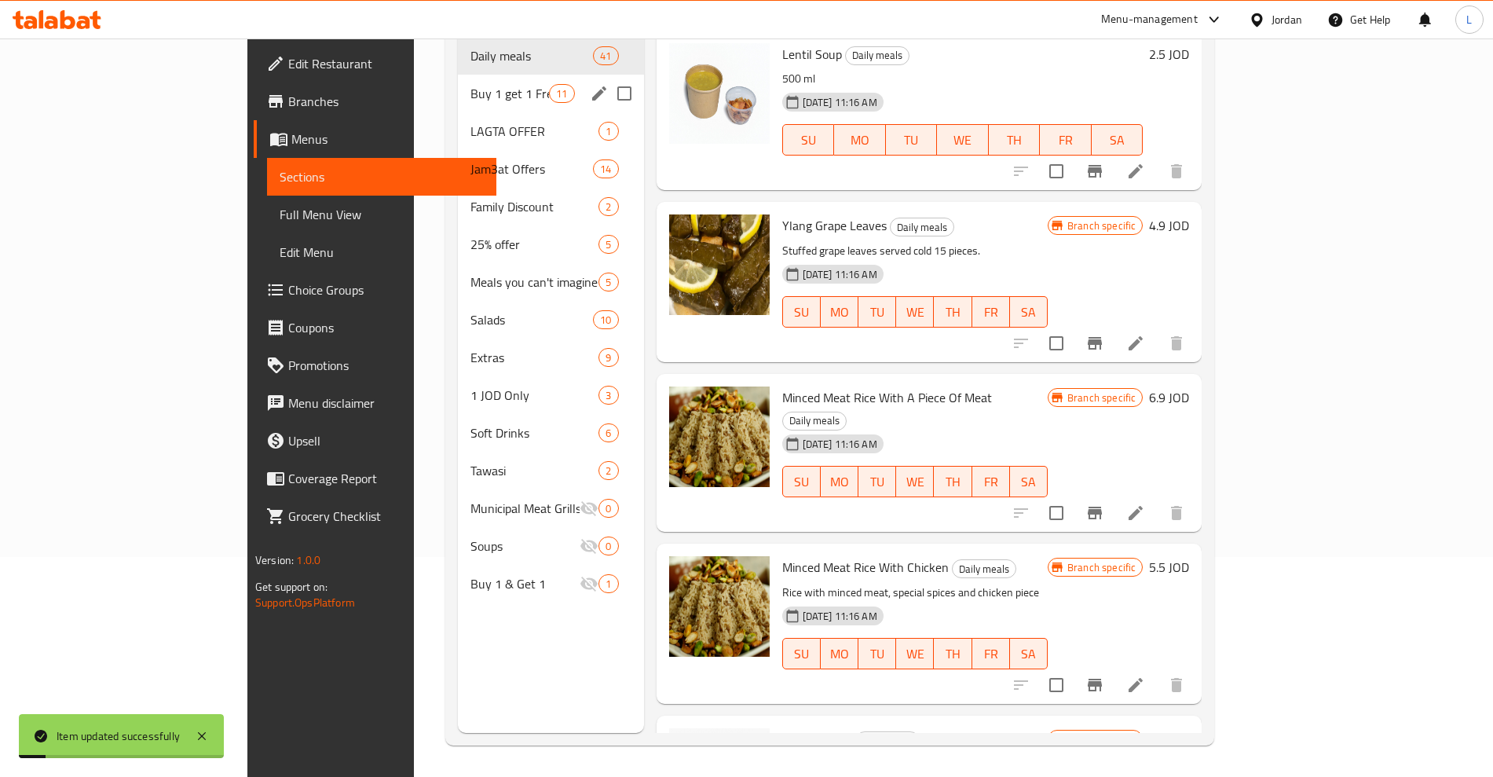
click at [470, 84] on span "Buy 1 get 1 Free" at bounding box center [509, 93] width 79 height 19
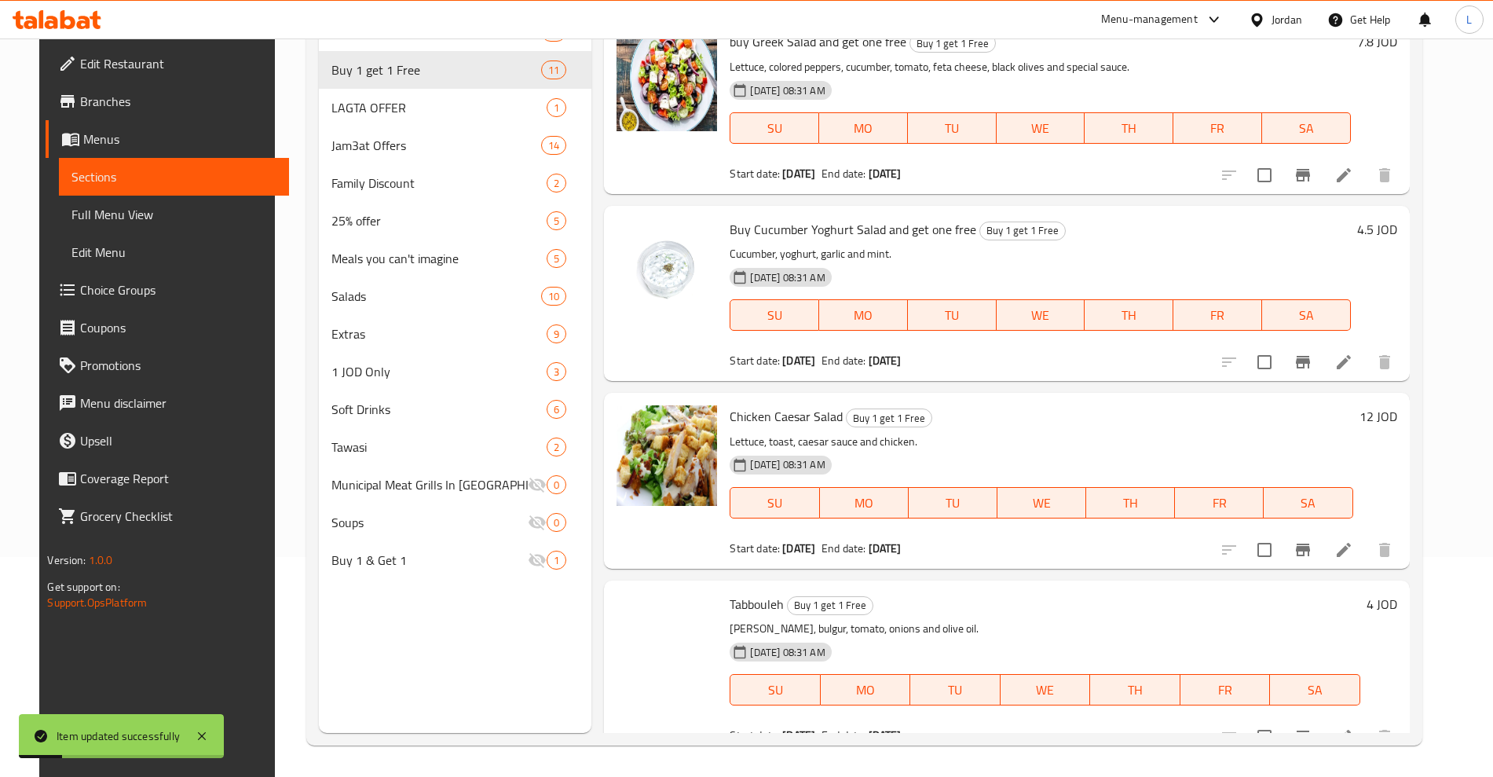
scroll to position [1318, 0]
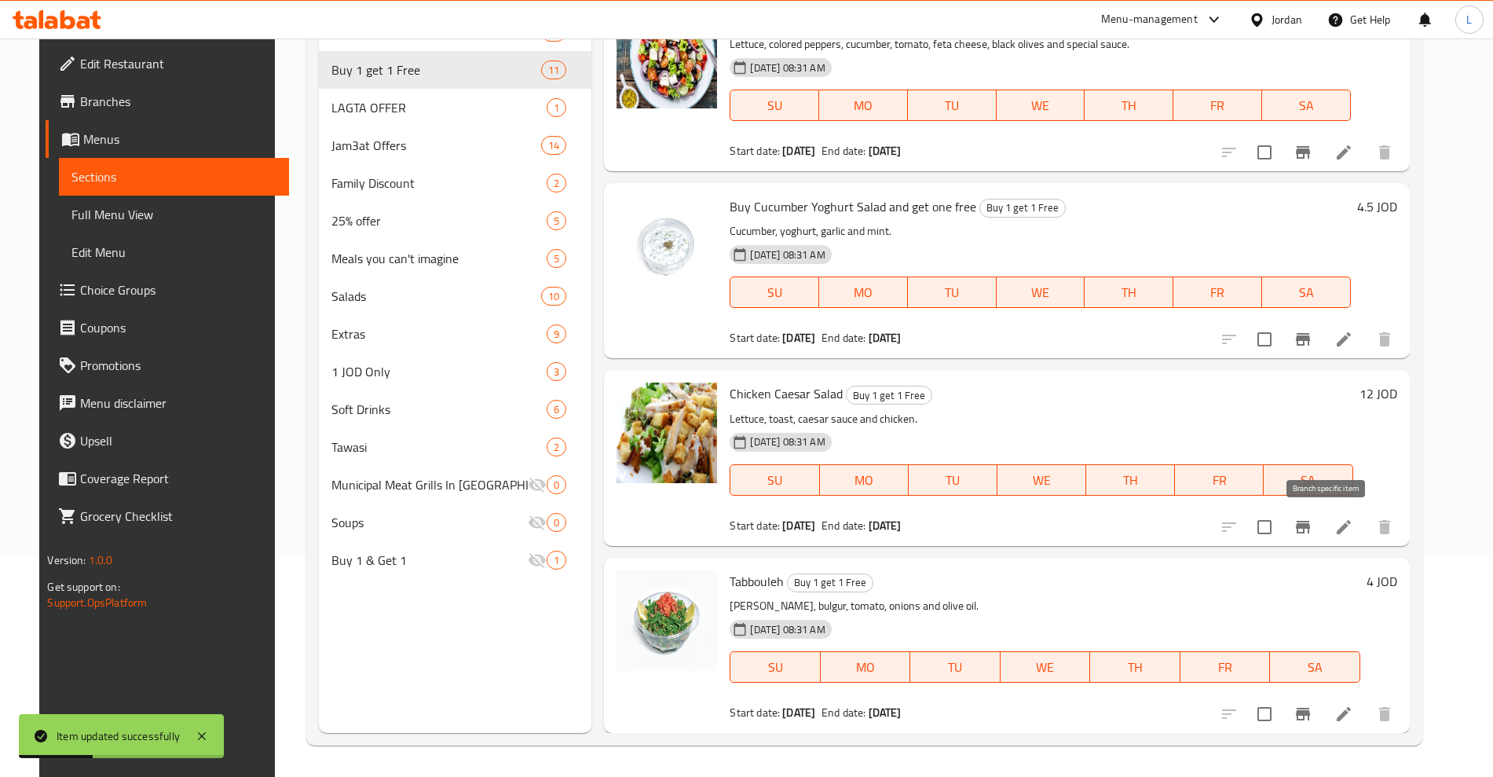
click at [1353, 524] on icon at bounding box center [1343, 526] width 19 height 19
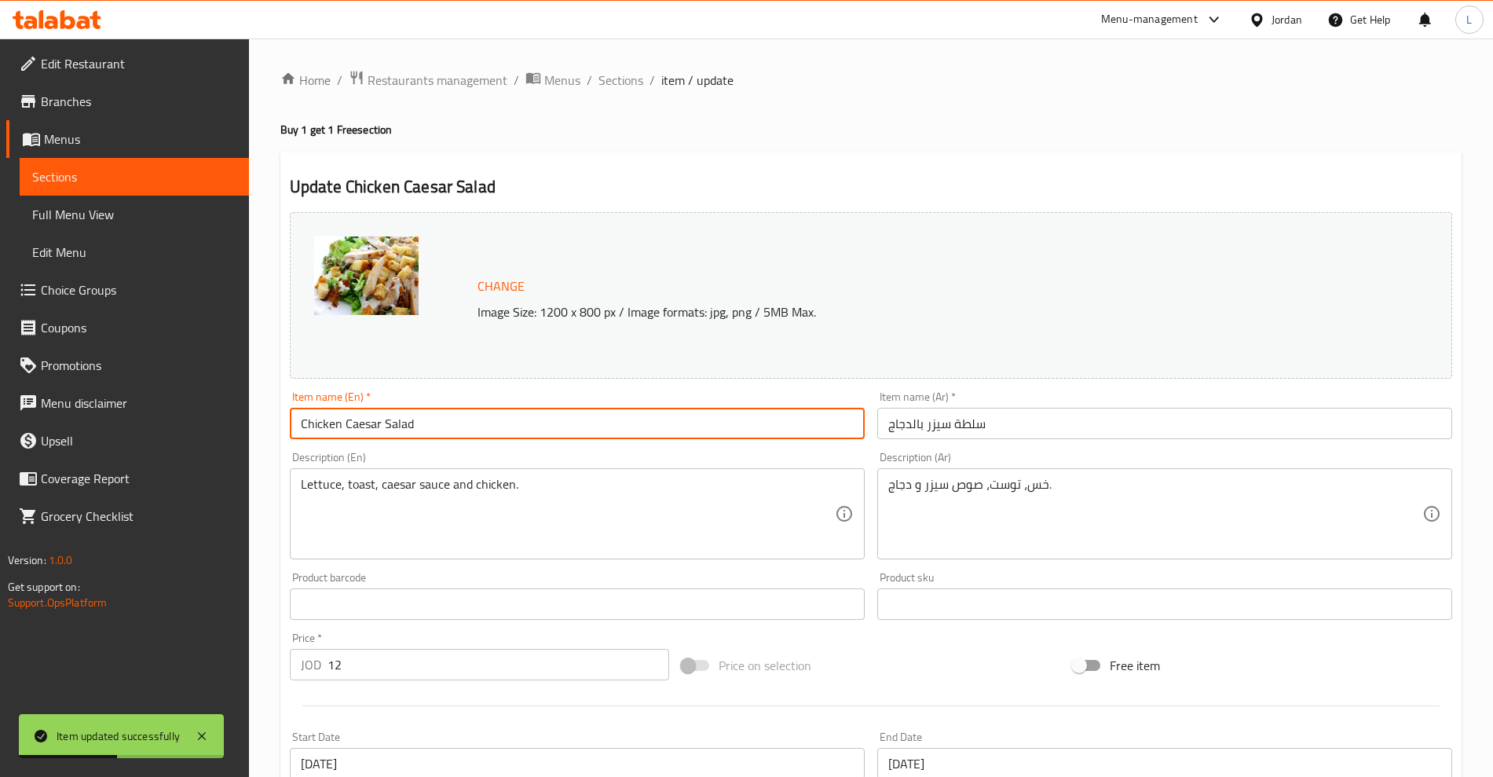
click at [296, 420] on input "Chicken Caesar Salad" at bounding box center [577, 423] width 575 height 31
click at [462, 411] on input "buy Chicken Caesar Salad" at bounding box center [577, 423] width 575 height 31
type input "buy Chicken Caesar Salad and get one free"
click at [925, 424] on input "سلطة سيزر بالدجاج" at bounding box center [1164, 423] width 575 height 31
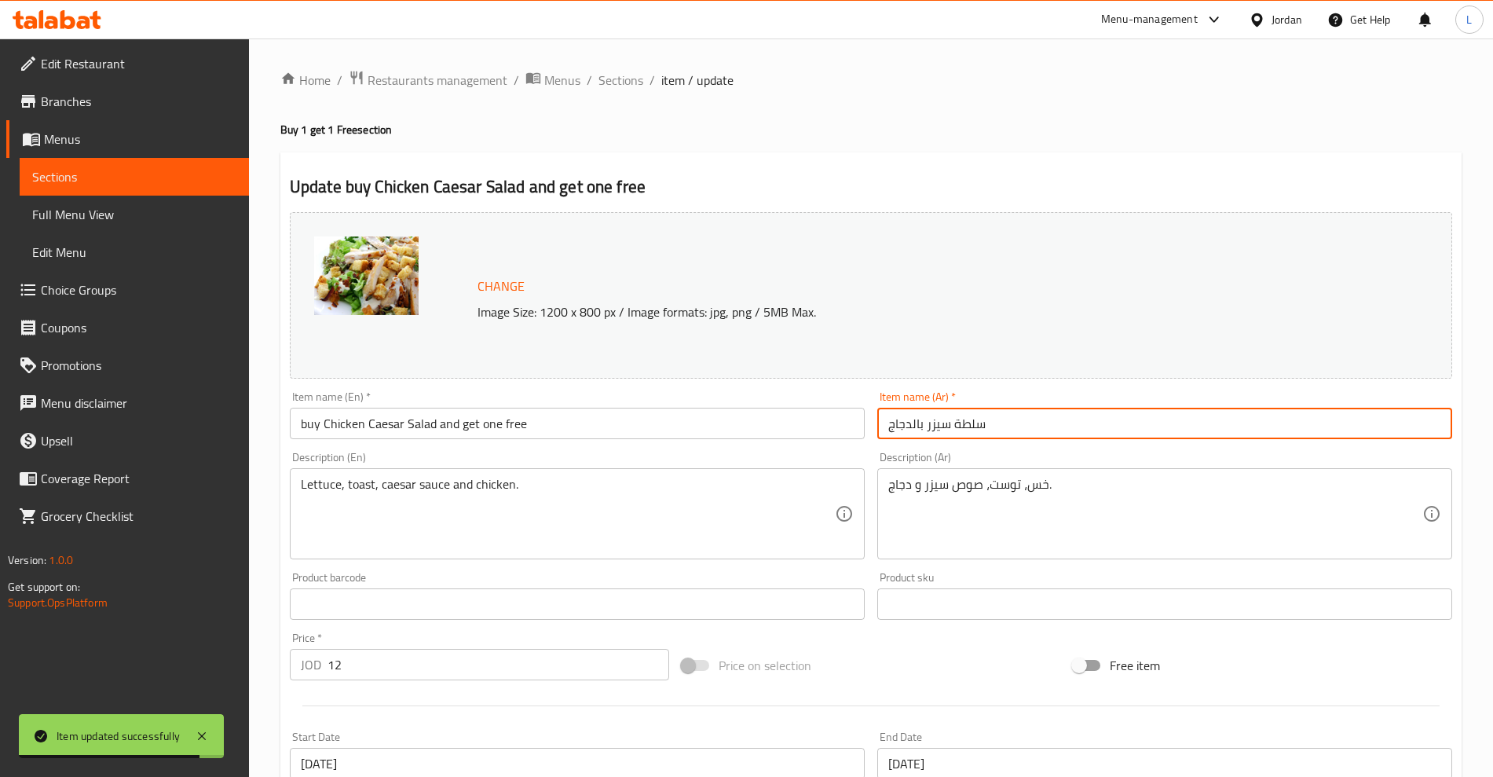
click at [925, 424] on input "سلطة سيزر بالدجاج" at bounding box center [1164, 423] width 575 height 31
click at [927, 424] on input "سلطة سيزر بالدجاج" at bounding box center [1164, 423] width 575 height 31
paste input "سلطة سيزر بالدجاج"
type input "اشتري سلطة سيزر بالدجاج واحصل على الثانية مجانا"
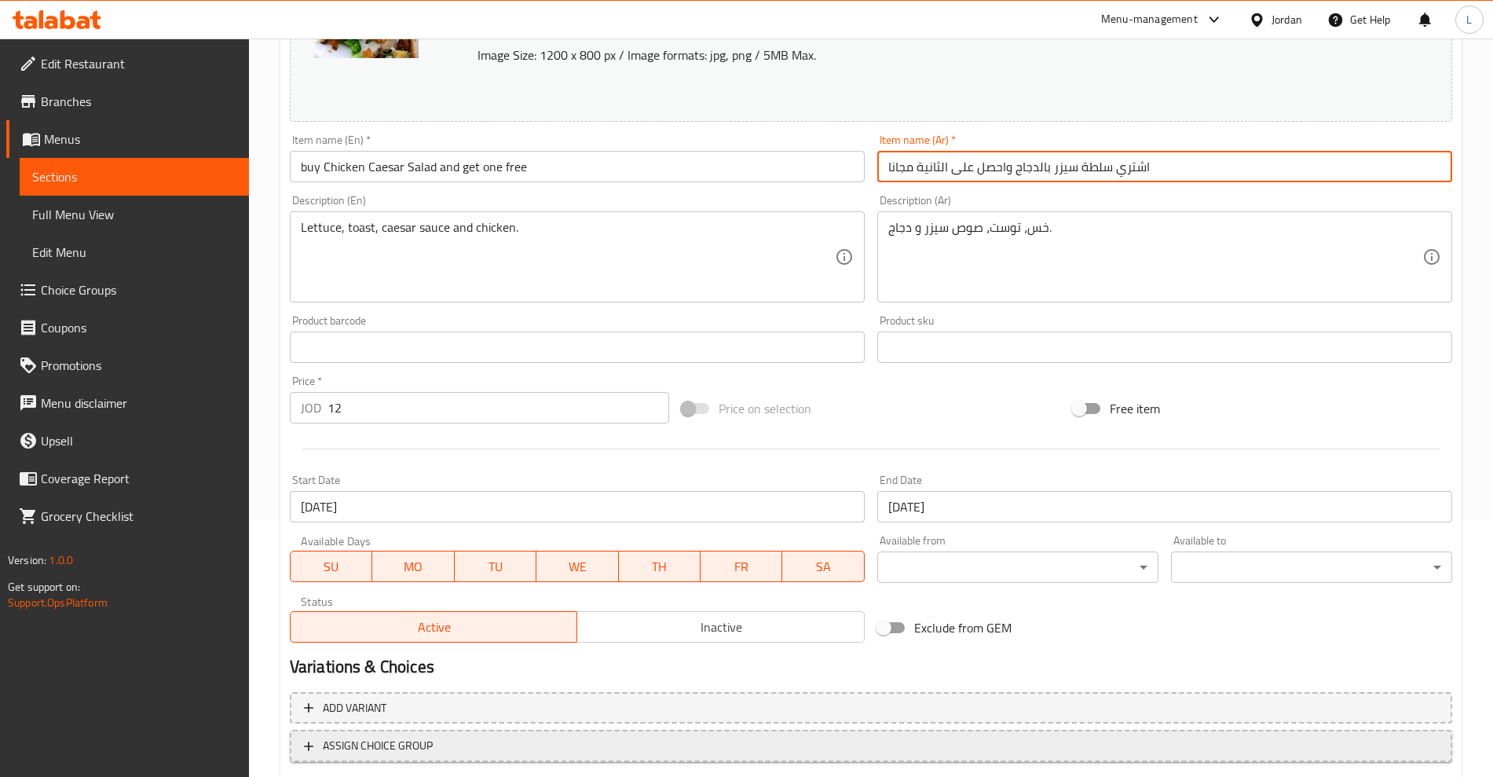
scroll to position [356, 0]
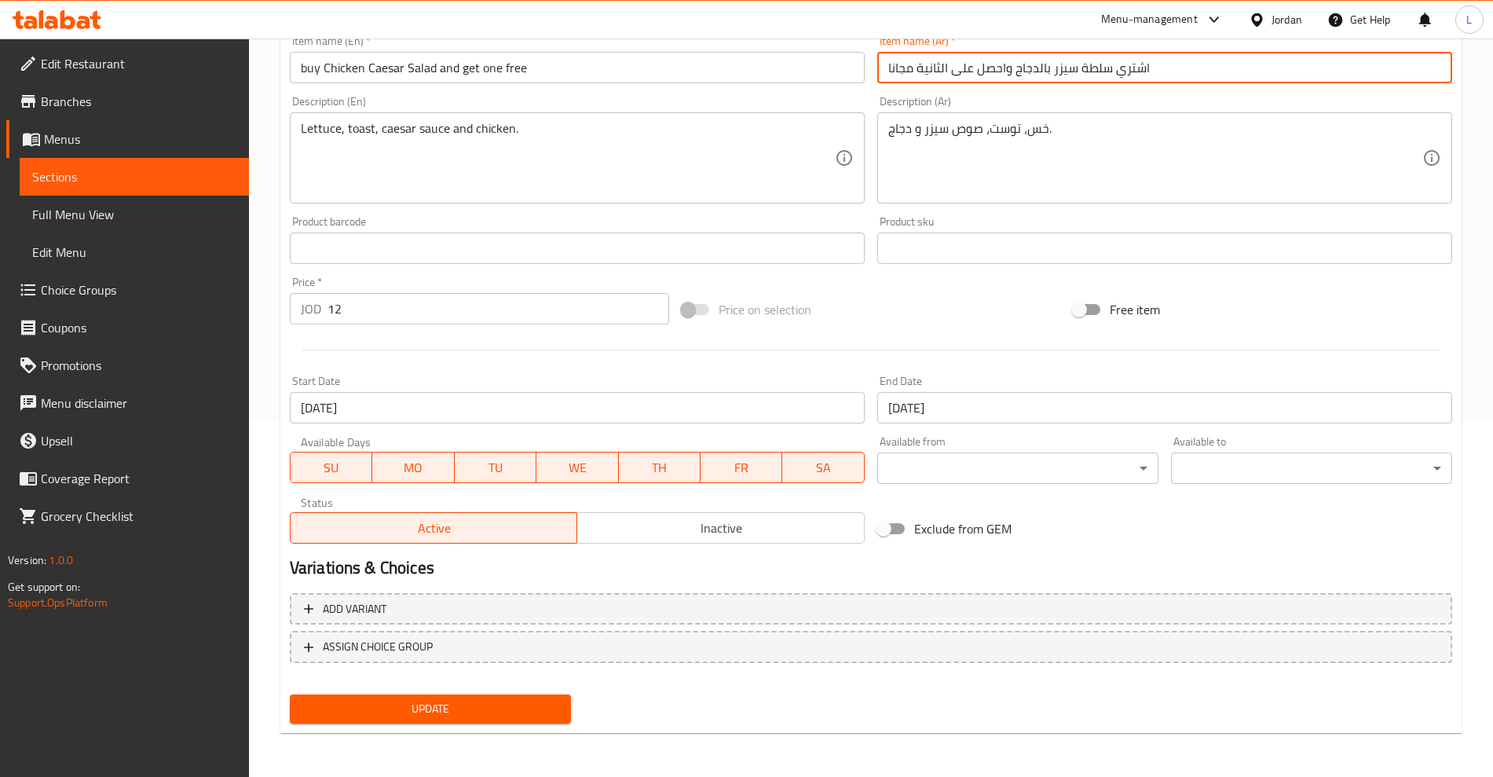
click at [455, 707] on span "Update" at bounding box center [430, 709] width 256 height 20
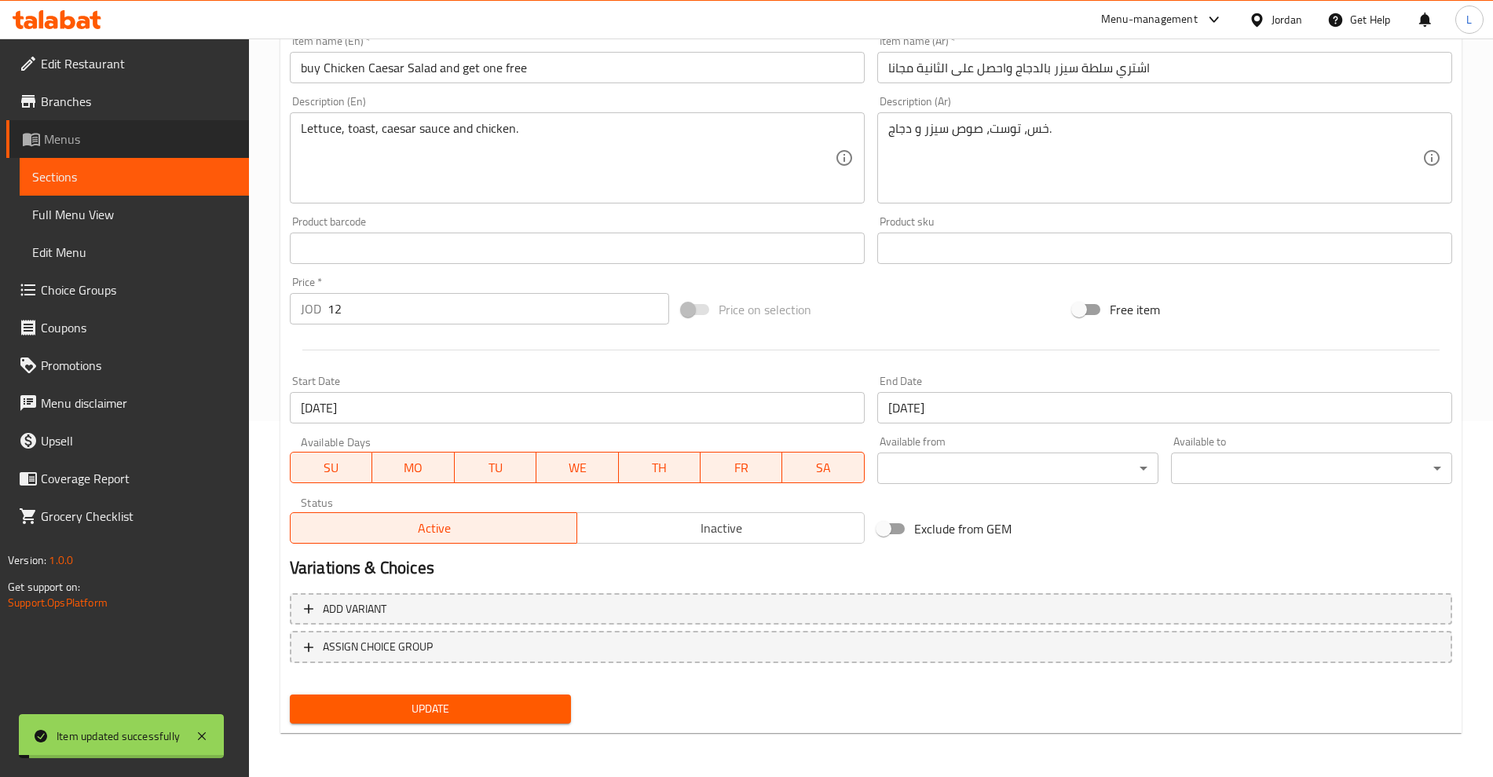
click at [62, 147] on span "Menus" at bounding box center [140, 139] width 192 height 19
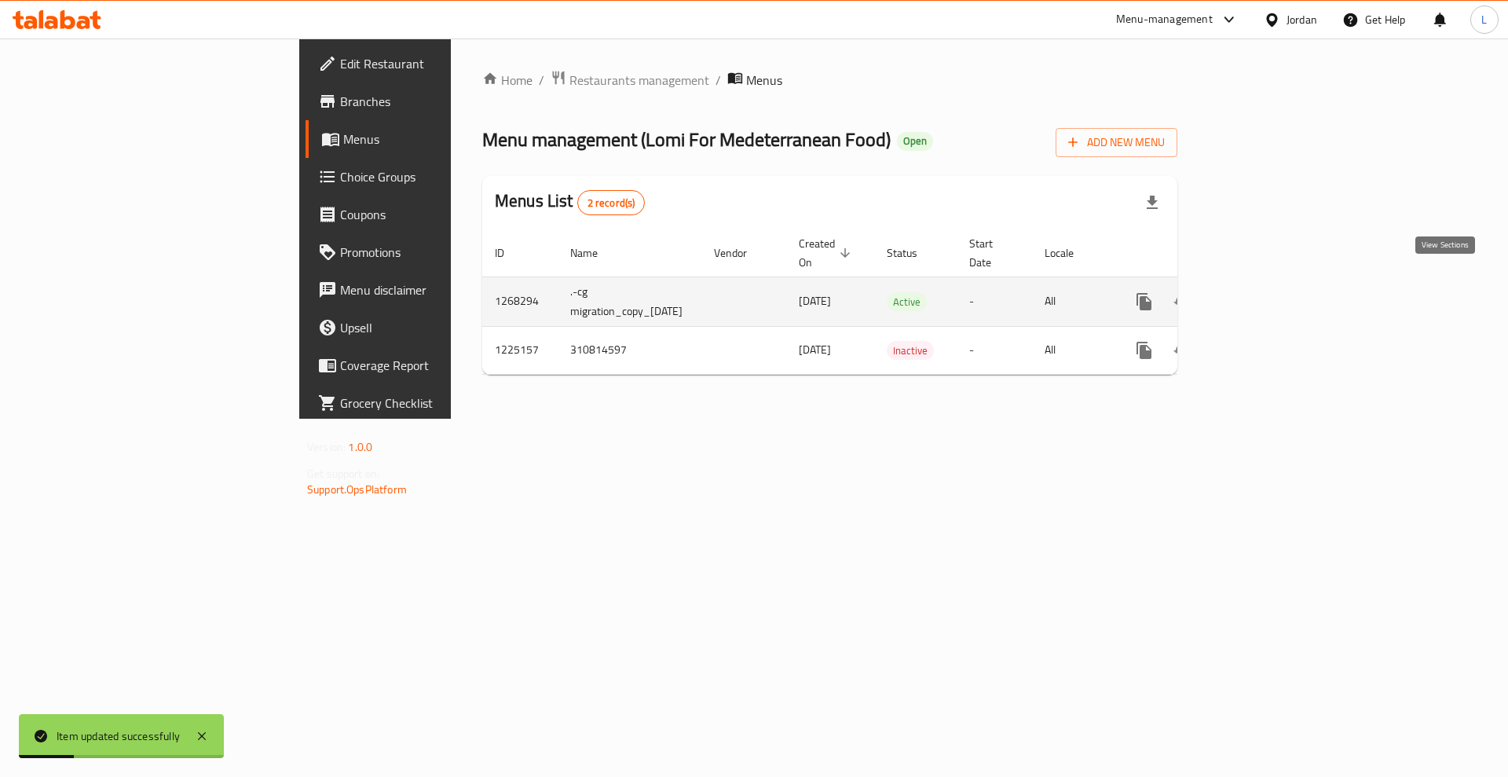
click at [1276, 283] on link "enhanced table" at bounding box center [1257, 302] width 38 height 38
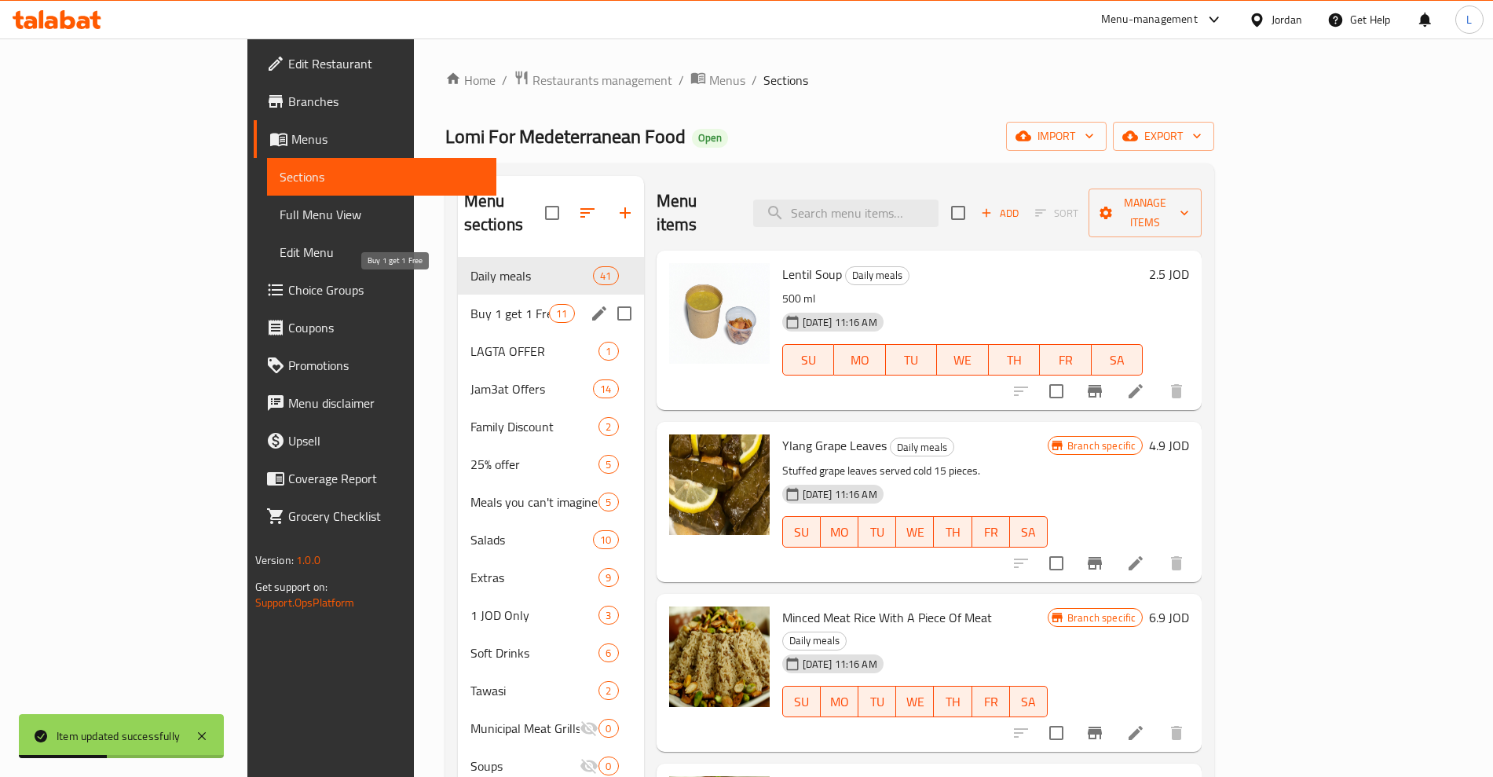
click at [470, 304] on span "Buy 1 get 1 Free" at bounding box center [509, 313] width 79 height 19
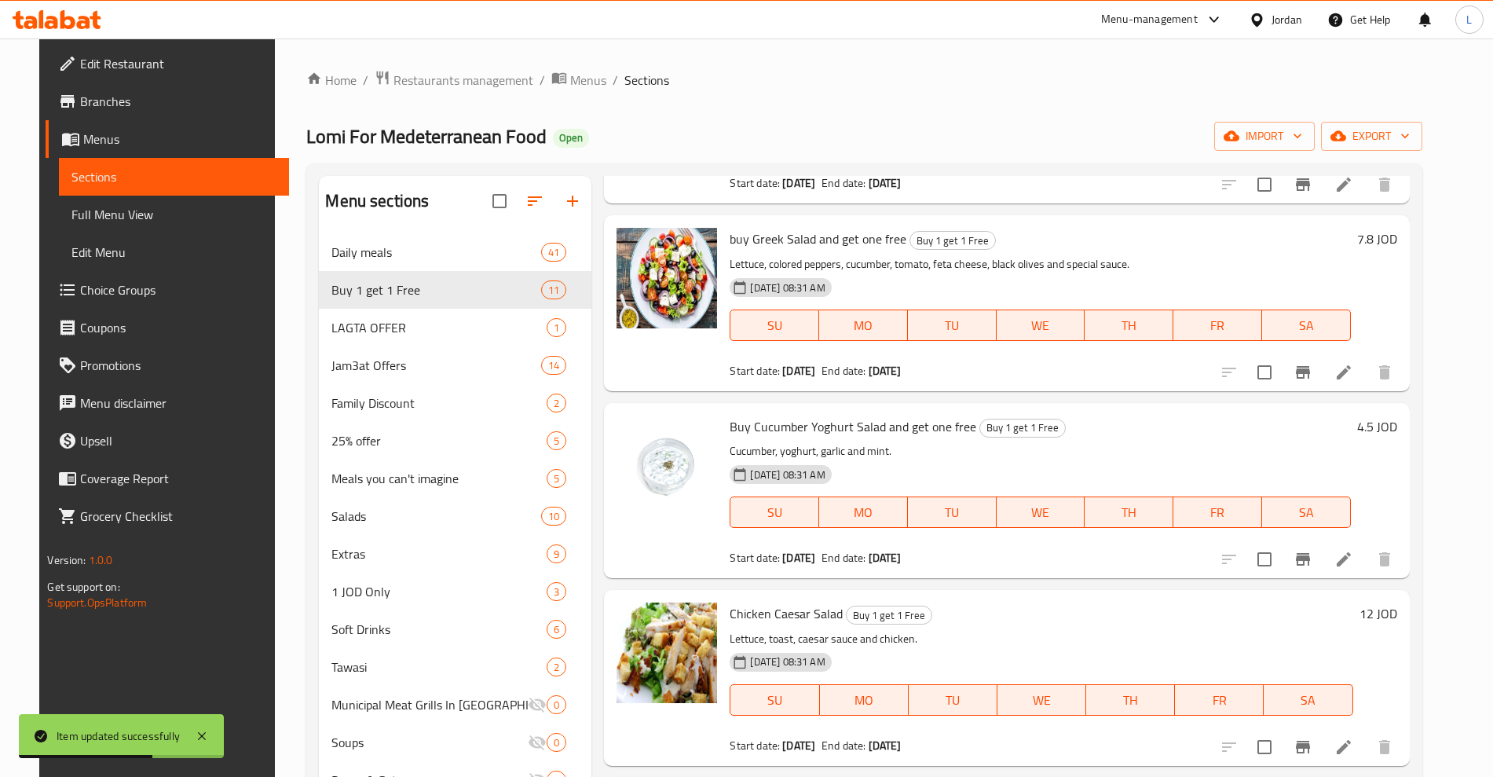
scroll to position [220, 0]
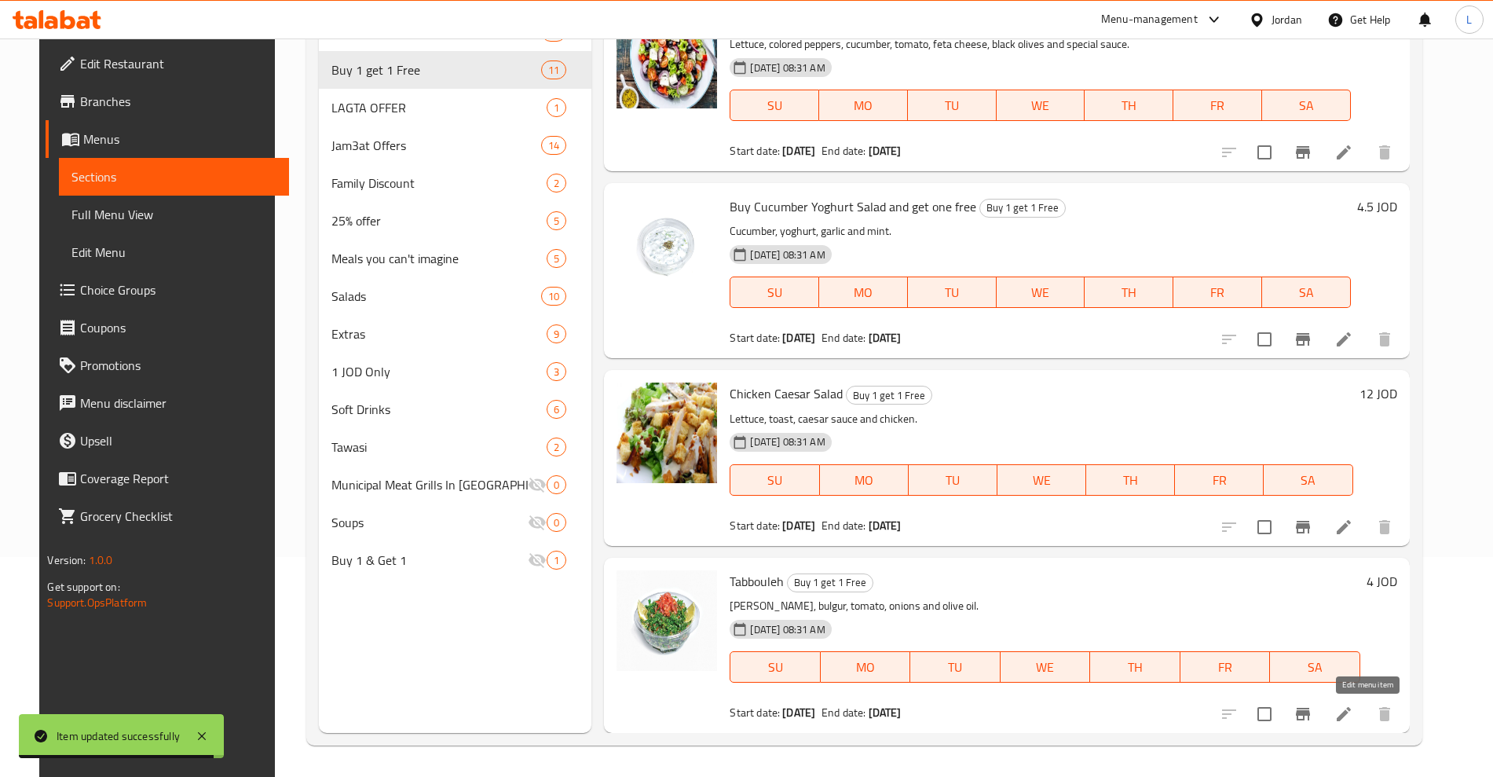
click at [1351, 715] on icon at bounding box center [1343, 714] width 14 height 14
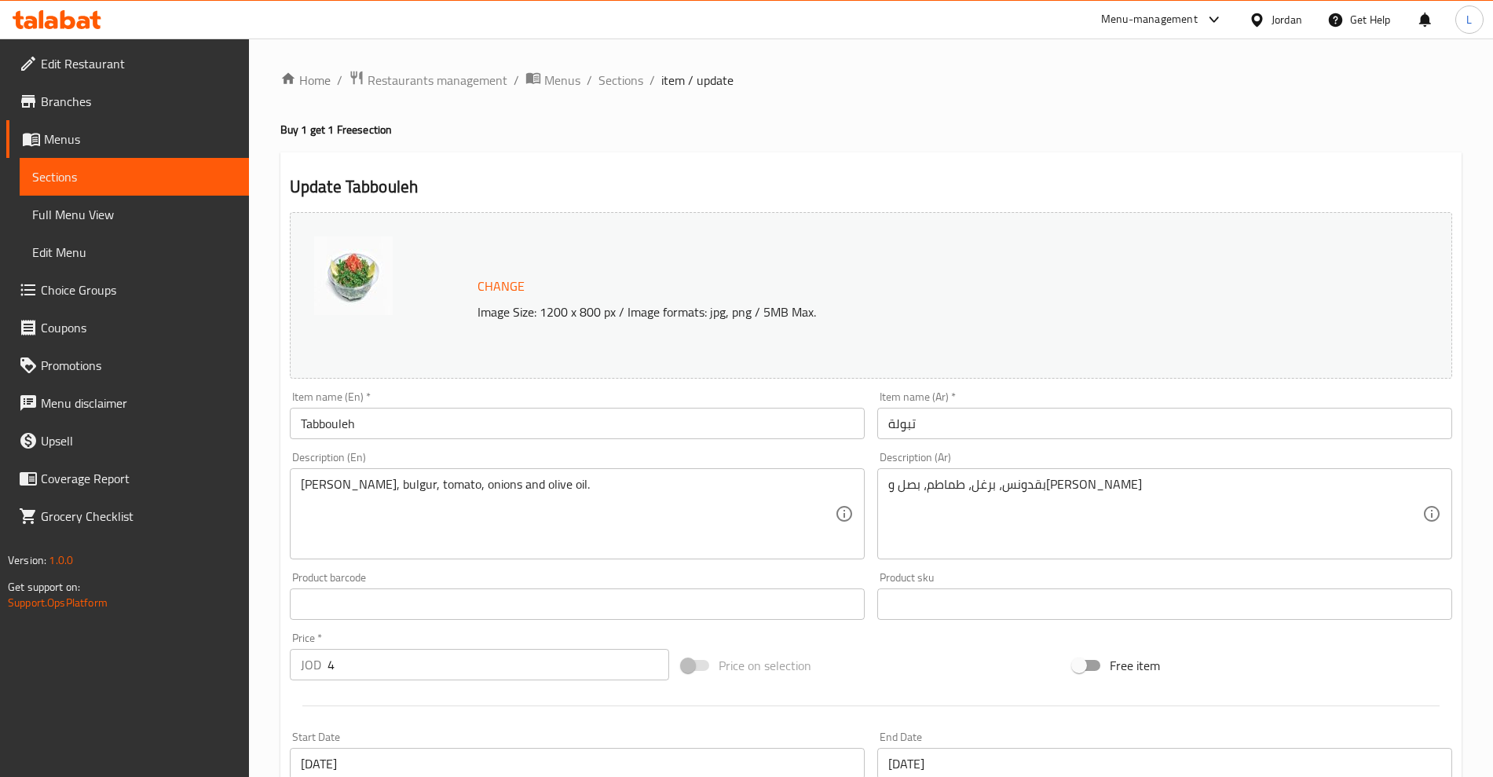
click at [297, 430] on input "Tabbouleh" at bounding box center [577, 423] width 575 height 31
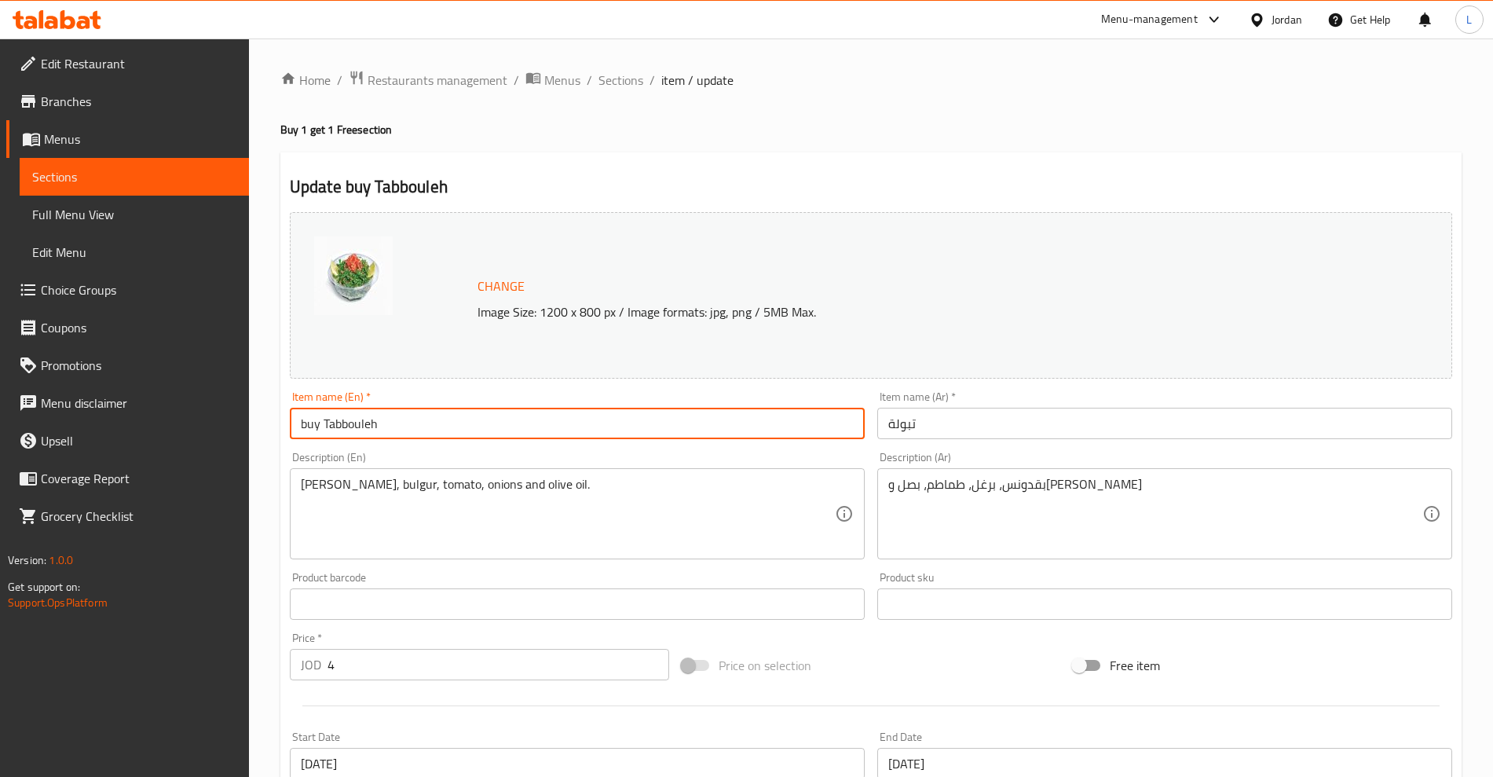
drag, startPoint x: 413, startPoint y: 421, endPoint x: 422, endPoint y: 430, distance: 12.8
click at [413, 421] on input "buy Tabbouleh" at bounding box center [577, 423] width 575 height 31
type input "buy Tabbouleh and get one free"
click at [895, 430] on input "تبولة" at bounding box center [1164, 423] width 575 height 31
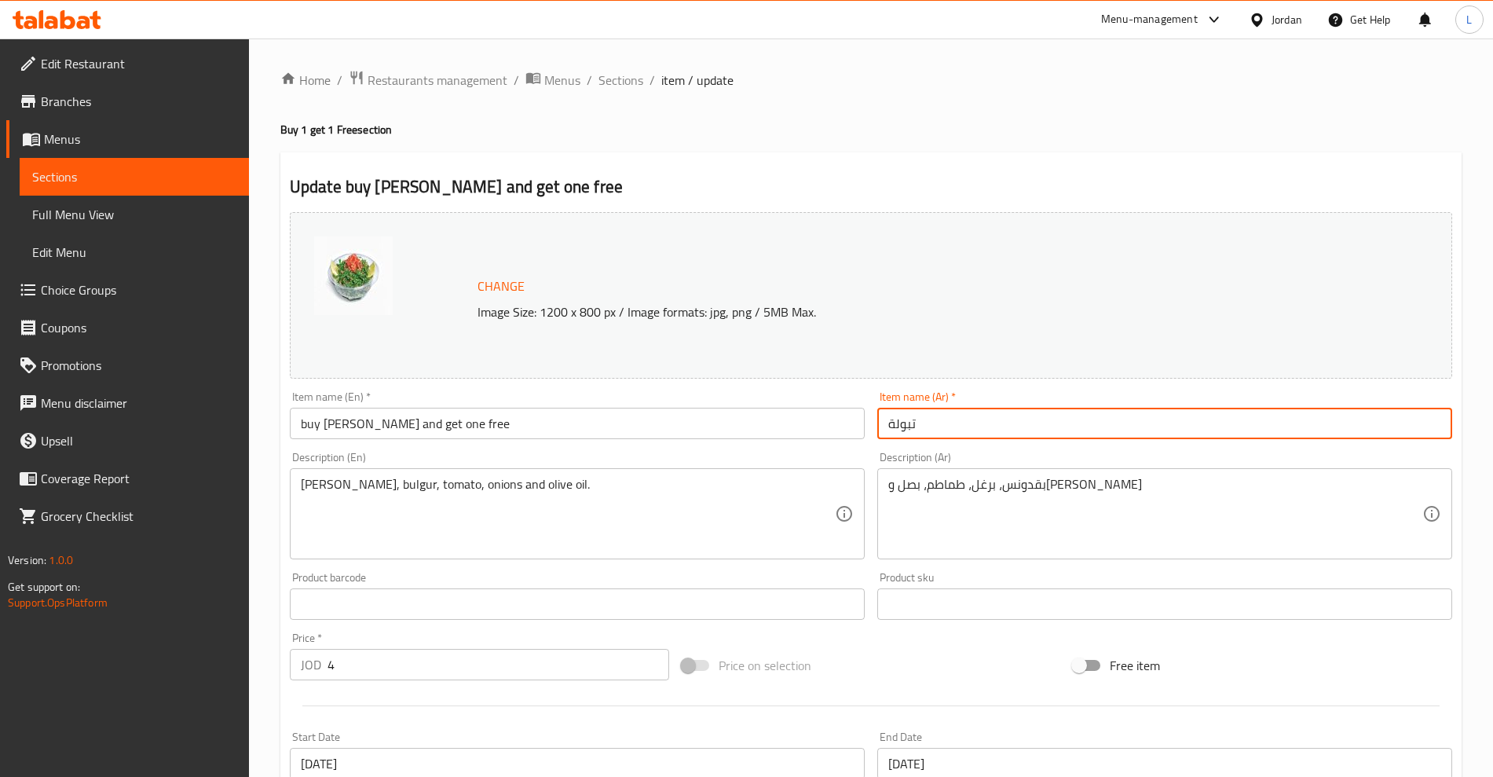
click at [895, 430] on input "تبولة" at bounding box center [1164, 423] width 575 height 31
paste input "سلطة سيزر بالدجاج"
click at [1036, 424] on input "اشتري سلطة سيزر بالدجاج واحصل على الثانية مجانا" at bounding box center [1164, 423] width 575 height 31
click at [1038, 424] on input "اشتري سلطة سيزر بالدجاج واحصل على الثانية مجانا" at bounding box center [1164, 423] width 575 height 31
click at [1040, 424] on input "اشتري سلطة سيزر بالدجاج واحصل على الثانية مجانا" at bounding box center [1164, 423] width 575 height 31
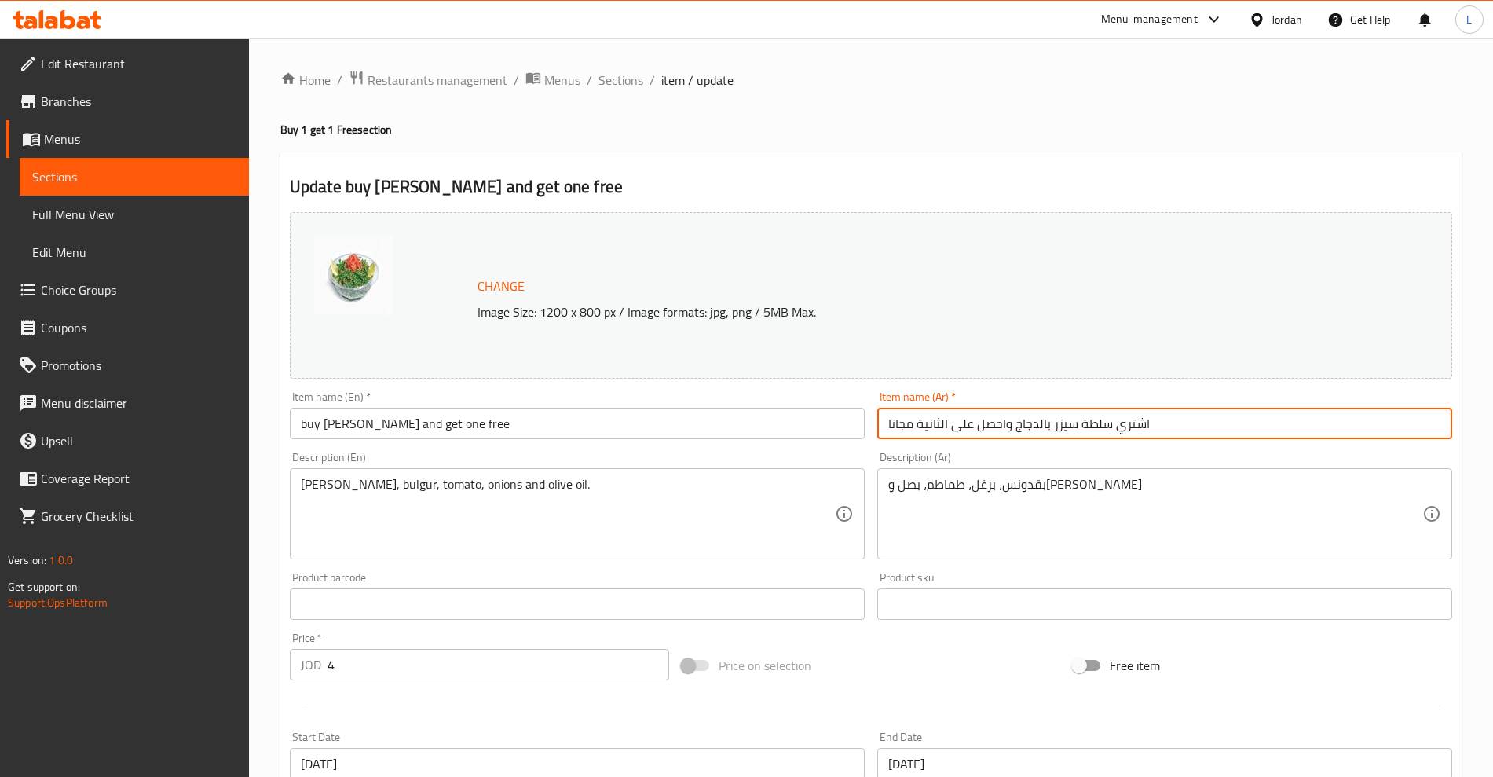
click at [1040, 424] on input "اشتري سلطة سيزر بالدجاج واحصل على الثانية مجانا" at bounding box center [1164, 423] width 575 height 31
click at [1038, 423] on input "اشتري سلطة سيزر بالدجاج واحصل على الثانية مجانا" at bounding box center [1164, 423] width 575 height 31
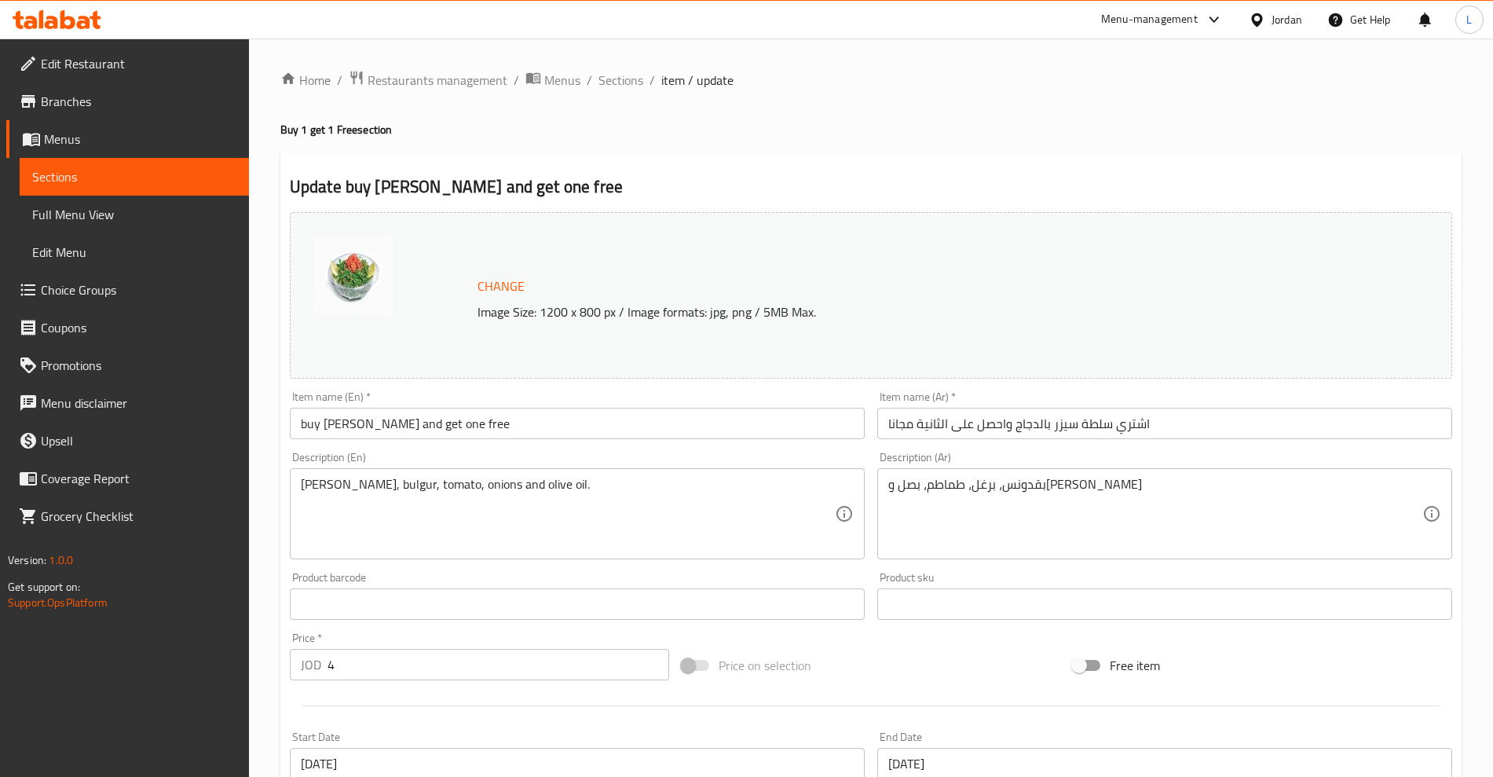
click at [1215, 356] on div "Change Image Size: 1200 x 800 px / Image formats: jpg, png / 5MB Max." at bounding box center [871, 295] width 1162 height 166
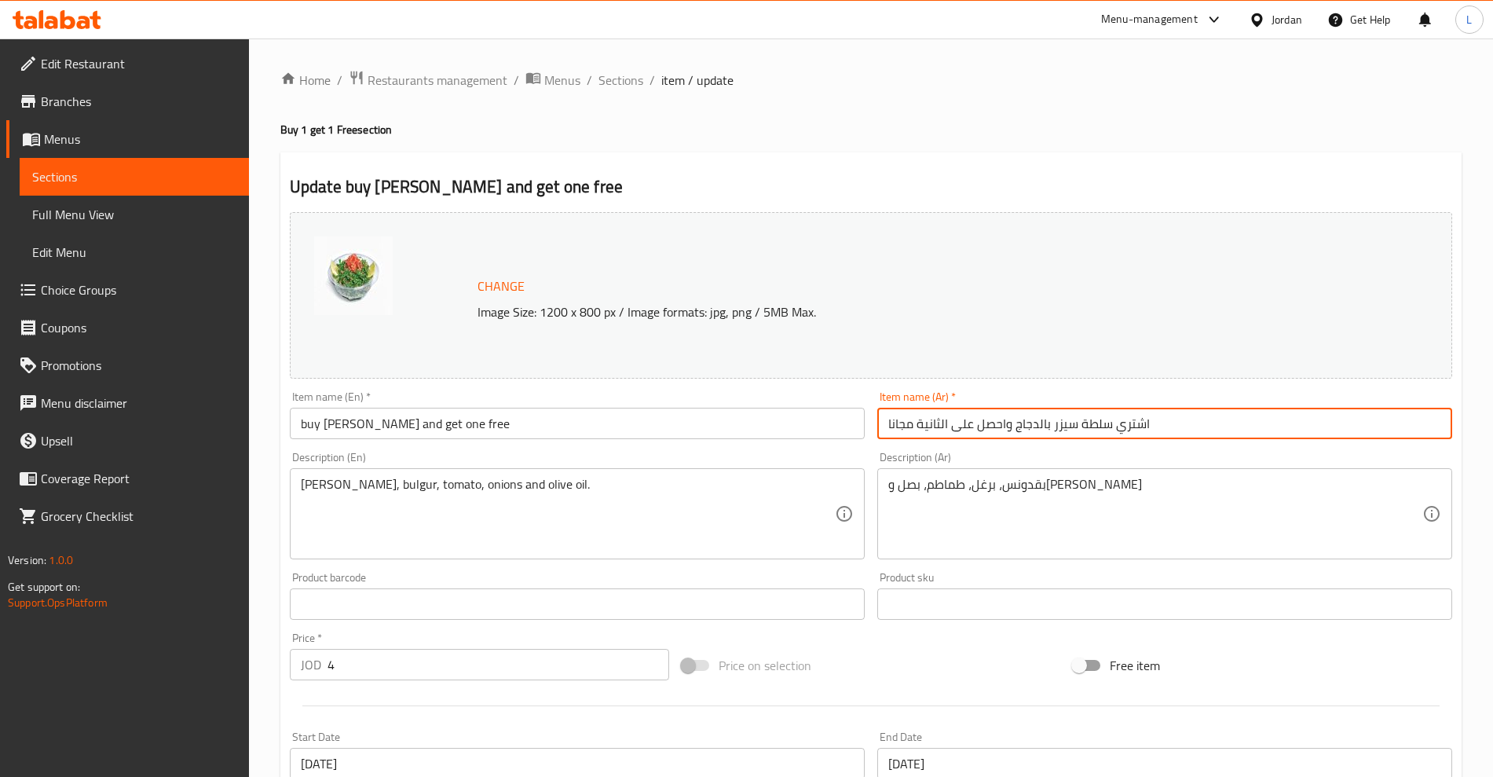
click at [1083, 425] on input "اشتري سلطة سيزر بالدجاج واحصل على الثانية مجانا" at bounding box center [1164, 423] width 575 height 31
click at [1083, 427] on input "اشتري سلطة سيزر بالدجاج واحصل على الثانية مجانا" at bounding box center [1164, 423] width 575 height 31
drag, startPoint x: 1109, startPoint y: 426, endPoint x: 1016, endPoint y: 427, distance: 92.7
click at [1016, 427] on input "اشتري سلطة سيزر بالدجاج واحصل على الثانية مجانا" at bounding box center [1164, 423] width 575 height 31
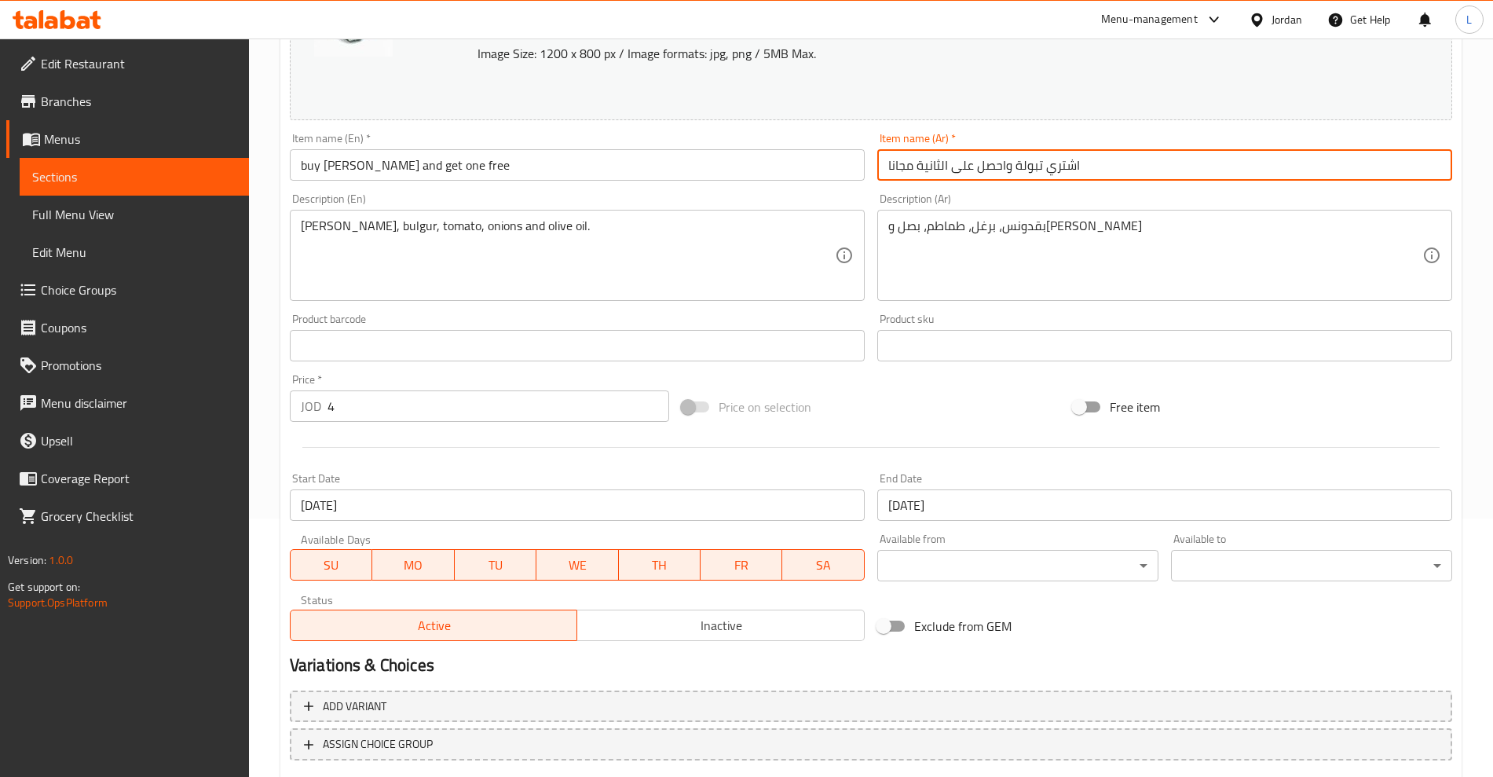
scroll to position [356, 0]
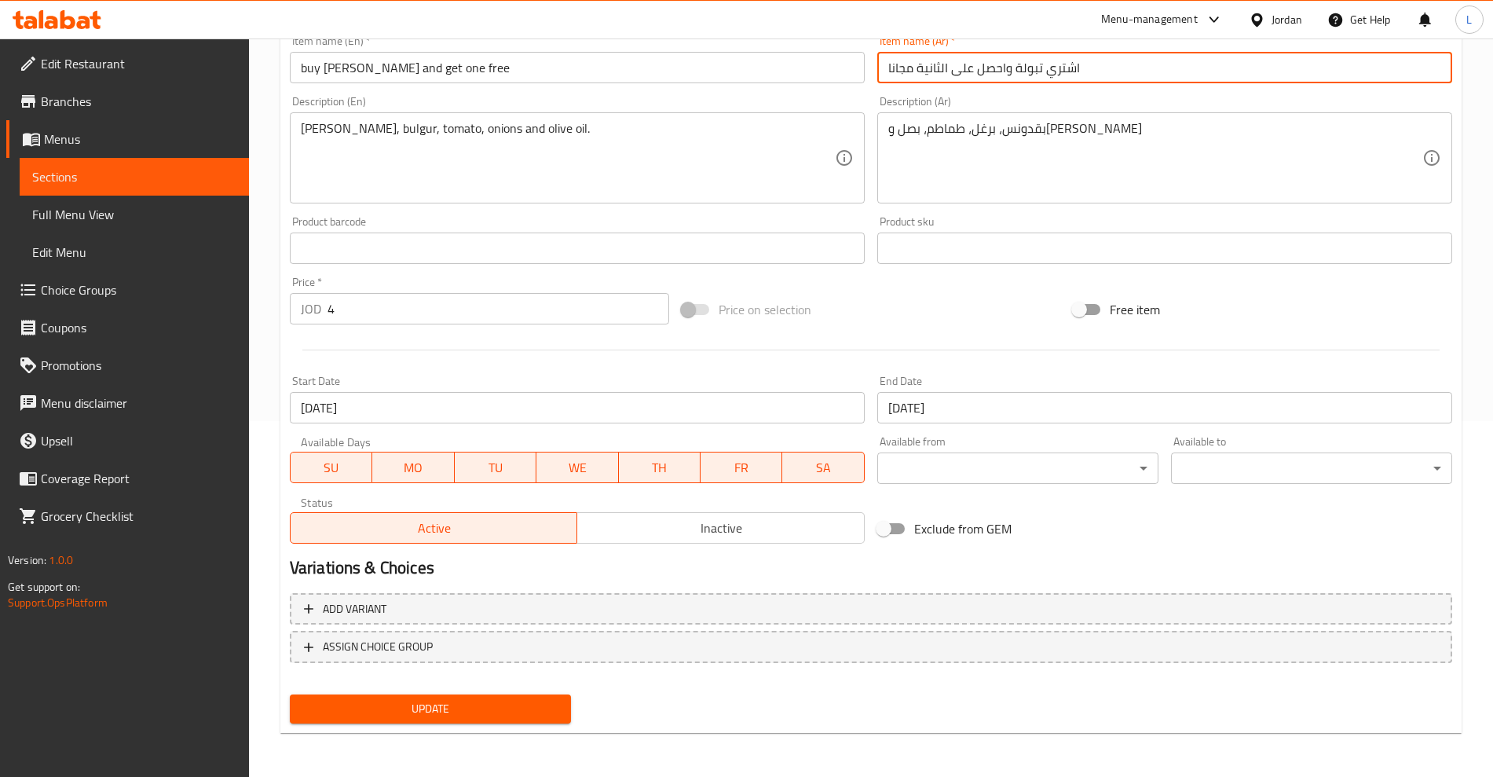
type input "اشتري تبولة واحصل على الثانية مجانا"
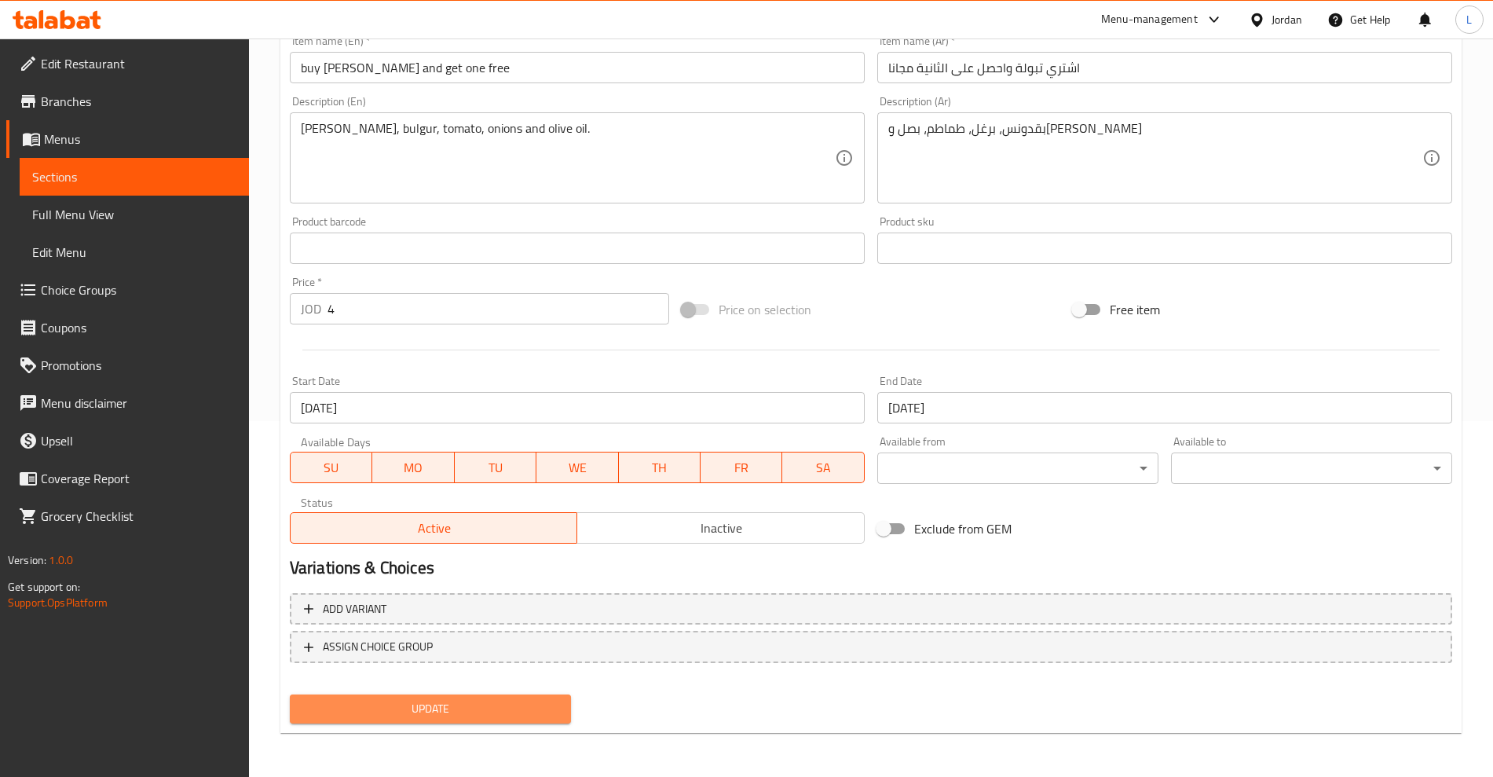
click at [473, 713] on span "Update" at bounding box center [430, 709] width 256 height 20
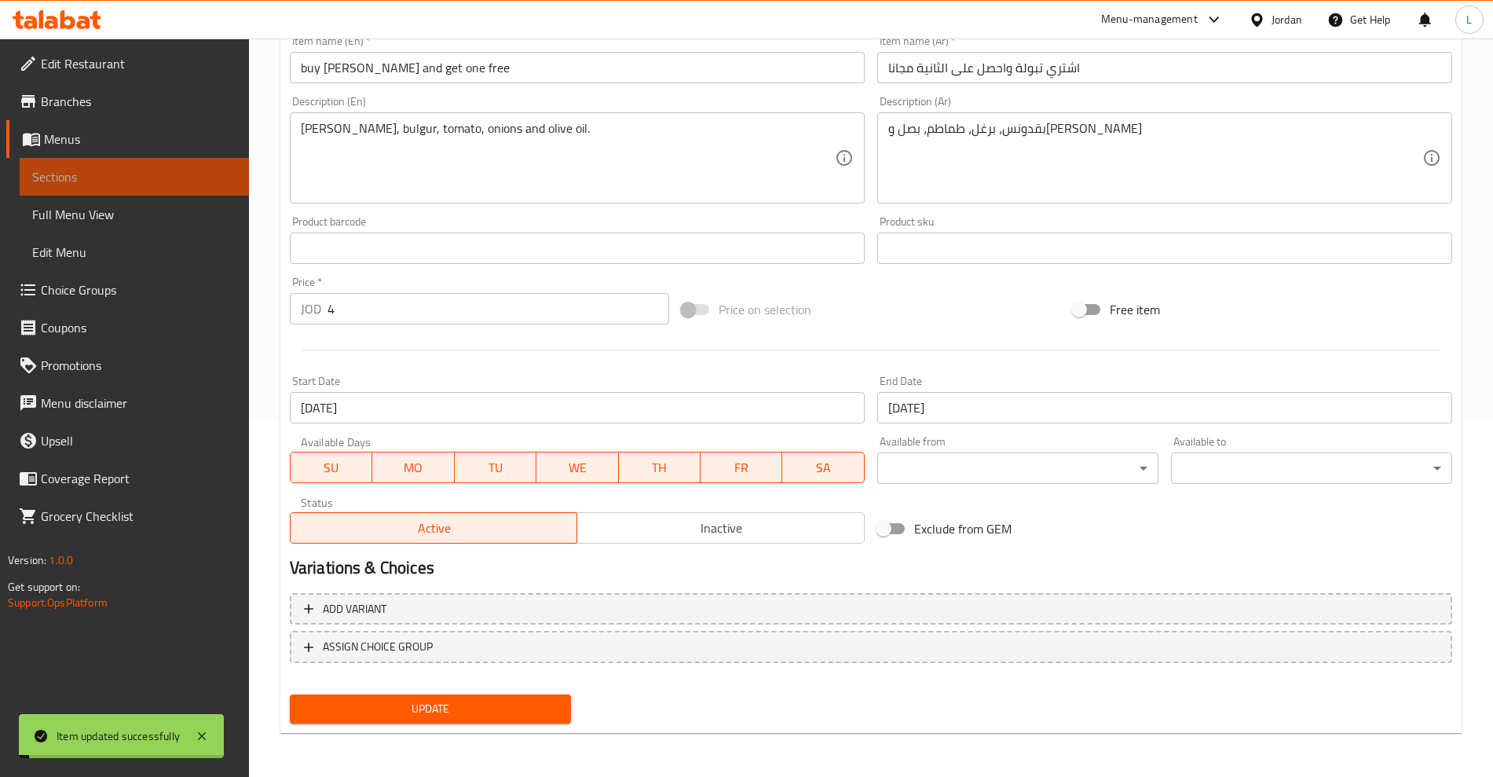
click at [63, 171] on span "Sections" at bounding box center [134, 176] width 204 height 19
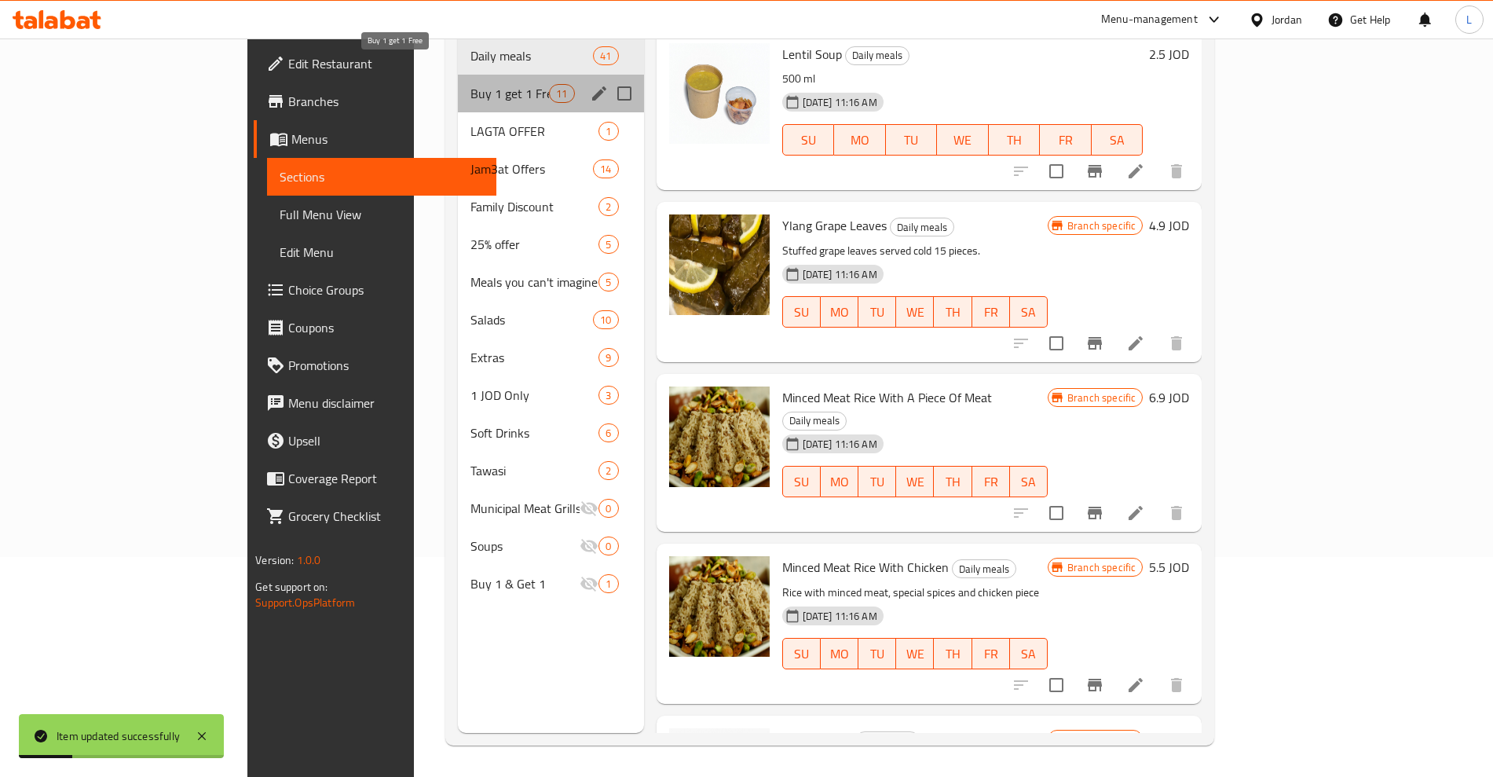
click at [470, 84] on span "Buy 1 get 1 Free" at bounding box center [509, 93] width 79 height 19
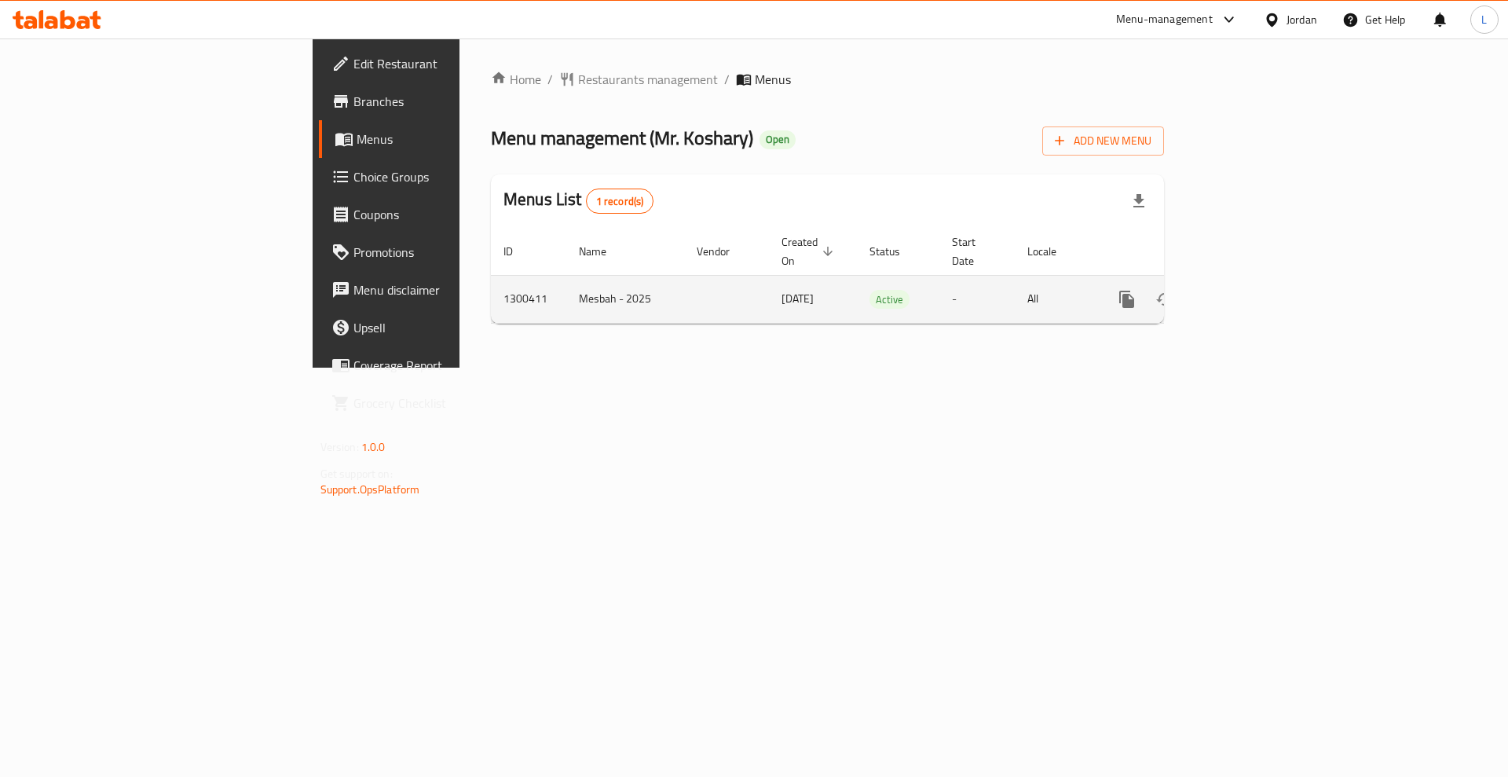
click at [1249, 290] on icon "enhanced table" at bounding box center [1239, 299] width 19 height 19
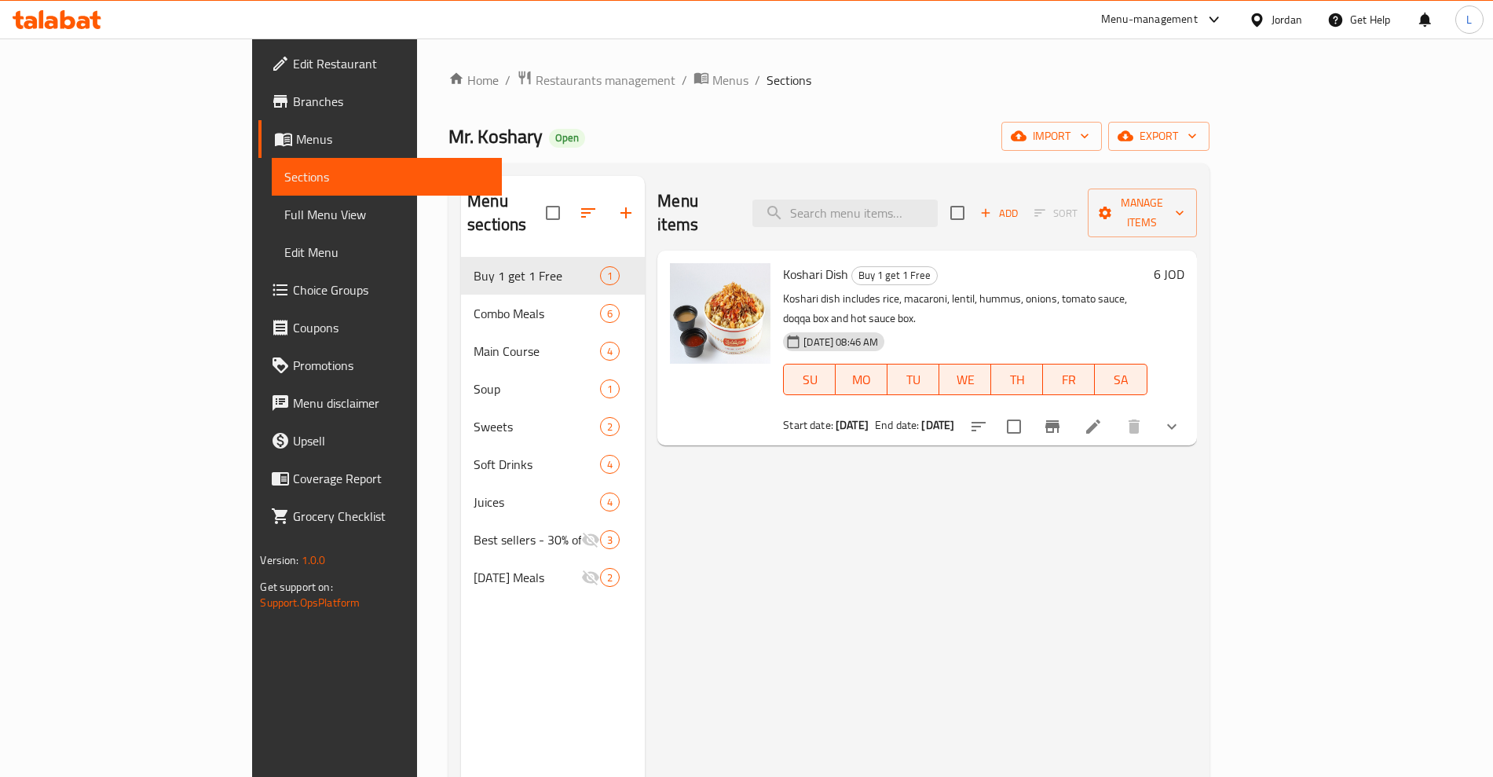
click at [1102, 417] on icon at bounding box center [1093, 426] width 19 height 19
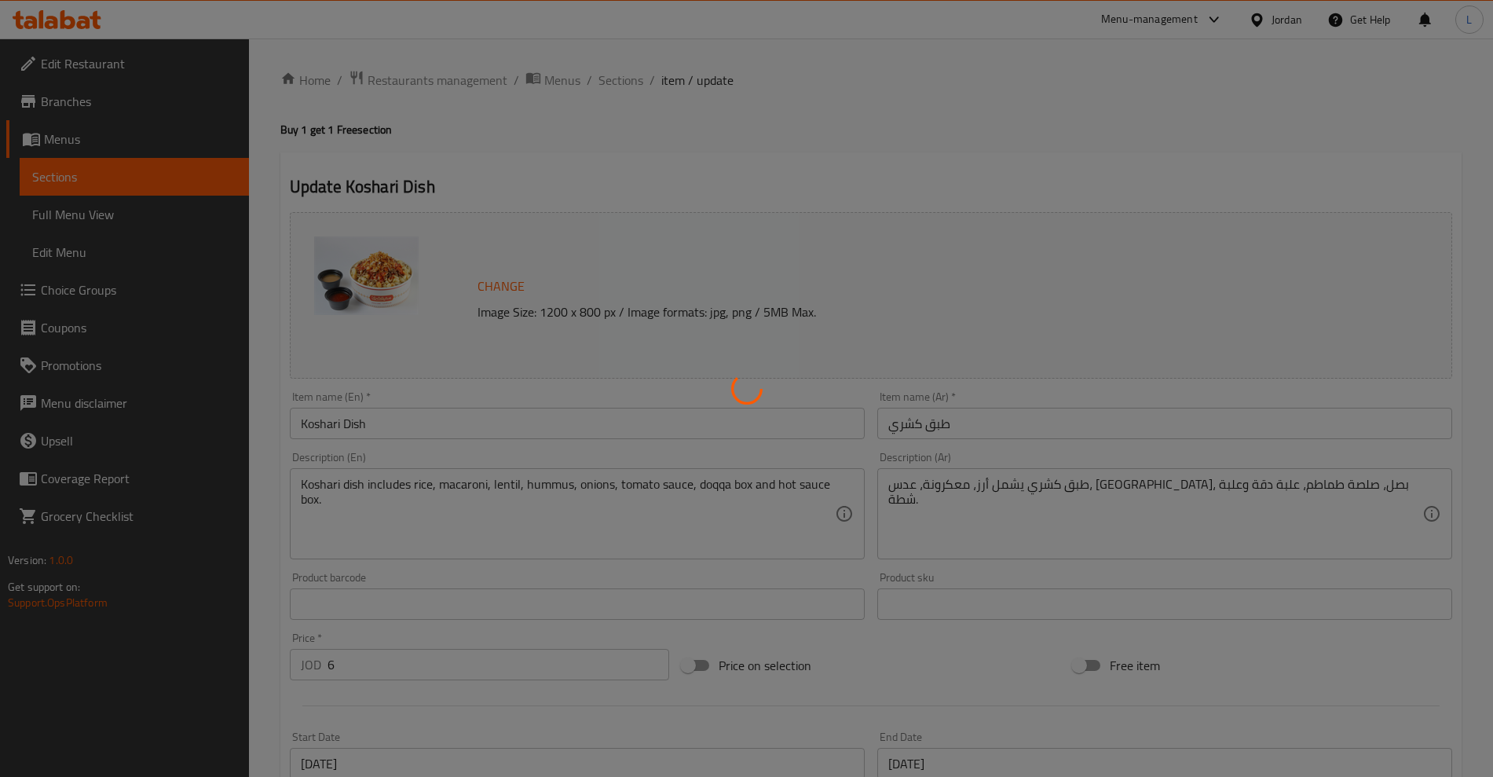
click at [300, 427] on div at bounding box center [746, 388] width 1493 height 777
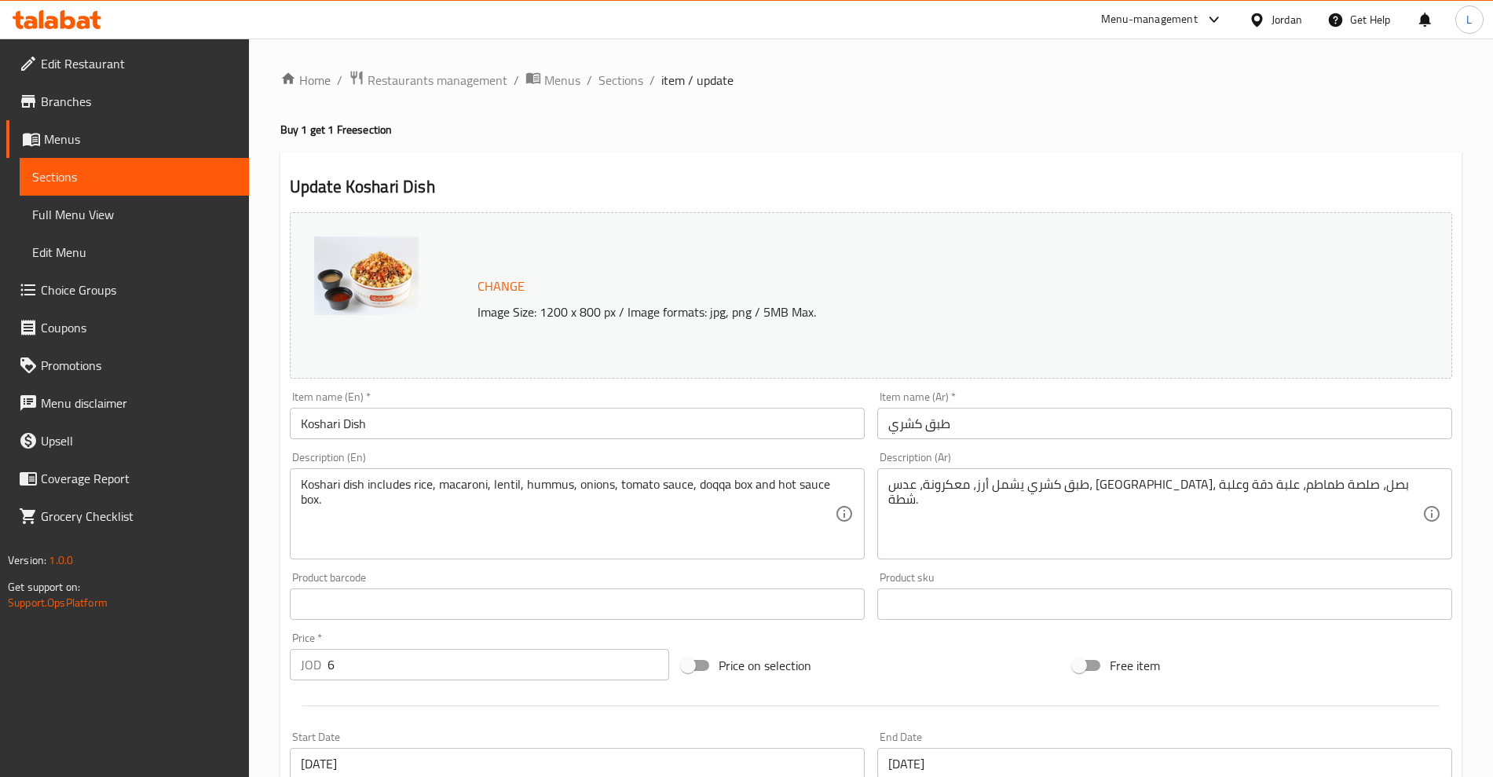
click at [302, 426] on input "Koshari Dish" at bounding box center [577, 423] width 575 height 31
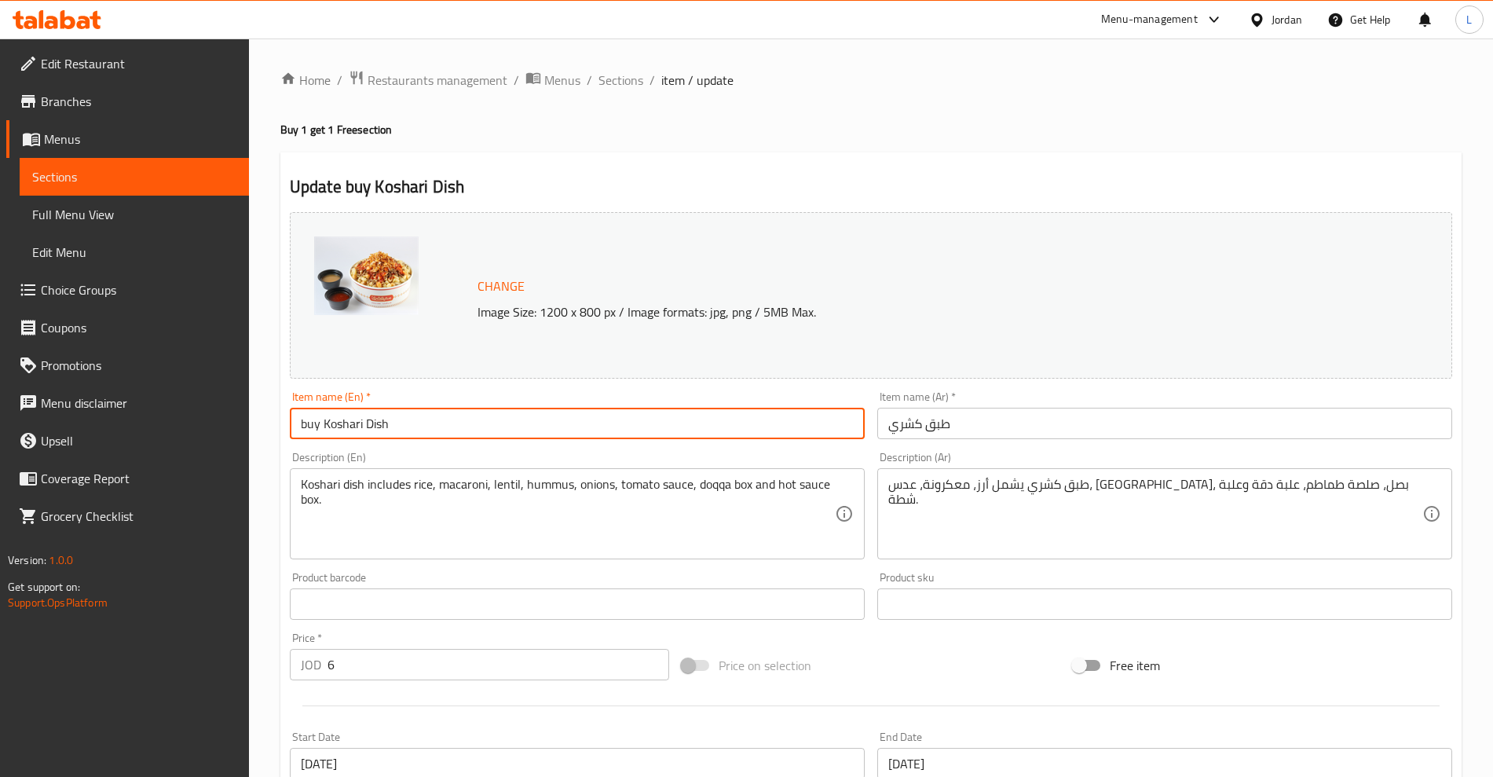
click at [418, 417] on input "buy Koshari Dish" at bounding box center [577, 423] width 575 height 31
type input "buy Koshari Dish and get one free"
click at [926, 429] on input "طبق كشري" at bounding box center [1164, 423] width 575 height 31
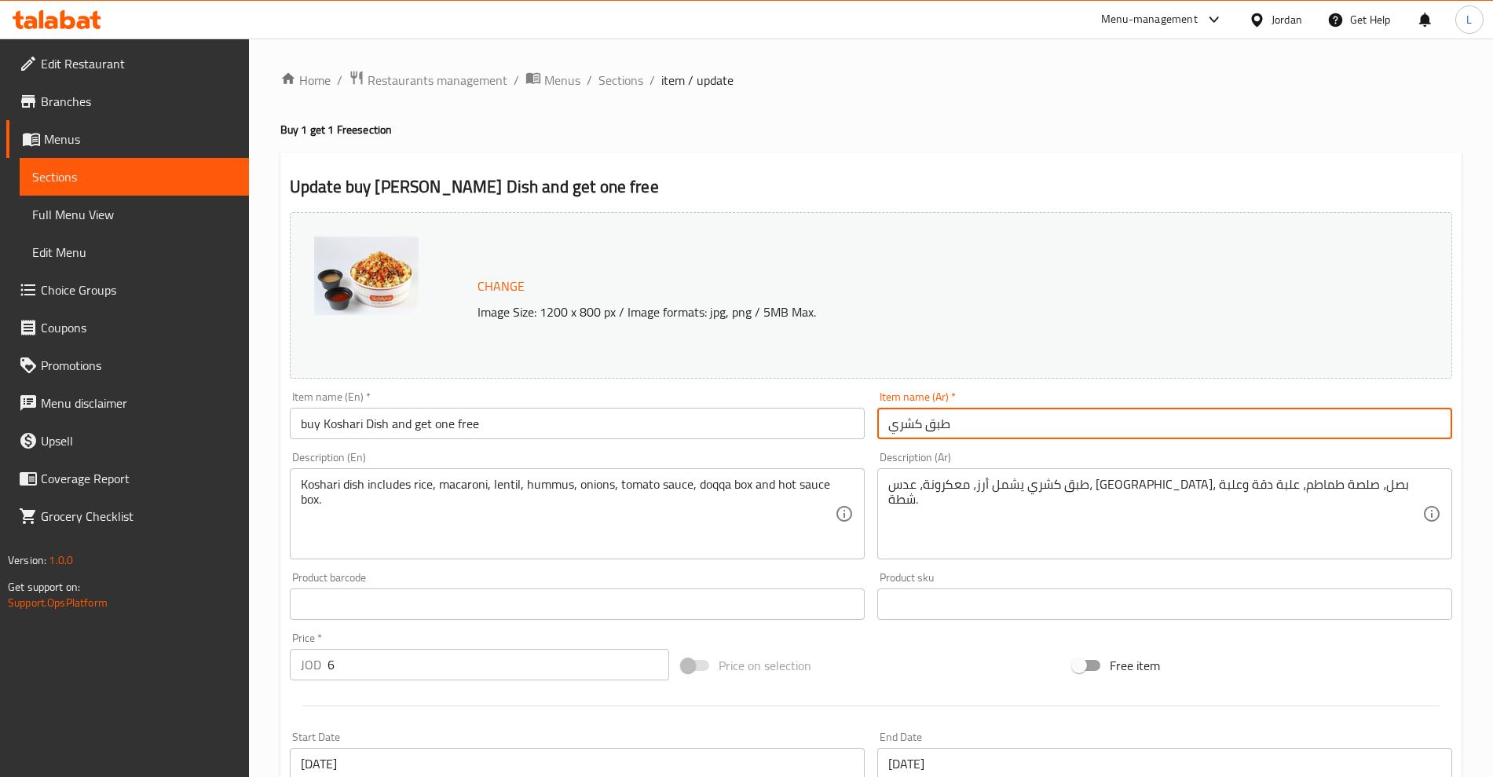
click at [926, 429] on input "طبق كشري" at bounding box center [1164, 423] width 575 height 31
paste input "طبق كشري"
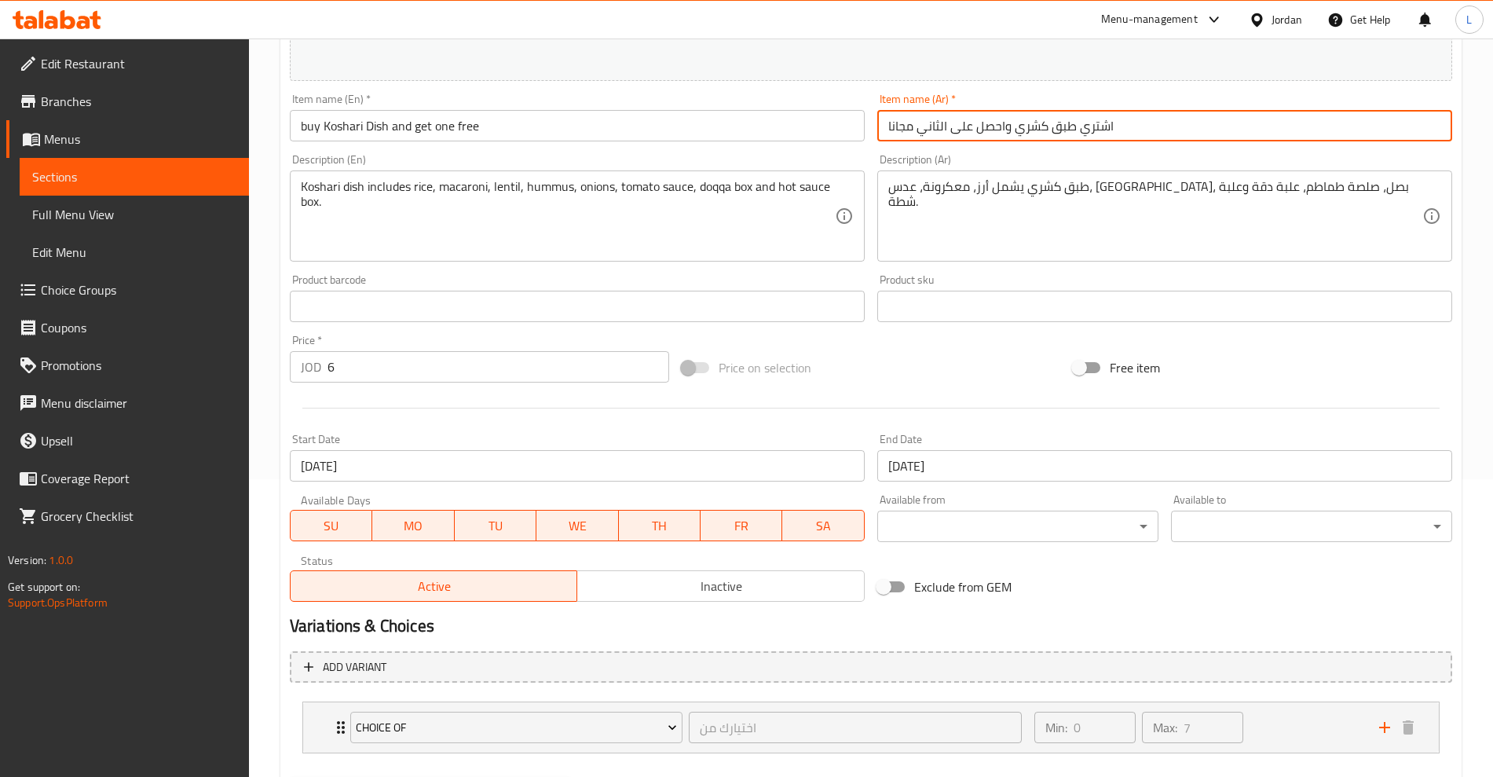
scroll to position [382, 0]
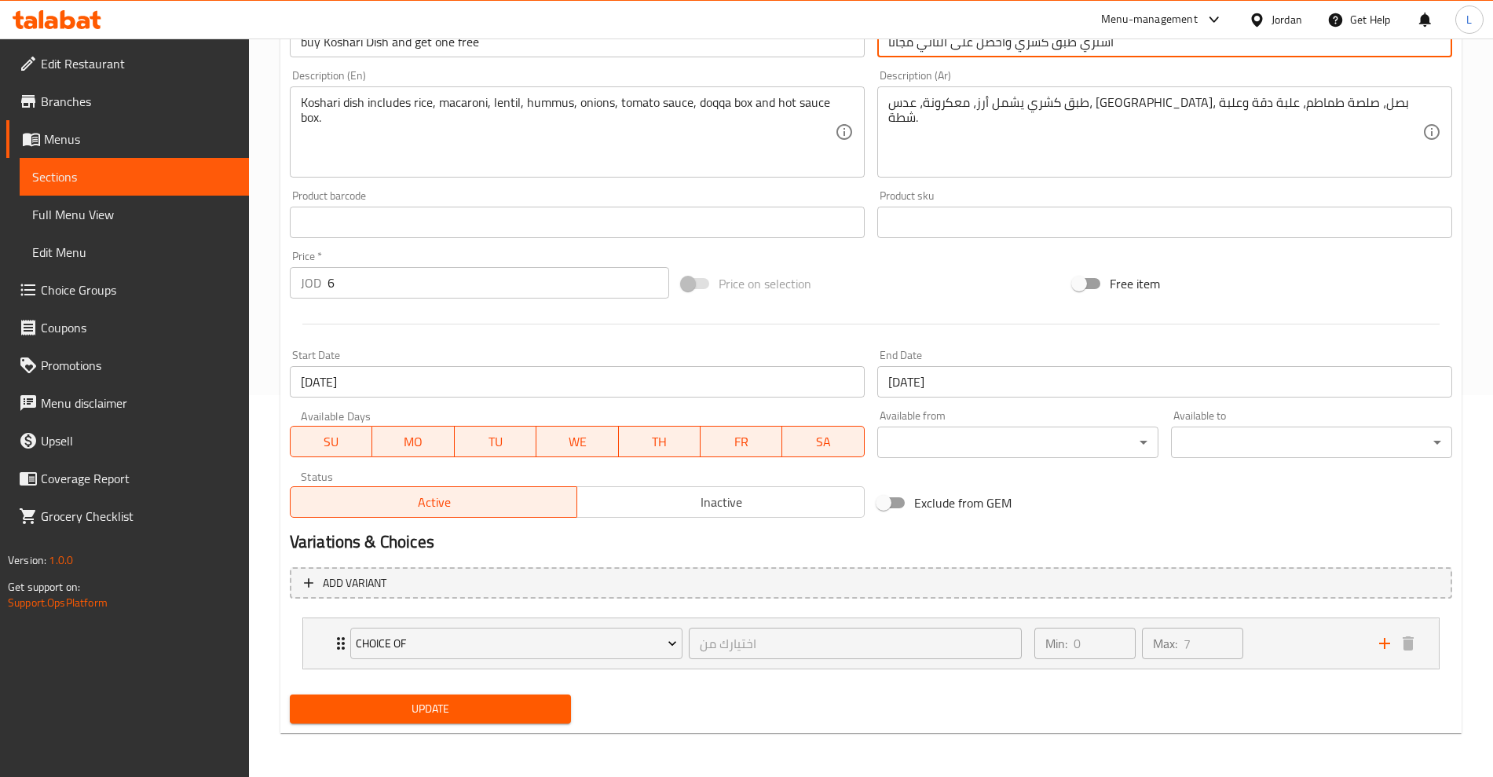
type input "اشتري طبق كشري واحصل على الثاني مجانا"
click at [406, 706] on span "Update" at bounding box center [430, 709] width 256 height 20
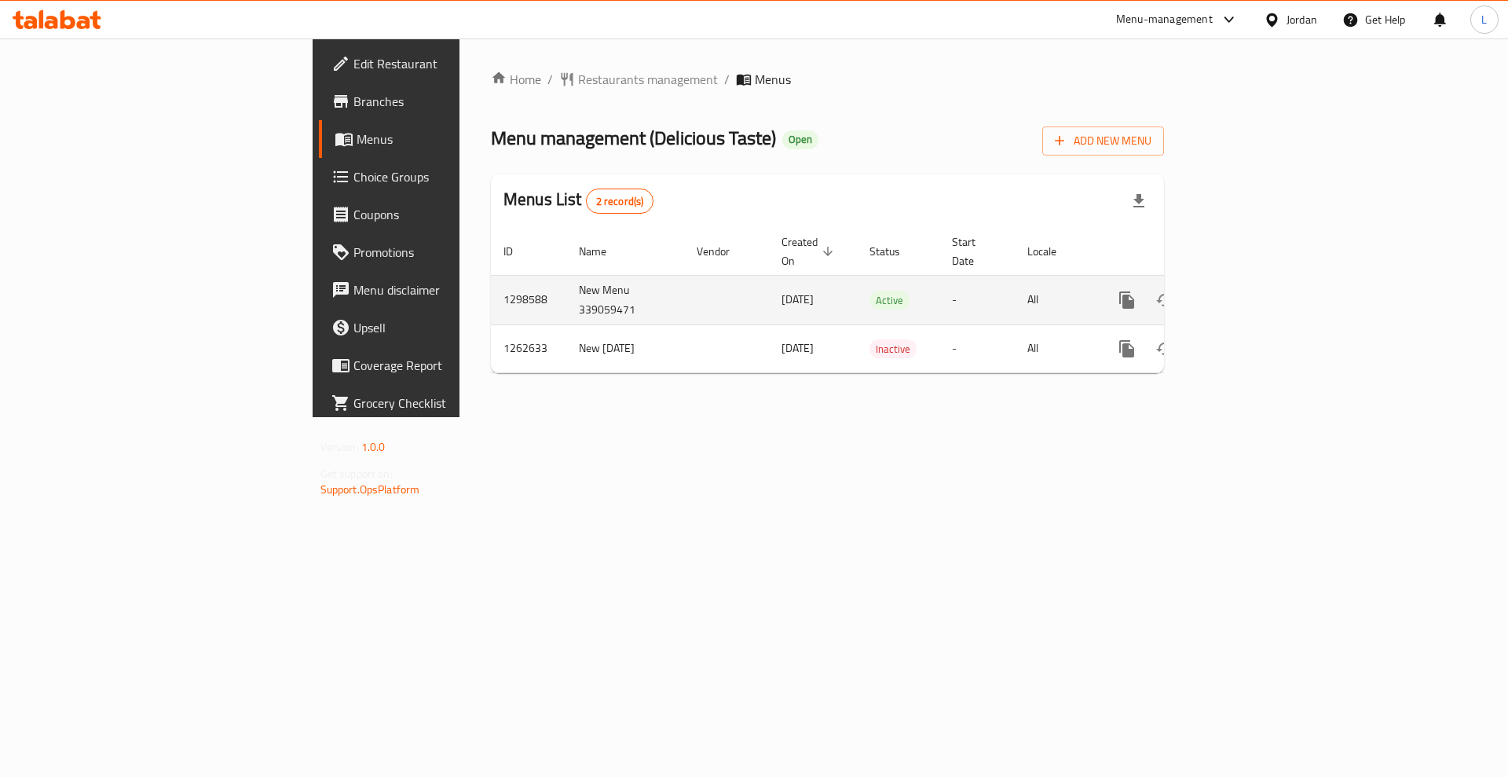
click at [1249, 291] on icon "enhanced table" at bounding box center [1239, 300] width 19 height 19
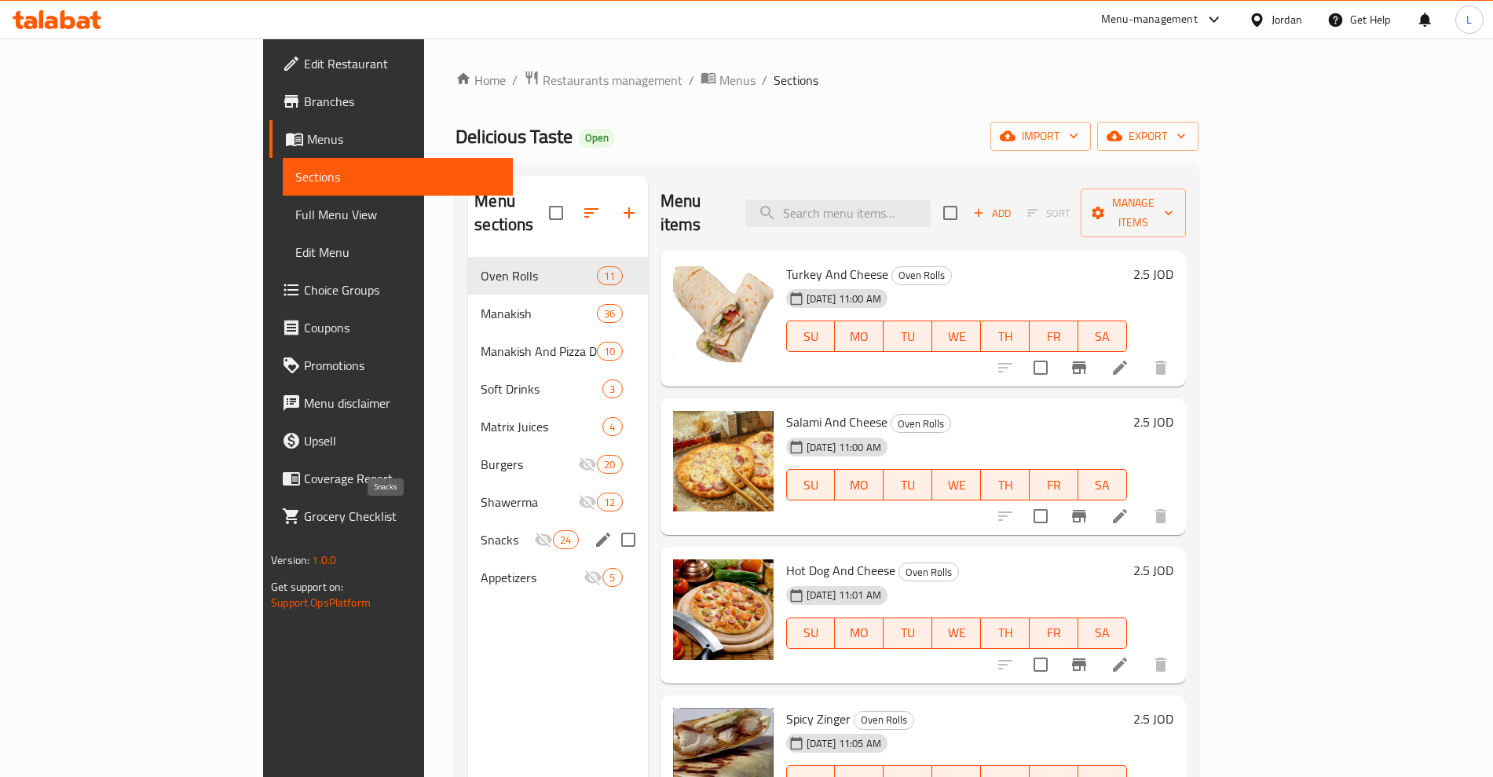
click at [468, 521] on div "Snacks 24" at bounding box center [557, 540] width 179 height 38
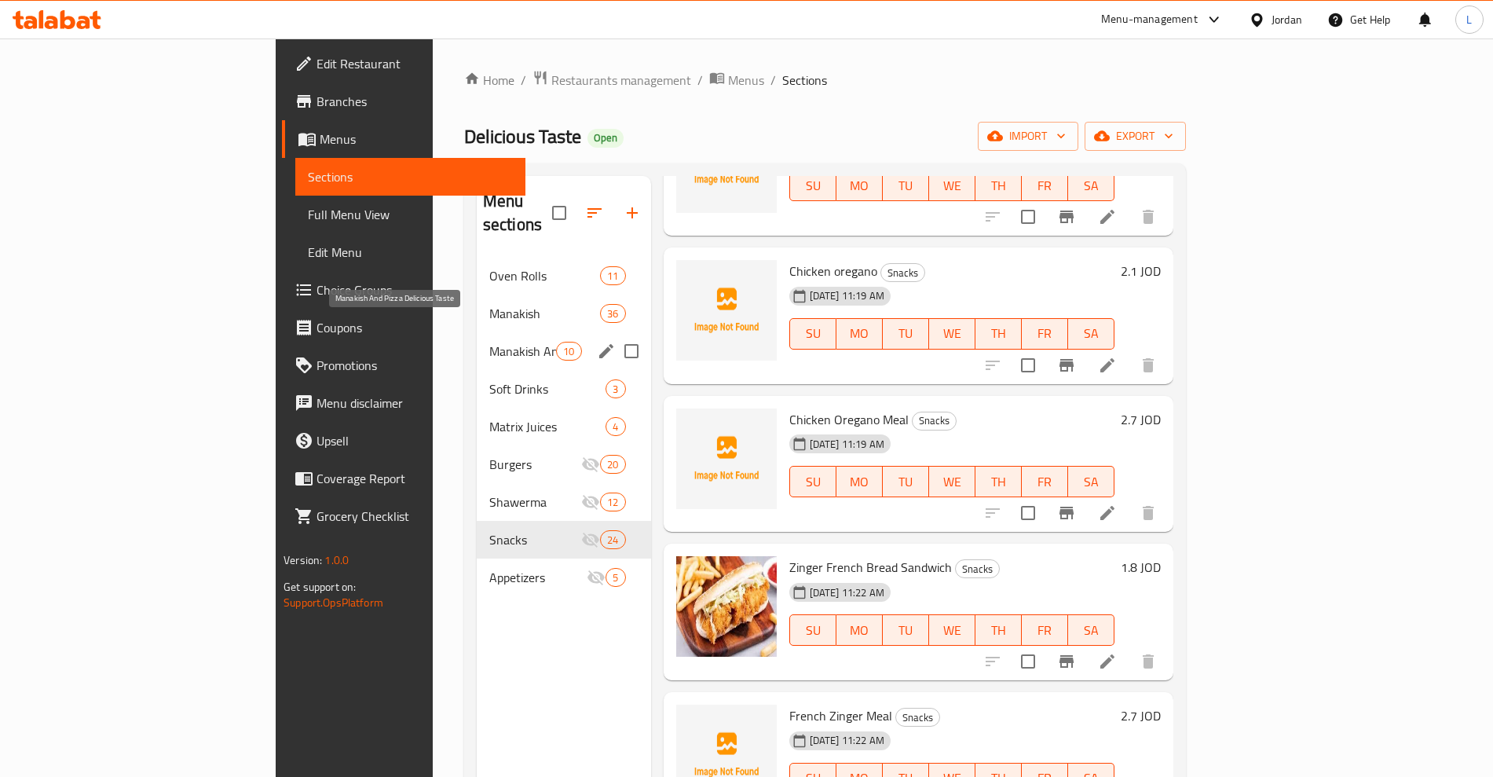
click at [489, 342] on span "Manakish And Pizza Delicious Taste" at bounding box center [522, 351] width 67 height 19
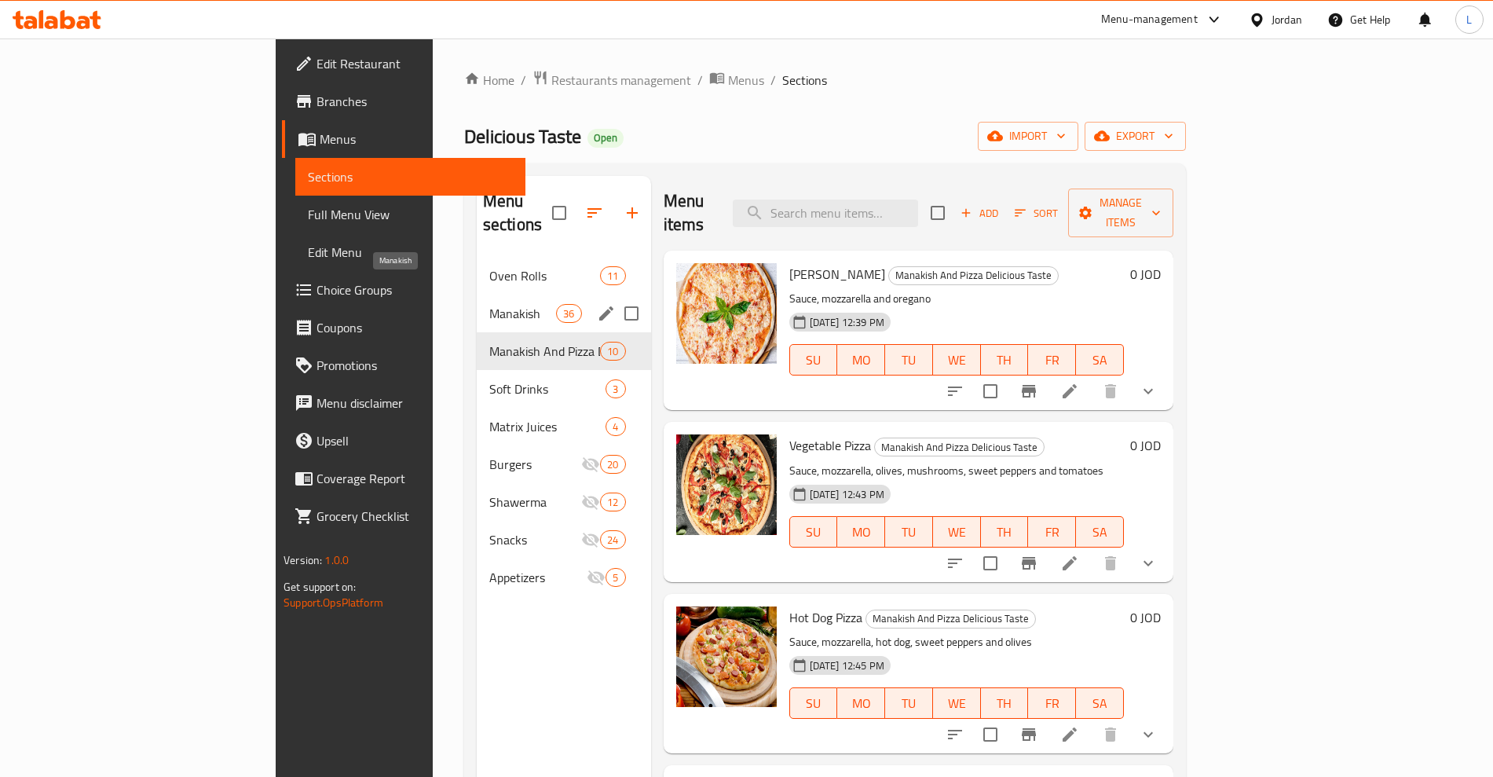
click at [489, 304] on span "Manakish" at bounding box center [522, 313] width 67 height 19
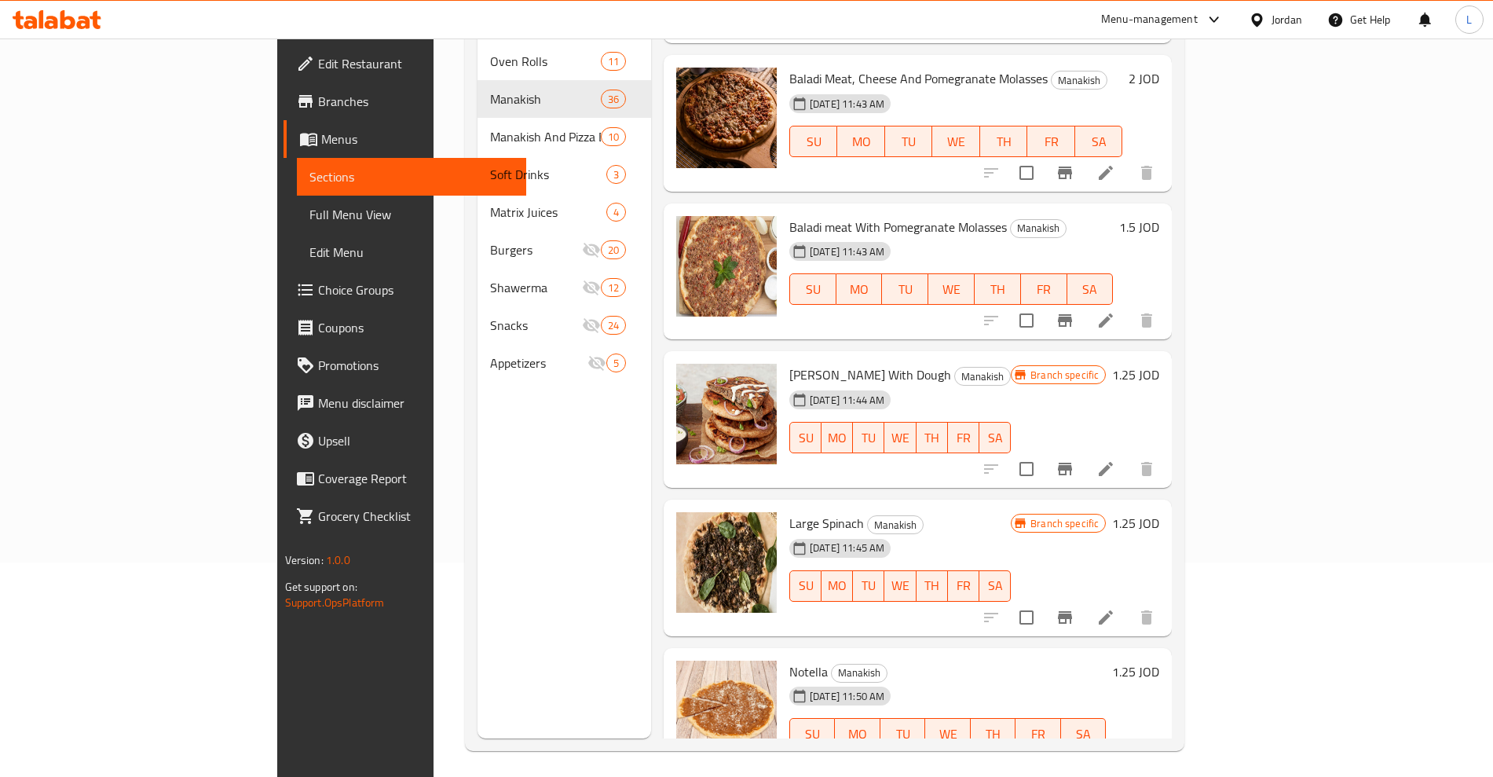
scroll to position [220, 0]
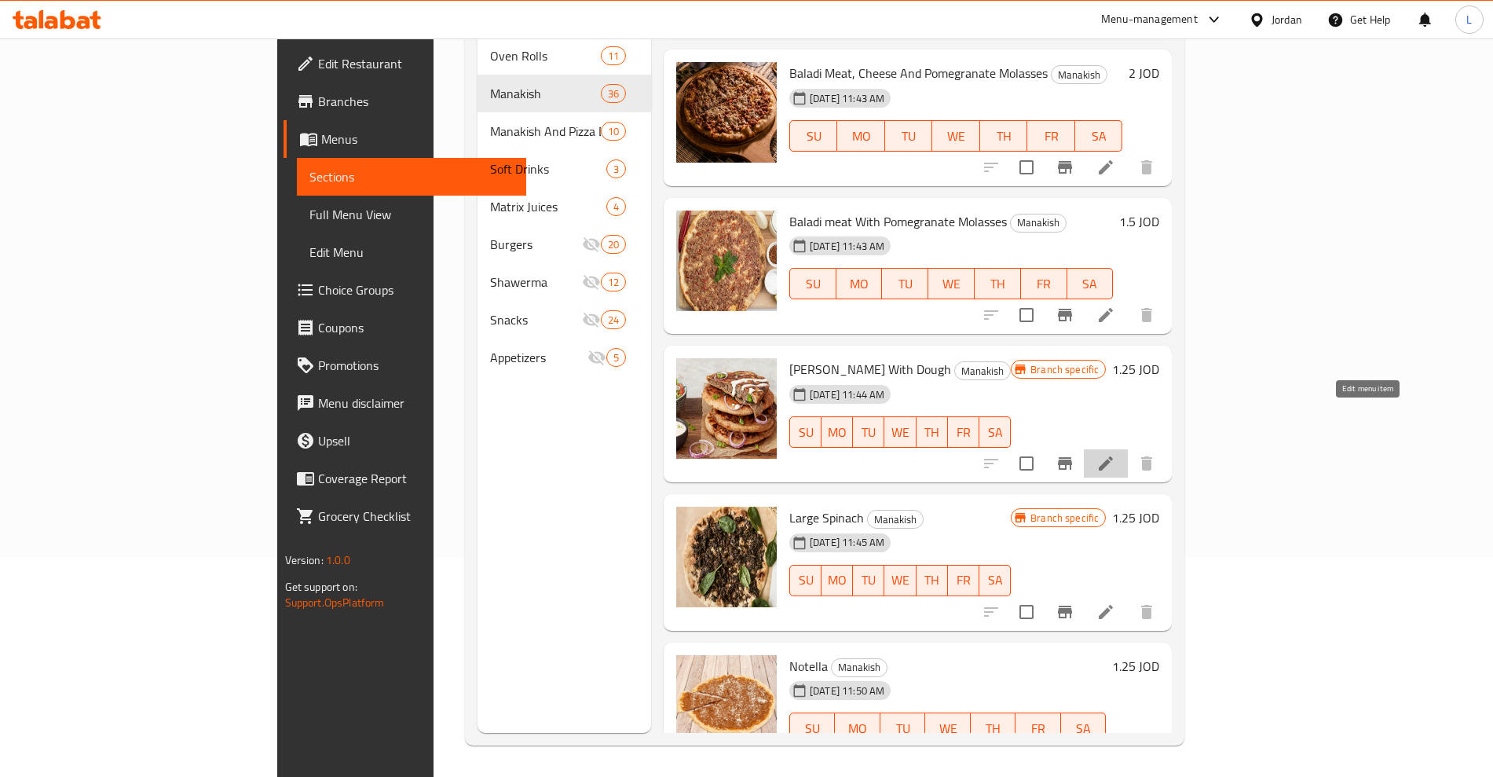
click at [1115, 454] on icon at bounding box center [1105, 463] width 19 height 19
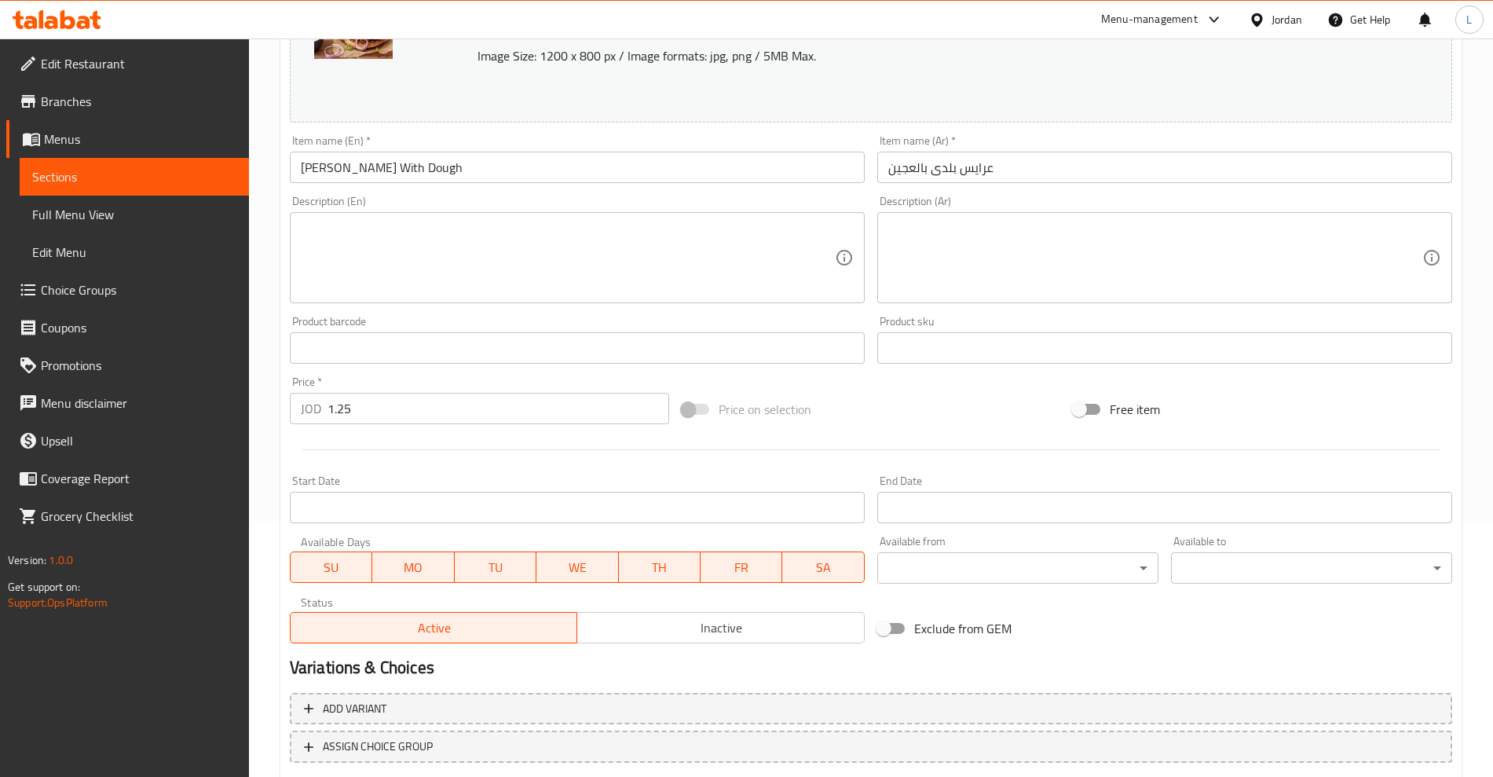
scroll to position [356, 0]
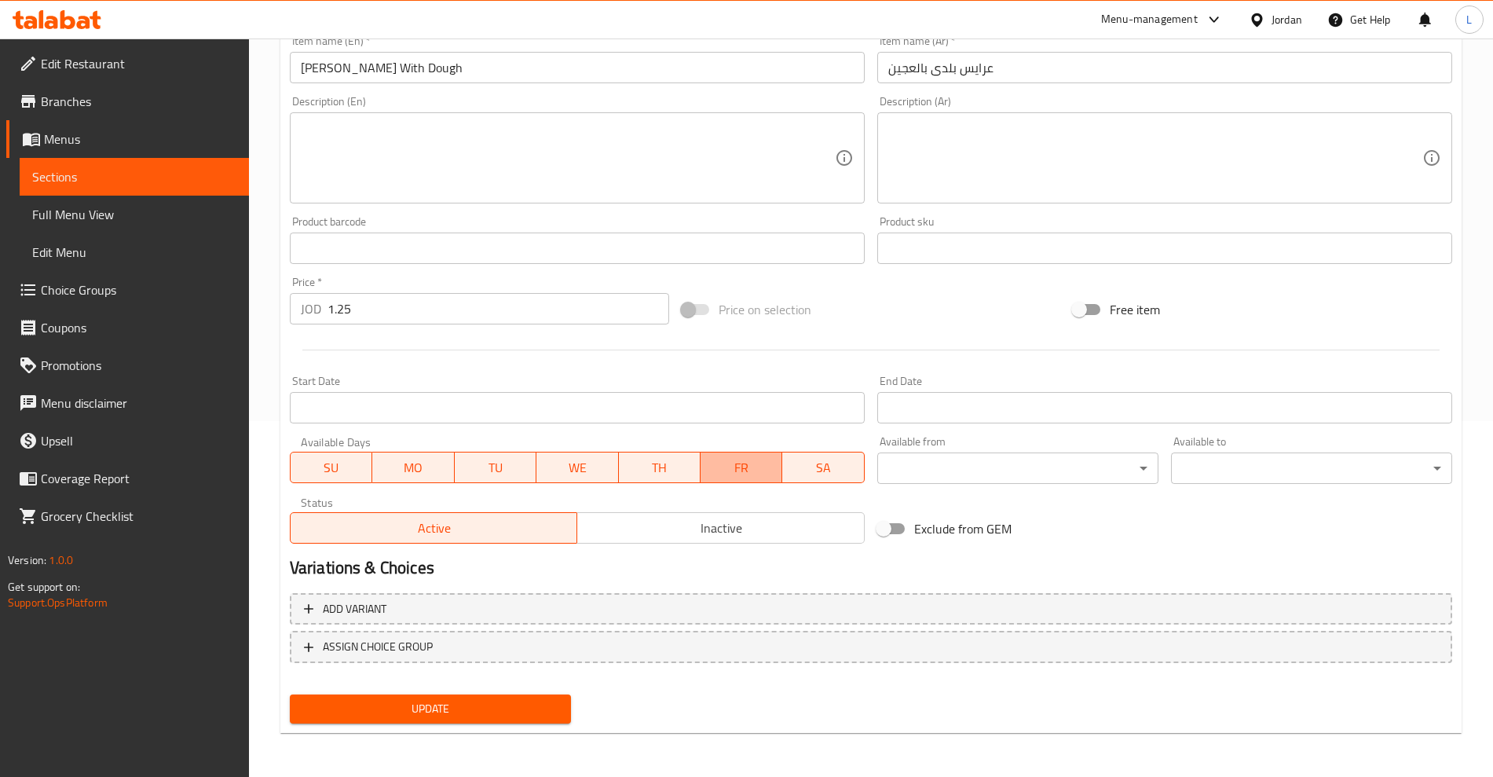
drag, startPoint x: 755, startPoint y: 474, endPoint x: 652, endPoint y: 459, distance: 103.2
click at [752, 473] on span "FR" at bounding box center [741, 467] width 69 height 23
click at [652, 458] on span "TH" at bounding box center [660, 467] width 70 height 23
drag, startPoint x: 543, startPoint y: 463, endPoint x: 466, endPoint y: 471, distance: 78.1
click at [543, 463] on span "WE" at bounding box center [578, 467] width 70 height 23
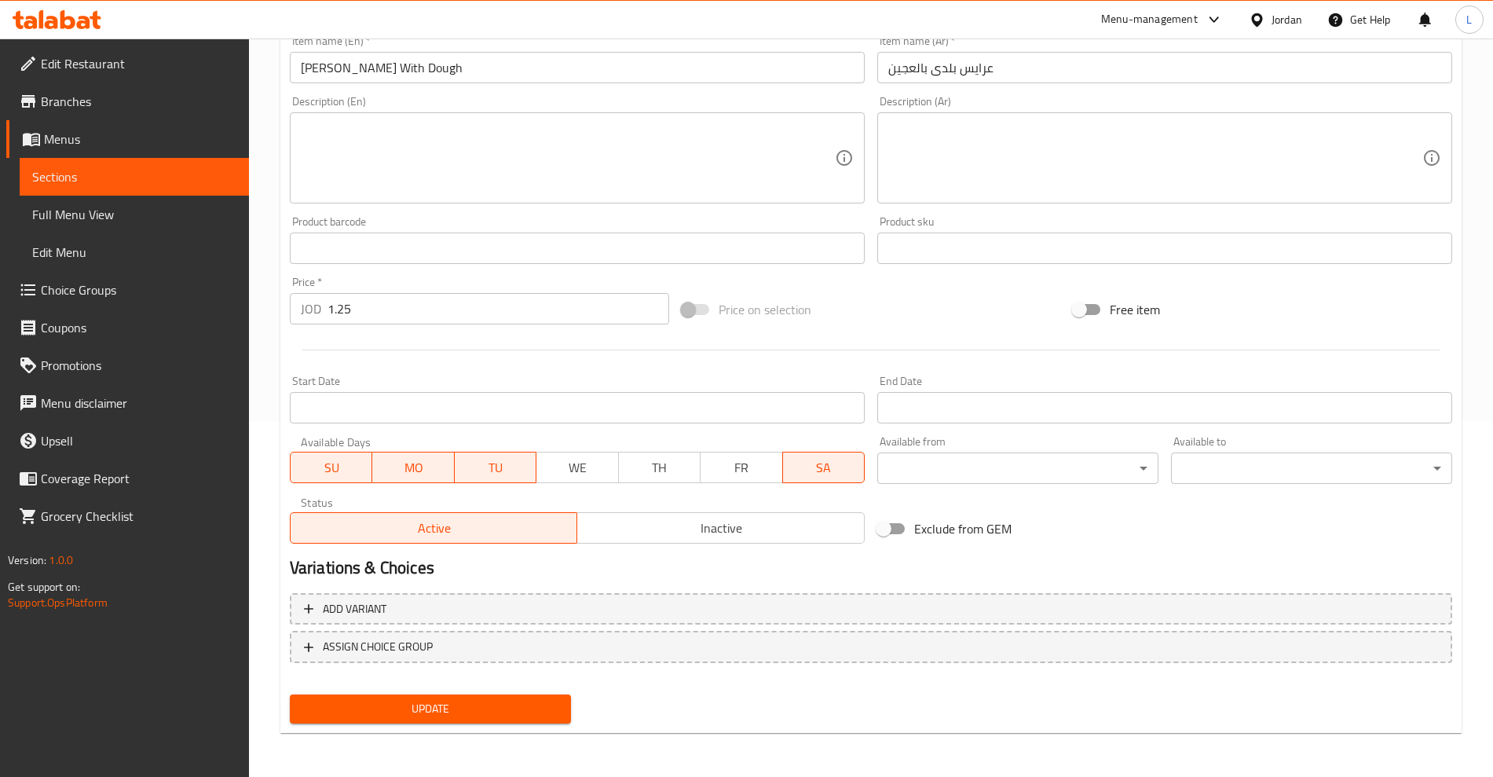
click at [461, 471] on span "TU" at bounding box center [496, 467] width 70 height 23
click at [389, 475] on span "MO" at bounding box center [413, 467] width 70 height 23
click at [320, 471] on span "SU" at bounding box center [331, 467] width 69 height 23
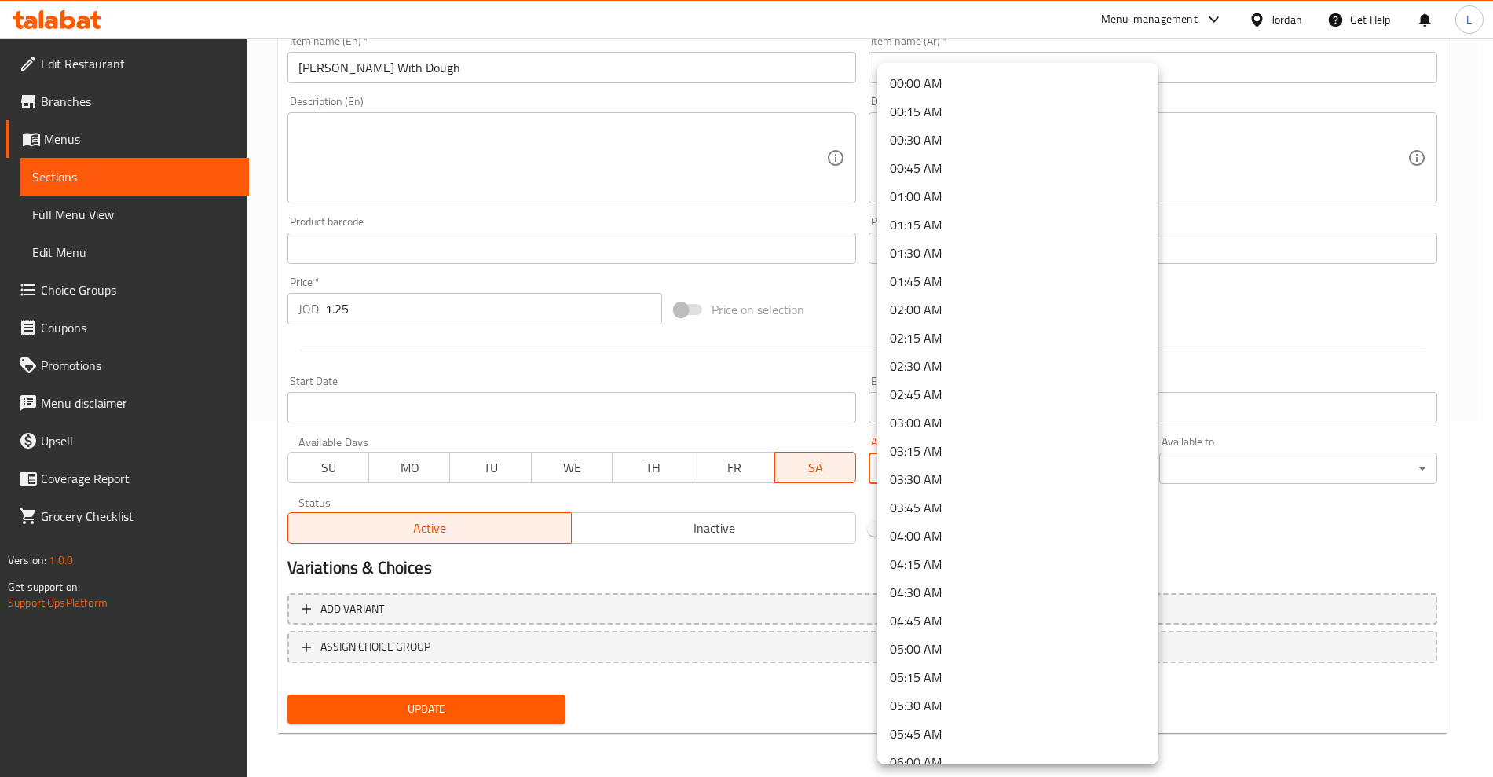
click at [1065, 421] on body "​ Menu-management Jordan Get Help L Edit Restaurant Branches Menus Sections Ful…" at bounding box center [746, 52] width 1493 height 738
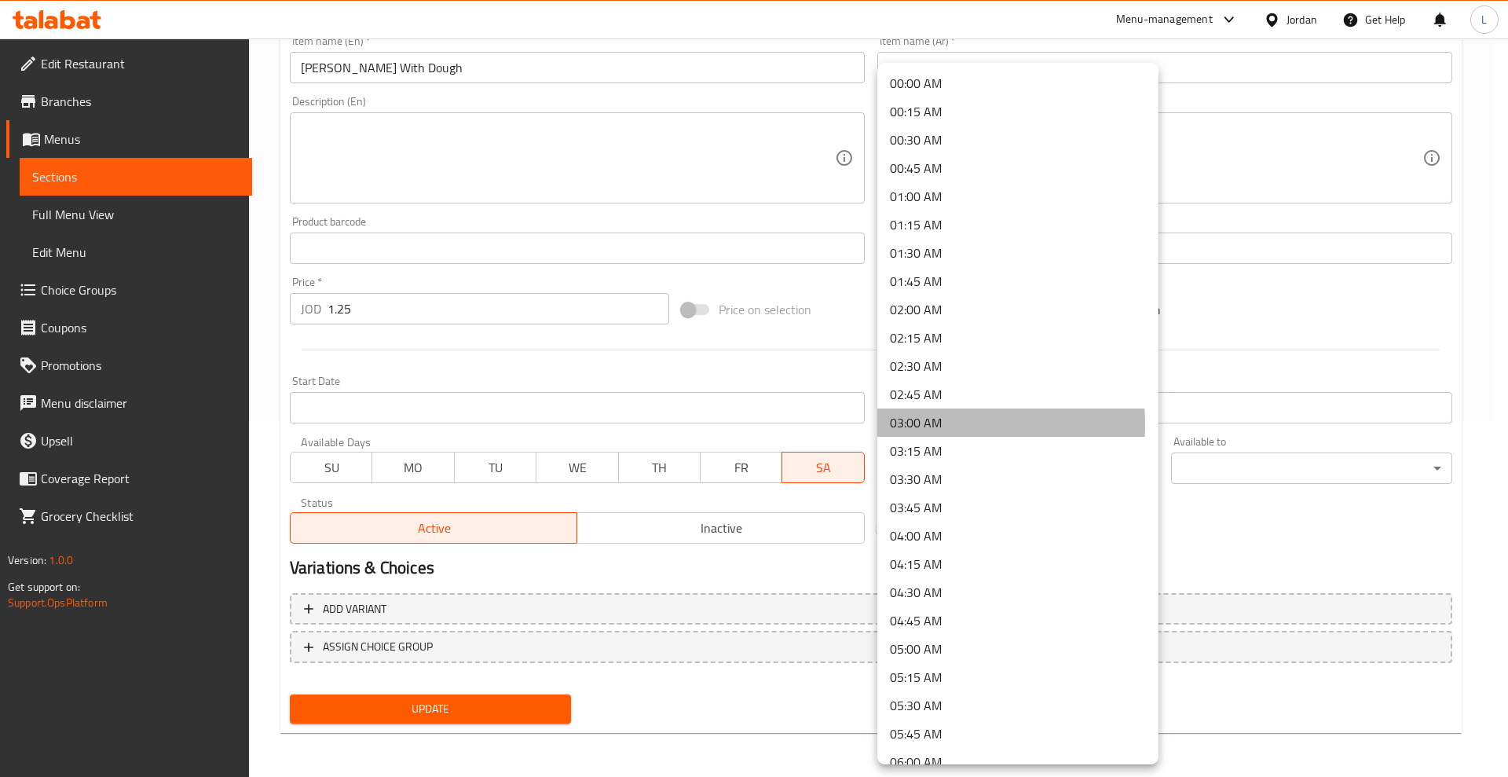
click at [923, 425] on li "03:00 AM" at bounding box center [1017, 422] width 281 height 28
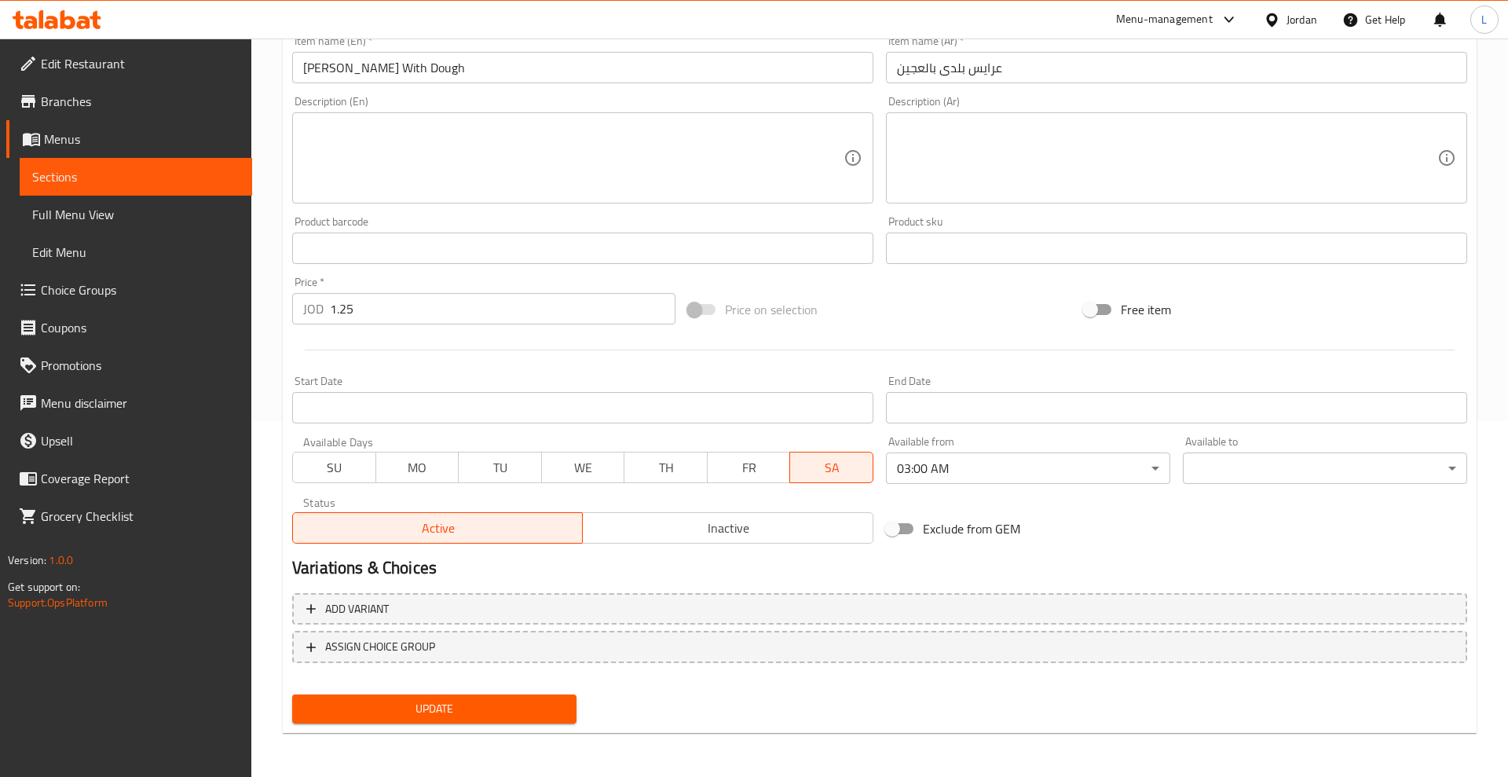
click at [1218, 421] on body "​ Menu-management Jordan Get Help L Edit Restaurant Branches Menus Sections Ful…" at bounding box center [754, 52] width 1508 height 738
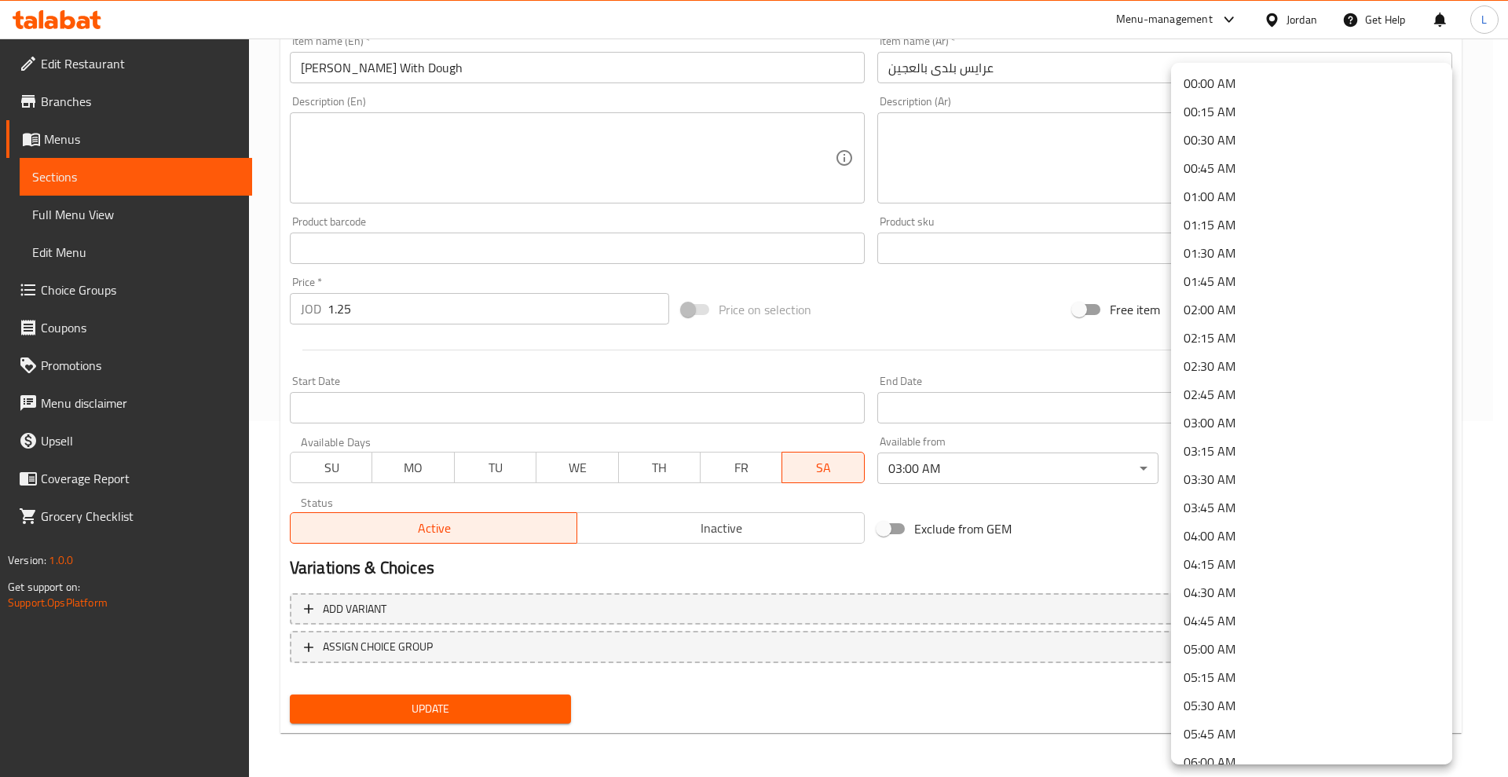
click at [1219, 445] on li "03:15 AM" at bounding box center [1311, 451] width 281 height 28
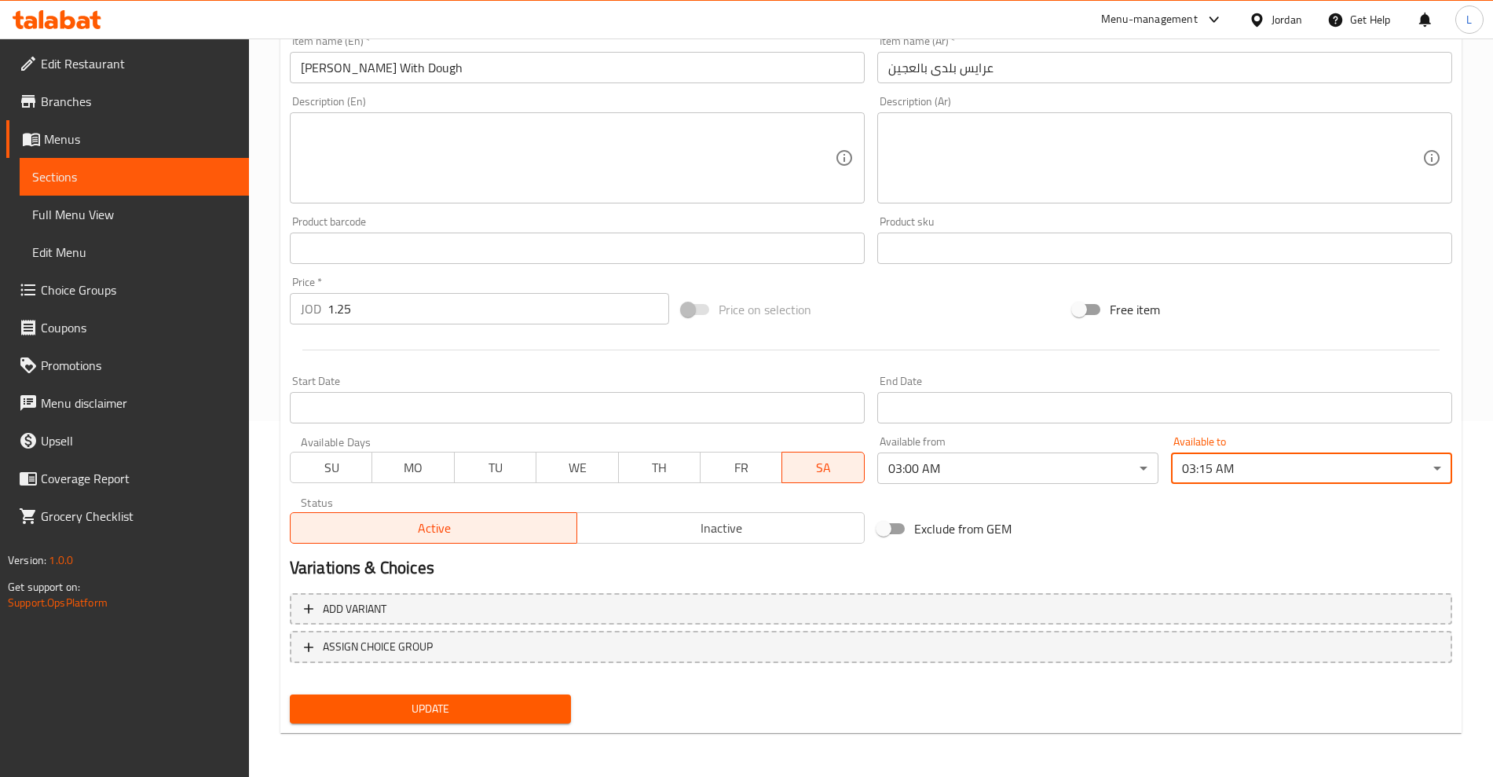
click at [462, 705] on span "Update" at bounding box center [430, 709] width 256 height 20
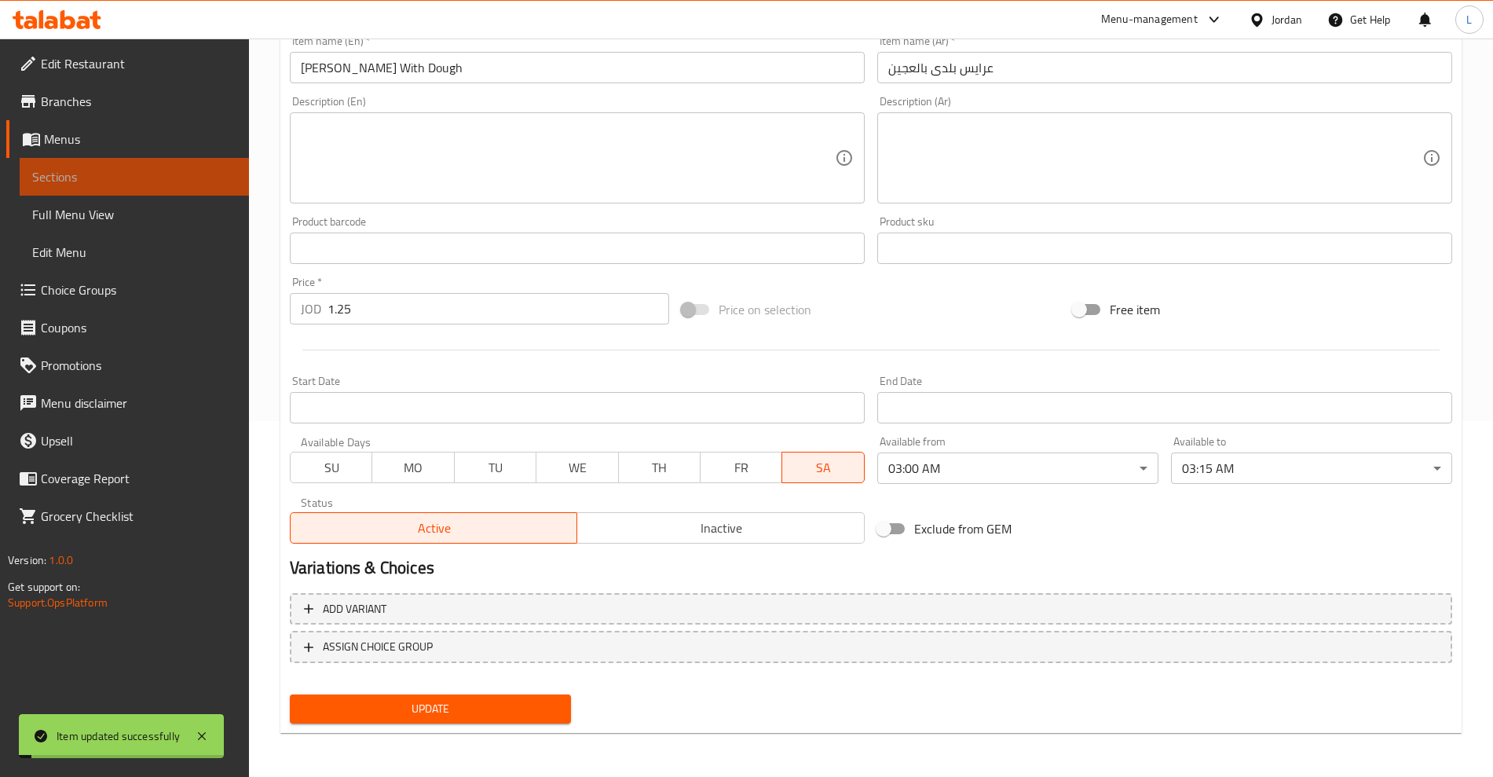
click at [73, 172] on span "Sections" at bounding box center [134, 176] width 204 height 19
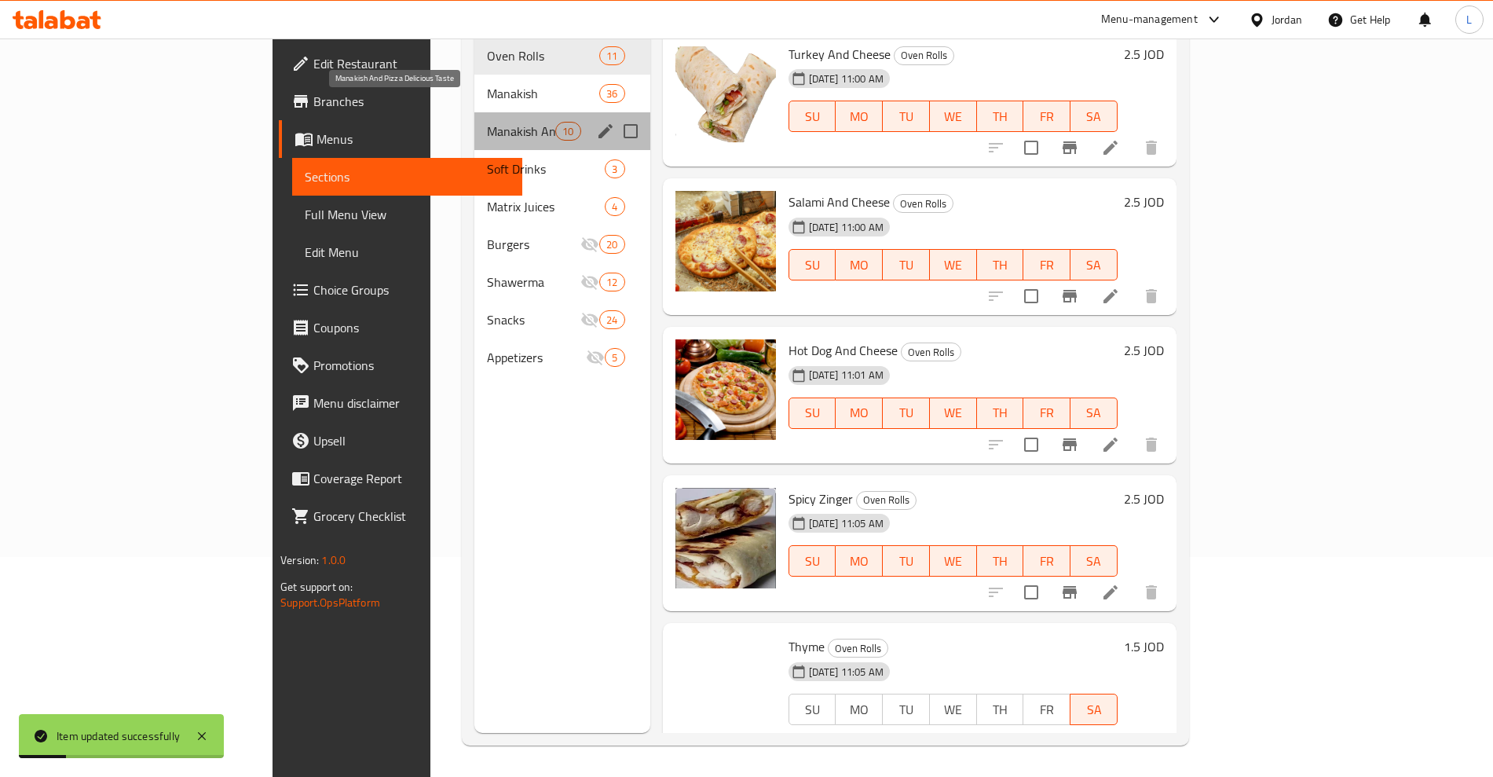
click at [487, 122] on span "Manakish And Pizza Delicious Taste" at bounding box center [521, 131] width 68 height 19
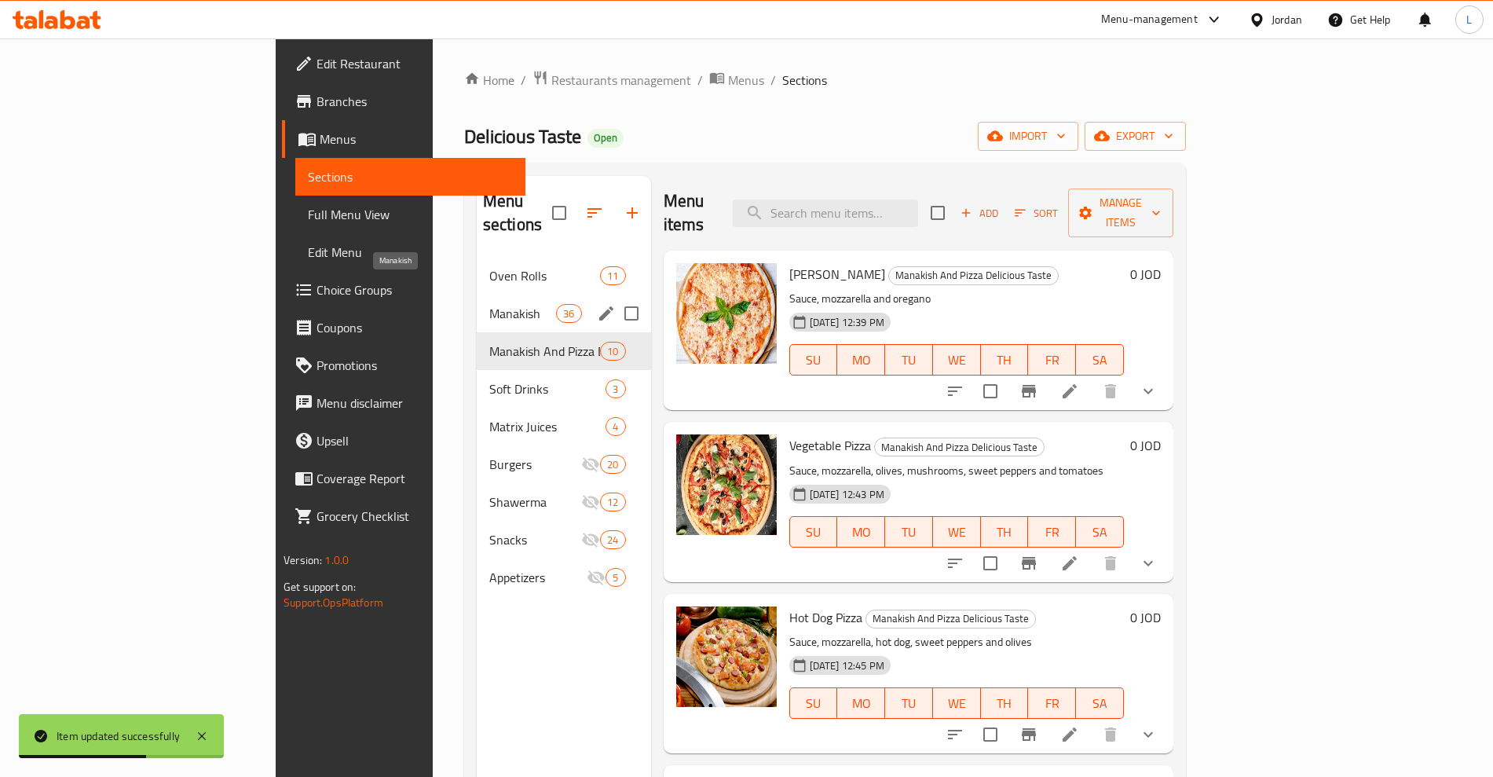
click at [489, 304] on span "Manakish" at bounding box center [522, 313] width 67 height 19
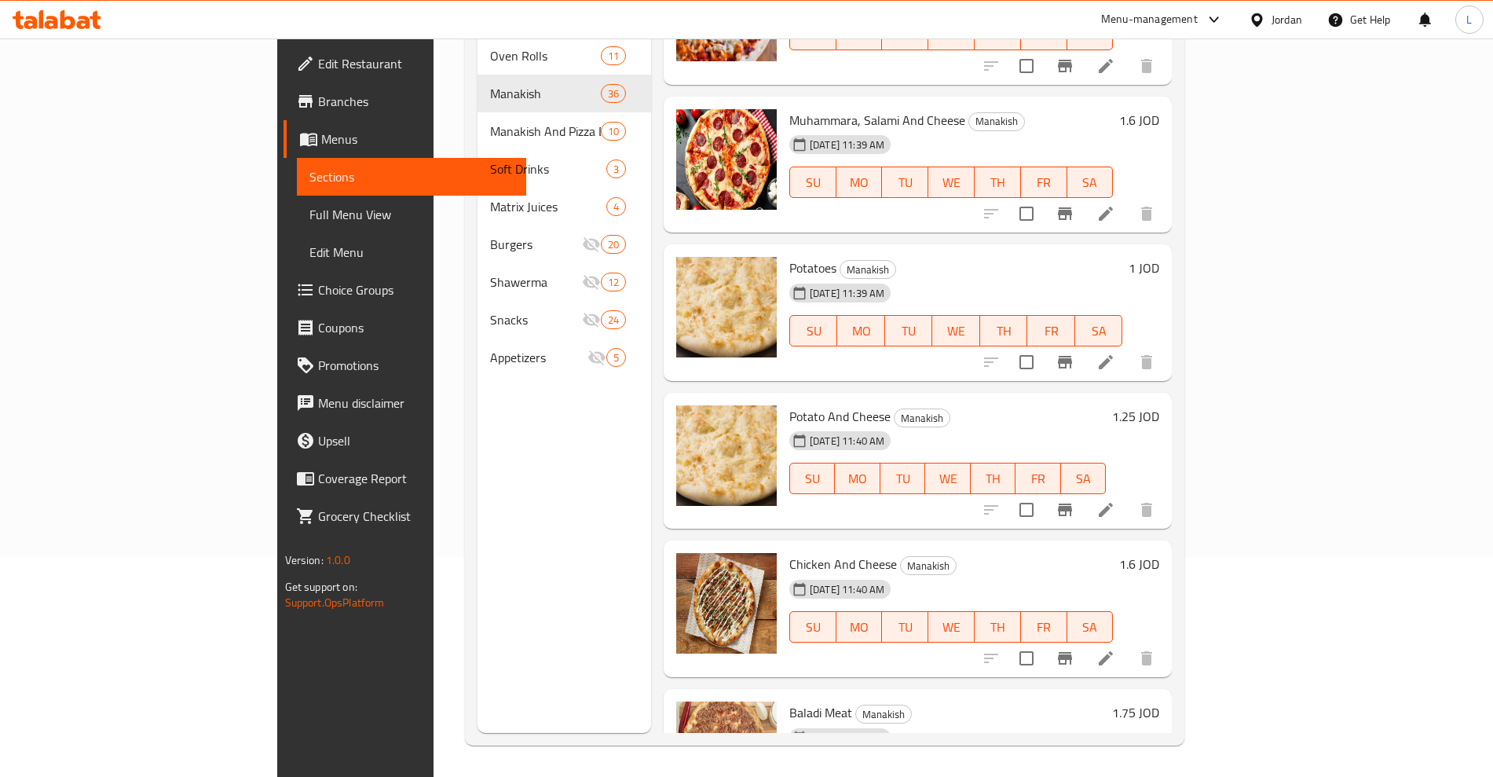
scroll to position [3514, 0]
